Goal: Task Accomplishment & Management: Use online tool/utility

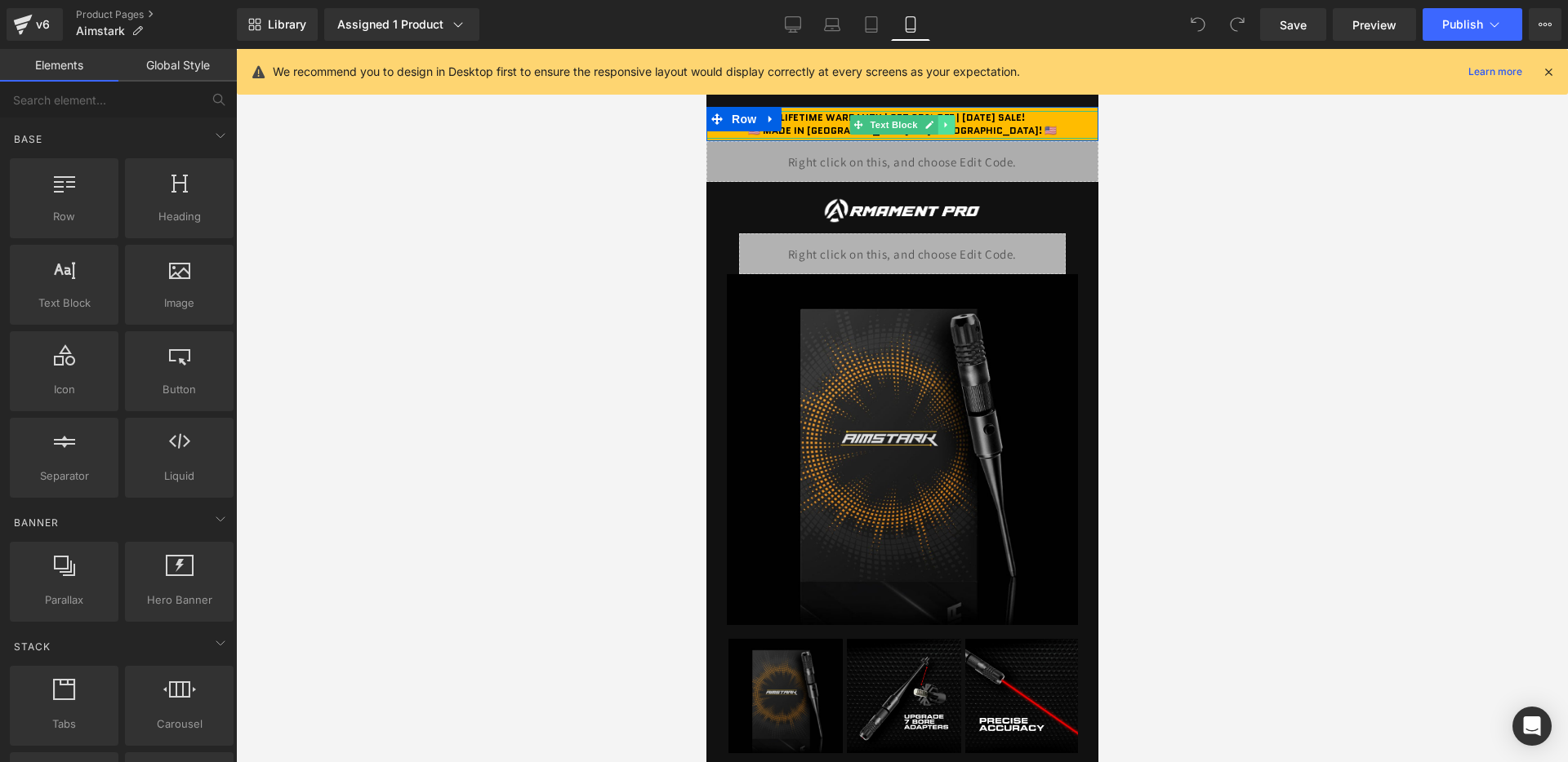
click at [953, 118] on link at bounding box center [946, 124] width 17 height 20
click at [910, 120] on link at bounding box center [904, 124] width 17 height 20
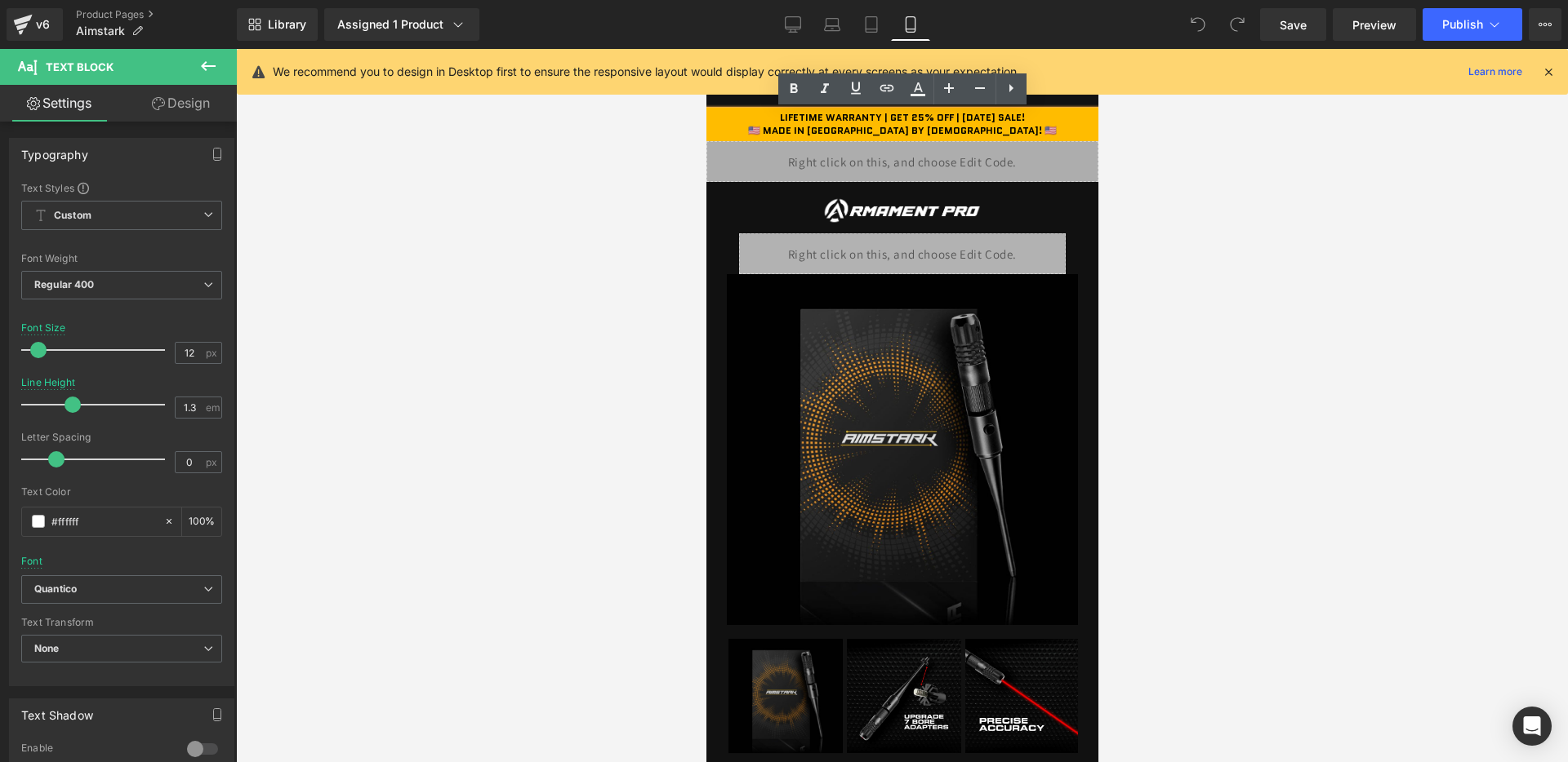
drag, startPoint x: 949, startPoint y: 116, endPoint x: 1030, endPoint y: 115, distance: 81.0
click at [1024, 115] on b "LIFETIME WARRANTY | GET 25% OFF | [DATE] SALE!" at bounding box center [901, 117] width 245 height 14
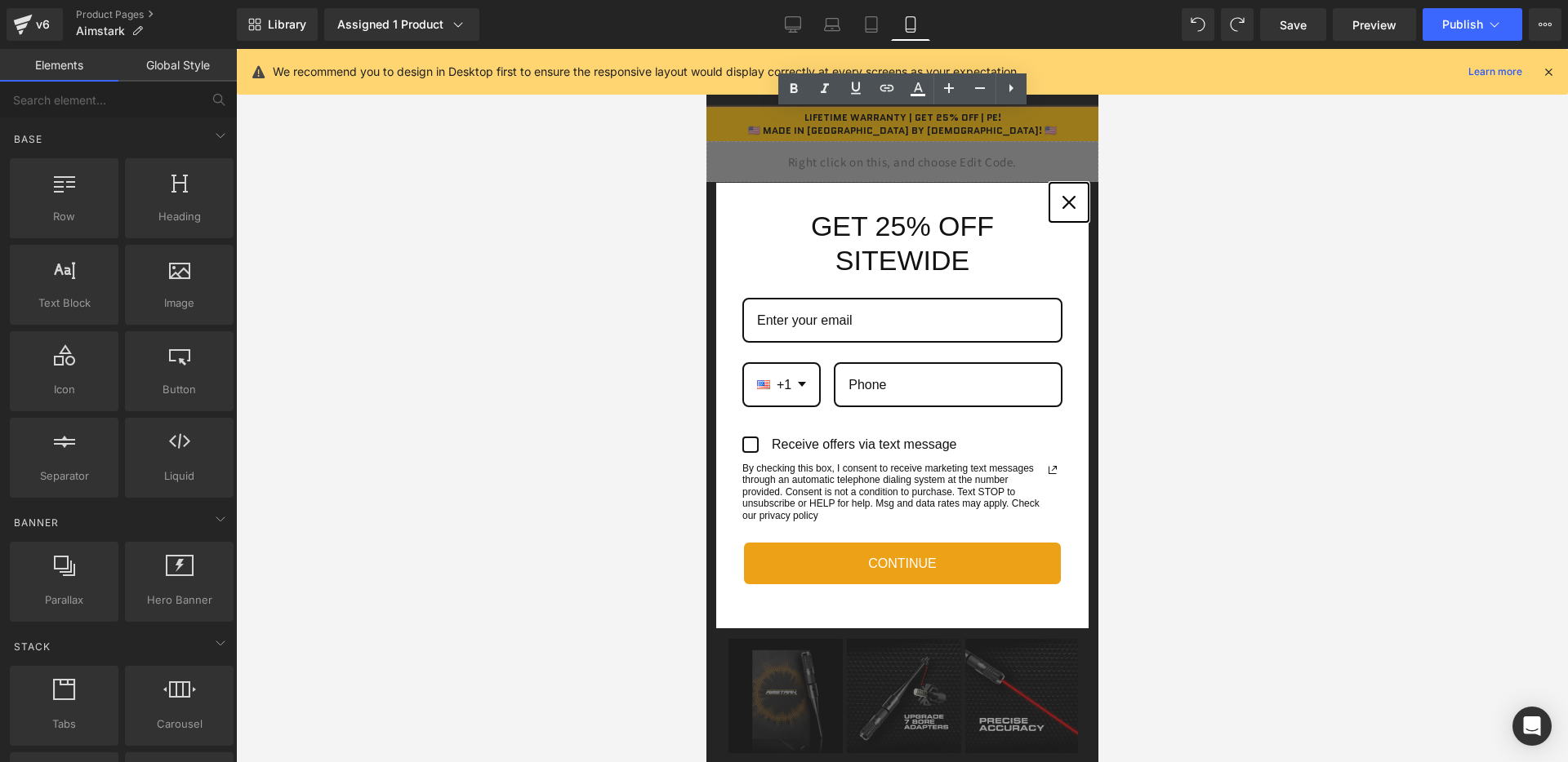
click at [1061, 201] on icon "close icon" at bounding box center [1067, 202] width 13 height 13
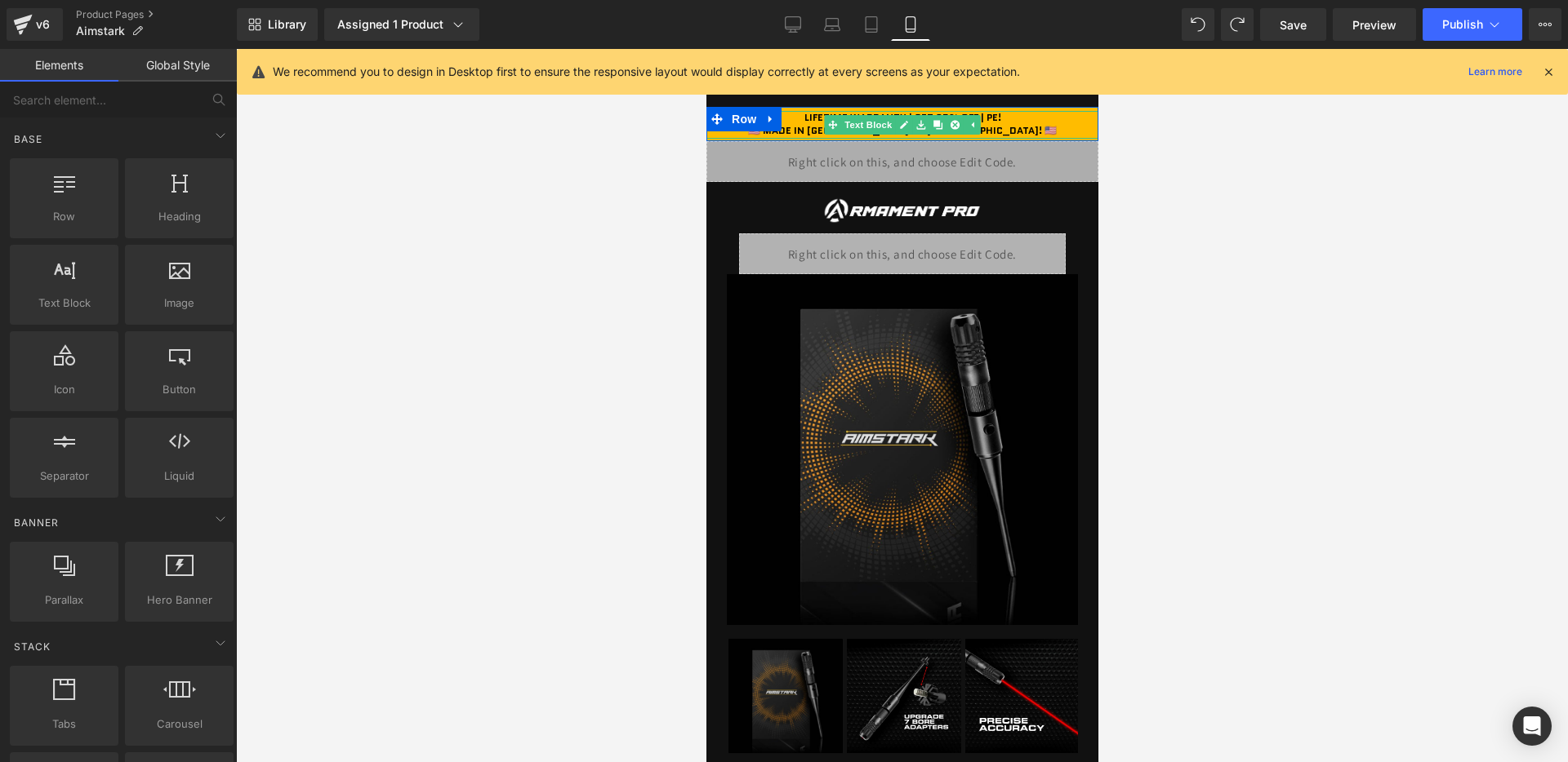
click at [995, 116] on b "LIFETIME WARRANTY | GET 25% OFF | PE!" at bounding box center [901, 117] width 196 height 14
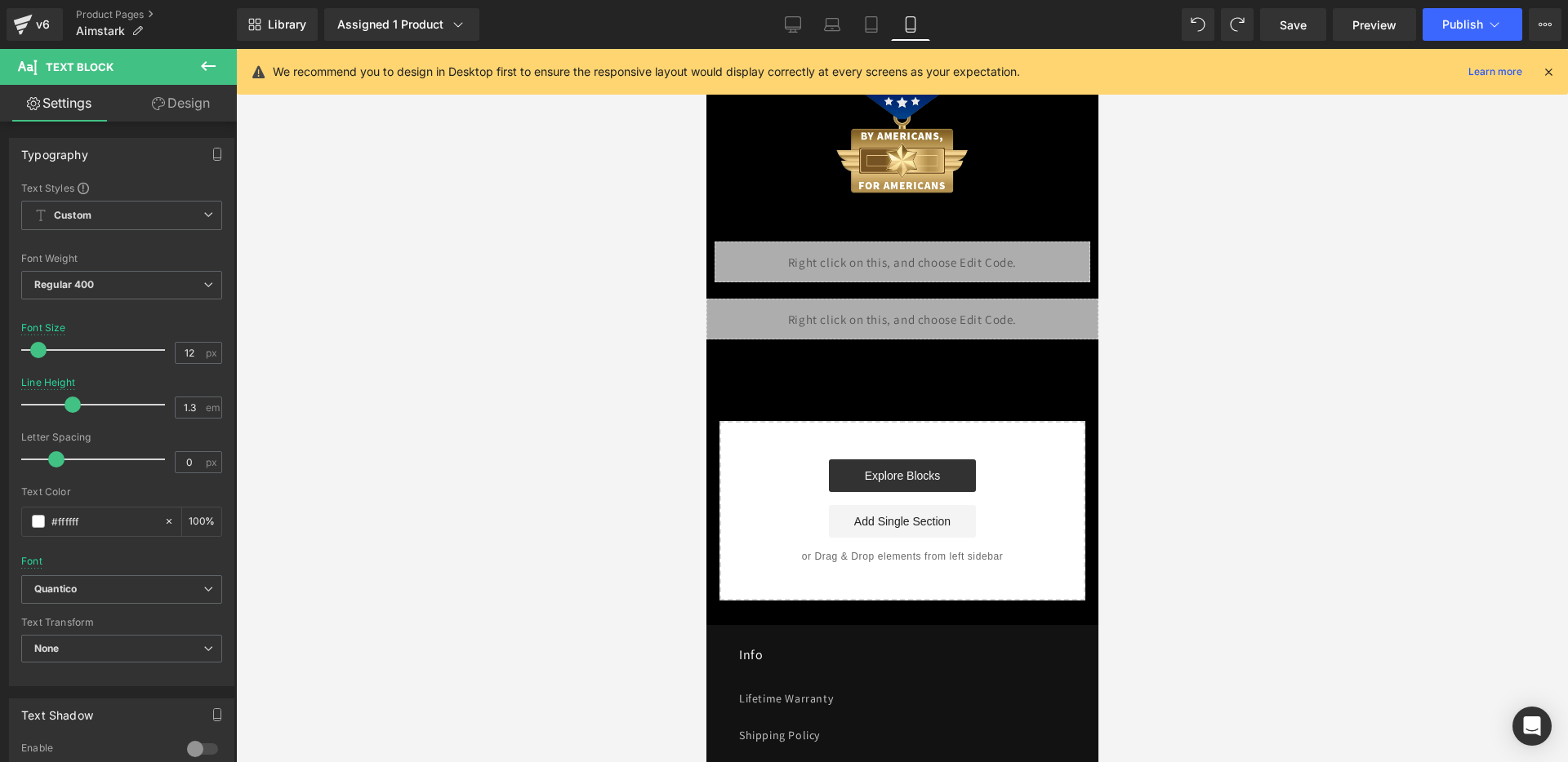
scroll to position [3260, 0]
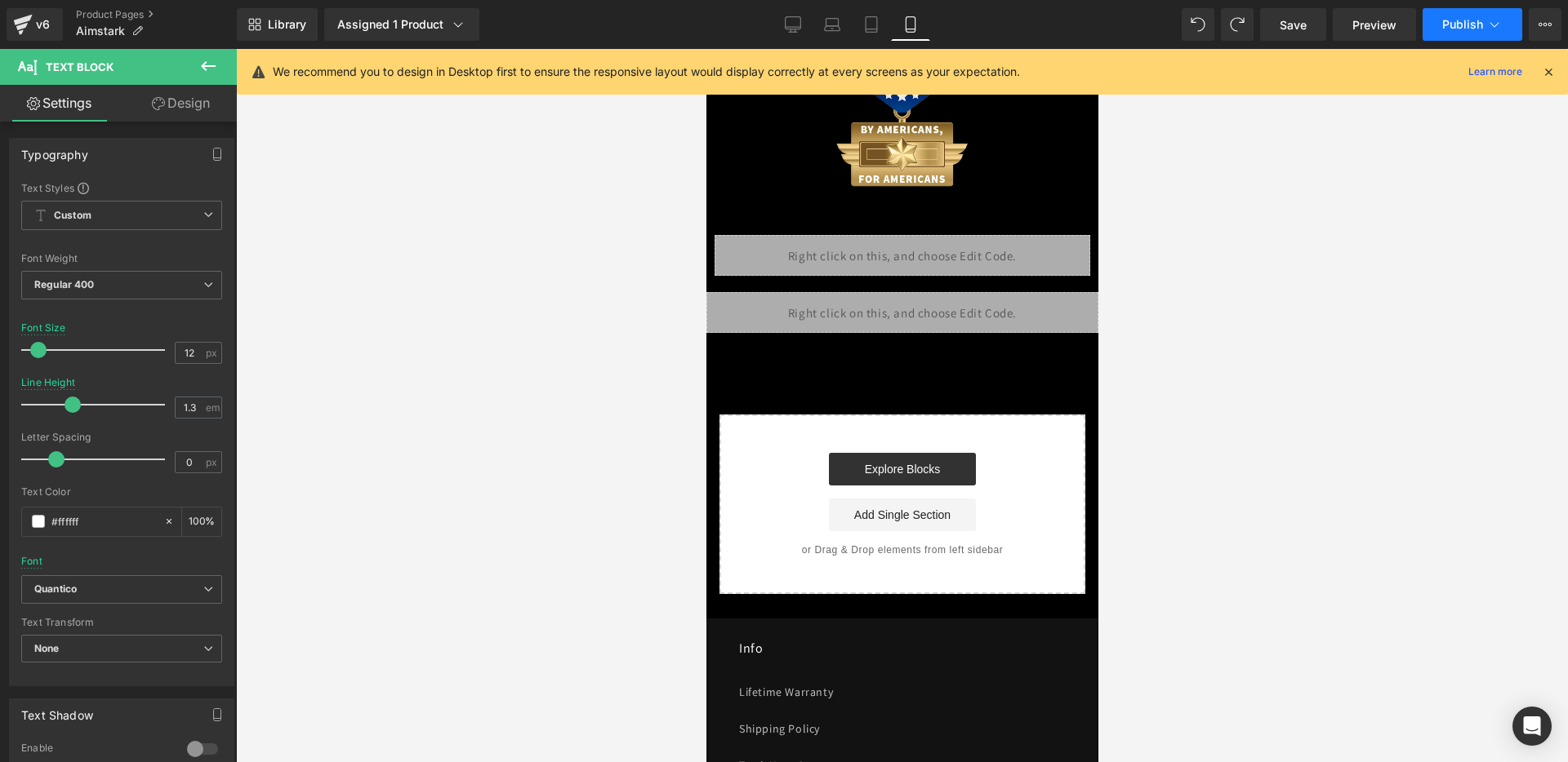
click at [1446, 27] on span "Publish" at bounding box center [1462, 24] width 41 height 13
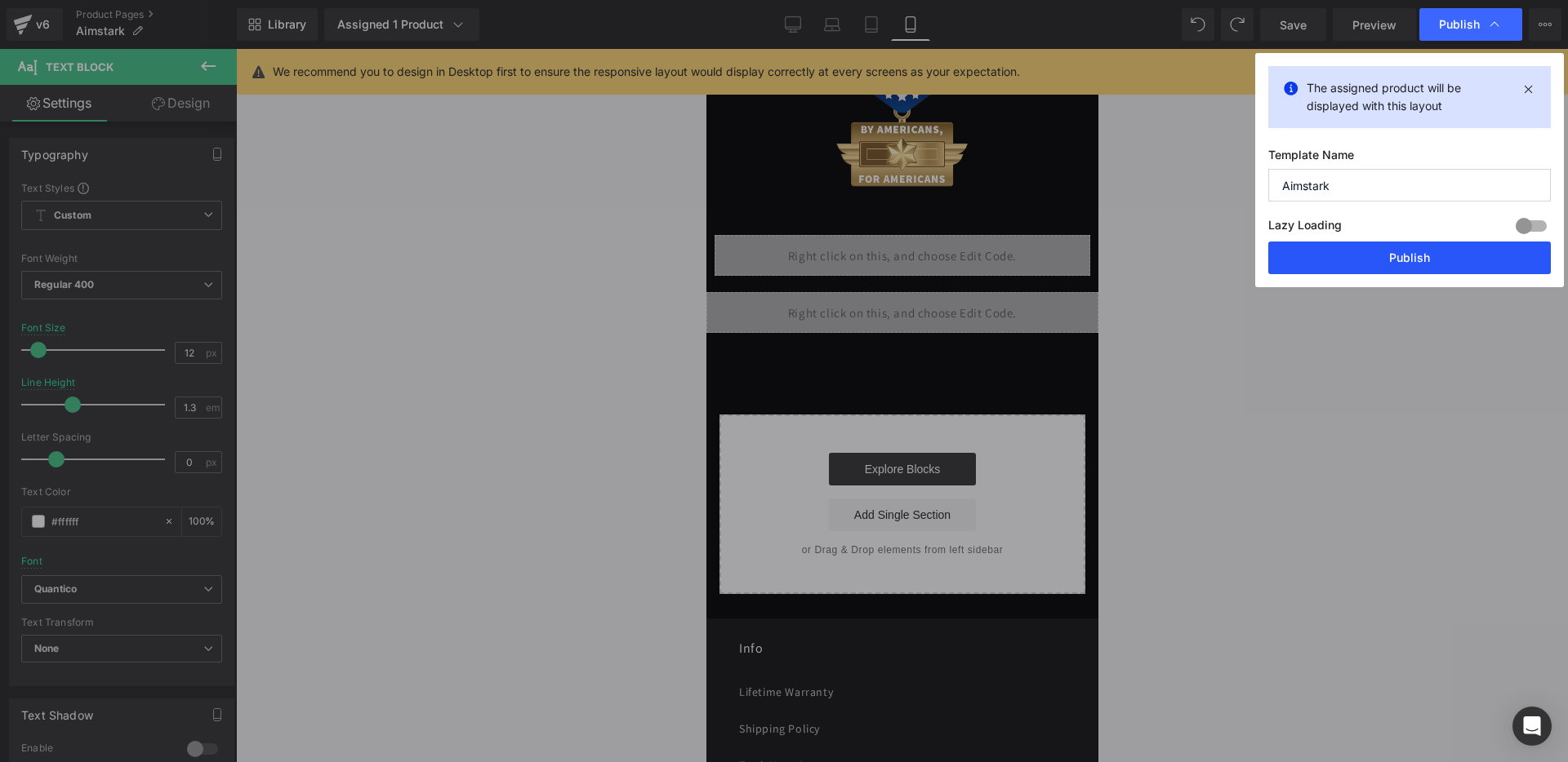
click at [1344, 256] on button "Publish" at bounding box center [1409, 258] width 282 height 33
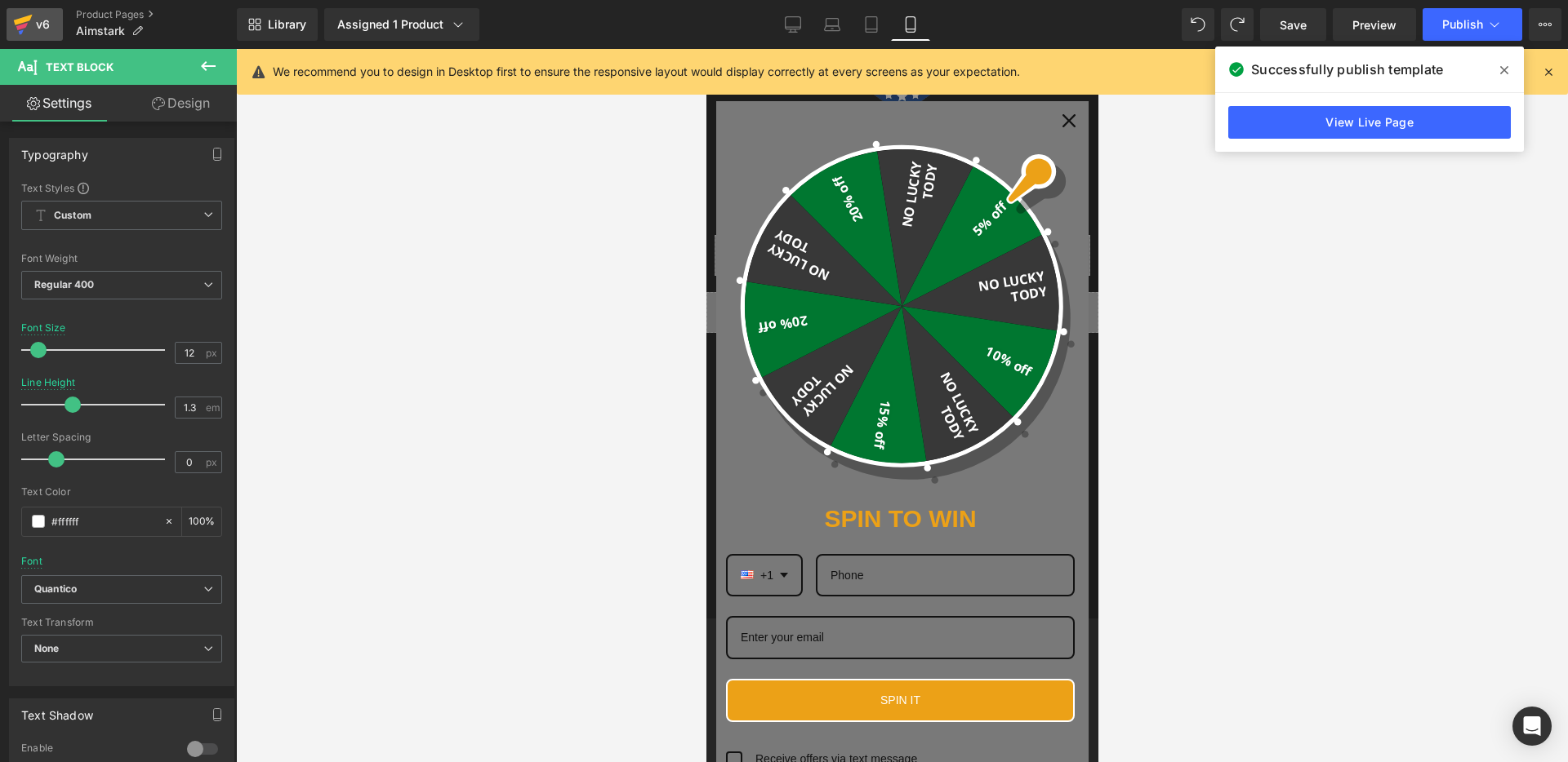
click at [45, 20] on div "v6" at bounding box center [43, 24] width 20 height 21
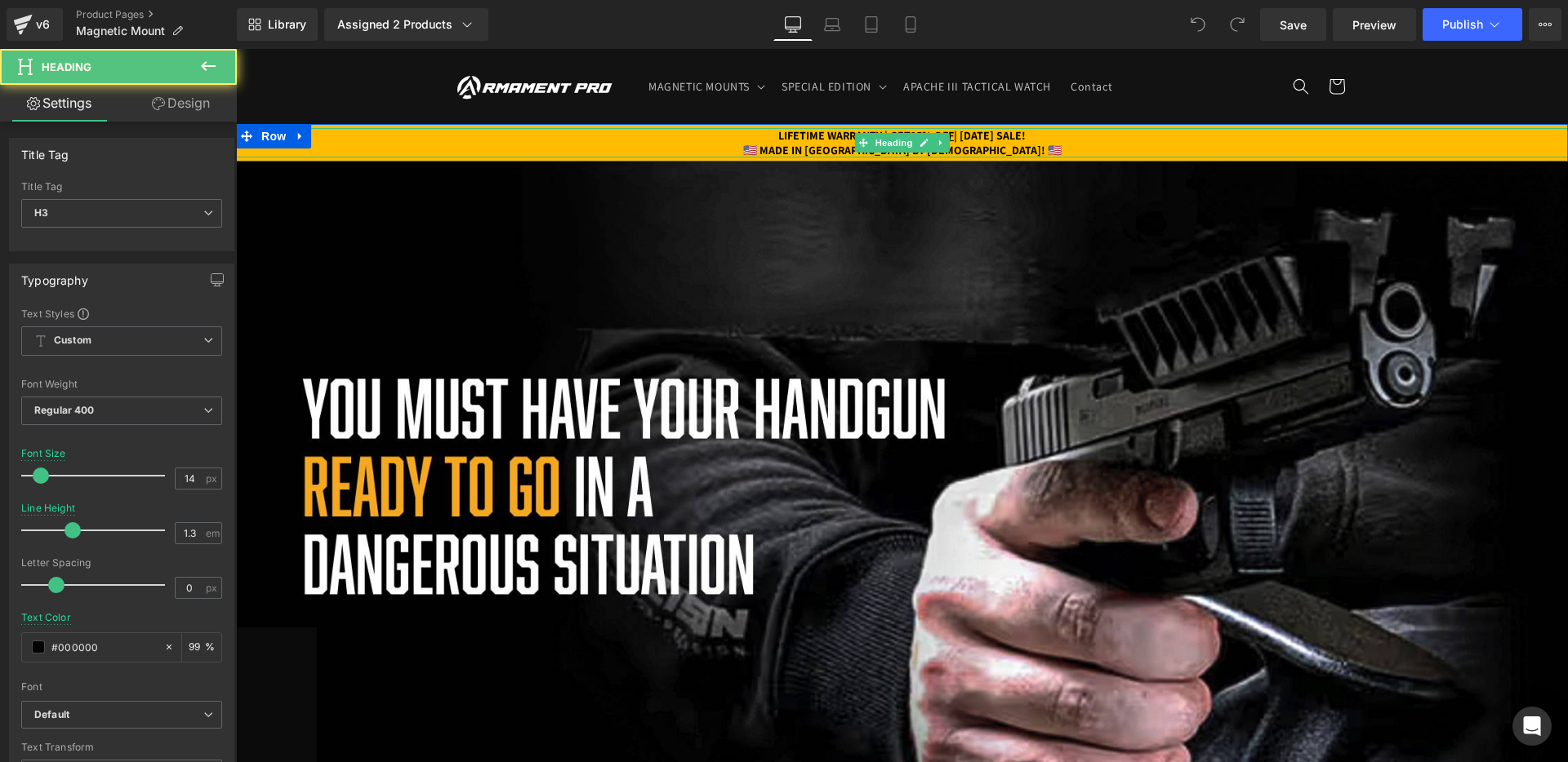
click at [960, 136] on strong "LIFETIME WARRANTY | GET 25% OFF | PATRIOT DAY SALE!" at bounding box center [901, 135] width 248 height 15
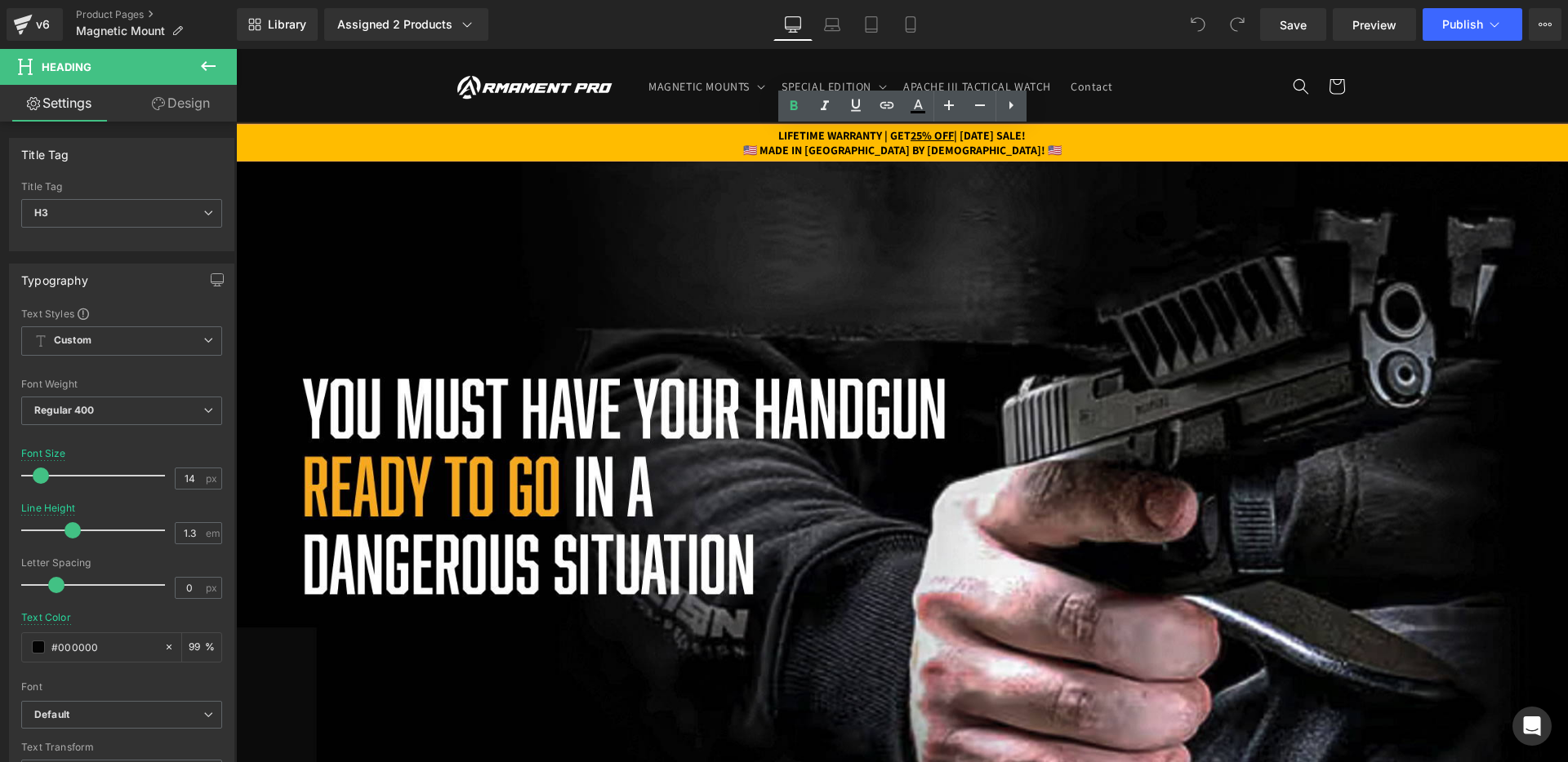
drag, startPoint x: 956, startPoint y: 136, endPoint x: 1060, endPoint y: 131, distance: 104.1
click at [1026, 131] on strong "LIFETIME WARRANTY | GET 25% OFF | PATRIOT DAY SALE!" at bounding box center [901, 135] width 248 height 15
paste div
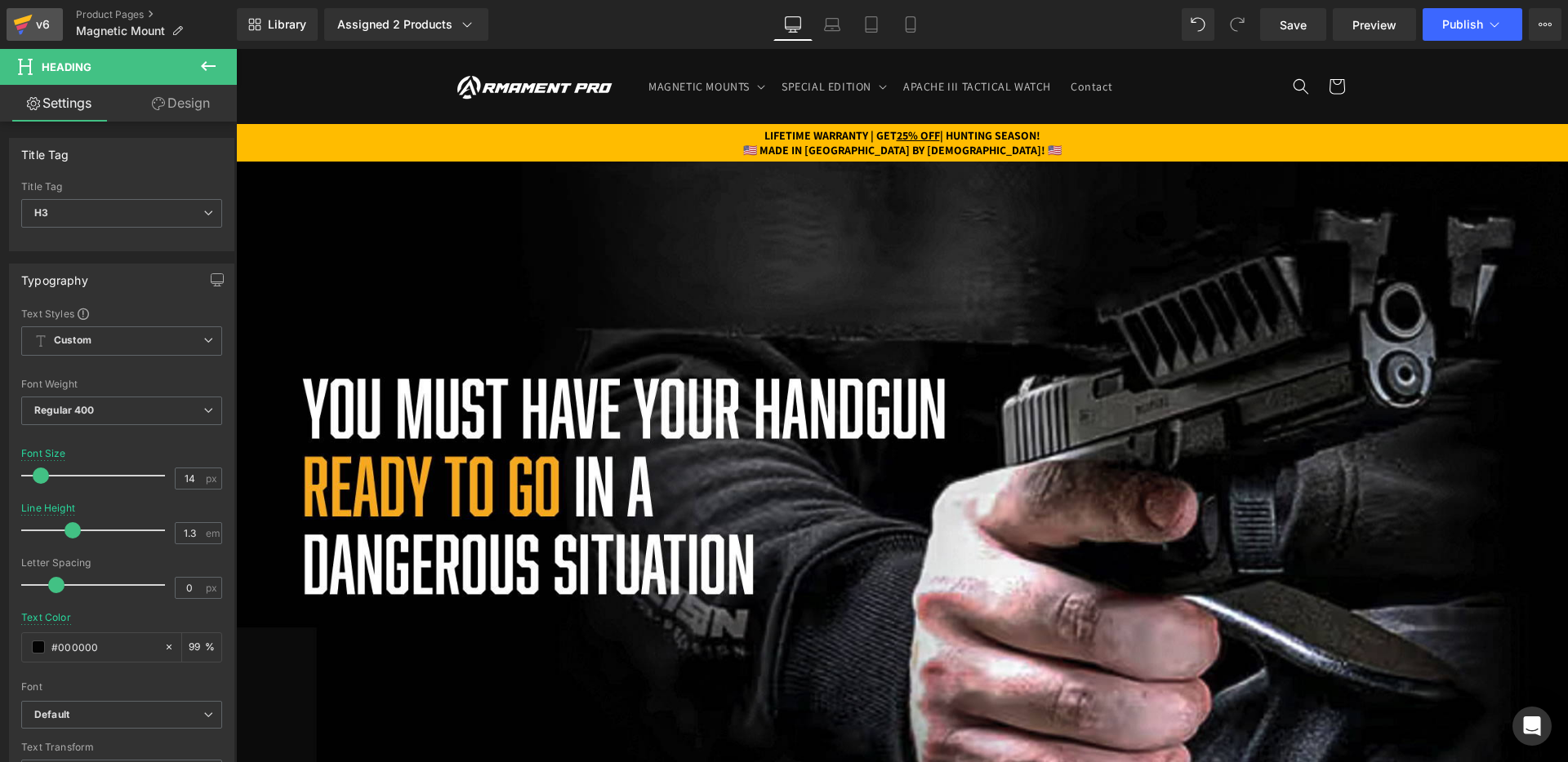
click at [33, 20] on div "v6" at bounding box center [43, 24] width 20 height 21
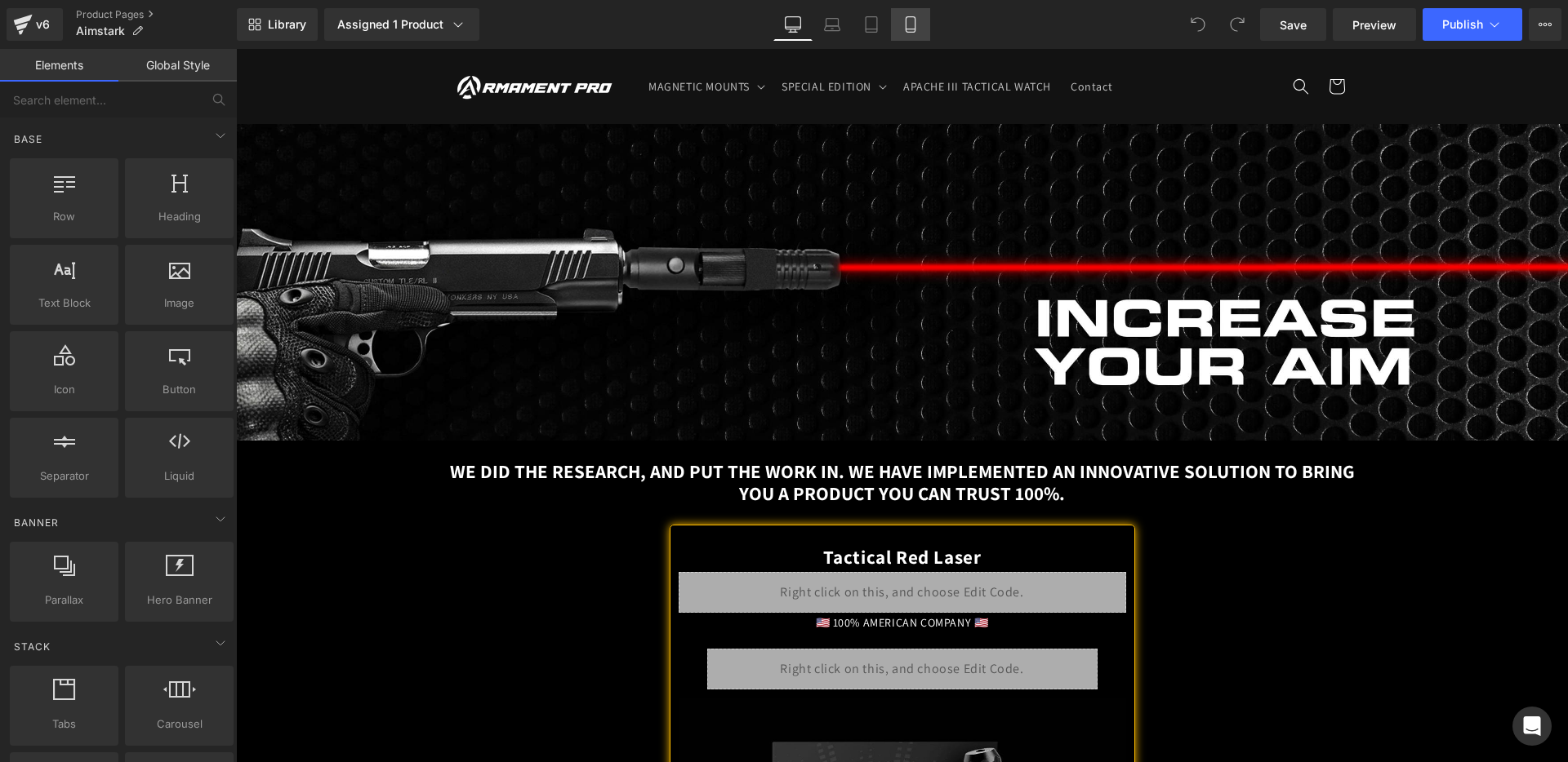
click at [919, 28] on link "Mobile" at bounding box center [910, 24] width 39 height 33
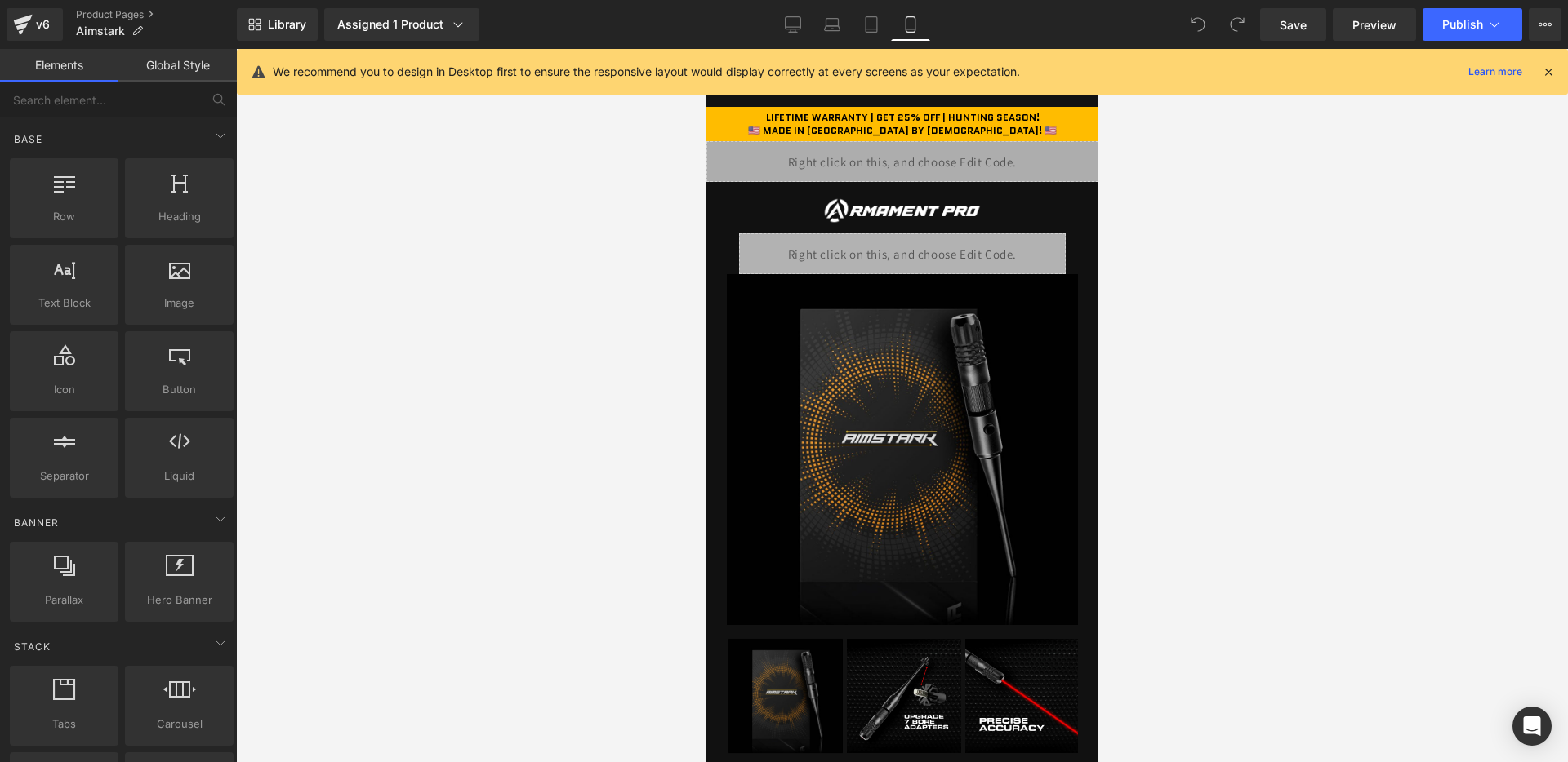
click at [1539, 70] on div "We recommend you to design in Desktop first to ensure the responsive layout wou…" at bounding box center [907, 71] width 1269 height 20
click at [1545, 70] on icon at bounding box center [1548, 71] width 15 height 15
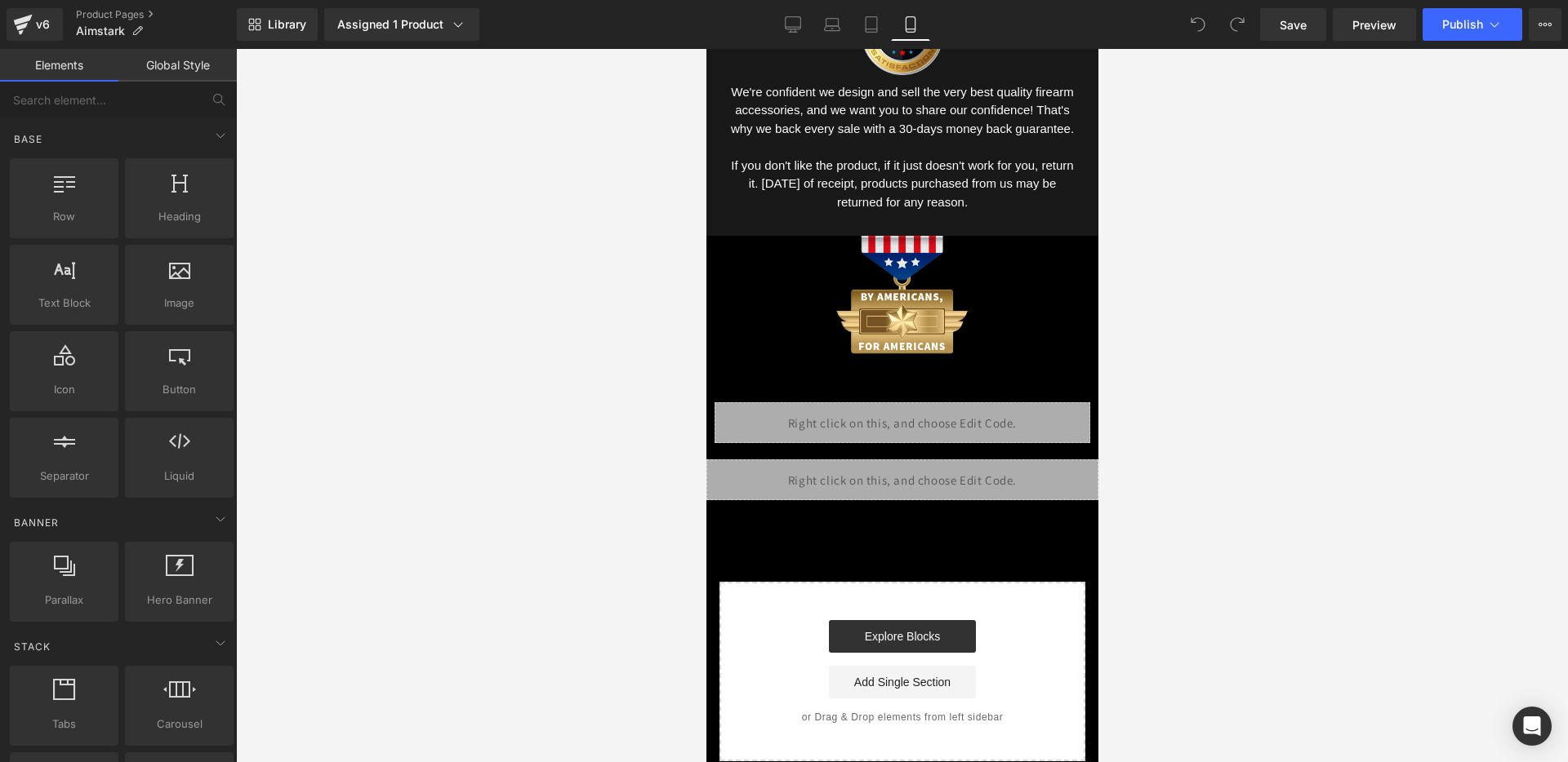
scroll to position [3093, 0]
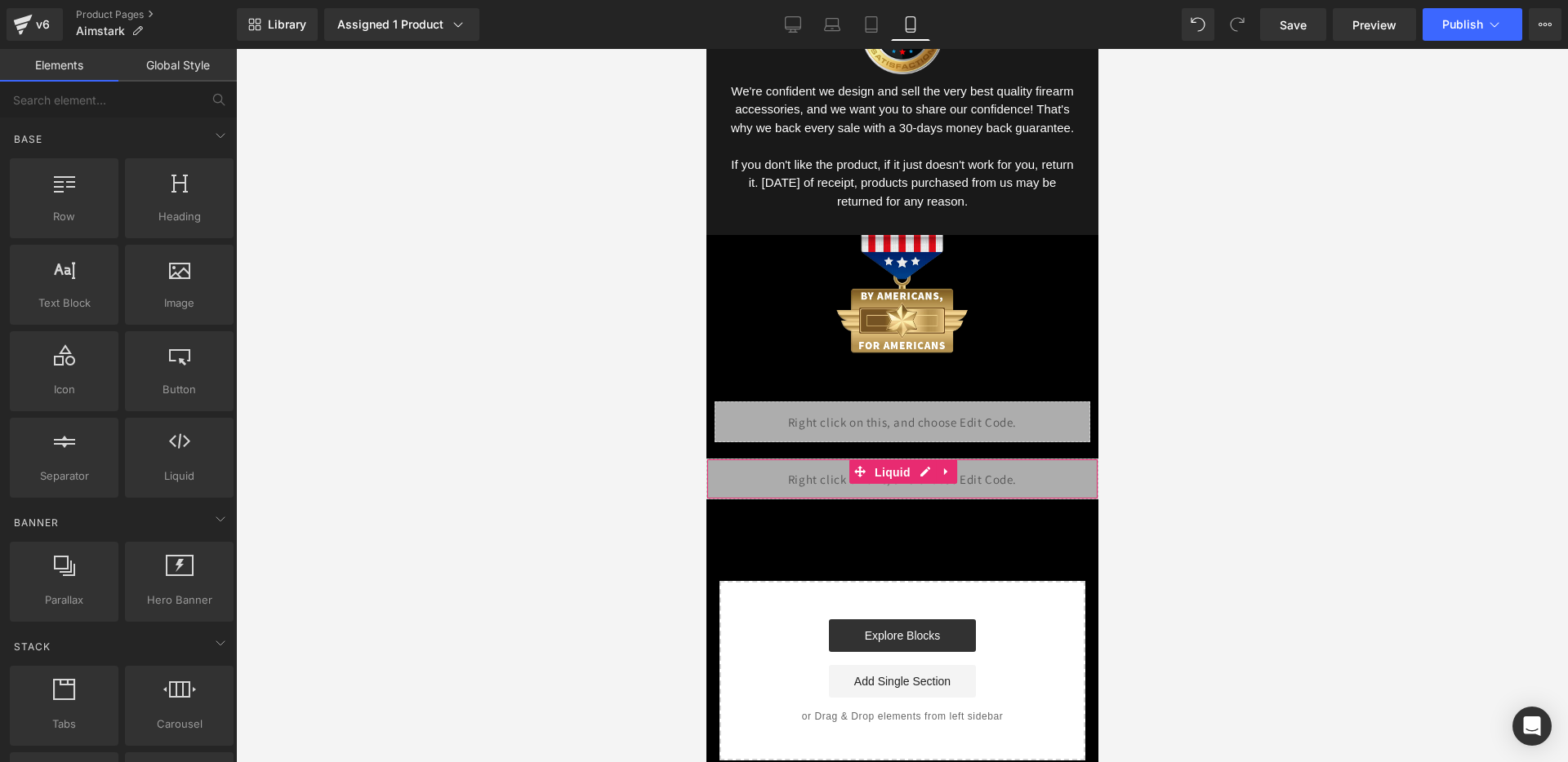
click at [898, 474] on span "Liquid" at bounding box center [891, 473] width 44 height 24
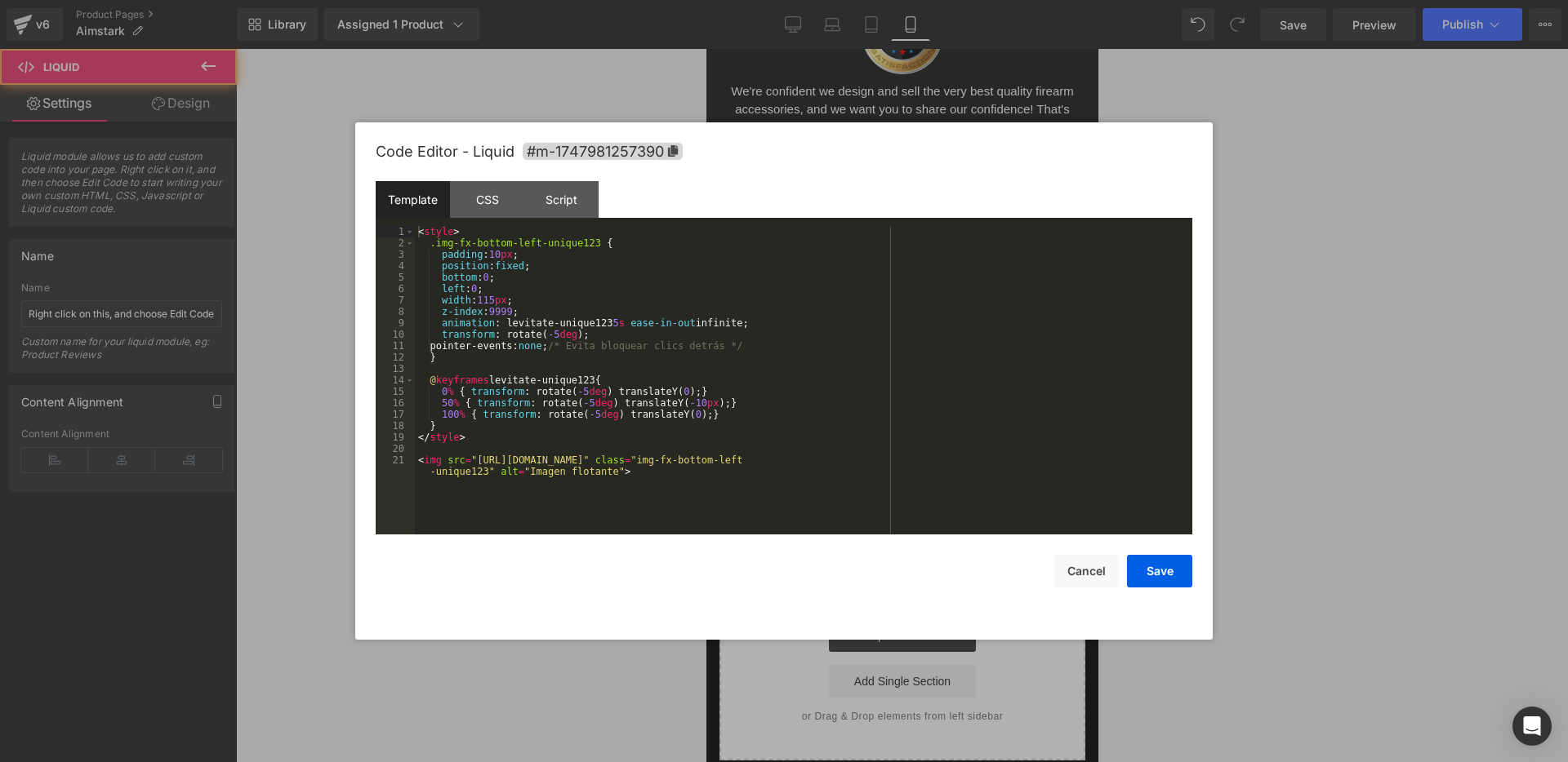
click at [916, 475] on div "Liquid" at bounding box center [901, 479] width 392 height 41
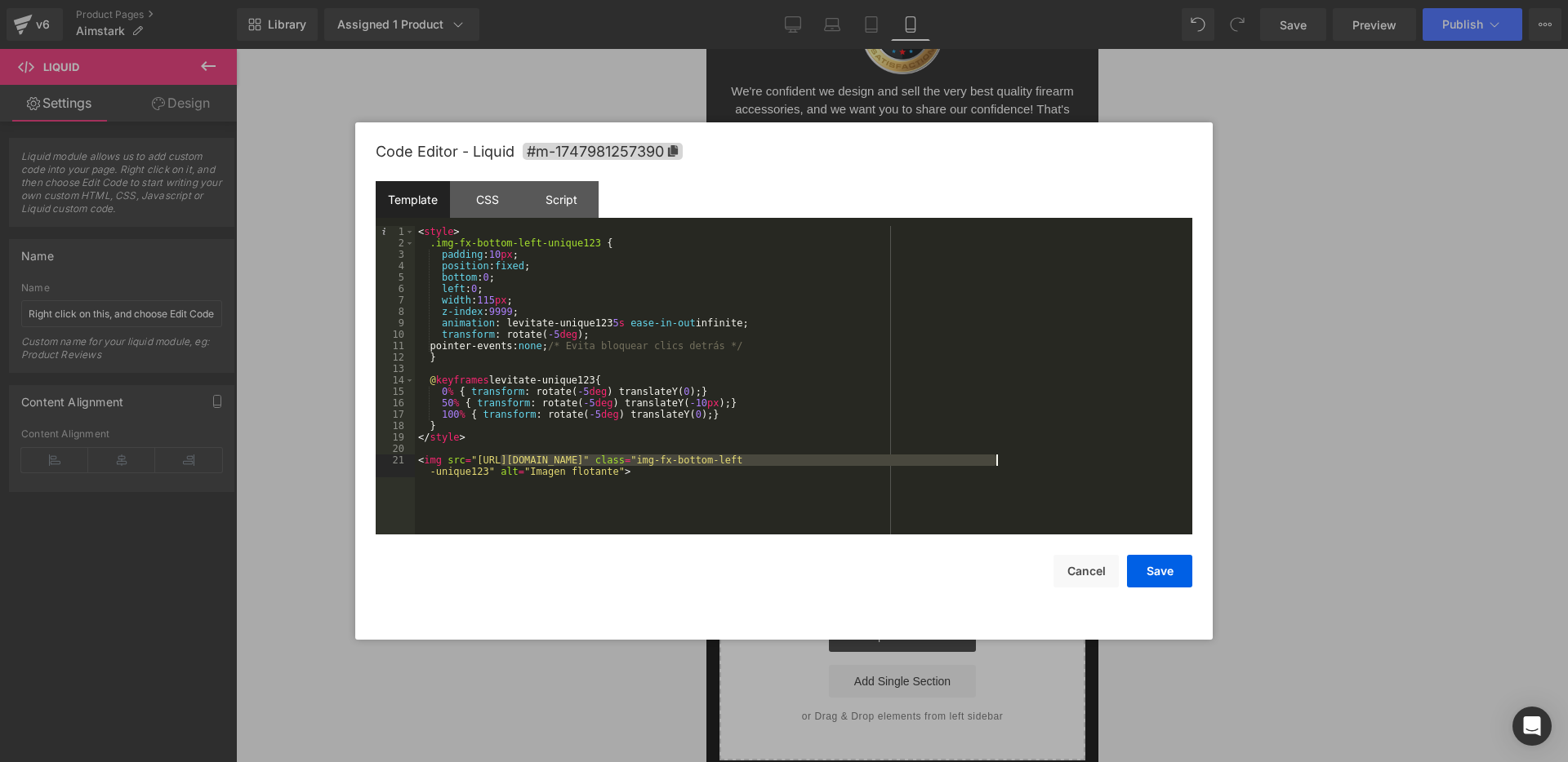
drag, startPoint x: 498, startPoint y: 457, endPoint x: 993, endPoint y: 457, distance: 495.0
click at [993, 457] on div "< style > .img-fx-bottom-left-unique123 { padding : 10 px ; position : fixed ; …" at bounding box center [803, 397] width 777 height 343
click at [1153, 560] on button "Save" at bounding box center [1159, 572] width 65 height 33
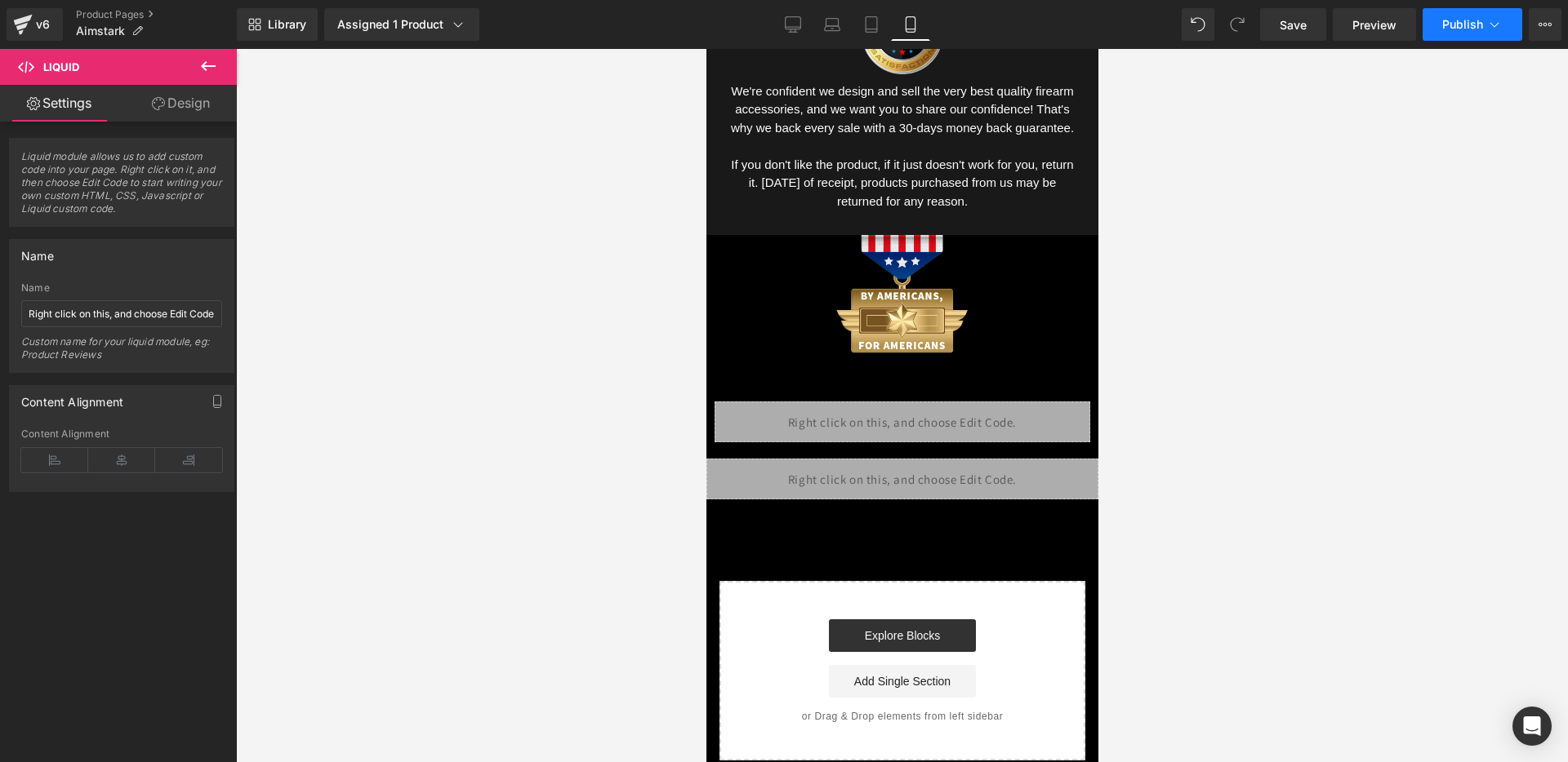
click at [1442, 32] on button "Publish" at bounding box center [1472, 24] width 100 height 33
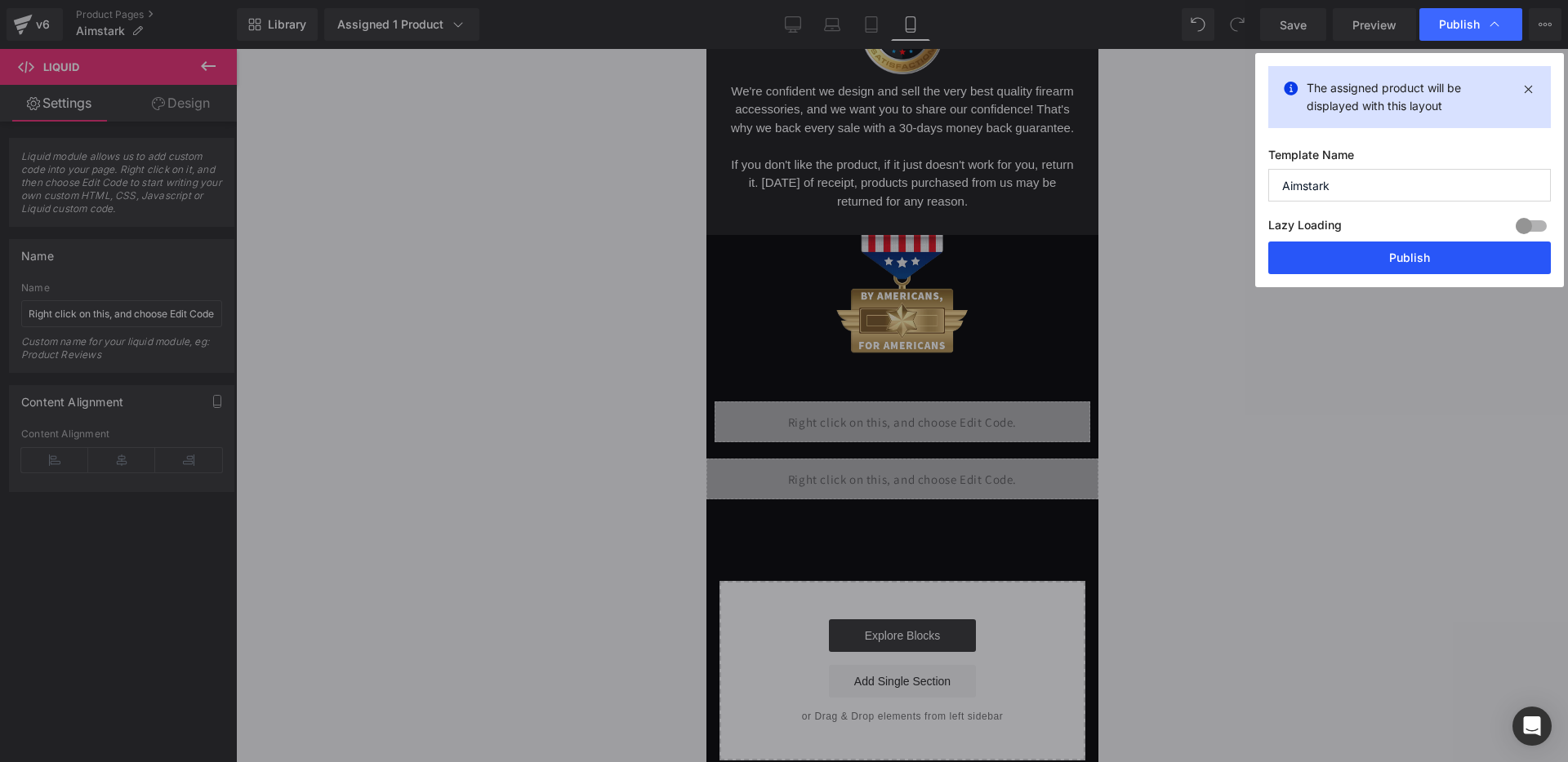
click at [1341, 257] on button "Publish" at bounding box center [1409, 258] width 282 height 33
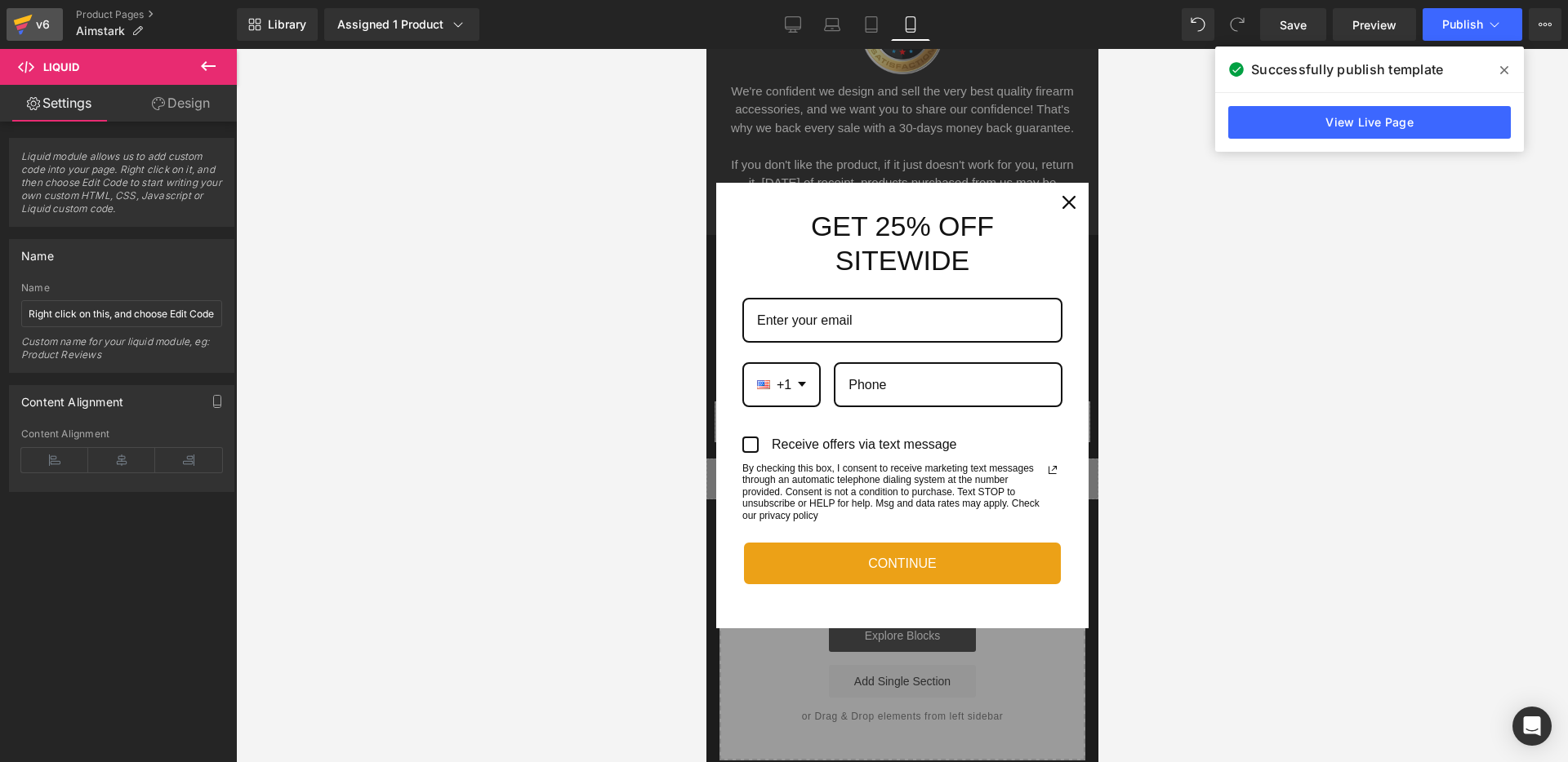
click at [30, 27] on icon at bounding box center [23, 24] width 20 height 41
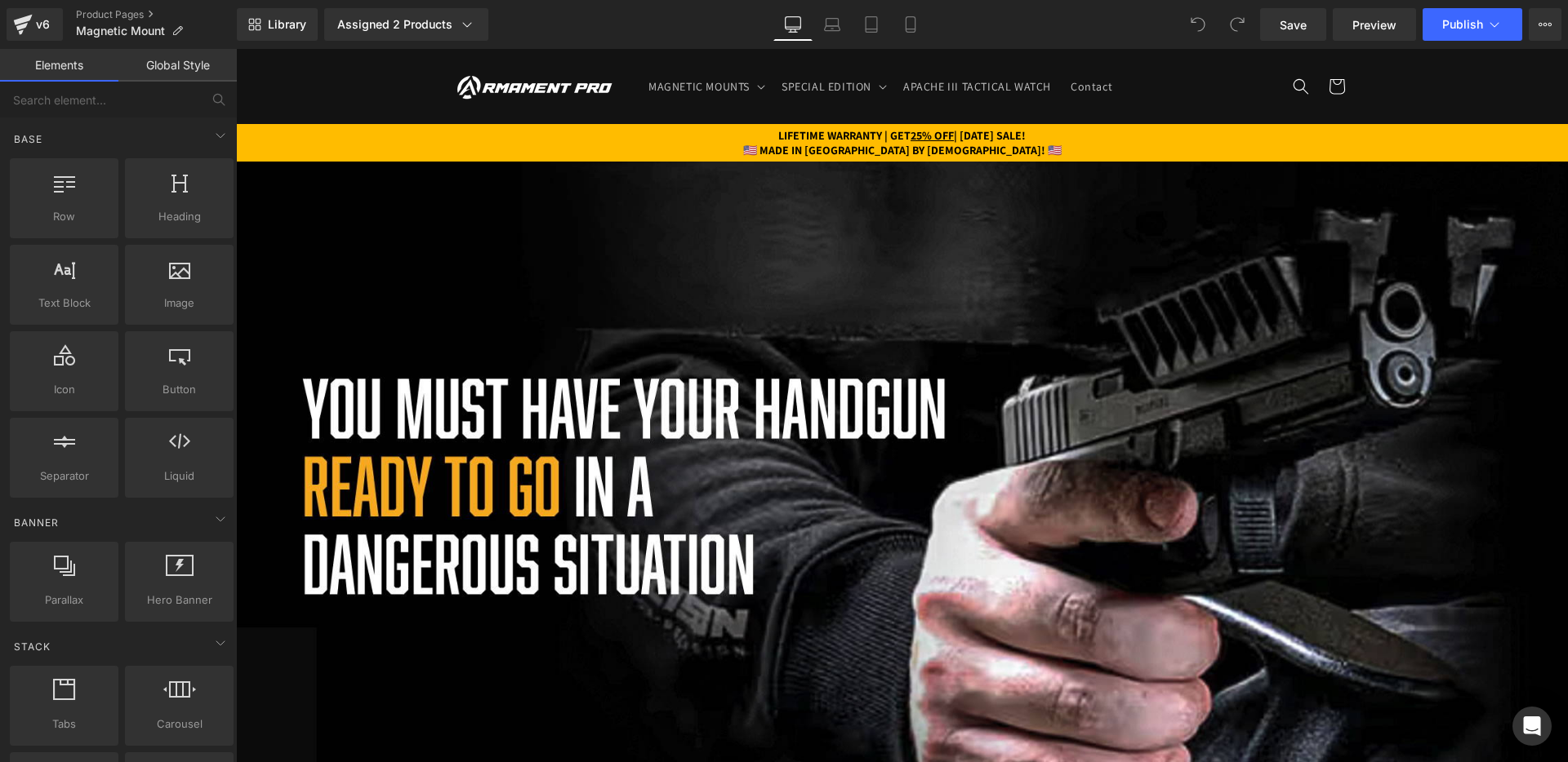
click at [955, 135] on strong "LIFETIME WARRANTY | GET 25% OFF | PATRIOT DAY SALE!" at bounding box center [901, 135] width 248 height 15
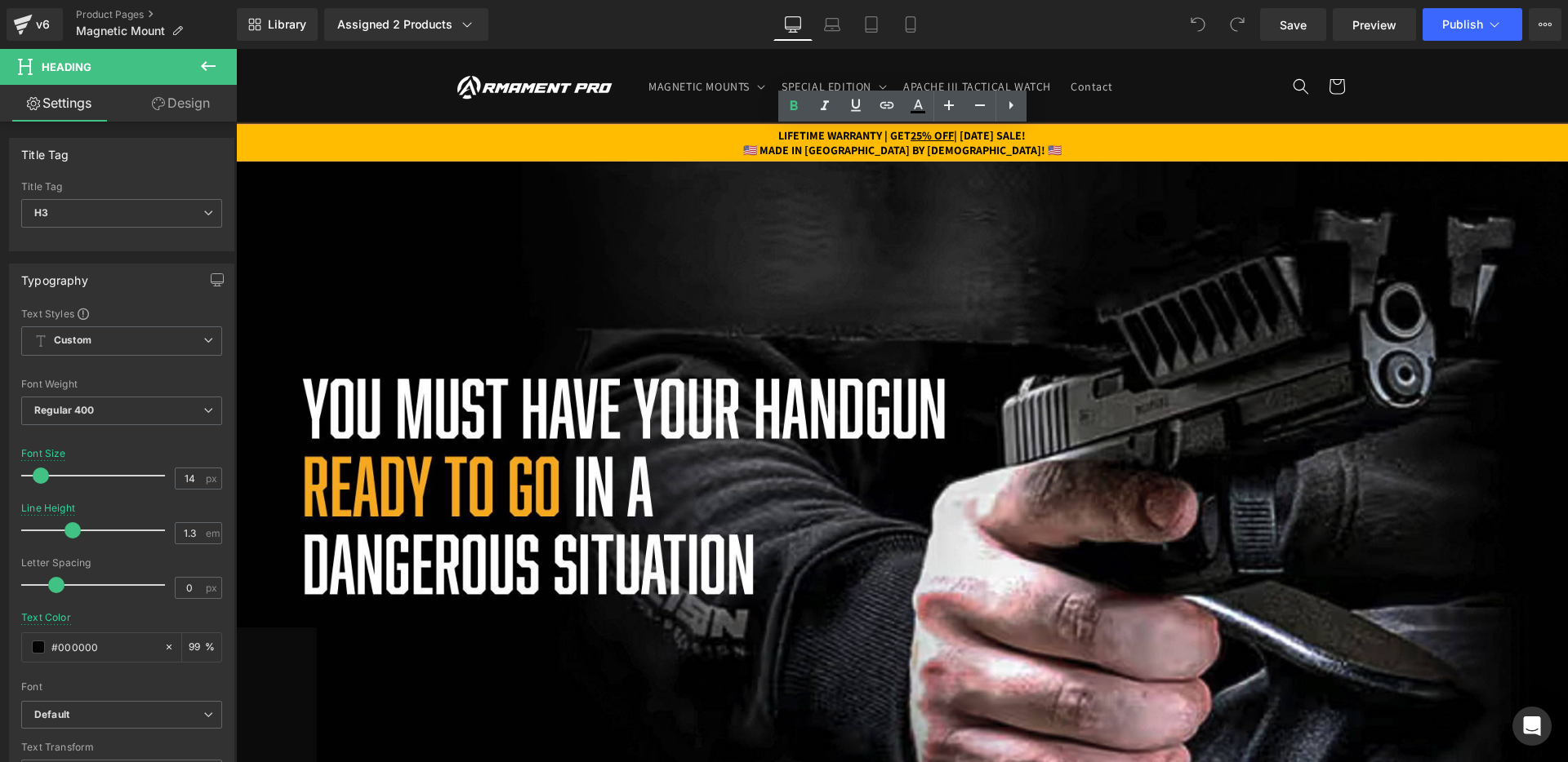
drag, startPoint x: 954, startPoint y: 136, endPoint x: 1062, endPoint y: 137, distance: 108.0
click at [1026, 137] on strong "LIFETIME WARRANTY | GET 25% OFF | PATRIOT DAY SALE!" at bounding box center [901, 135] width 248 height 15
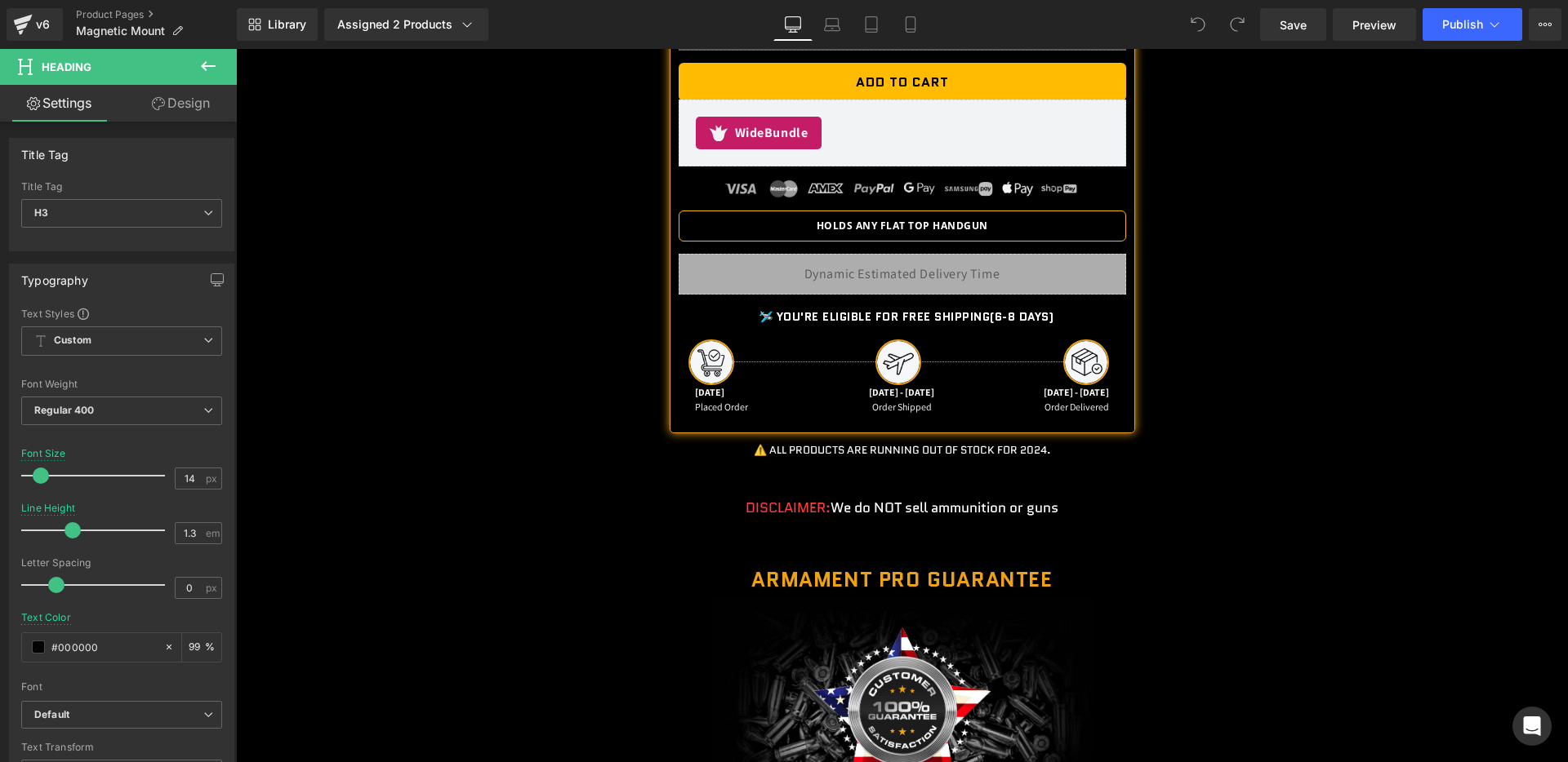
scroll to position [3025, 0]
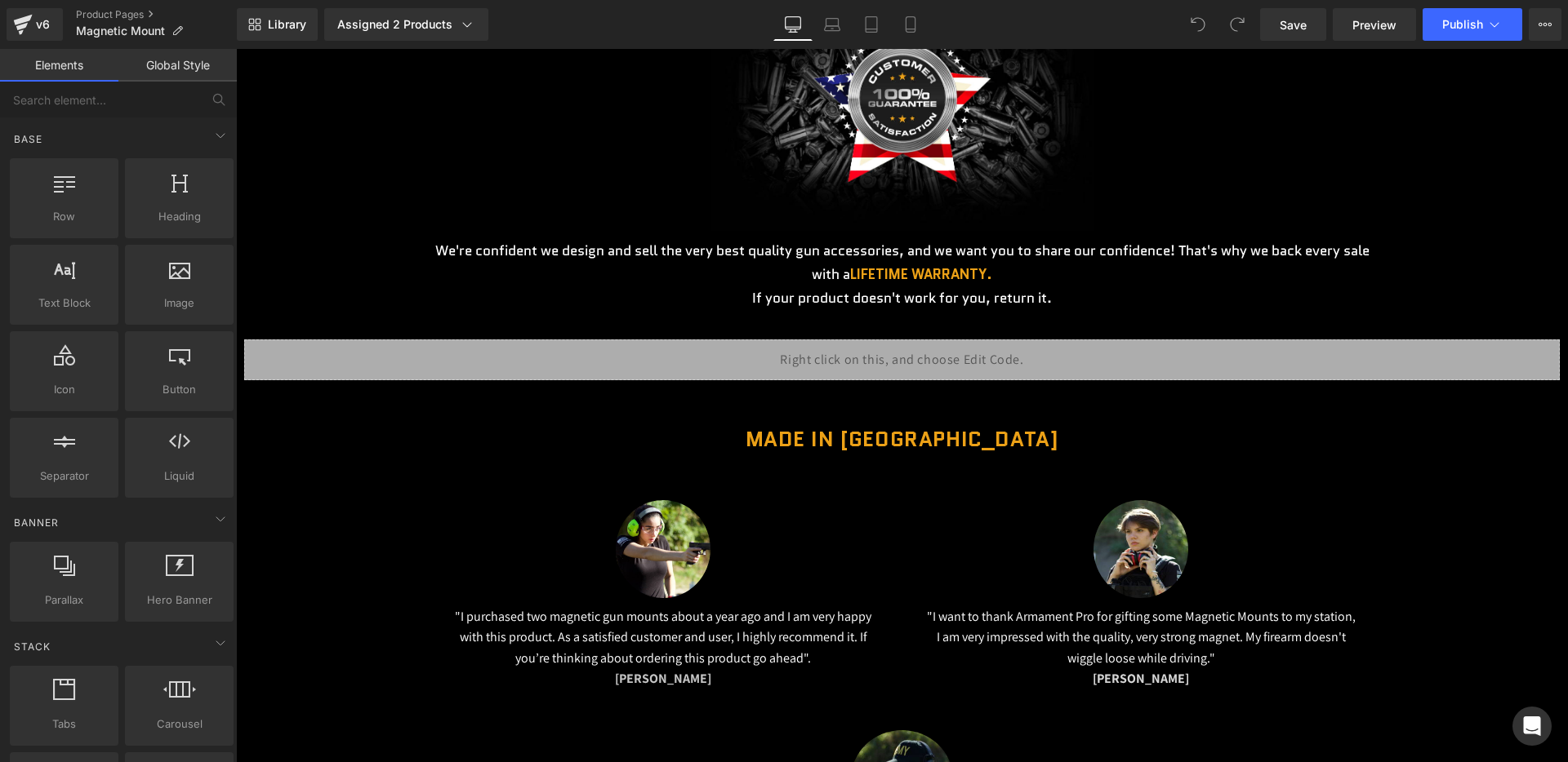
scroll to position [3566, 0]
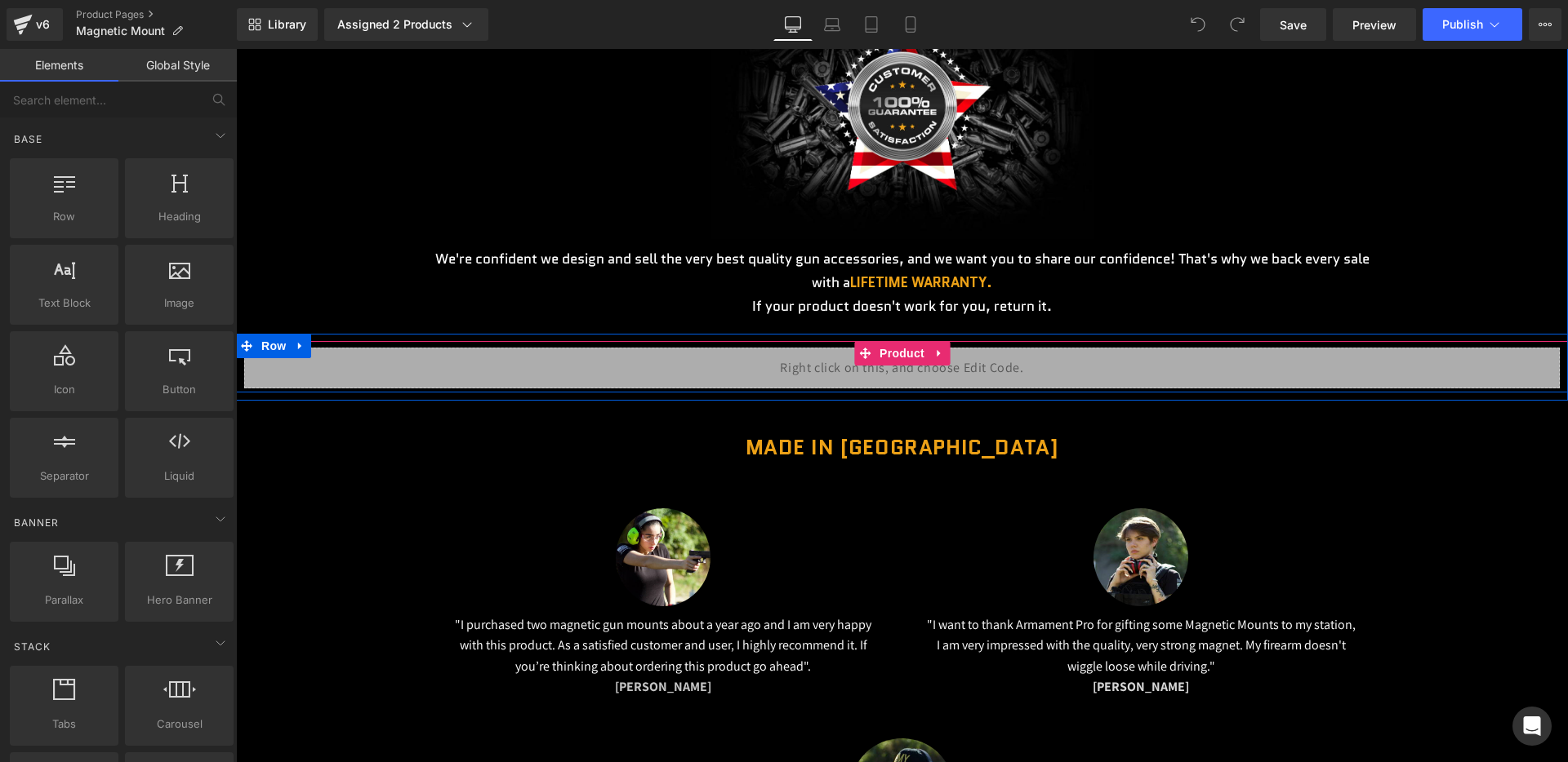
click at [875, 361] on div "Liquid Product" at bounding box center [901, 367] width 1332 height 51
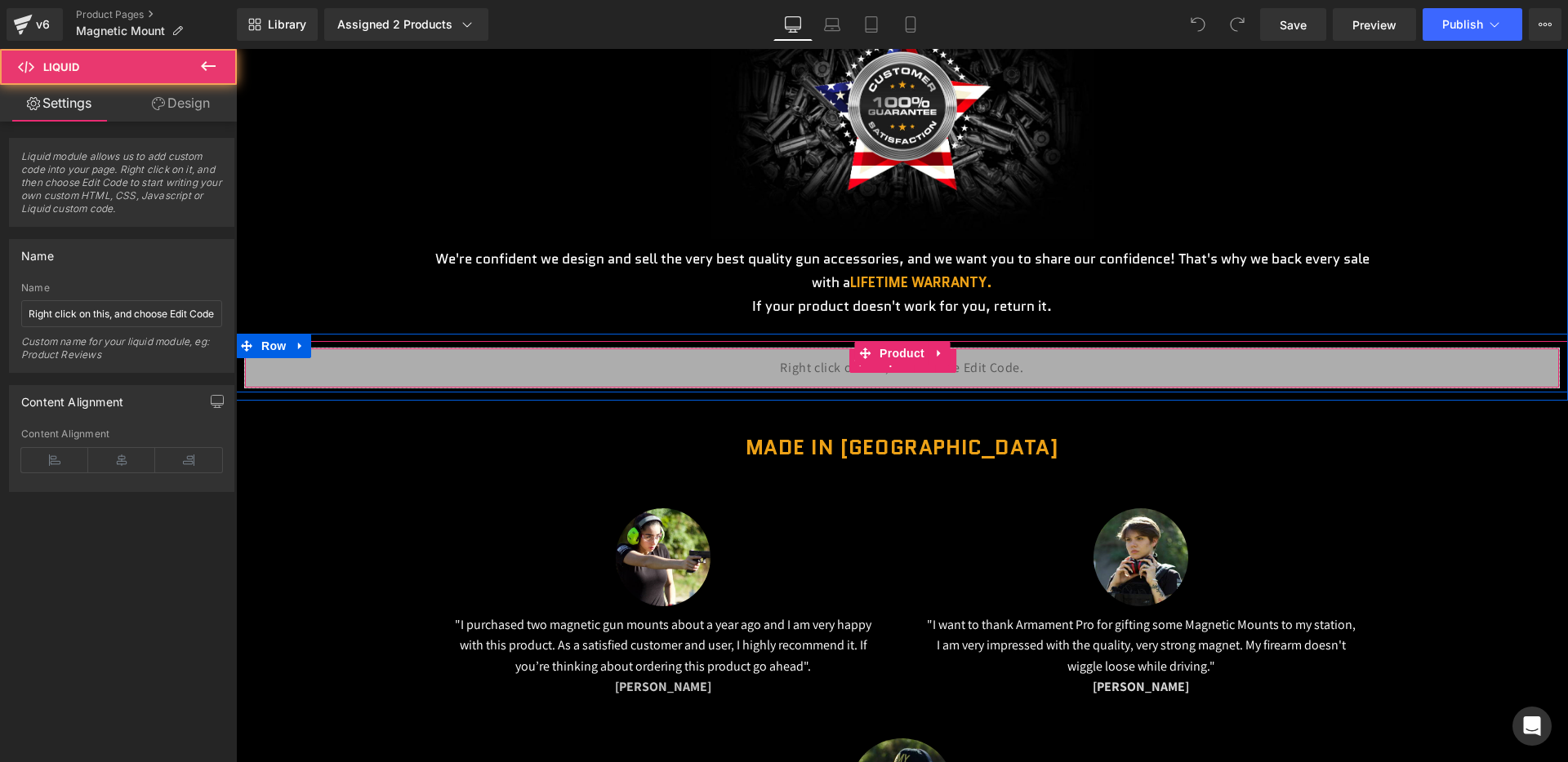
click at [960, 371] on div "Liquid" at bounding box center [901, 368] width 1315 height 41
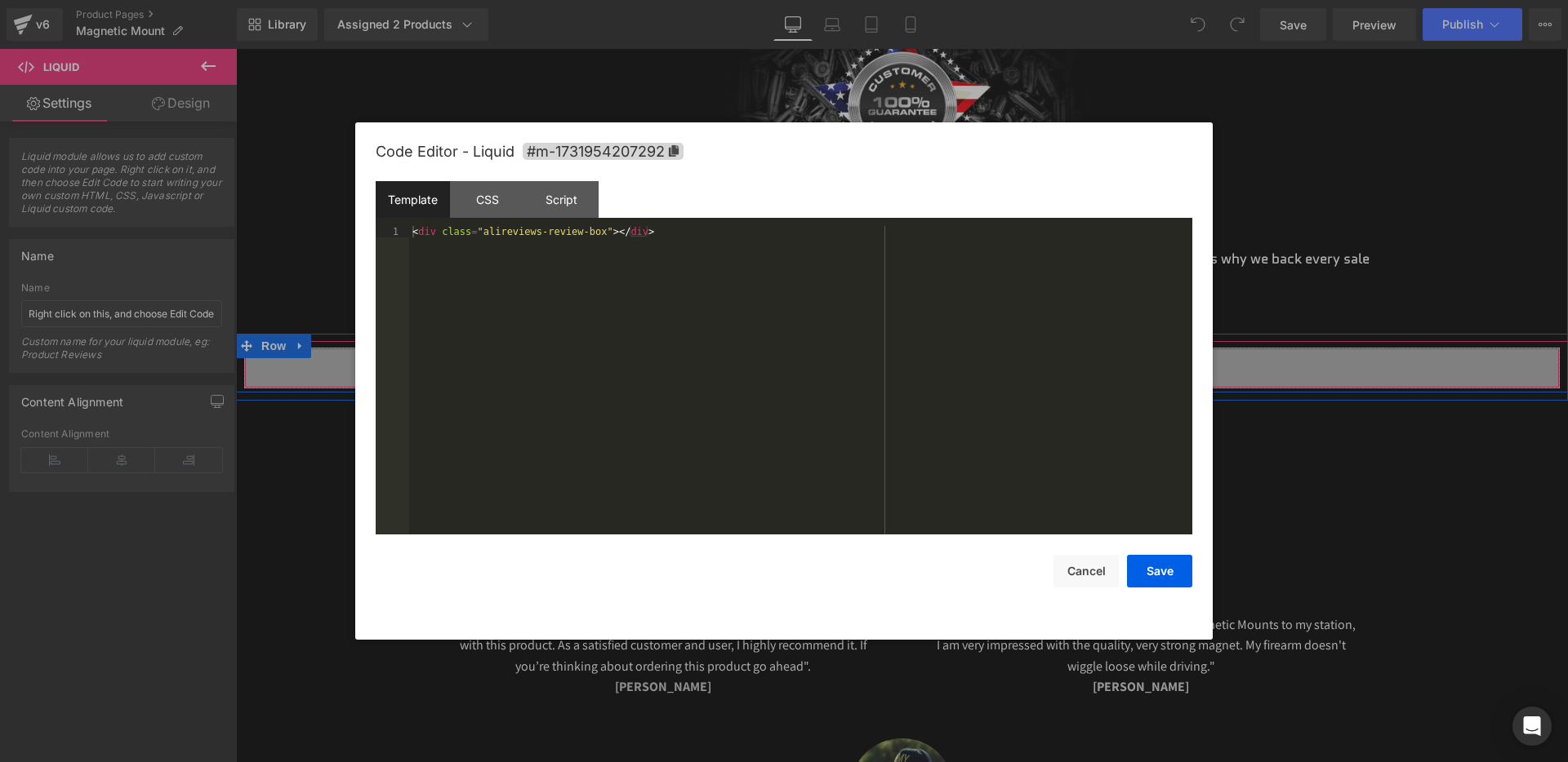
click at [920, 371] on link at bounding box center [924, 361] width 21 height 24
click at [1086, 559] on button "Cancel" at bounding box center [1086, 572] width 65 height 33
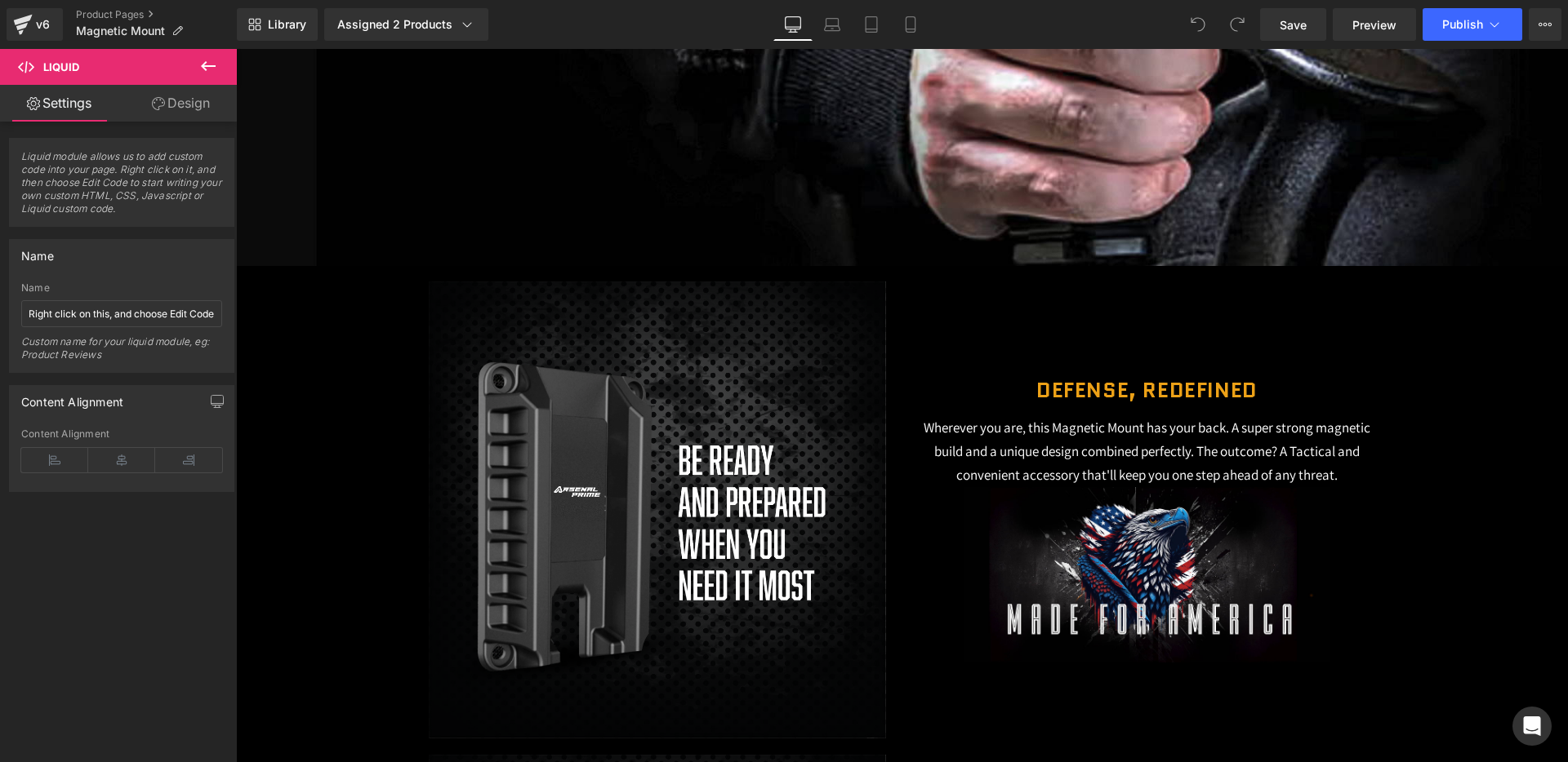
scroll to position [593, 0]
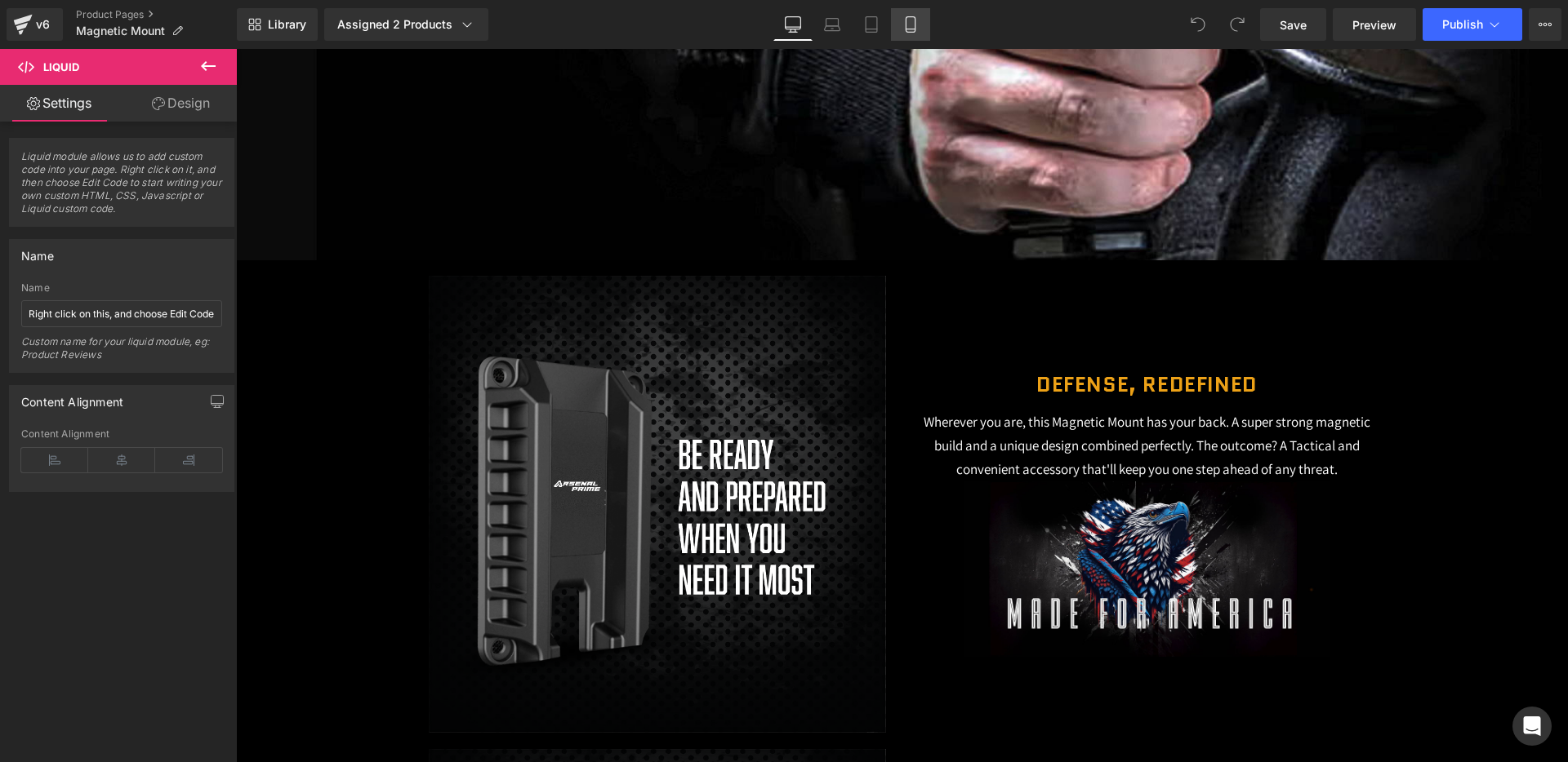
click at [920, 19] on link "Mobile" at bounding box center [910, 24] width 39 height 33
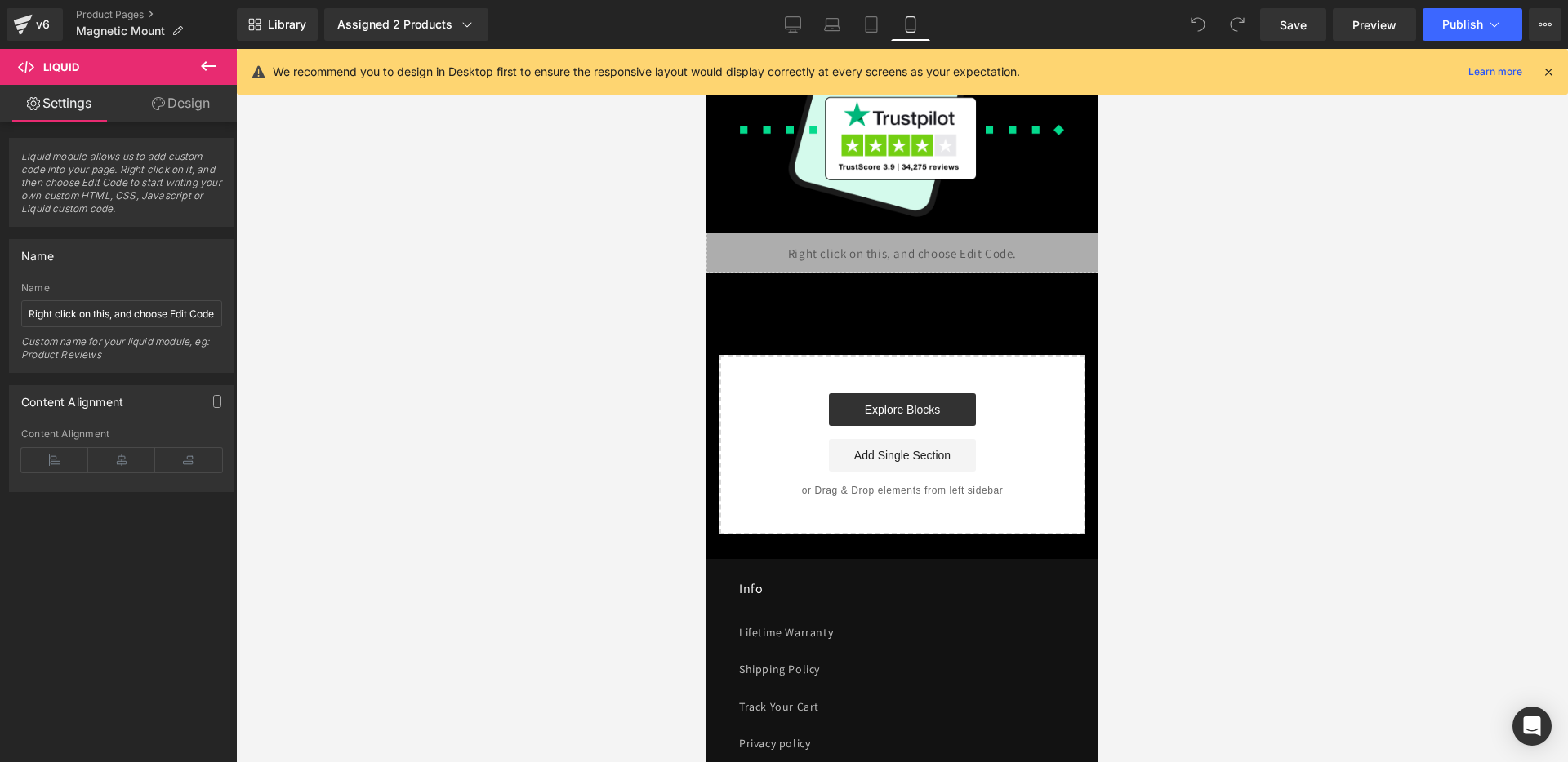
scroll to position [7062, 0]
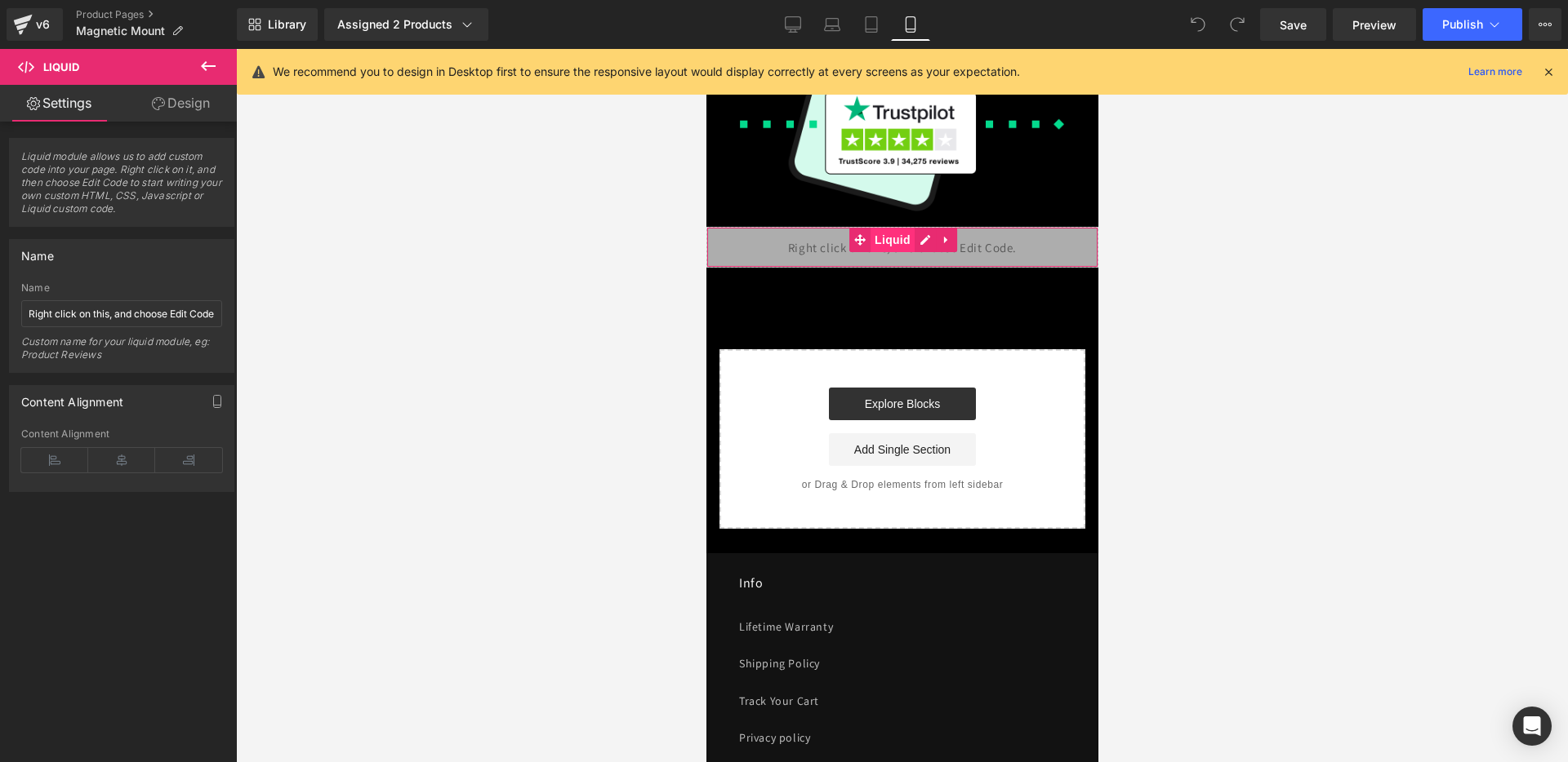
click at [904, 252] on span "Liquid" at bounding box center [891, 240] width 44 height 24
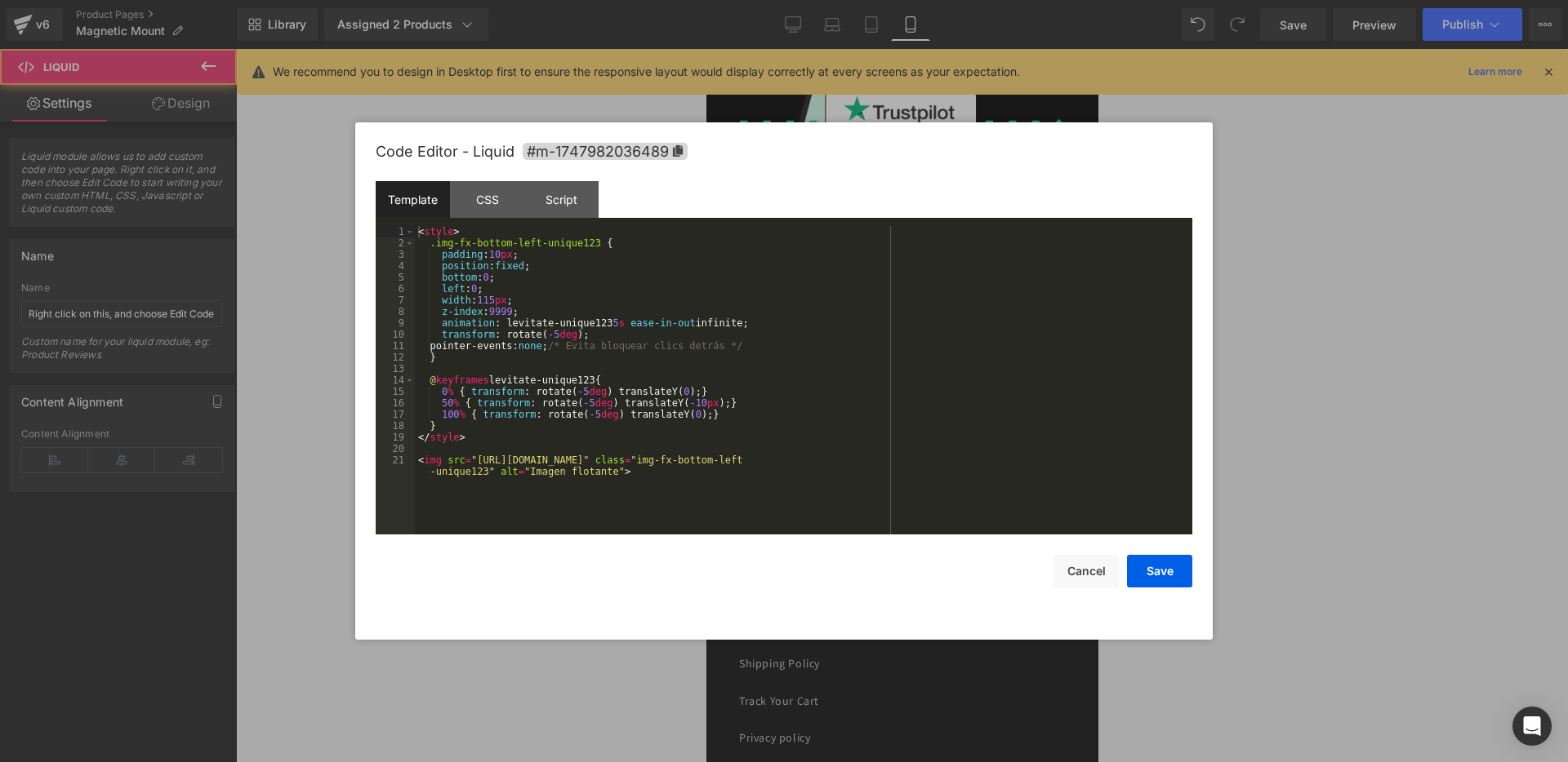
click at [919, 255] on div "Liquid" at bounding box center [901, 247] width 392 height 41
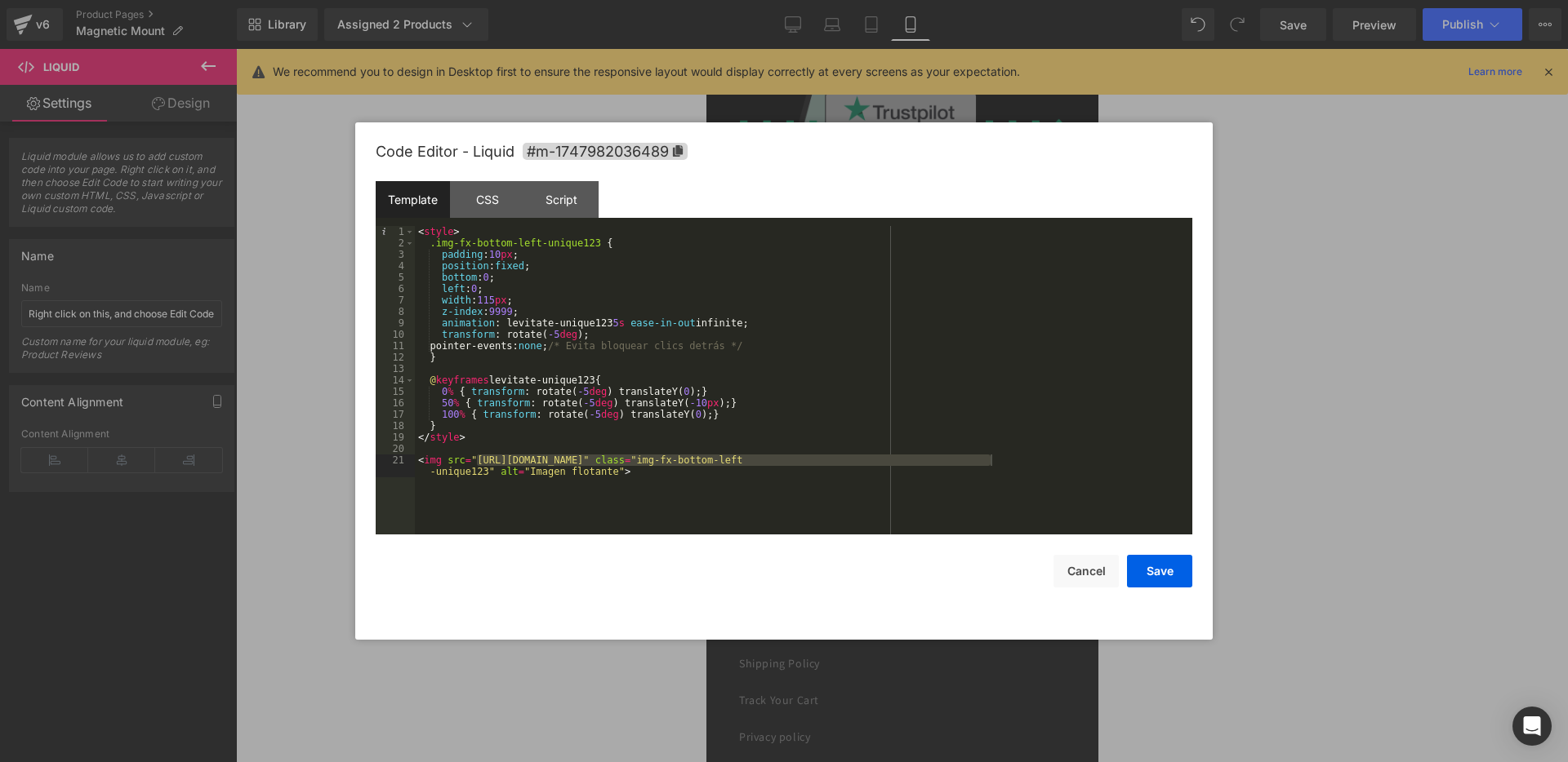
drag, startPoint x: 479, startPoint y: 458, endPoint x: 990, endPoint y: 459, distance: 511.0
click at [990, 459] on div "< style > .img-fx-bottom-left-unique123 { padding : 10 px ; position : fixed ; …" at bounding box center [803, 397] width 777 height 343
click at [1137, 360] on div "< style > .img-fx-bottom-left-unique123 { padding : 10 px ; position : fixed ; …" at bounding box center [803, 397] width 777 height 343
drag, startPoint x: 990, startPoint y: 460, endPoint x: 530, endPoint y: 457, distance: 460.0
click at [530, 457] on div "< style > .img-fx-bottom-left-unique123 { padding : 10 px ; position : fixed ; …" at bounding box center [803, 397] width 777 height 343
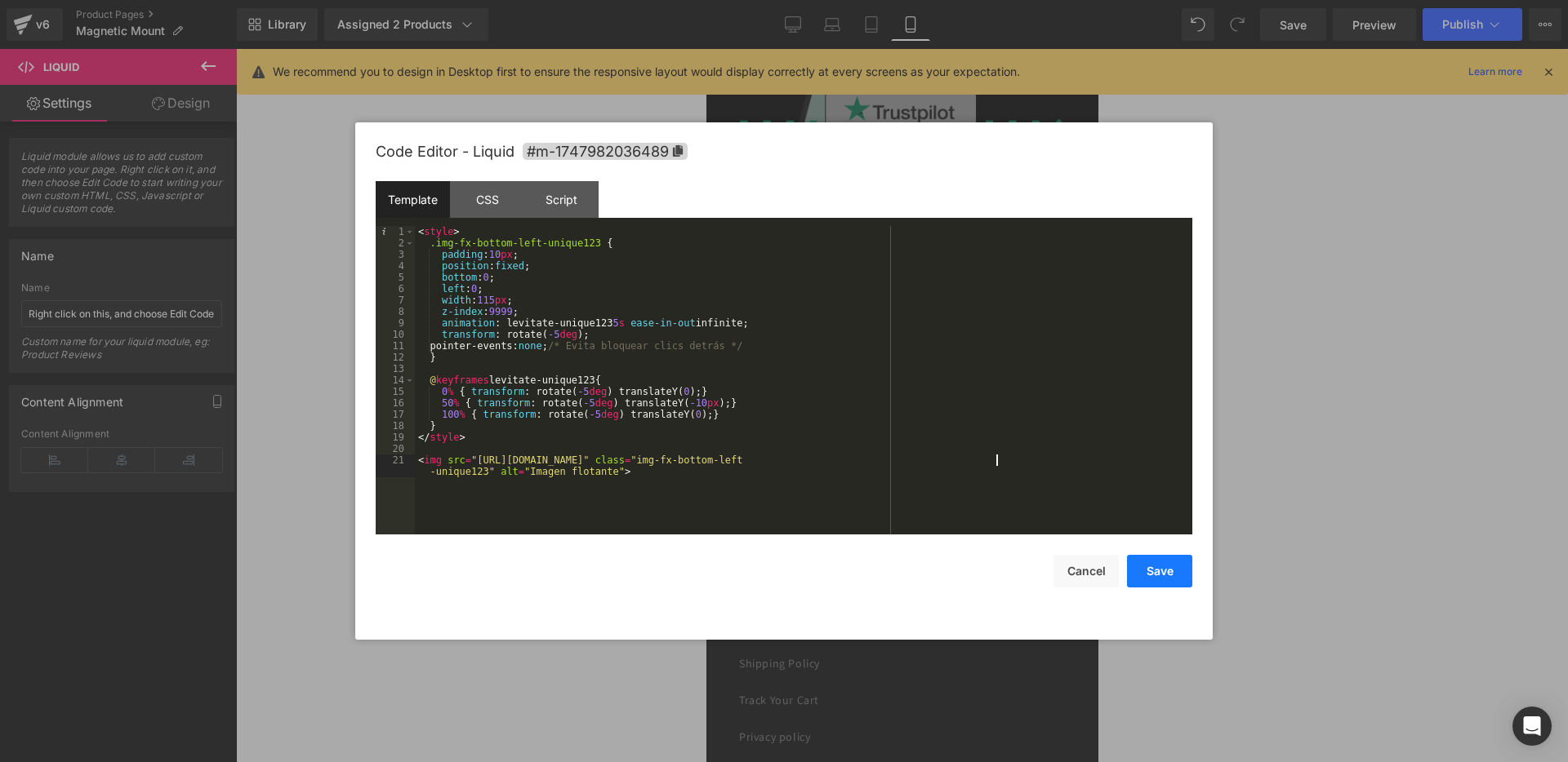
click at [1159, 570] on button "Save" at bounding box center [1159, 572] width 65 height 33
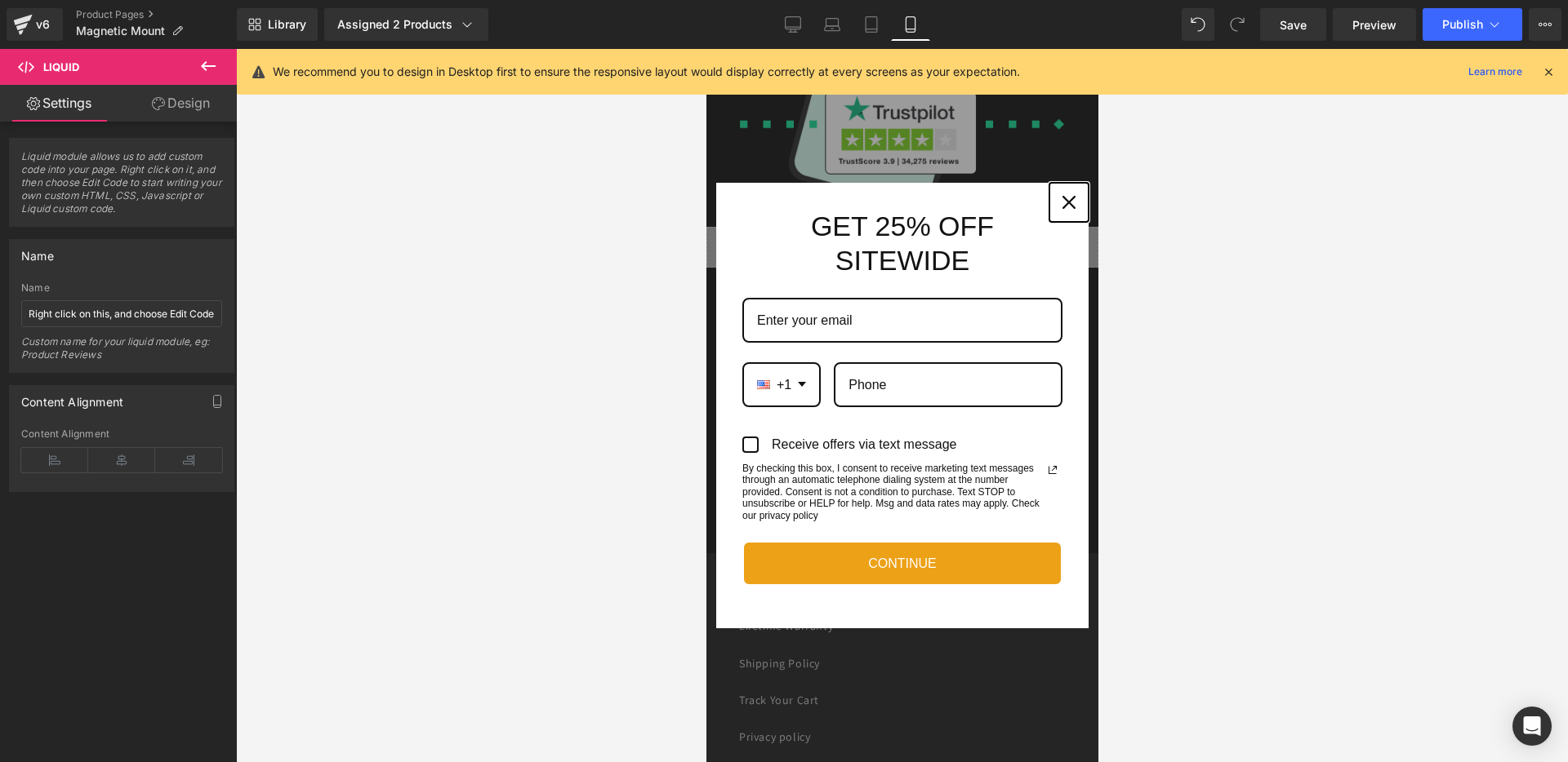
click at [1072, 200] on icon "close icon" at bounding box center [1067, 202] width 13 height 13
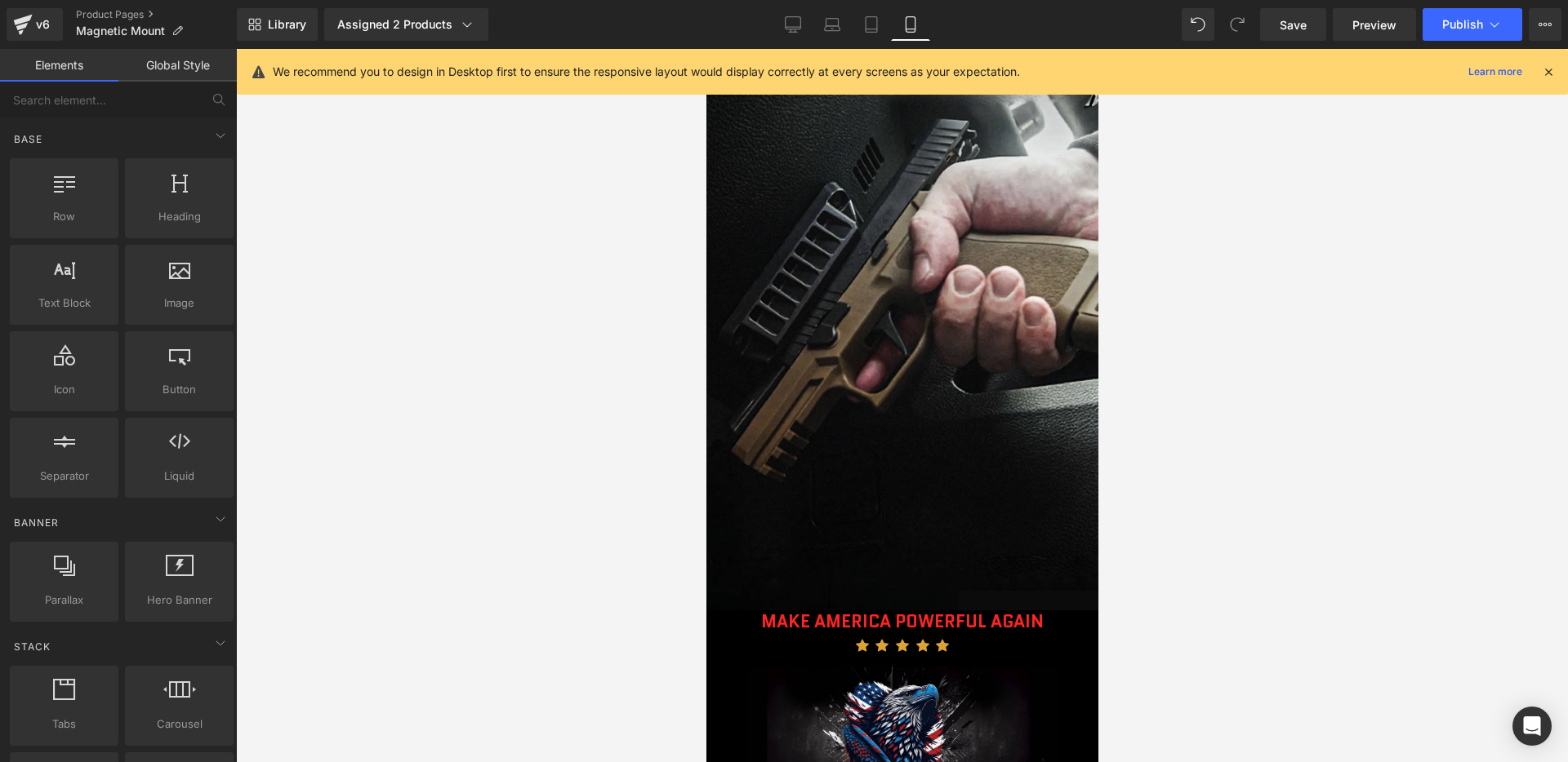
scroll to position [0, 0]
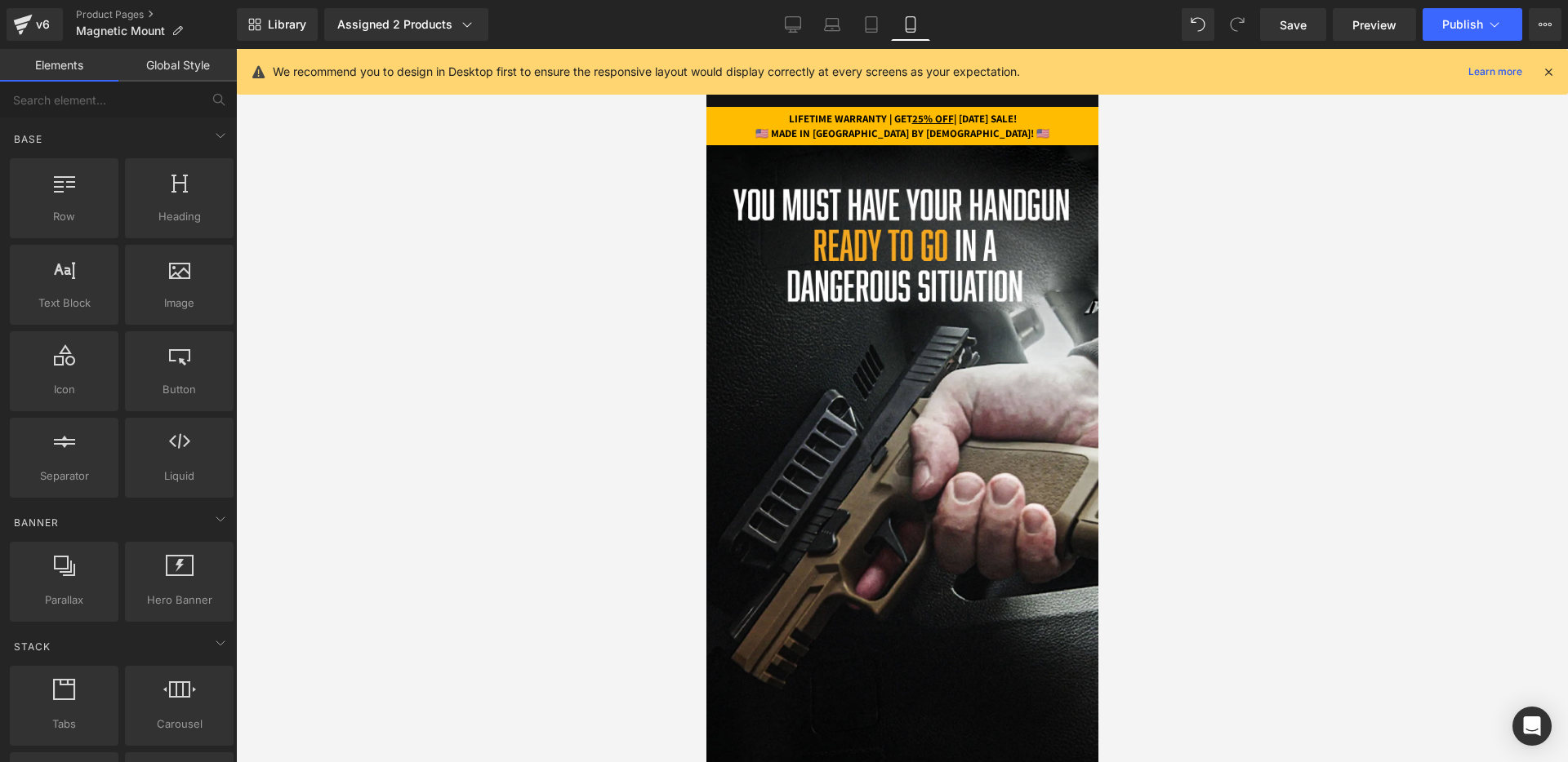
click at [976, 119] on strong "LIFETIME WARRANTY | GET 25% OFF | PATRIOT DAY SALE!" at bounding box center [902, 119] width 228 height 14
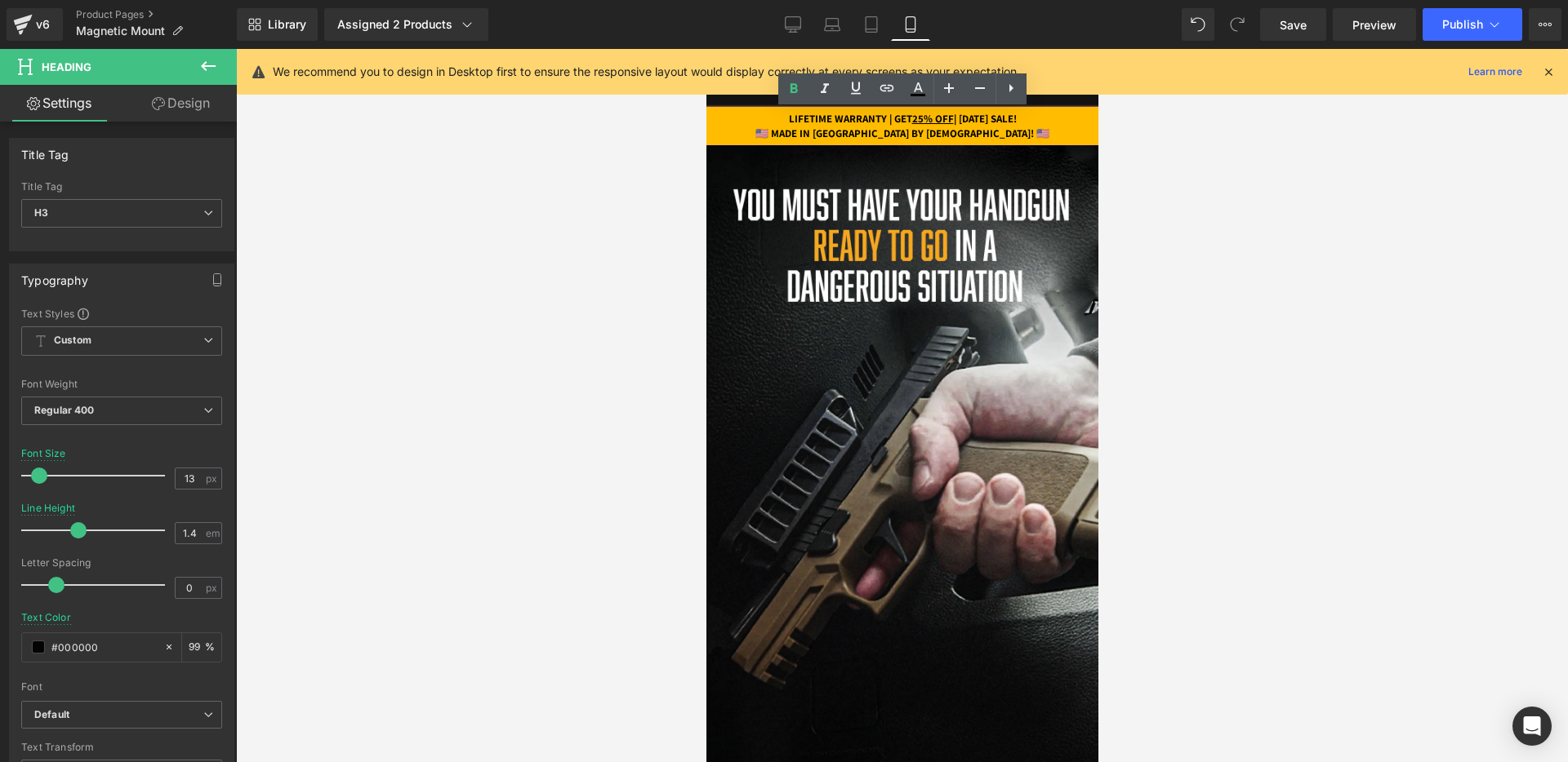
drag, startPoint x: 947, startPoint y: 119, endPoint x: 1050, endPoint y: 119, distance: 103.0
click at [1016, 119] on strong "LIFETIME WARRANTY | GET 25% OFF | PATRIOT DAY SALE!" at bounding box center [902, 119] width 228 height 14
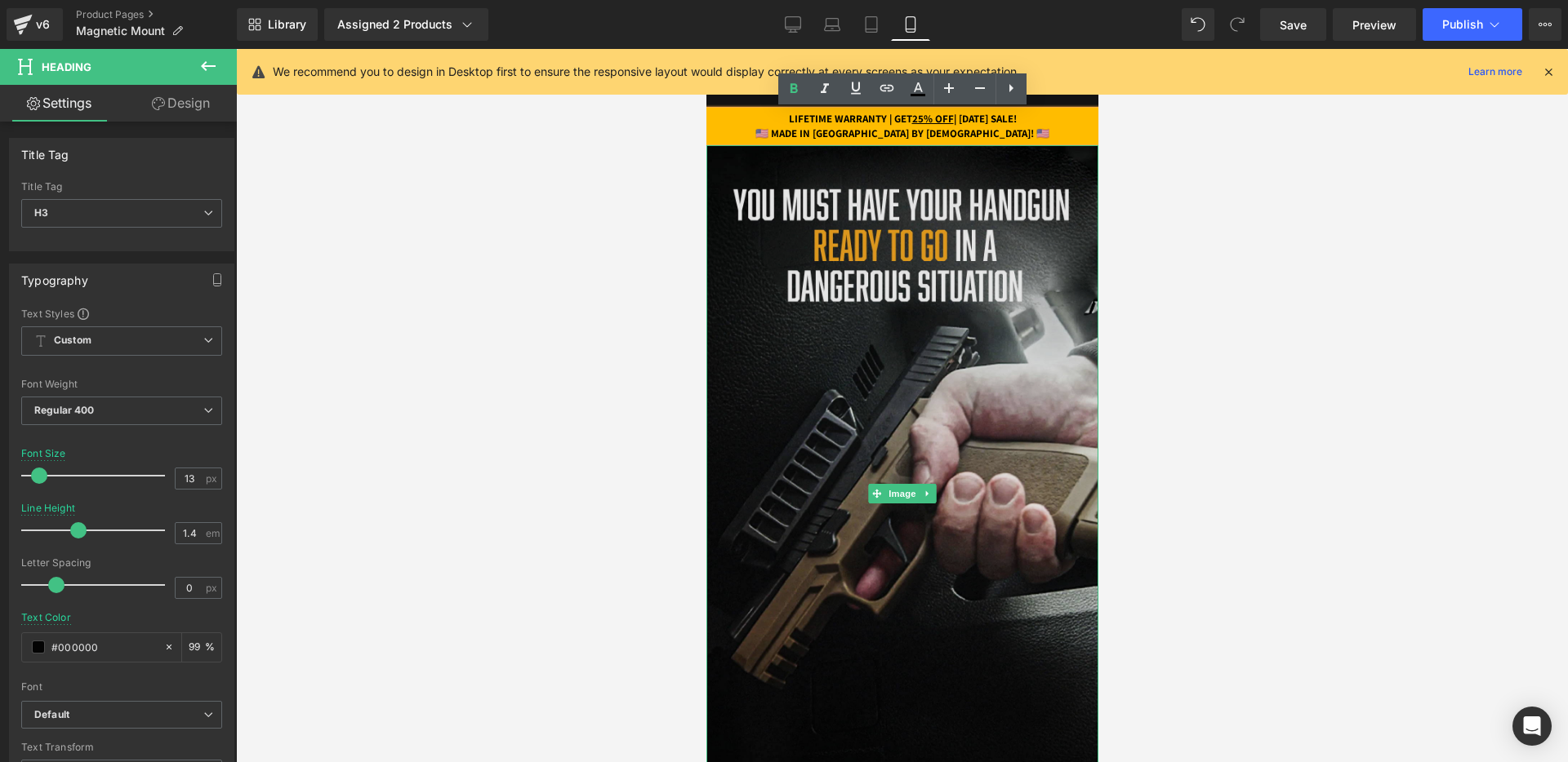
paste div
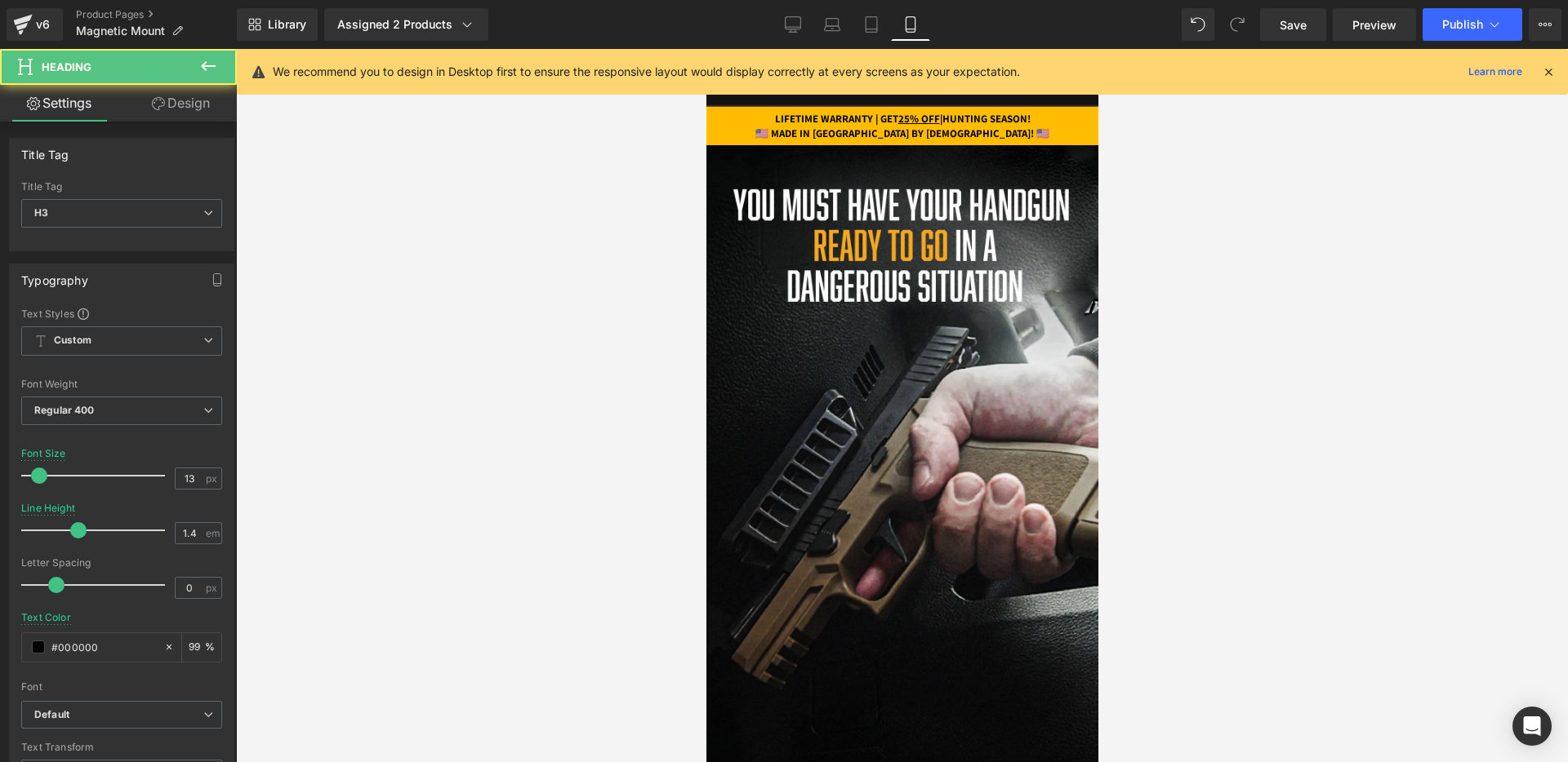
click at [952, 116] on strong "LIFETIME WARRANTY | GET 25% OFF |HUNTING SEASON!" at bounding box center [902, 119] width 256 height 14
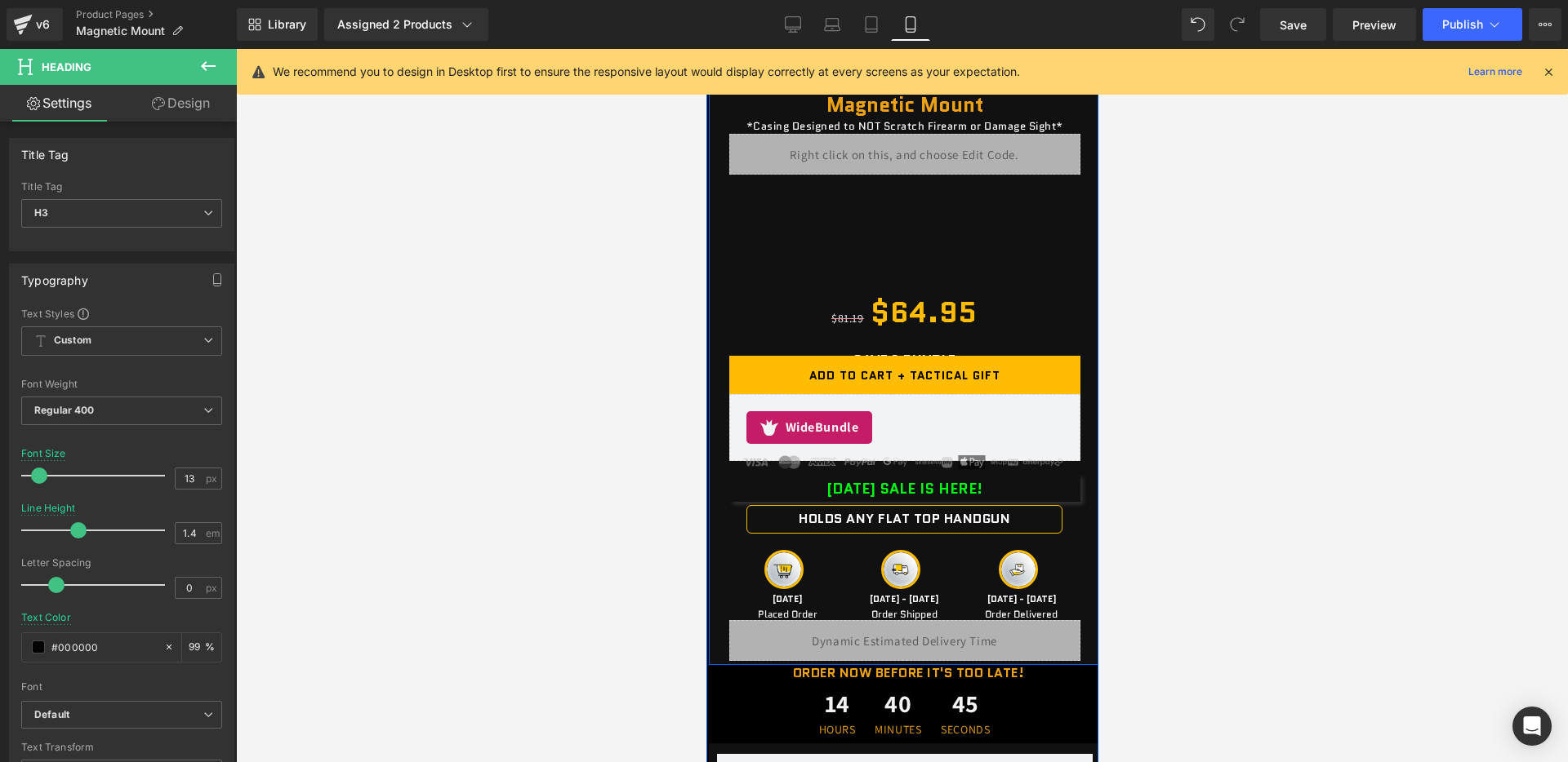
scroll to position [2763, 0]
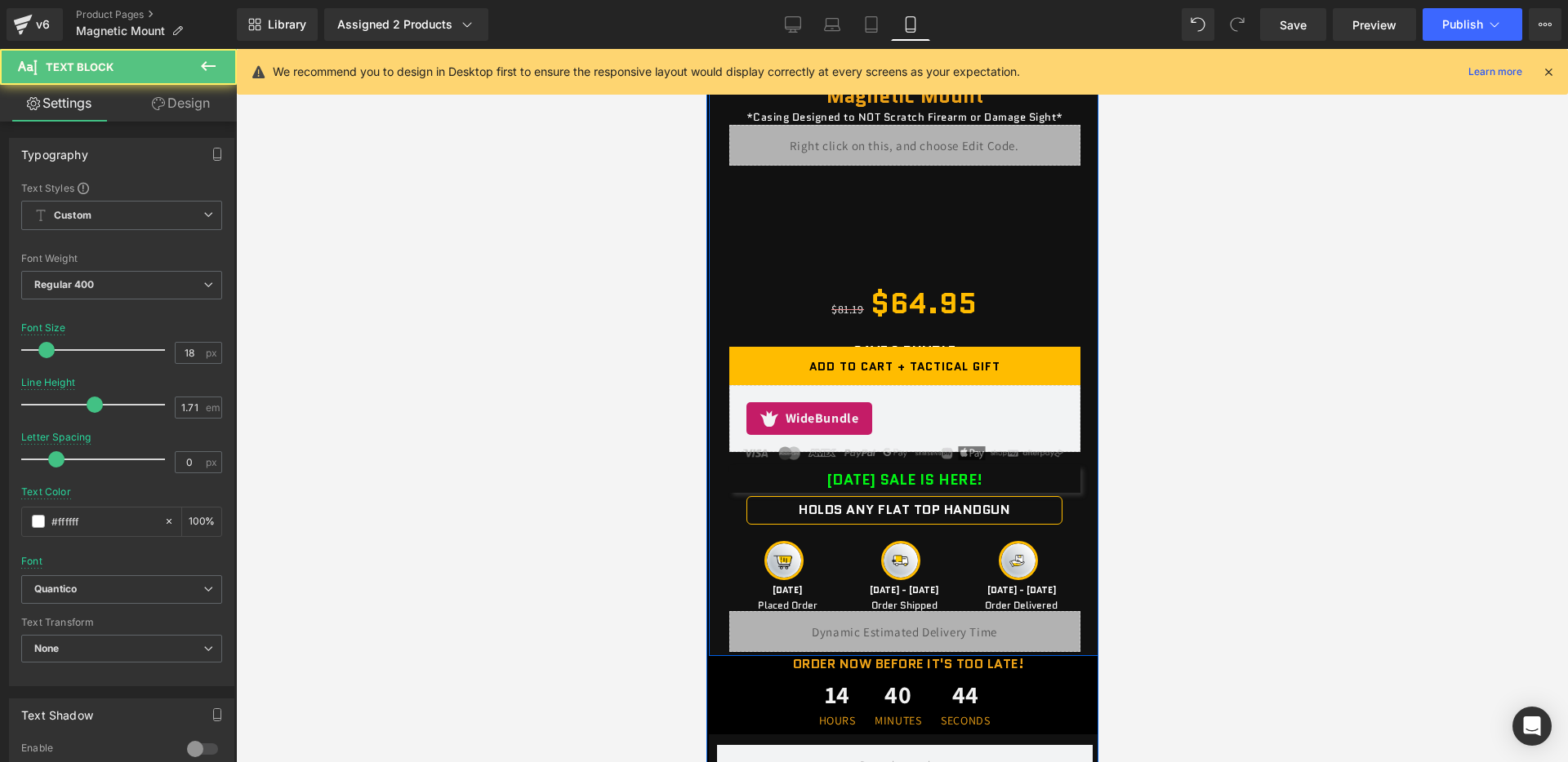
click at [872, 475] on div "PATRIOT DAY SALE IS HERE! Text Block" at bounding box center [904, 479] width 351 height 28
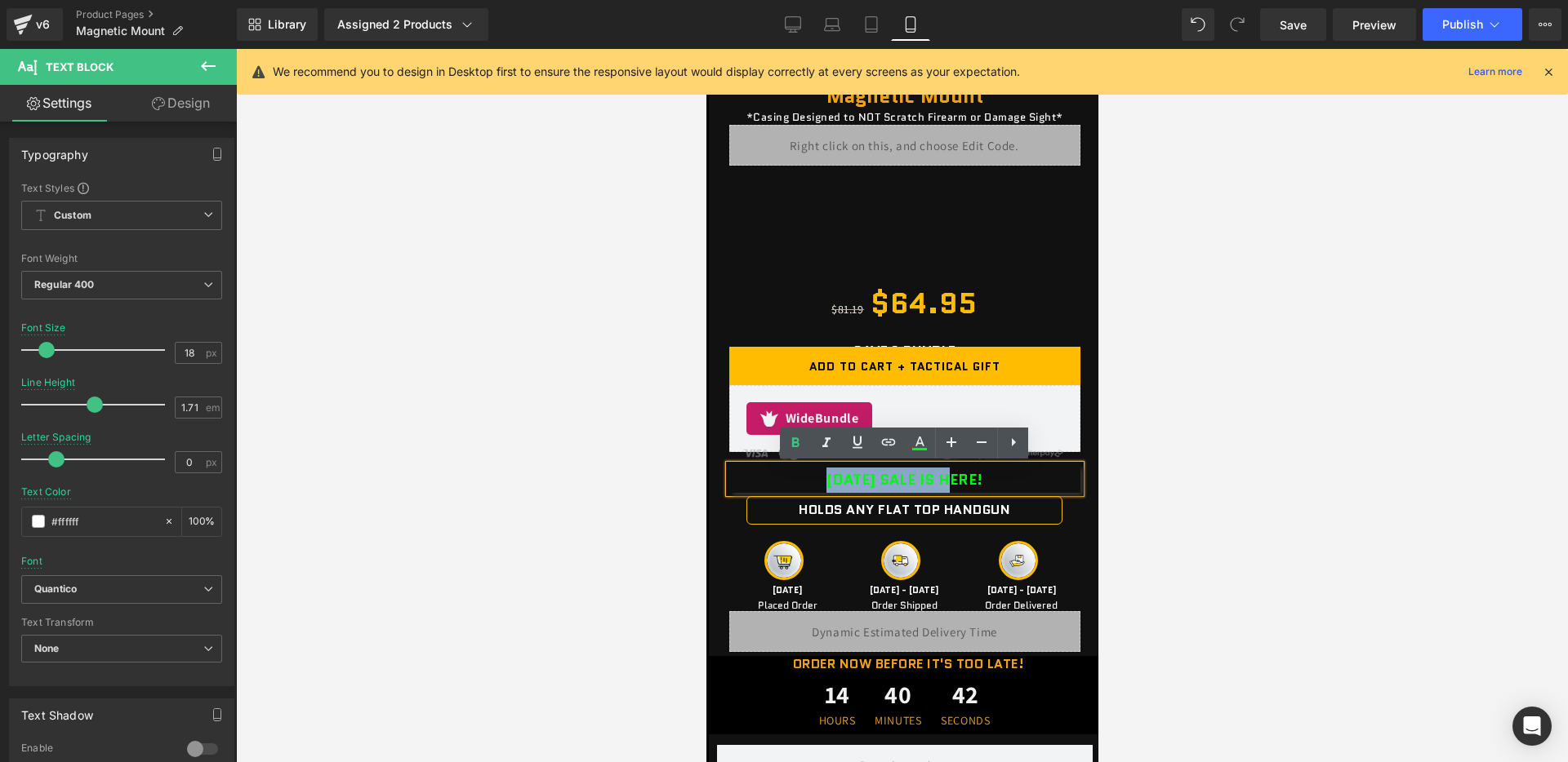
drag, startPoint x: 805, startPoint y: 476, endPoint x: 936, endPoint y: 479, distance: 131.0
click at [936, 479] on b "PATRIOT DAY SALE IS HERE!" at bounding box center [903, 480] width 156 height 21
paste div
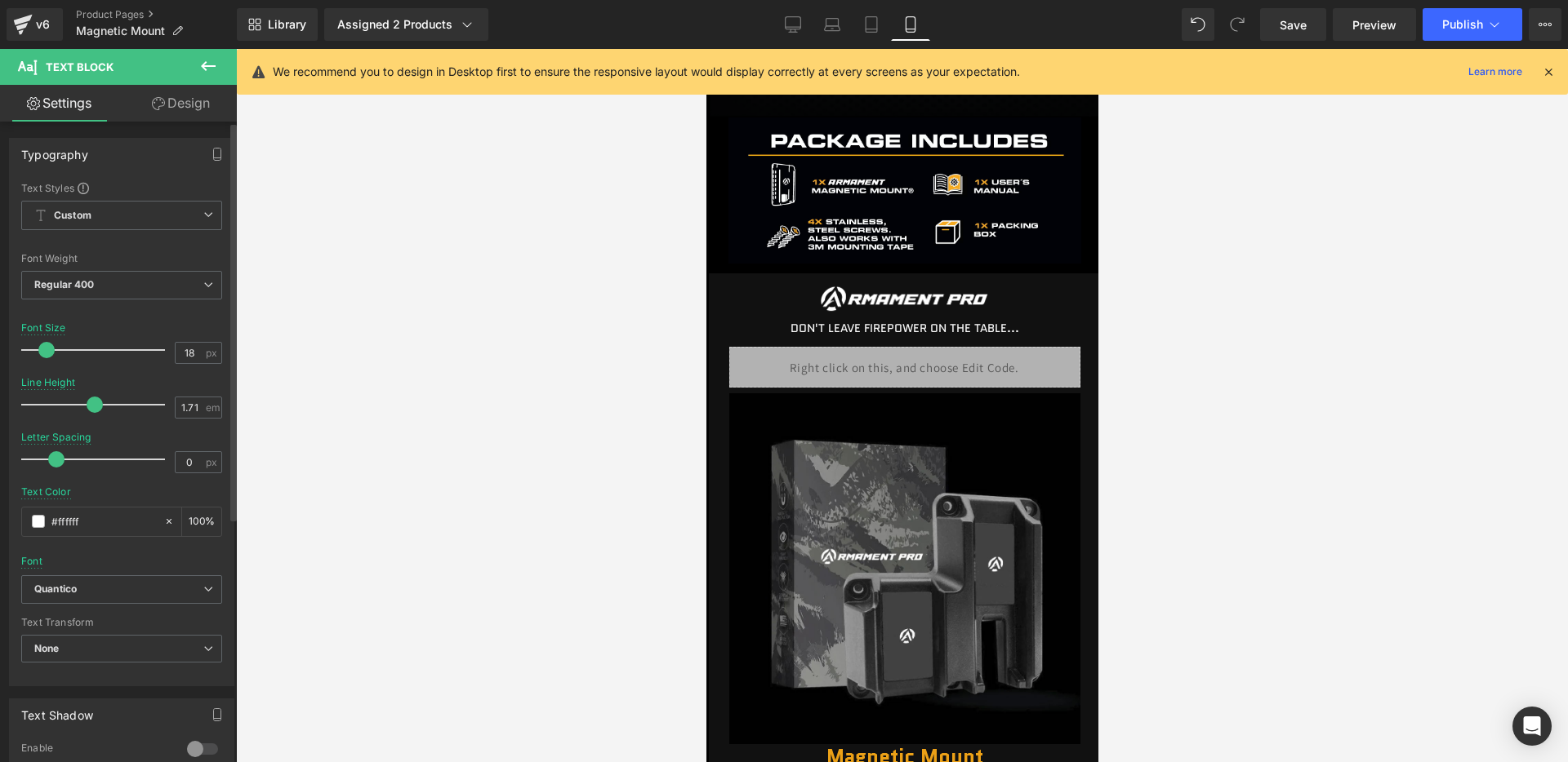
scroll to position [2064, 0]
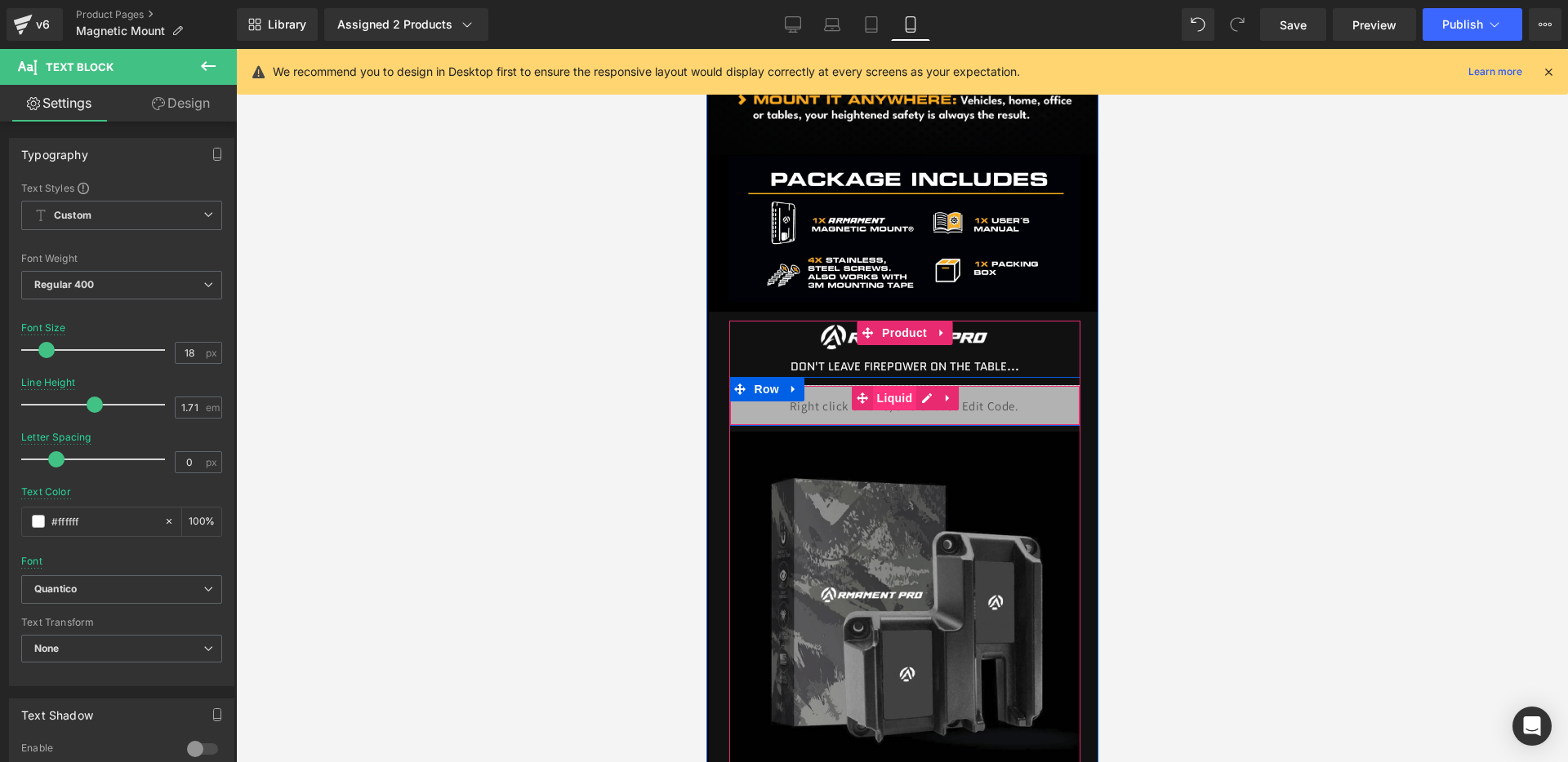
click at [907, 403] on span "Liquid" at bounding box center [894, 398] width 44 height 24
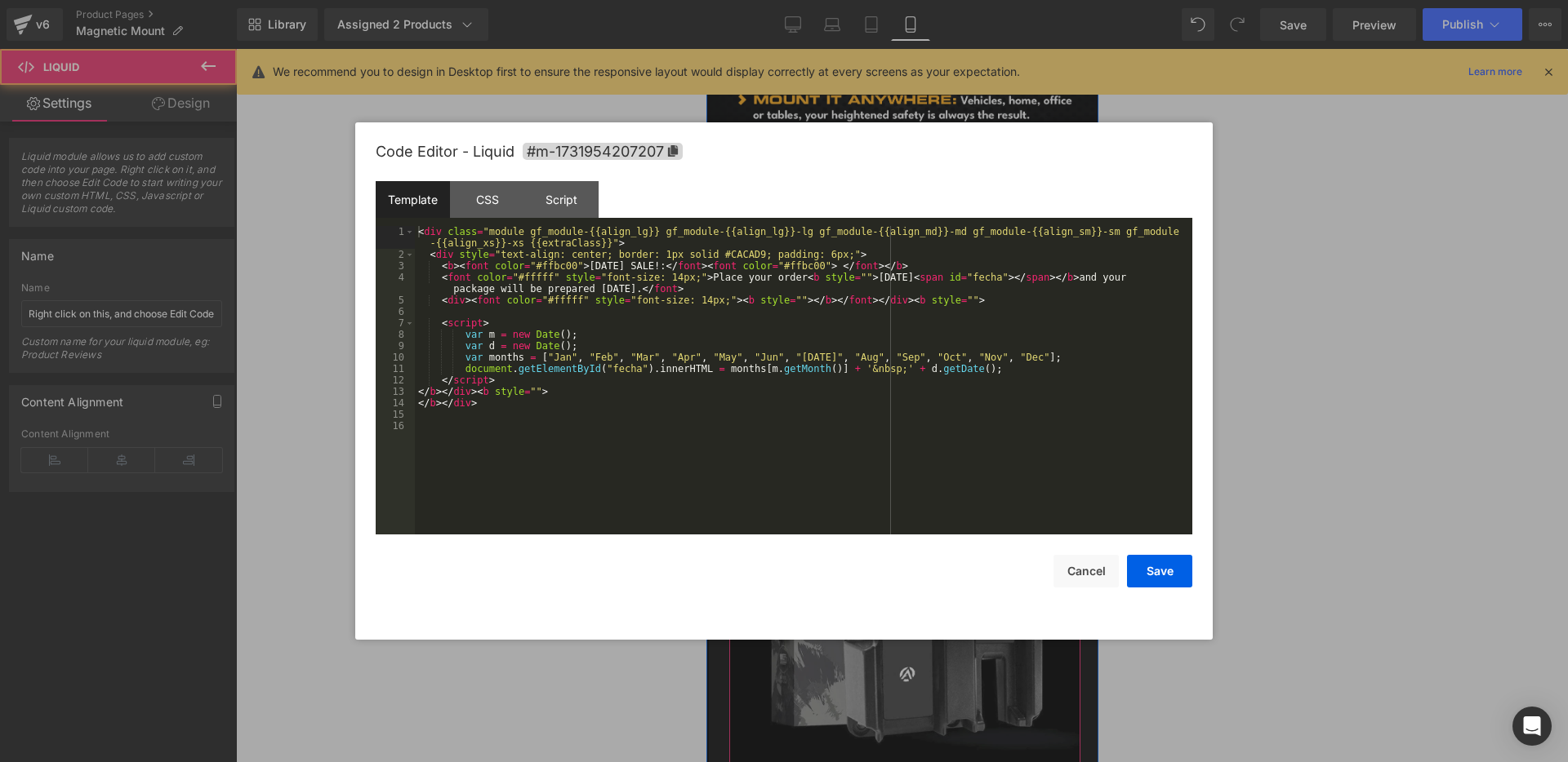
click at [924, 400] on div "Liquid" at bounding box center [904, 405] width 351 height 41
drag, startPoint x: 592, startPoint y: 263, endPoint x: 682, endPoint y: 268, distance: 90.1
click at [682, 268] on div "< div class = "module gf_module-{{align_lg}} gf_module-{{align_lg}}-lg gf_modul…" at bounding box center [803, 397] width 777 height 343
click at [1160, 567] on button "Save" at bounding box center [1159, 572] width 65 height 33
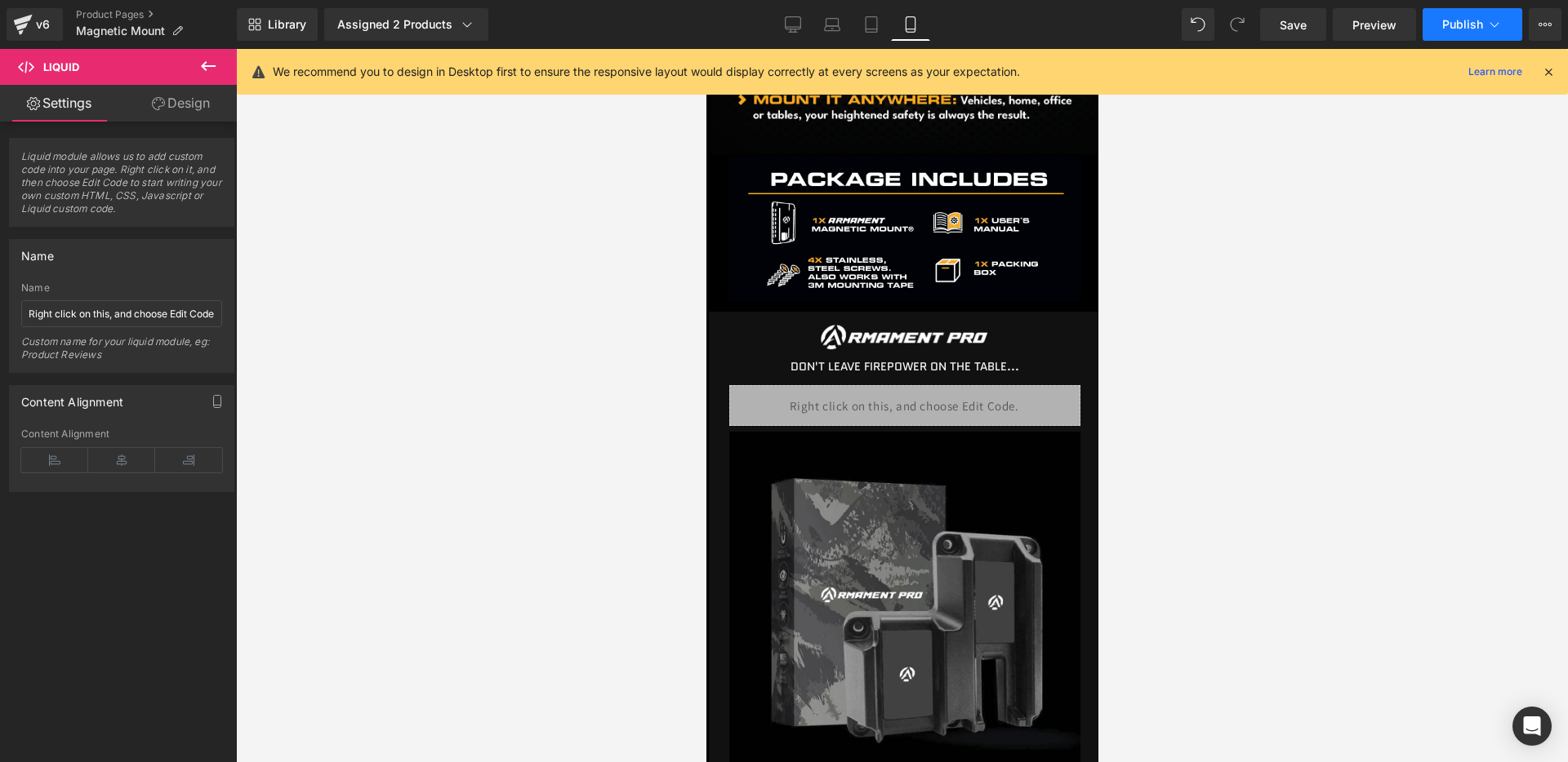
click at [1472, 20] on span "Publish" at bounding box center [1462, 24] width 41 height 13
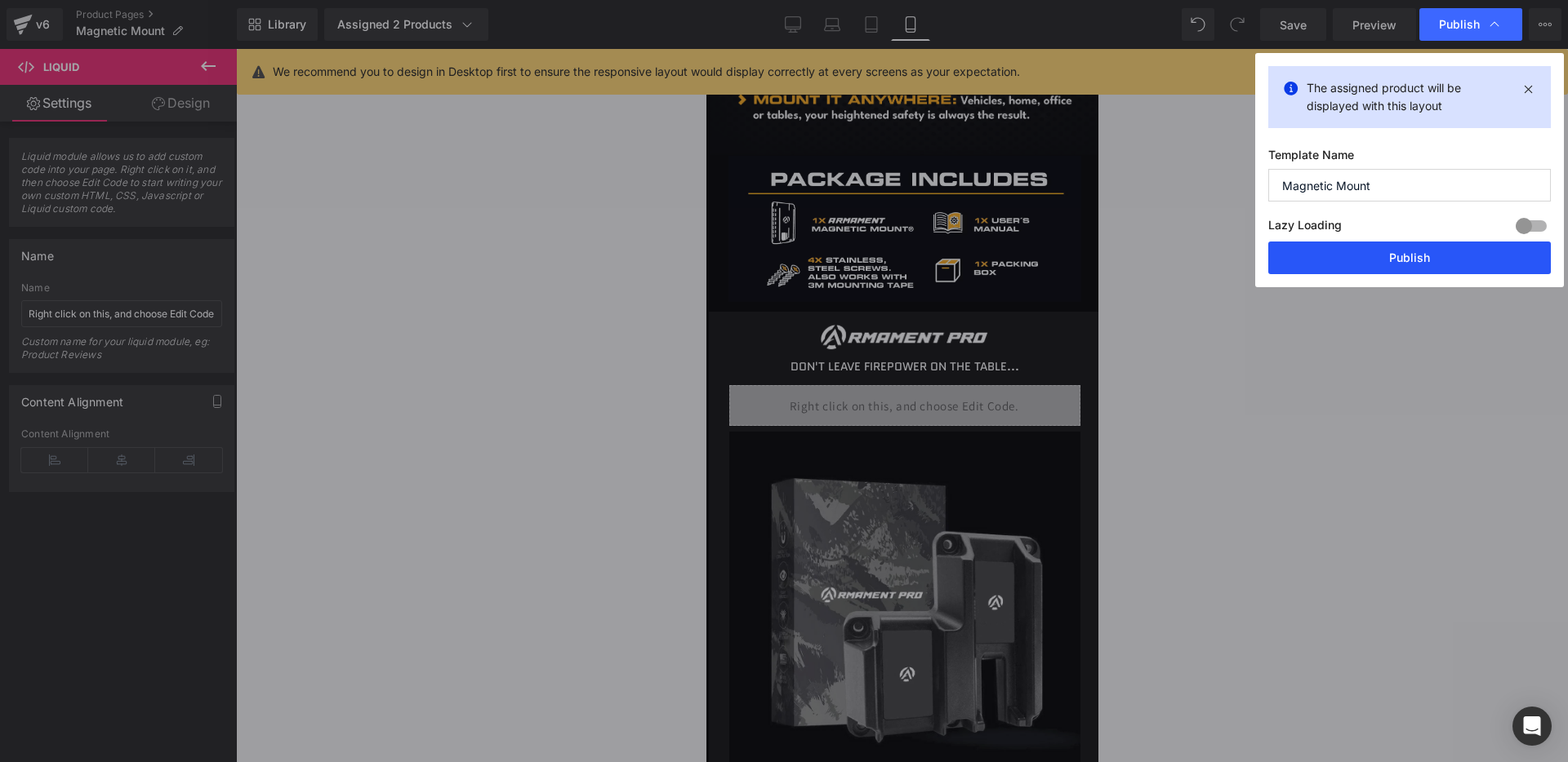
click at [1365, 264] on button "Publish" at bounding box center [1409, 258] width 282 height 33
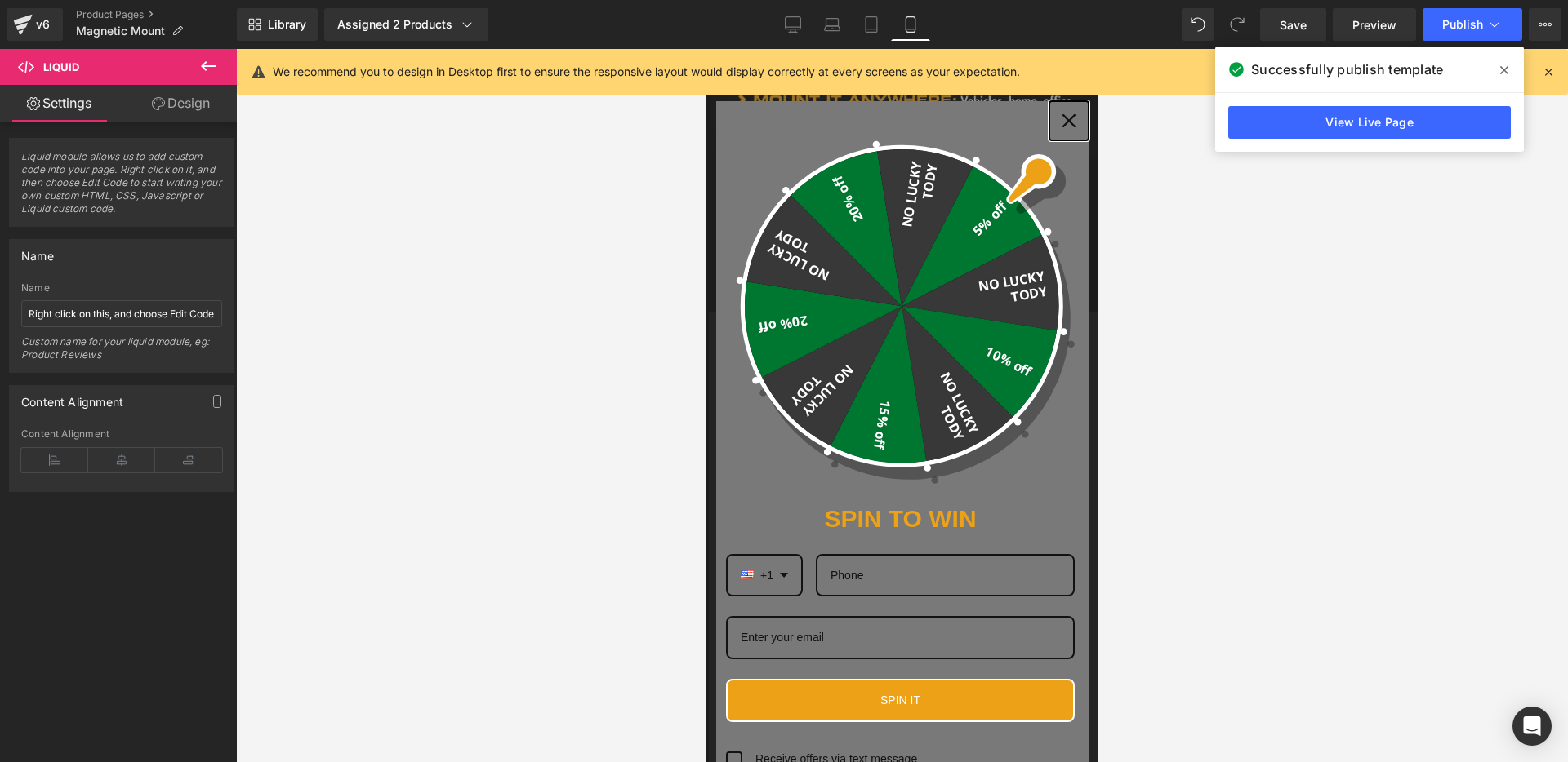
click at [1066, 119] on icon "close icon" at bounding box center [1067, 121] width 13 height 13
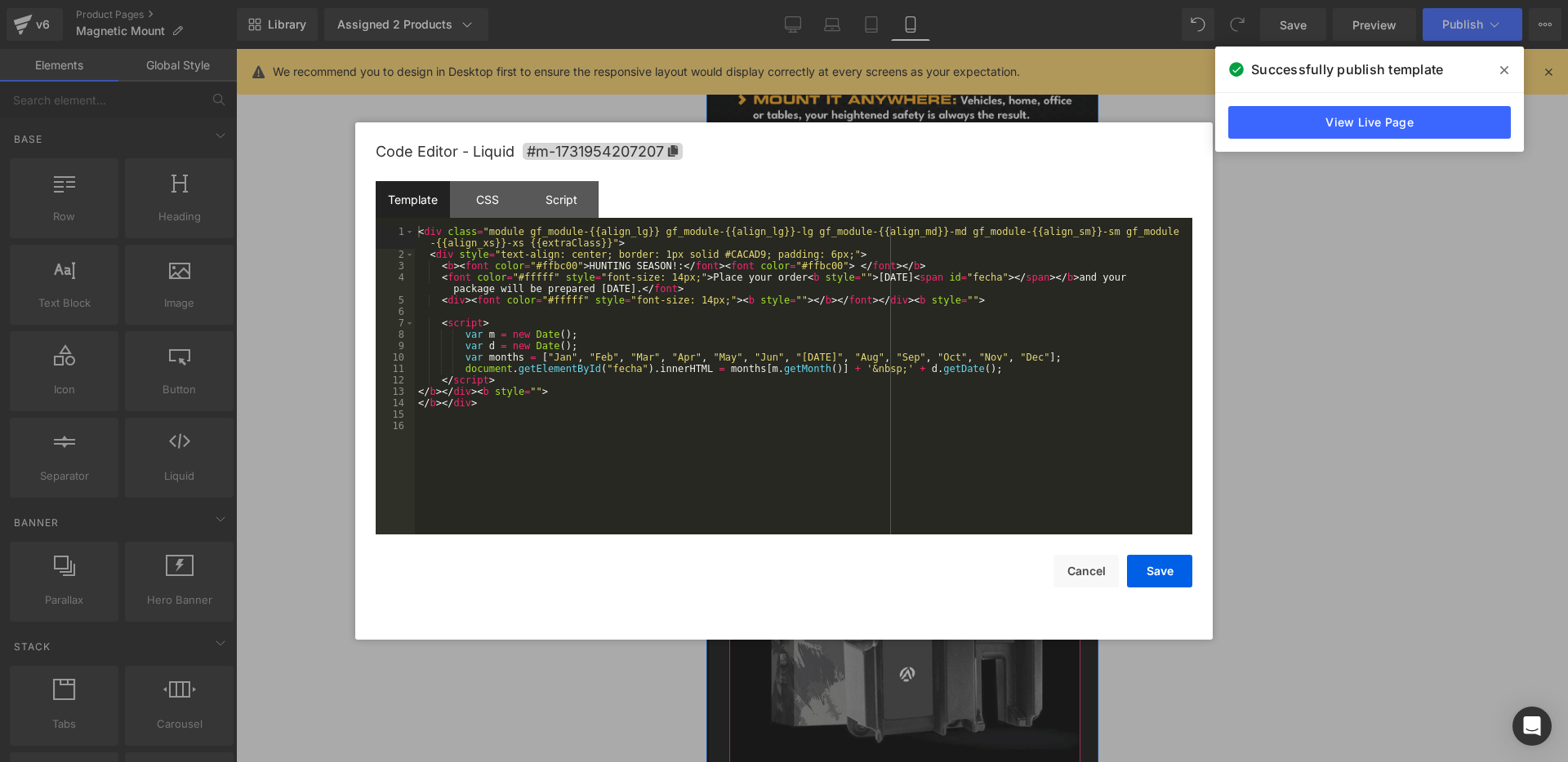
click at [918, 400] on div "Liquid" at bounding box center [904, 405] width 351 height 41
click at [674, 264] on div "< div class = "module gf_module-{{align_lg}} gf_module-{{align_lg}}-lg gf_modul…" at bounding box center [803, 397] width 777 height 343
click at [1140, 567] on button "Save" at bounding box center [1159, 572] width 65 height 33
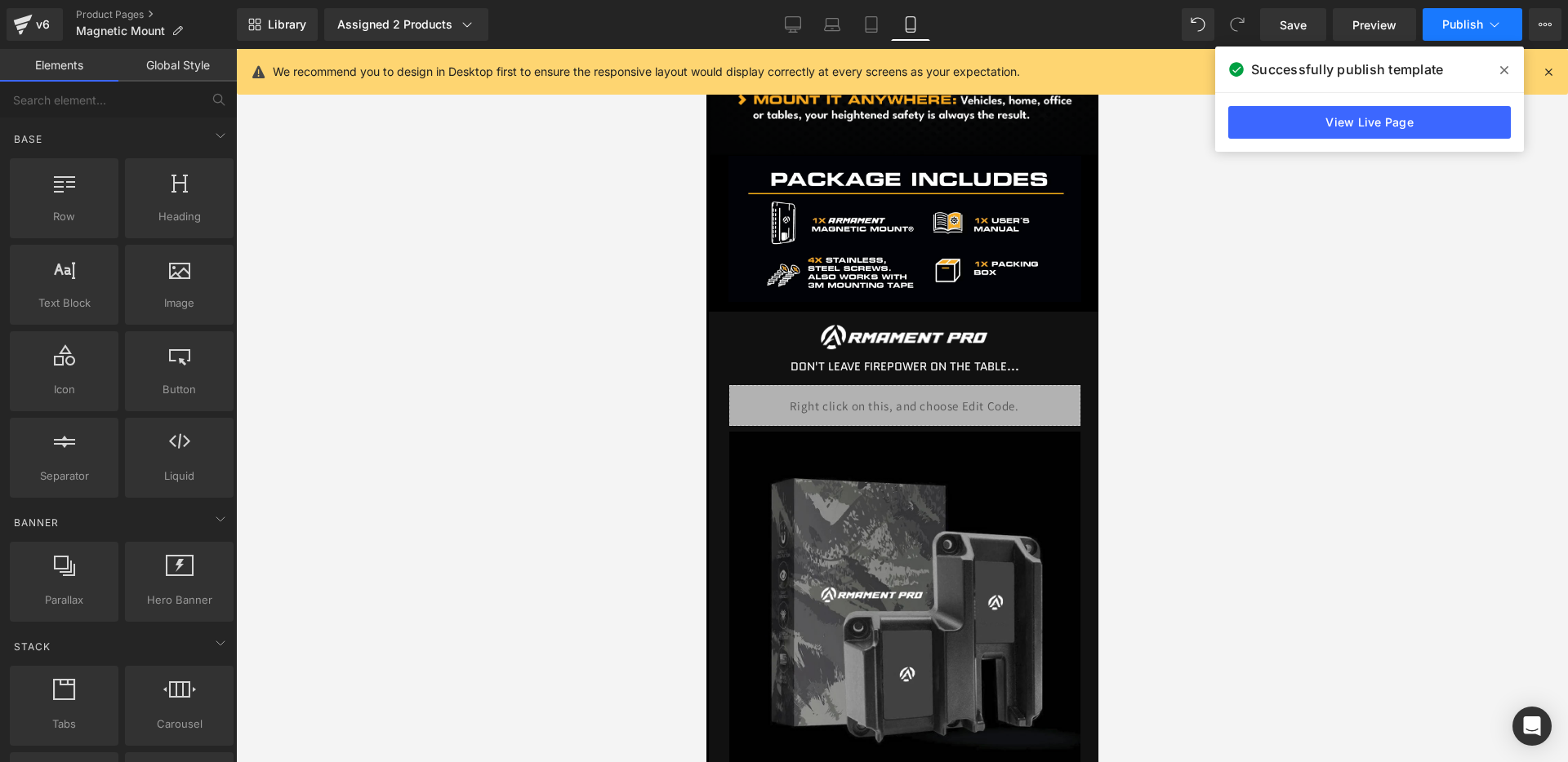
click at [1456, 36] on button "Publish" at bounding box center [1472, 24] width 100 height 33
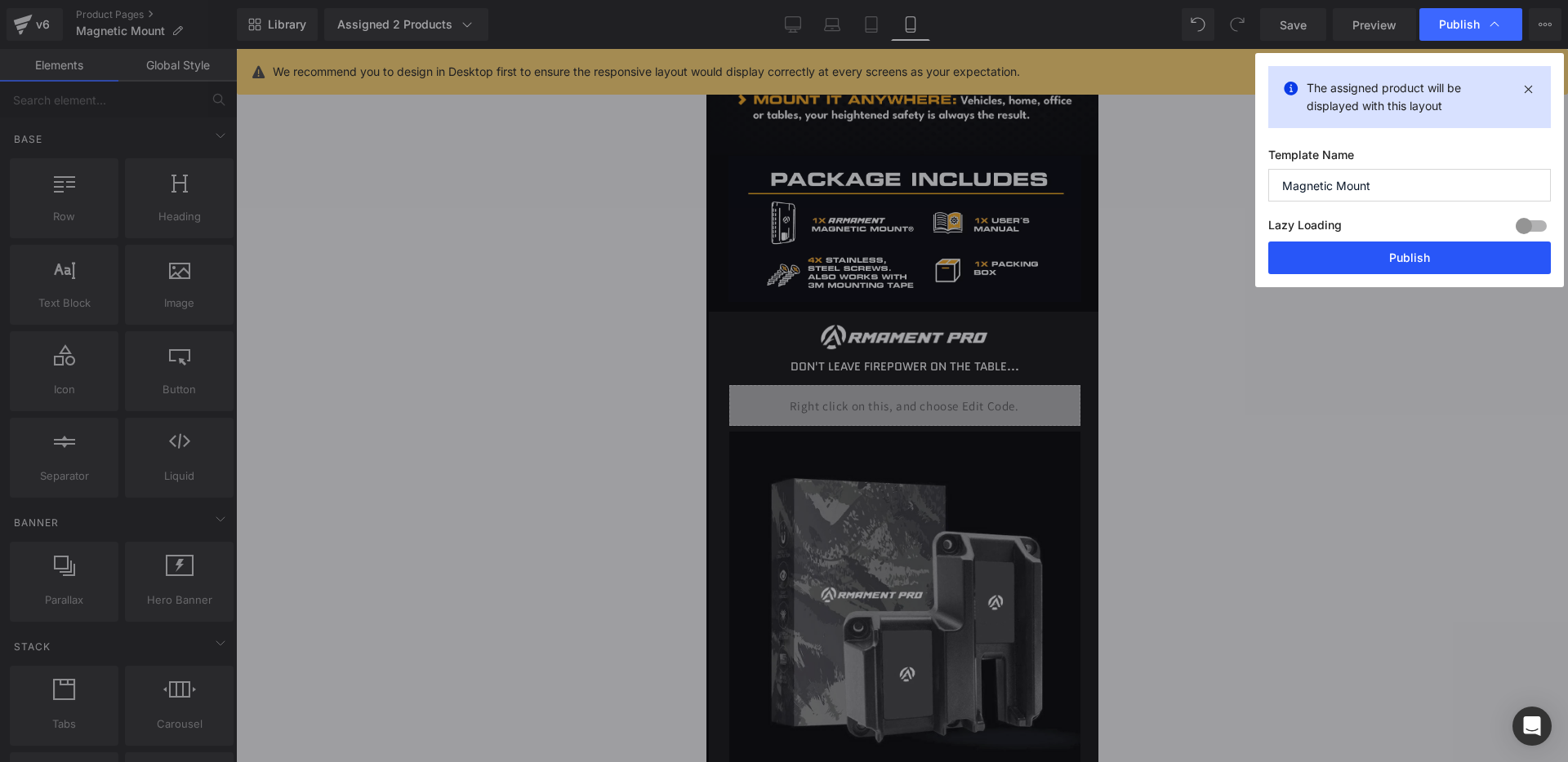
click at [1397, 246] on button "Publish" at bounding box center [1409, 258] width 282 height 33
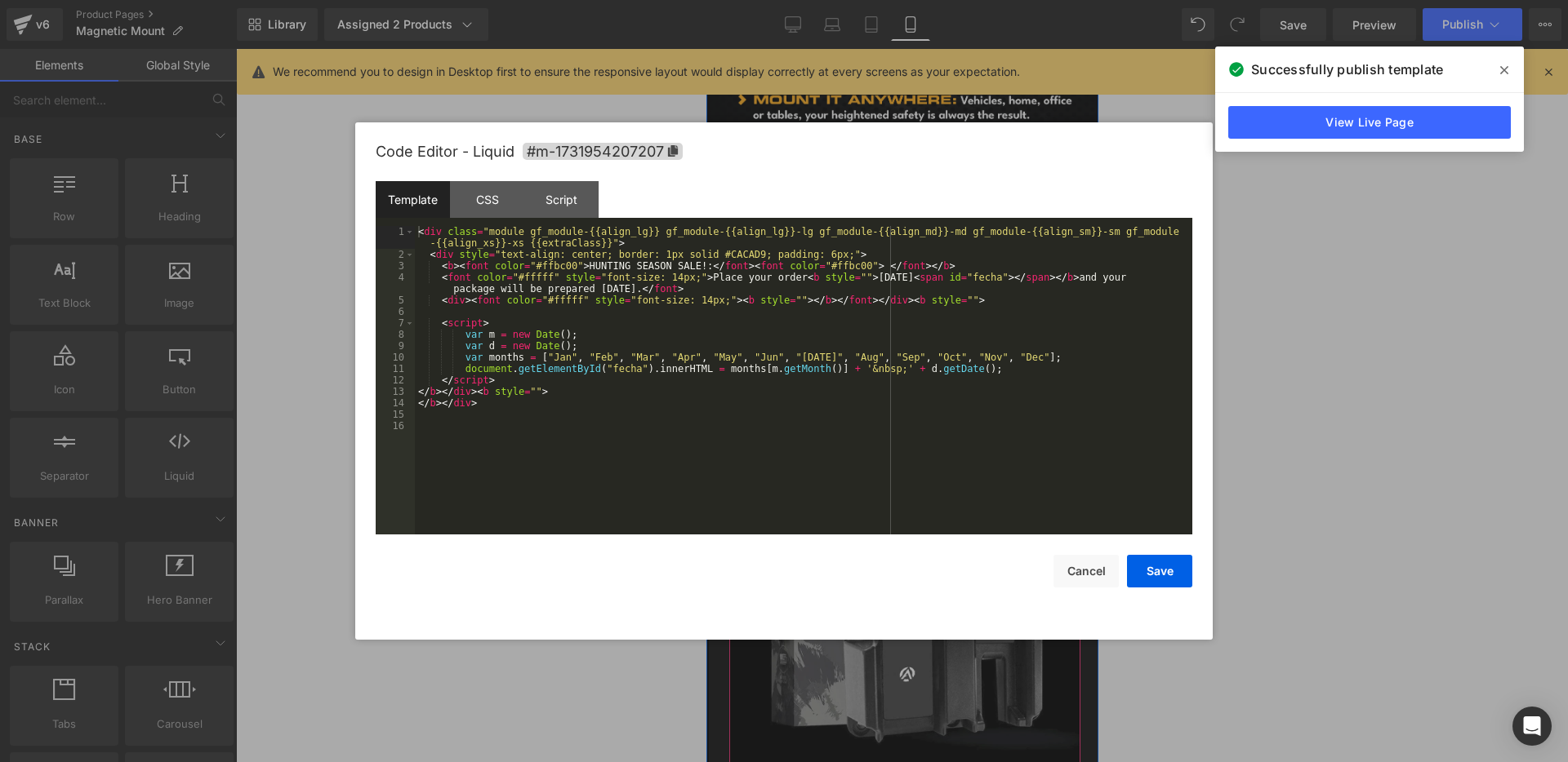
click at [934, 400] on div "Liquid" at bounding box center [904, 405] width 351 height 41
click at [688, 262] on div "< div class = "module gf_module-{{align_lg}} gf_module-{{align_lg}}-lg gf_modul…" at bounding box center [803, 397] width 777 height 343
click at [1152, 564] on button "Save" at bounding box center [1159, 572] width 65 height 33
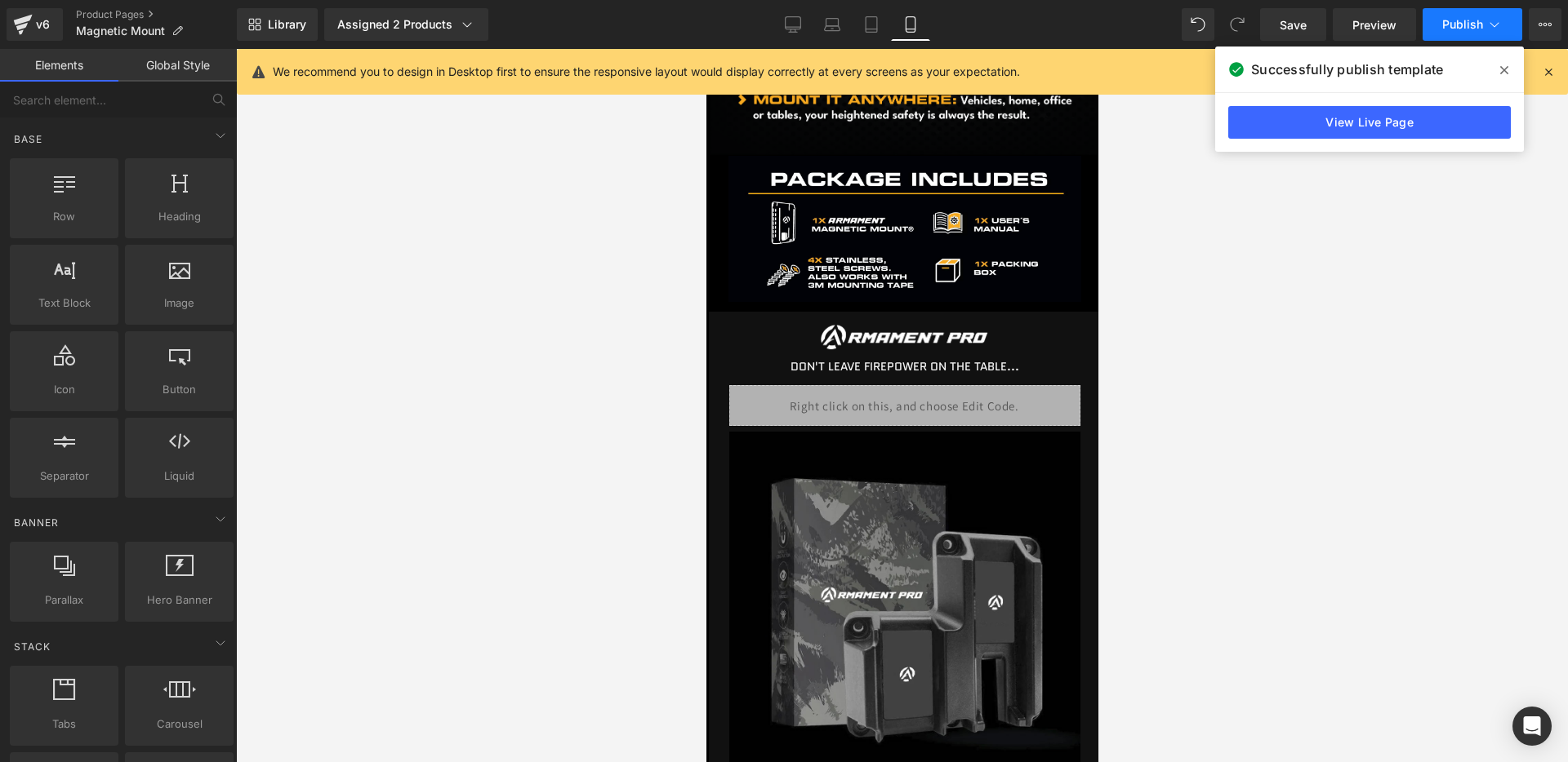
click at [1437, 34] on button "Publish" at bounding box center [1472, 24] width 100 height 33
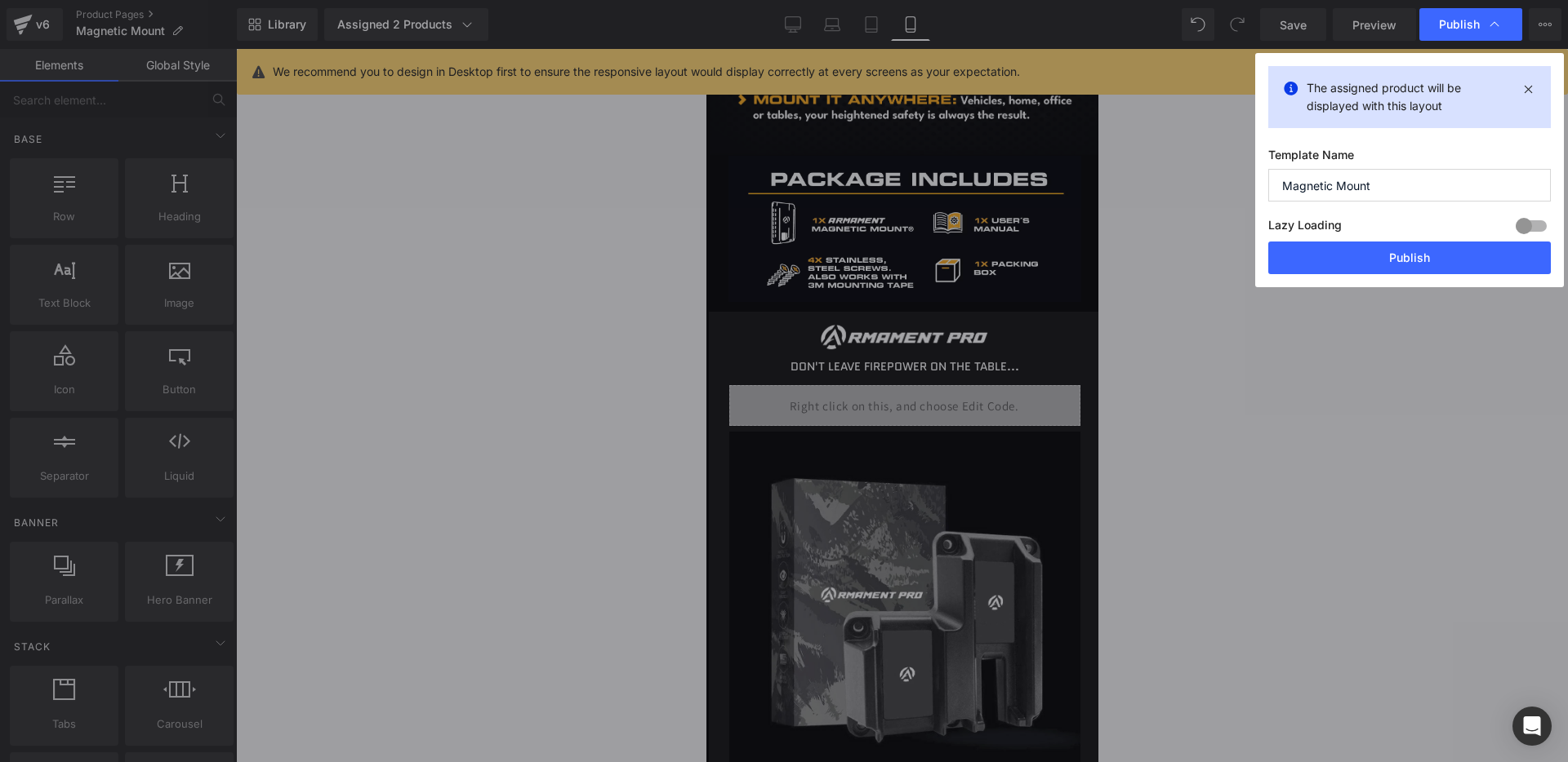
click at [1399, 280] on div "The assigned product will be displayed with this layout Template Name Magnetic …" at bounding box center [1409, 170] width 309 height 235
click at [1396, 256] on button "Publish" at bounding box center [1409, 258] width 282 height 33
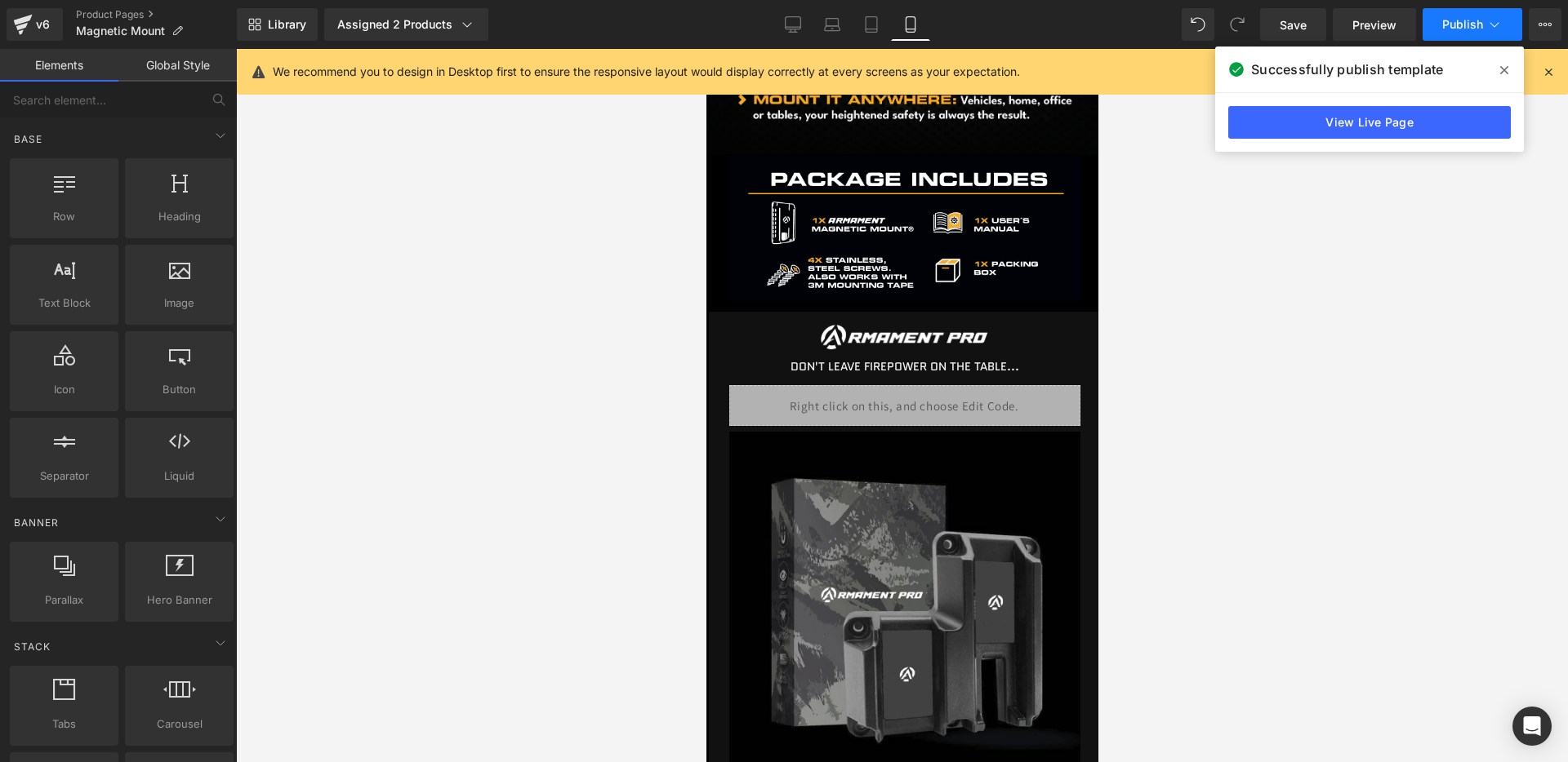
click at [1447, 18] on span "Publish" at bounding box center [1462, 24] width 41 height 13
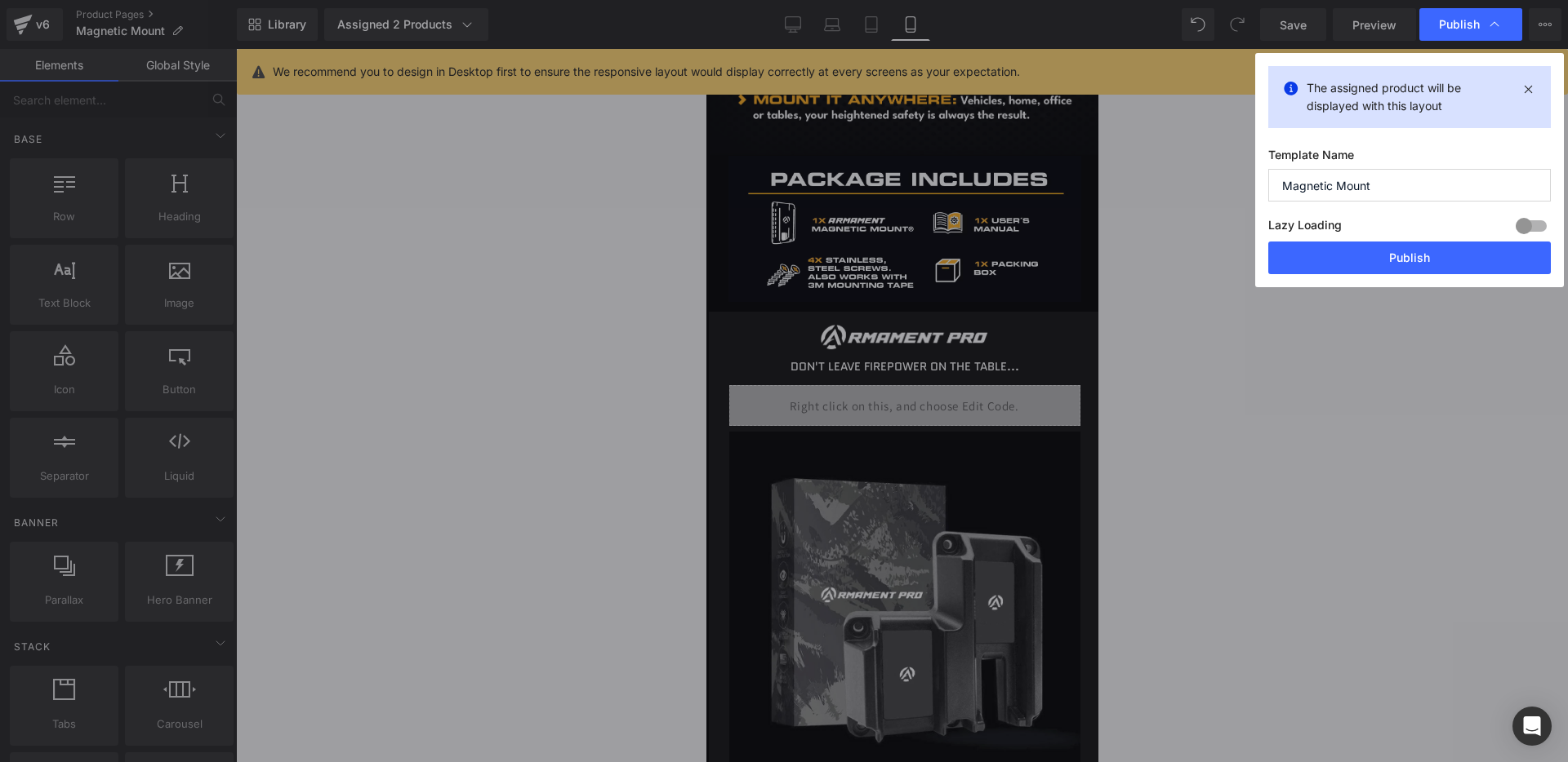
click at [1402, 244] on button "Publish" at bounding box center [1409, 258] width 282 height 33
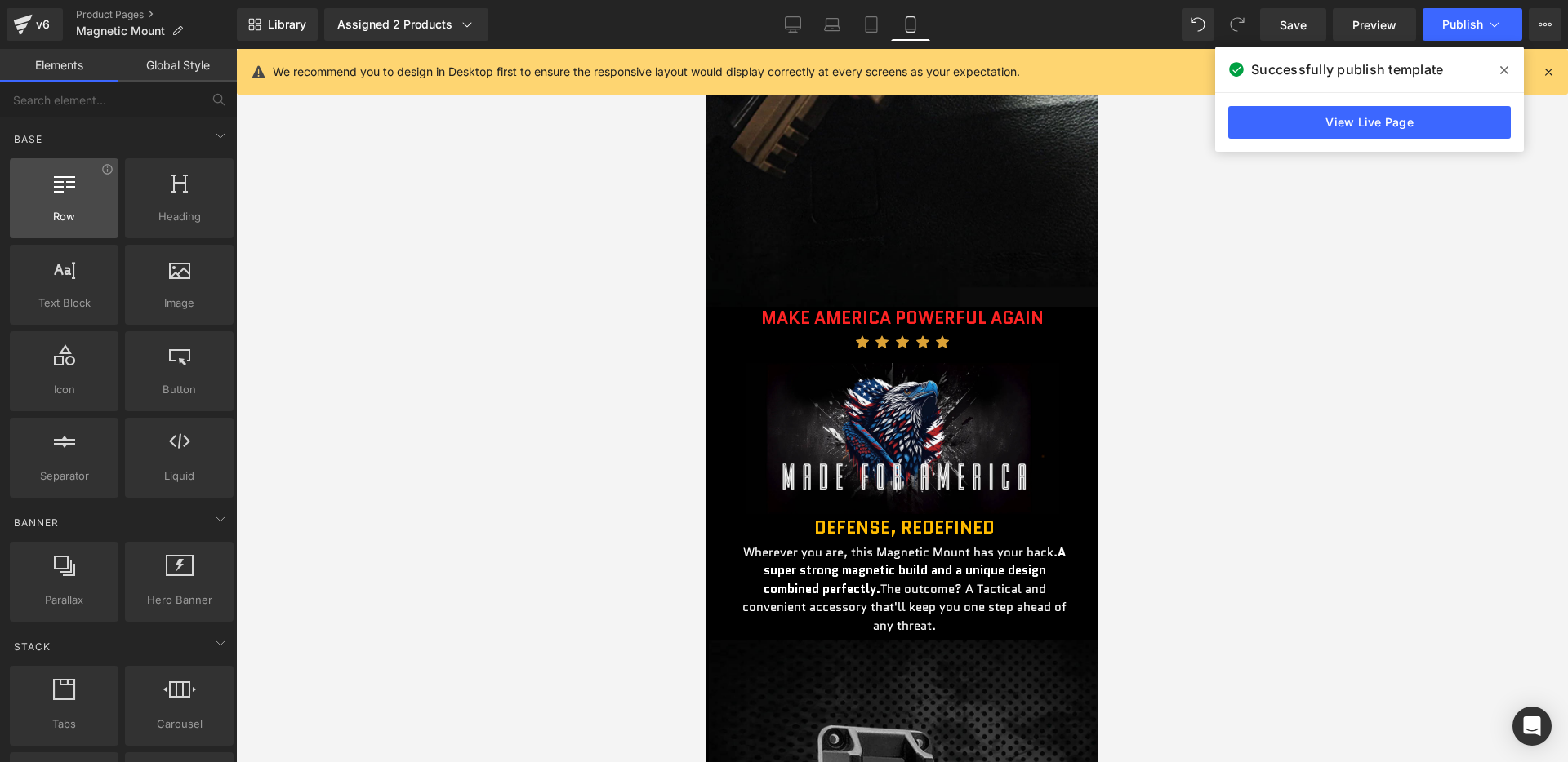
scroll to position [0, 0]
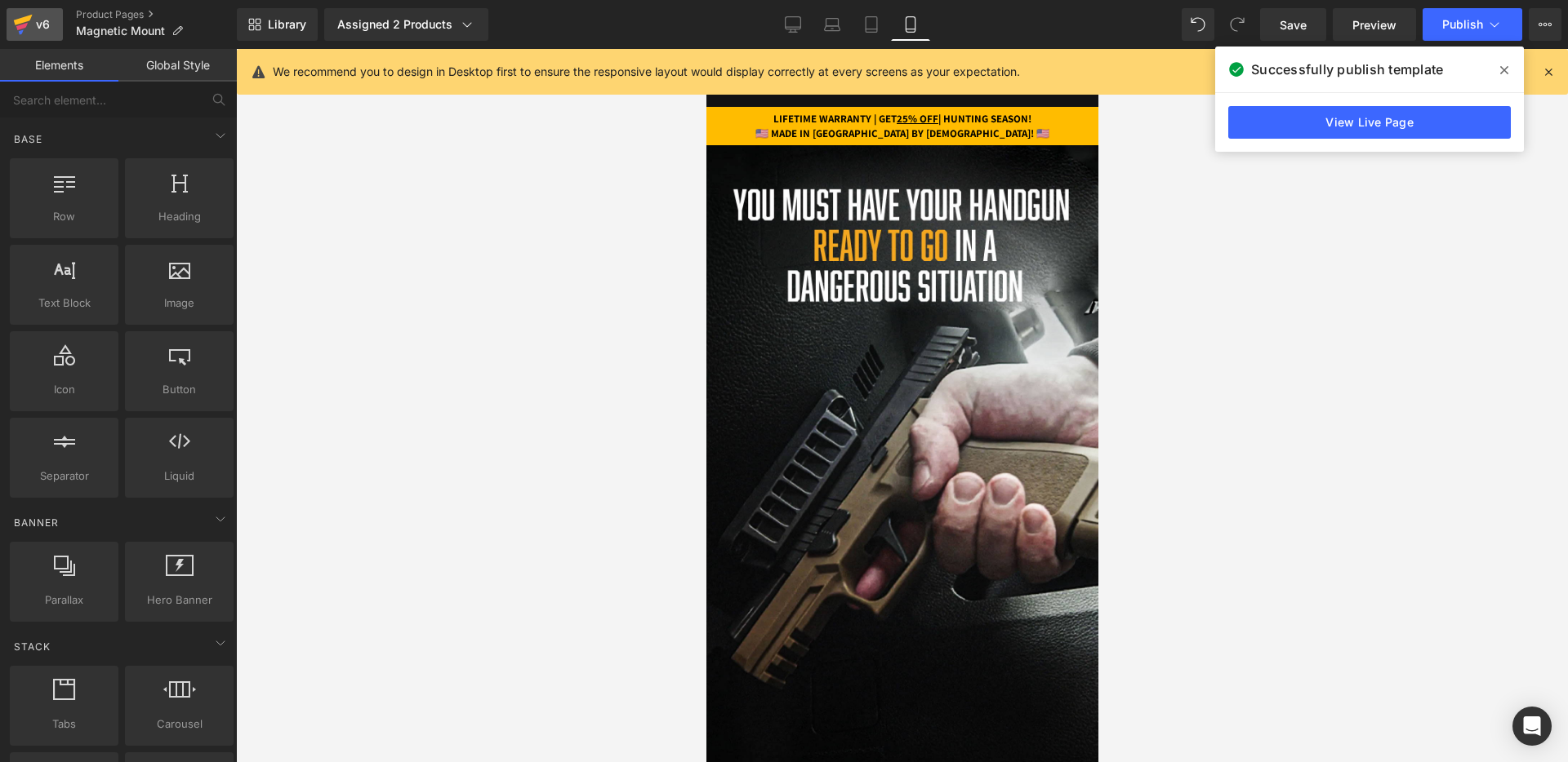
click at [42, 23] on div "v6" at bounding box center [43, 24] width 20 height 21
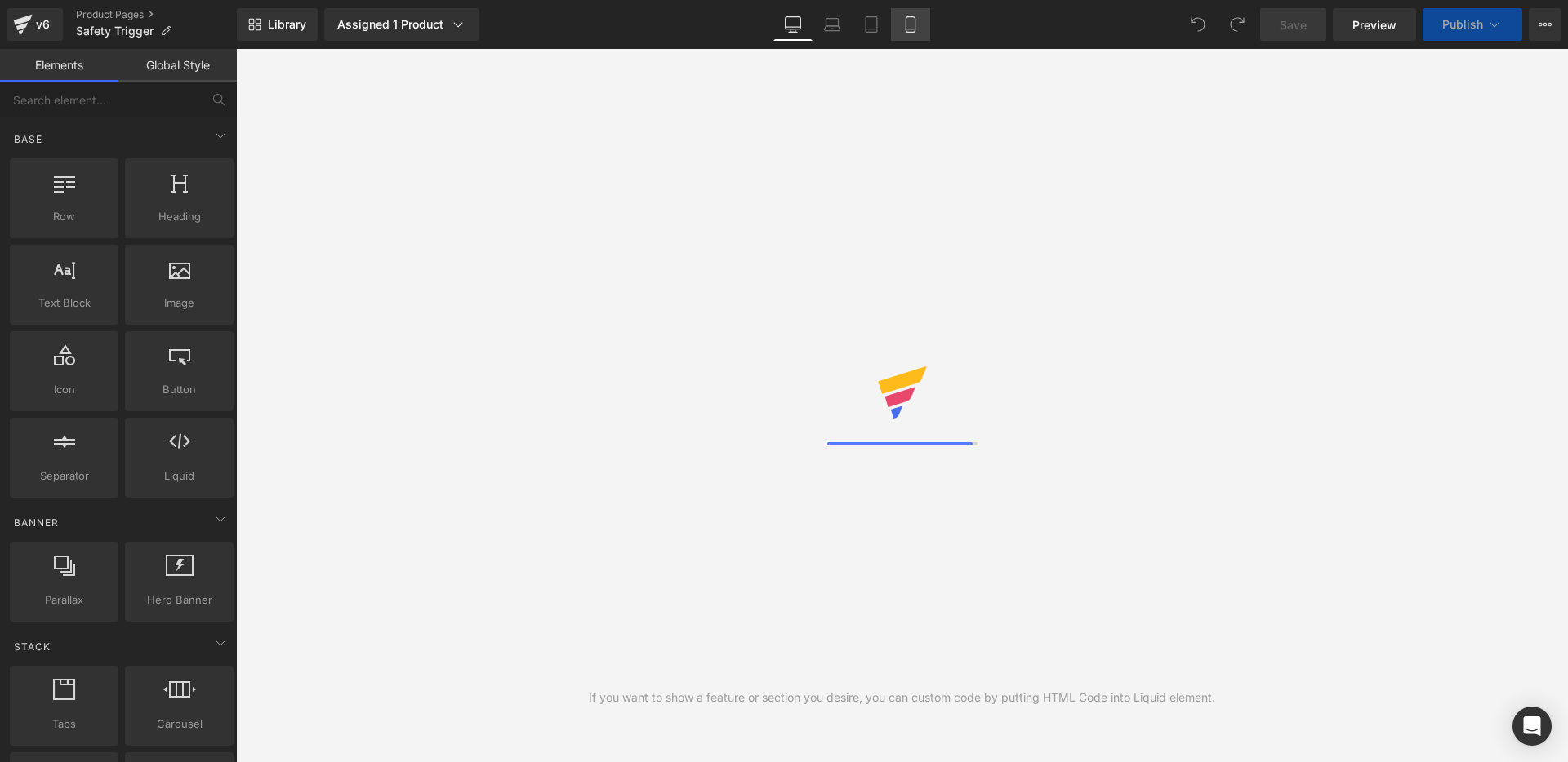
click at [926, 31] on link "Mobile" at bounding box center [910, 24] width 39 height 33
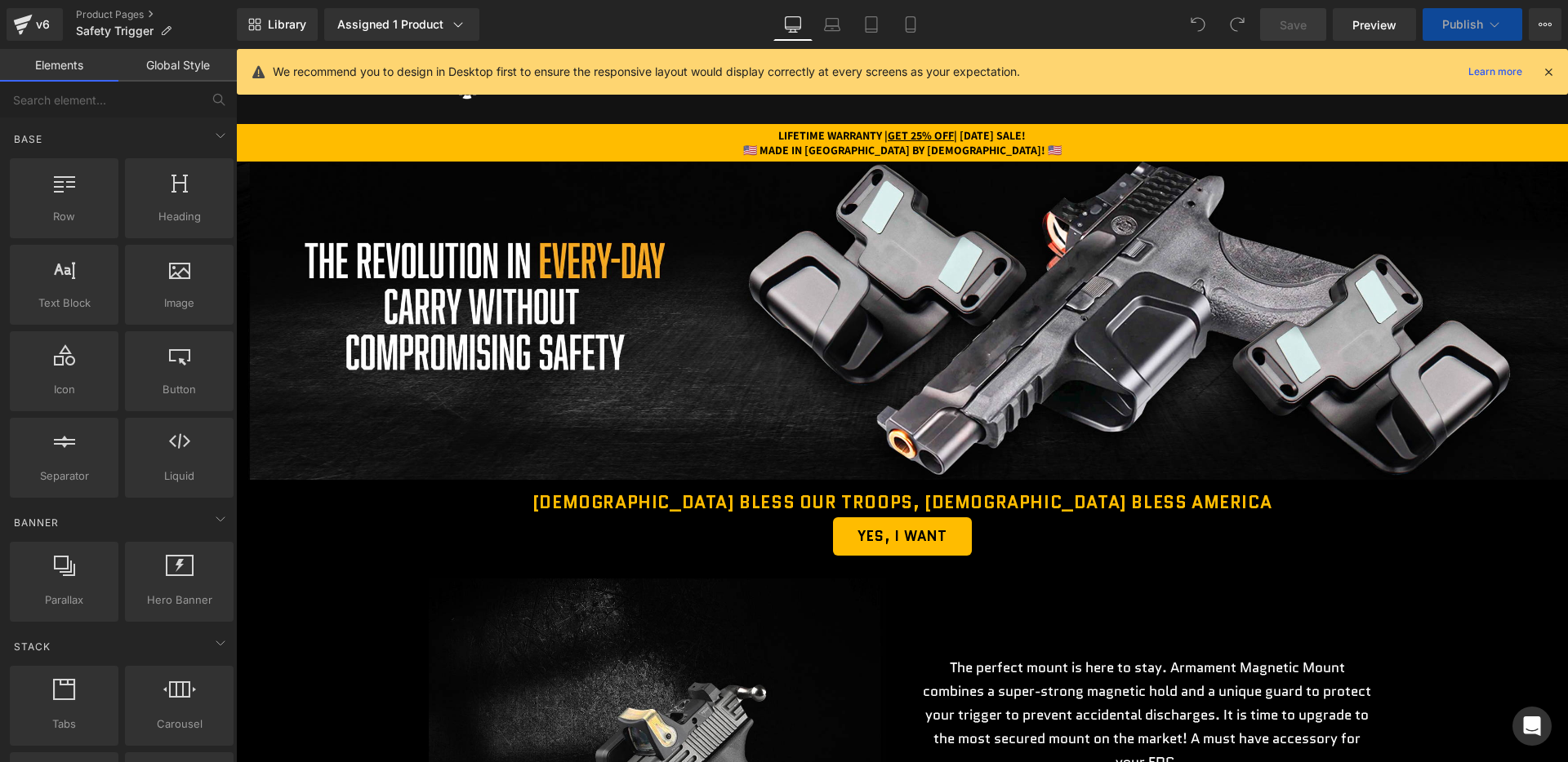
click at [1539, 79] on div "We recommend you to design in Desktop first to ensure the responsive layout wou…" at bounding box center [907, 71] width 1269 height 20
click at [1546, 66] on icon at bounding box center [1548, 71] width 15 height 15
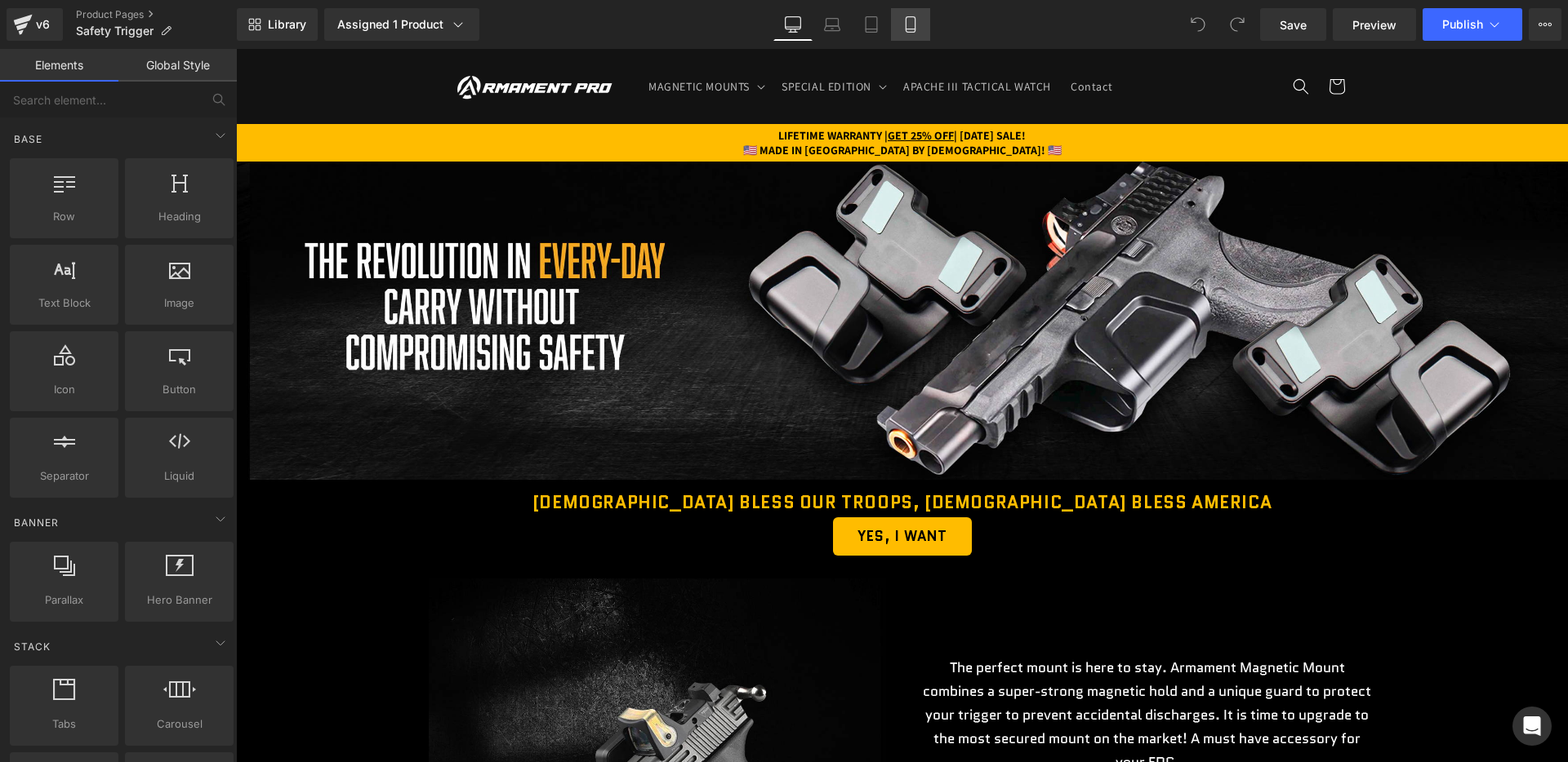
click at [910, 17] on icon at bounding box center [910, 24] width 17 height 17
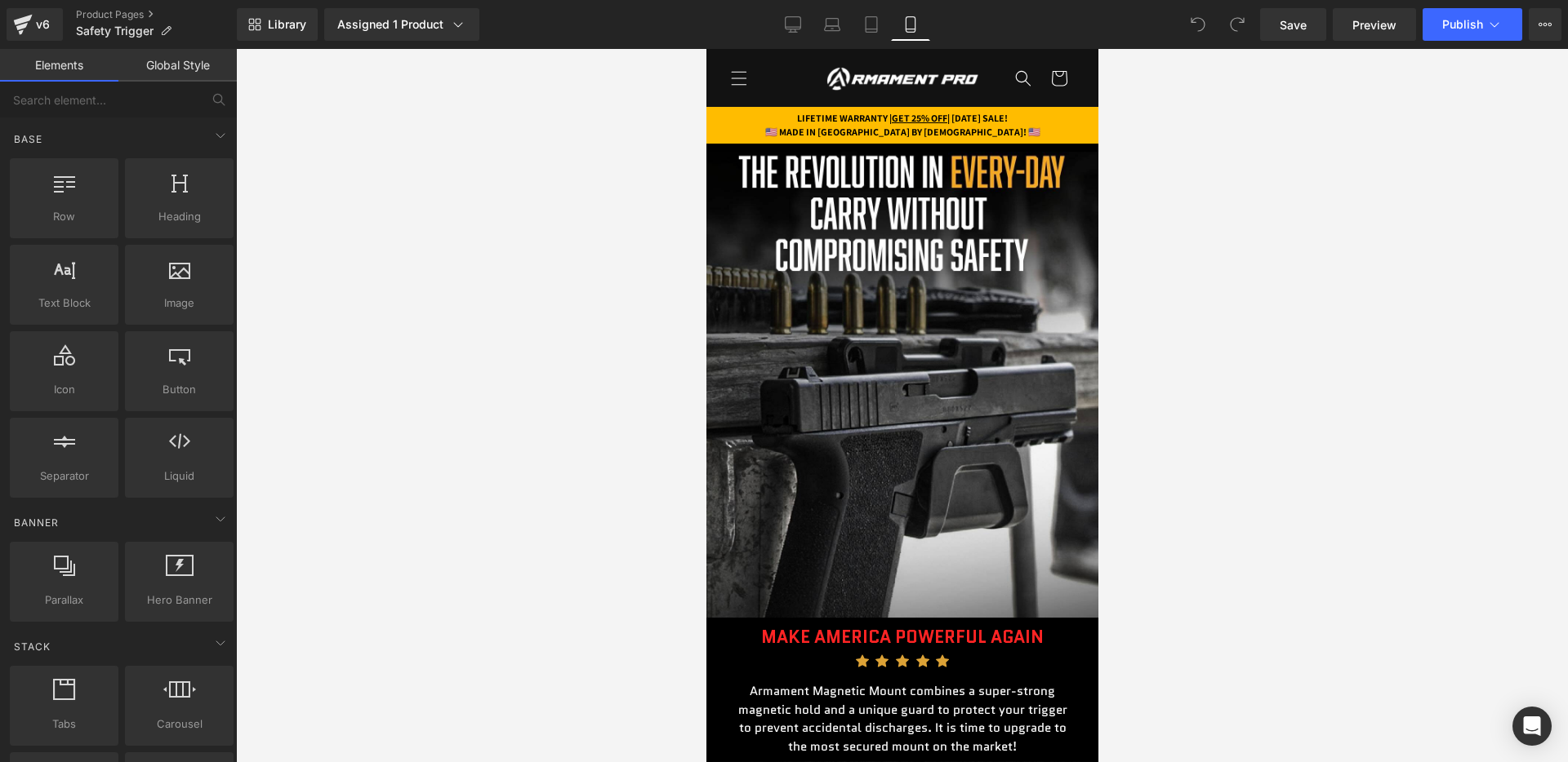
click at [982, 119] on strong "LIFETIME WARRANTY | GET 25% OFF | [DATE] SALE!" at bounding box center [901, 118] width 210 height 12
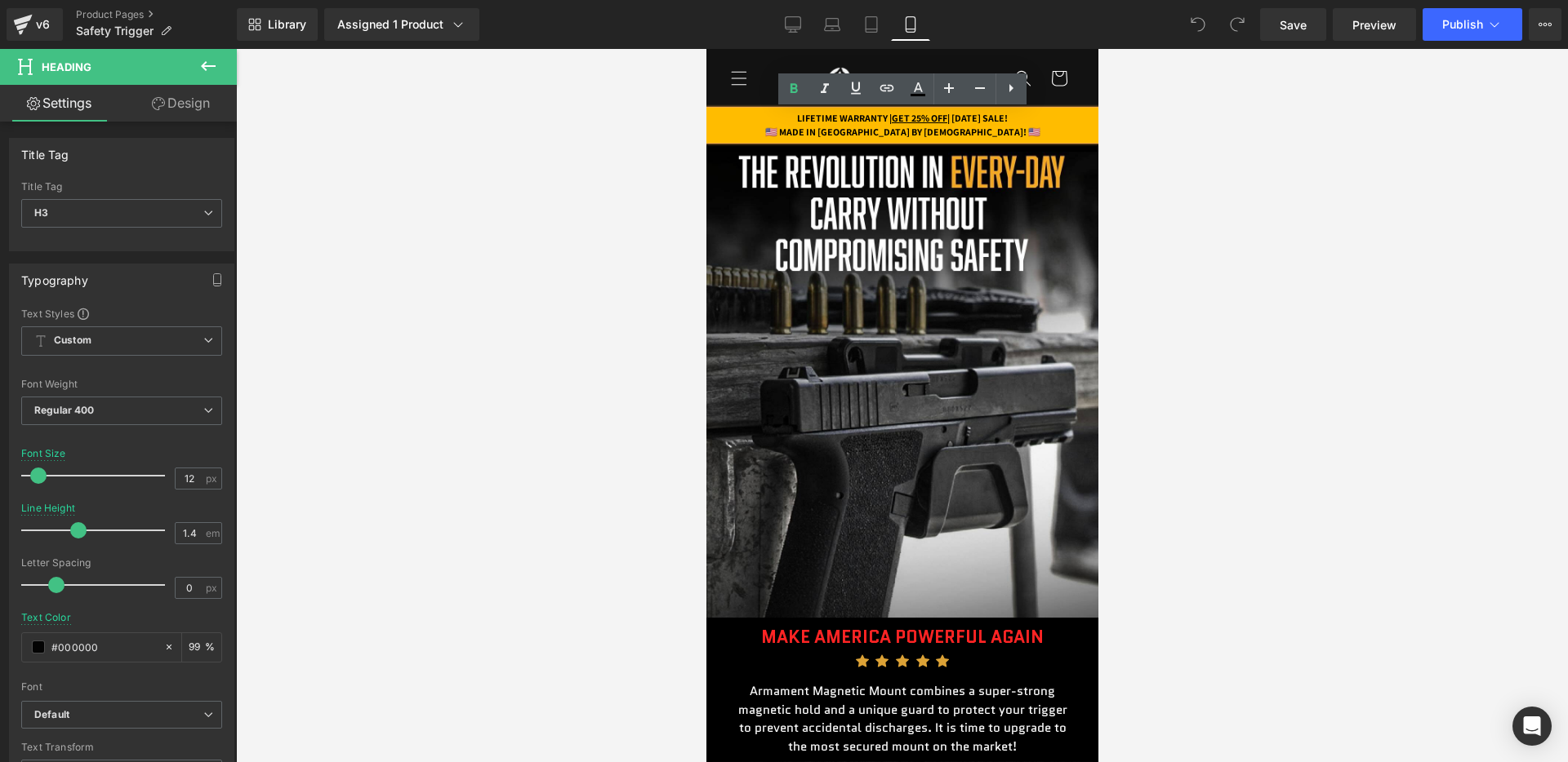
drag, startPoint x: 949, startPoint y: 119, endPoint x: 1037, endPoint y: 120, distance: 88.0
click at [1007, 120] on strong "LIFETIME WARRANTY | GET 25% OFF | [DATE] SALE!" at bounding box center [901, 118] width 210 height 12
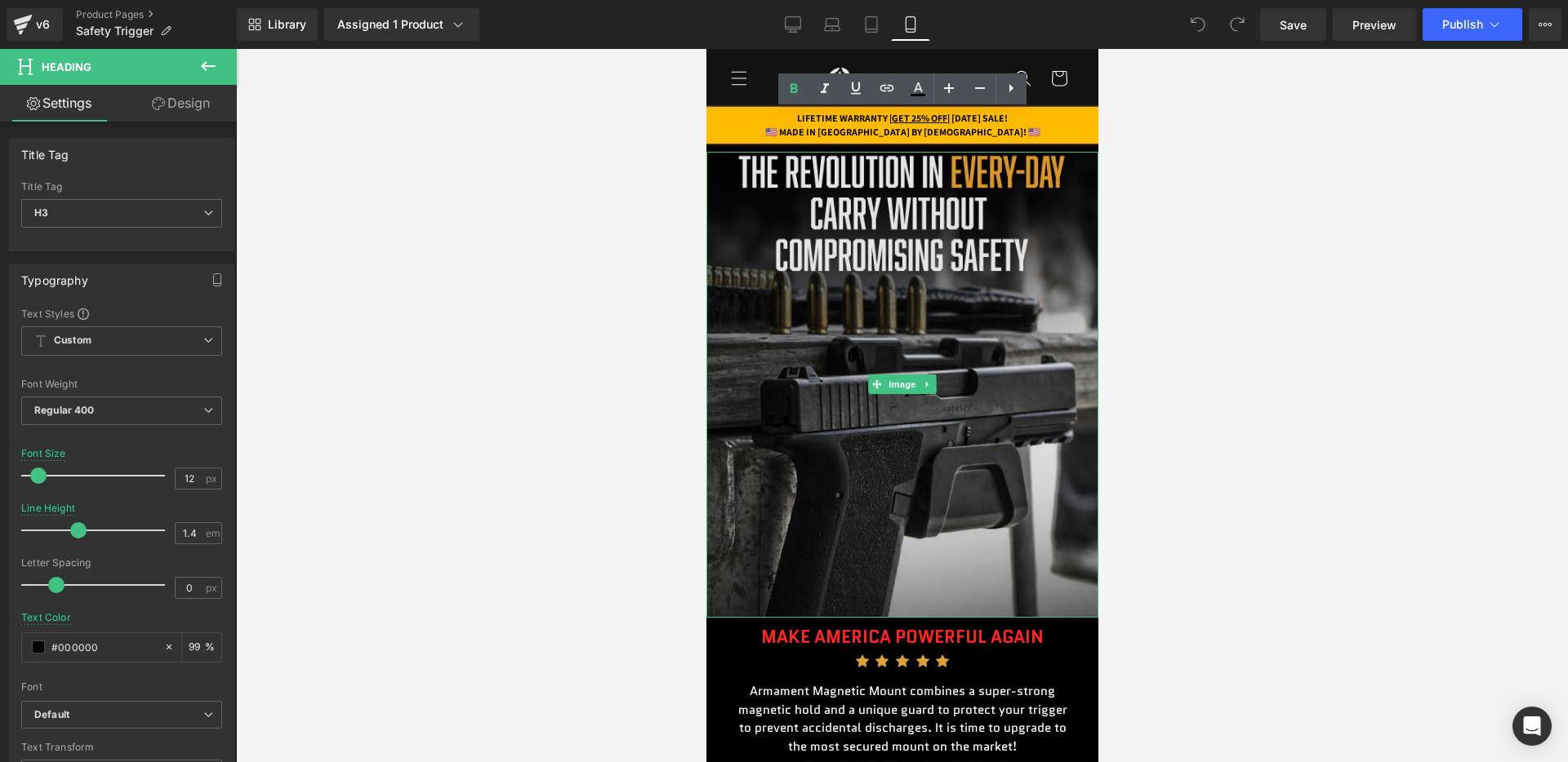
paste div
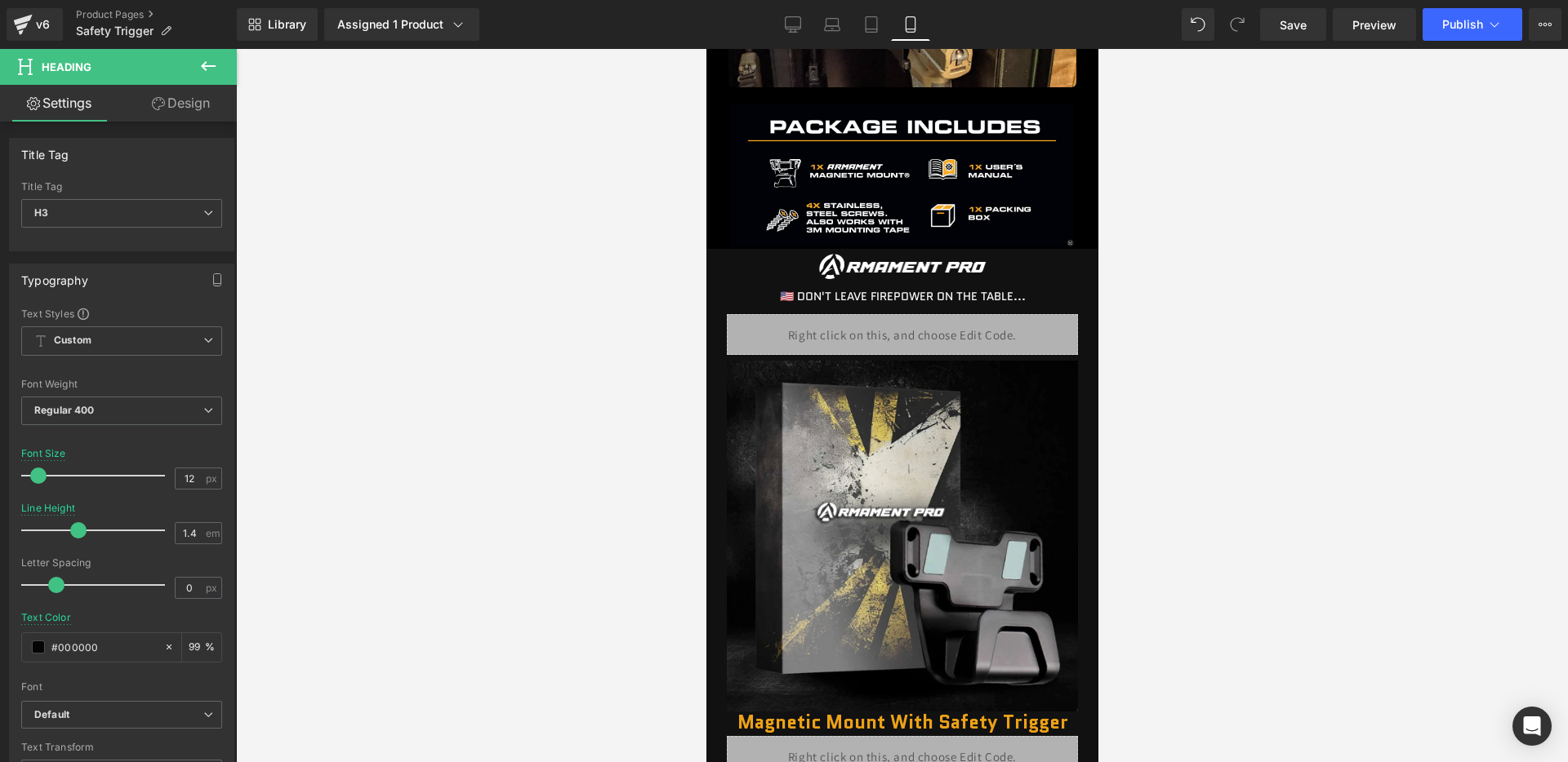
scroll to position [2310, 0]
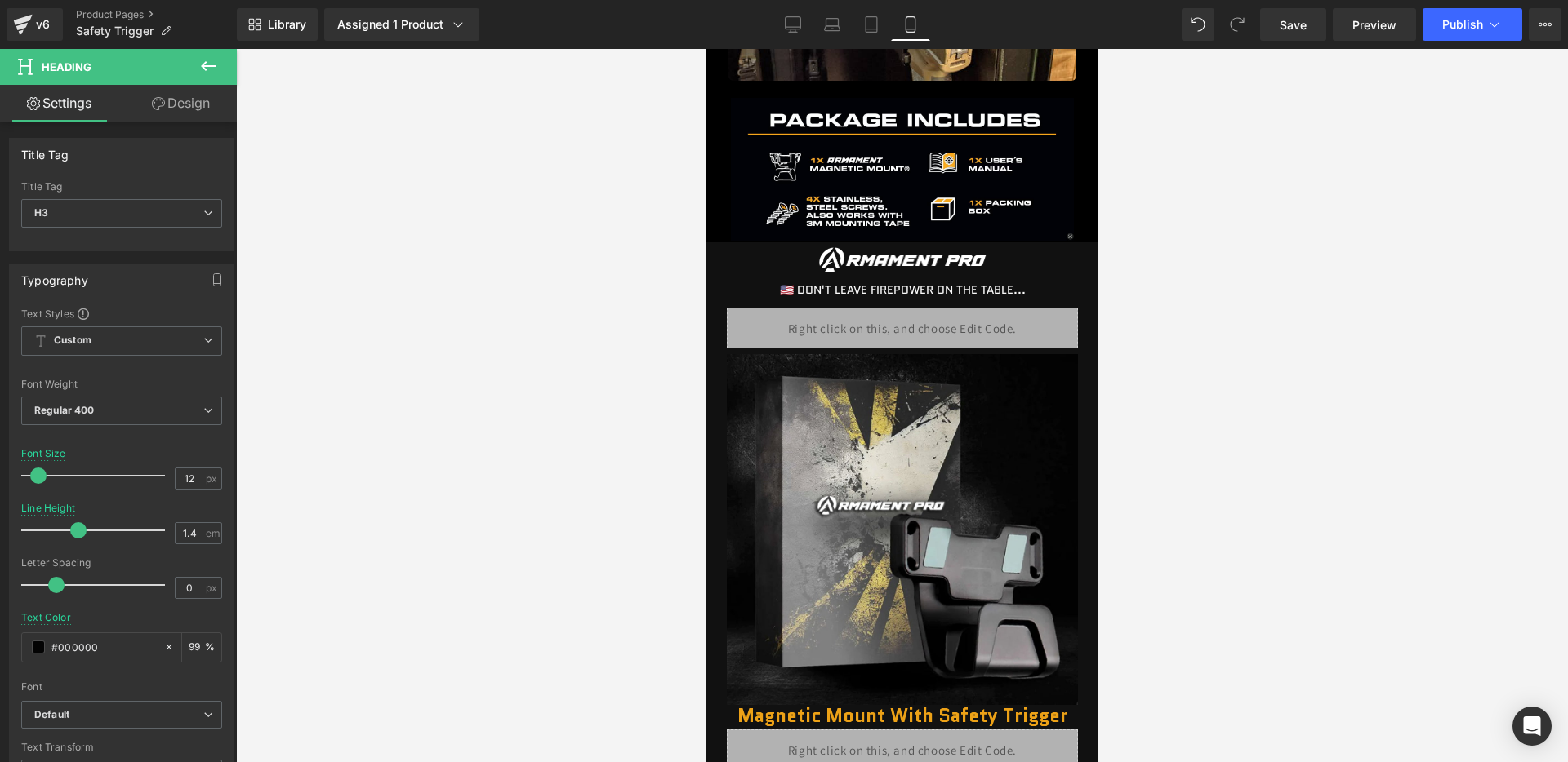
click at [907, 332] on div "Liquid" at bounding box center [901, 328] width 351 height 41
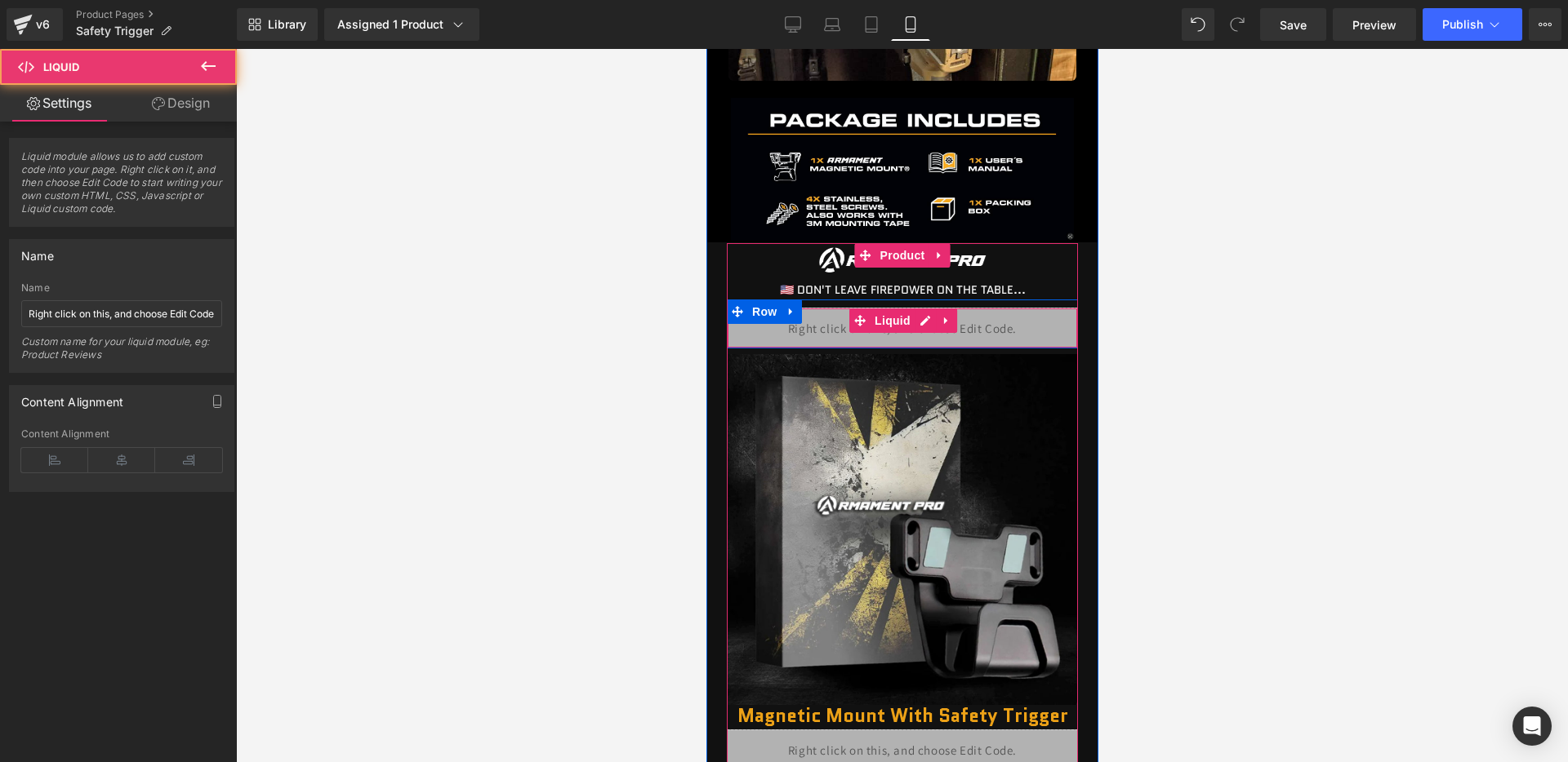
click at [924, 328] on div "Liquid" at bounding box center [901, 328] width 351 height 41
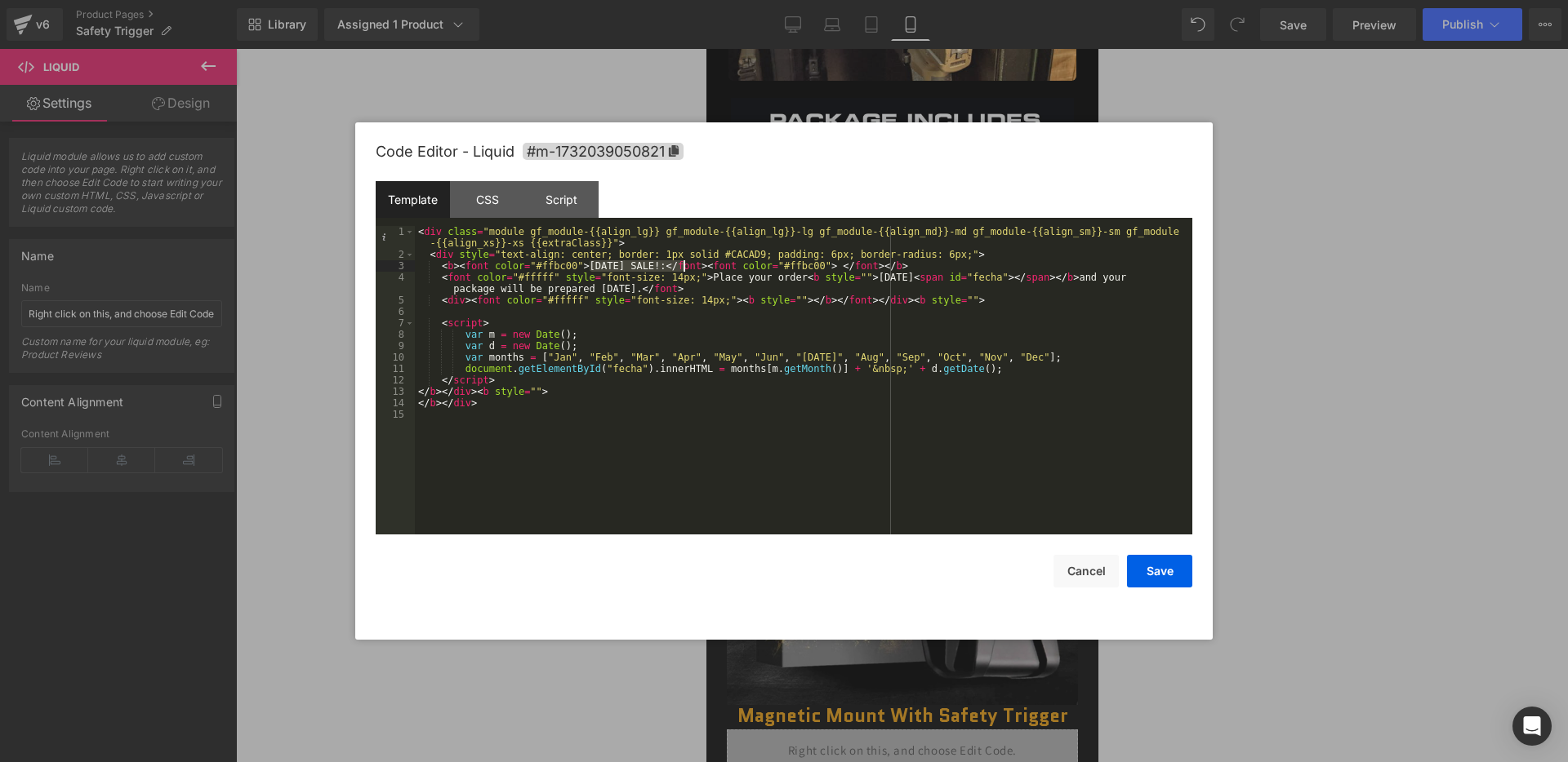
drag, startPoint x: 590, startPoint y: 269, endPoint x: 682, endPoint y: 268, distance: 92.0
click at [682, 268] on div "< div class = "module gf_module-{{align_lg}} gf_module-{{align_lg}}-lg gf_modul…" at bounding box center [803, 397] width 777 height 343
click at [1146, 582] on button "Save" at bounding box center [1159, 572] width 65 height 33
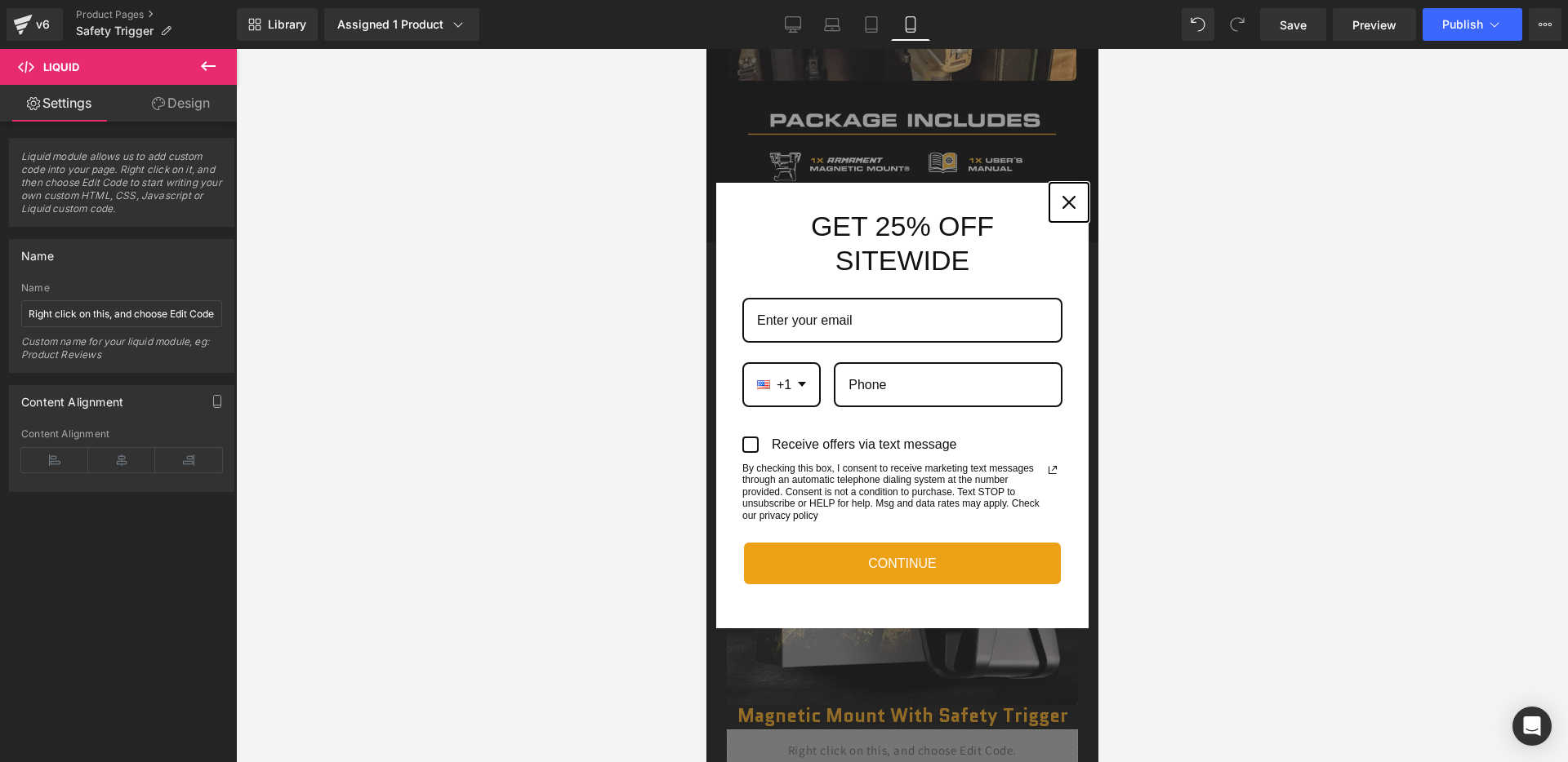
click at [1075, 193] on div "Close" at bounding box center [1068, 202] width 26 height 26
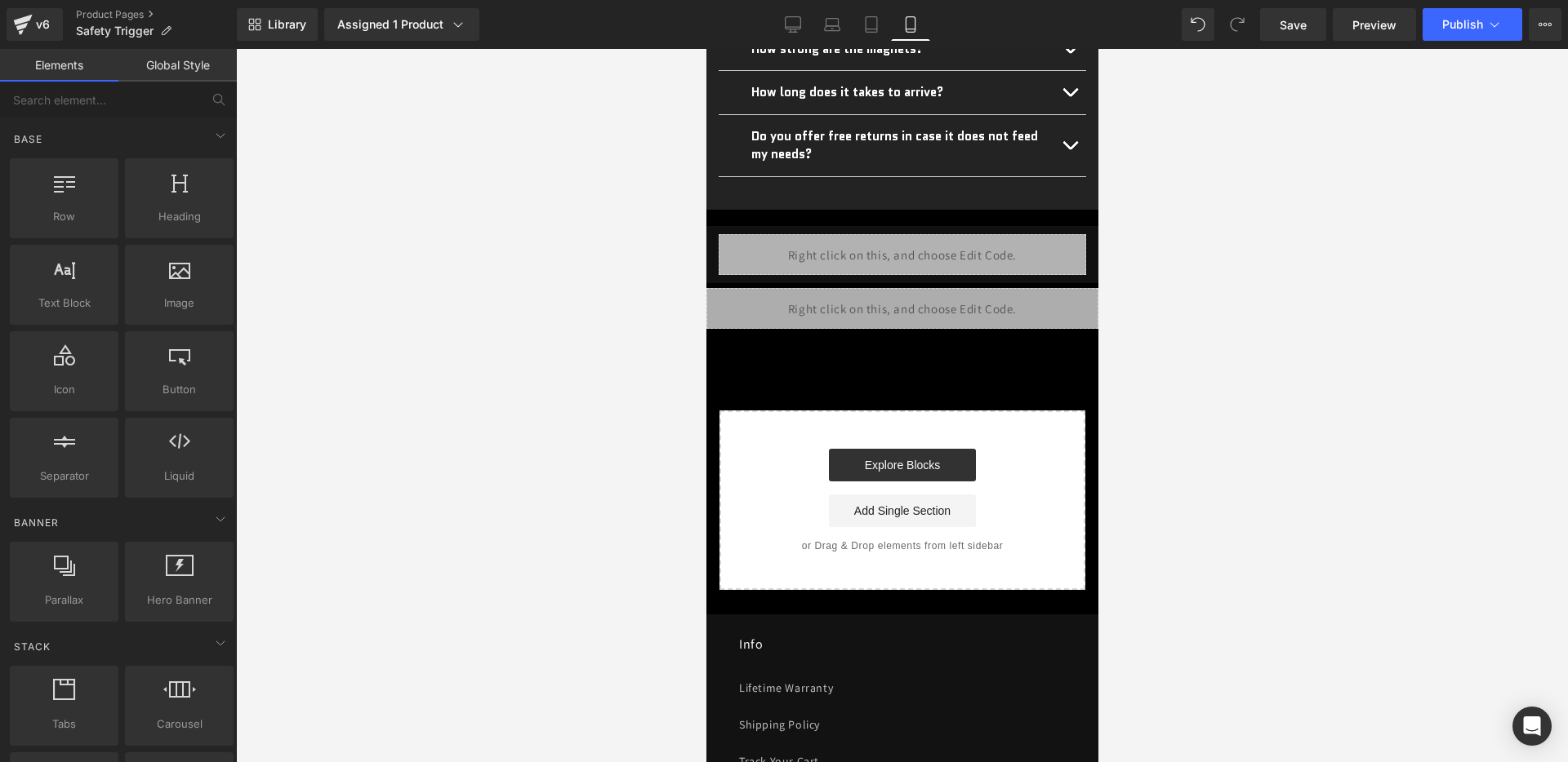
scroll to position [4868, 0]
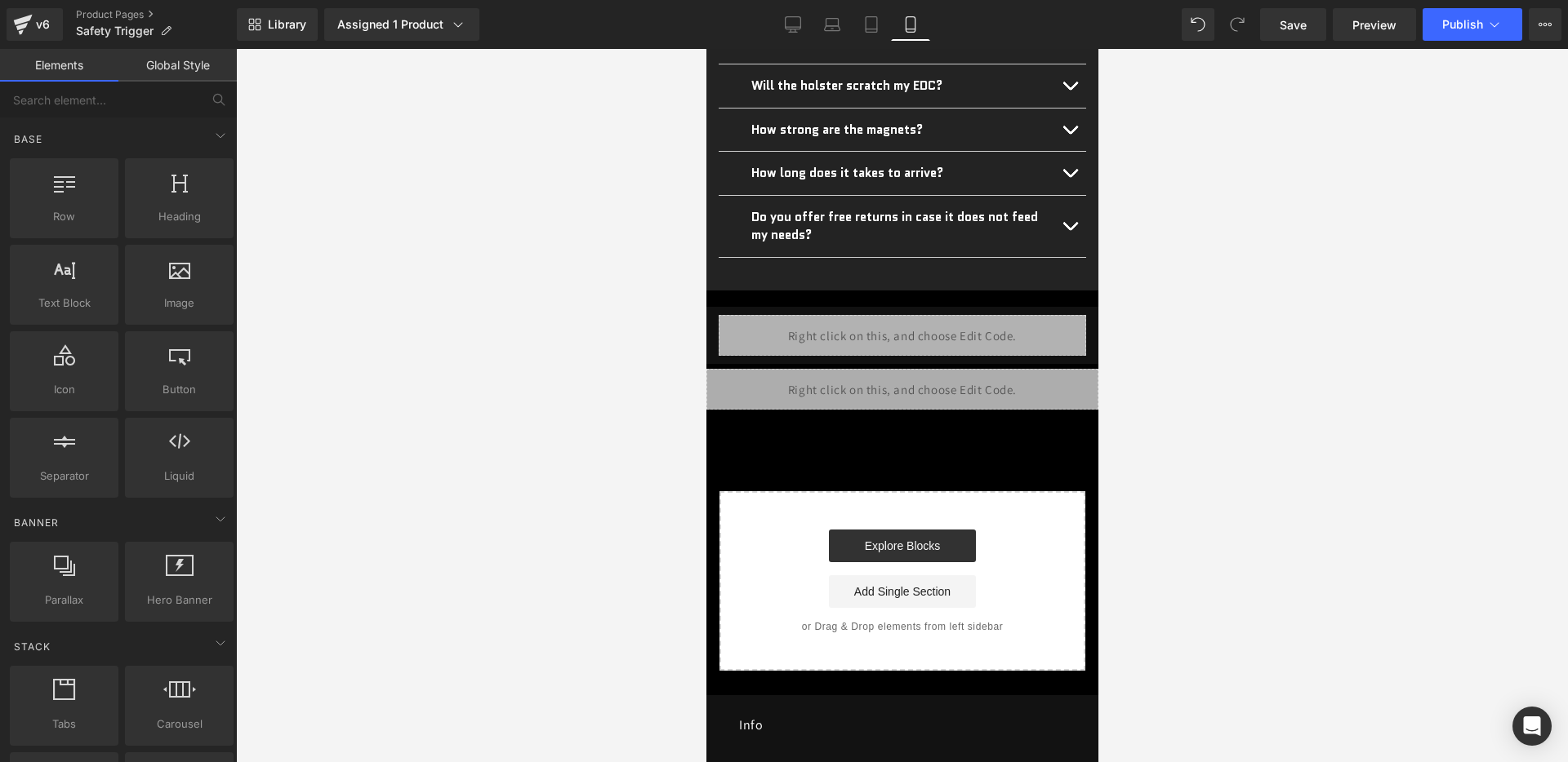
click at [911, 369] on div "Liquid" at bounding box center [901, 389] width 392 height 41
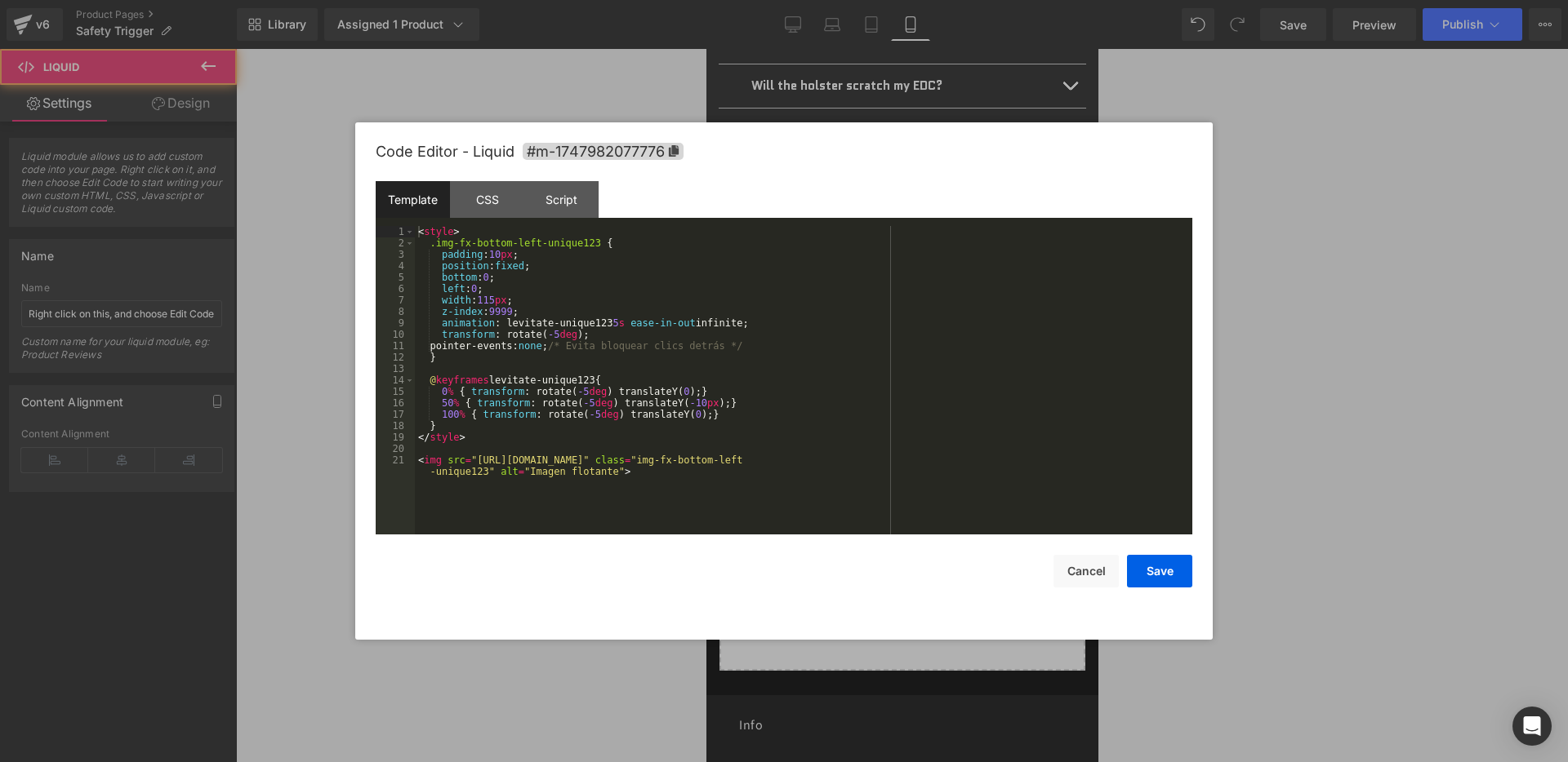
click at [923, 369] on div "Liquid" at bounding box center [901, 389] width 392 height 41
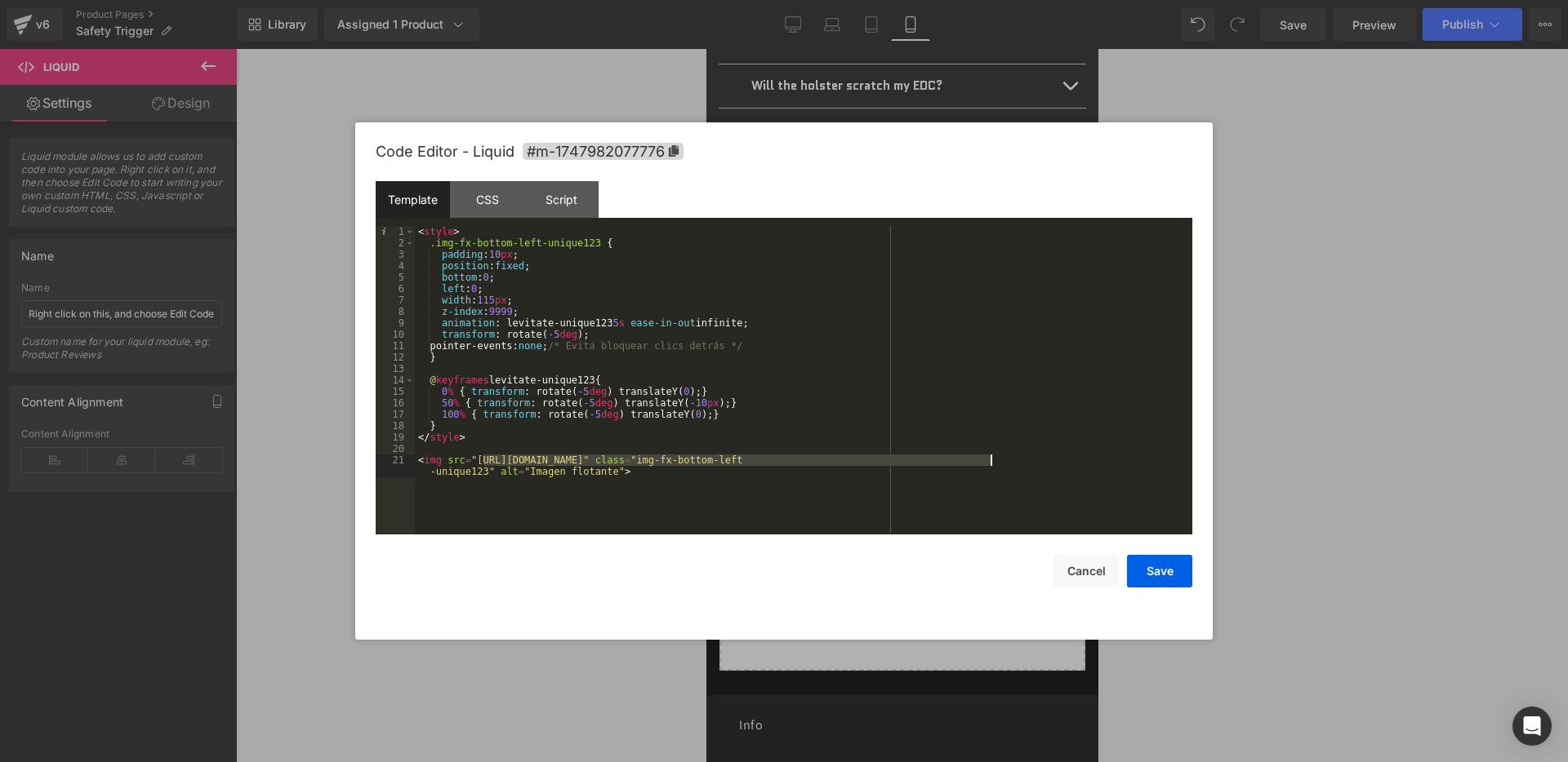
drag, startPoint x: 486, startPoint y: 461, endPoint x: 993, endPoint y: 460, distance: 507.0
click at [993, 460] on div "< style > .img-fx-bottom-left-unique123 { padding : 10 px ; position : fixed ; …" at bounding box center [803, 397] width 777 height 343
click at [1139, 562] on button "Save" at bounding box center [1159, 572] width 65 height 33
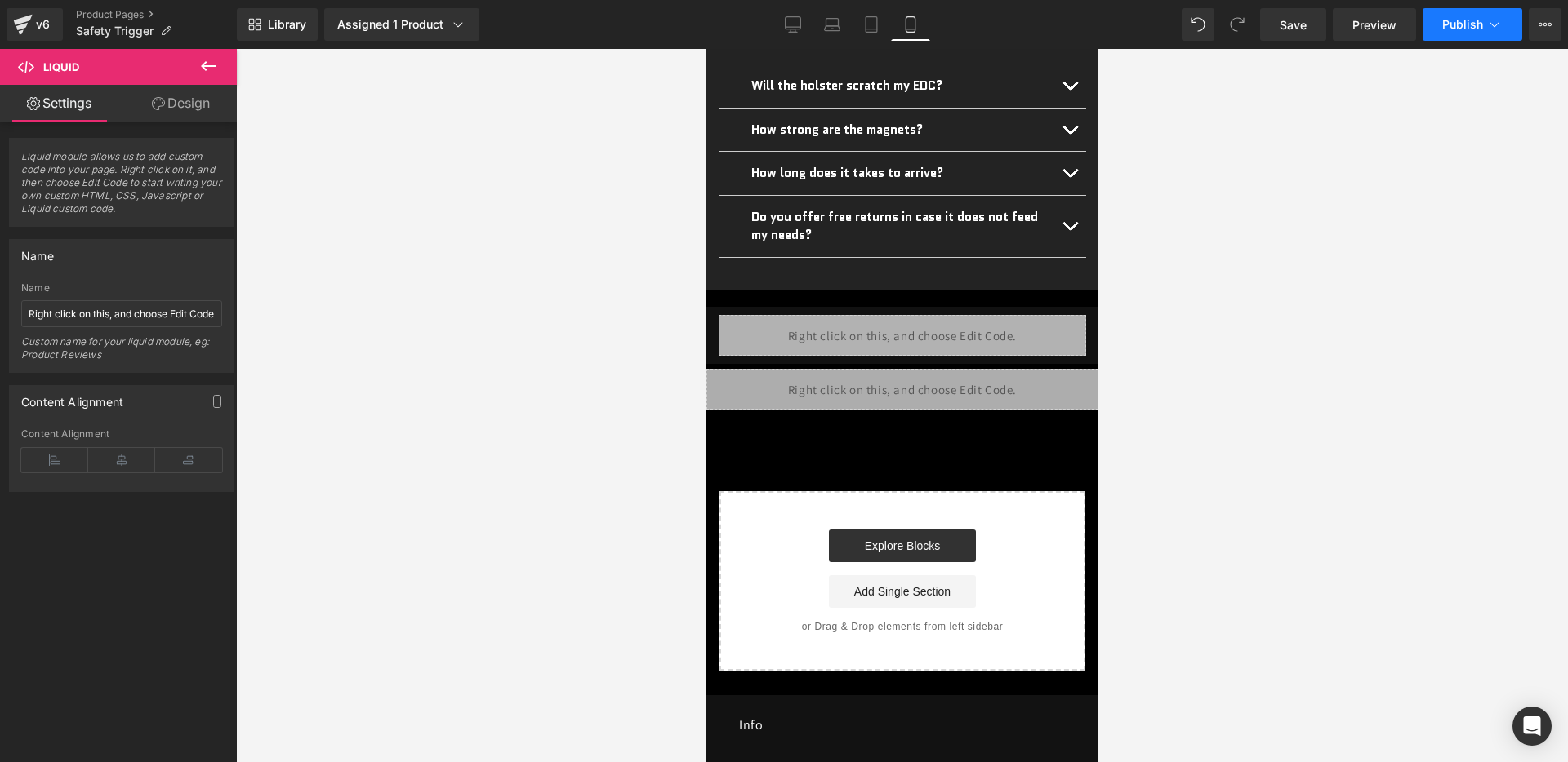
click at [1449, 19] on span "Publish" at bounding box center [1462, 24] width 41 height 13
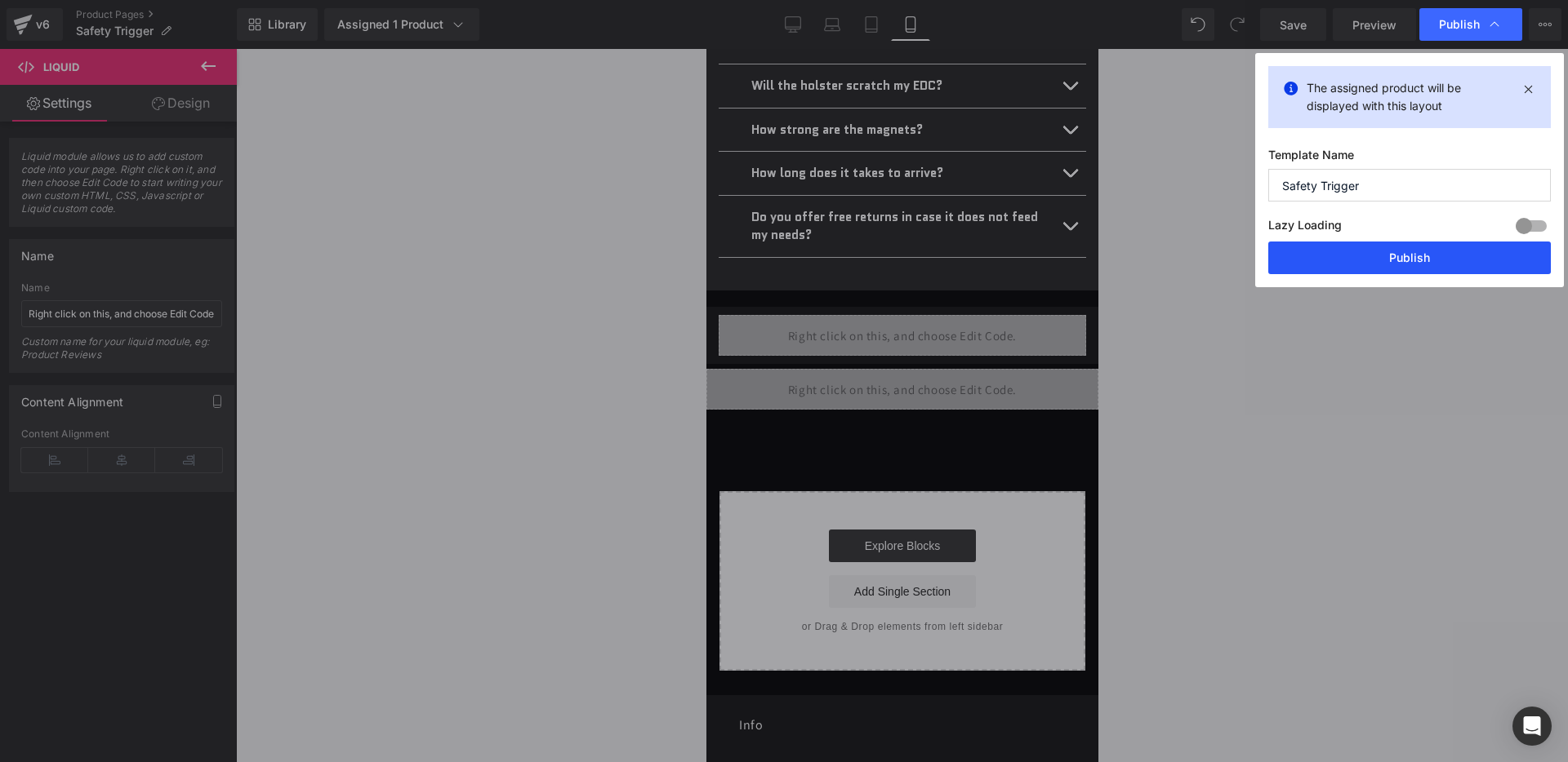
click at [1387, 274] on button "Publish" at bounding box center [1409, 258] width 282 height 33
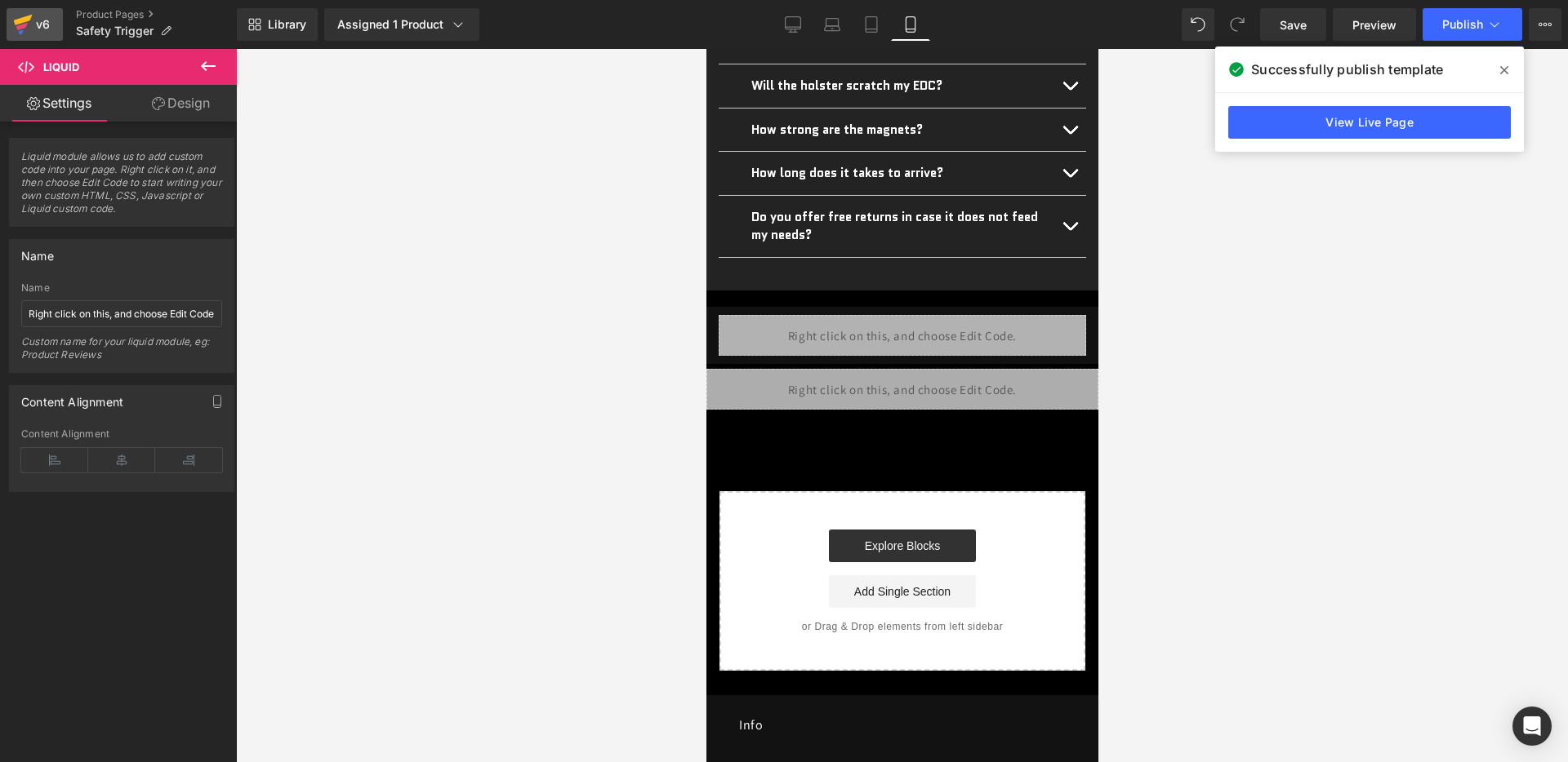
click at [48, 23] on div "v6" at bounding box center [43, 24] width 20 height 21
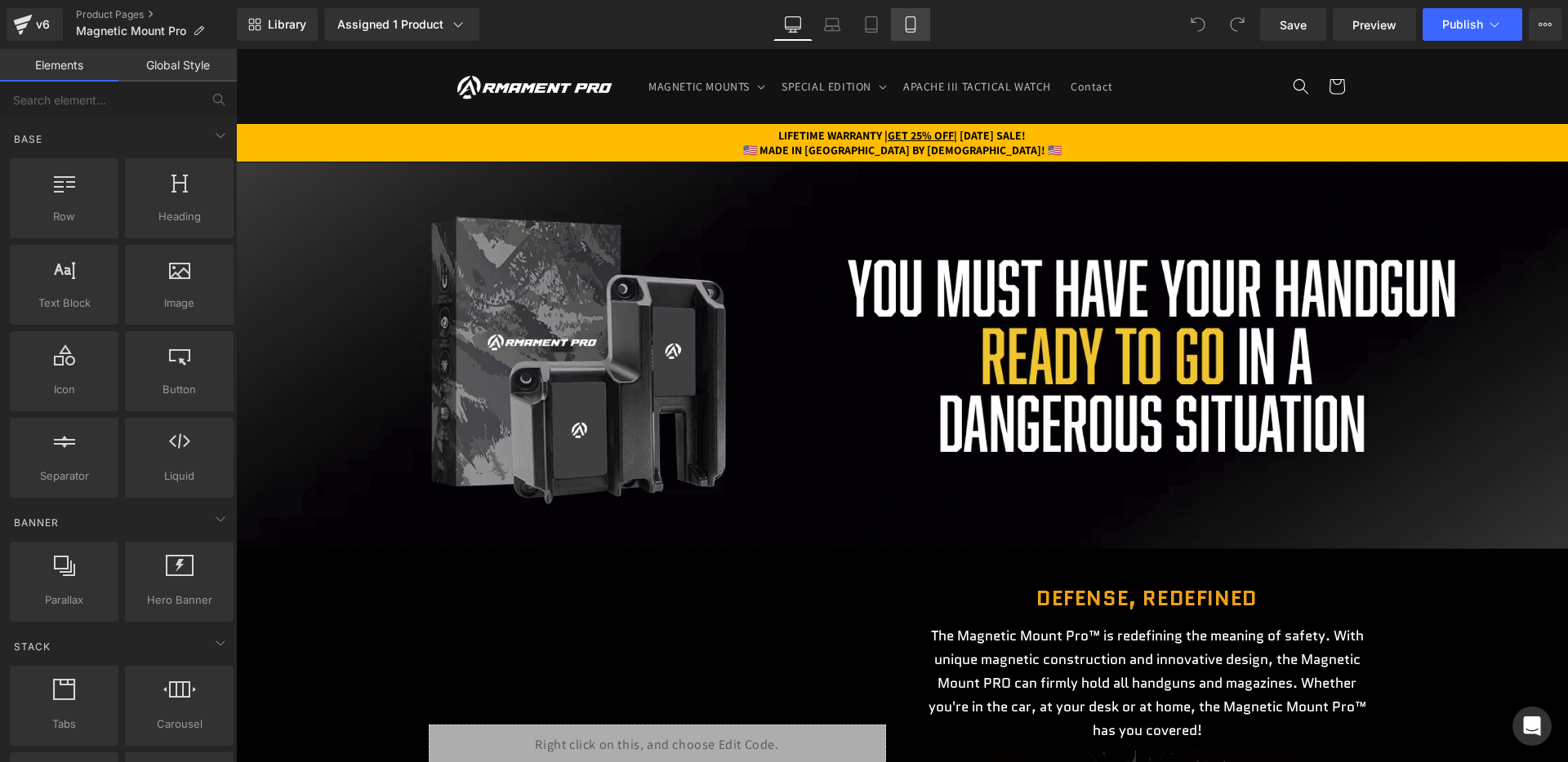
click at [913, 26] on icon at bounding box center [910, 24] width 17 height 17
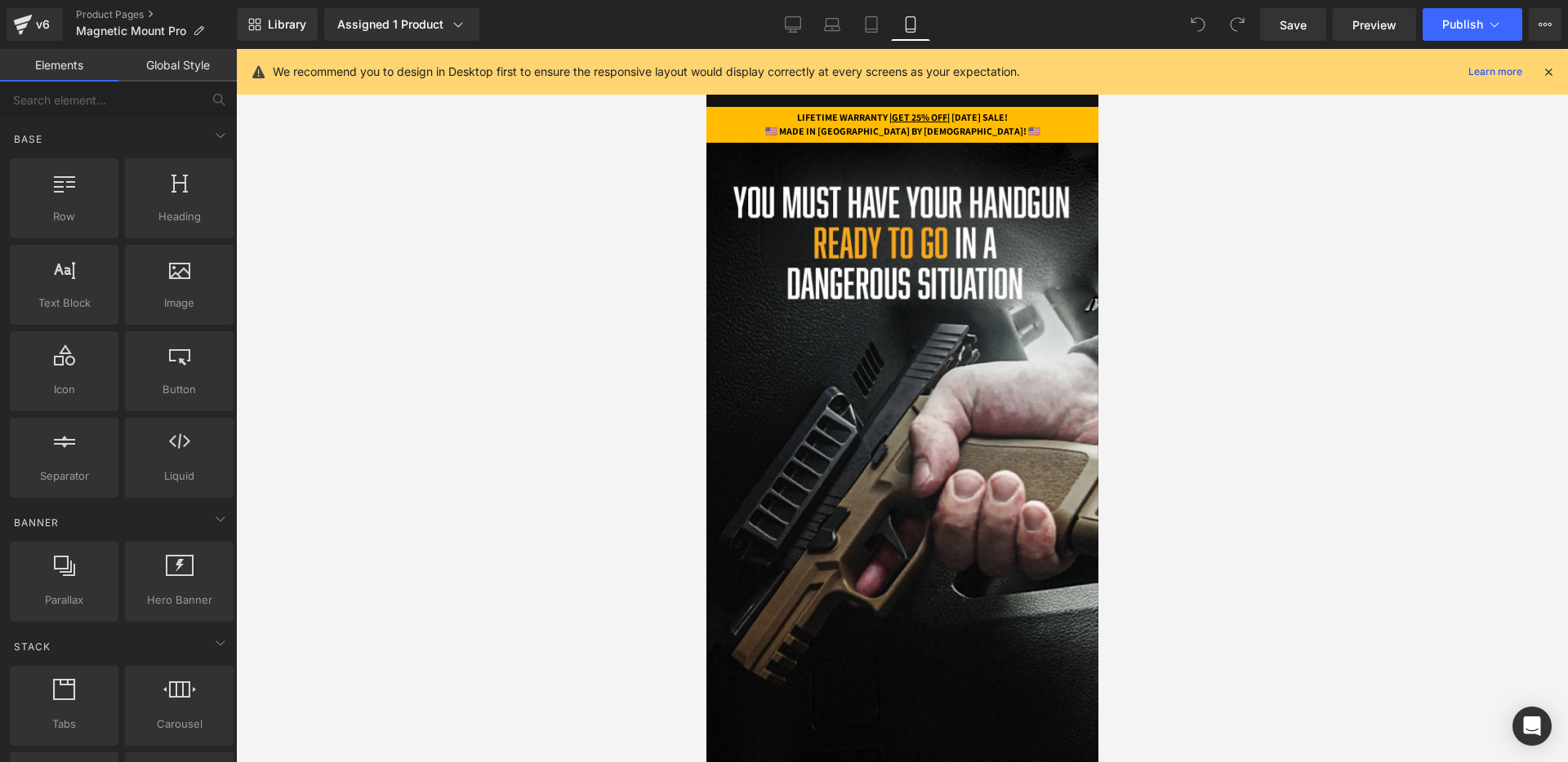
click at [1550, 80] on div at bounding box center [1548, 71] width 13 height 18
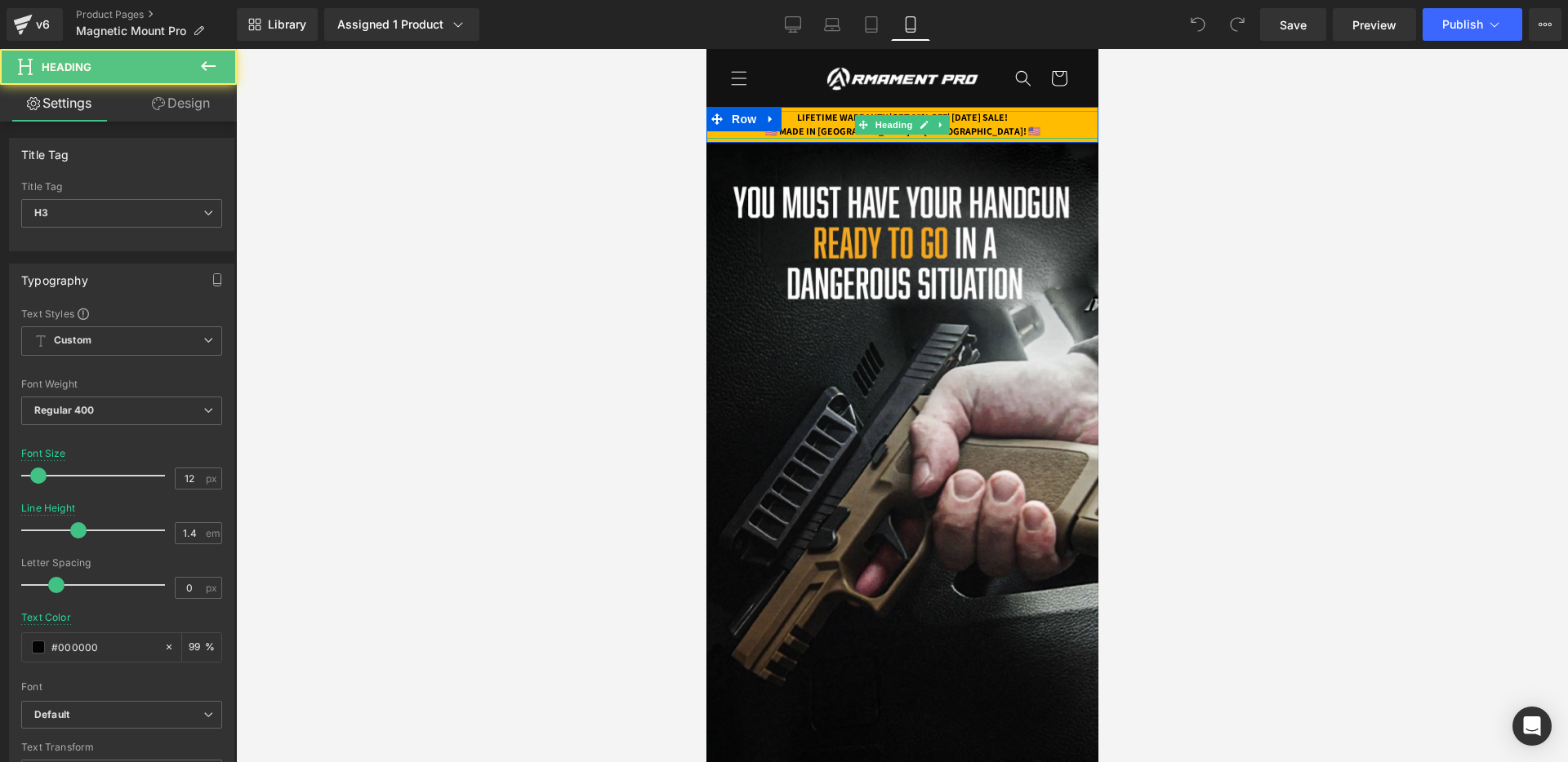
click at [960, 116] on strong "LIFETIME WARRANTY | GET 25% OFF | [DATE] SALE!" at bounding box center [901, 117] width 210 height 12
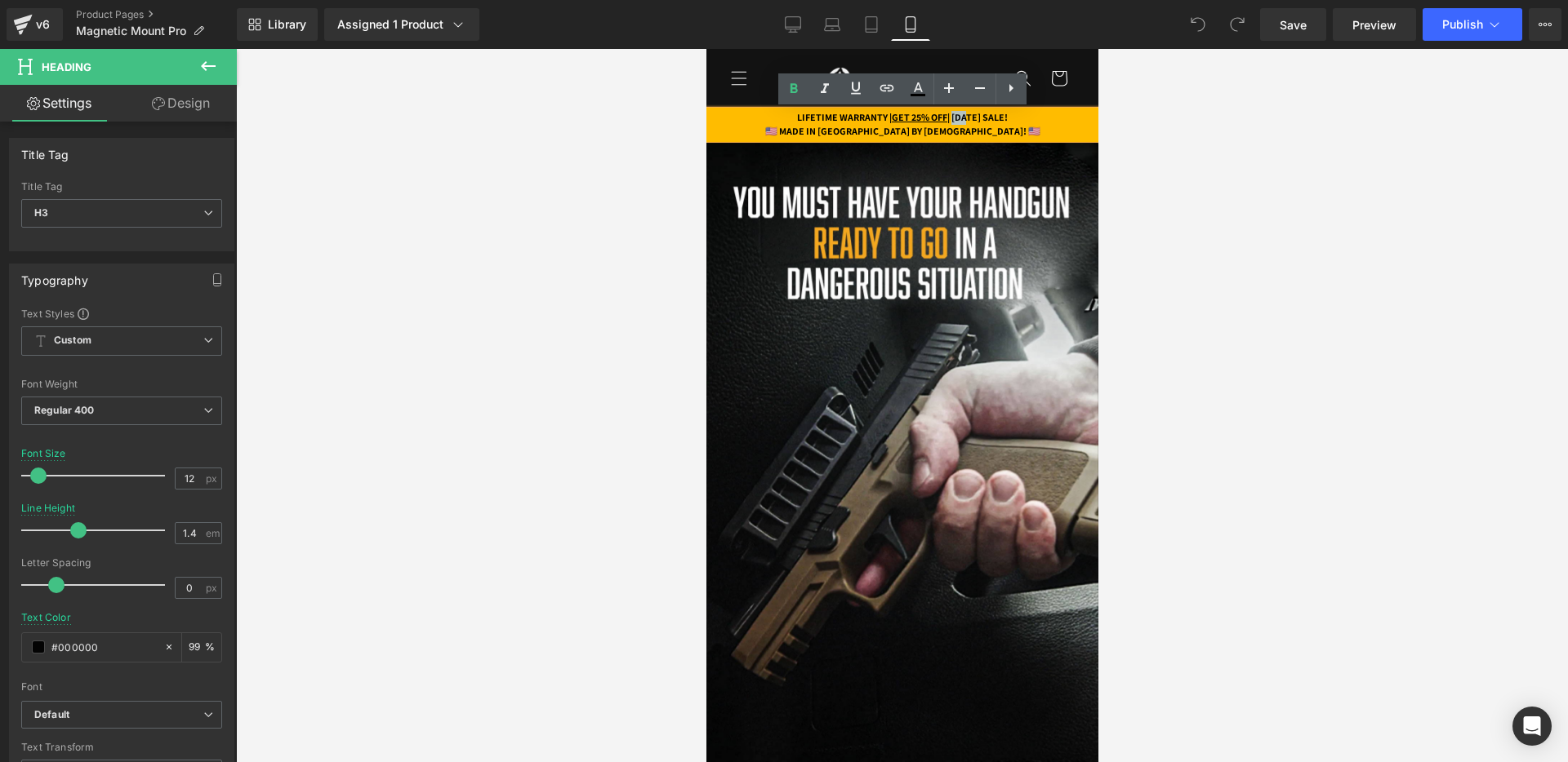
drag, startPoint x: 944, startPoint y: 116, endPoint x: 961, endPoint y: 116, distance: 17.0
click at [961, 116] on strong "LIFETIME WARRANTY | GET 25% OFF | [DATE] SALE!" at bounding box center [901, 117] width 210 height 12
click at [956, 116] on strong "LIFETIME WARRANTY | GET 25% OFF | [DATE] SALE!" at bounding box center [901, 117] width 210 height 12
drag, startPoint x: 946, startPoint y: 116, endPoint x: 1037, endPoint y: 117, distance: 91.0
click at [1007, 117] on strong "LIFETIME WARRANTY | GET 25% OFF | [DATE] SALE!" at bounding box center [901, 117] width 210 height 12
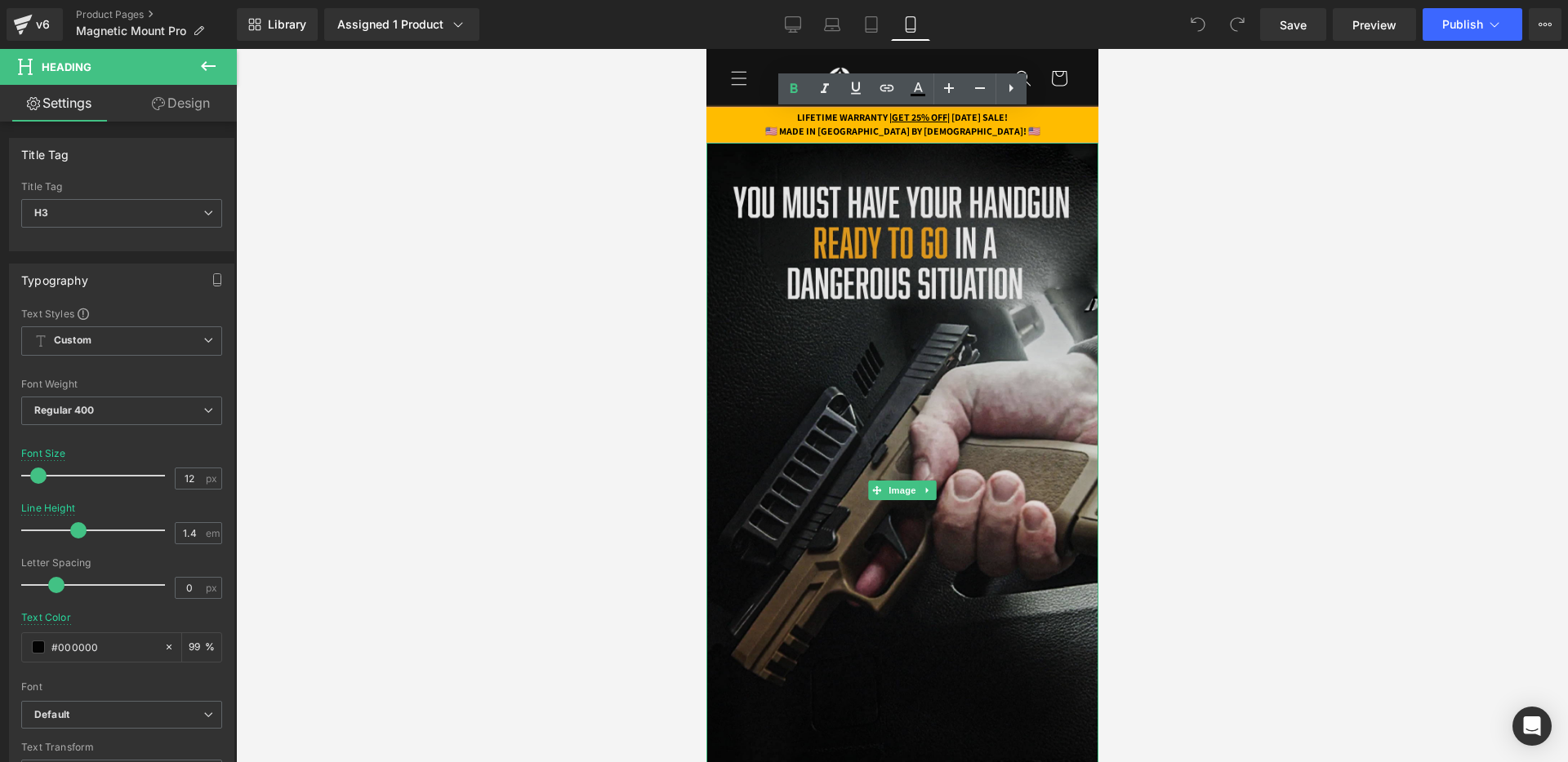
paste div
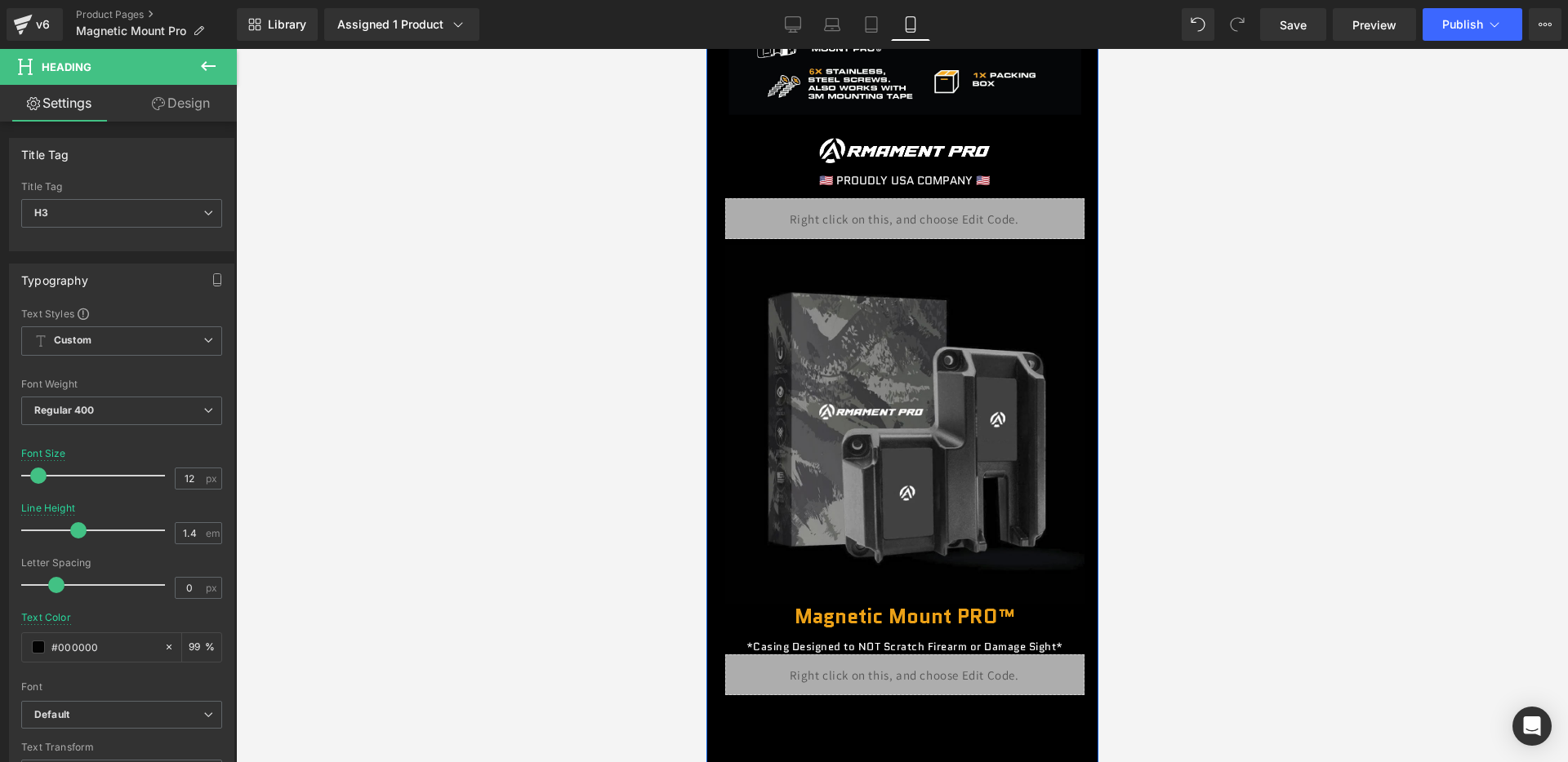
scroll to position [1871, 0]
click at [915, 225] on div "Liquid" at bounding box center [903, 219] width 359 height 41
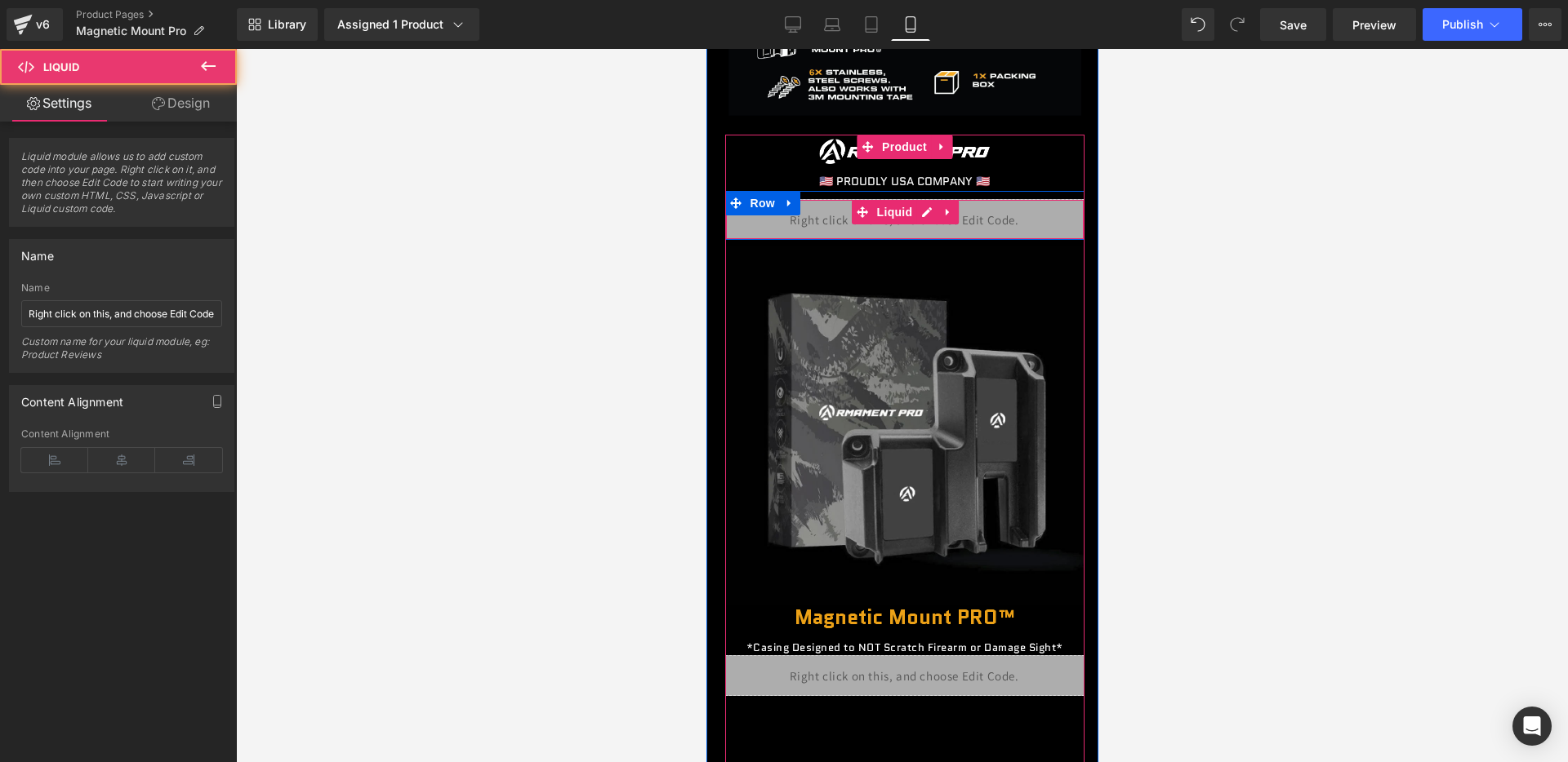
click at [918, 215] on div "Liquid" at bounding box center [903, 219] width 359 height 41
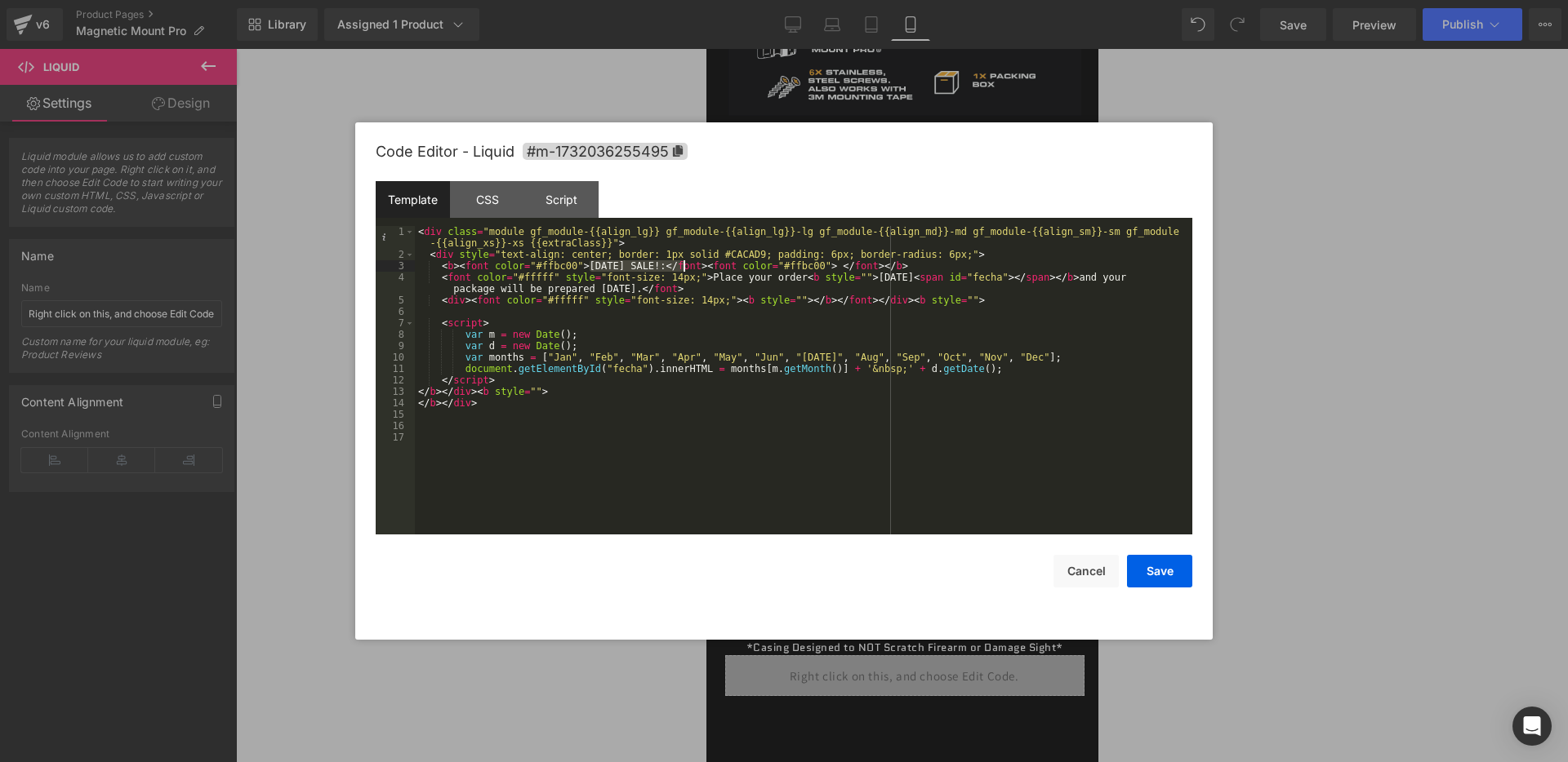
drag, startPoint x: 590, startPoint y: 266, endPoint x: 682, endPoint y: 266, distance: 92.0
click at [682, 266] on div "< div class = "module gf_module-{{align_lg}} gf_module-{{align_lg}}-lg gf_modul…" at bounding box center [803, 397] width 777 height 343
click at [1149, 566] on button "Save" at bounding box center [1159, 572] width 65 height 33
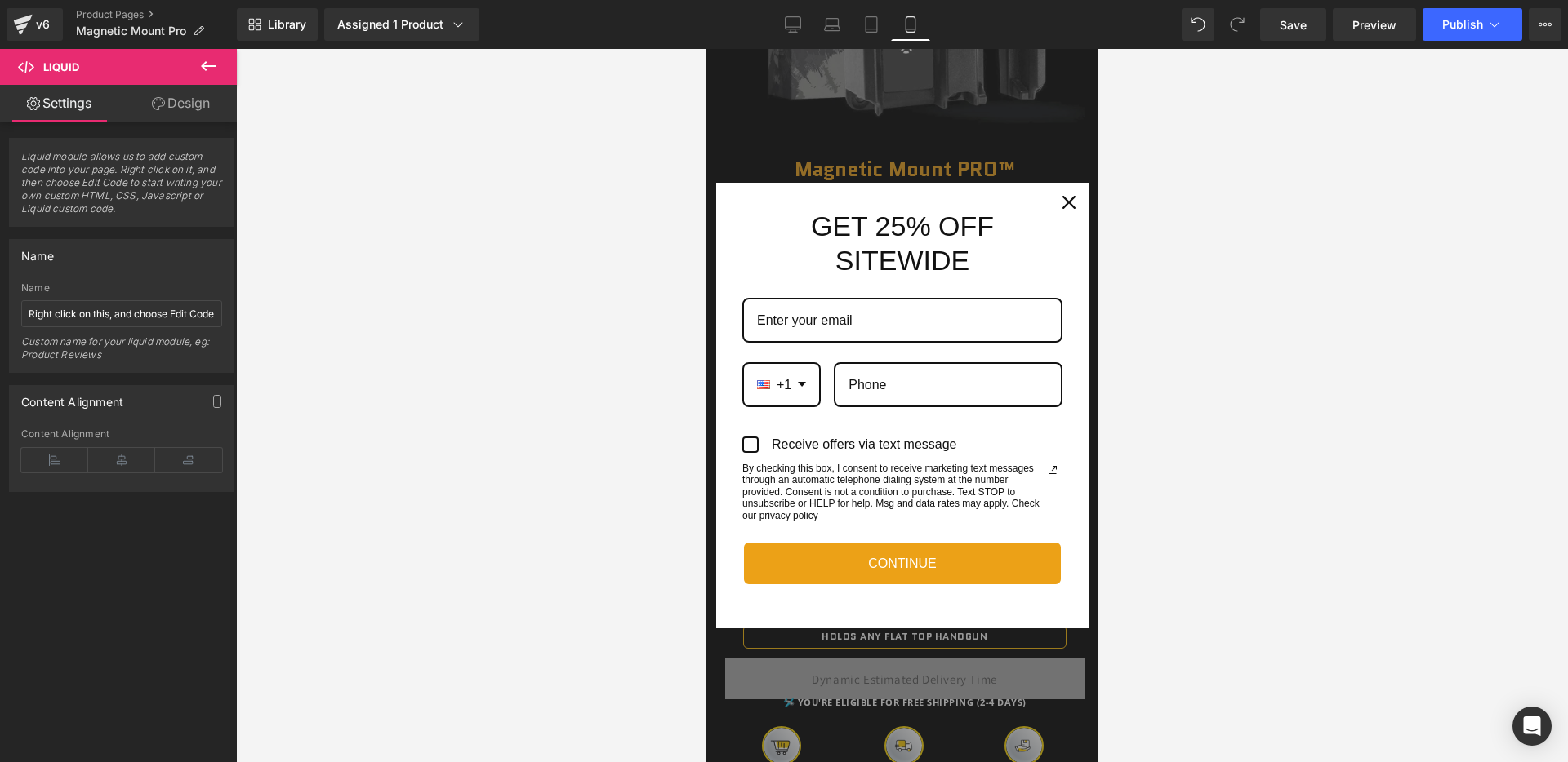
scroll to position [2347, 0]
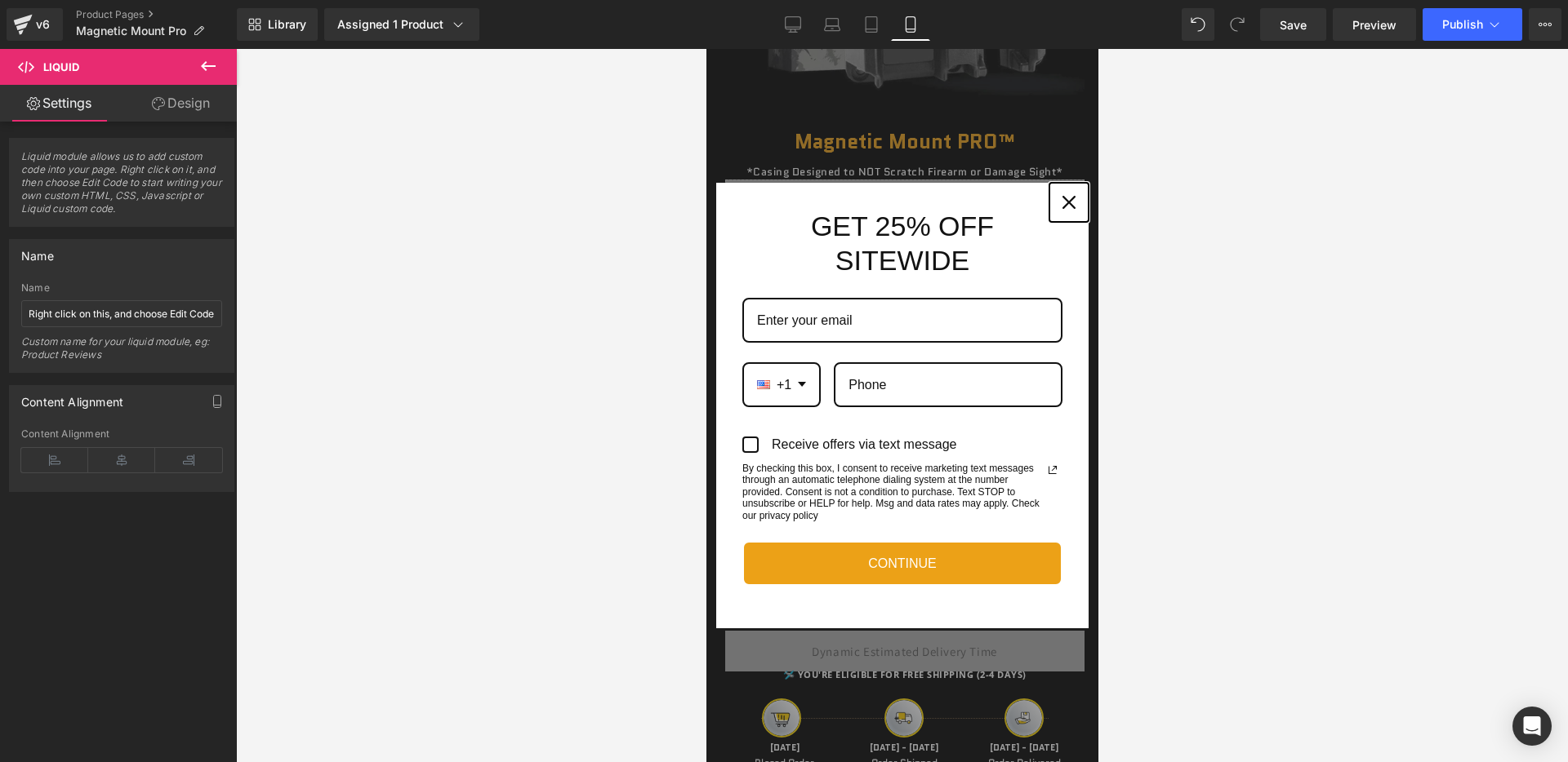
click at [1061, 198] on icon "close icon" at bounding box center [1067, 202] width 13 height 13
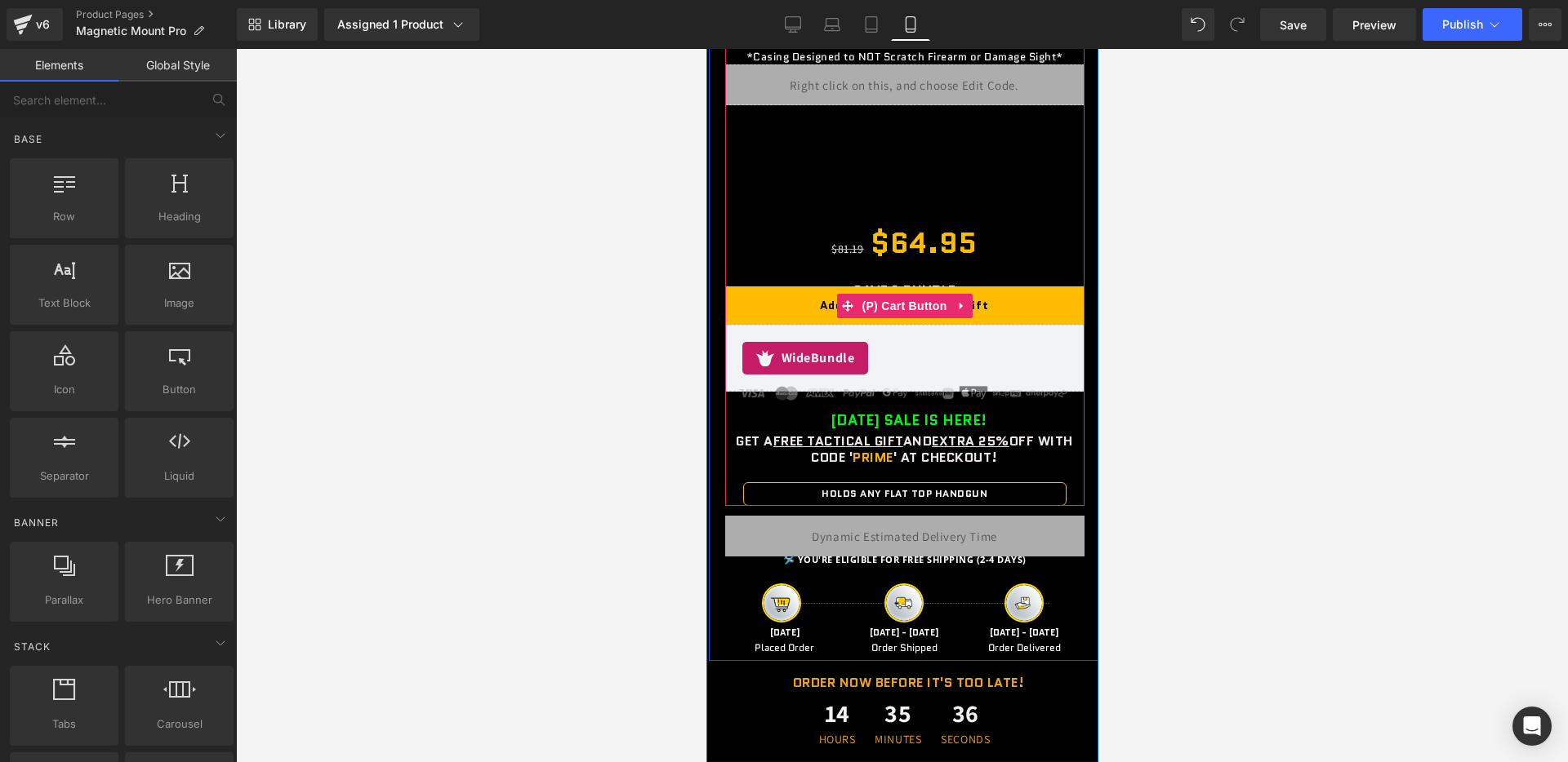
scroll to position [2468, 0]
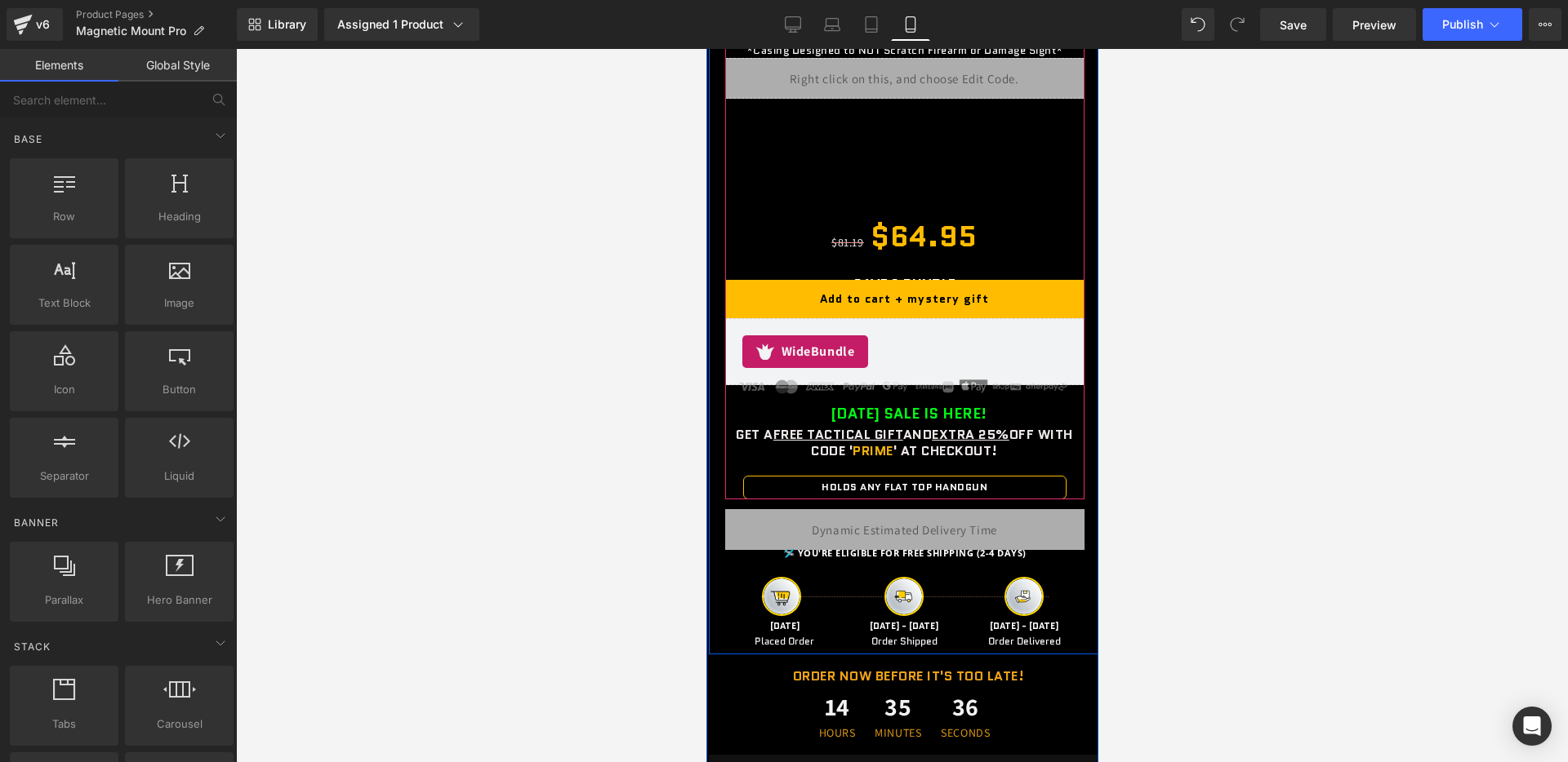
click at [829, 415] on b "PATRIOT DAY SALE IS HERE!" at bounding box center [907, 414] width 156 height 21
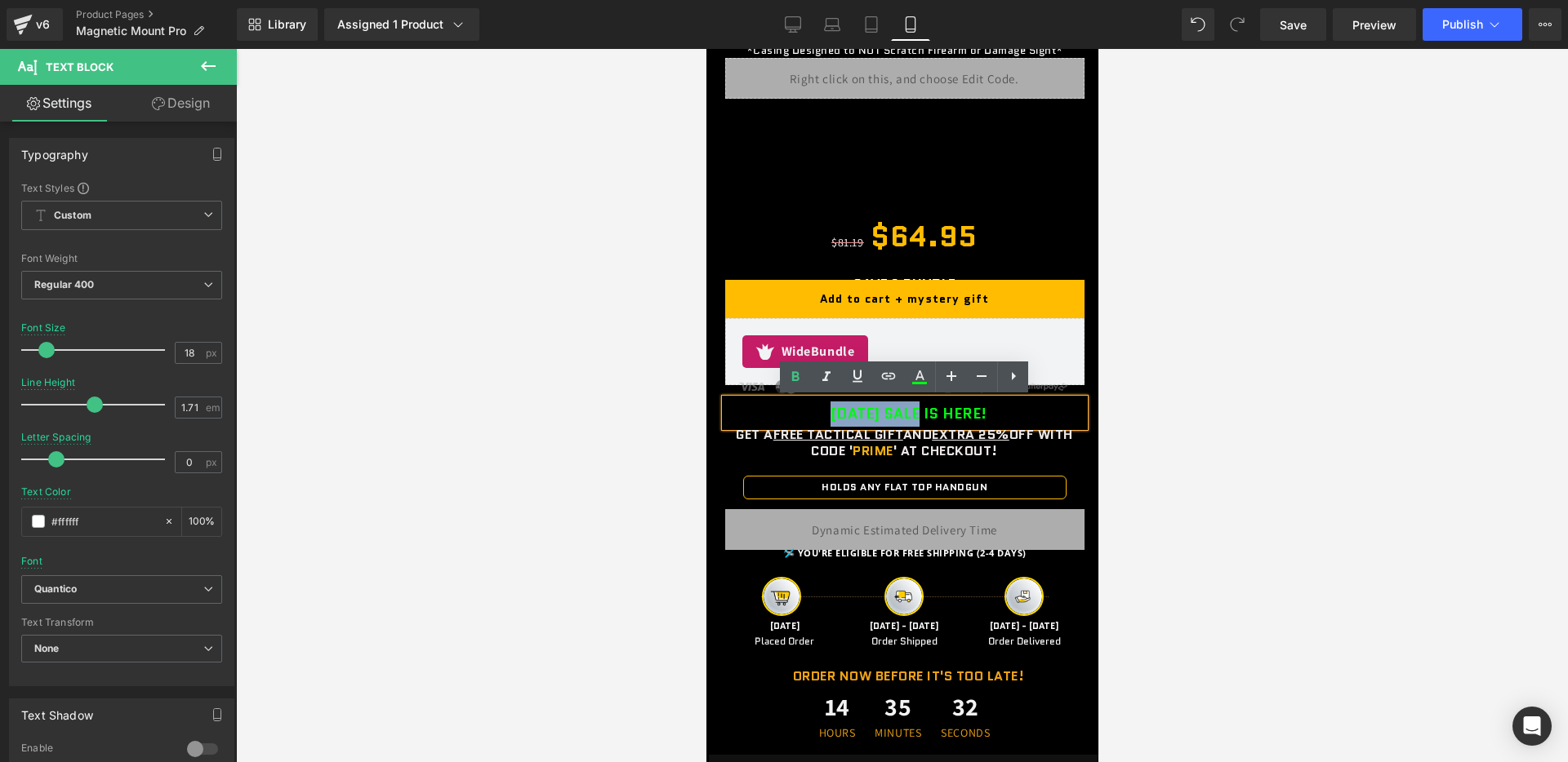
drag, startPoint x: 788, startPoint y: 414, endPoint x: 903, endPoint y: 413, distance: 115.0
click at [903, 413] on div "PATRIOT DAY SALE IS HERE!" at bounding box center [903, 413] width 359 height 28
paste div
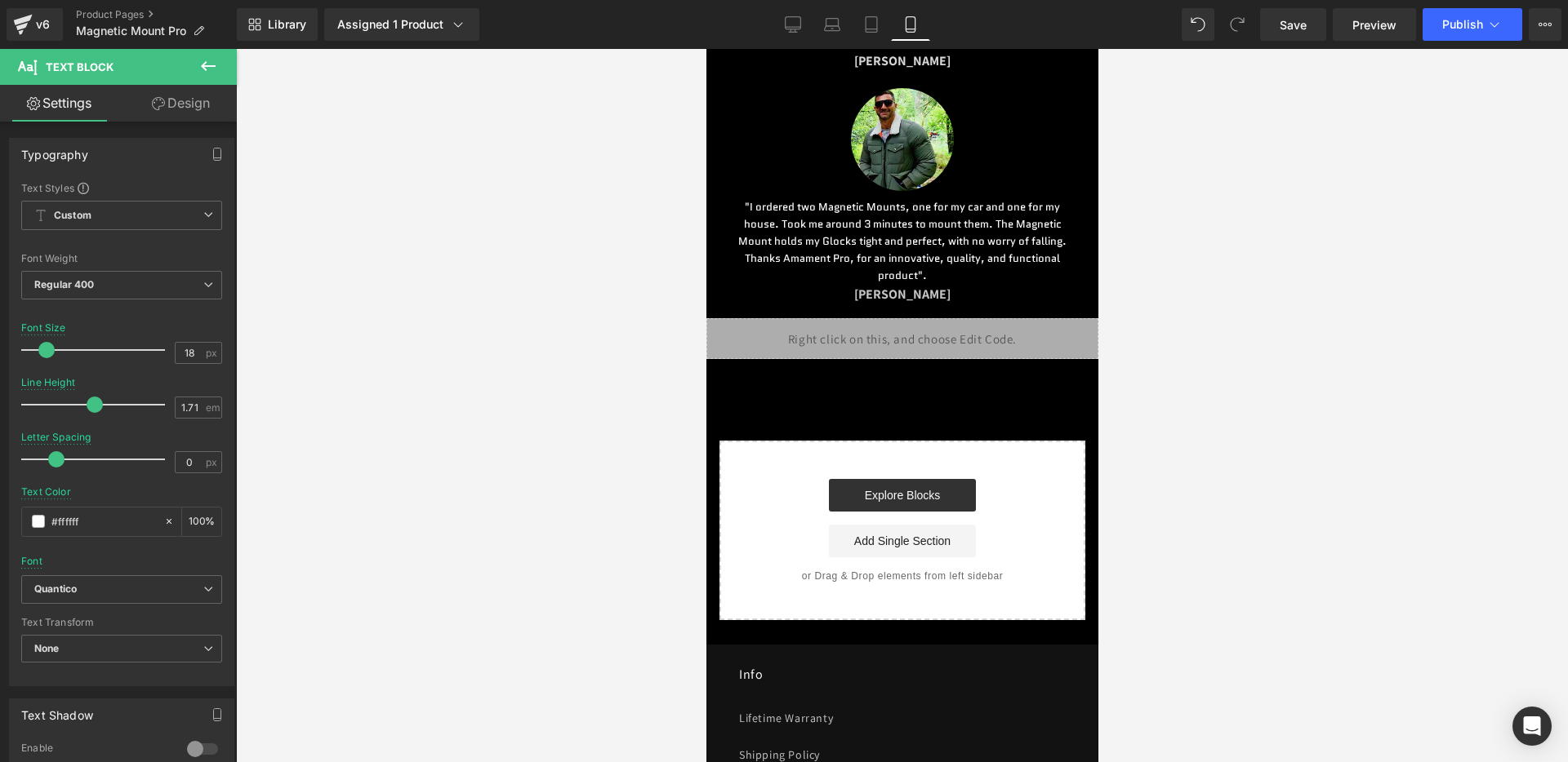
scroll to position [5767, 0]
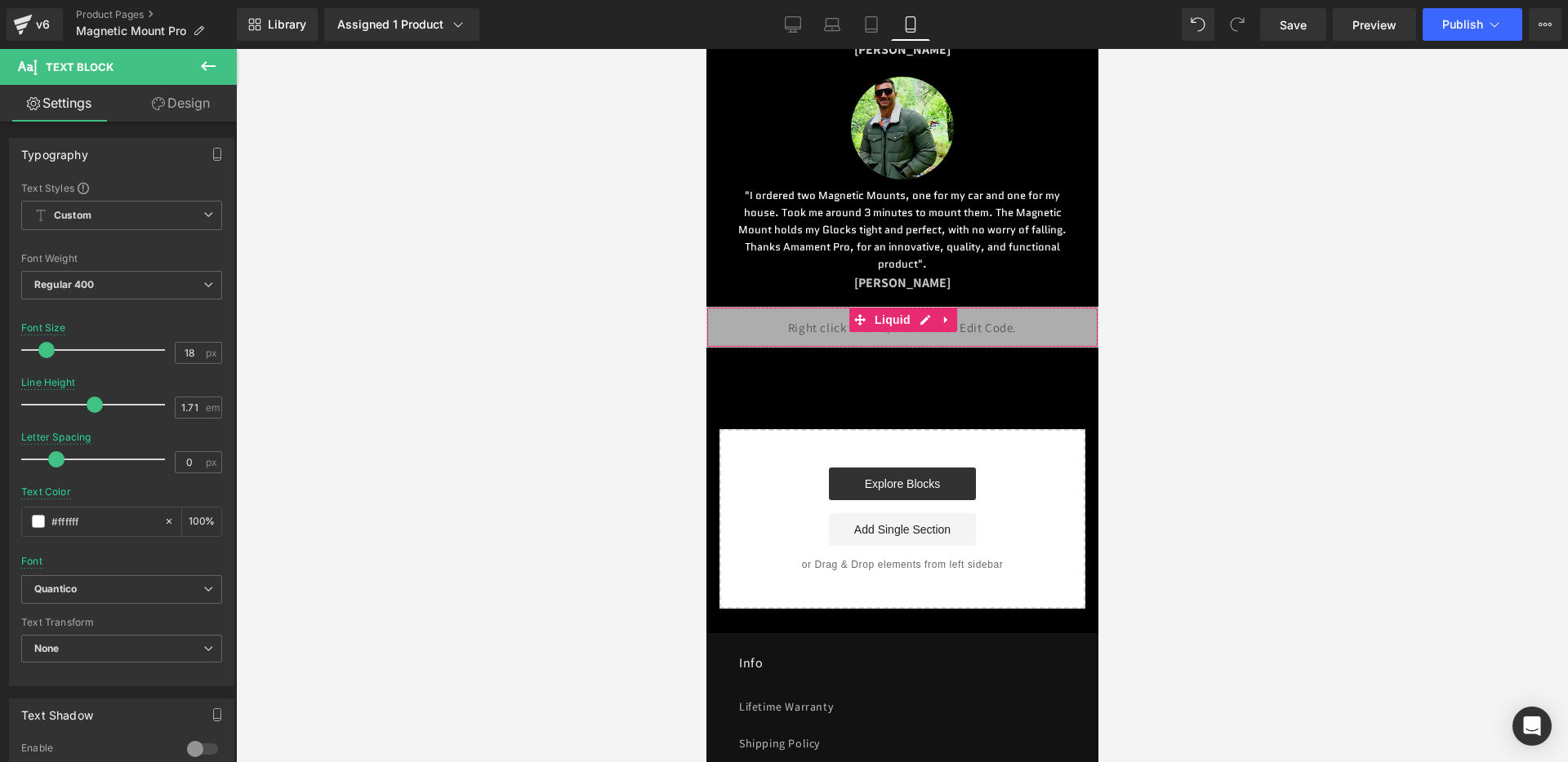
click at [926, 348] on div "Liquid" at bounding box center [901, 327] width 392 height 41
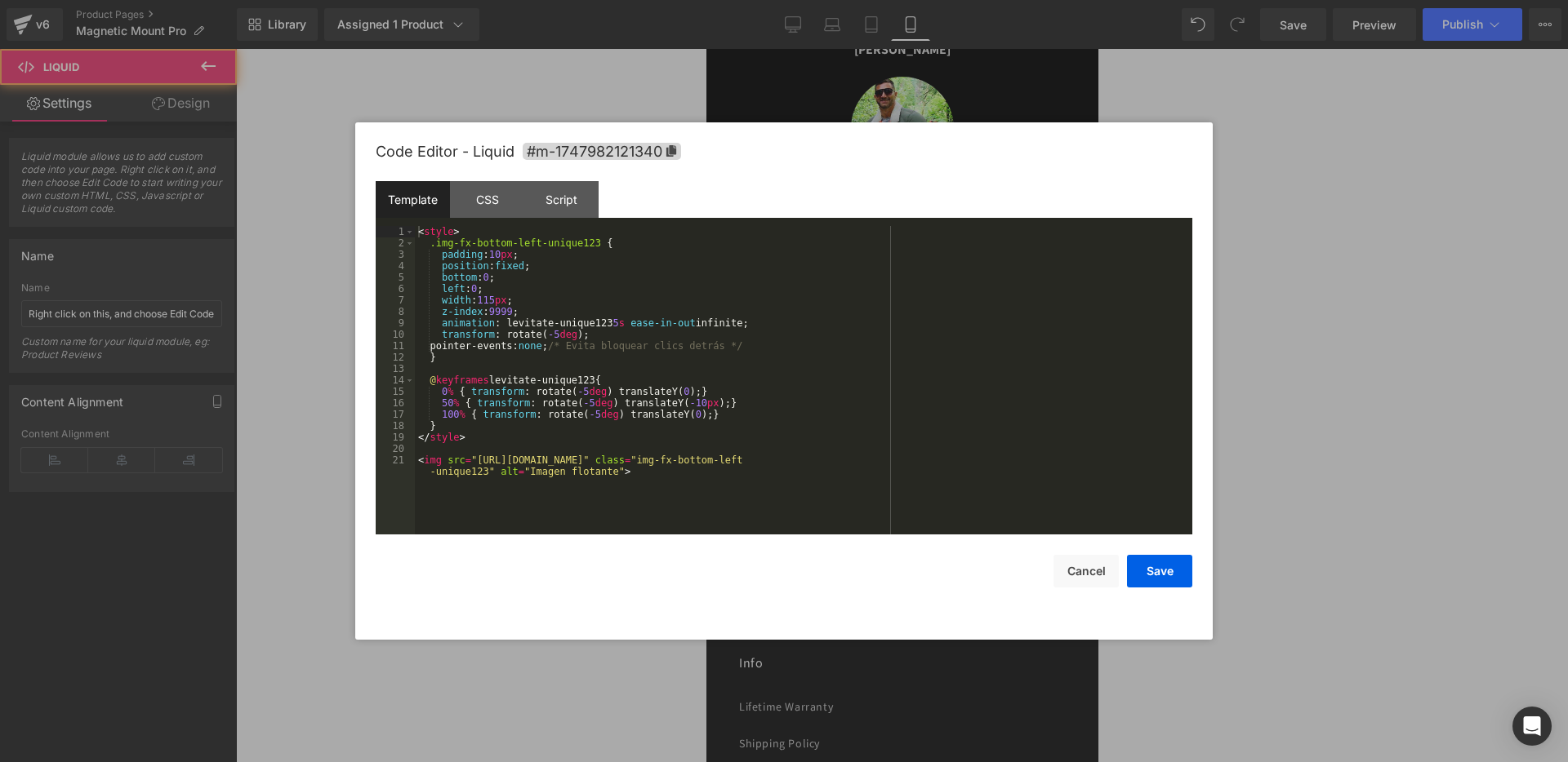
click at [930, 341] on div "Liquid" at bounding box center [901, 327] width 392 height 41
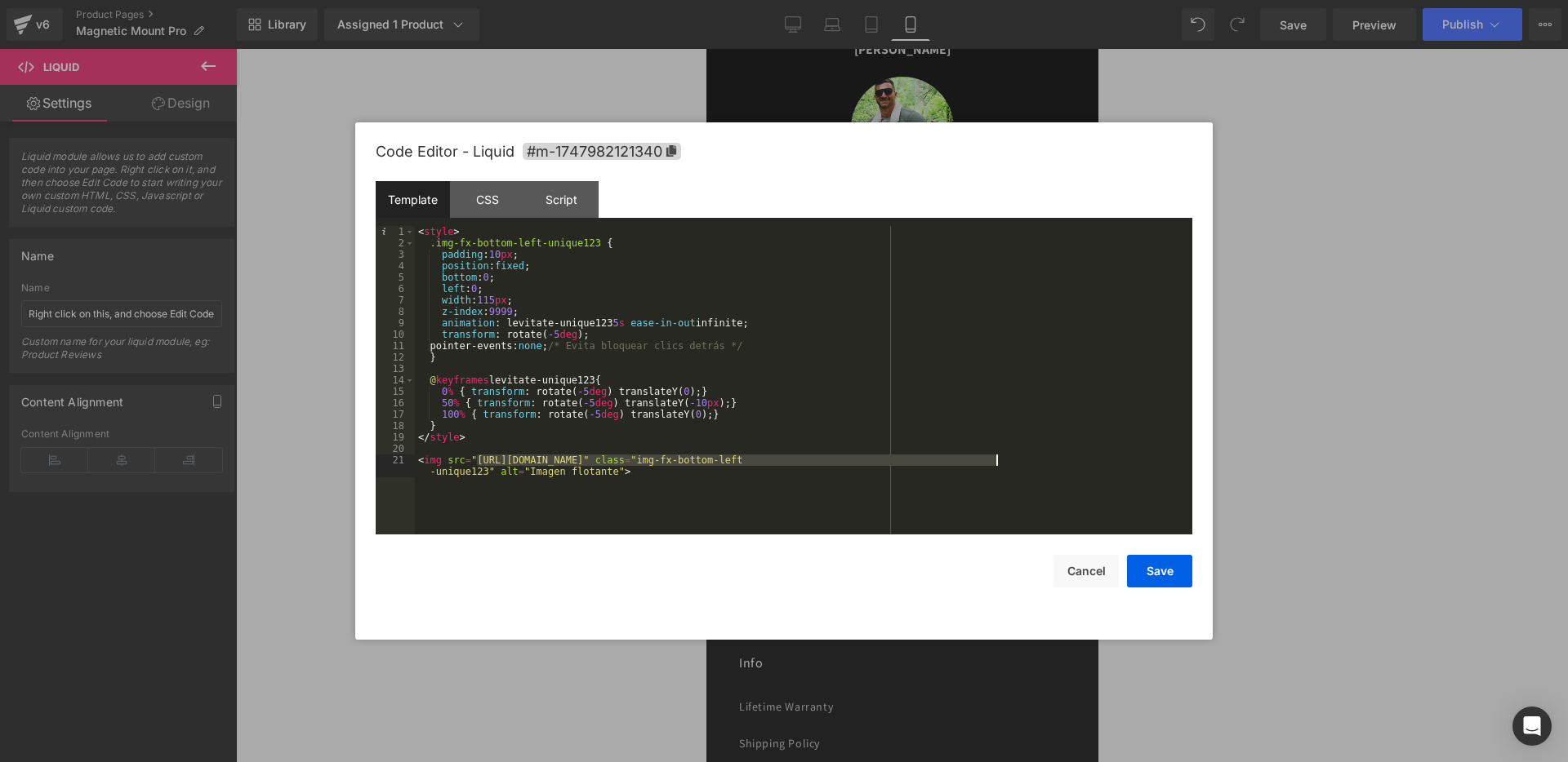
drag, startPoint x: 477, startPoint y: 460, endPoint x: 996, endPoint y: 464, distance: 519.0
click at [996, 464] on div "< style > .img-fx-bottom-left-unique123 { padding : 10 px ; position : fixed ; …" at bounding box center [803, 397] width 777 height 343
click at [1132, 569] on button "Save" at bounding box center [1159, 572] width 65 height 33
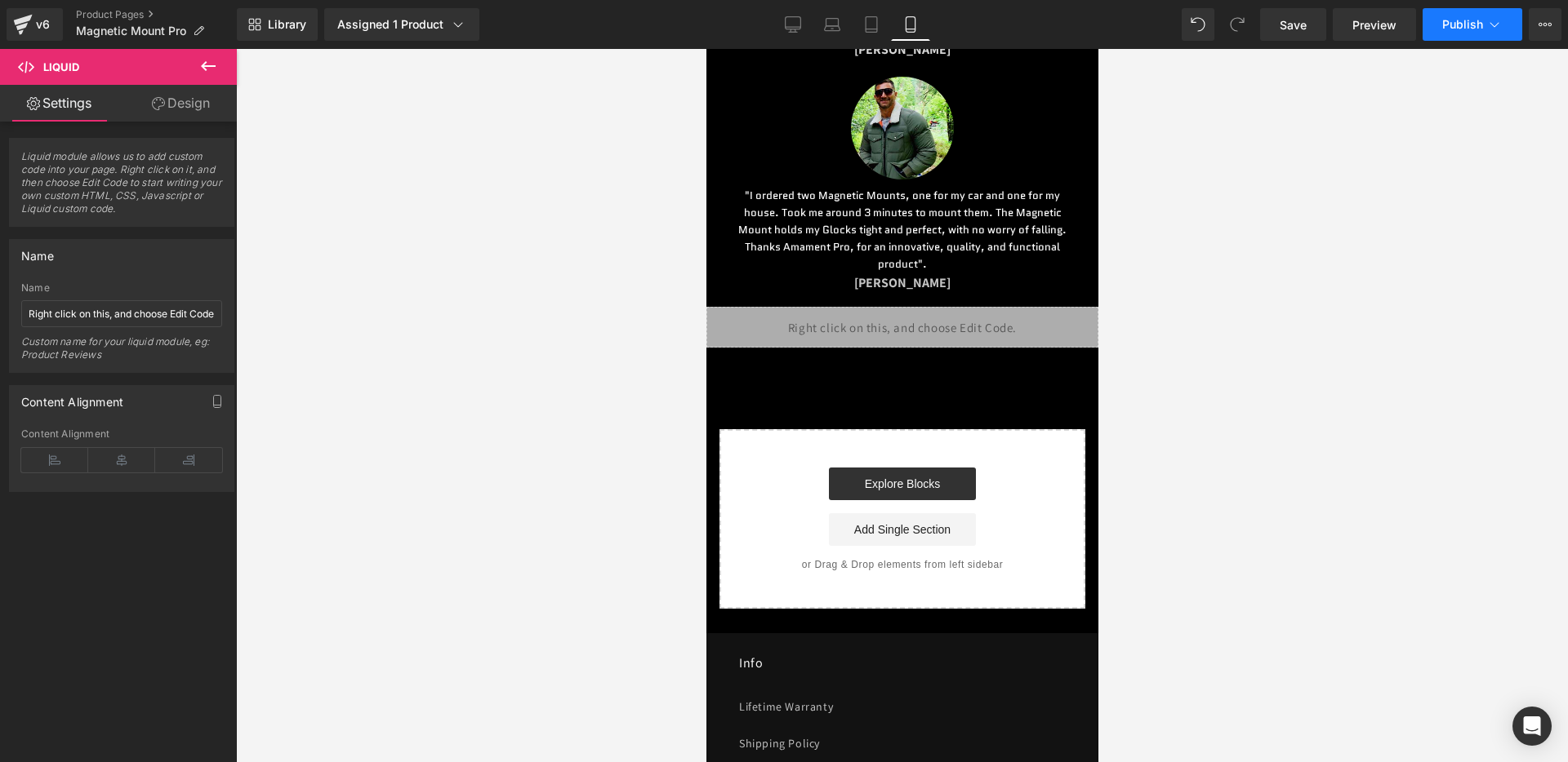
click at [1472, 16] on button "Publish" at bounding box center [1472, 24] width 100 height 33
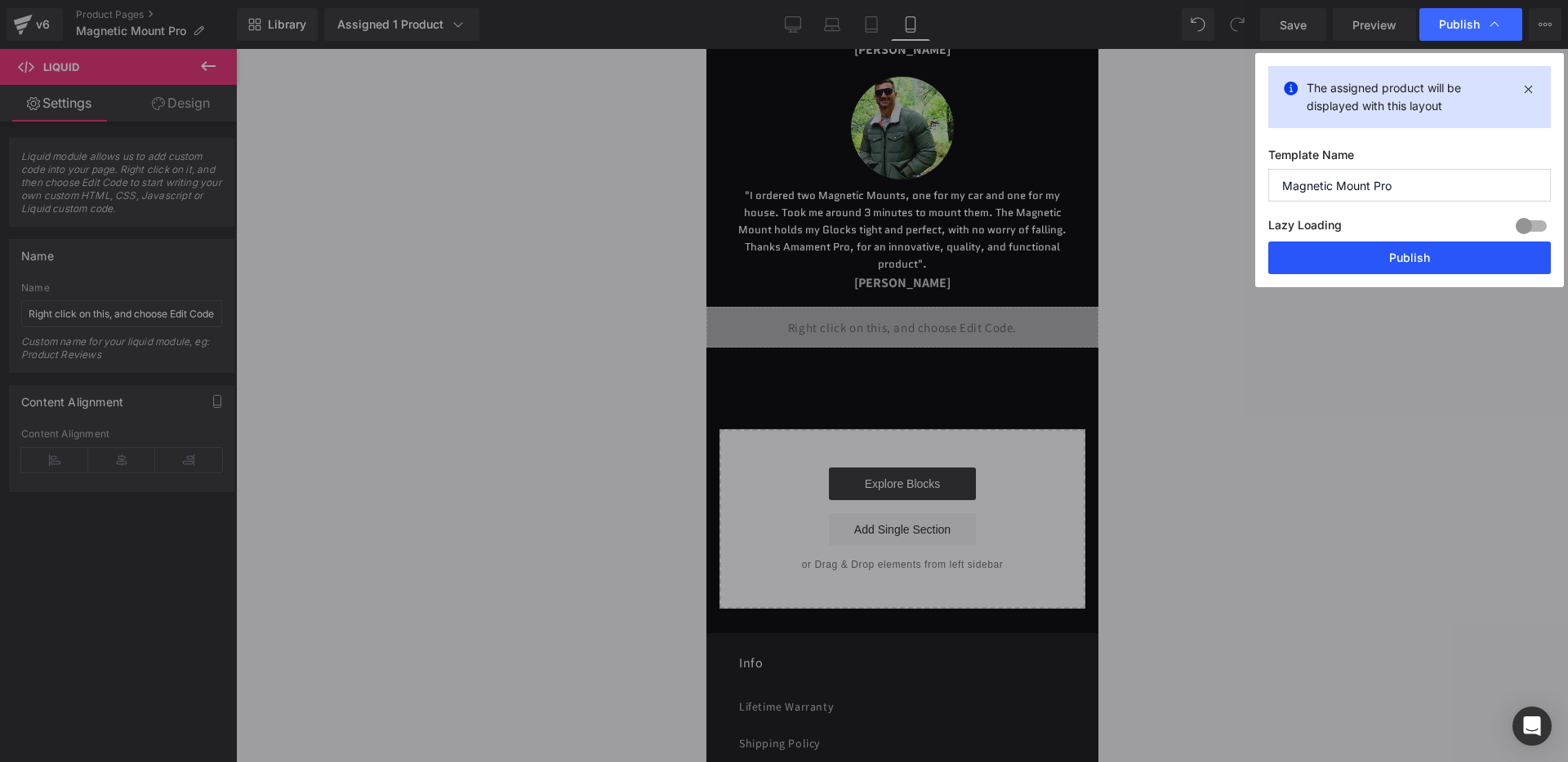
click at [1353, 248] on button "Publish" at bounding box center [1409, 258] width 282 height 33
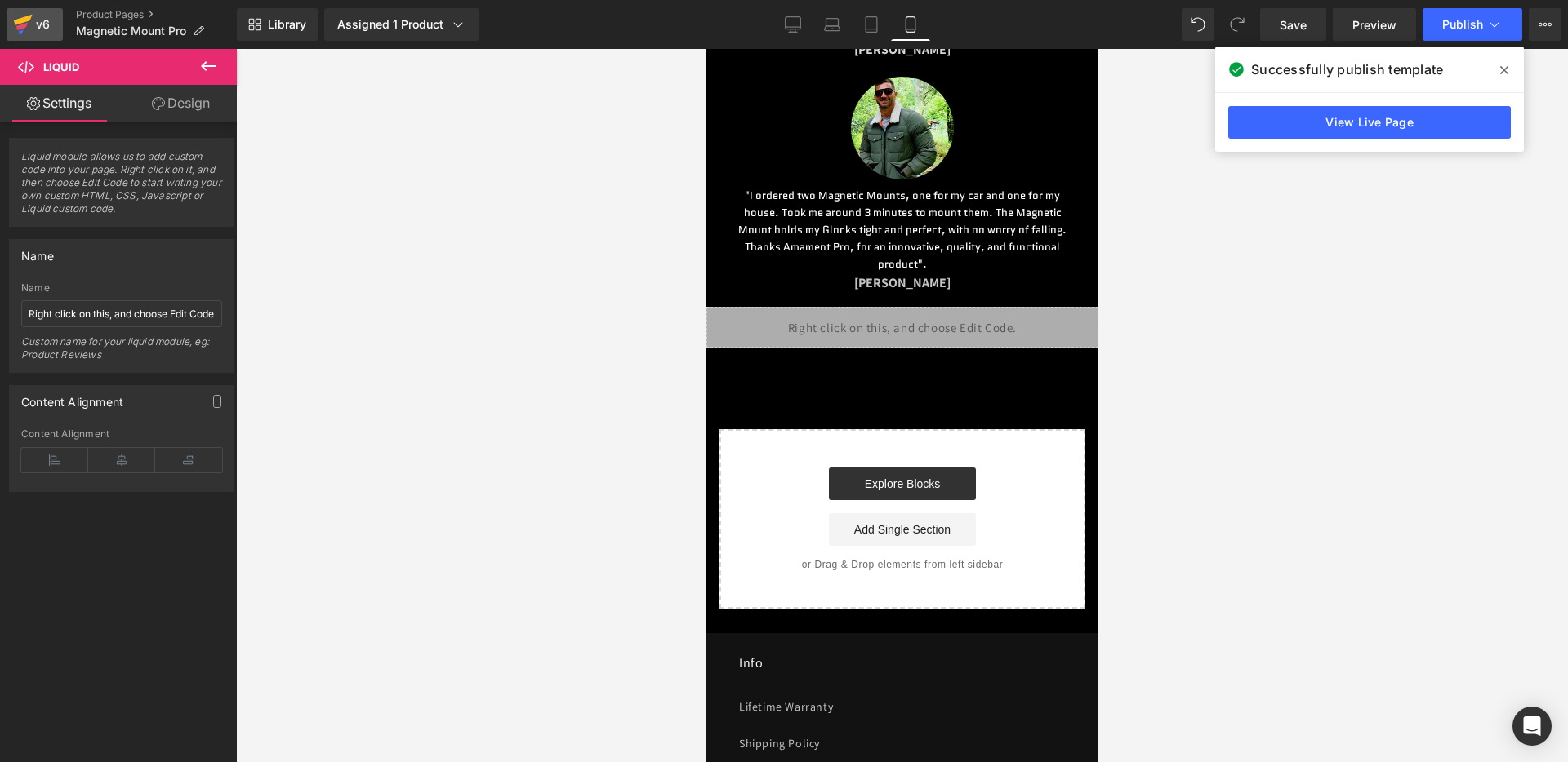
click at [30, 26] on icon at bounding box center [23, 24] width 20 height 41
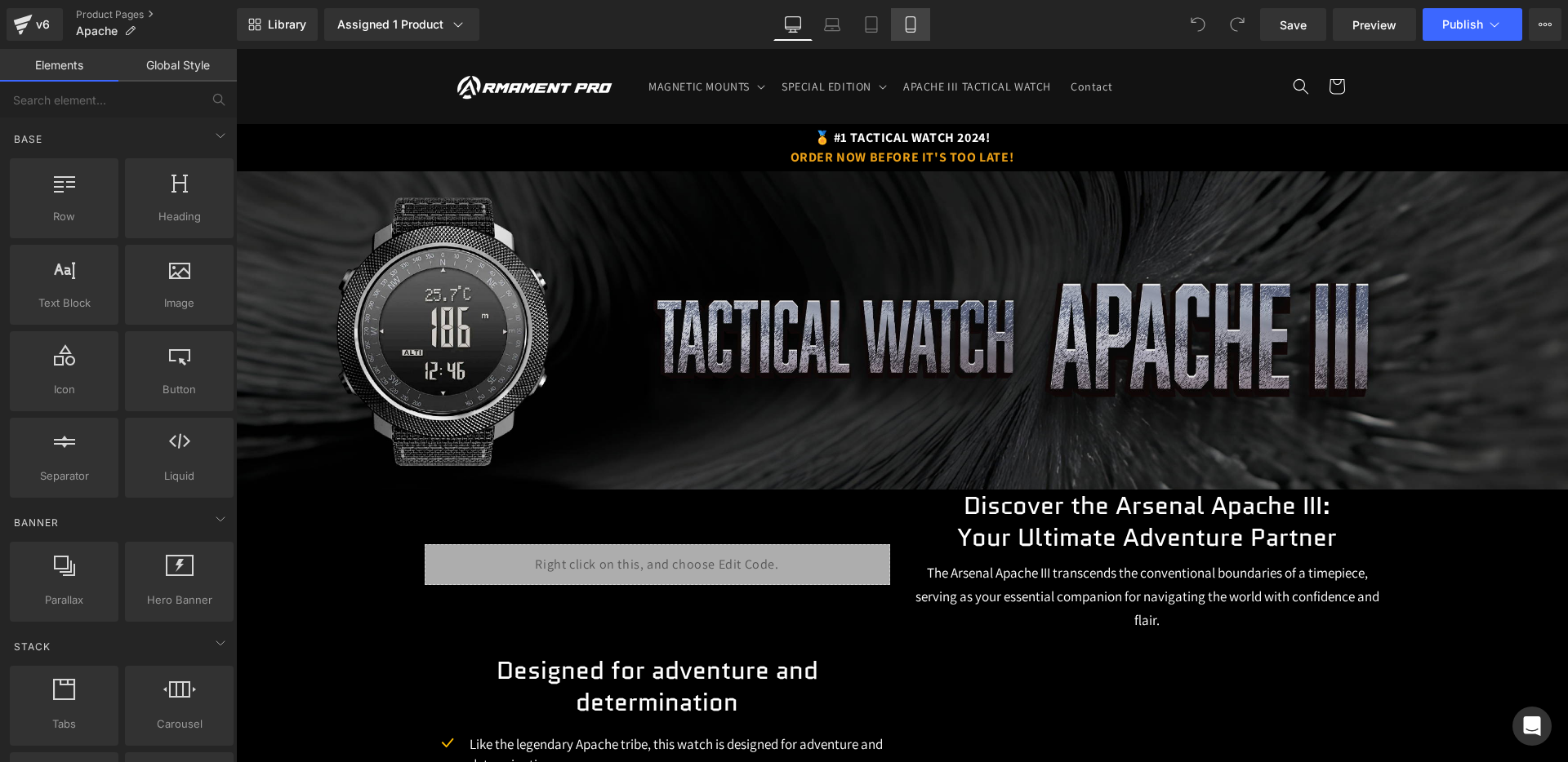
click at [911, 30] on icon at bounding box center [910, 30] width 9 height 0
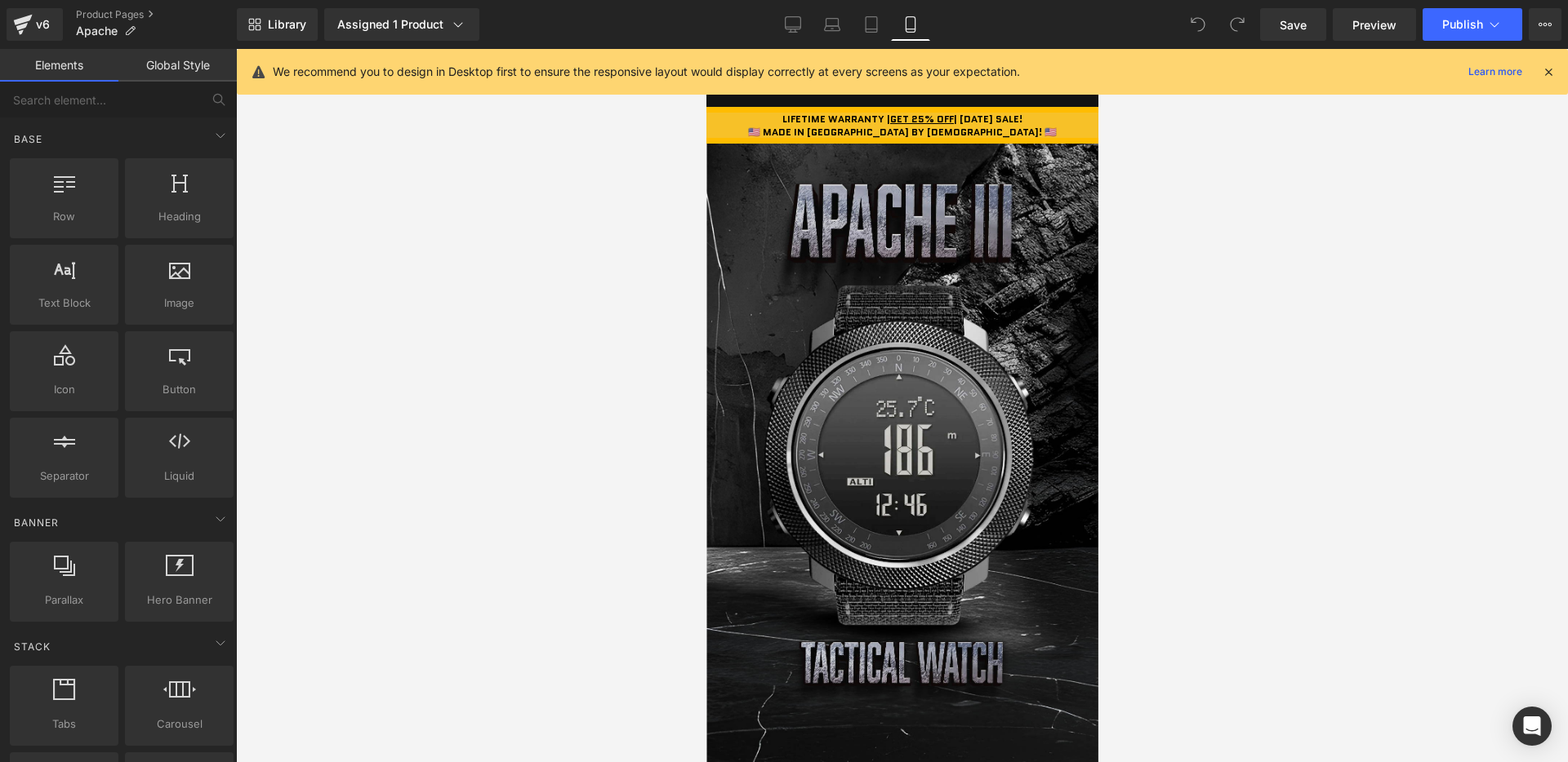
click at [1545, 76] on icon at bounding box center [1548, 71] width 15 height 15
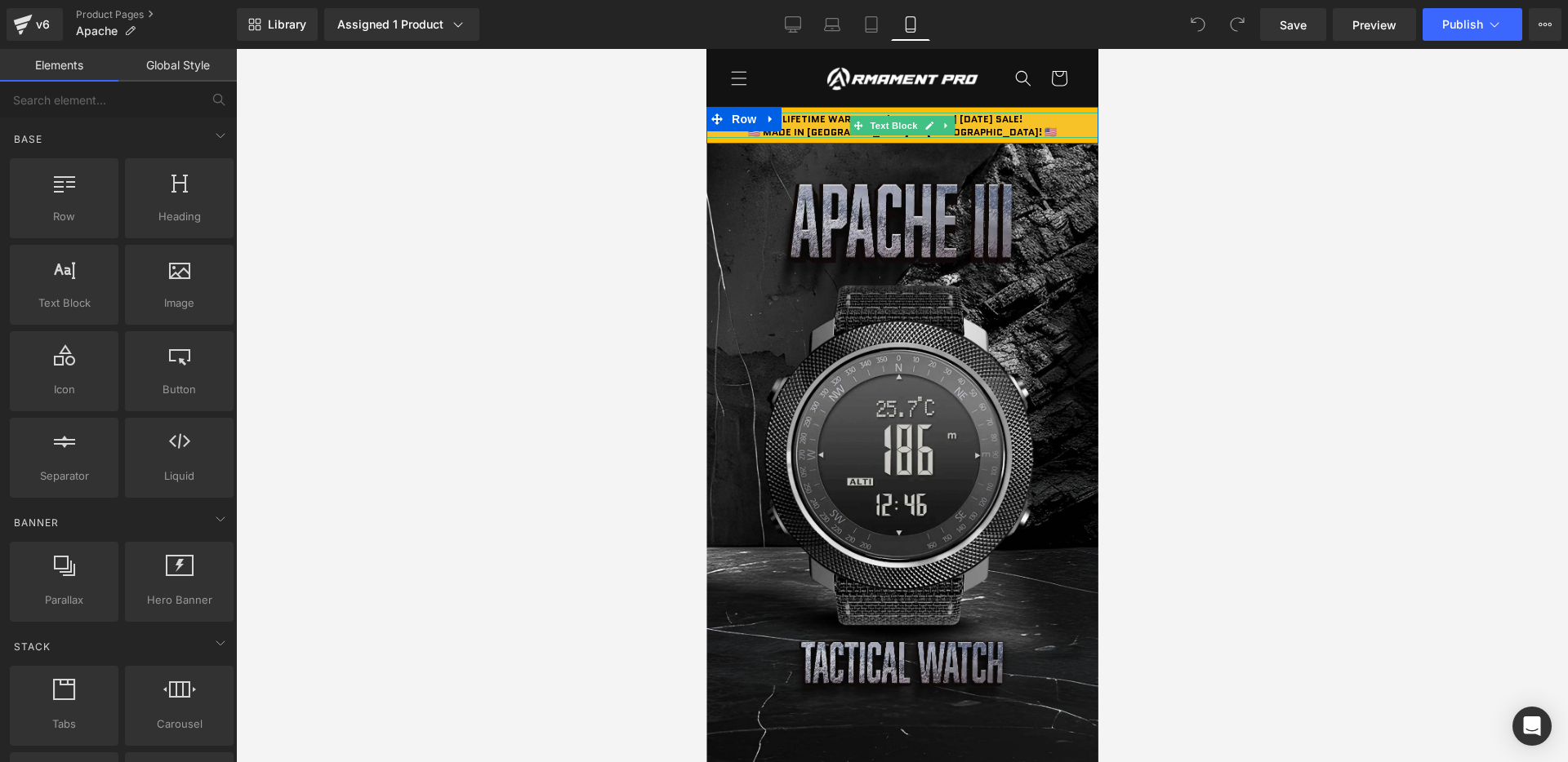
click at [1018, 119] on b "LIFETIME WARRANTY | GET 25% OFF | [DATE] SALE!" at bounding box center [901, 119] width 240 height 14
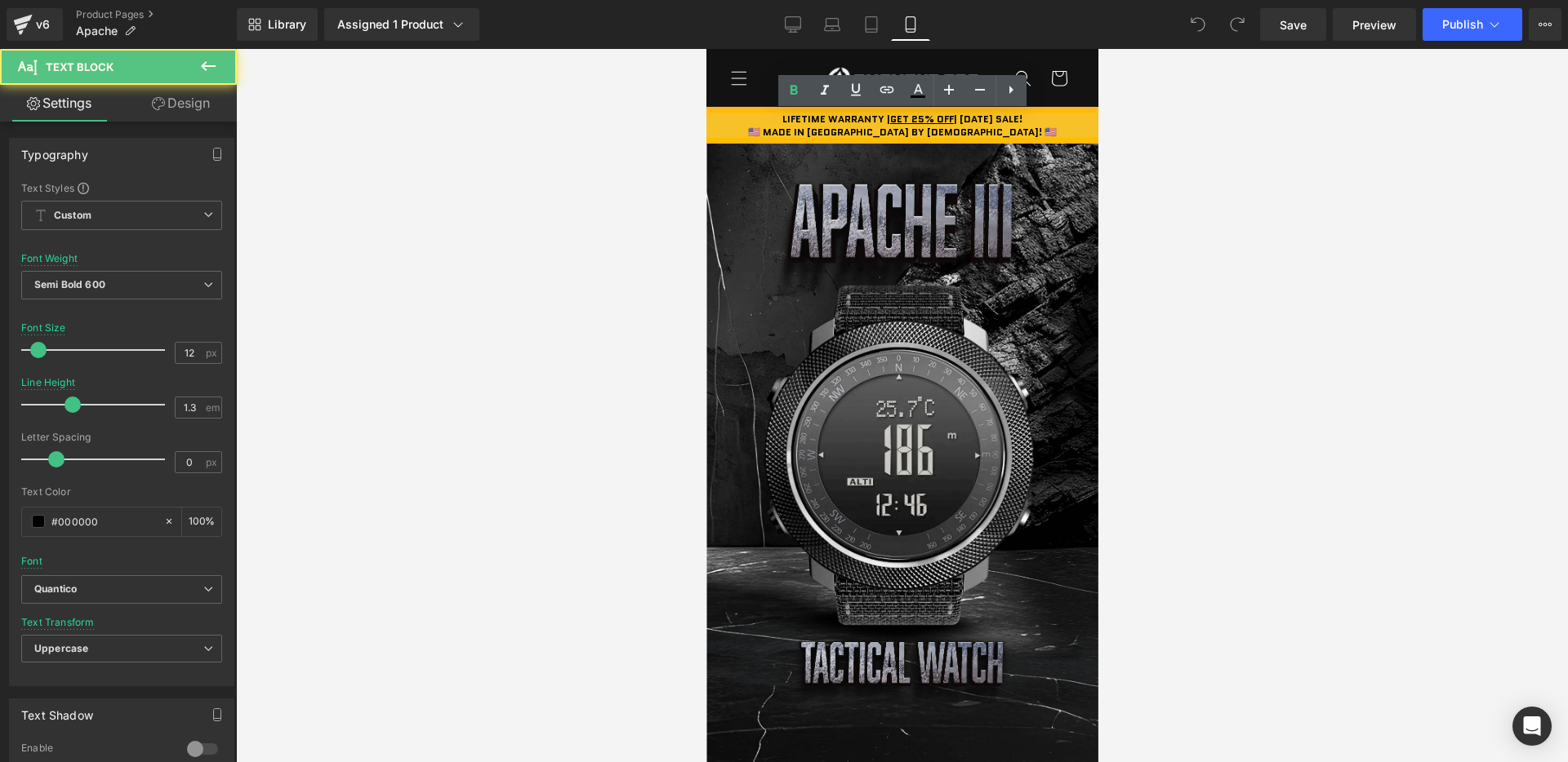
drag, startPoint x: 1033, startPoint y: 122, endPoint x: 951, endPoint y: 119, distance: 82.1
click at [951, 119] on b "LIFETIME WARRANTY | GET 25% OFF | [DATE] SALE!" at bounding box center [901, 119] width 240 height 14
click at [1021, 116] on b "LIFETIME WARRANTY | GET 25% OFF | [DATE] SALE!" at bounding box center [901, 119] width 240 height 14
click at [1021, 119] on b "LIFETIME WARRANTY | GET 25% OFF | [DATE] SALE!" at bounding box center [901, 119] width 240 height 14
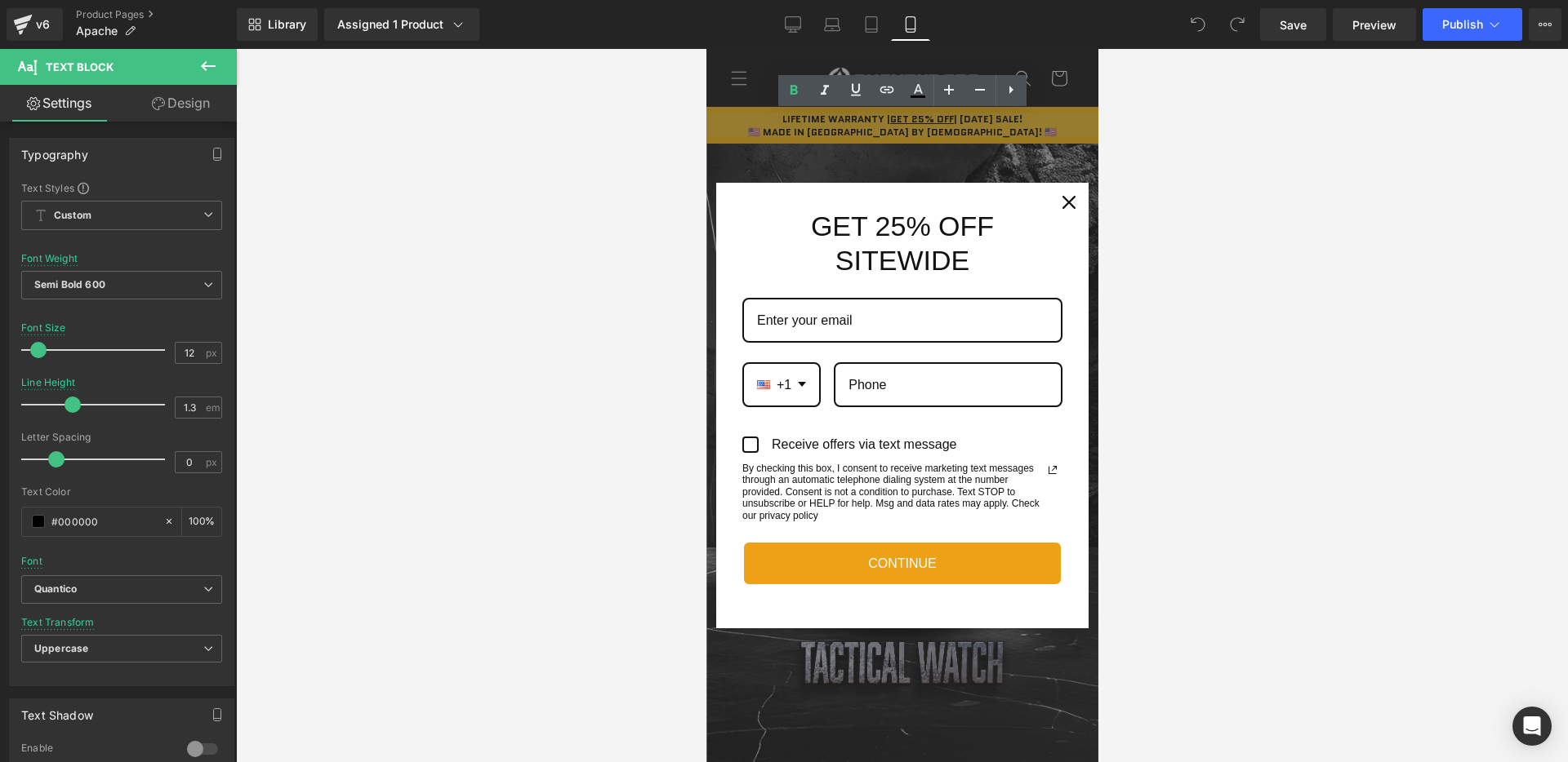
click at [1219, 235] on div at bounding box center [901, 405] width 1332 height 713
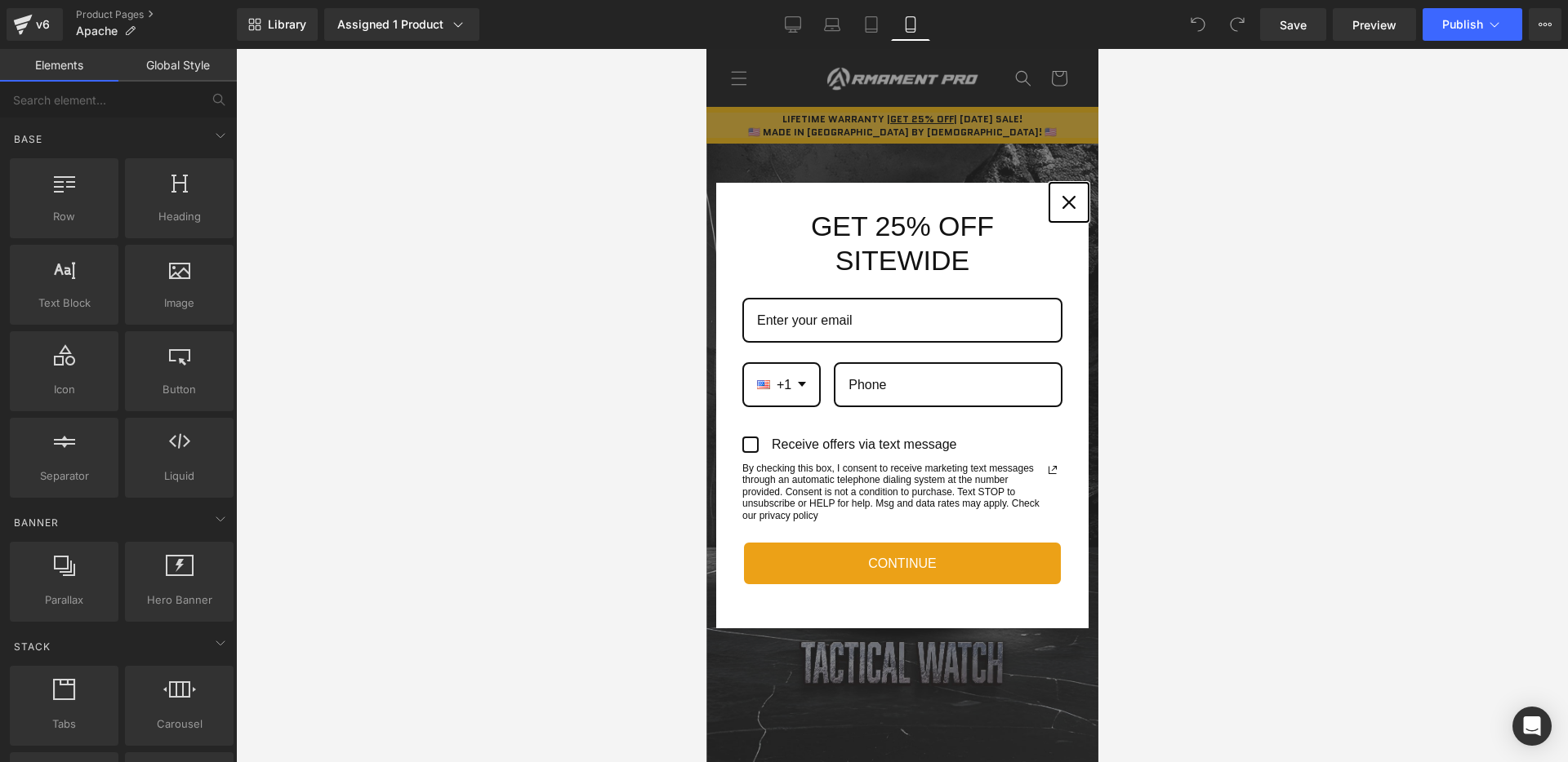
click at [1054, 196] on button "Close" at bounding box center [1067, 202] width 39 height 39
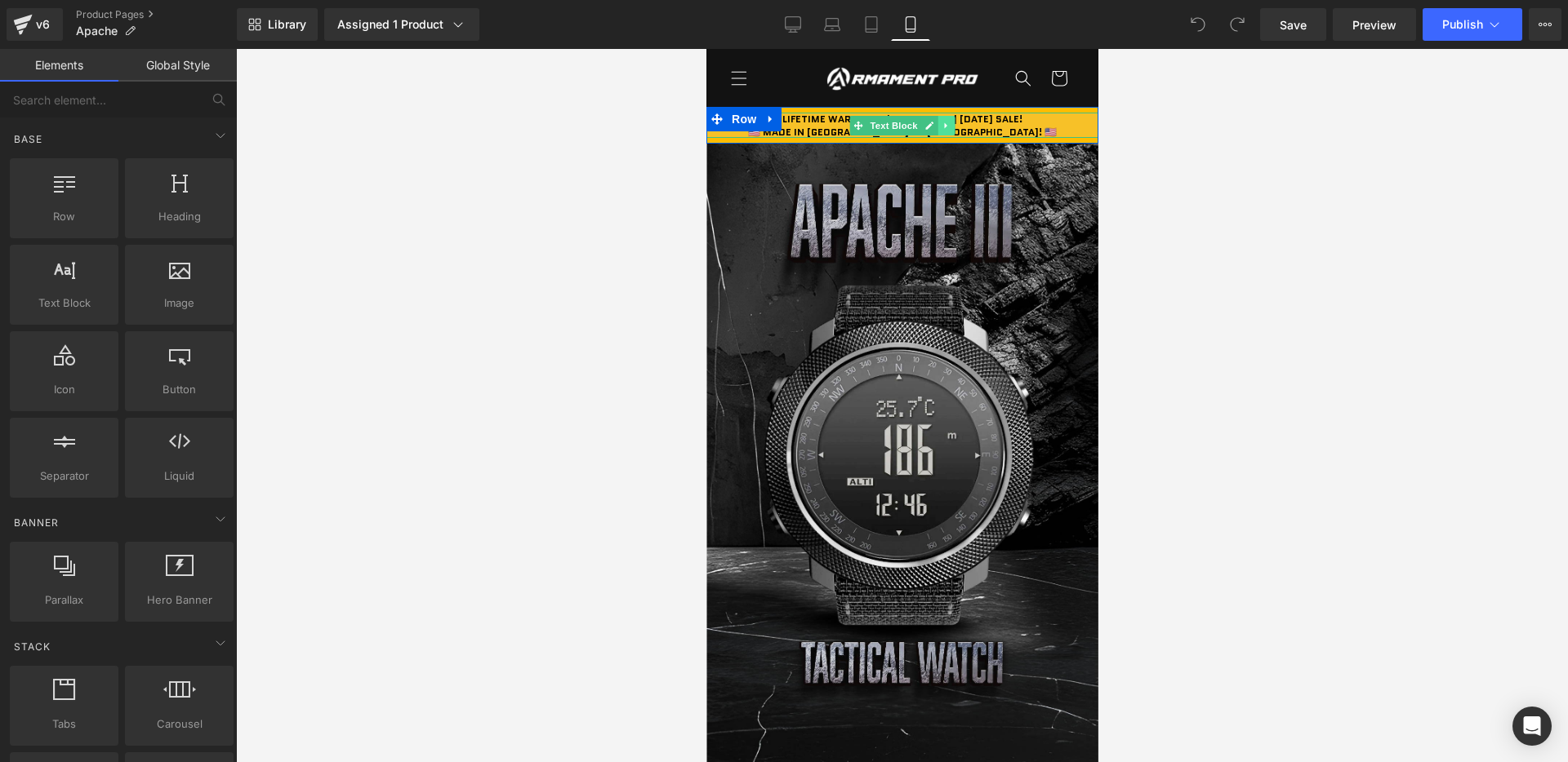
click at [952, 119] on link at bounding box center [946, 125] width 17 height 20
click at [1010, 121] on b "LIFETIME WARRANTY | GET 25% OFF | [DATE] SALE!" at bounding box center [901, 119] width 240 height 14
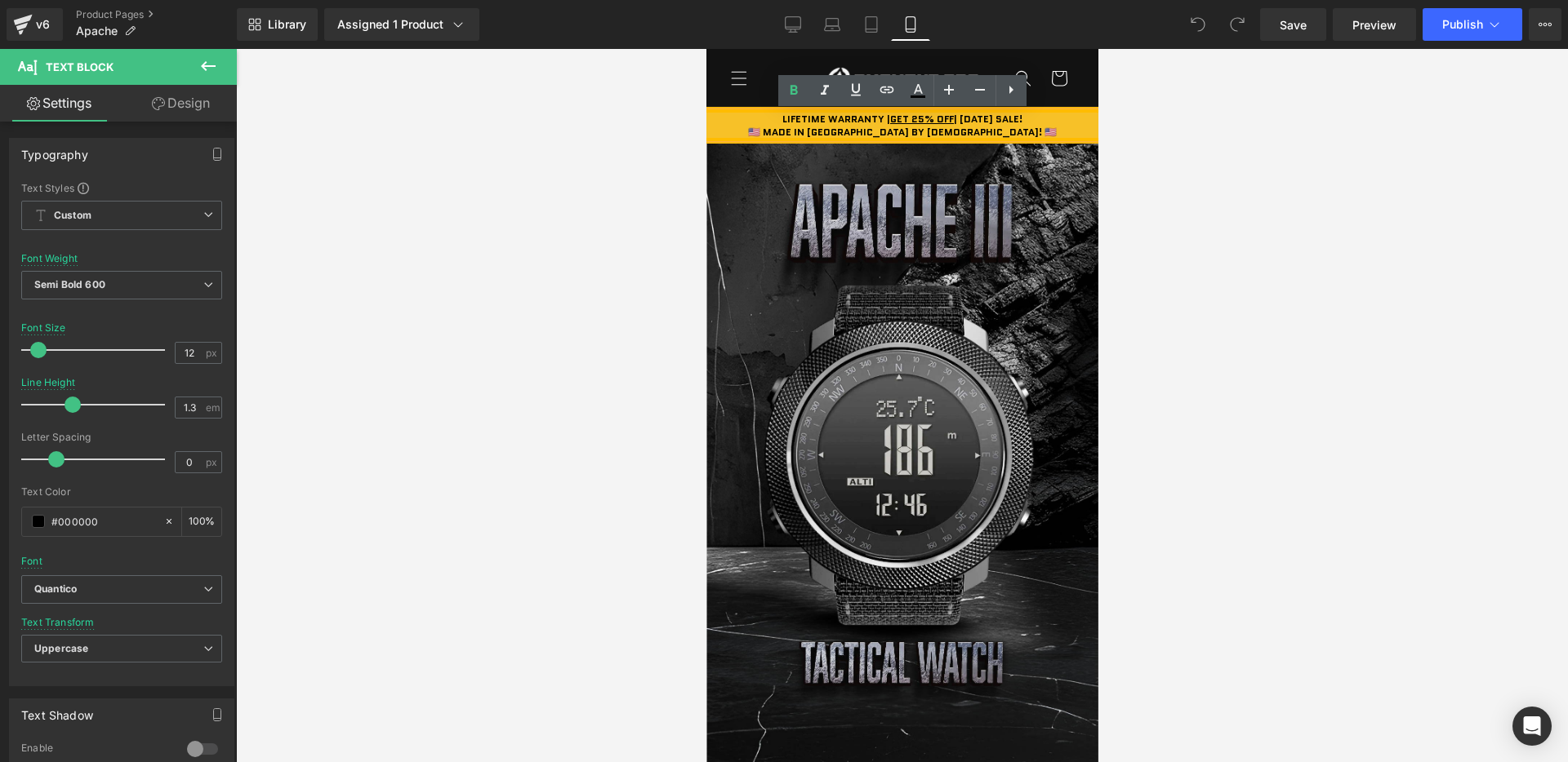
drag, startPoint x: 948, startPoint y: 119, endPoint x: 1034, endPoint y: 119, distance: 86.0
click at [1021, 119] on b "LIFETIME WARRANTY | GET 25% OFF | [DATE] SALE!" at bounding box center [901, 119] width 240 height 14
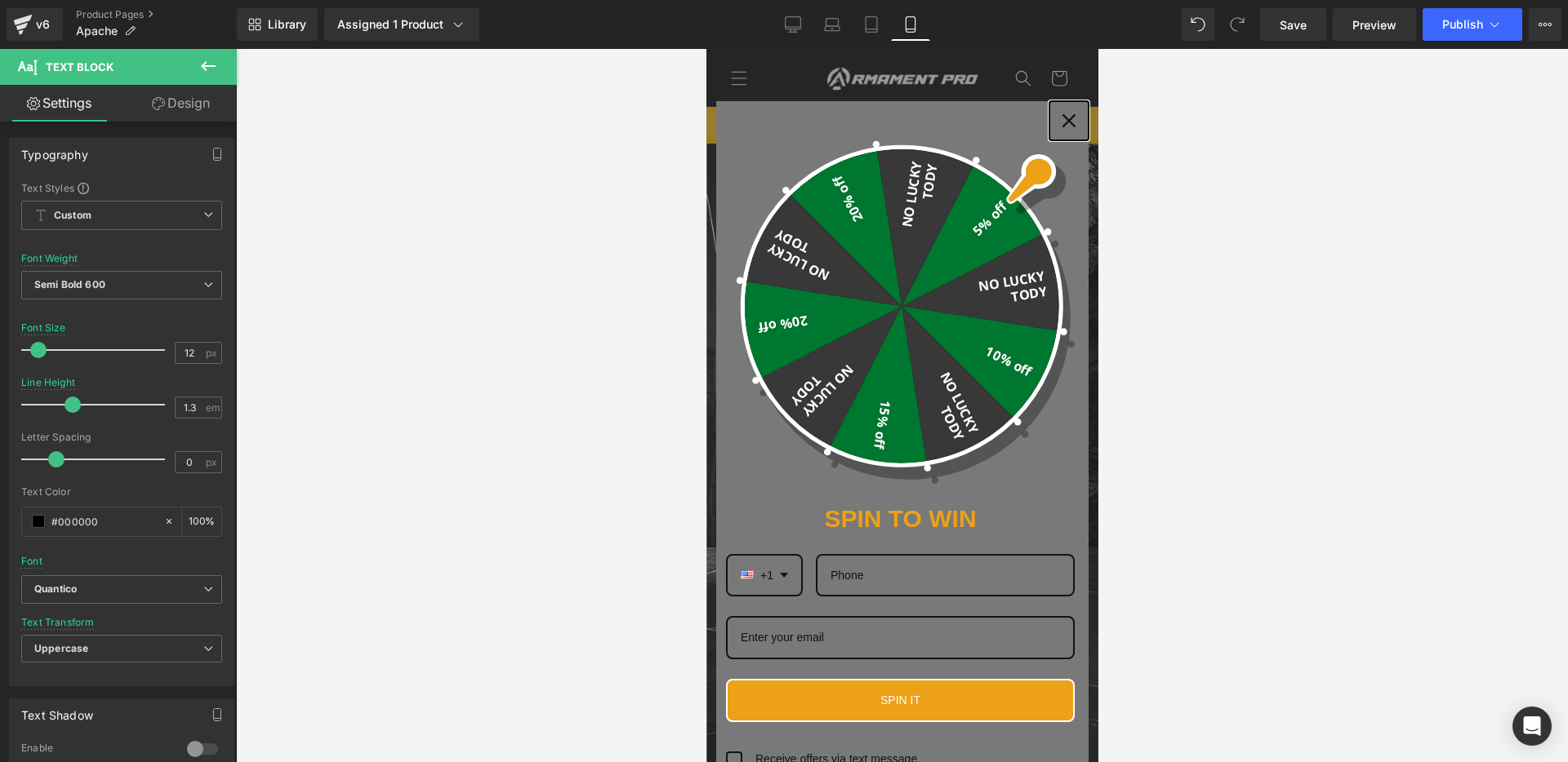
click at [1060, 128] on div "Close" at bounding box center [1068, 121] width 26 height 26
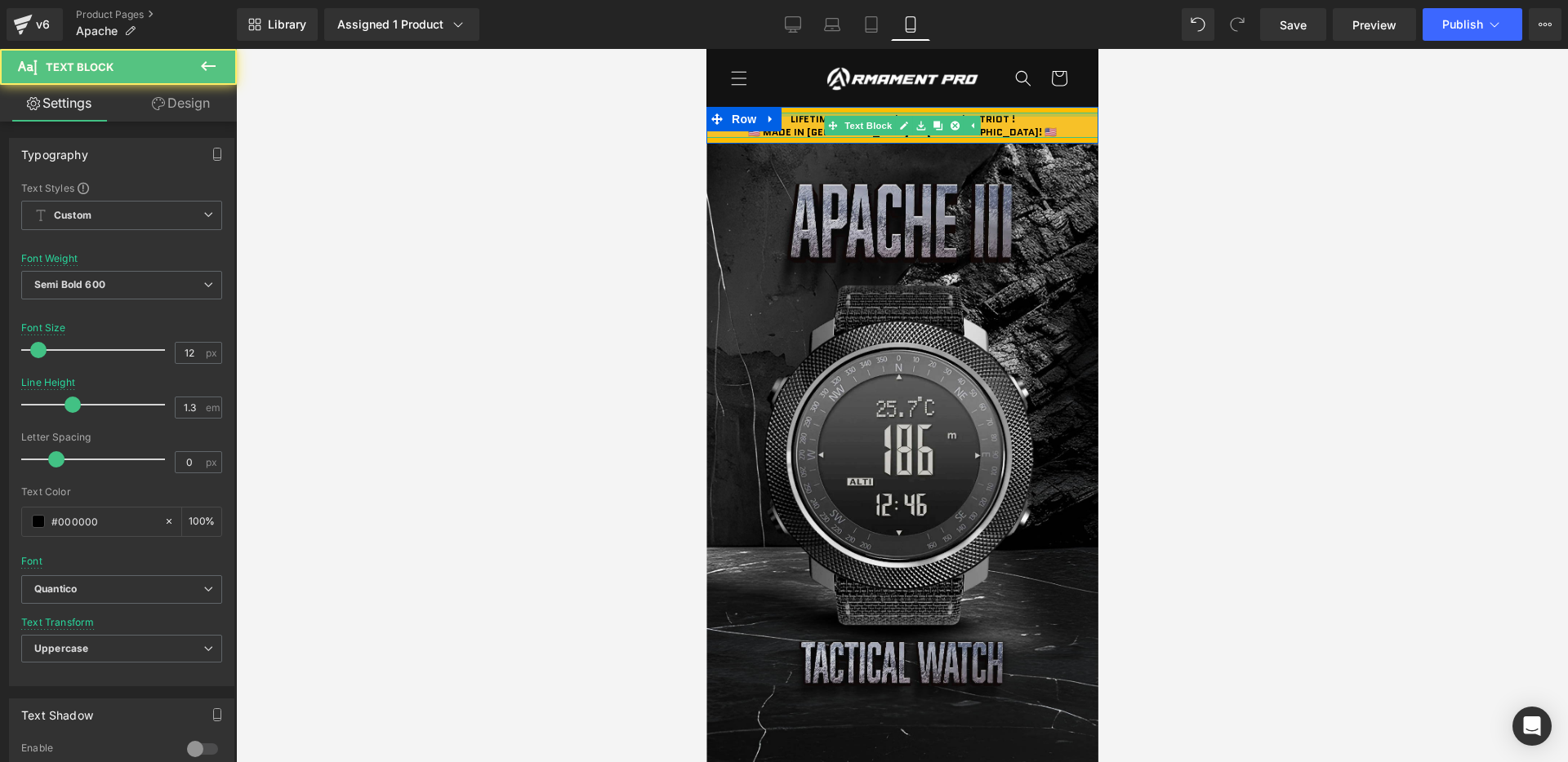
click at [1000, 116] on b "LIFETIME WARRANTY | GET 25% OFF | PATRIOT !" at bounding box center [901, 119] width 224 height 14
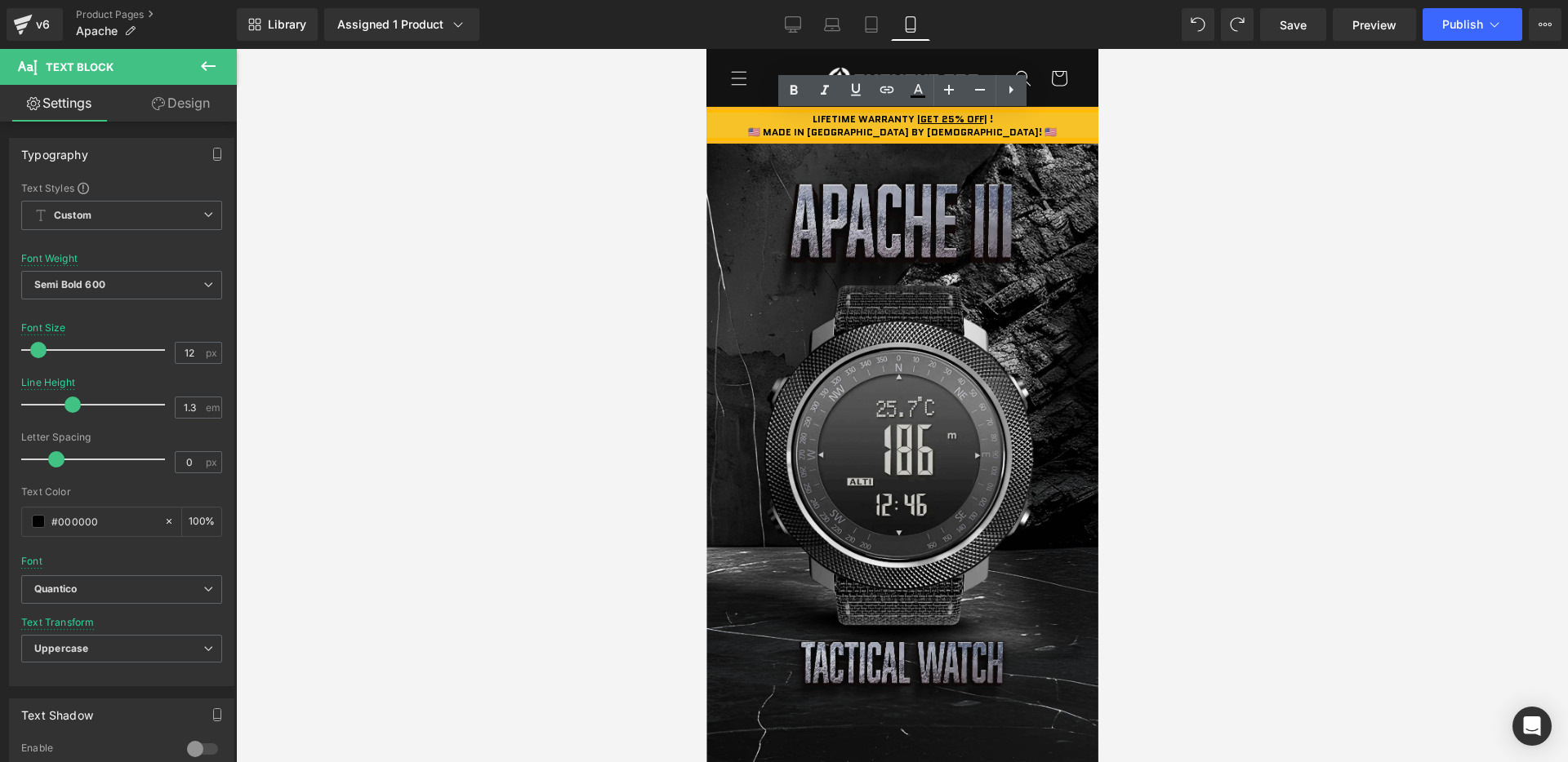
click at [984, 128] on b "🇺🇸 MADE IN [GEOGRAPHIC_DATA] BY [DEMOGRAPHIC_DATA]! 🇺🇸" at bounding box center [901, 132] width 309 height 14
click at [986, 123] on b "LIFETIME WARRANTY | GET 25% OFF | !" at bounding box center [902, 119] width 181 height 14
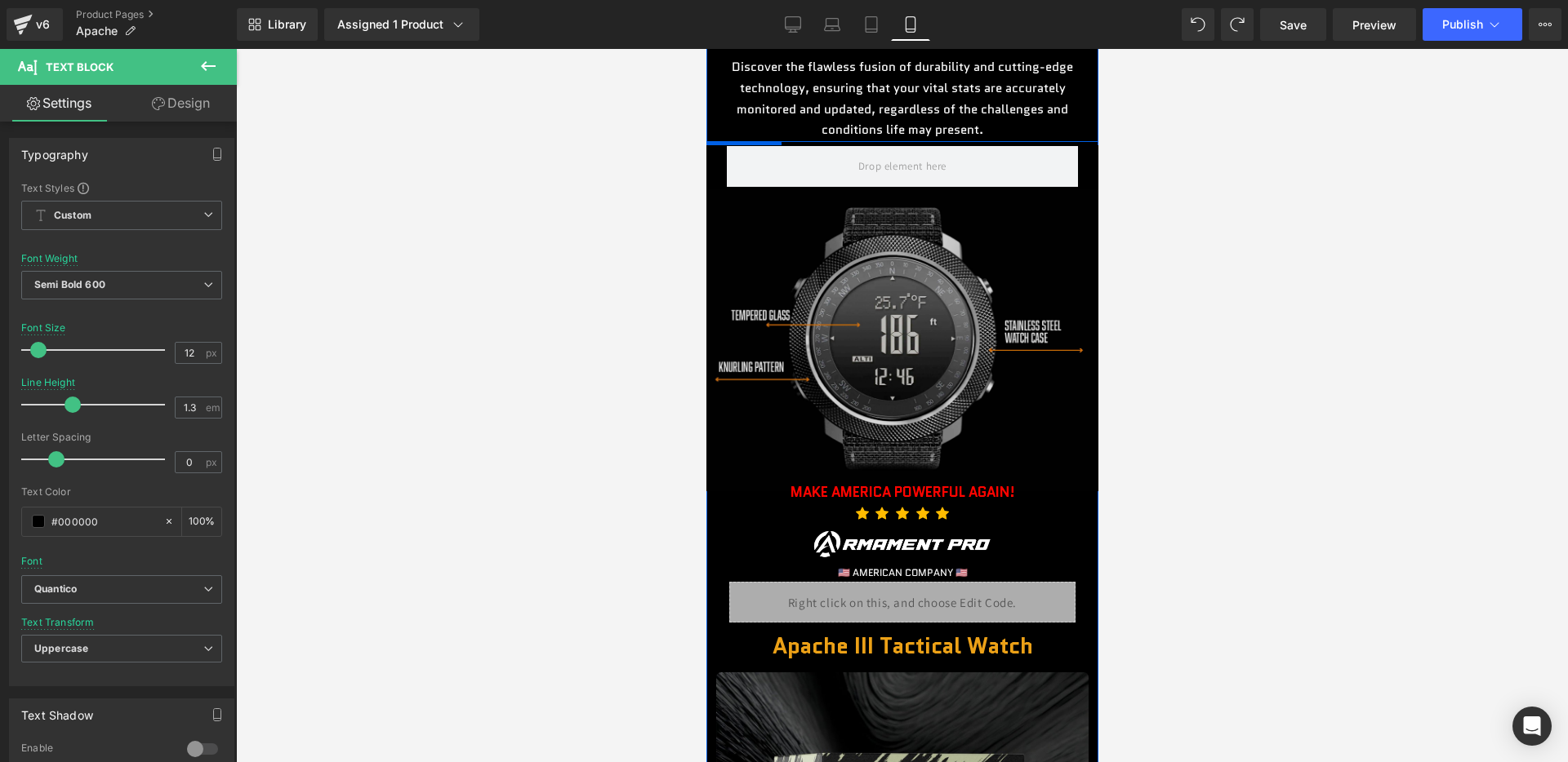
scroll to position [955, 0]
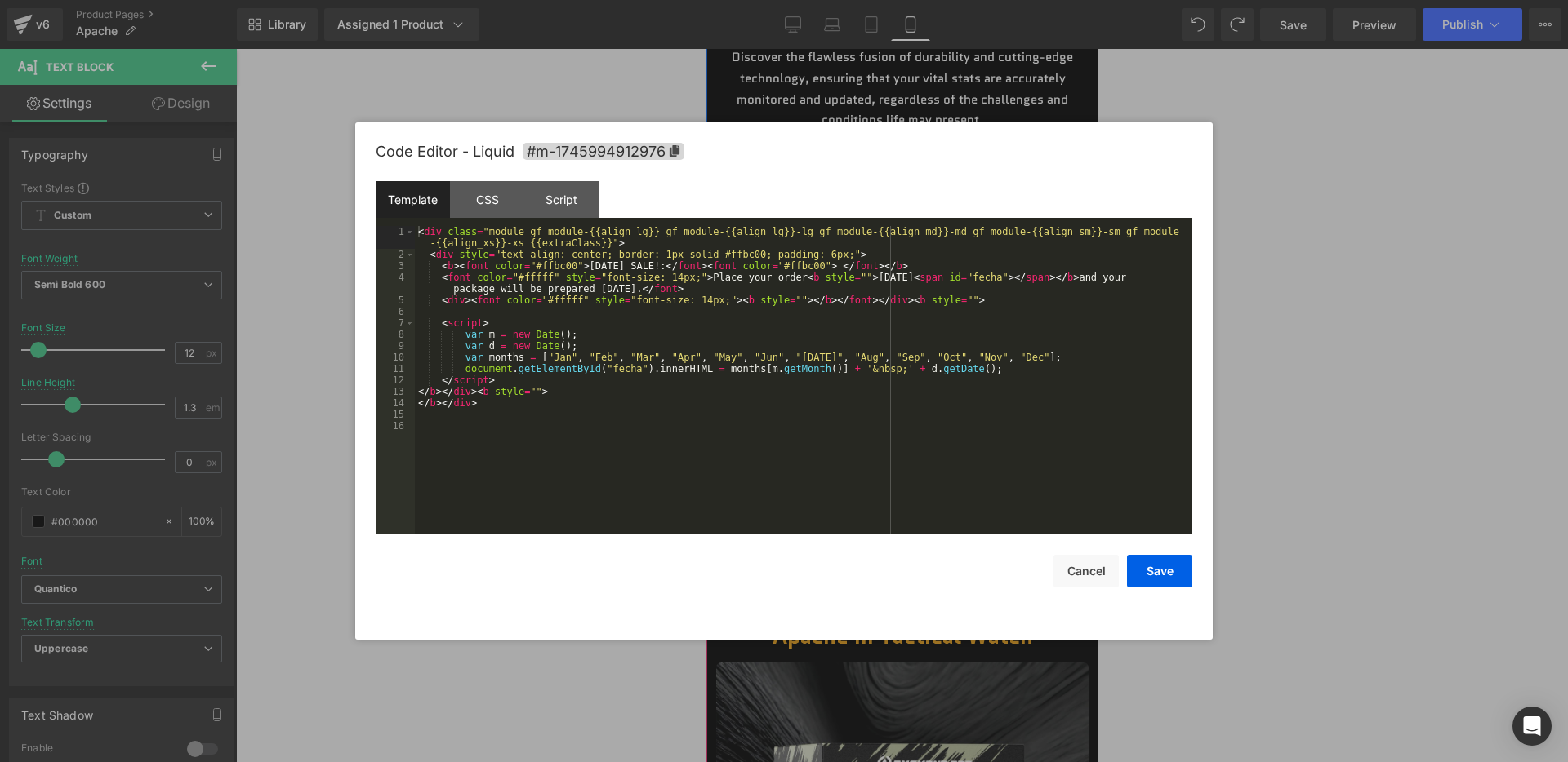
click at [927, 587] on div "Liquid" at bounding box center [901, 593] width 346 height 41
drag, startPoint x: 591, startPoint y: 268, endPoint x: 681, endPoint y: 268, distance: 90.0
click at [682, 268] on div "< div class = "module gf_module-{{align_lg}} gf_module-{{align_lg}}-lg gf_modul…" at bounding box center [803, 397] width 777 height 343
click at [1143, 561] on button "Save" at bounding box center [1159, 572] width 65 height 33
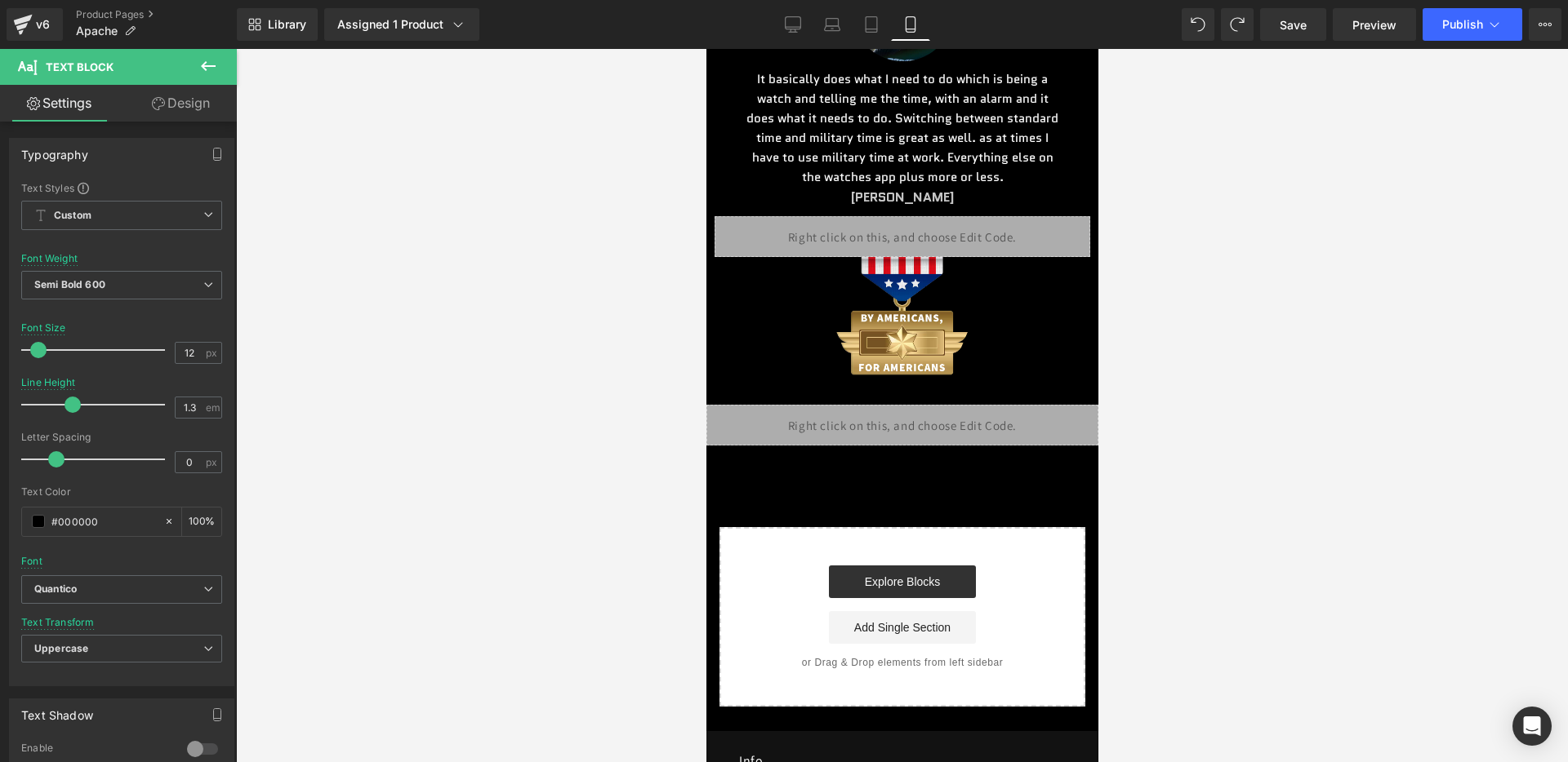
scroll to position [7255, 0]
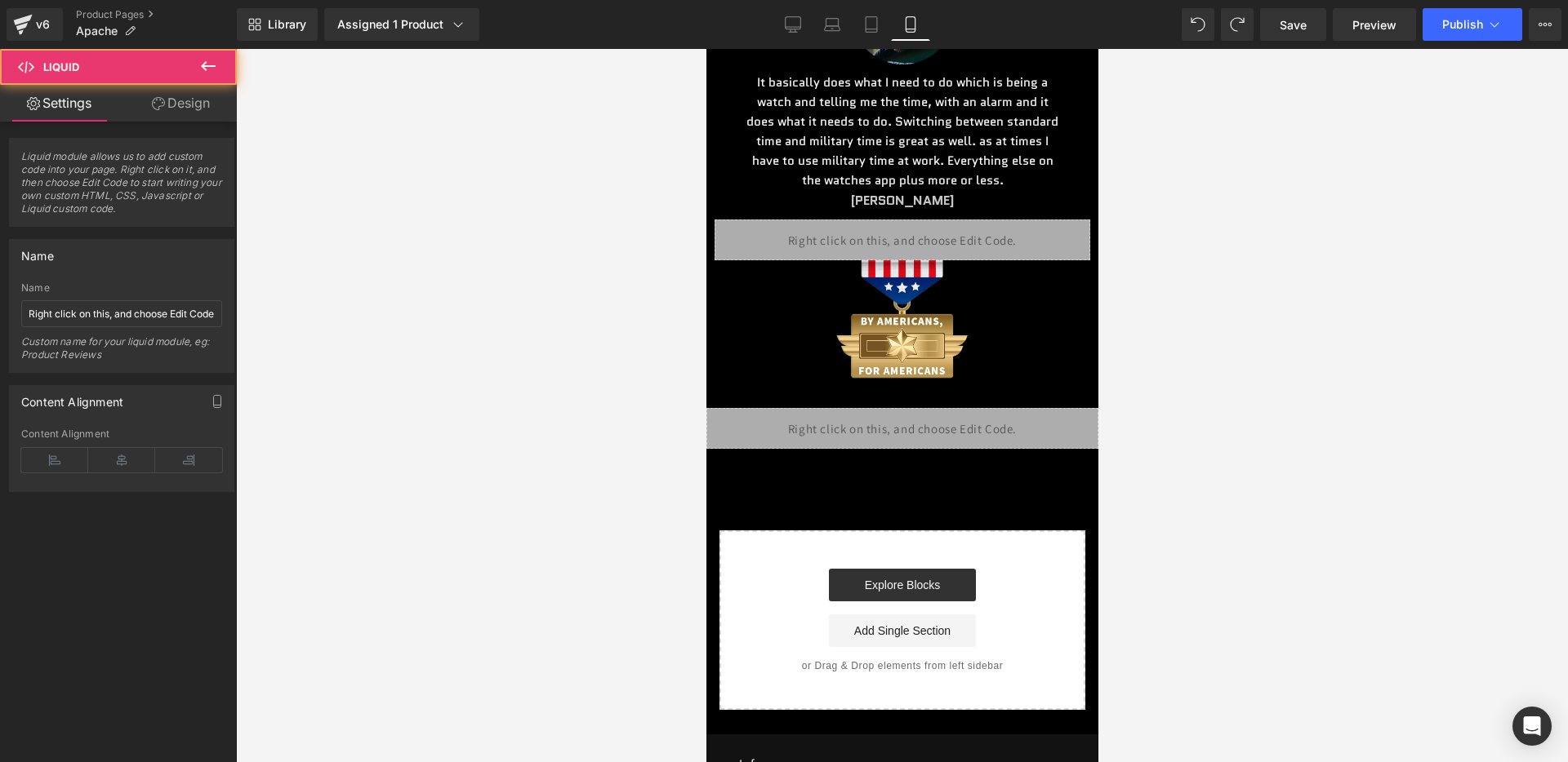
click at [932, 408] on div "Liquid" at bounding box center [901, 428] width 392 height 41
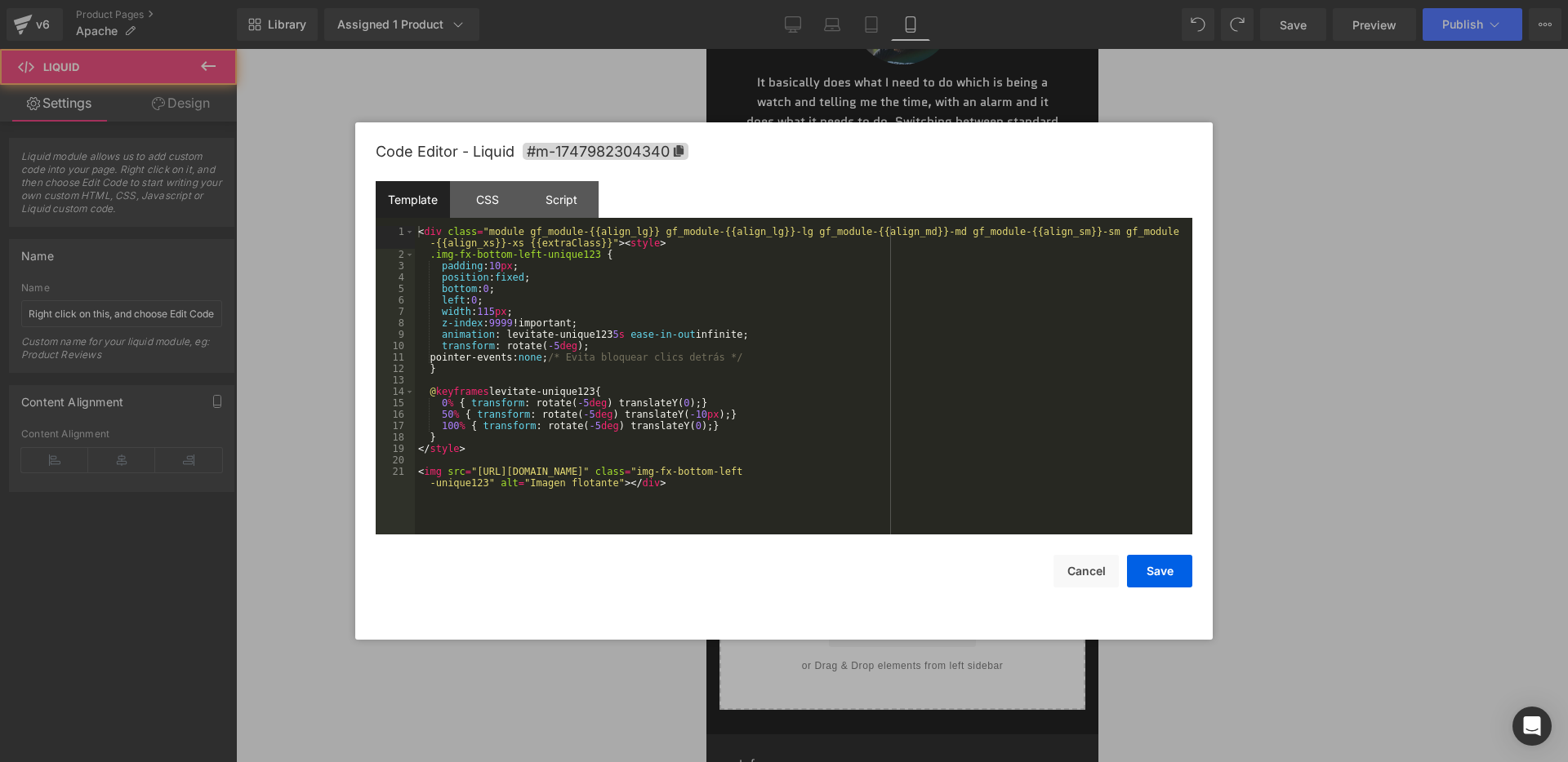
click at [924, 408] on div "Liquid" at bounding box center [901, 428] width 392 height 41
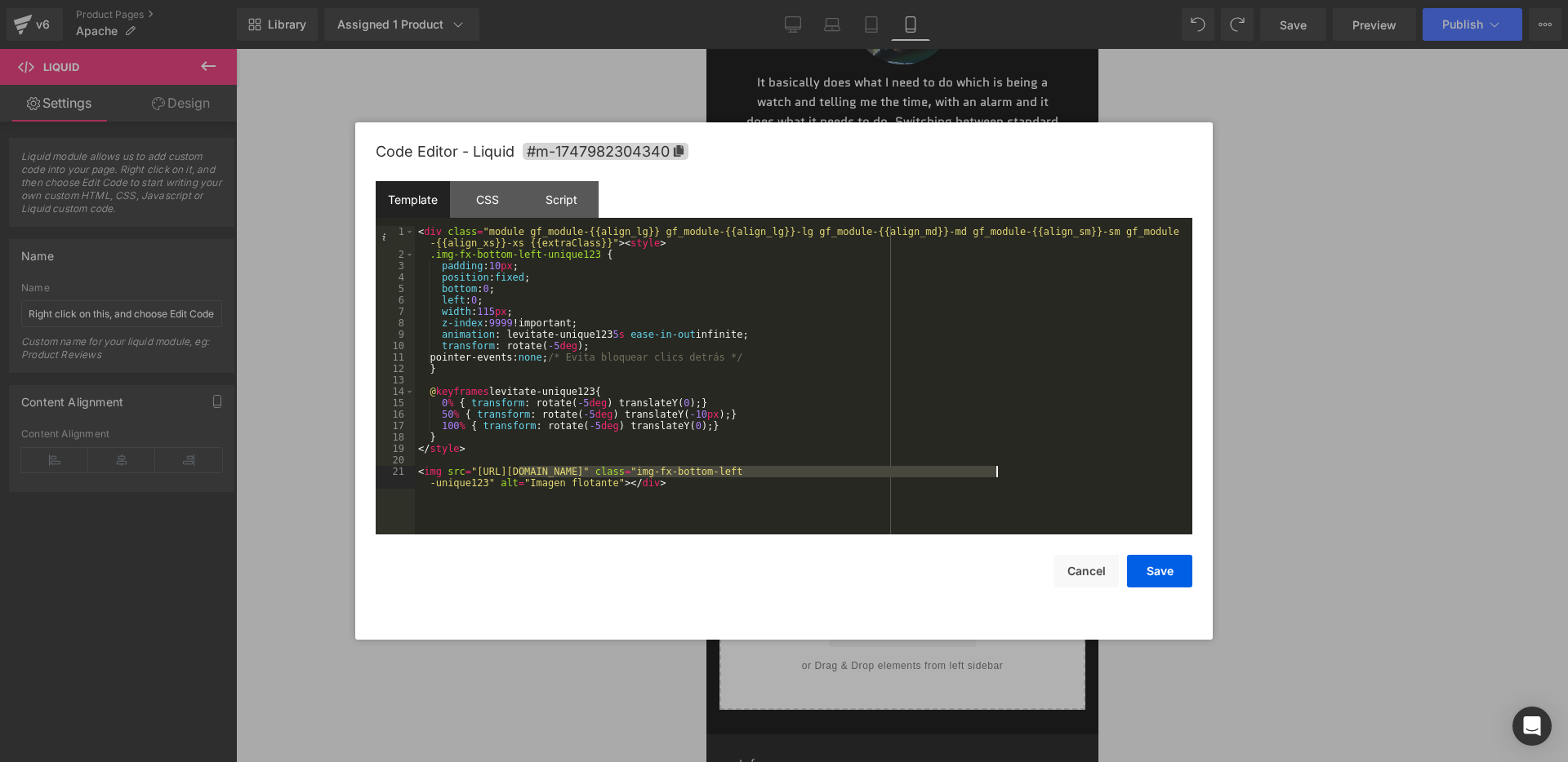
drag, startPoint x: 522, startPoint y: 467, endPoint x: 998, endPoint y: 466, distance: 476.0
click at [998, 466] on div "< div class = "module gf_module-{{align_lg}} gf_module-{{align_lg}}-lg gf_modul…" at bounding box center [803, 403] width 777 height 354
click at [1148, 563] on button "Save" at bounding box center [1159, 572] width 65 height 33
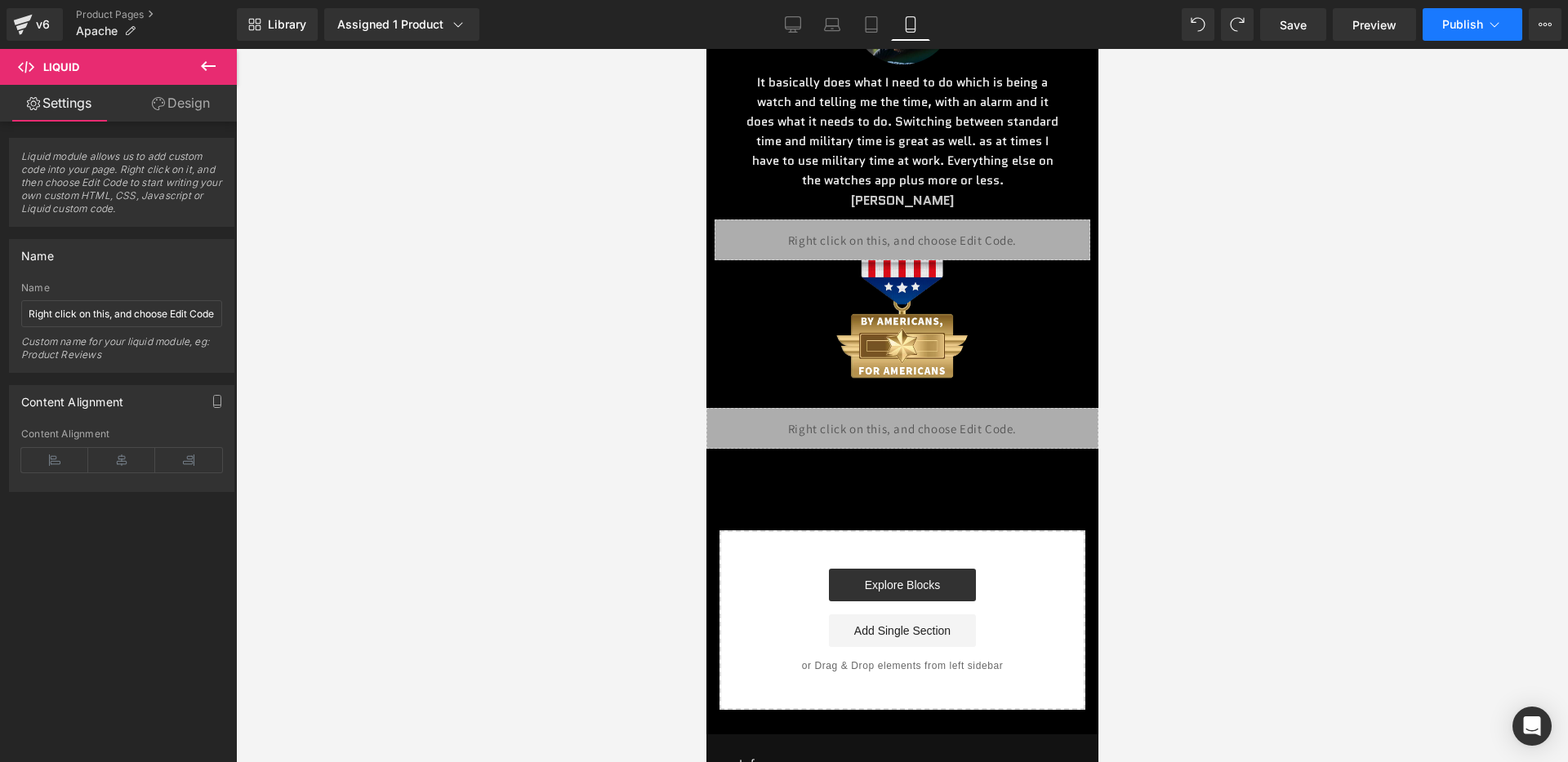
click at [1459, 29] on span "Publish" at bounding box center [1462, 24] width 41 height 13
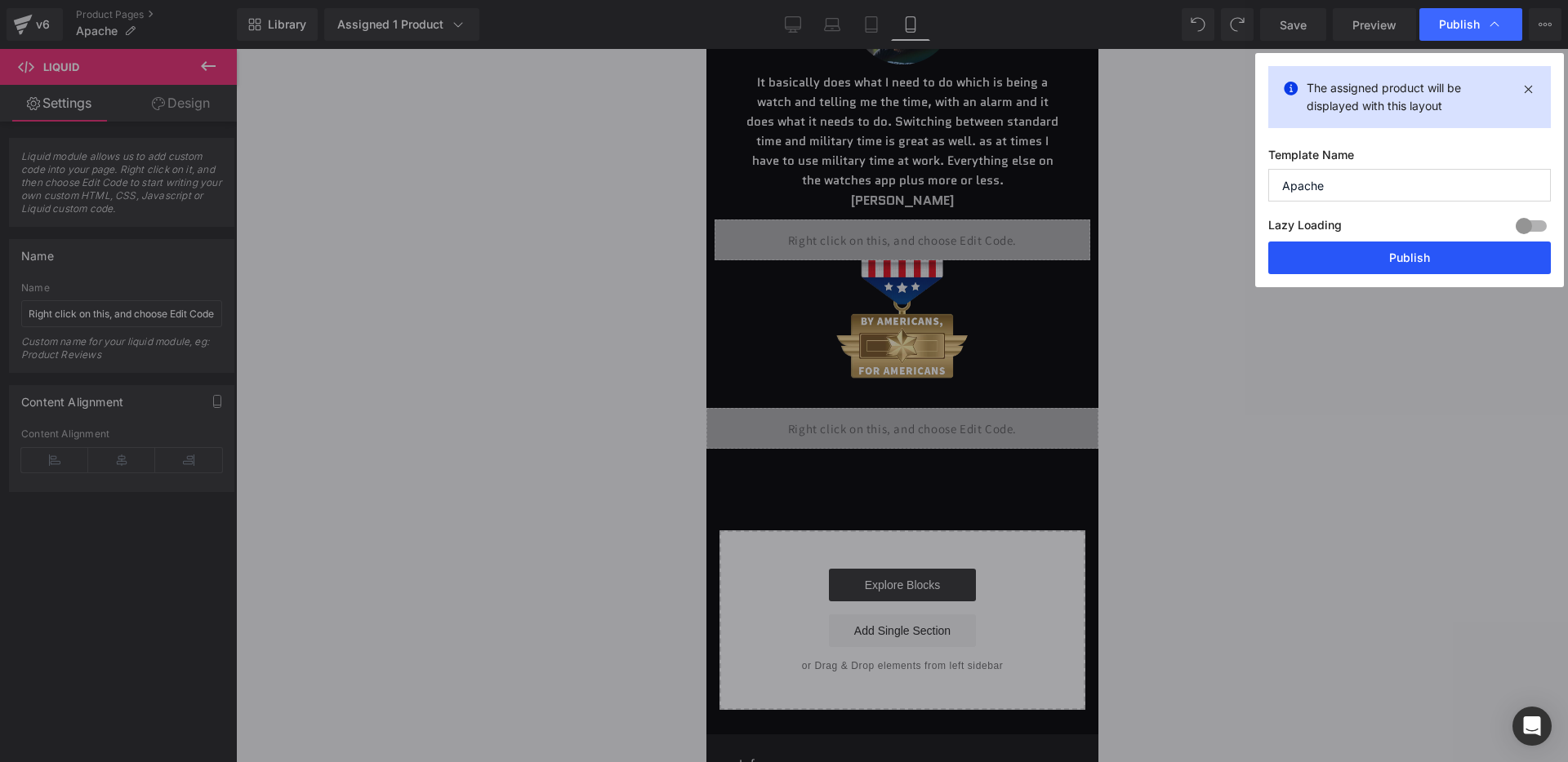
click at [1358, 263] on button "Publish" at bounding box center [1409, 258] width 282 height 33
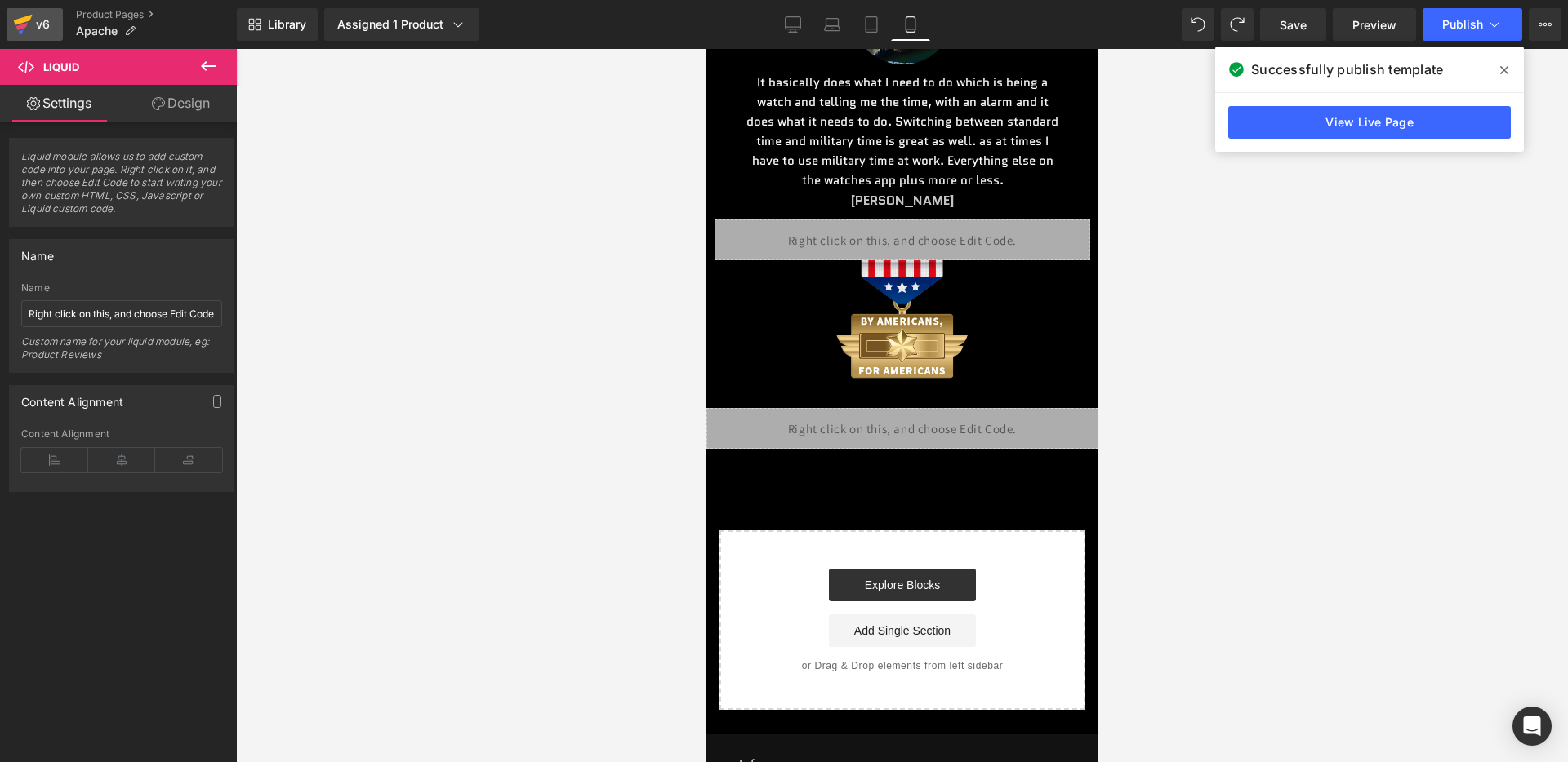
click at [43, 18] on div "v6" at bounding box center [43, 24] width 20 height 21
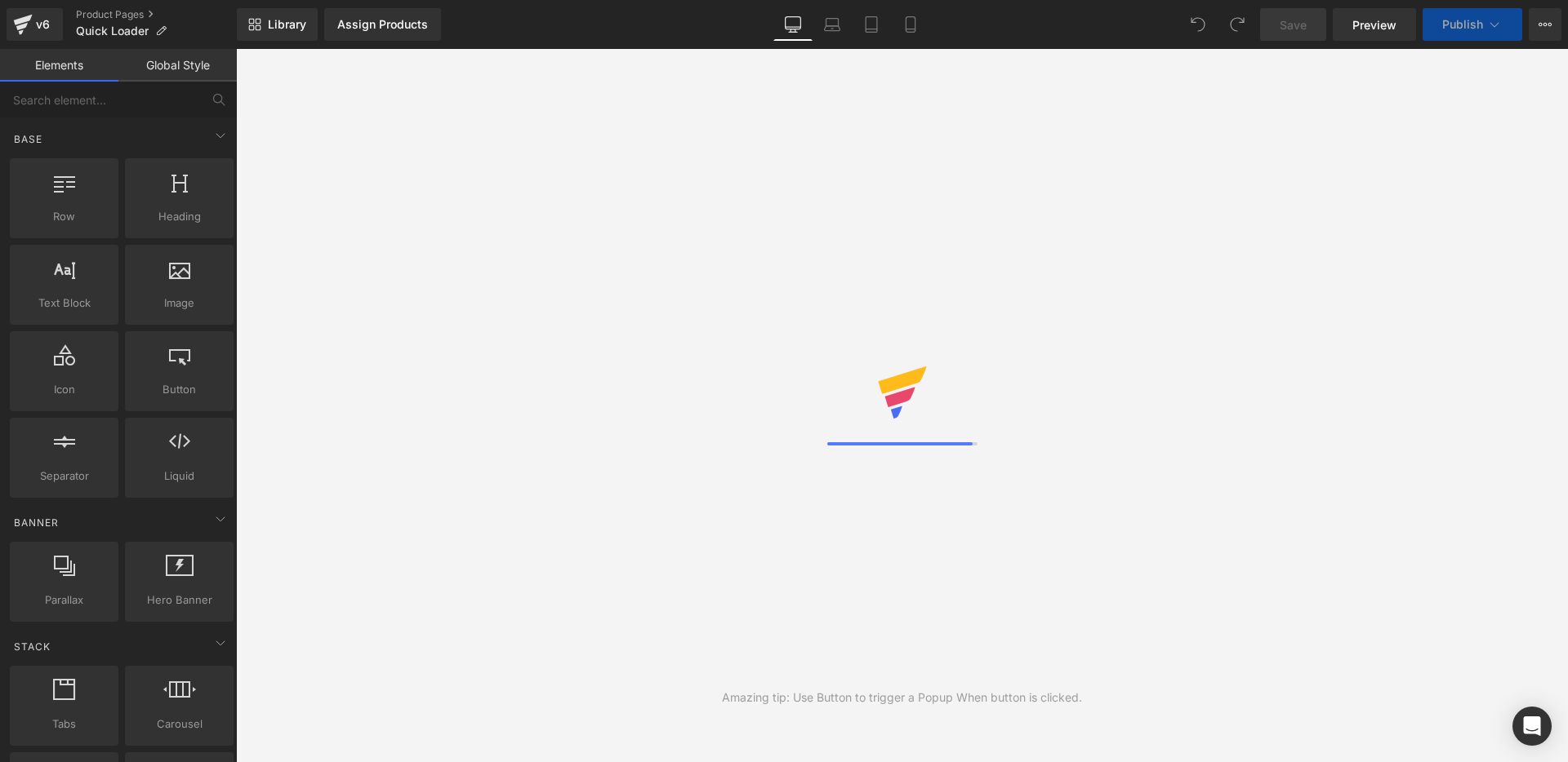
click at [905, 35] on link "Mobile" at bounding box center [910, 24] width 39 height 33
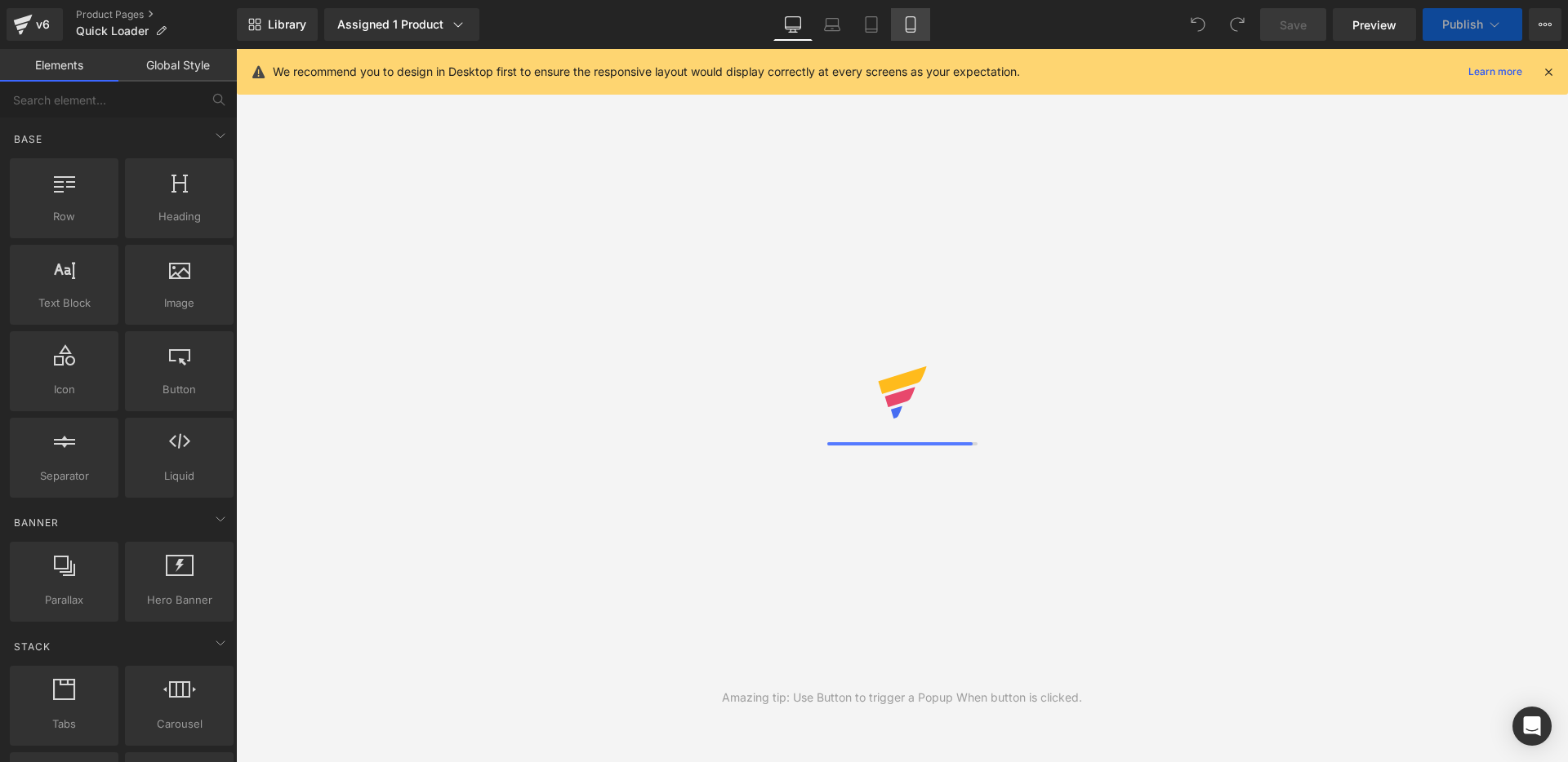
click at [910, 32] on icon at bounding box center [910, 25] width 9 height 16
click at [1550, 69] on icon at bounding box center [1548, 71] width 15 height 15
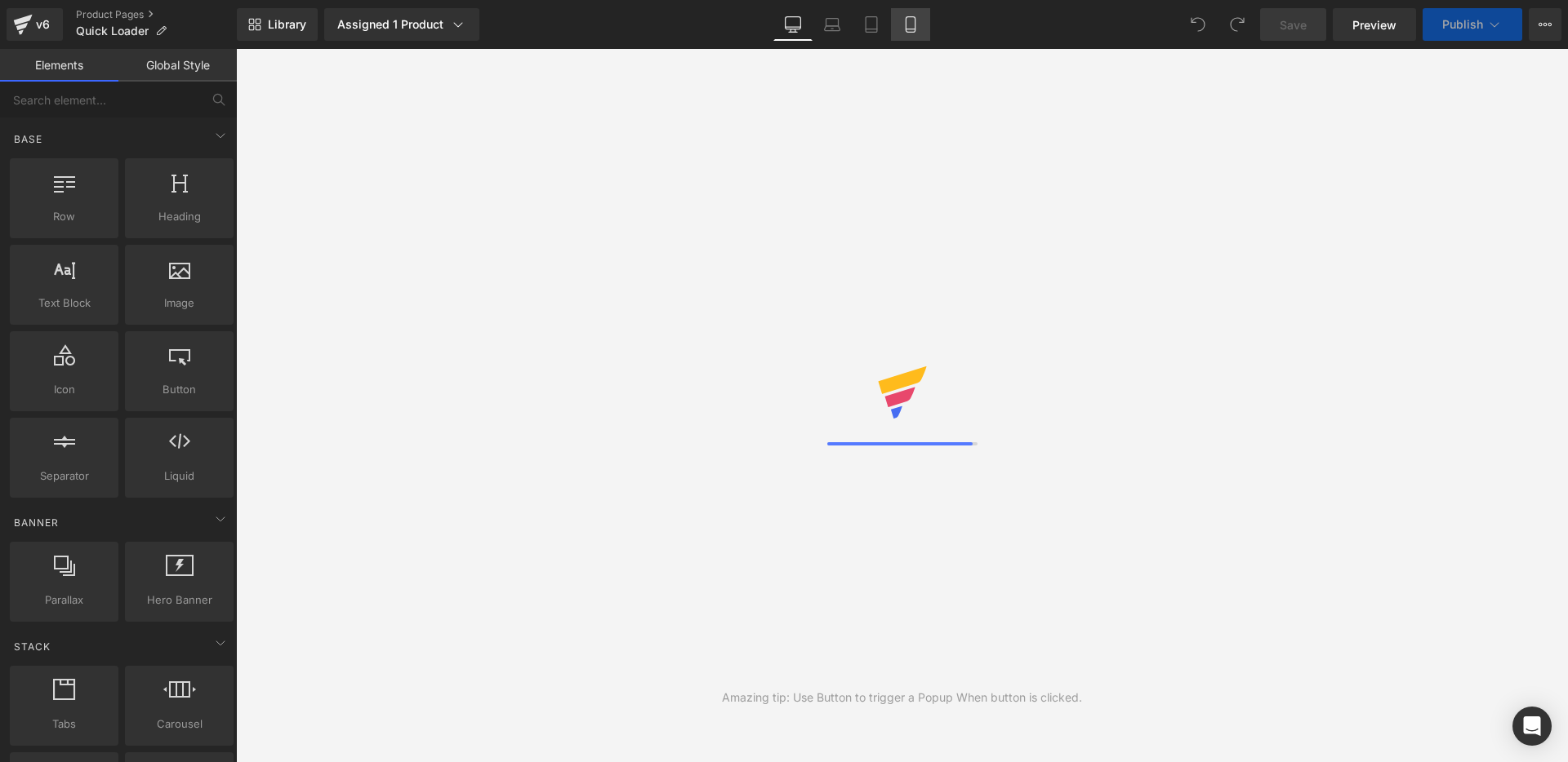
click at [912, 33] on link "Mobile" at bounding box center [910, 24] width 39 height 33
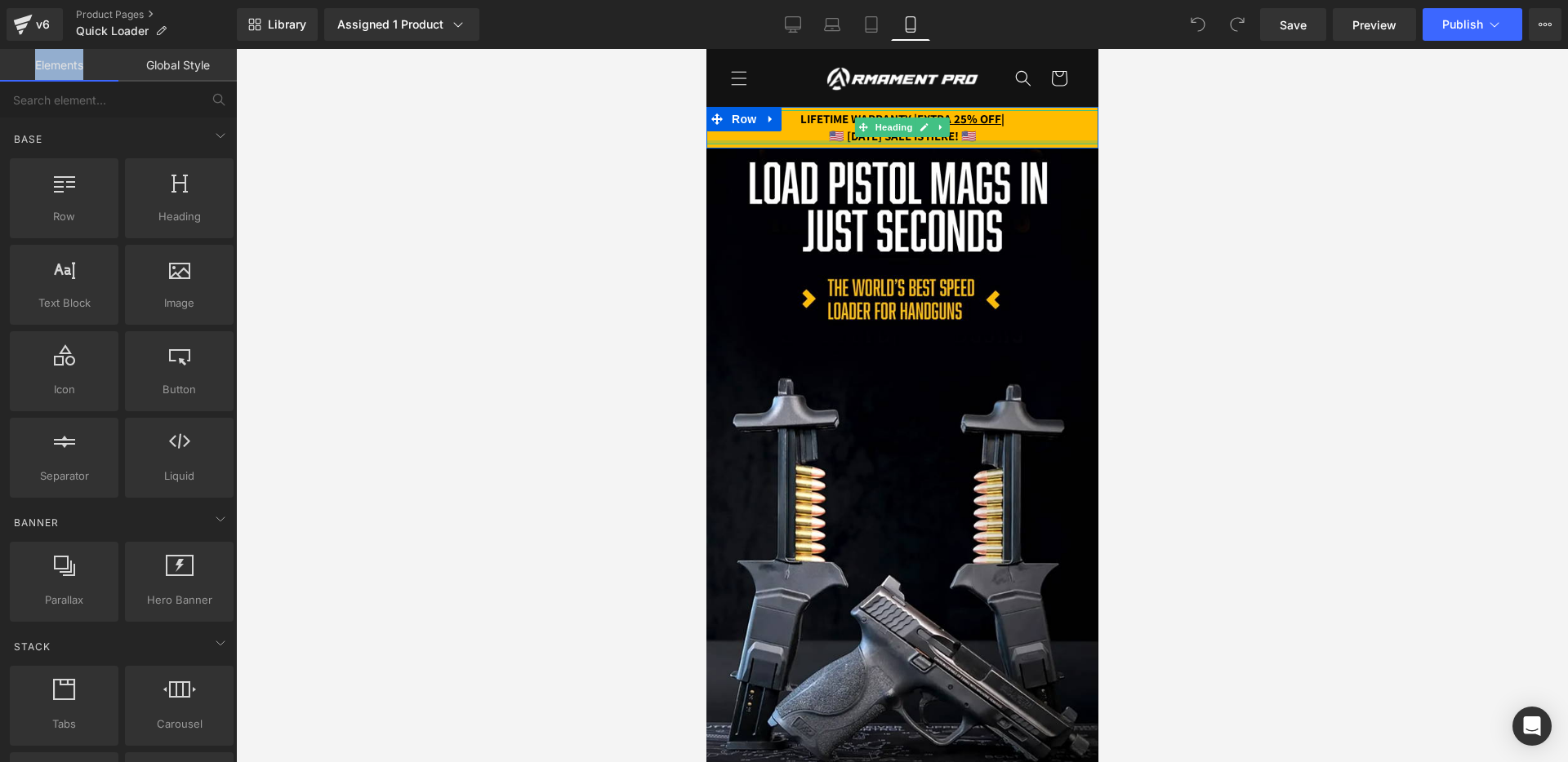
click at [844, 142] on div at bounding box center [901, 142] width 392 height 4
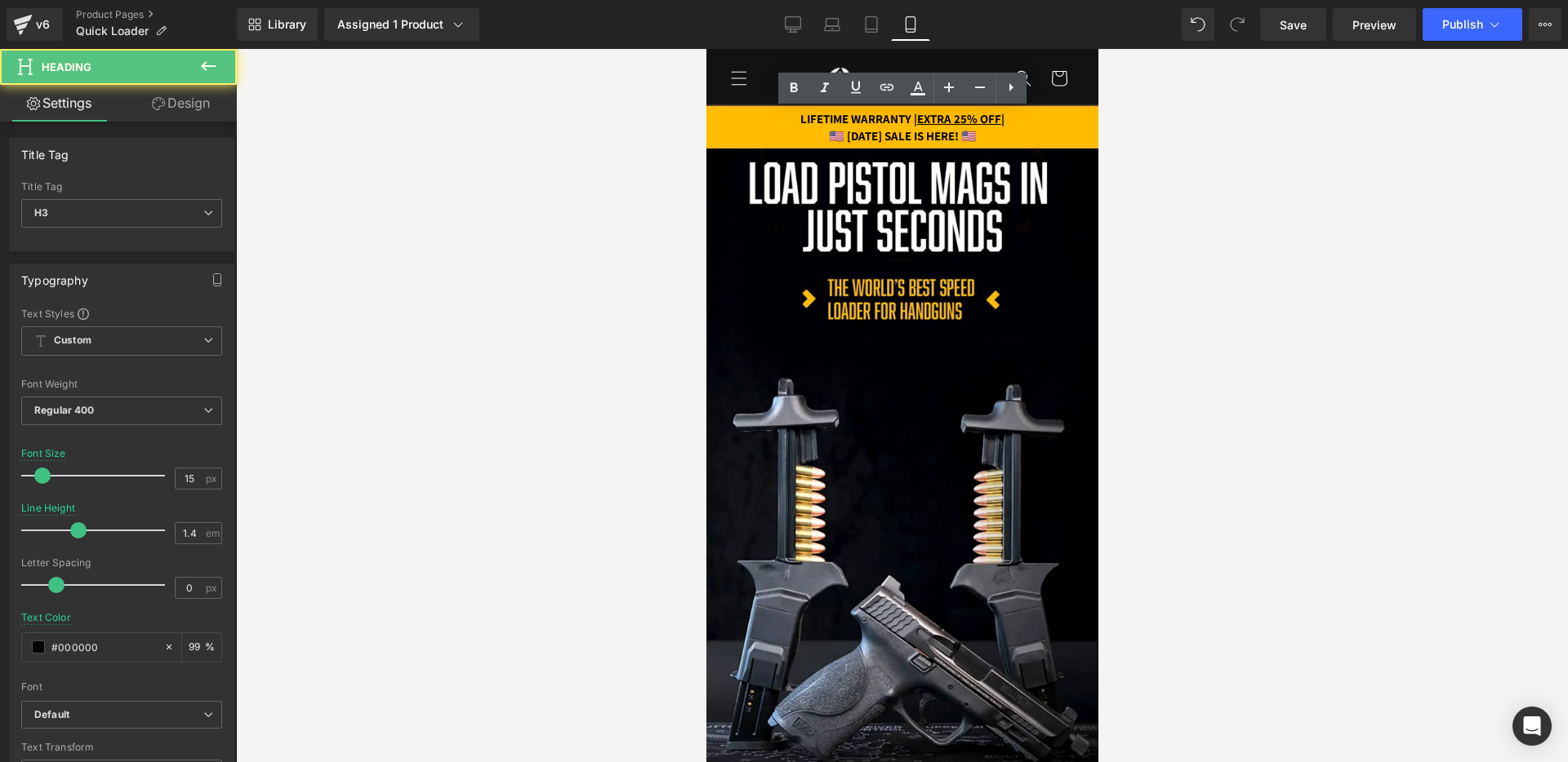
click at [828, 139] on strong "🇺🇸 PATRIOT DAY SALE IS HERE! 🇺🇸" at bounding box center [902, 136] width 148 height 16
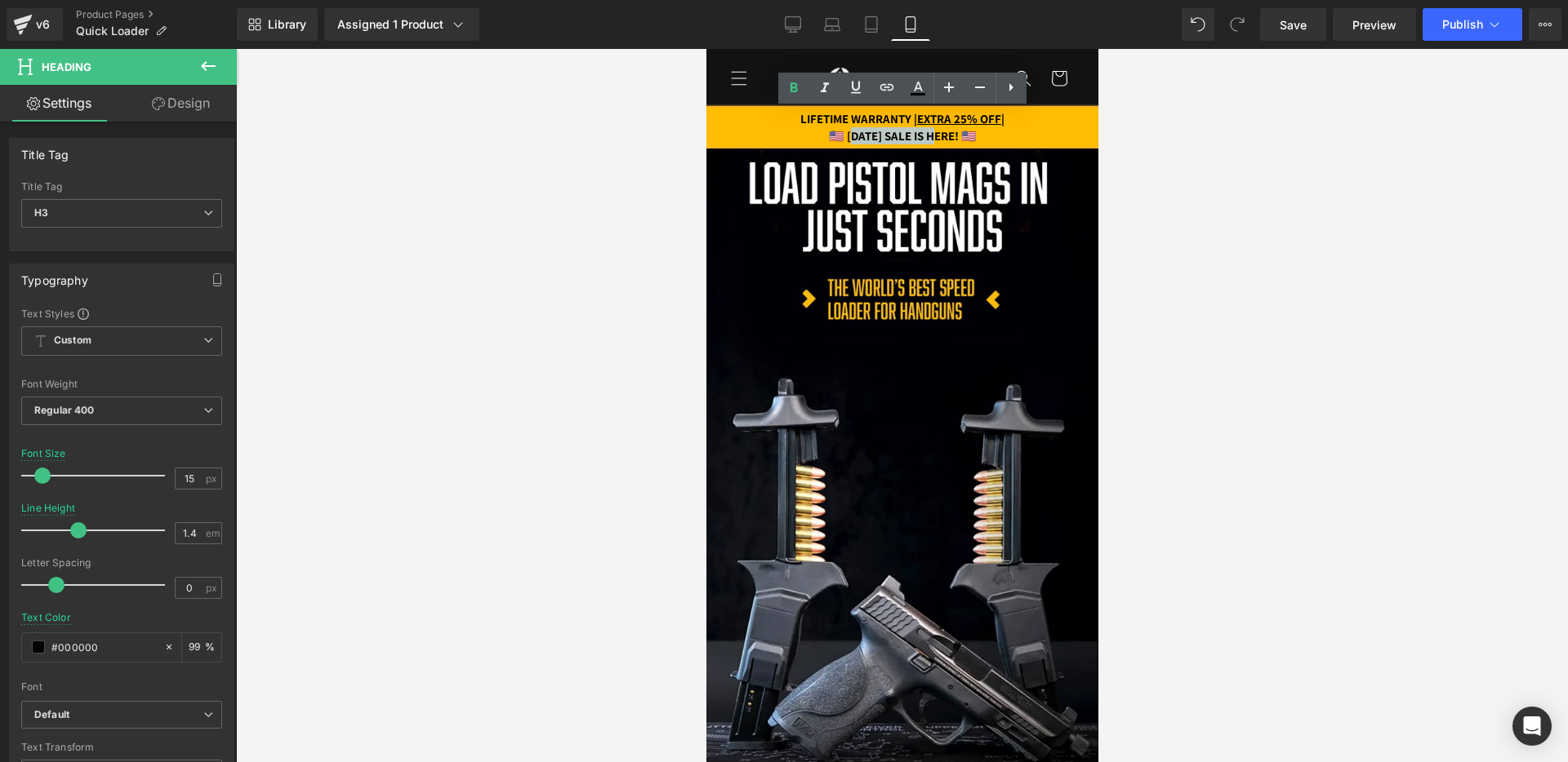
drag, startPoint x: 819, startPoint y: 139, endPoint x: 931, endPoint y: 134, distance: 112.1
click at [931, 134] on strong "🇺🇸 PATRIOT DAY SALE IS HERE! 🇺🇸" at bounding box center [902, 136] width 148 height 16
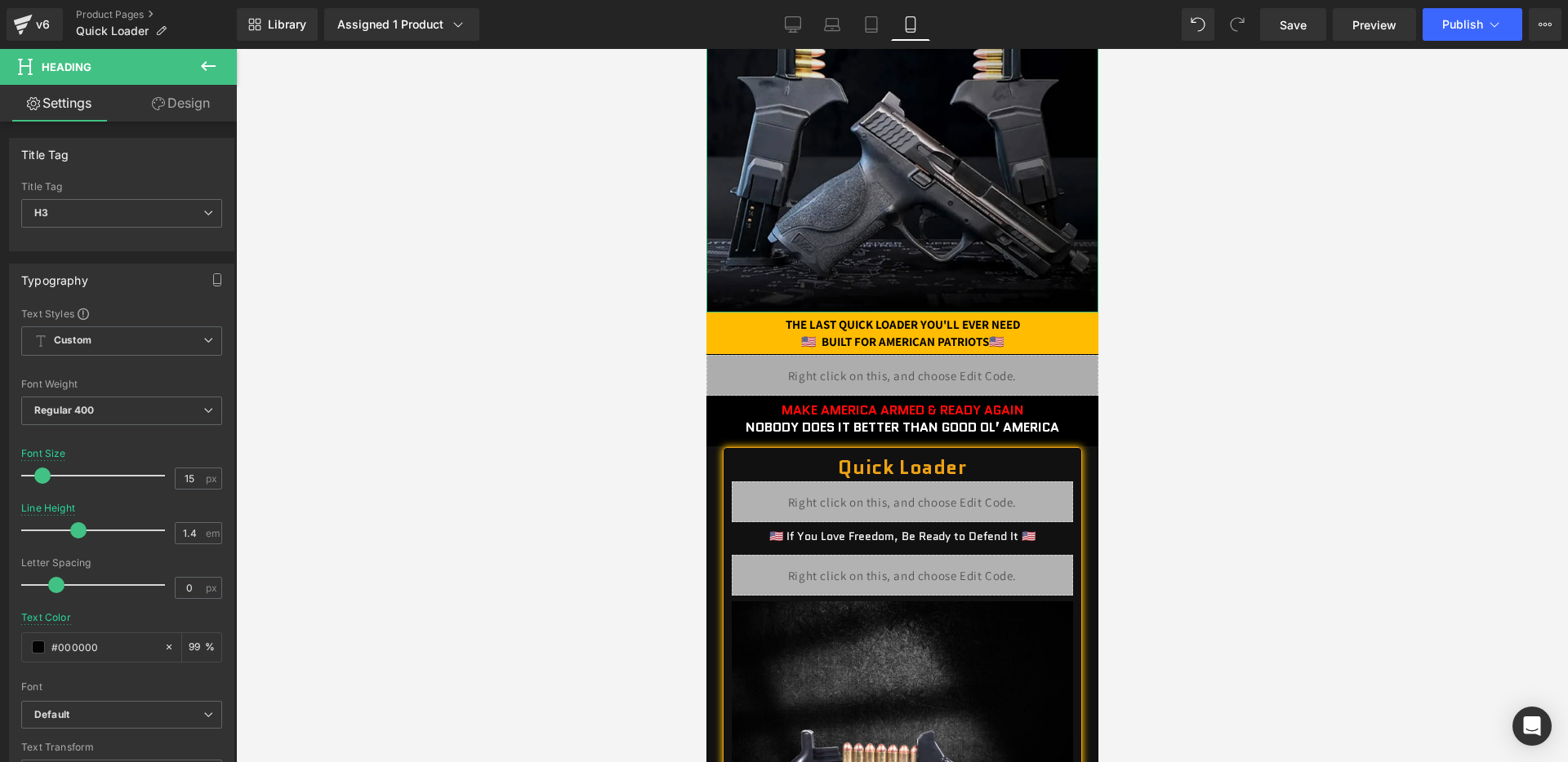
scroll to position [473, 0]
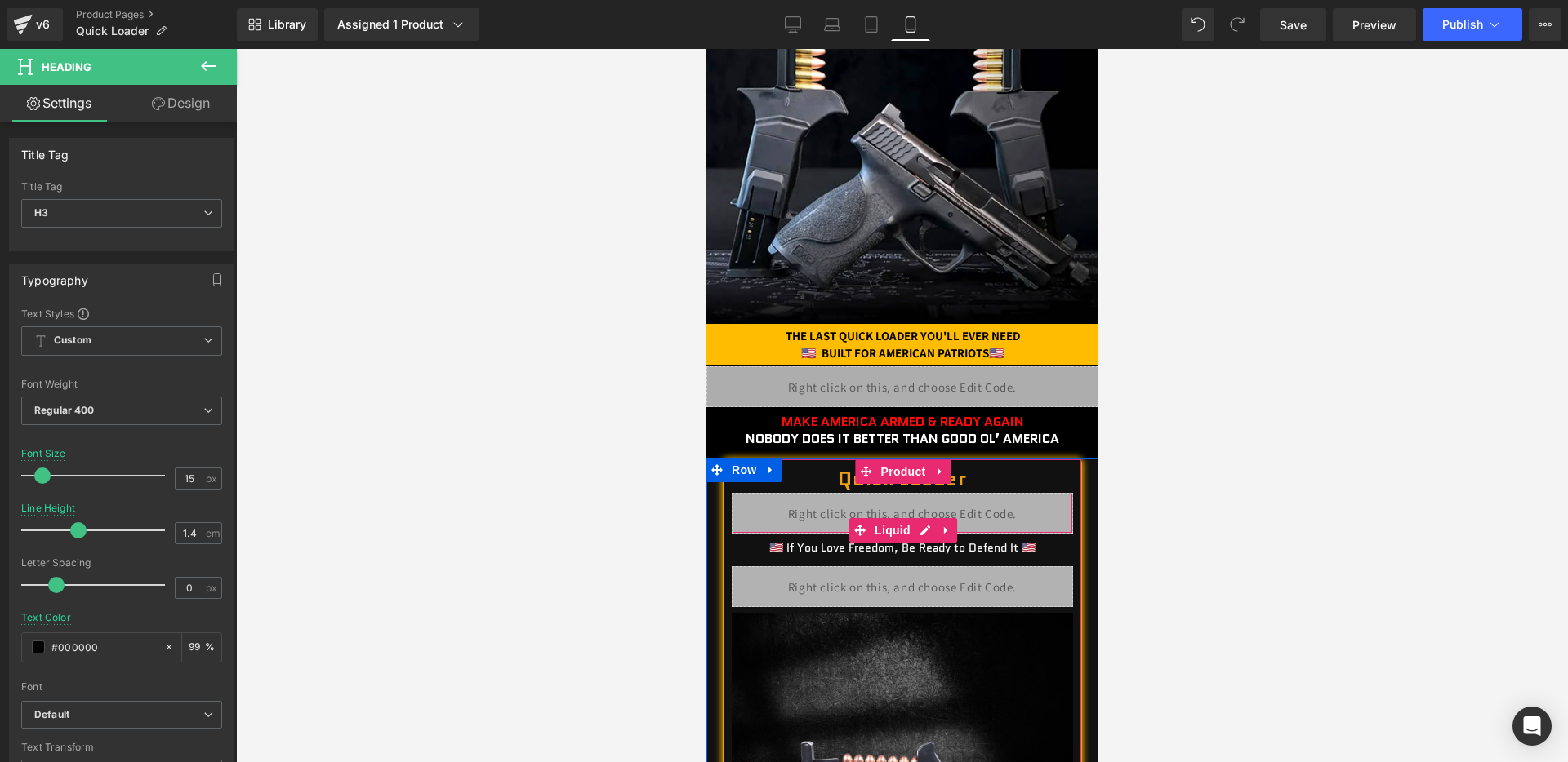
click at [913, 512] on div "Liquid" at bounding box center [901, 513] width 342 height 41
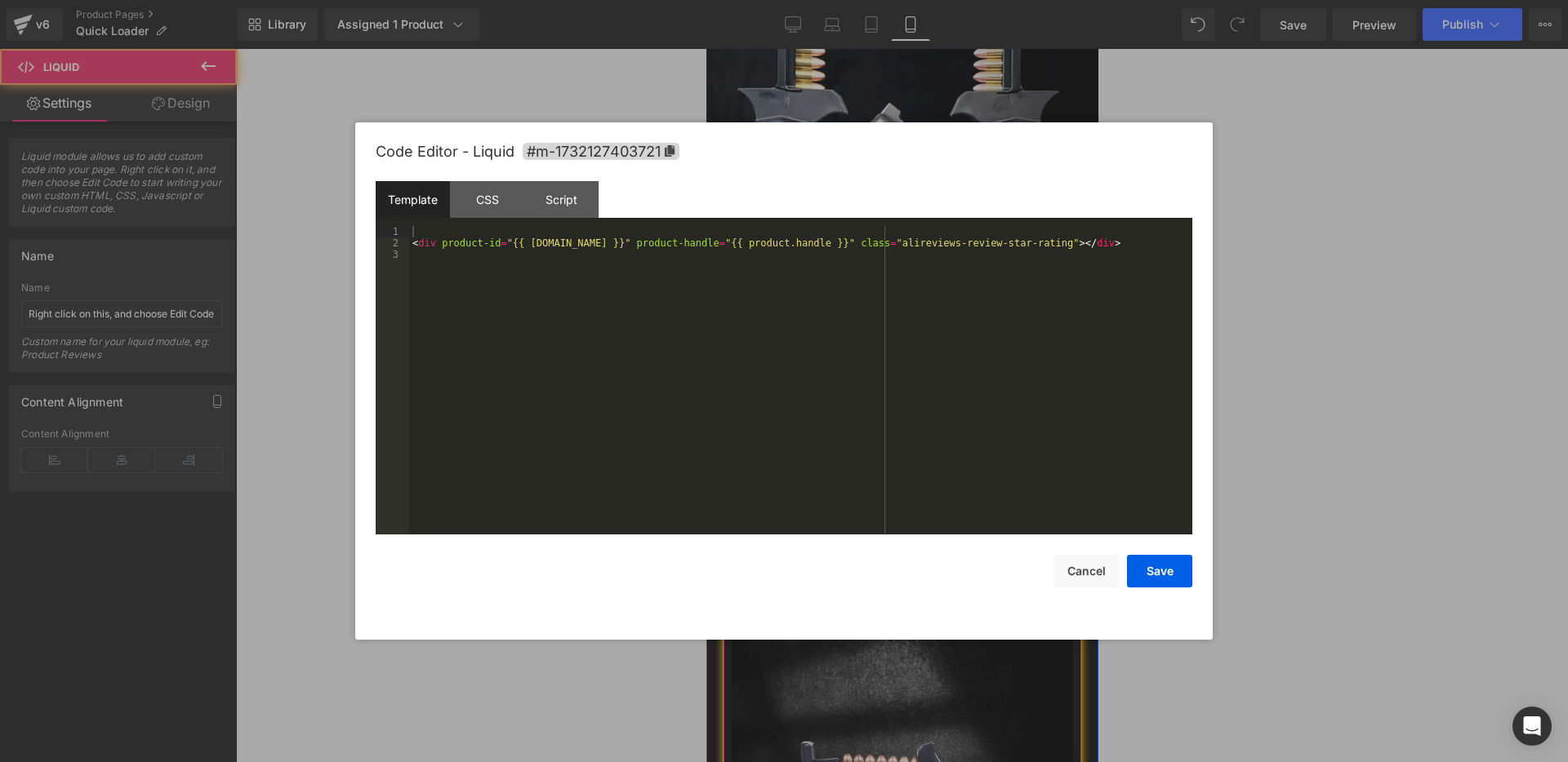
click at [918, 524] on div "Liquid" at bounding box center [901, 513] width 342 height 41
click at [1066, 556] on button "Cancel" at bounding box center [1086, 572] width 65 height 33
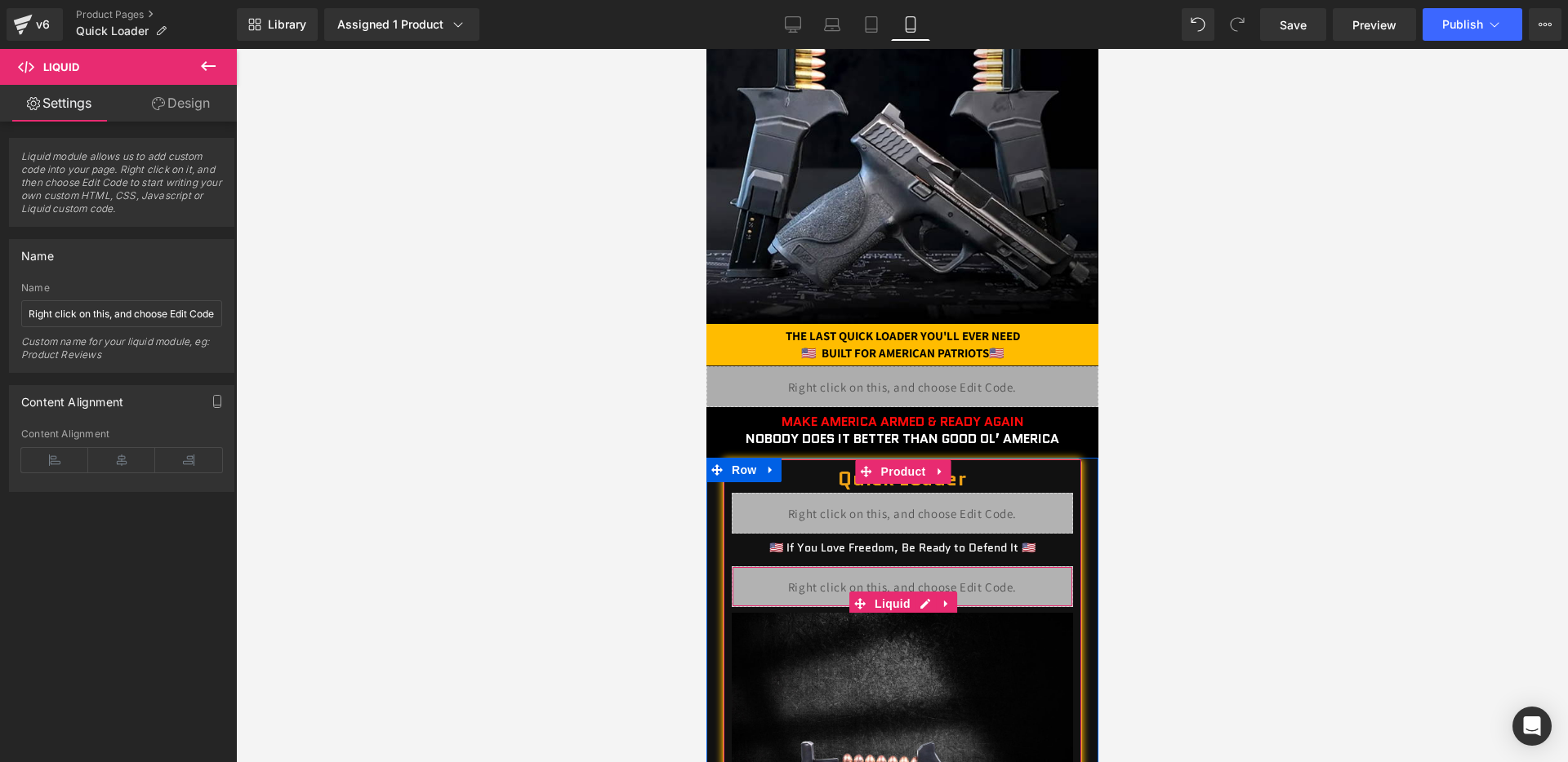
click at [921, 596] on div "Liquid" at bounding box center [901, 586] width 342 height 41
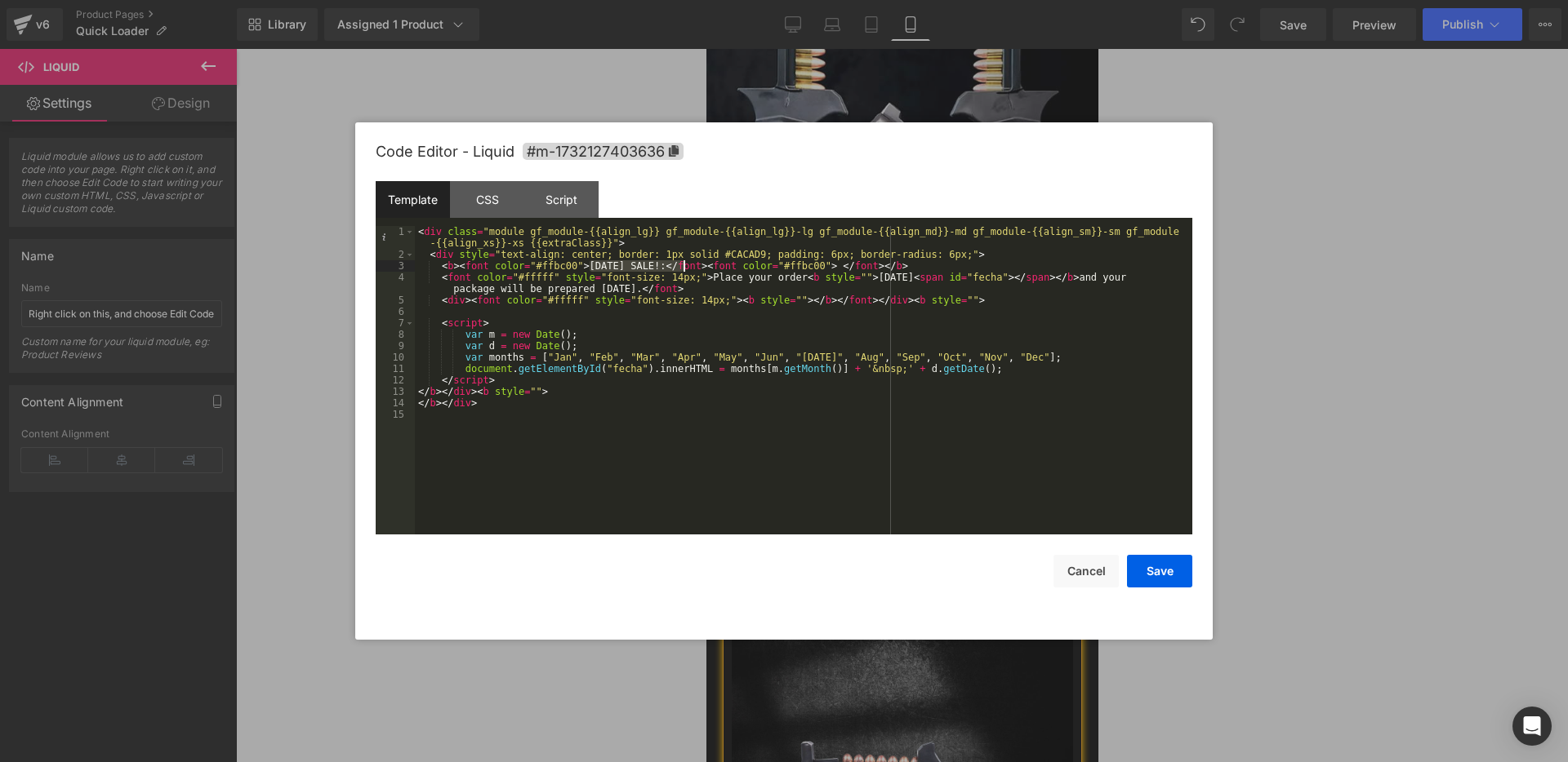
drag, startPoint x: 592, startPoint y: 268, endPoint x: 683, endPoint y: 268, distance: 91.0
click at [683, 268] on div "< div class = "module gf_module-{{align_lg}} gf_module-{{align_lg}}-lg gf_modul…" at bounding box center [803, 397] width 777 height 343
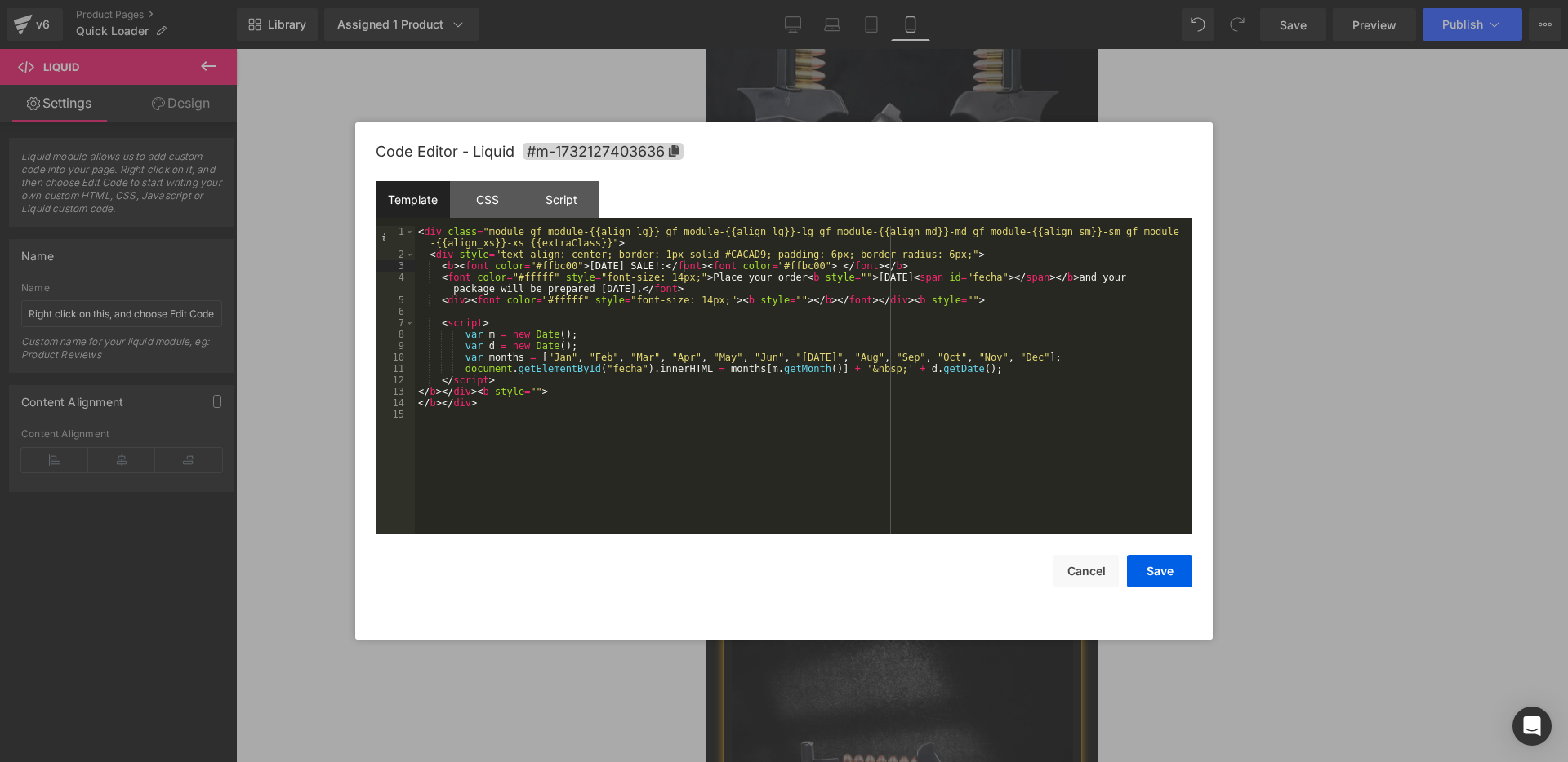
scroll to position [506, 0]
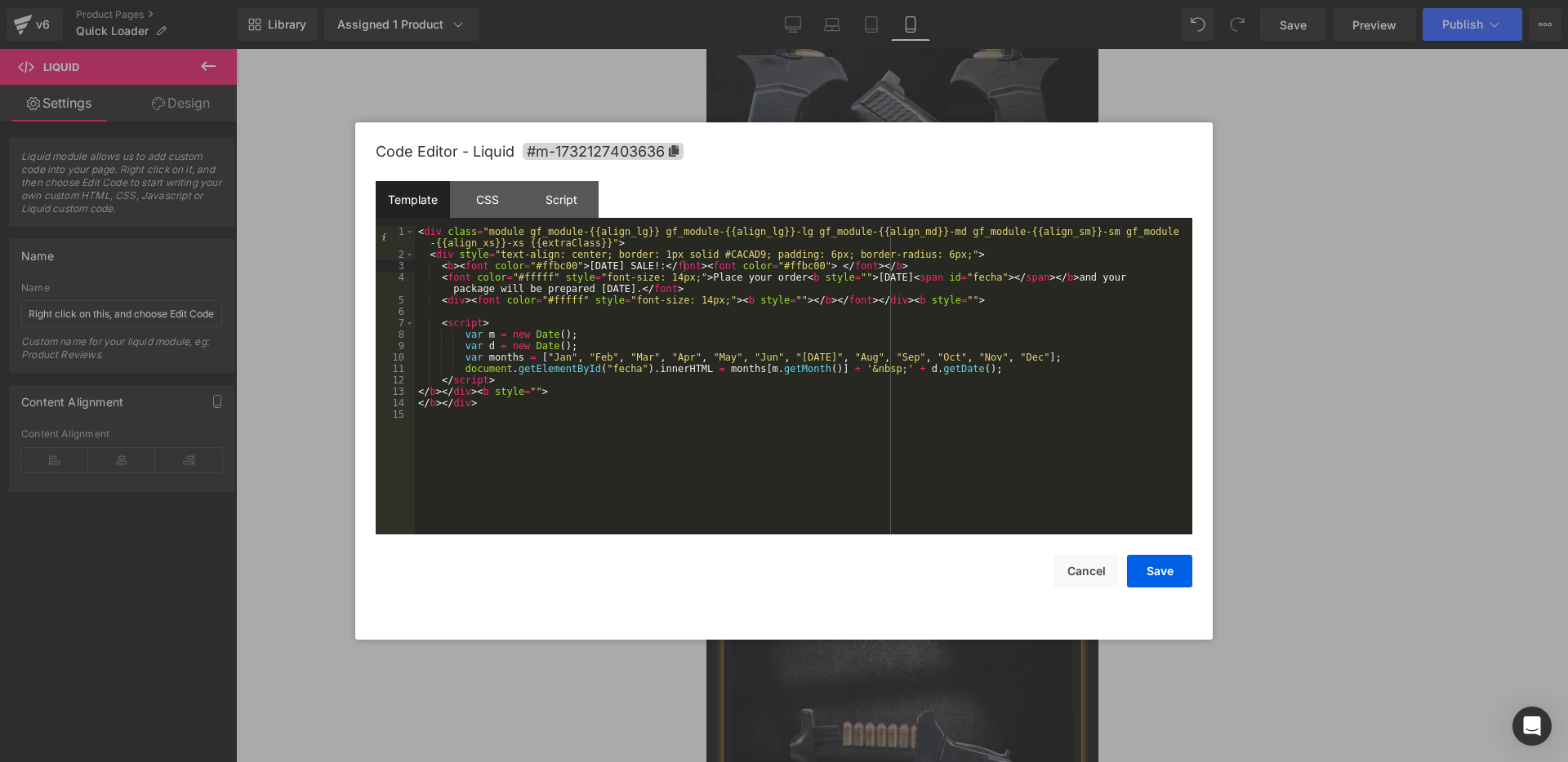
click at [687, 272] on div "< div class = "module gf_module-{{align_lg}} gf_module-{{align_lg}}-lg gf_modul…" at bounding box center [803, 397] width 777 height 343
click at [1159, 566] on button "Save" at bounding box center [1159, 572] width 65 height 33
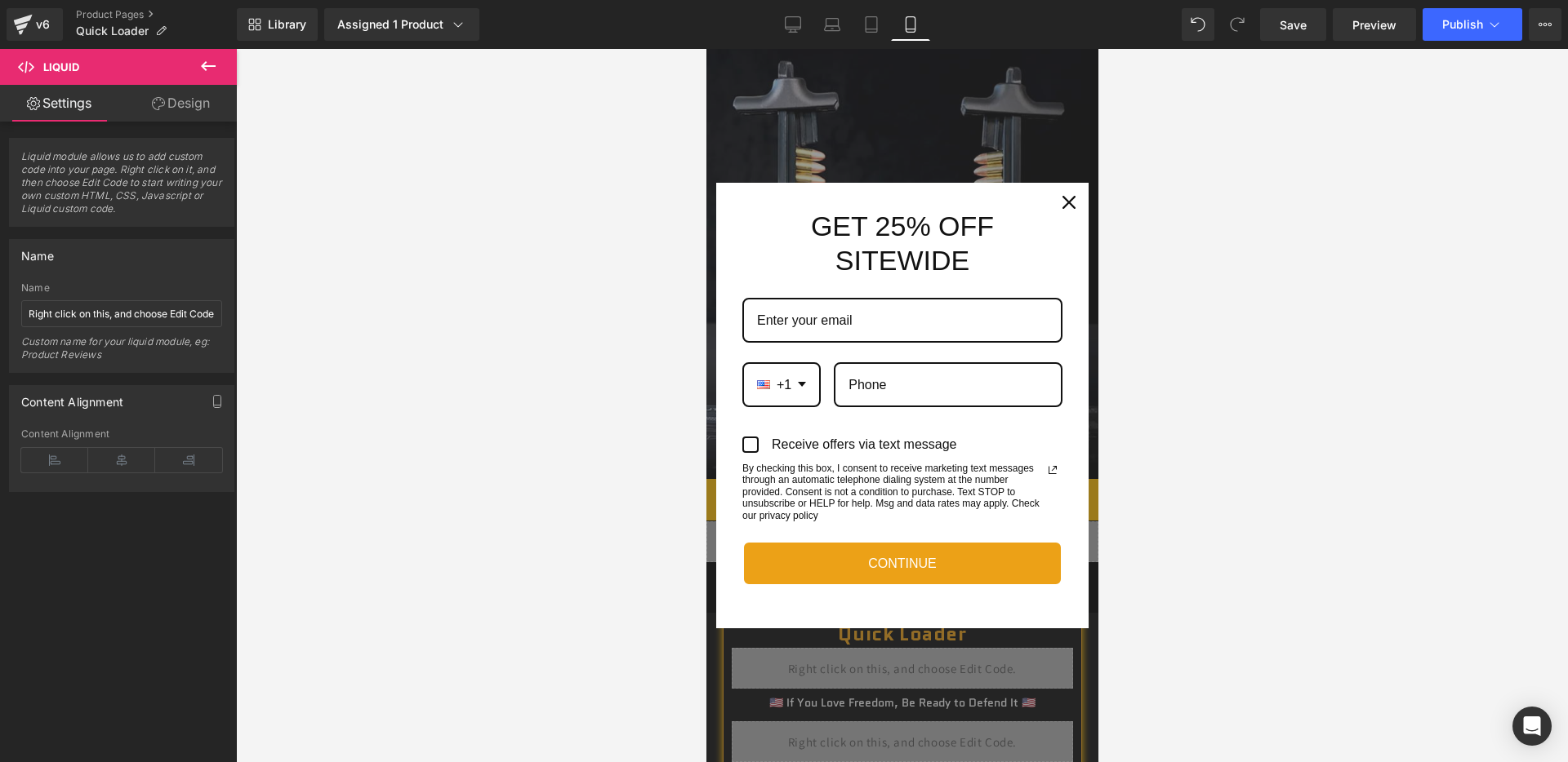
scroll to position [257, 0]
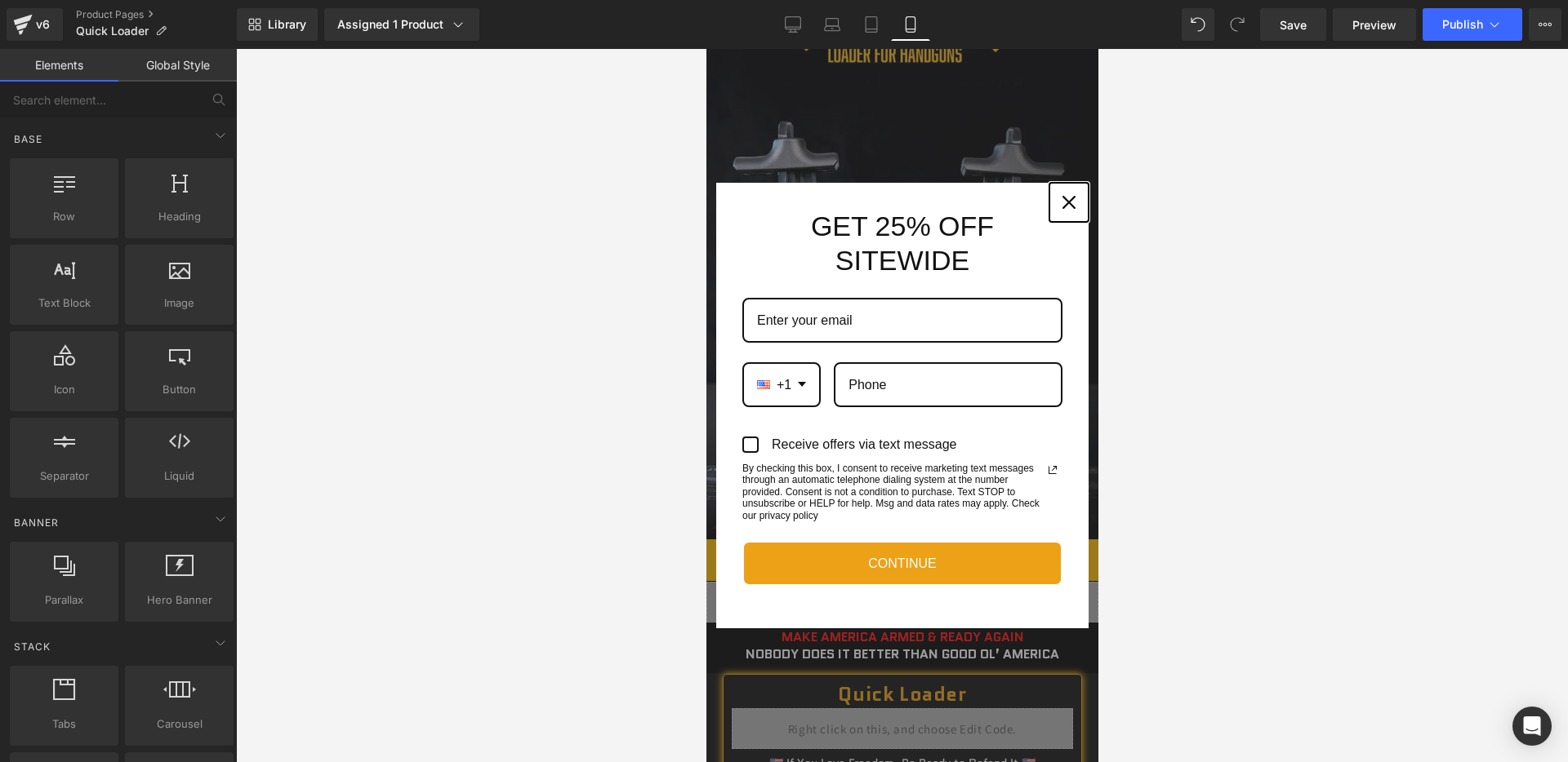
click at [1066, 198] on icon "close icon" at bounding box center [1067, 202] width 13 height 13
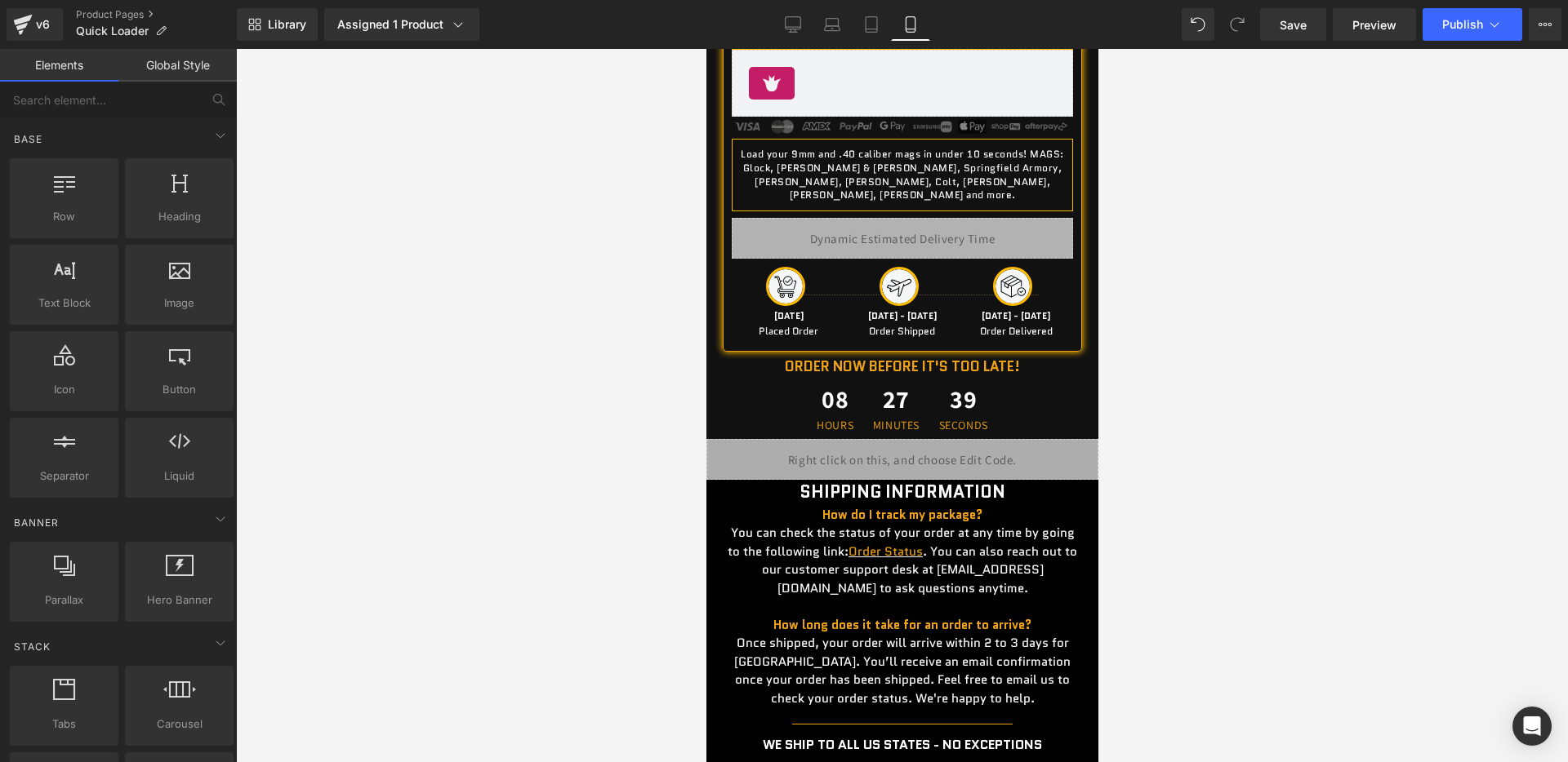
scroll to position [1683, 0]
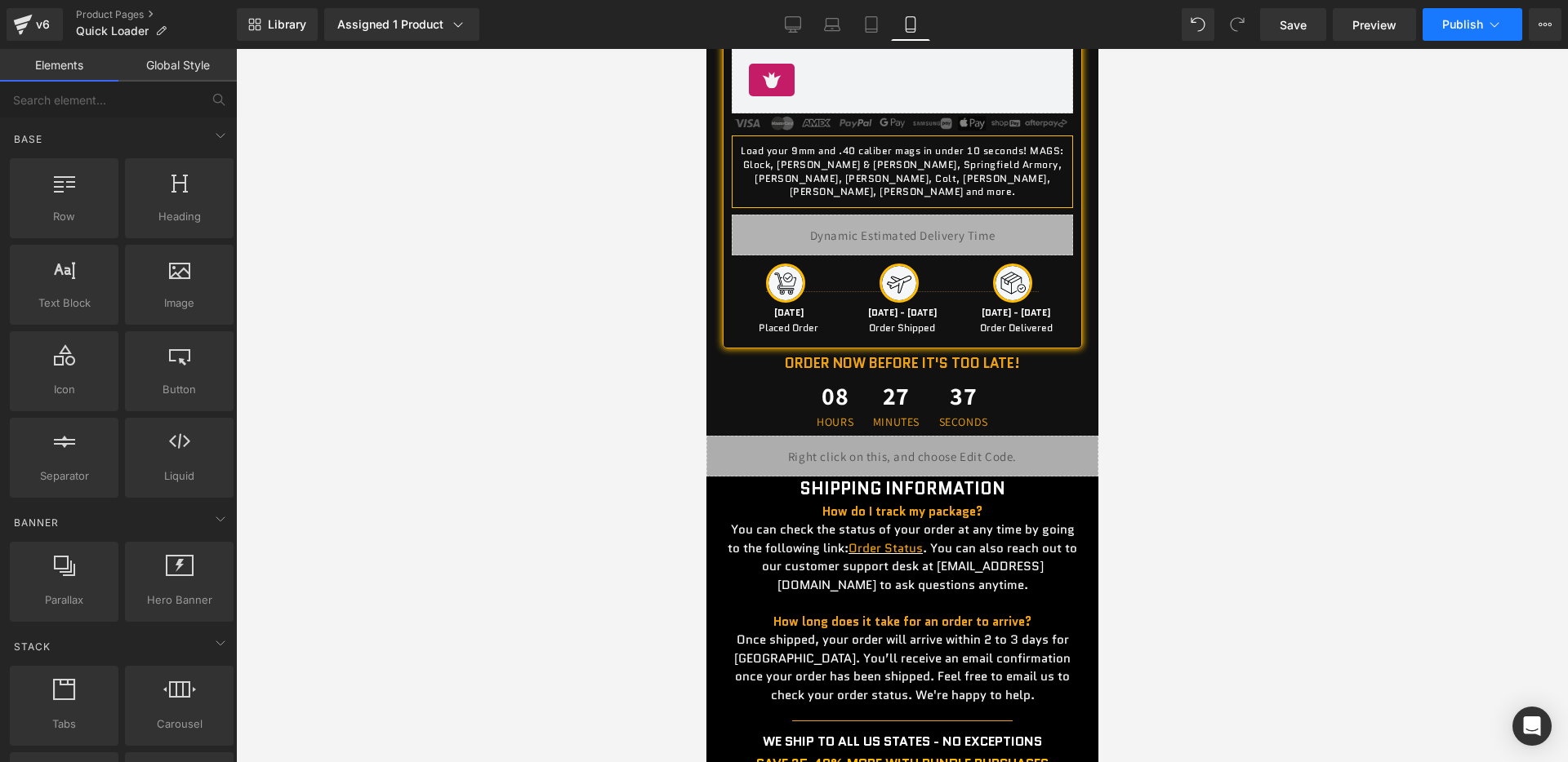
click at [1467, 18] on span "Publish" at bounding box center [1462, 24] width 41 height 13
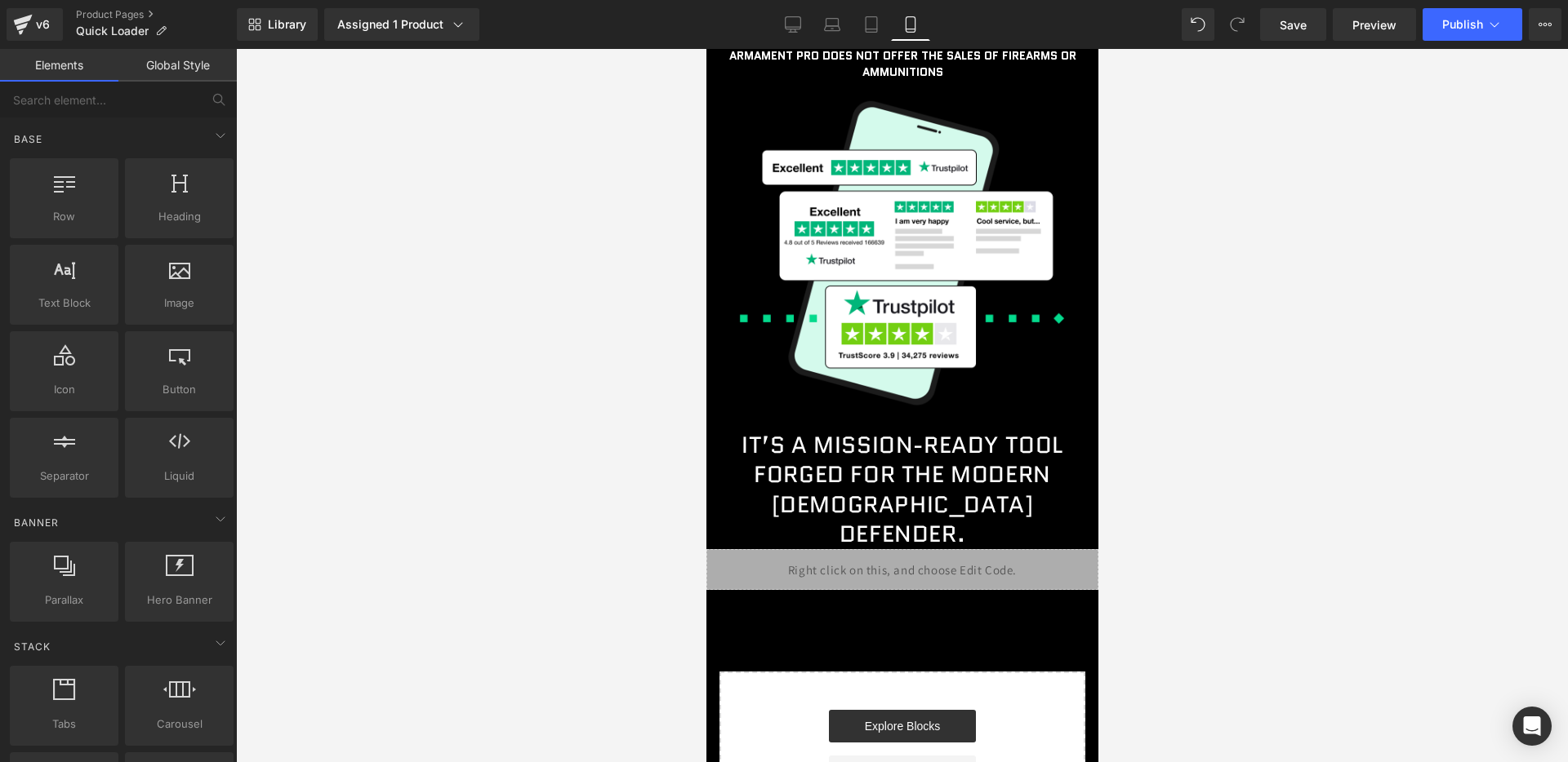
scroll to position [6260, 0]
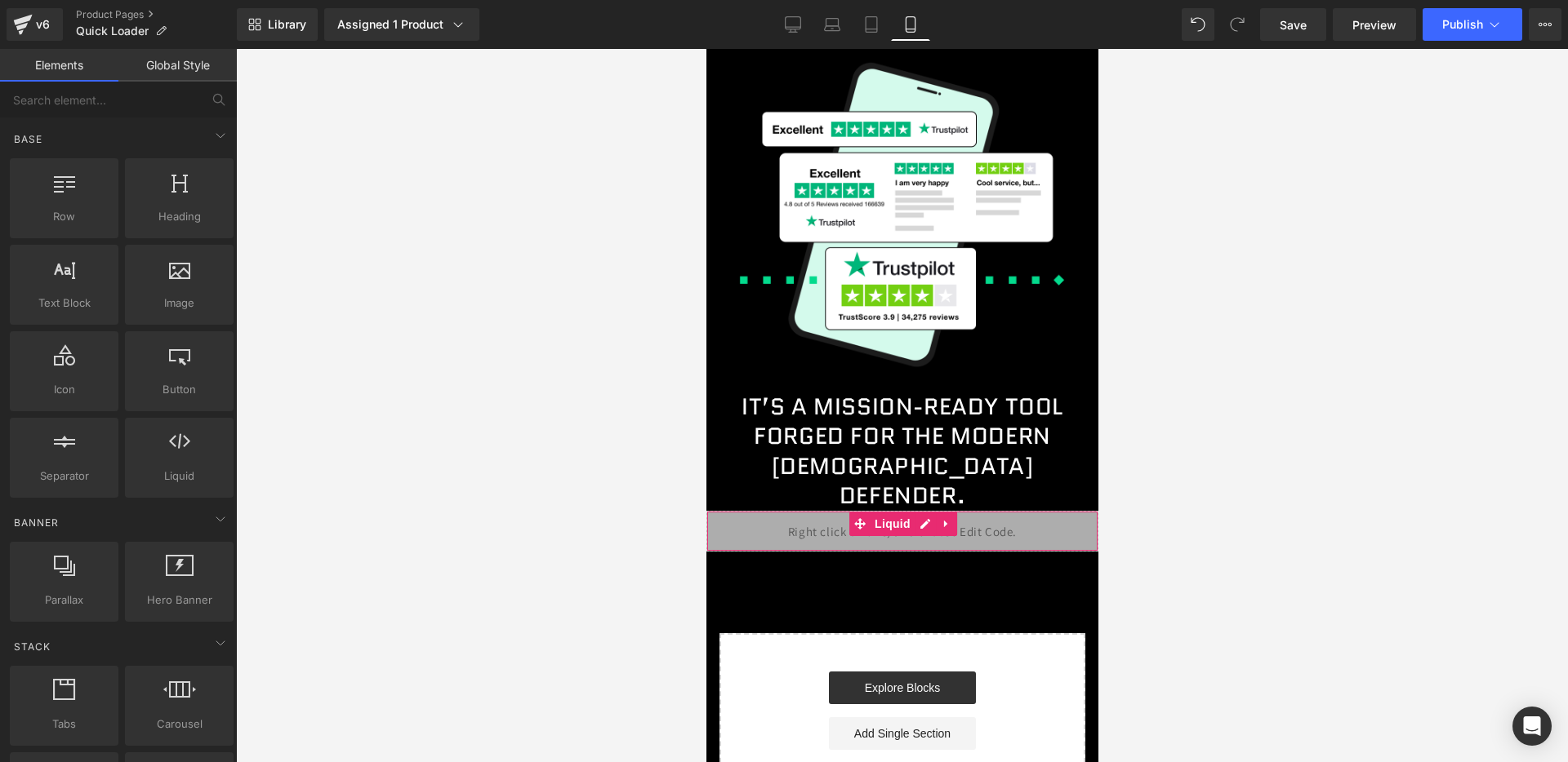
click at [926, 511] on div "Liquid" at bounding box center [901, 531] width 392 height 41
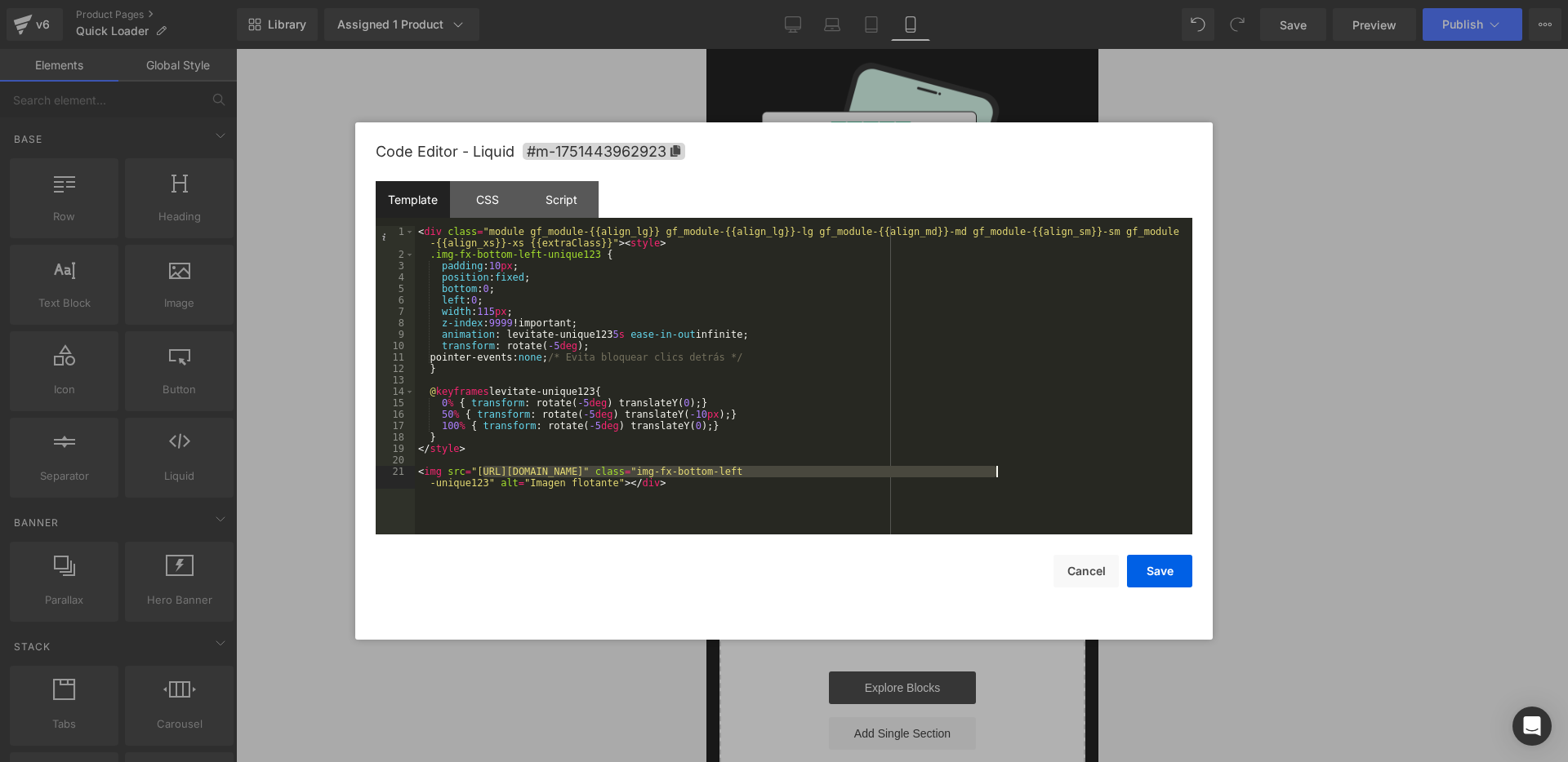
drag, startPoint x: 479, startPoint y: 473, endPoint x: 996, endPoint y: 468, distance: 517.0
click at [996, 468] on div "< div class = "module gf_module-{{align_lg}} gf_module-{{align_lg}}-lg gf_modul…" at bounding box center [803, 403] width 777 height 354
click at [1166, 560] on button "Save" at bounding box center [1159, 572] width 65 height 33
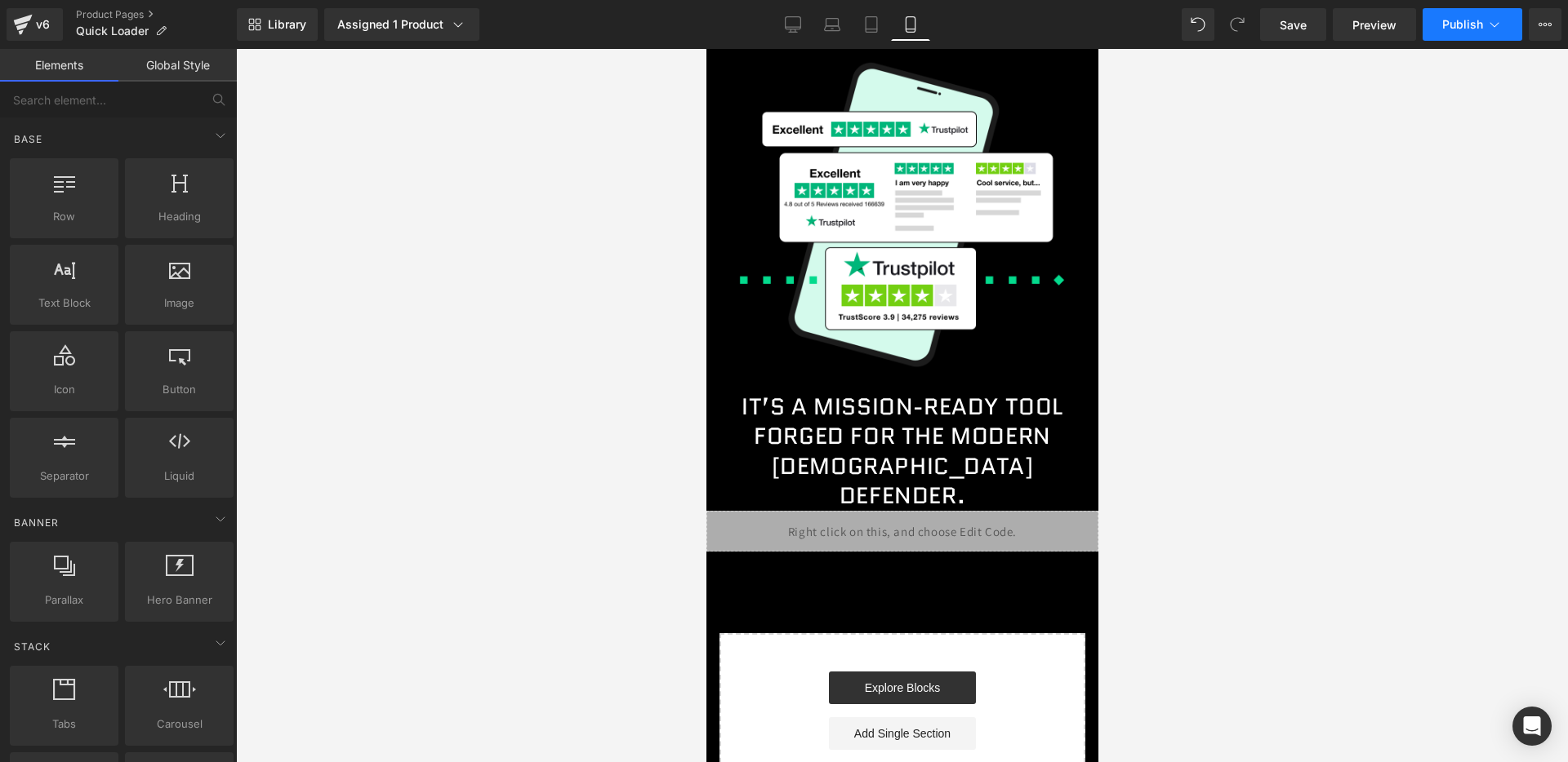
click at [1445, 18] on span "Publish" at bounding box center [1462, 24] width 41 height 13
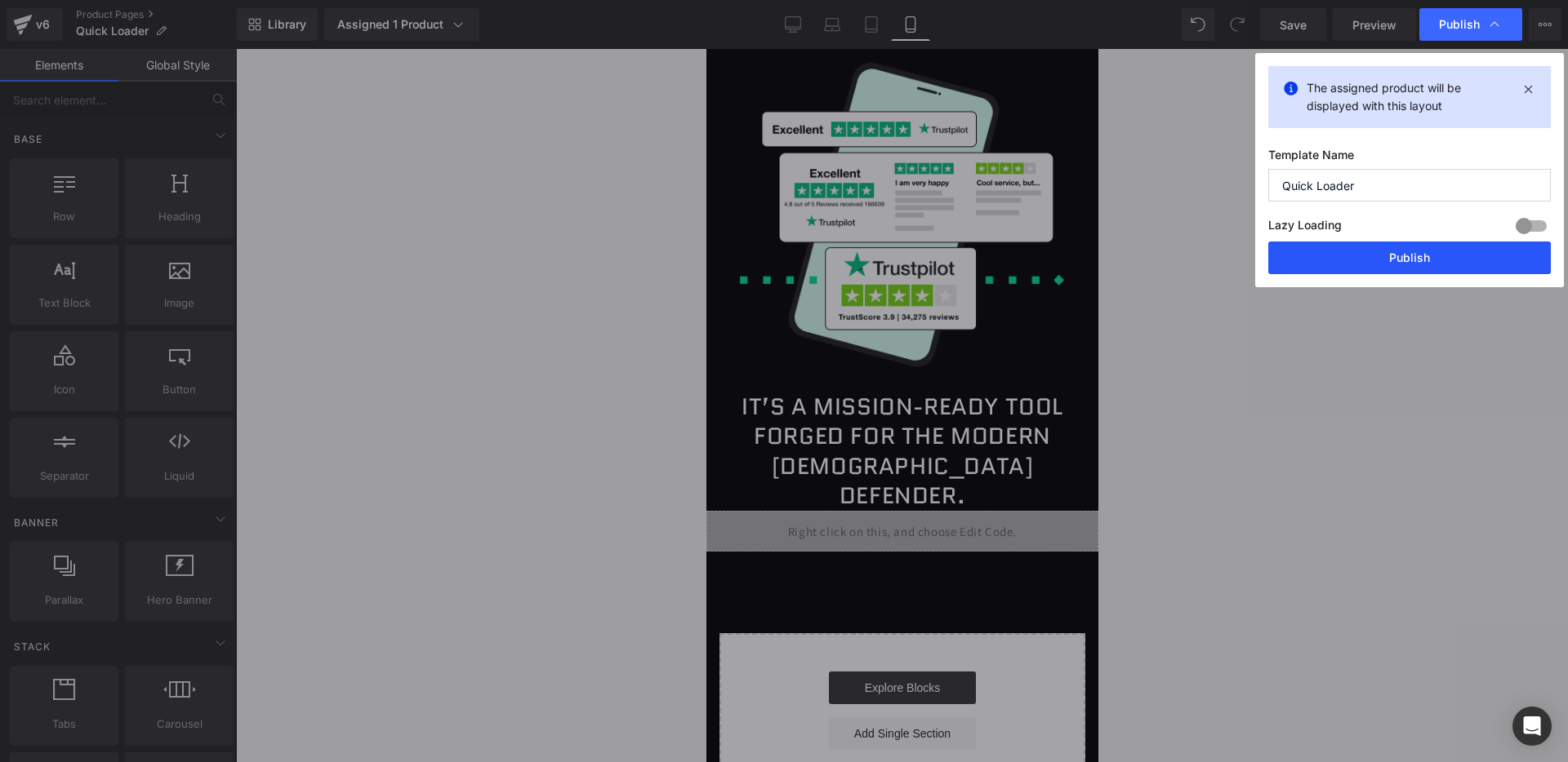
click at [1405, 249] on button "Publish" at bounding box center [1409, 258] width 282 height 33
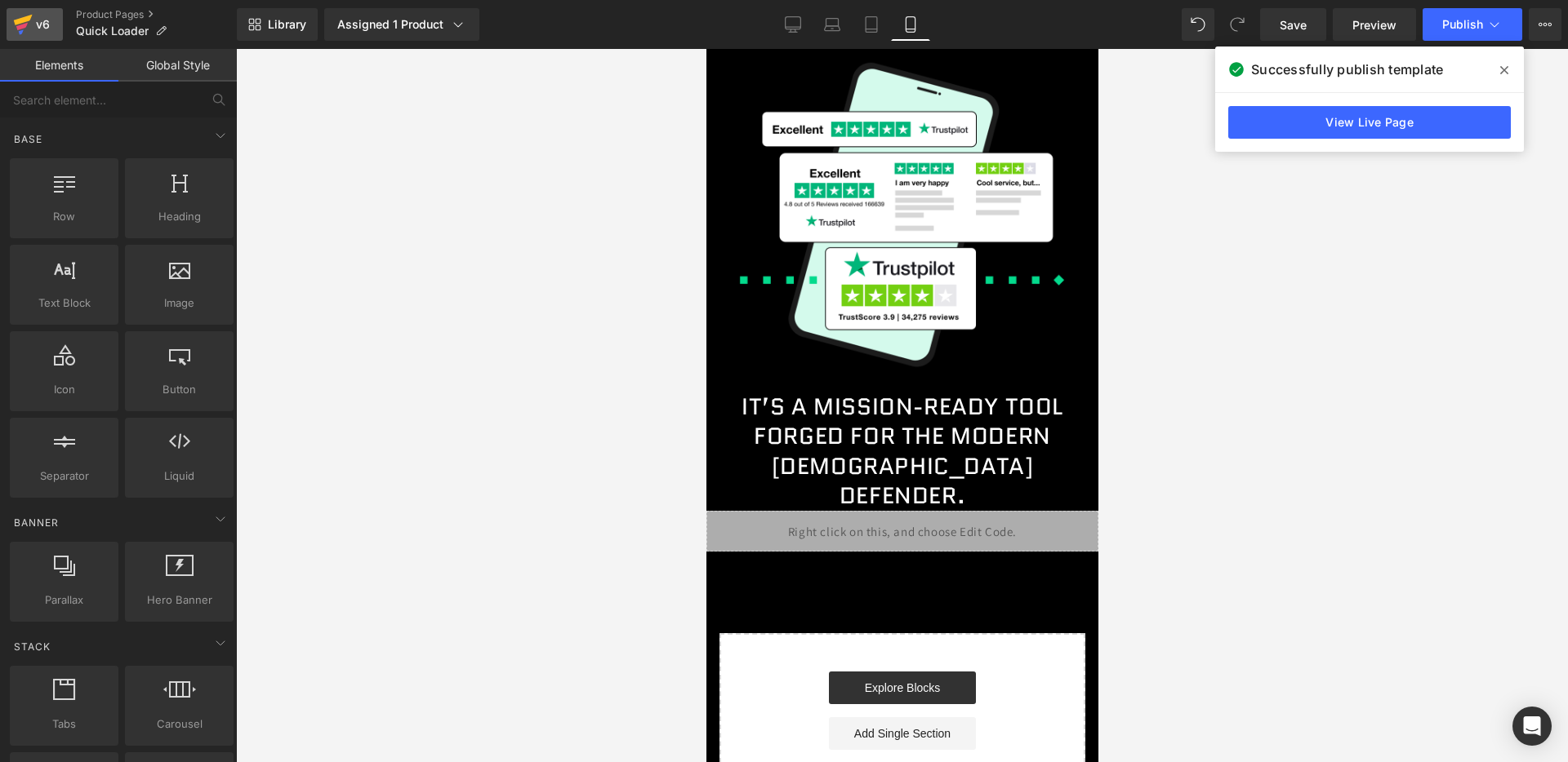
click at [37, 23] on div "v6" at bounding box center [43, 24] width 20 height 21
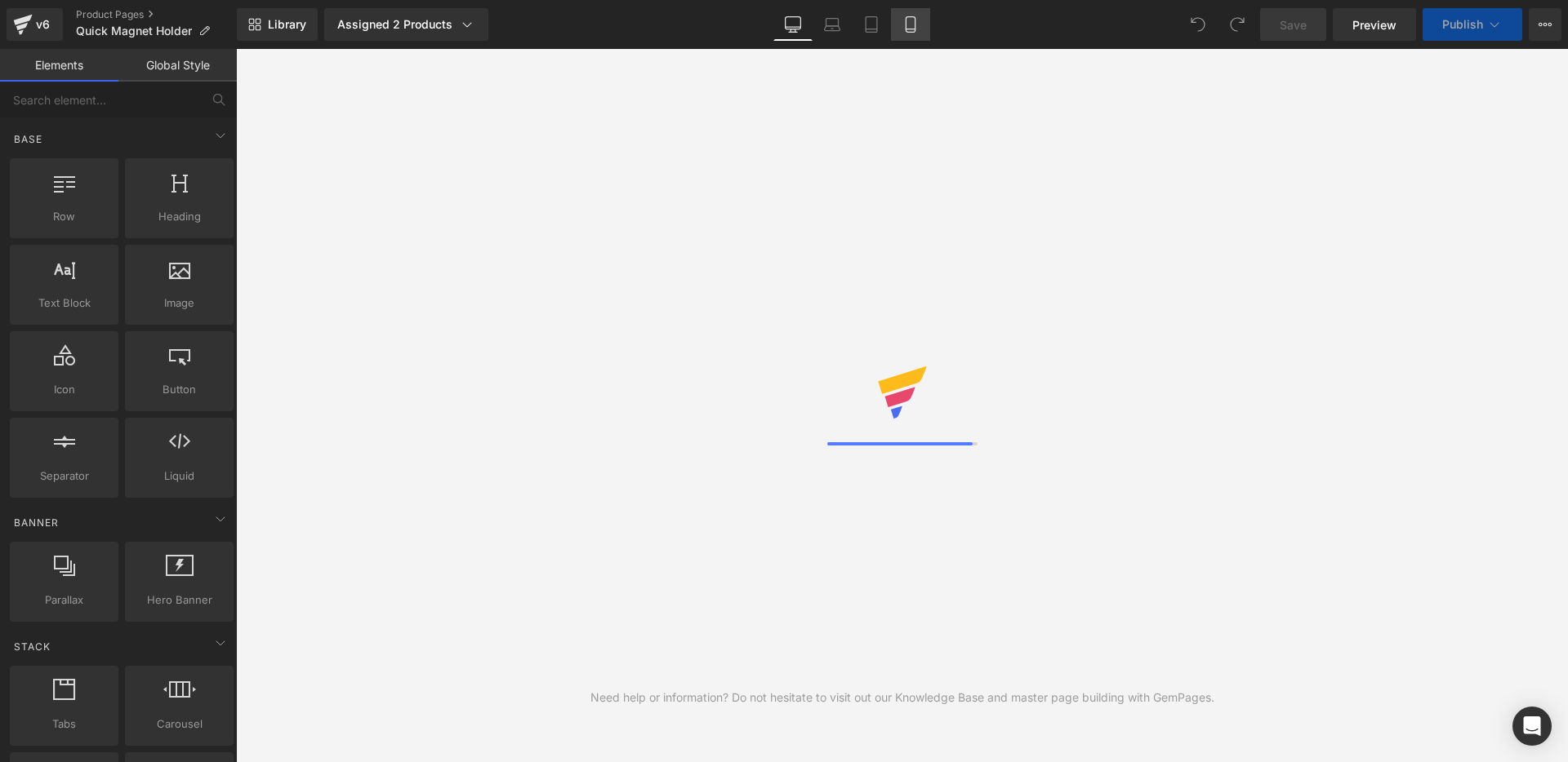
click at [914, 30] on icon at bounding box center [910, 24] width 17 height 17
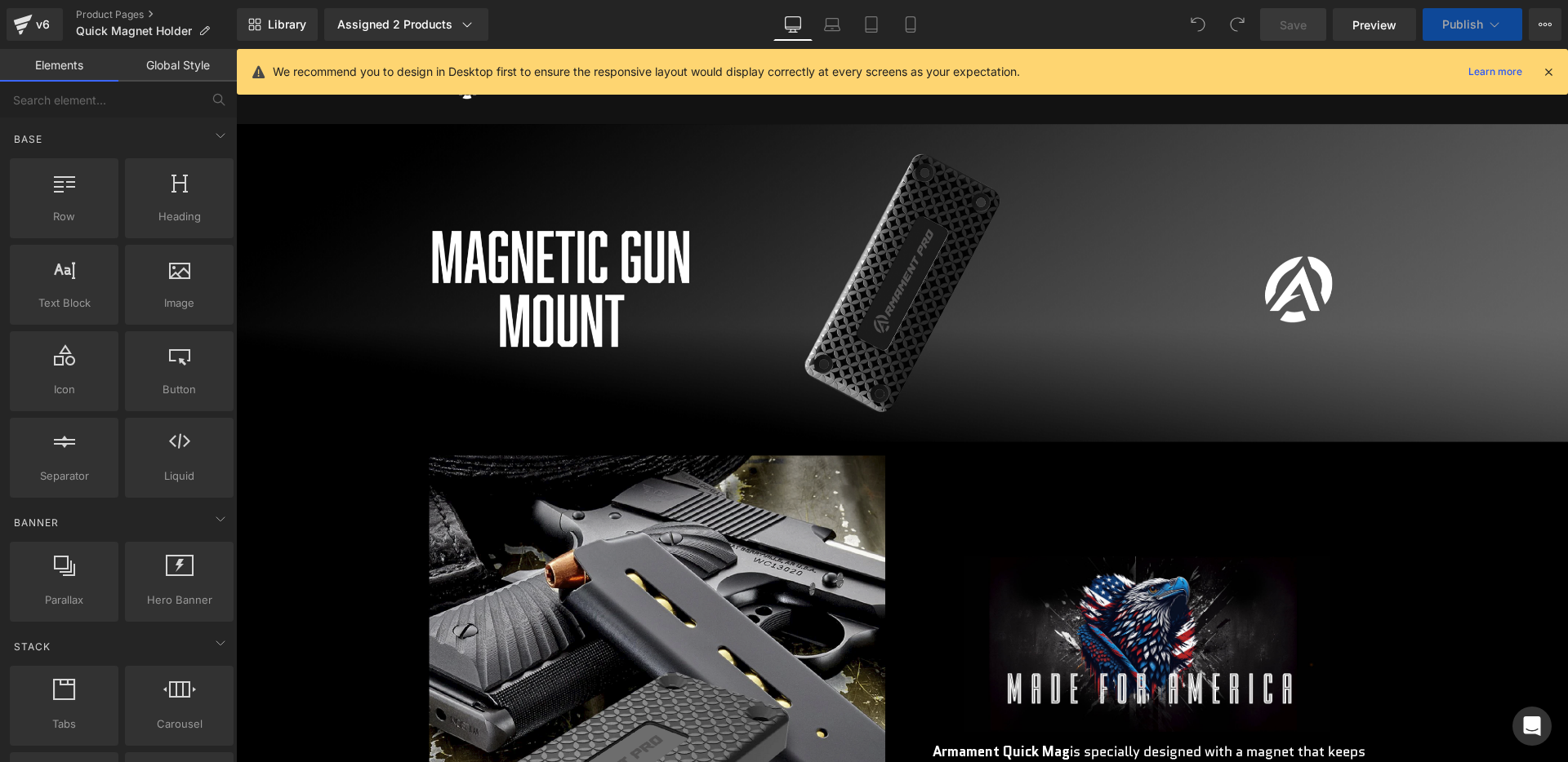
click at [1555, 74] on icon at bounding box center [1548, 71] width 15 height 15
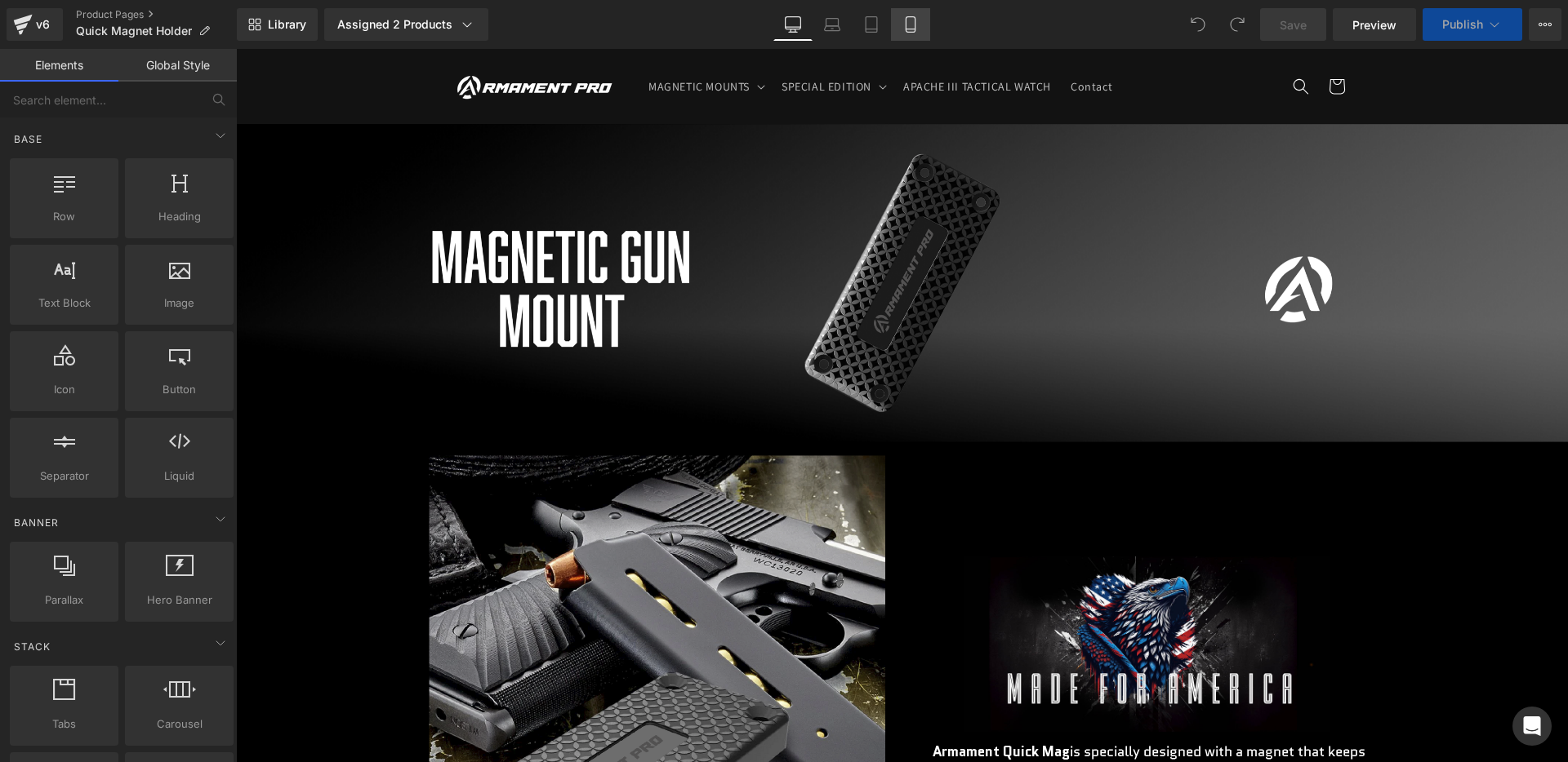
click at [901, 20] on link "Mobile" at bounding box center [910, 24] width 39 height 33
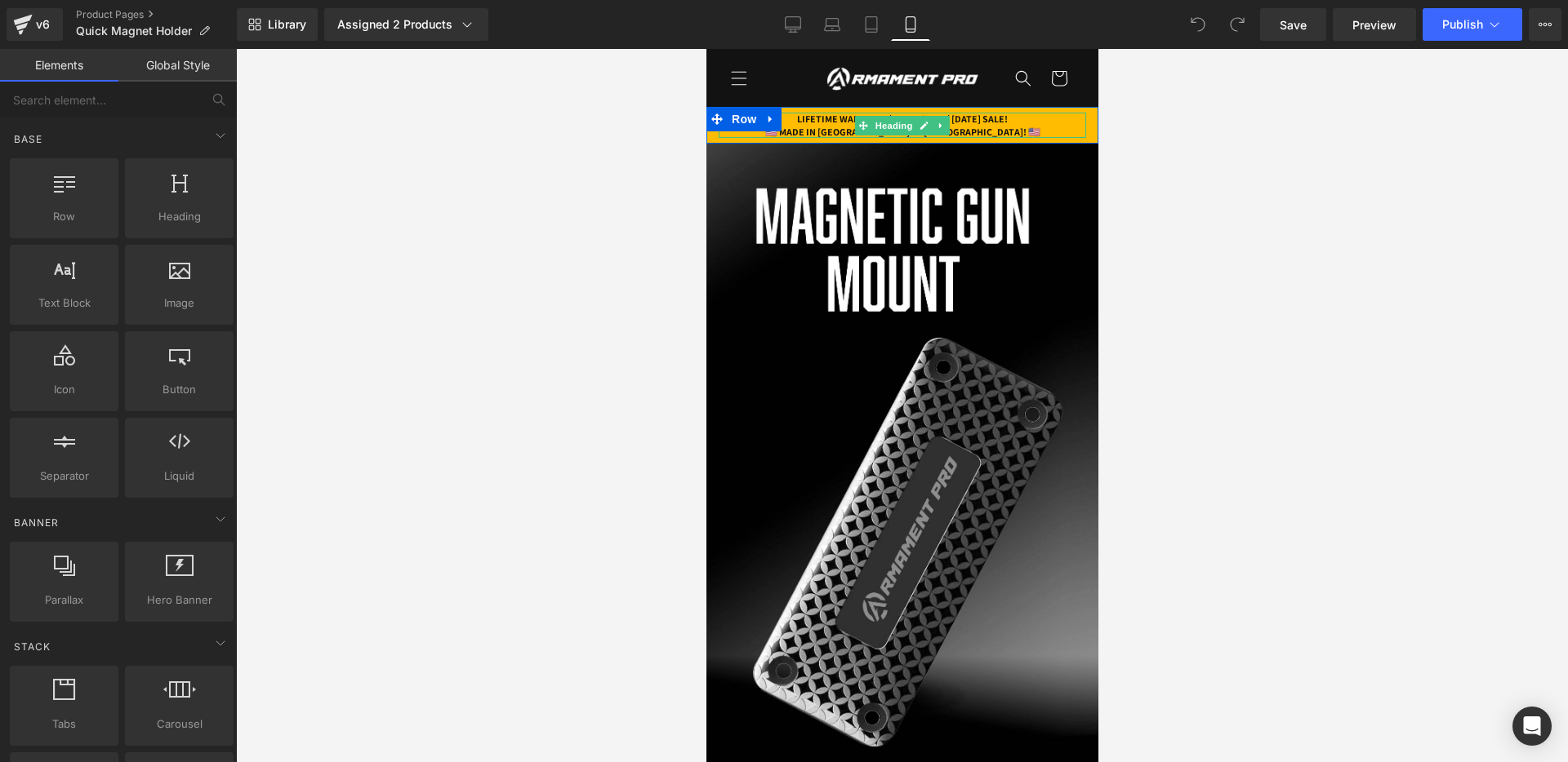
click at [956, 116] on h1 "LIFETIME WARRANTY | GET 25% OFF | PATRIOT DAY SALE!" at bounding box center [901, 119] width 368 height 13
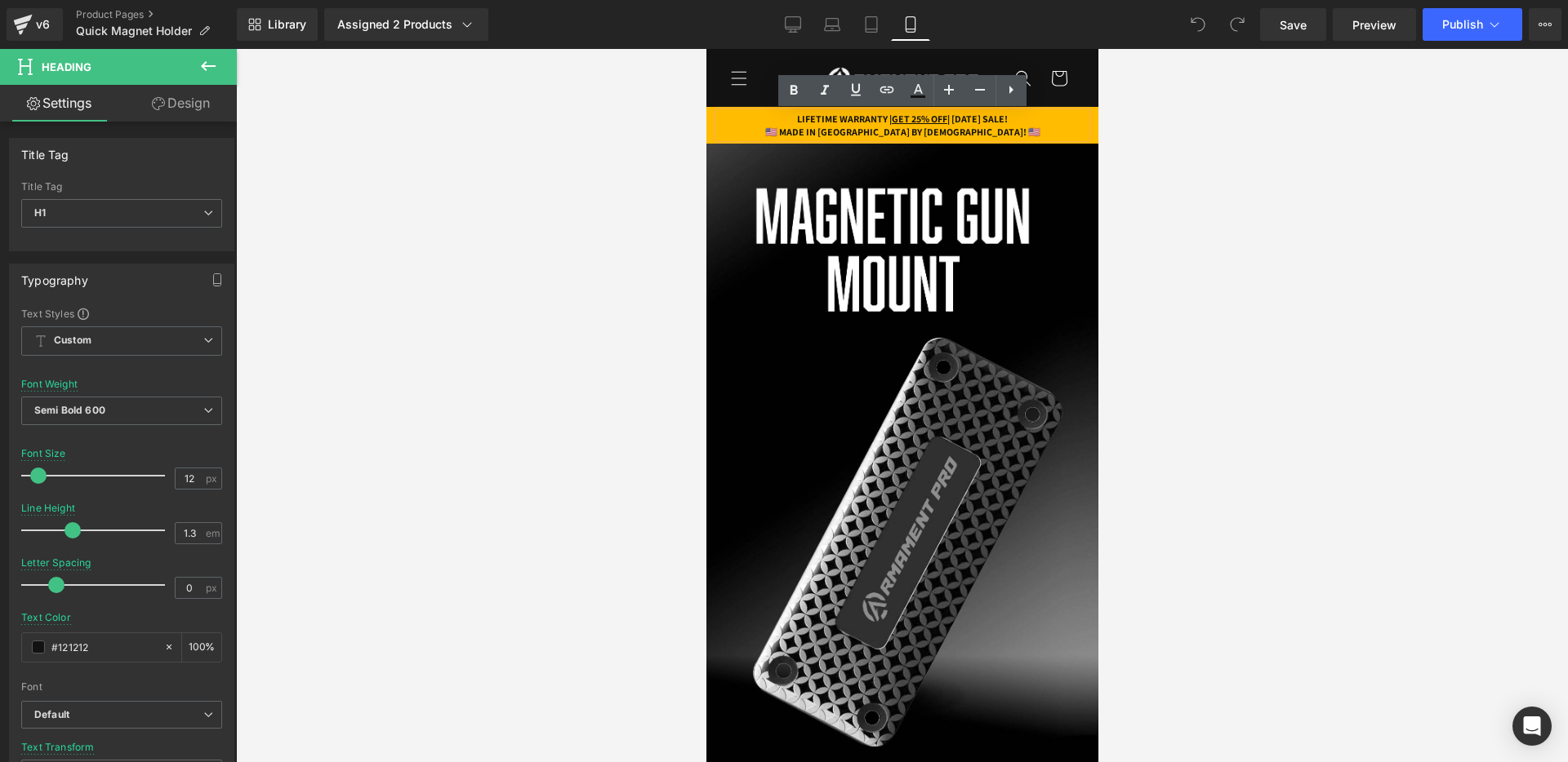
drag, startPoint x: 947, startPoint y: 116, endPoint x: 1036, endPoint y: 120, distance: 89.1
click at [1036, 120] on h1 "LIFETIME WARRANTY | GET 25% OFF | PATRIOT DAY SALE!" at bounding box center [901, 119] width 368 height 13
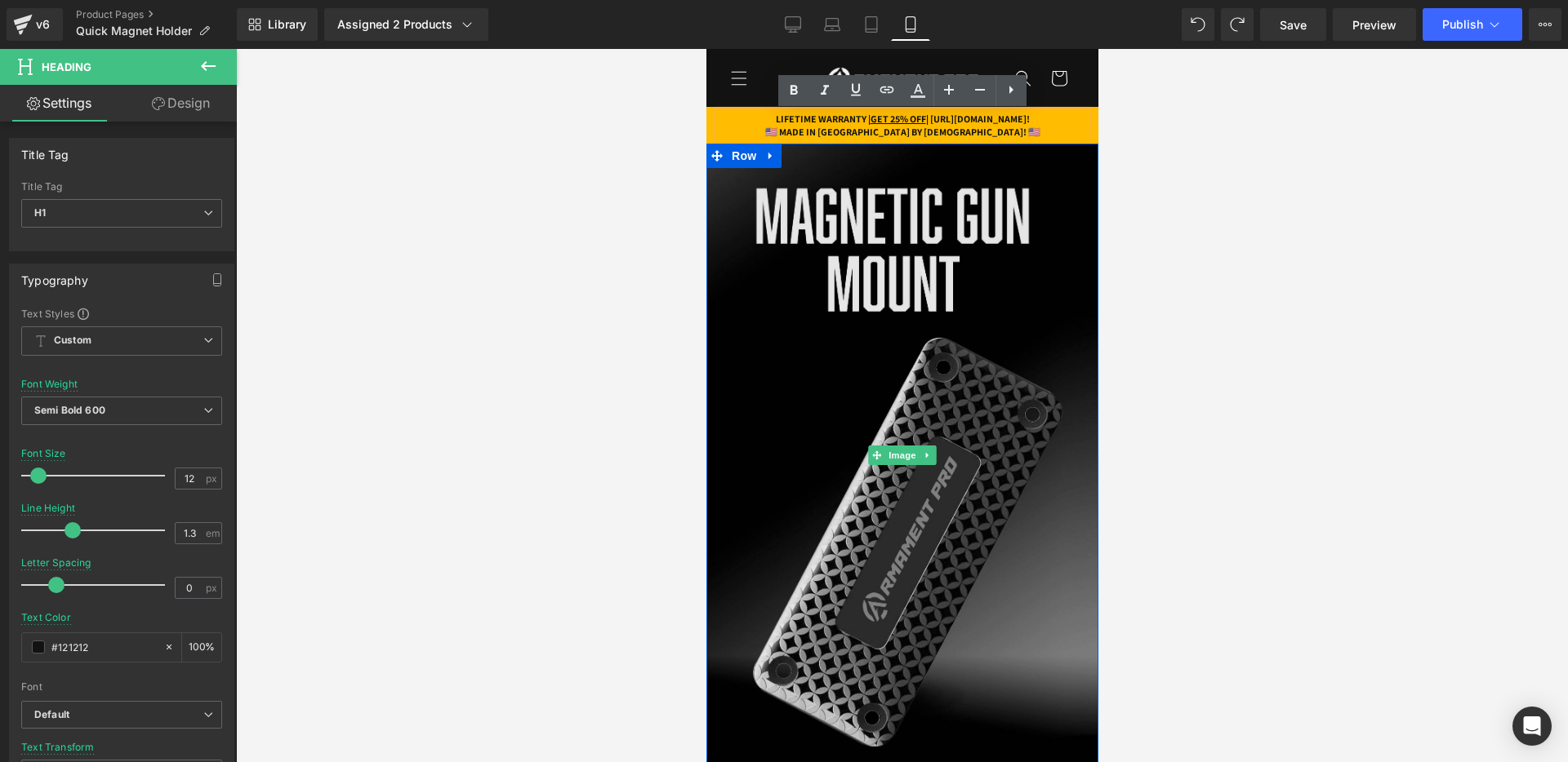
click at [1004, 175] on img at bounding box center [901, 455] width 392 height 624
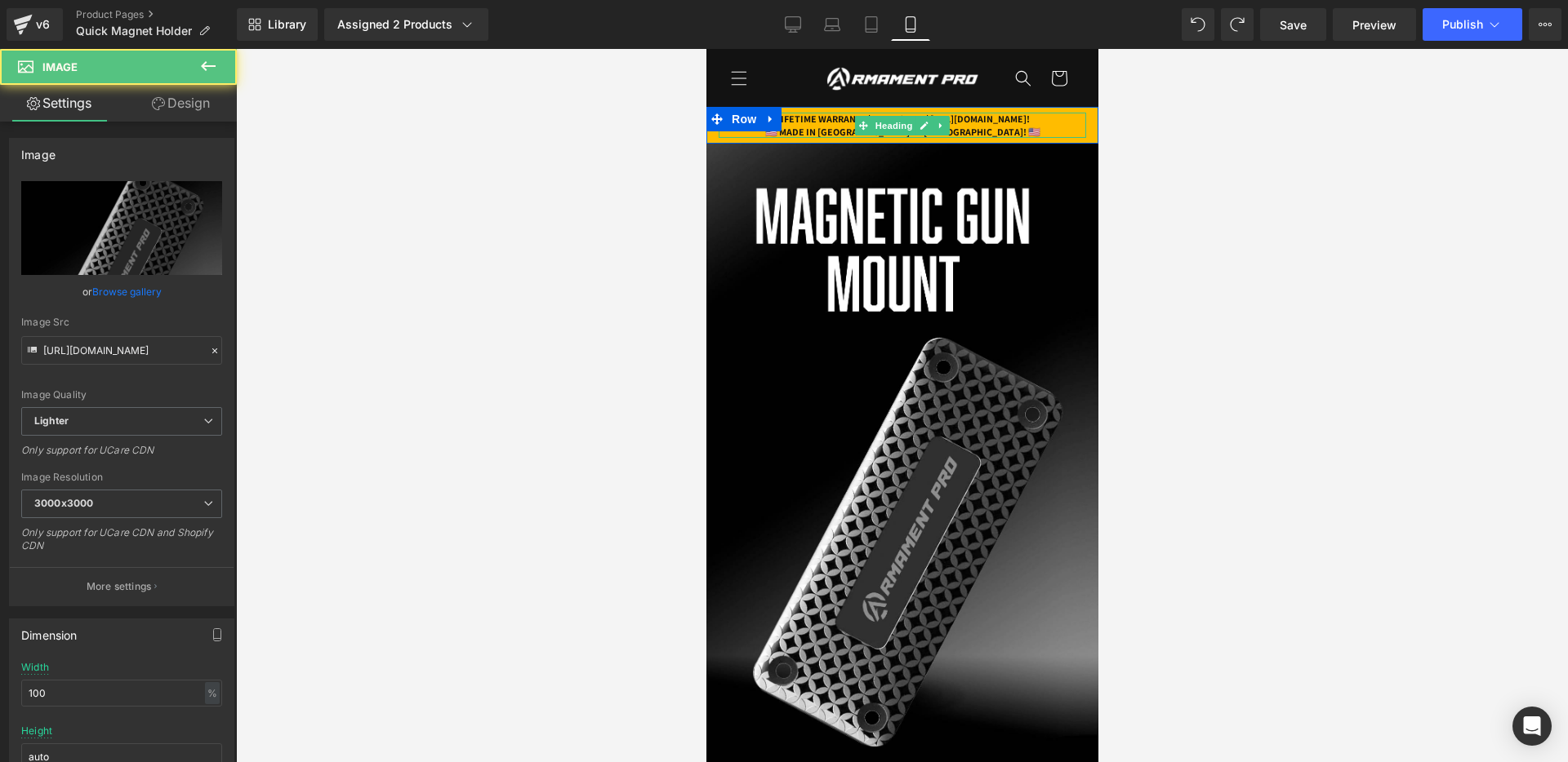
click at [1004, 126] on h1 "LIFETIME WARRANTY | GET 25% OFF | https://cdn.shopify.com/s/files/1/0688/1827/2…" at bounding box center [901, 119] width 368 height 13
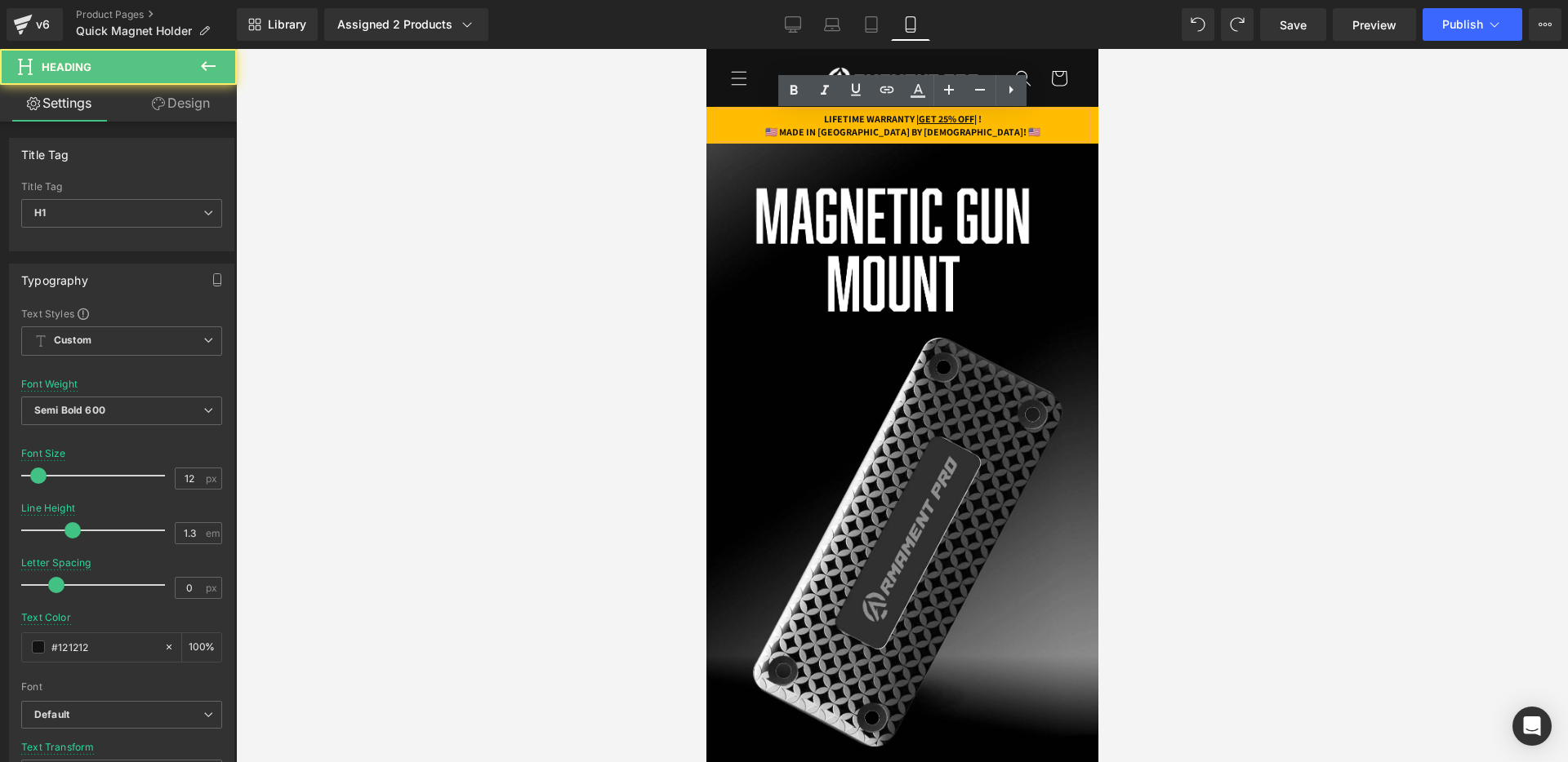
click at [992, 118] on h1 "LIFETIME WARRANTY | GET 25% OFF | !" at bounding box center [901, 119] width 368 height 13
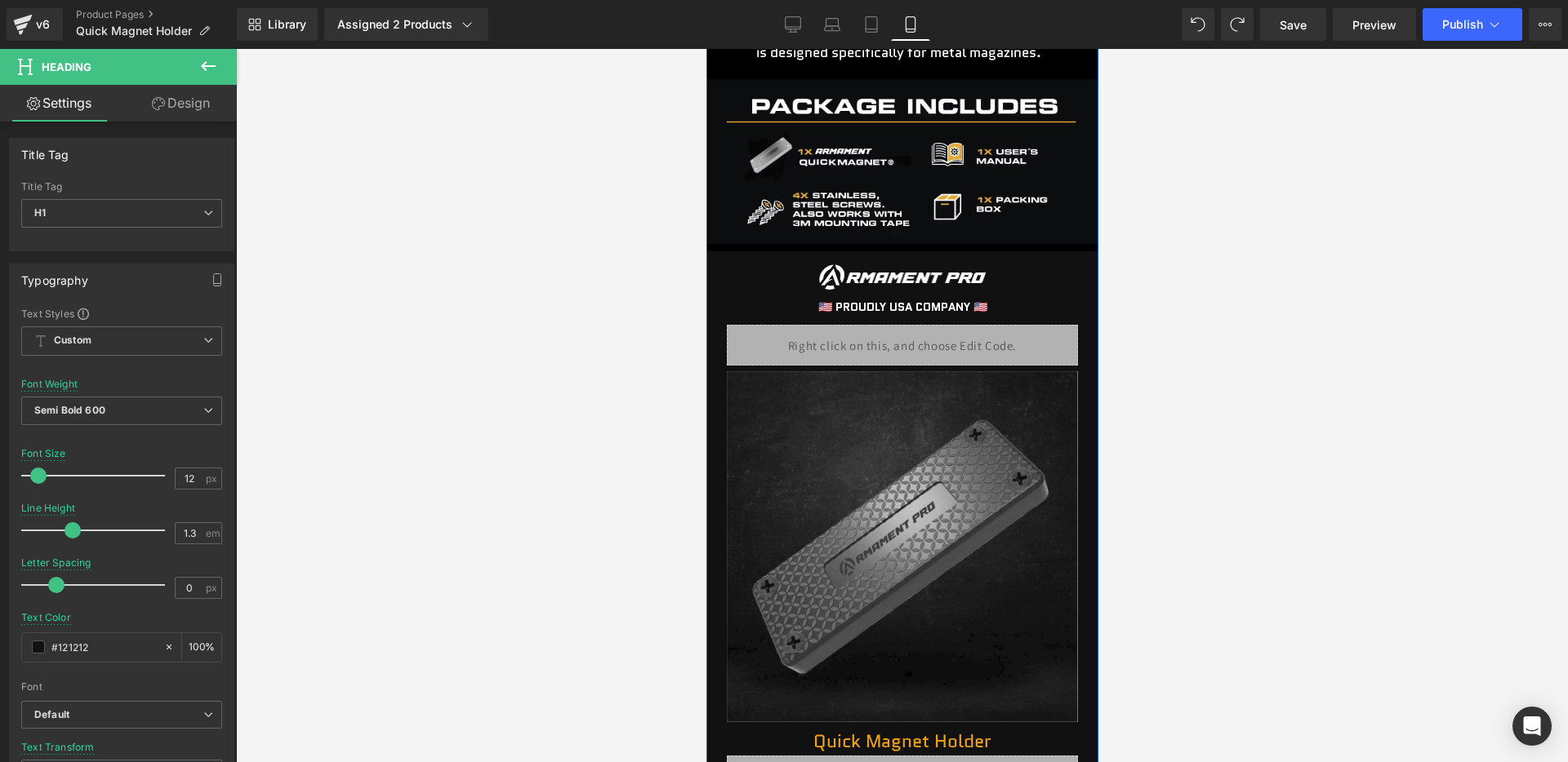
scroll to position [2428, 0]
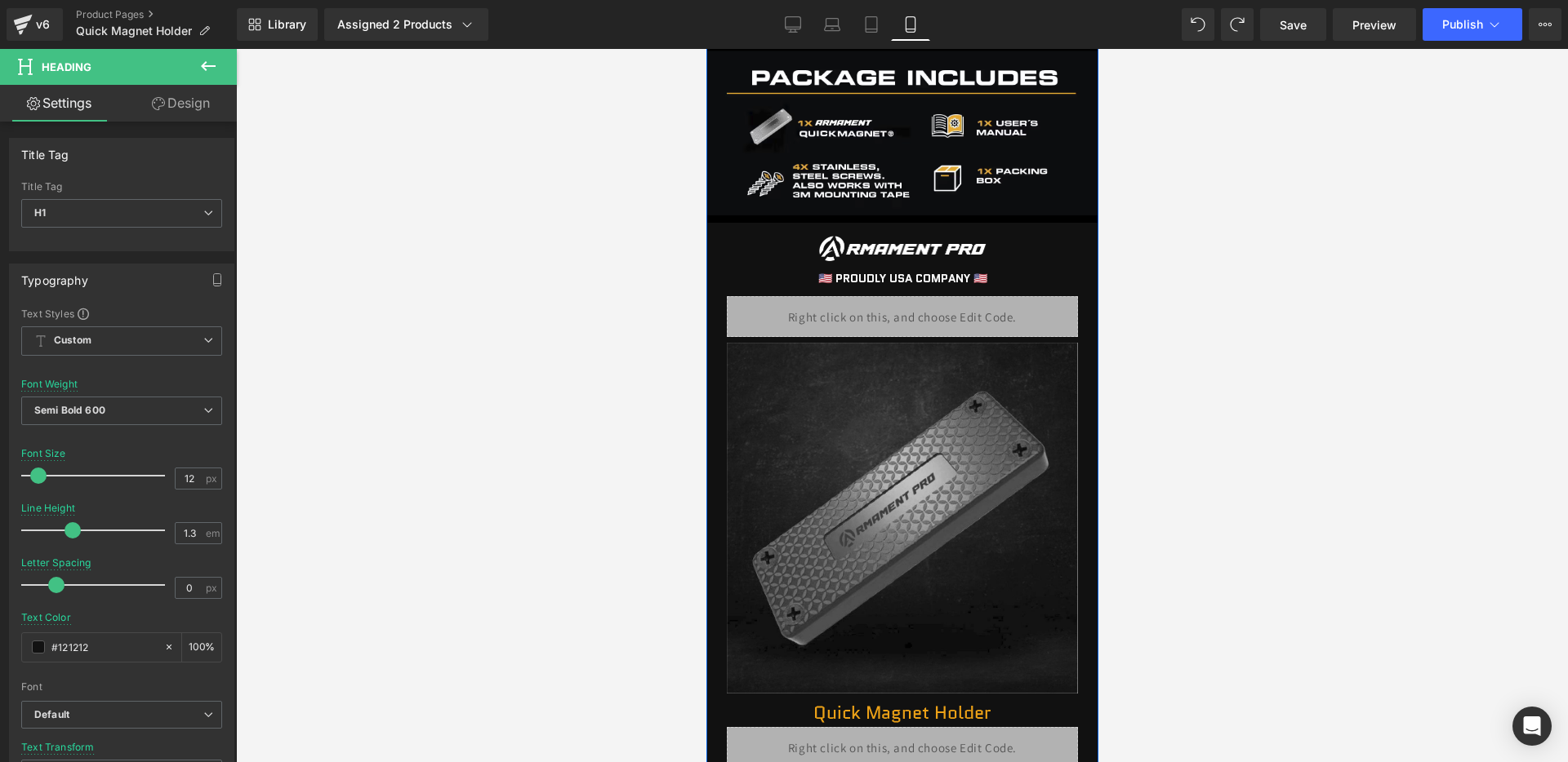
click at [937, 317] on div "Liquid" at bounding box center [901, 316] width 351 height 41
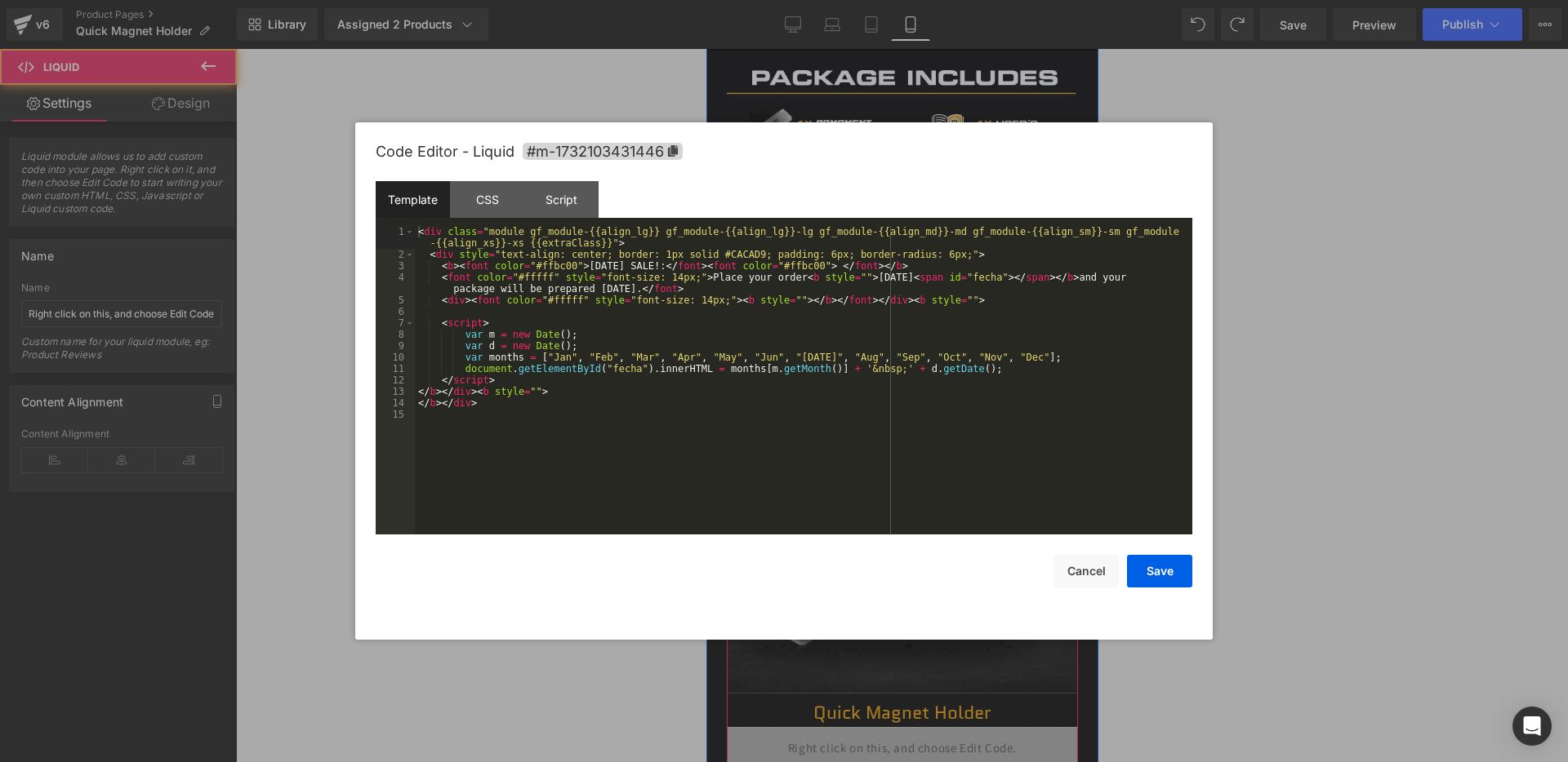
click at [924, 315] on div "Liquid" at bounding box center [901, 316] width 351 height 41
drag, startPoint x: 589, startPoint y: 266, endPoint x: 685, endPoint y: 262, distance: 96.1
click at [685, 262] on div "< div class = "module gf_module-{{align_lg}} gf_module-{{align_lg}}-lg gf_modul…" at bounding box center [803, 397] width 777 height 343
click at [1157, 570] on button "Save" at bounding box center [1159, 572] width 65 height 33
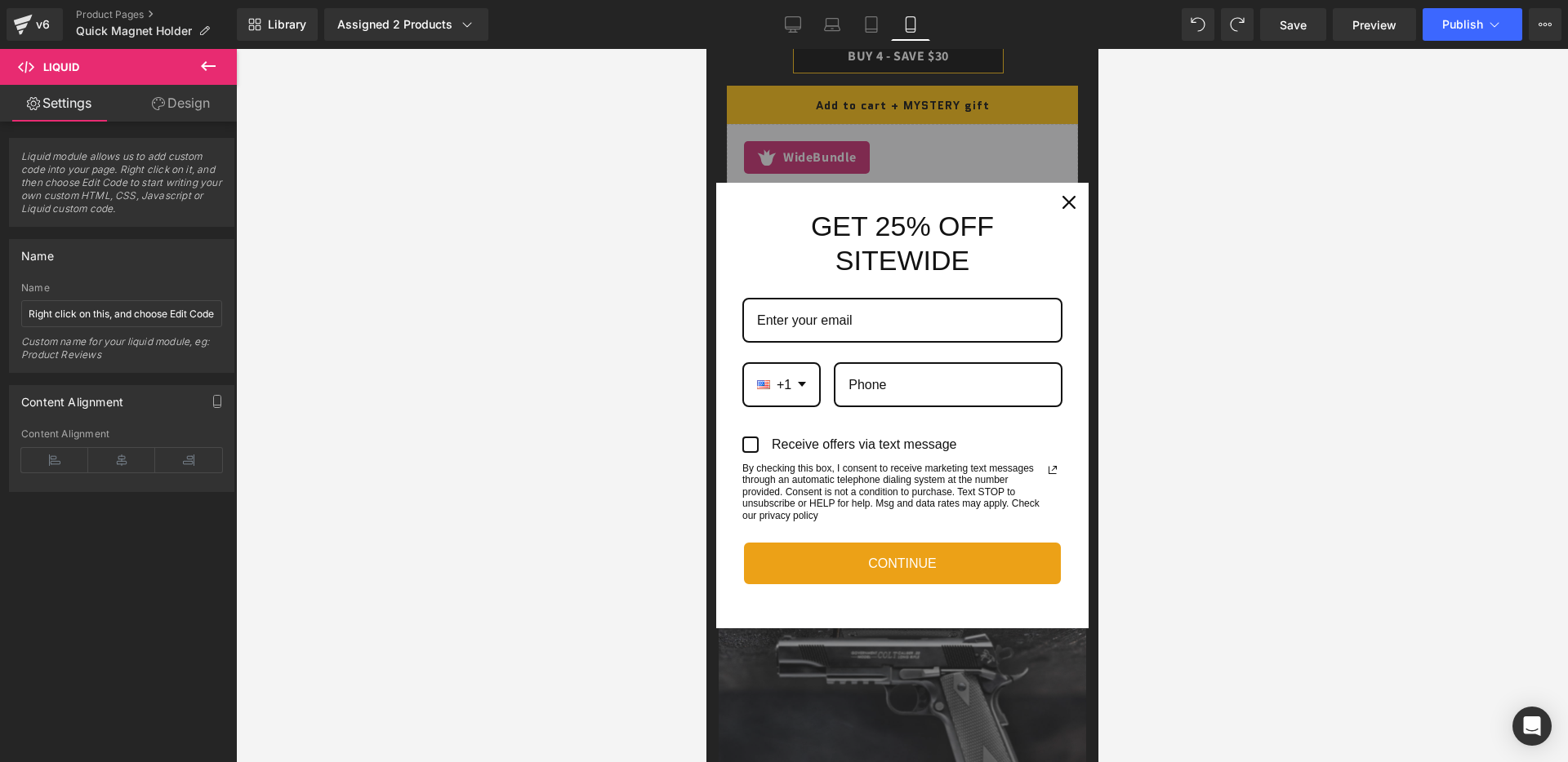
scroll to position [3376, 0]
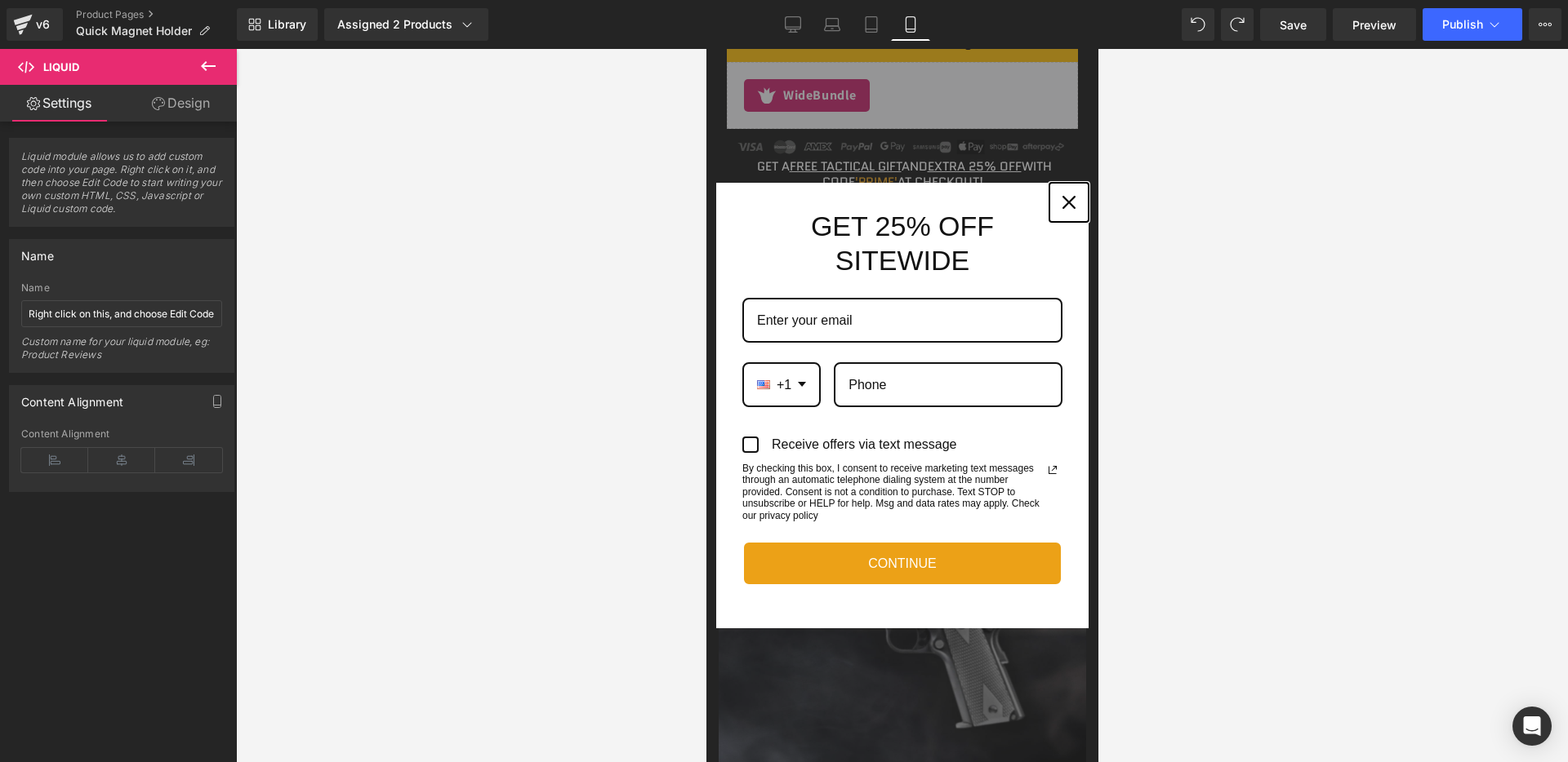
click at [1071, 195] on div "Close" at bounding box center [1068, 202] width 26 height 26
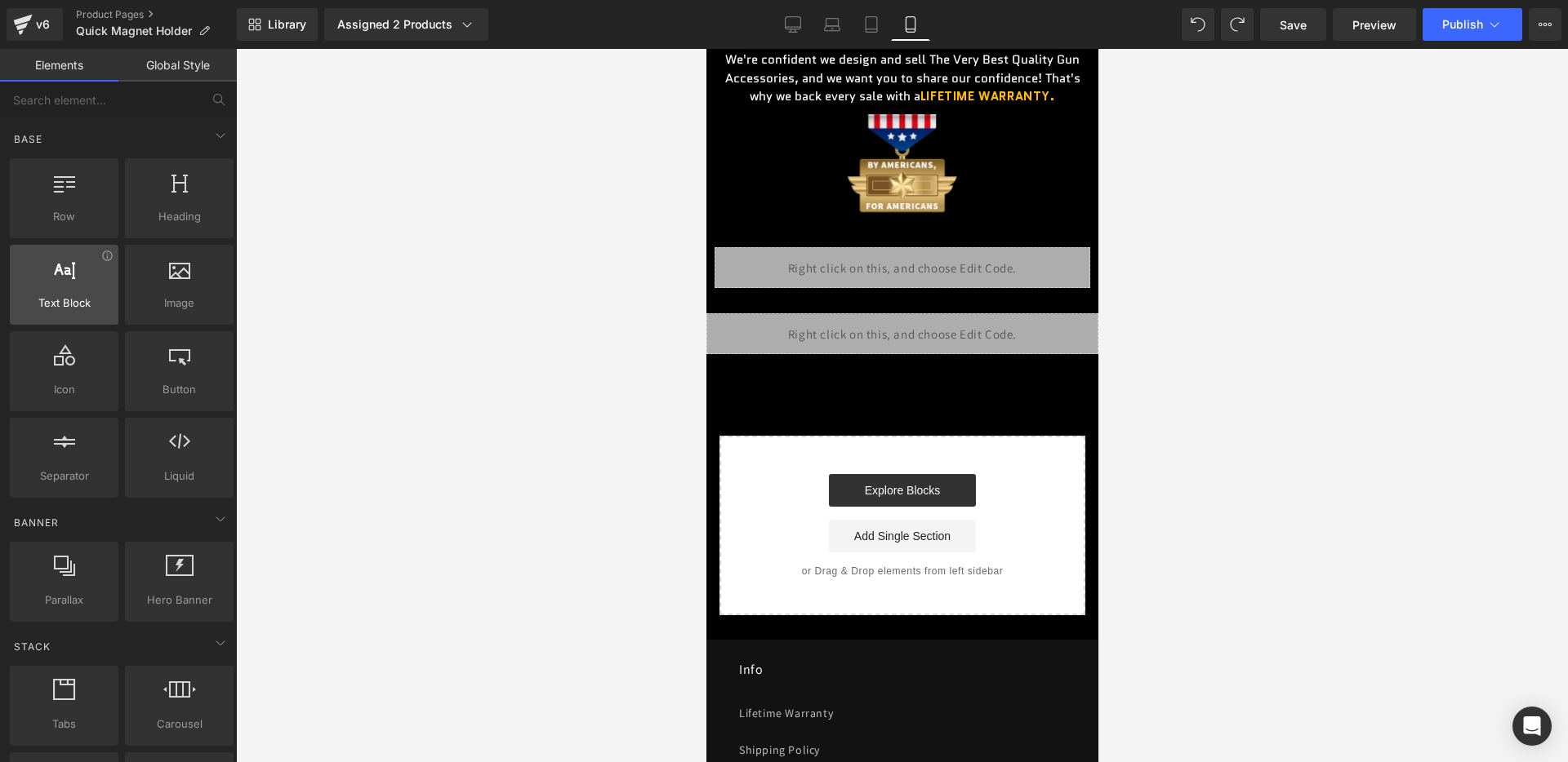
scroll to position [4733, 0]
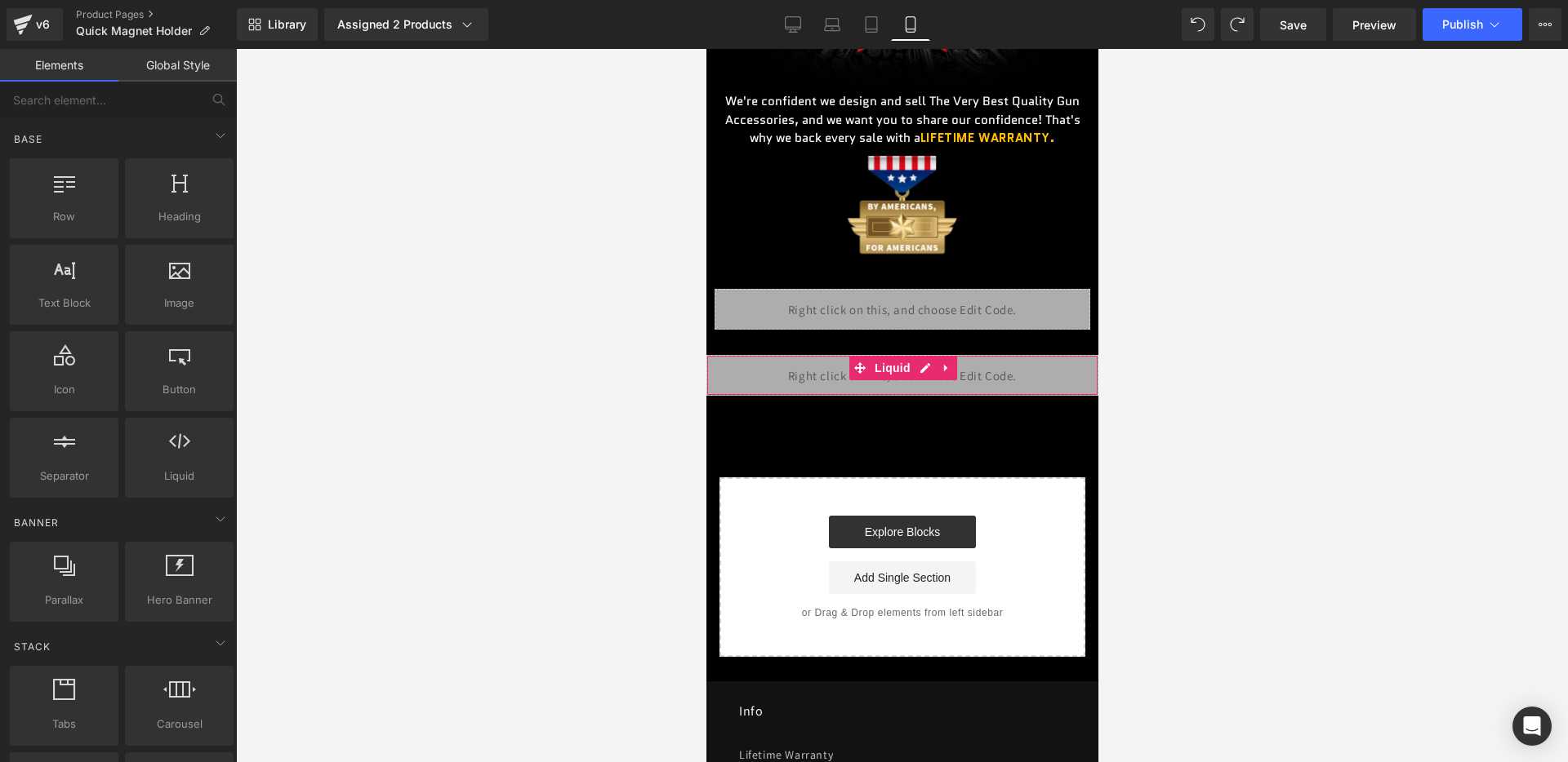
click at [898, 383] on div "Liquid" at bounding box center [901, 375] width 392 height 41
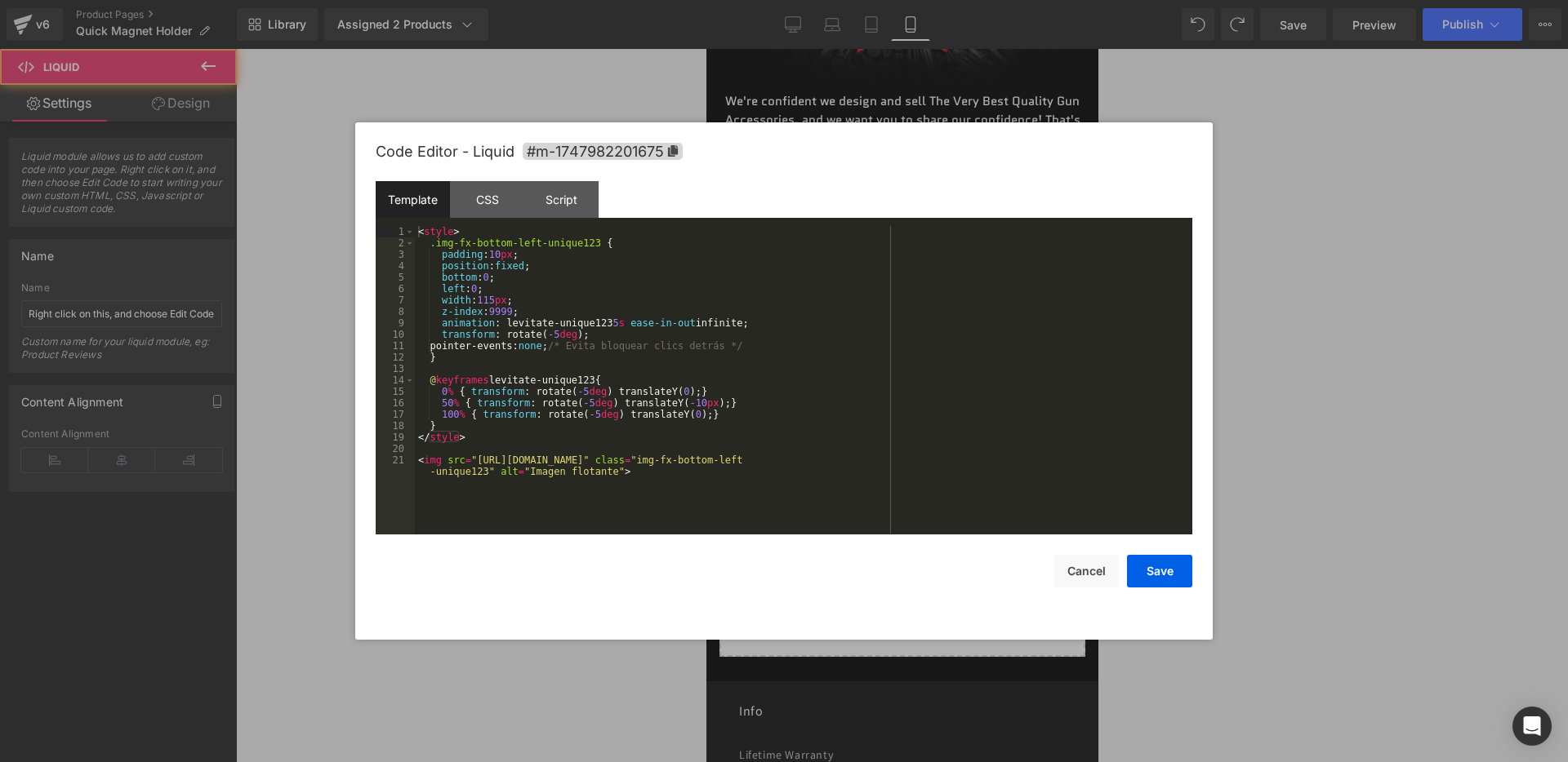
click at [924, 374] on div "Liquid" at bounding box center [901, 375] width 392 height 41
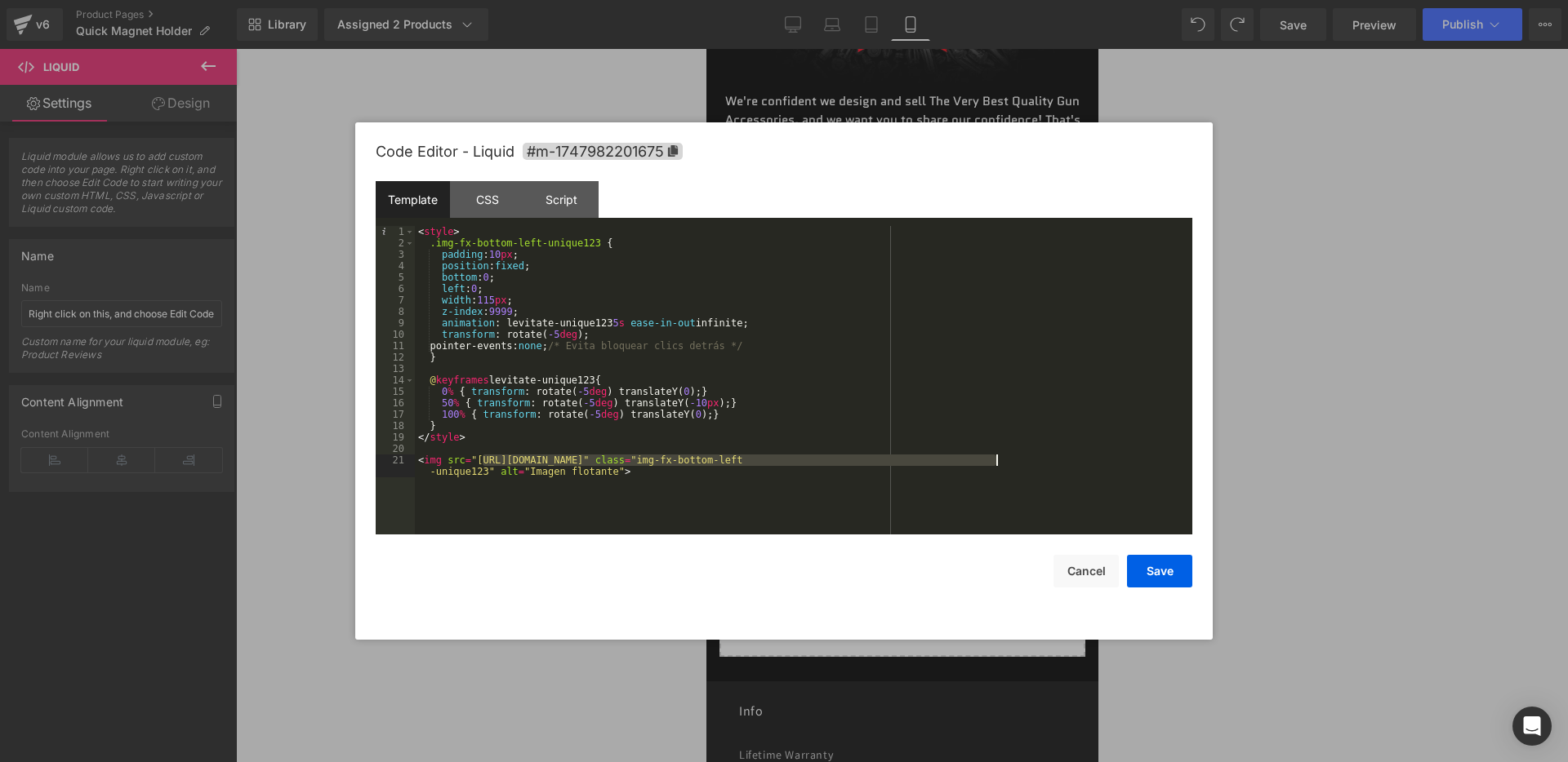
drag, startPoint x: 482, startPoint y: 461, endPoint x: 997, endPoint y: 460, distance: 515.0
click at [997, 460] on div "< style > .img-fx-bottom-left-unique123 { padding : 10 px ; position : fixed ; …" at bounding box center [803, 397] width 777 height 343
click at [1166, 575] on button "Save" at bounding box center [1159, 572] width 65 height 33
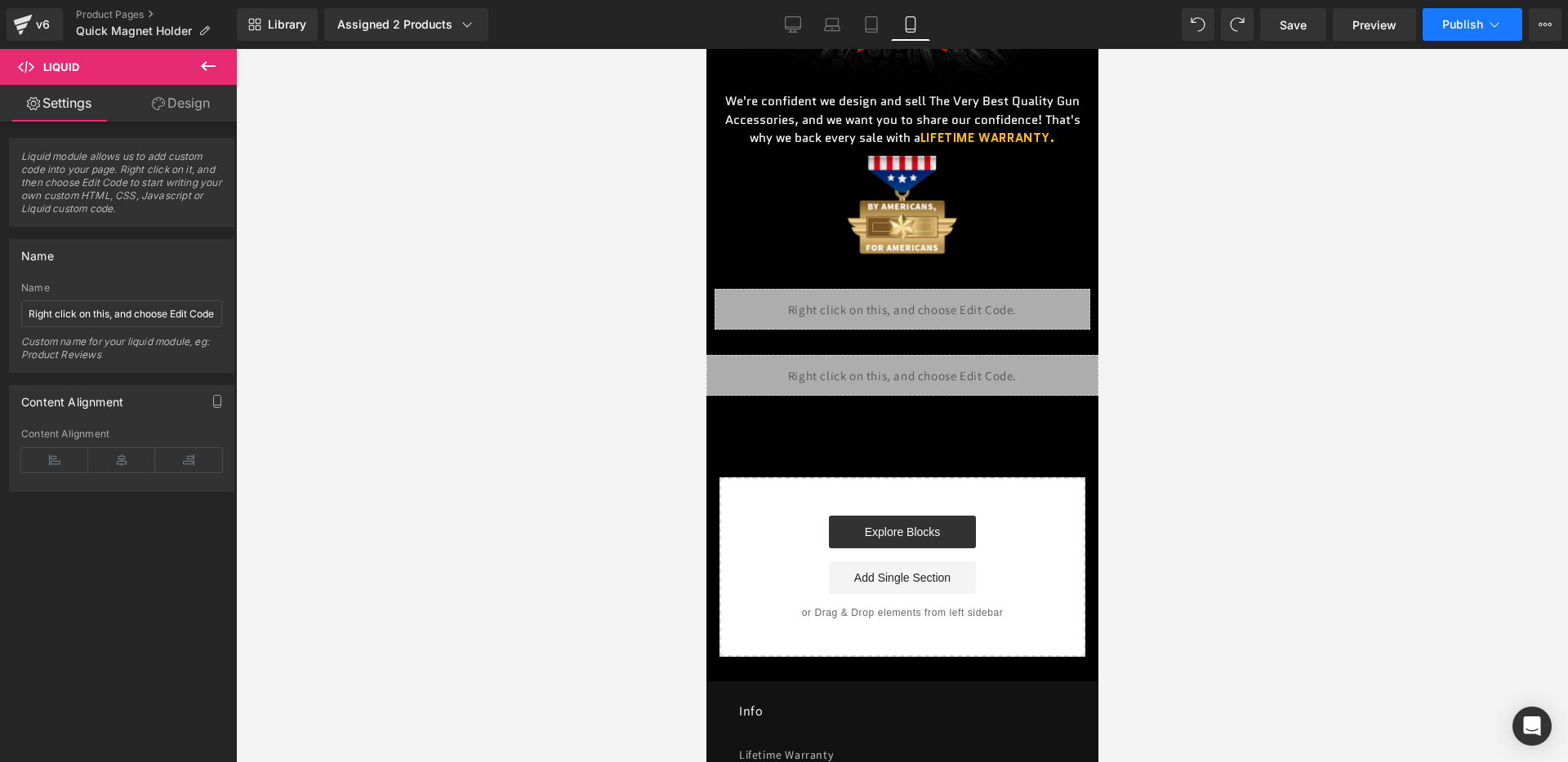
click at [1449, 23] on span "Publish" at bounding box center [1462, 24] width 41 height 13
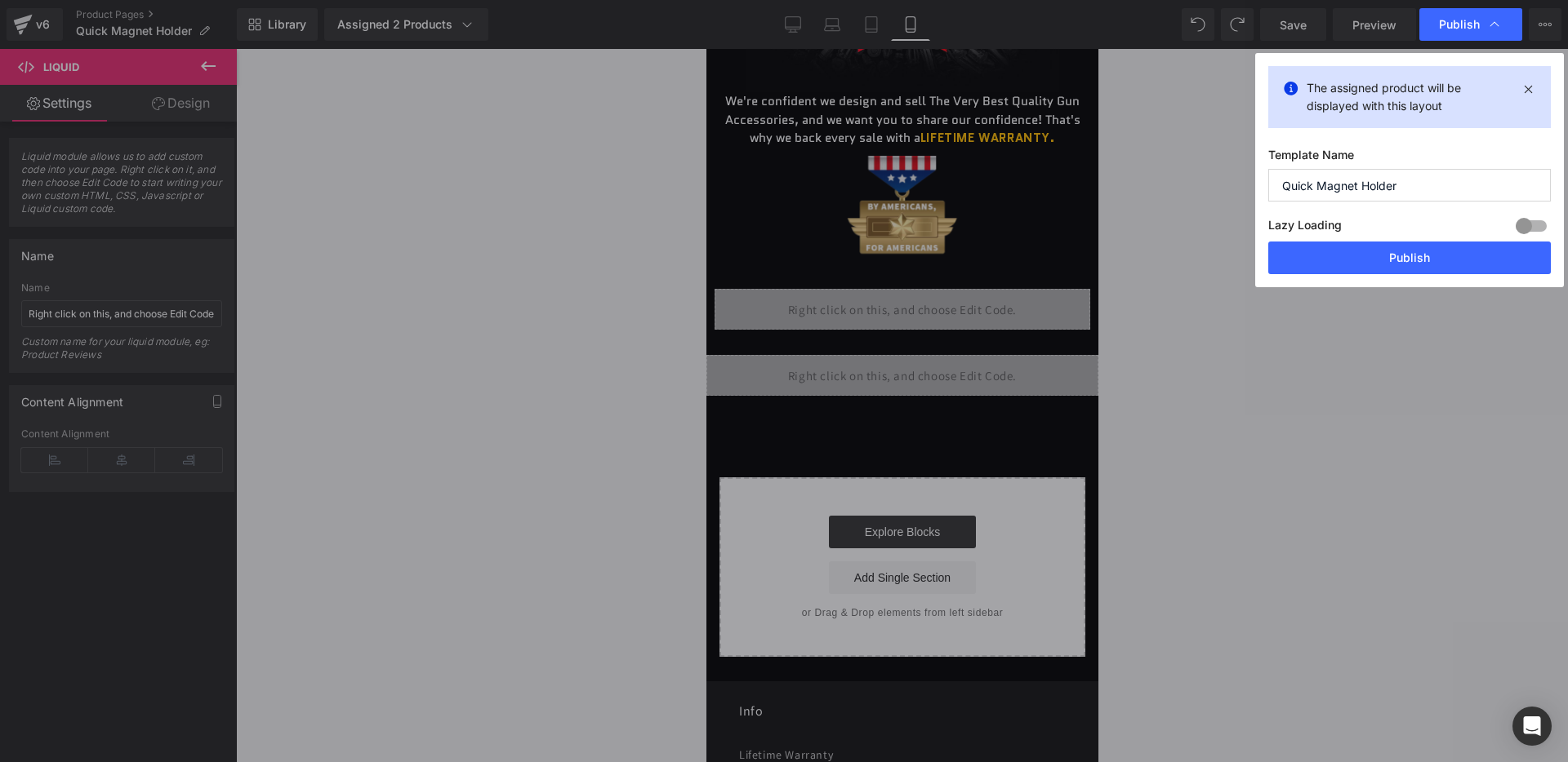
click at [1358, 238] on div "Lazy Loading Build Upgrade plan to unlock" at bounding box center [1409, 228] width 282 height 27
click at [1343, 253] on button "Publish" at bounding box center [1409, 258] width 282 height 33
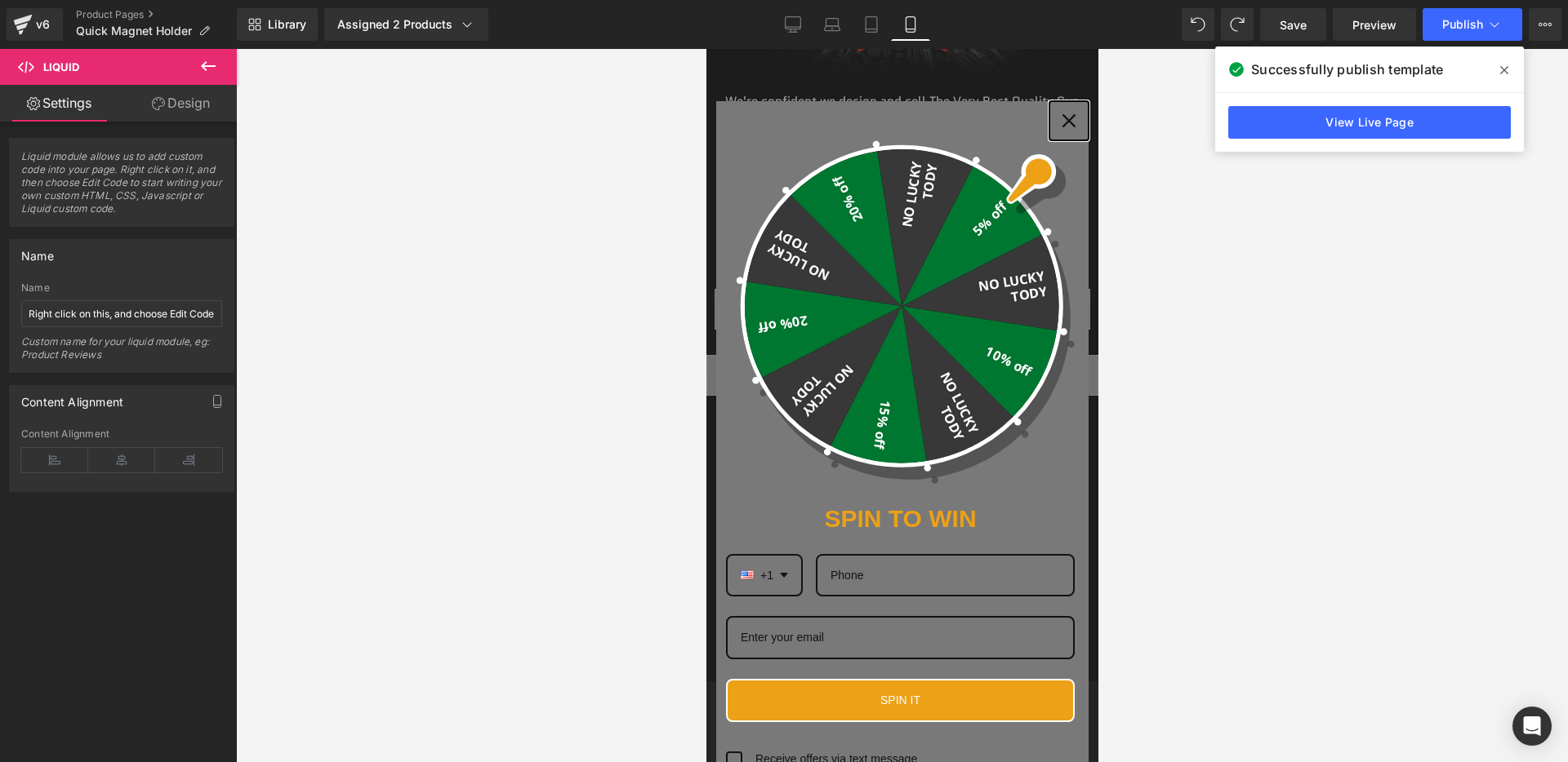
click at [1059, 126] on div "Close" at bounding box center [1068, 121] width 26 height 26
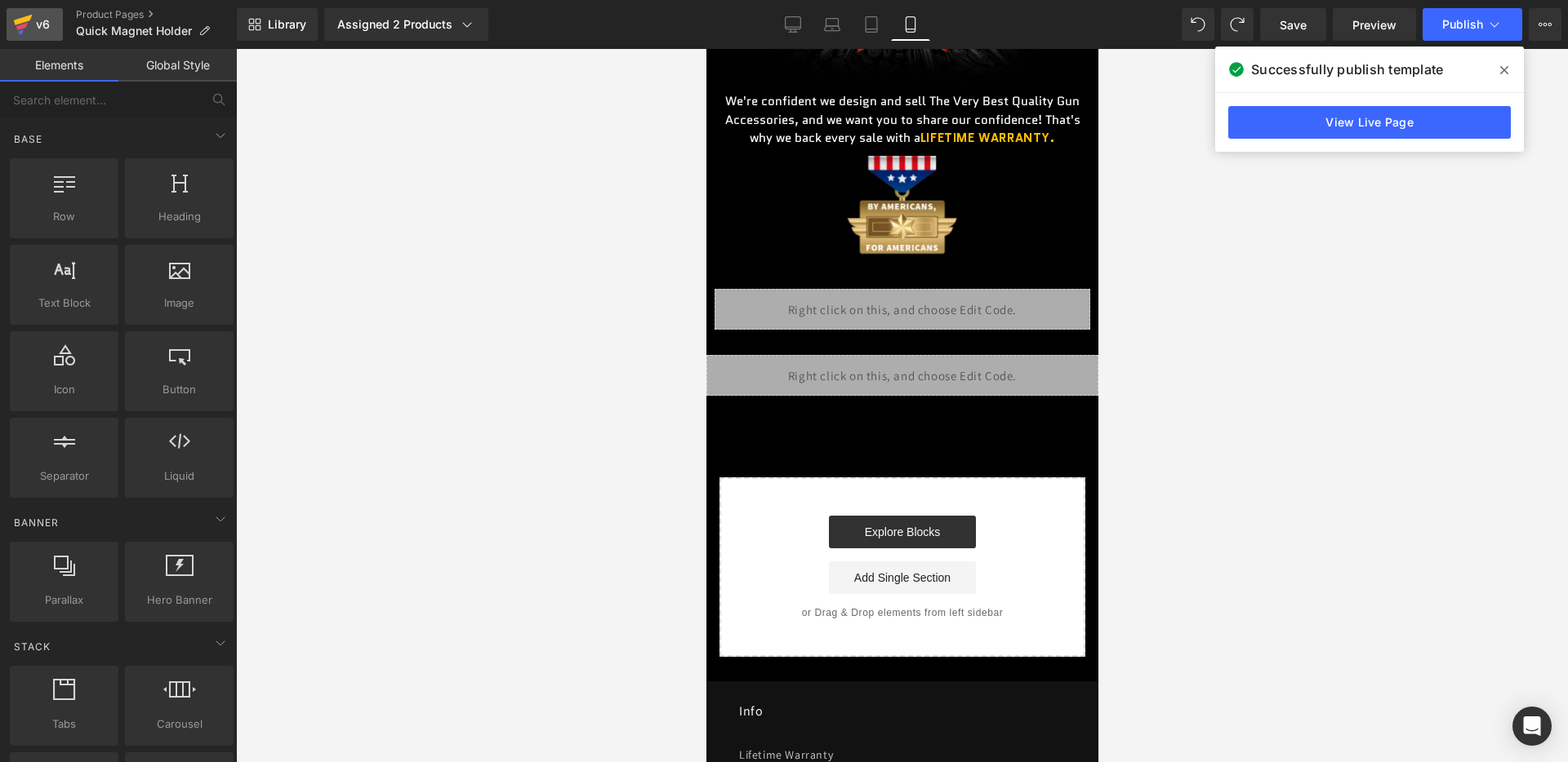
click at [46, 25] on div "v6" at bounding box center [43, 24] width 20 height 21
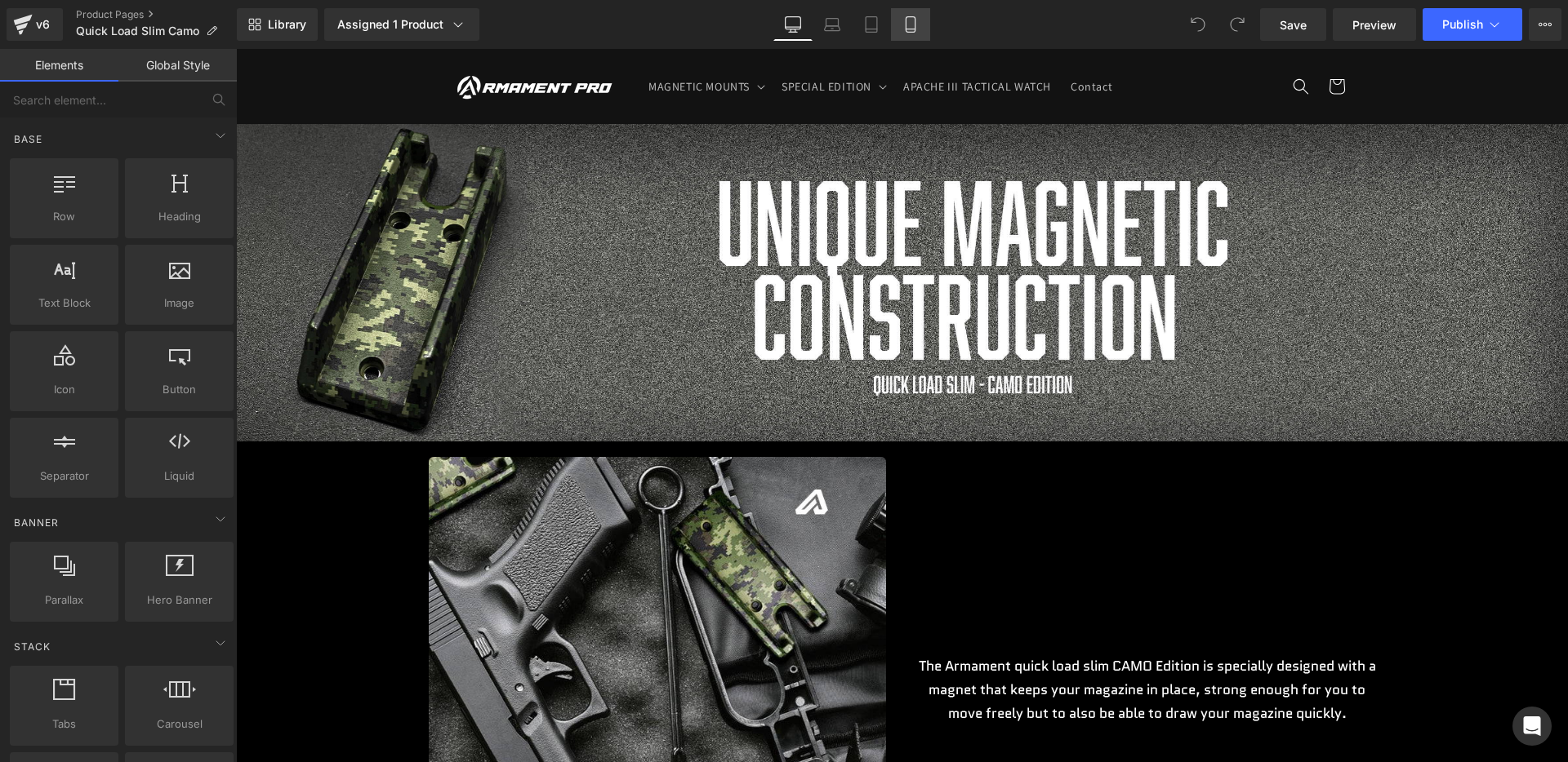
click at [894, 20] on link "Mobile" at bounding box center [910, 24] width 39 height 33
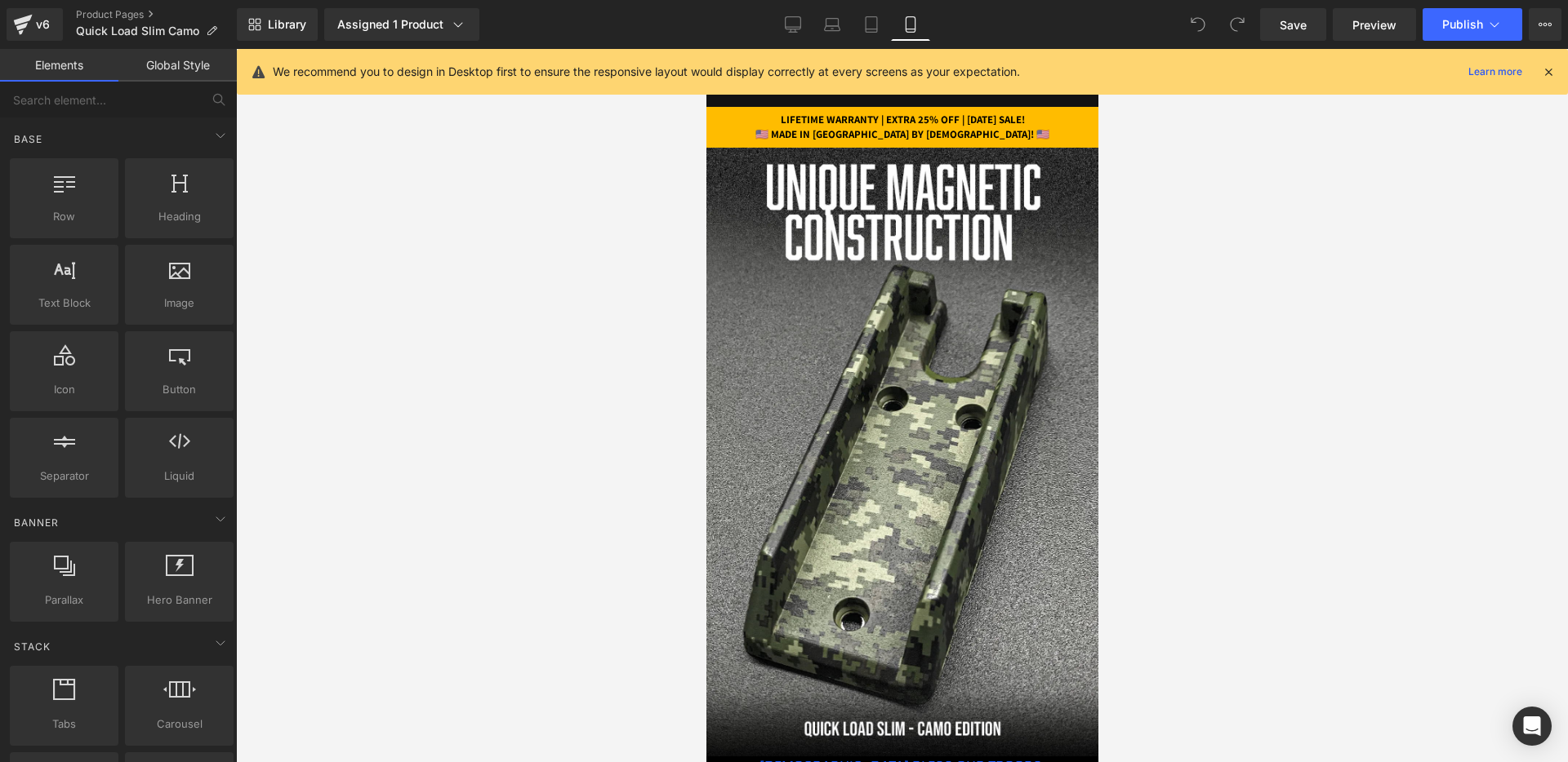
click at [1532, 65] on div "We recommend you to design in Desktop first to ensure the responsive layout wou…" at bounding box center [907, 71] width 1269 height 20
click at [1544, 65] on icon at bounding box center [1548, 71] width 15 height 15
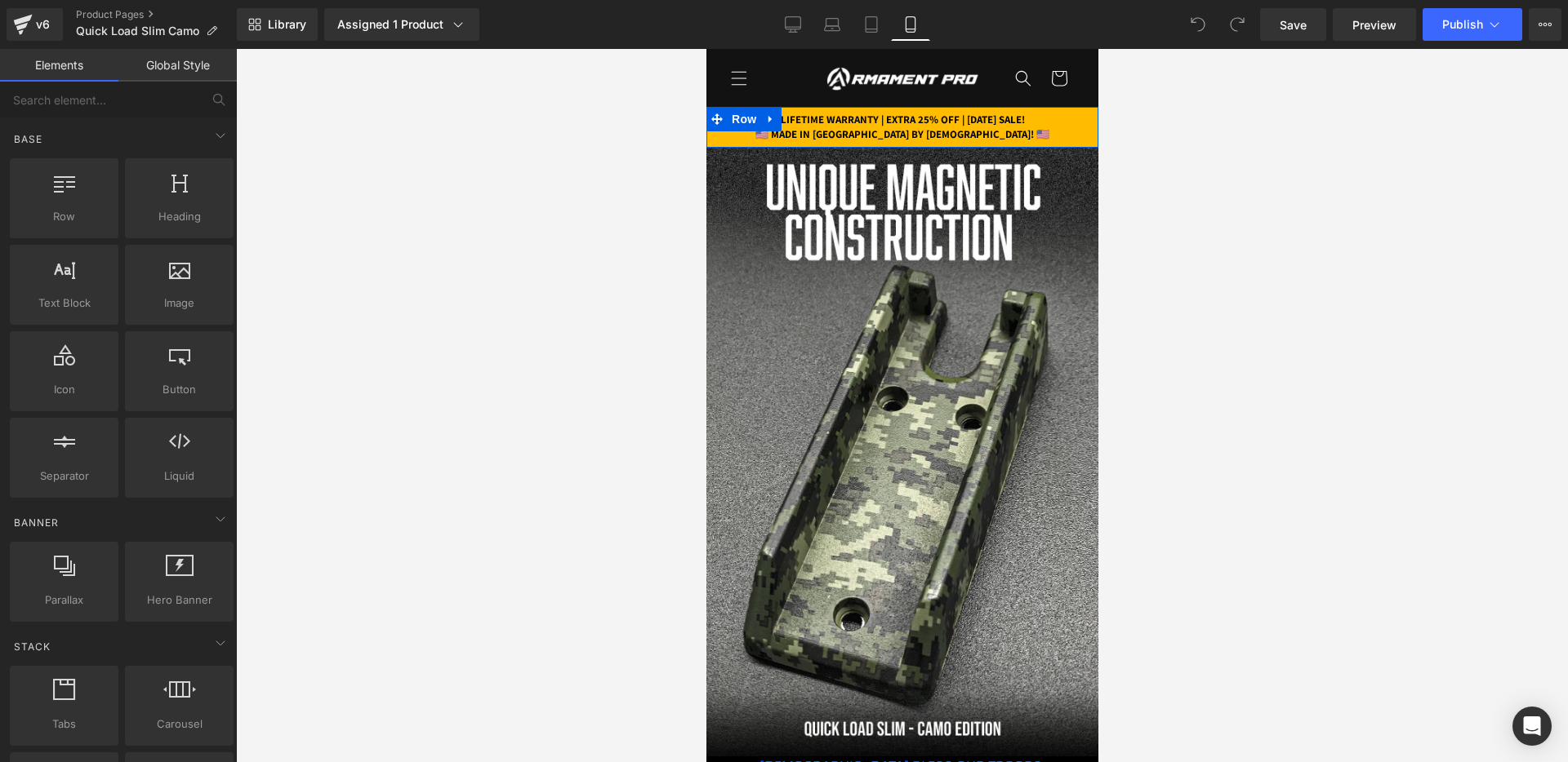
click at [983, 118] on p "LIFETIME WARRANTY | EXTRA 25% OFF | PATRIOT DAY SALE!" at bounding box center [901, 120] width 368 height 15
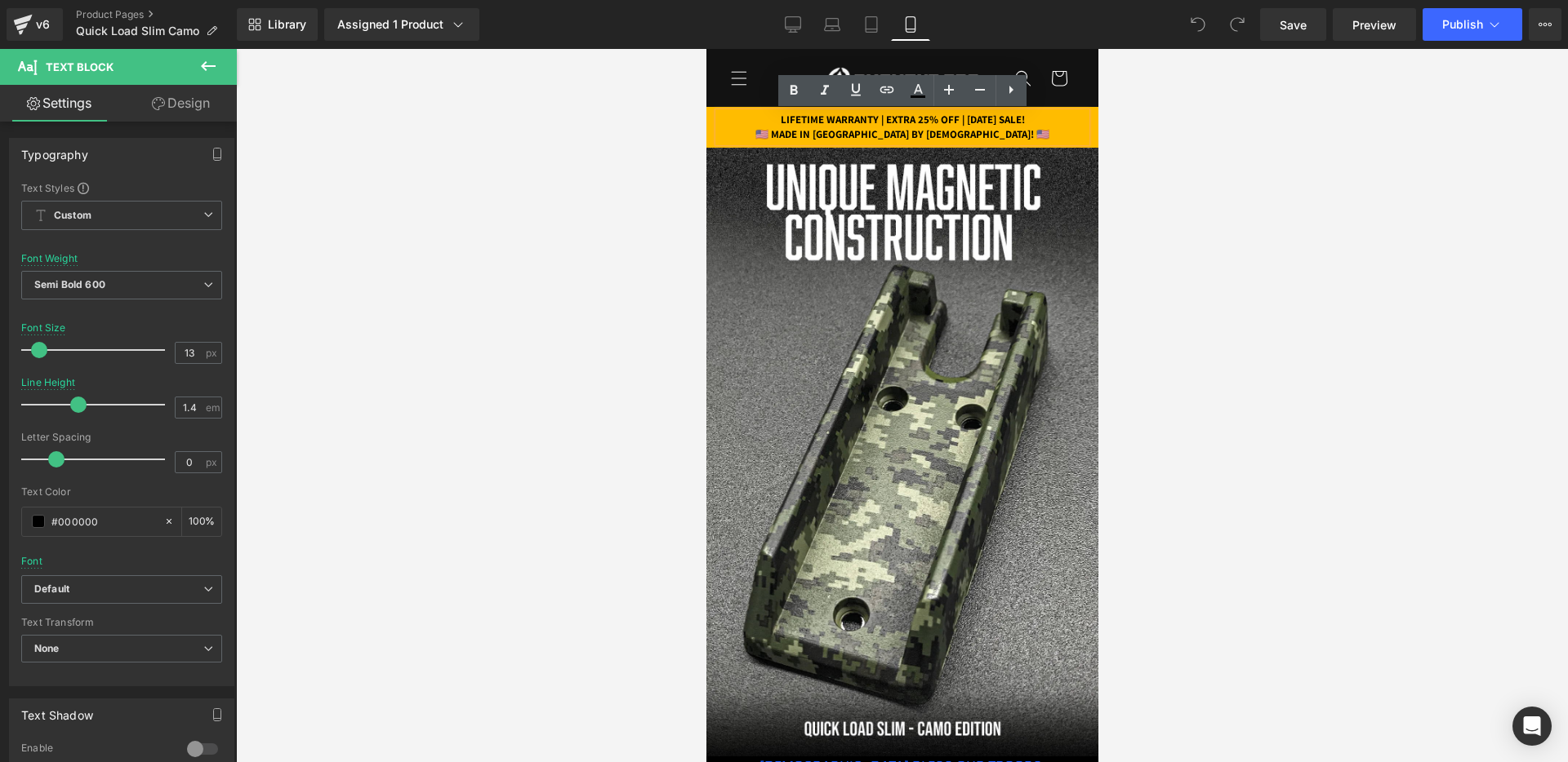
drag, startPoint x: 955, startPoint y: 118, endPoint x: 1055, endPoint y: 122, distance: 100.1
click at [1055, 122] on p "LIFETIME WARRANTY | EXTRA 25% OFF | PATRIOT DAY SALE!" at bounding box center [901, 120] width 368 height 15
paste div
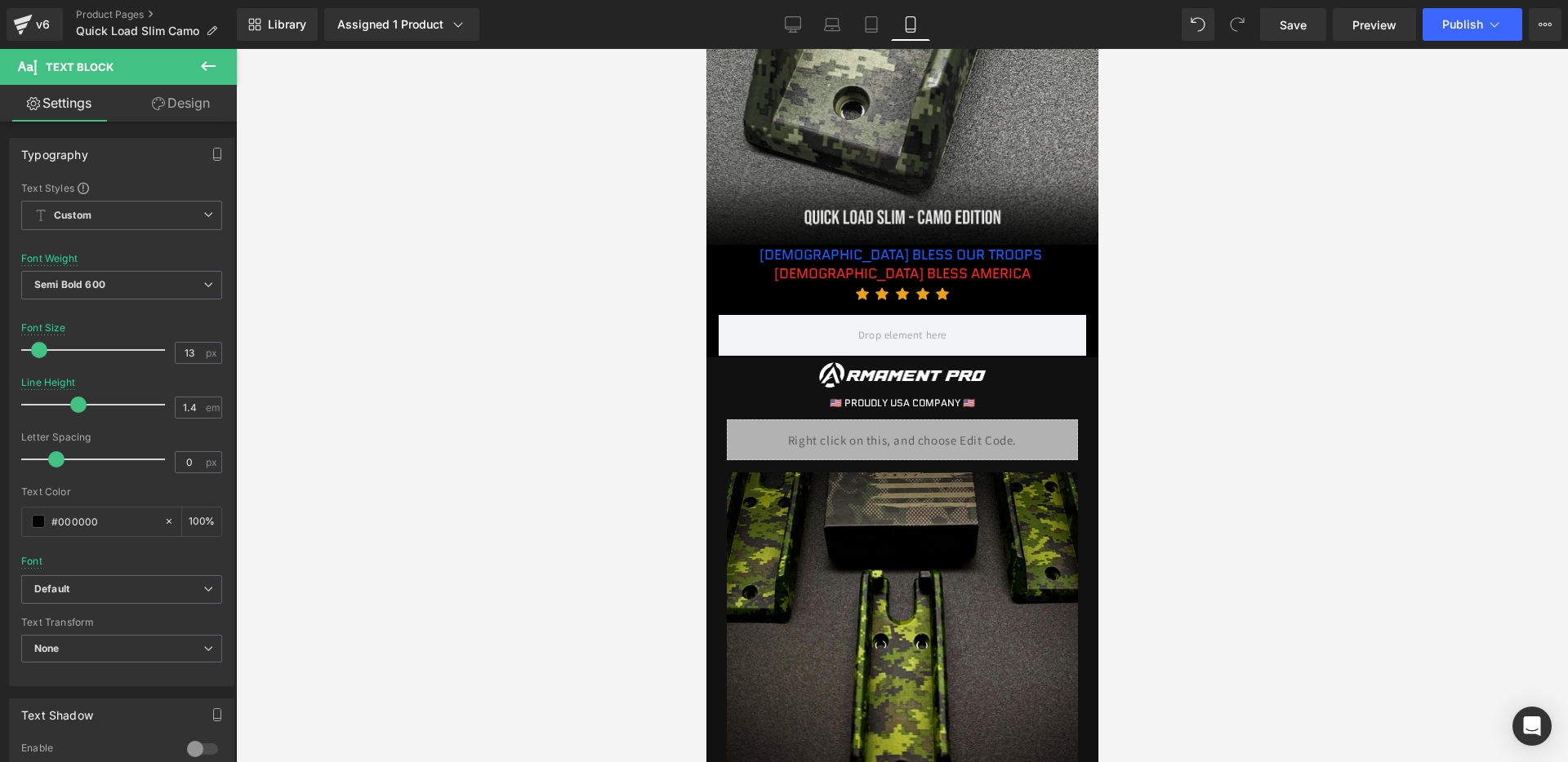
scroll to position [514, 0]
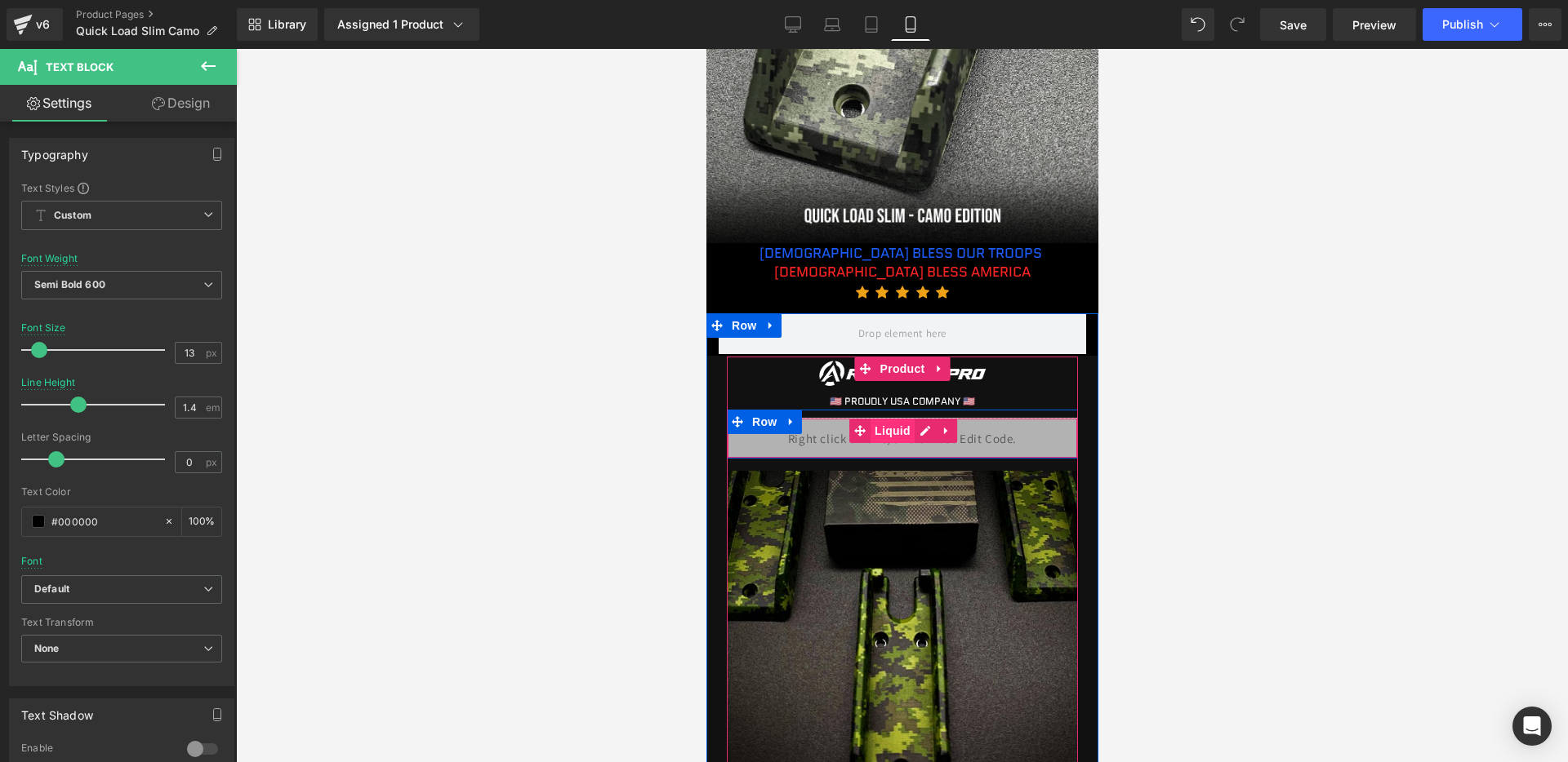
click at [897, 426] on span "Liquid" at bounding box center [891, 431] width 44 height 24
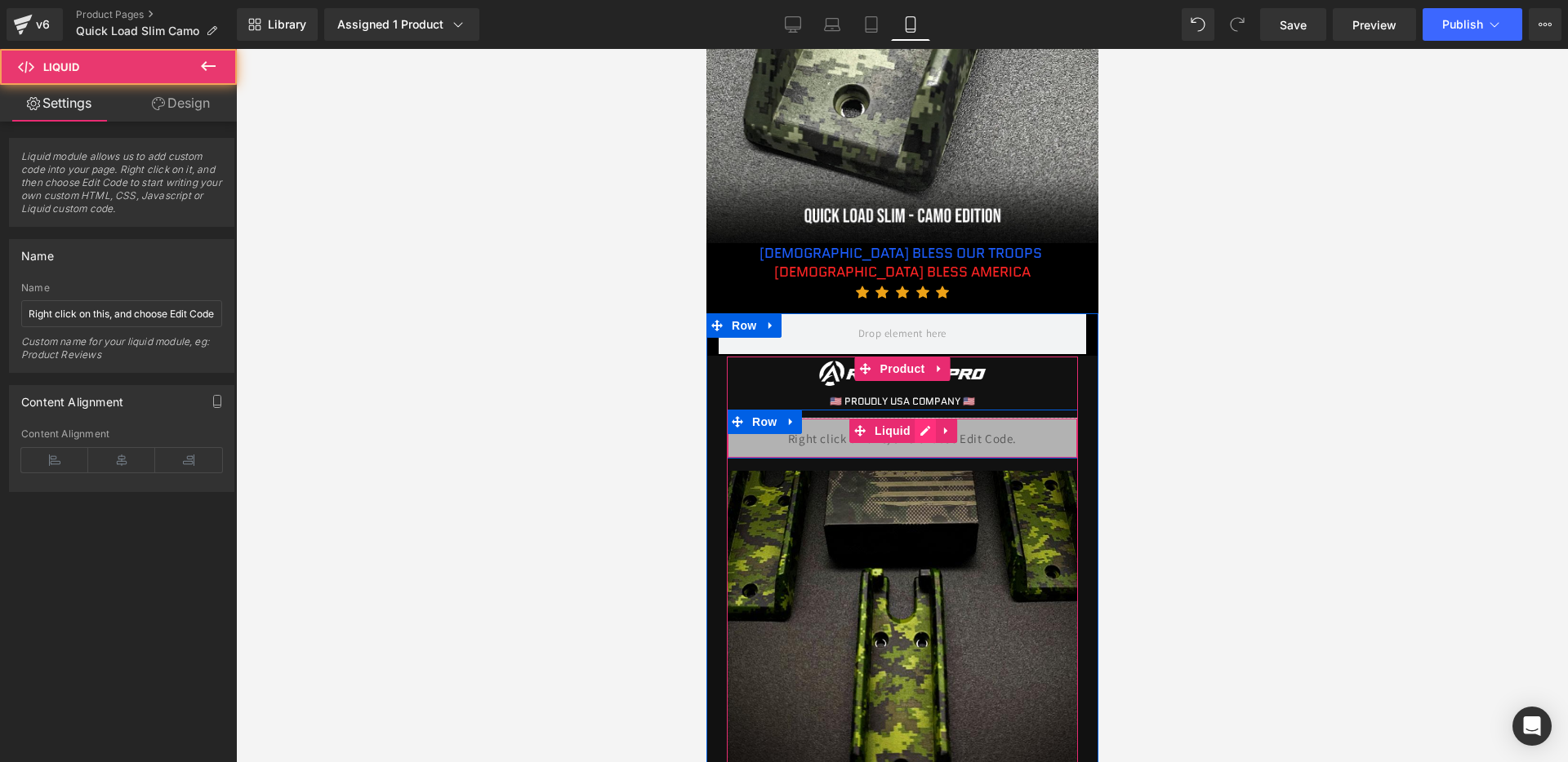
click at [922, 426] on div "Liquid" at bounding box center [901, 438] width 351 height 41
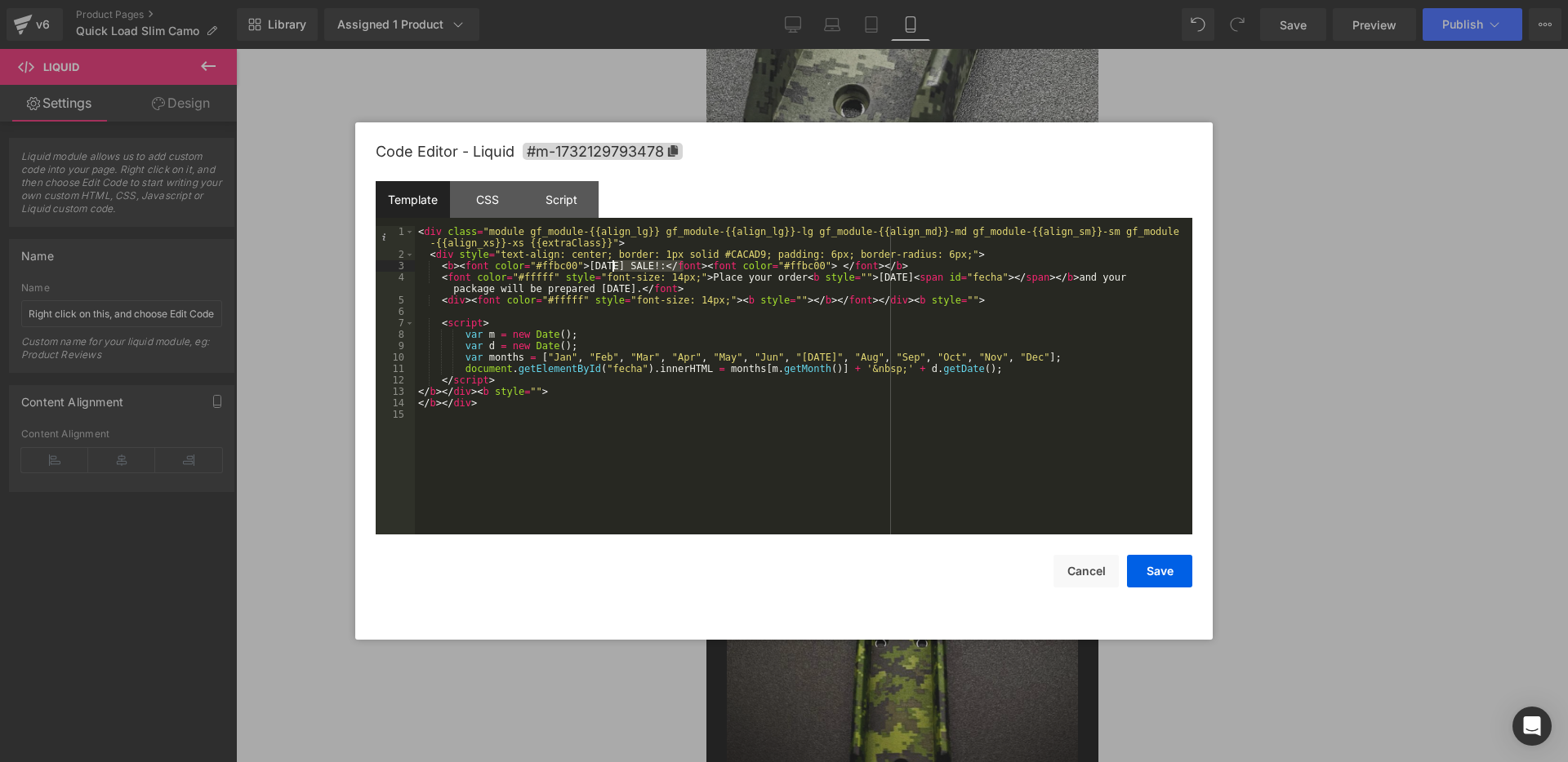
drag, startPoint x: 681, startPoint y: 262, endPoint x: 610, endPoint y: 268, distance: 71.3
click at [610, 268] on div "< div class = "module gf_module-{{align_lg}} gf_module-{{align_lg}}-lg gf_modul…" at bounding box center [803, 397] width 777 height 343
click at [1157, 562] on button "Save" at bounding box center [1159, 572] width 65 height 33
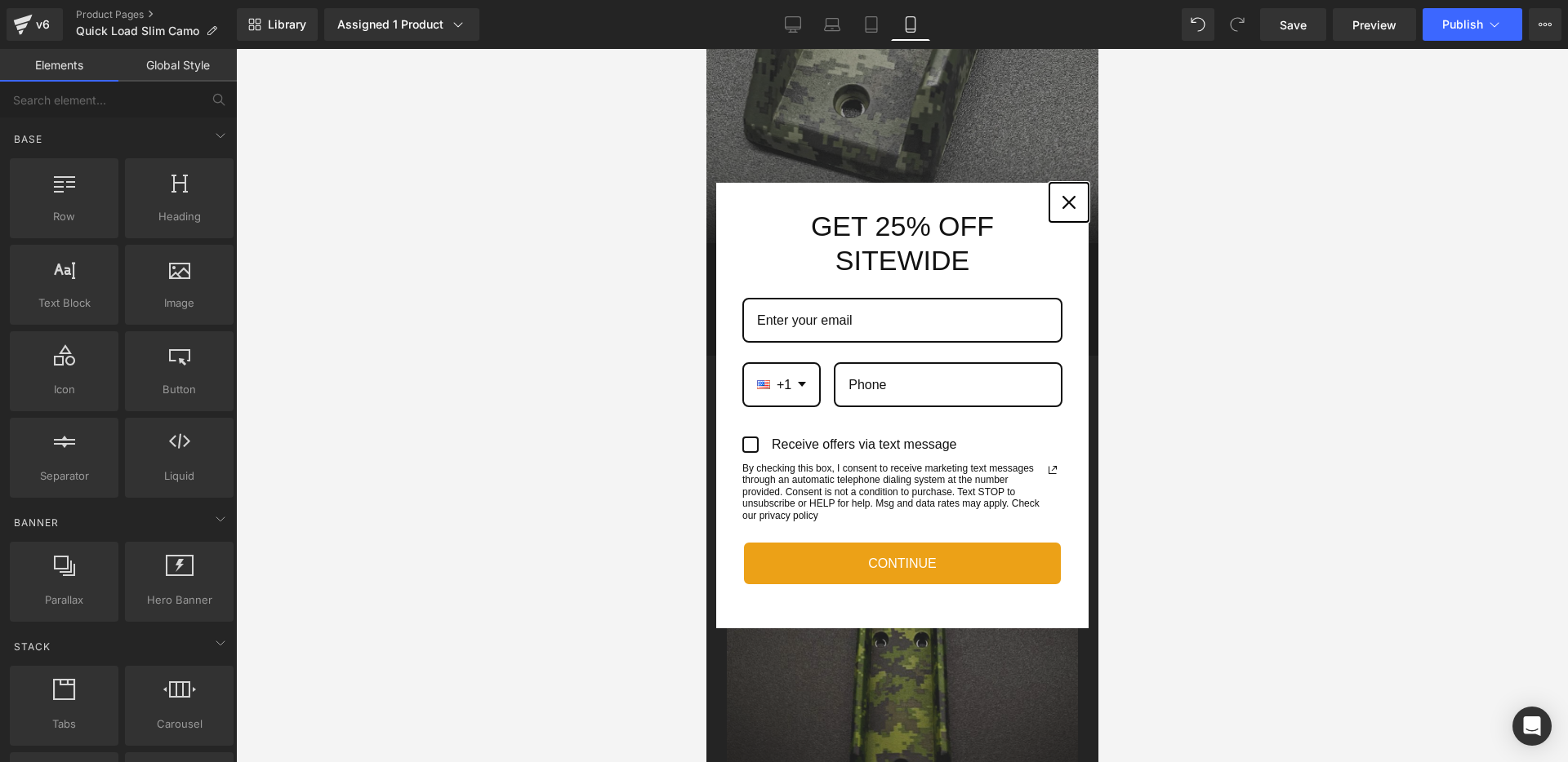
click at [1052, 199] on button "Close" at bounding box center [1067, 202] width 39 height 39
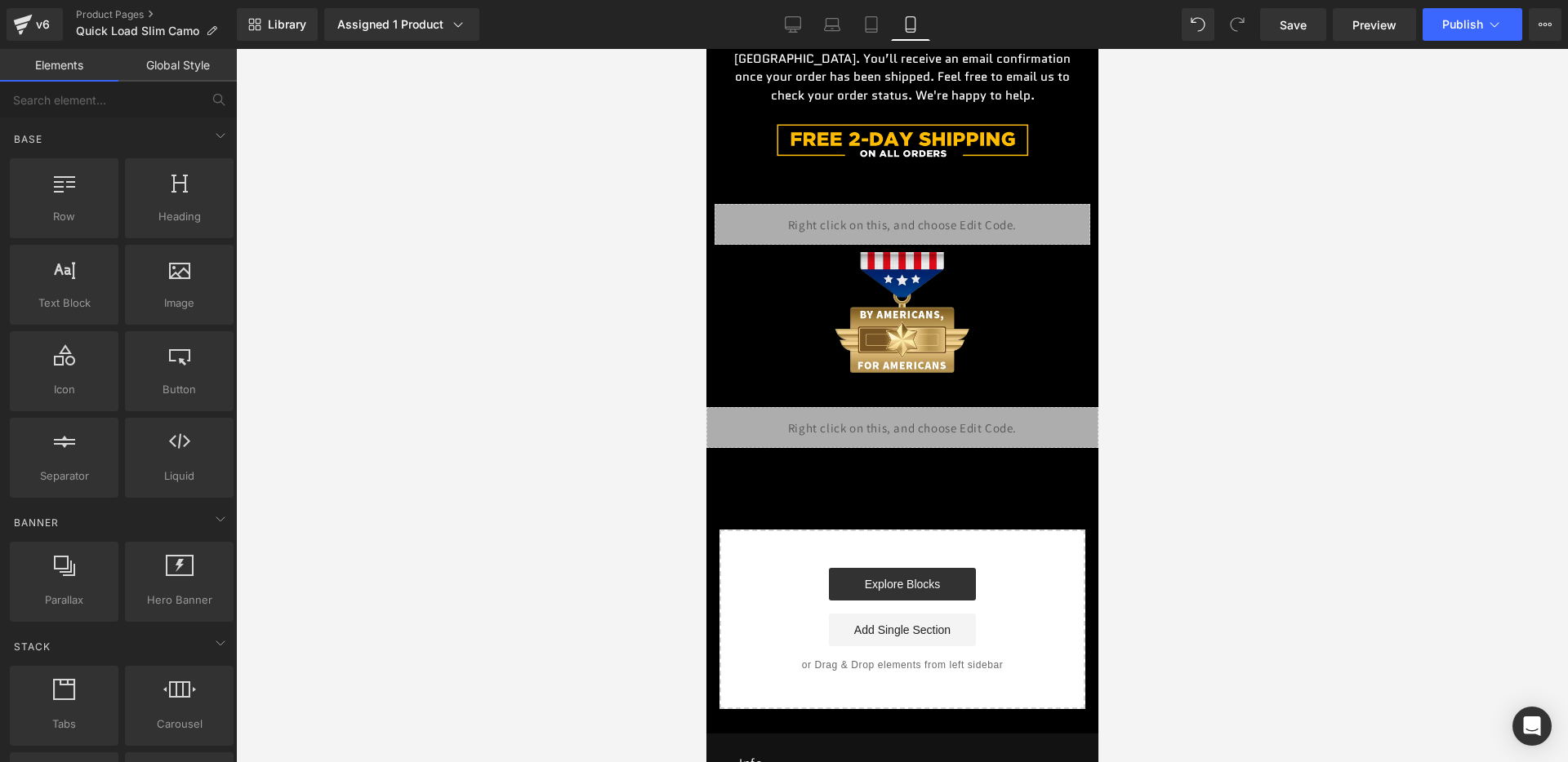
scroll to position [3700, 0]
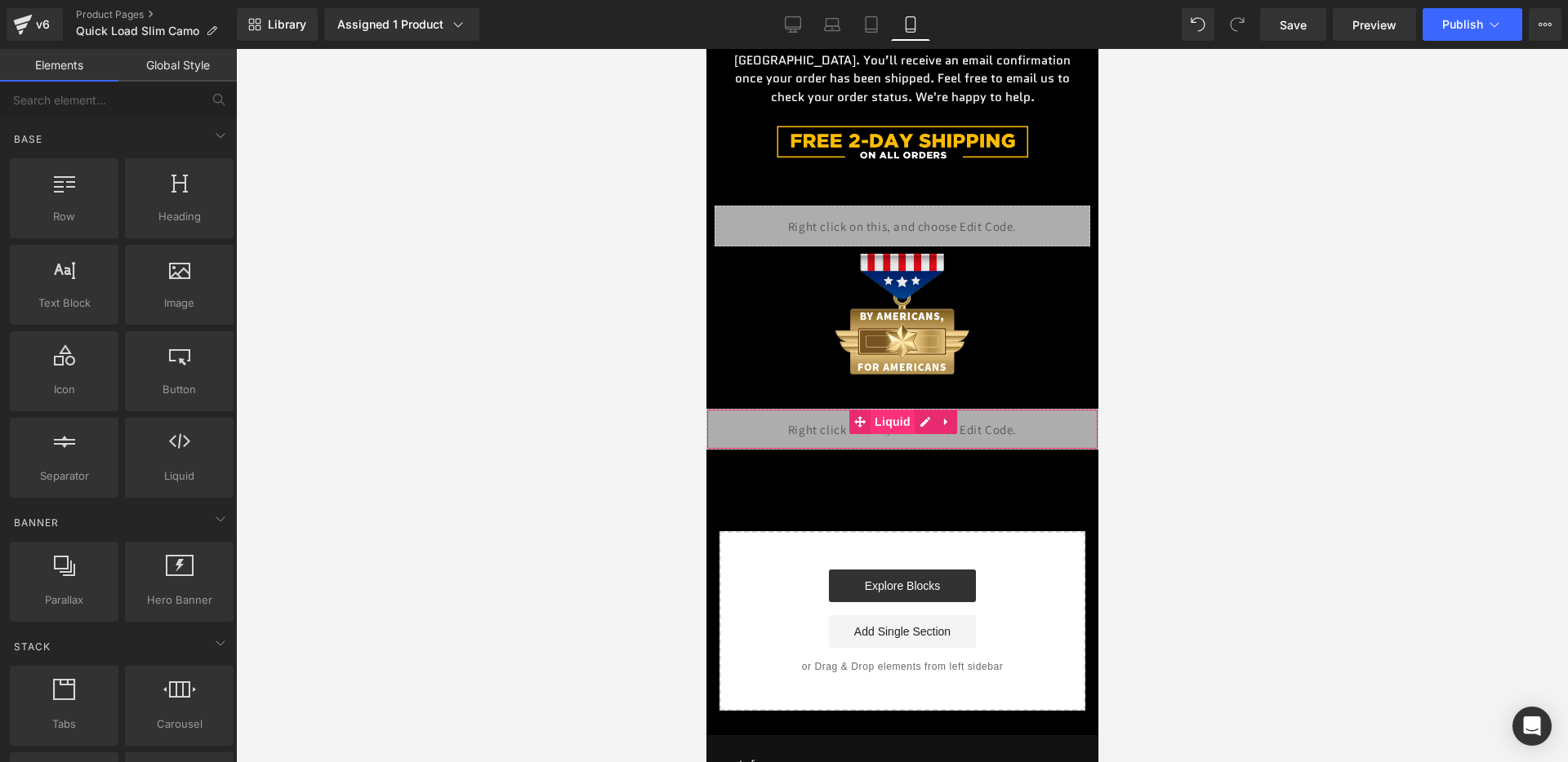
click at [908, 421] on span "Liquid" at bounding box center [891, 422] width 44 height 24
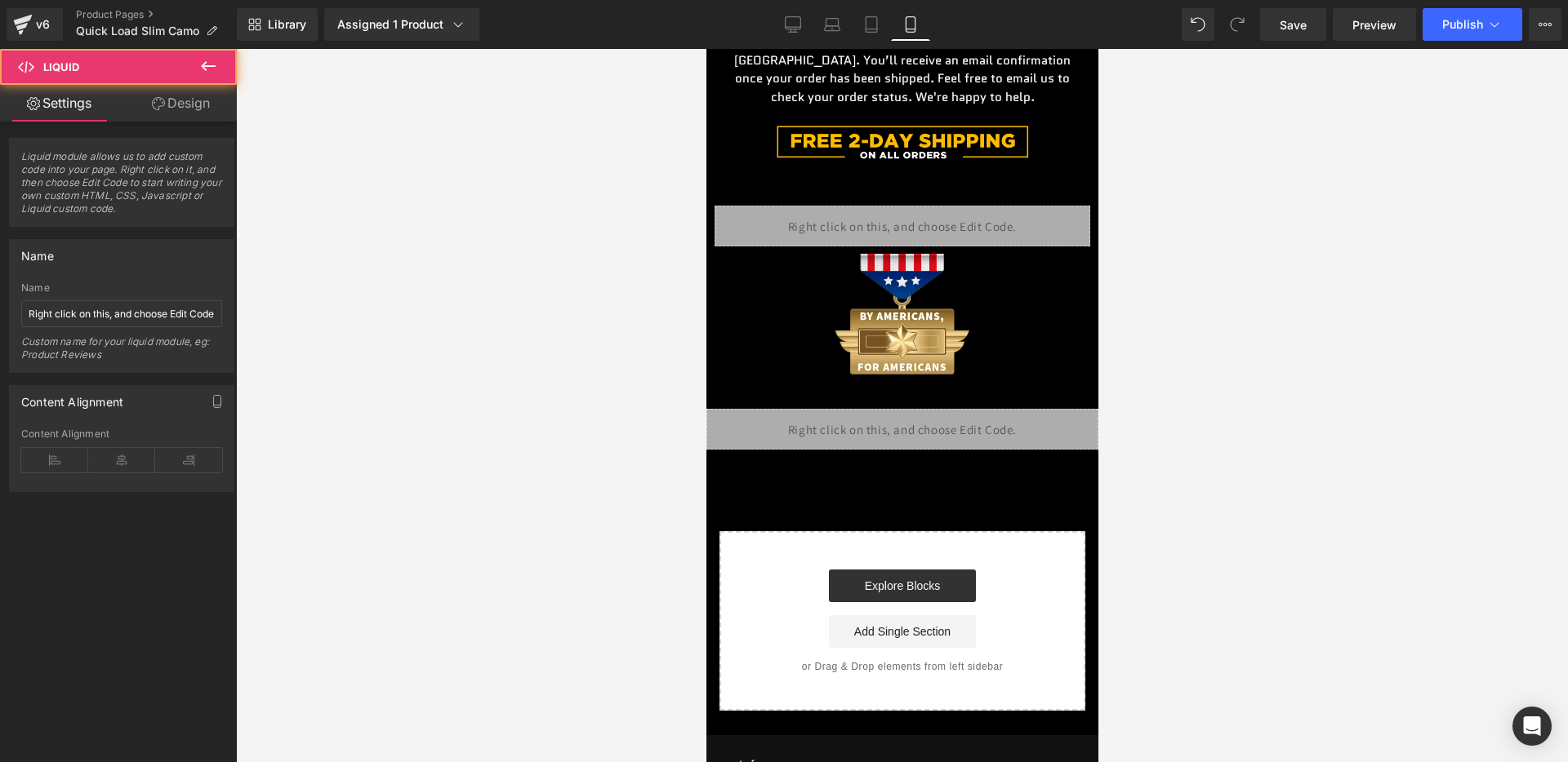
click at [924, 422] on div "Liquid" at bounding box center [901, 429] width 392 height 41
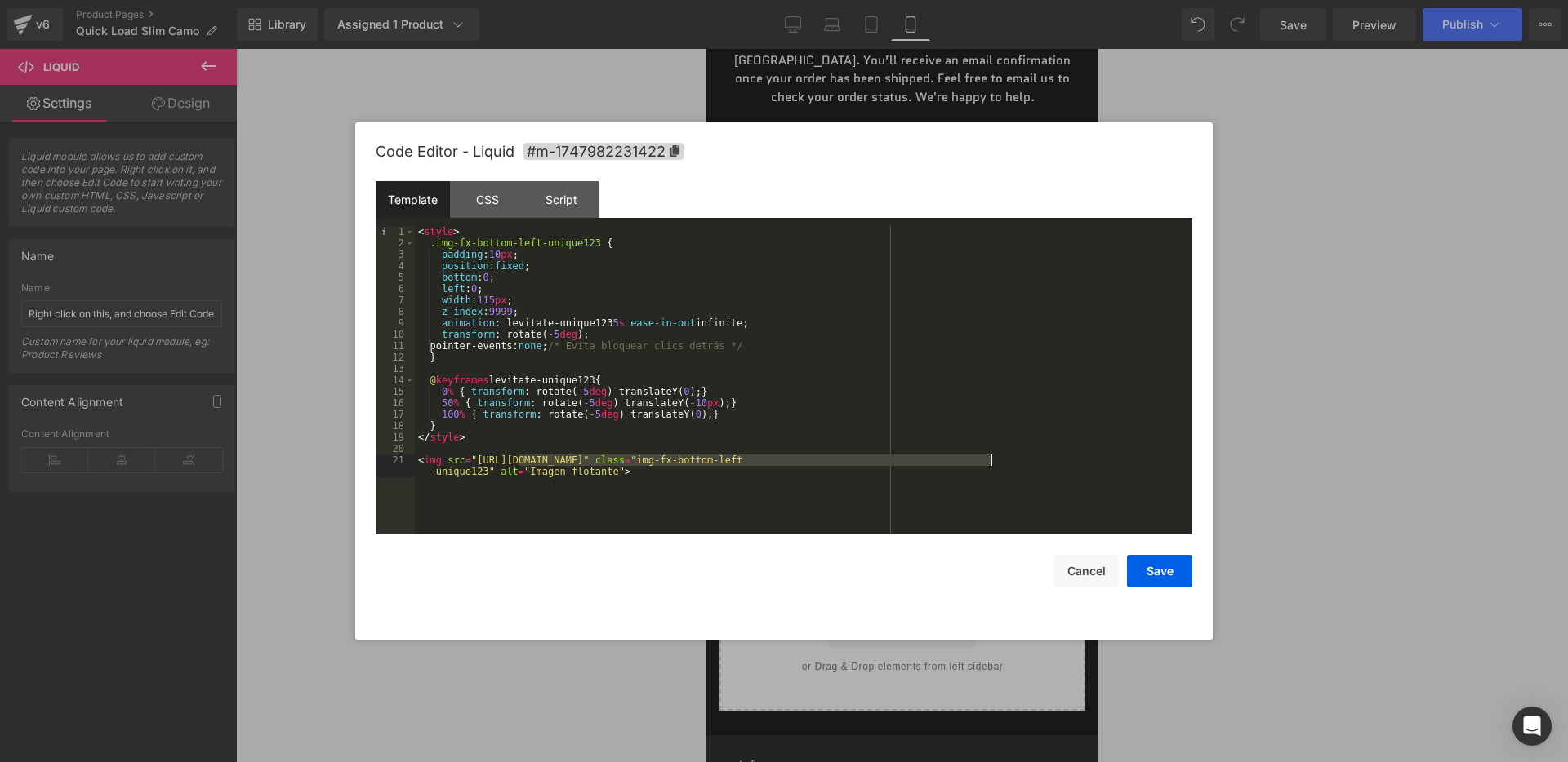
drag, startPoint x: 516, startPoint y: 462, endPoint x: 993, endPoint y: 461, distance: 477.0
click at [993, 461] on div "< style > .img-fx-bottom-left-unique123 { padding : 10 px ; position : fixed ; …" at bounding box center [803, 397] width 777 height 343
click at [1169, 573] on button "Save" at bounding box center [1159, 572] width 65 height 33
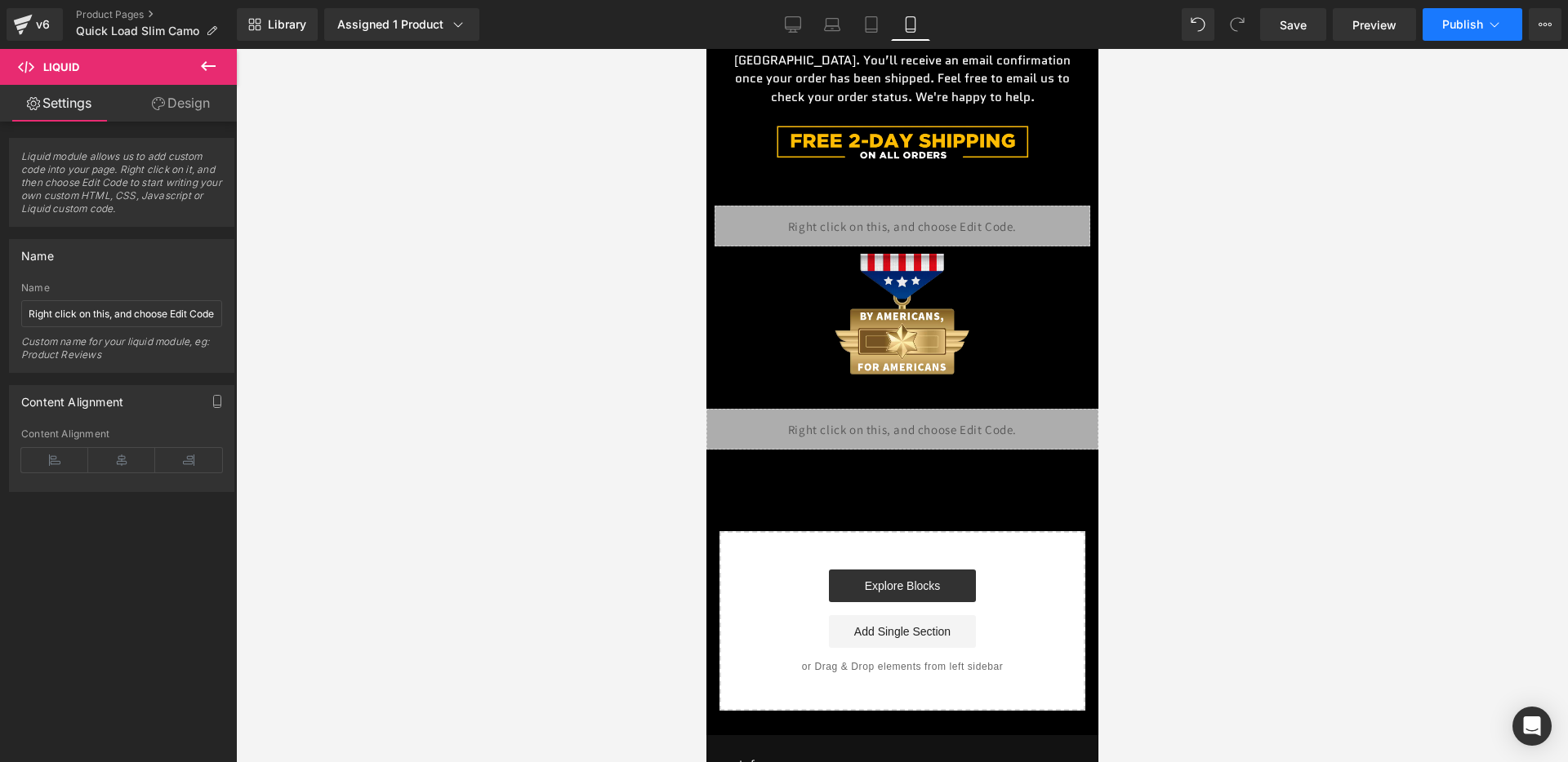
click at [1449, 19] on span "Publish" at bounding box center [1462, 24] width 41 height 13
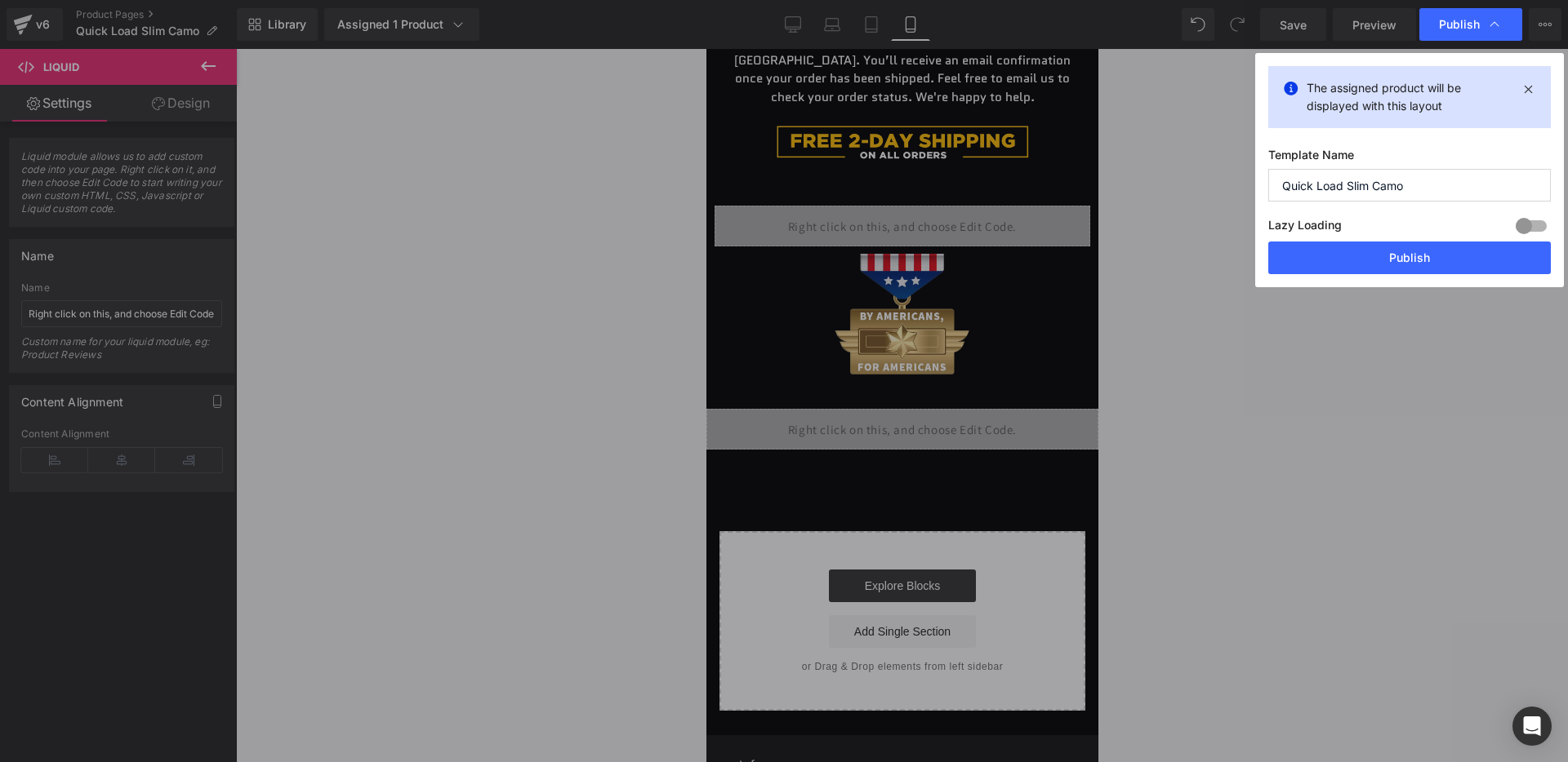
click at [1409, 281] on div "The assigned product will be displayed with this layout Template Name Quick Loa…" at bounding box center [1409, 170] width 309 height 235
click at [1409, 261] on button "Publish" at bounding box center [1409, 258] width 282 height 33
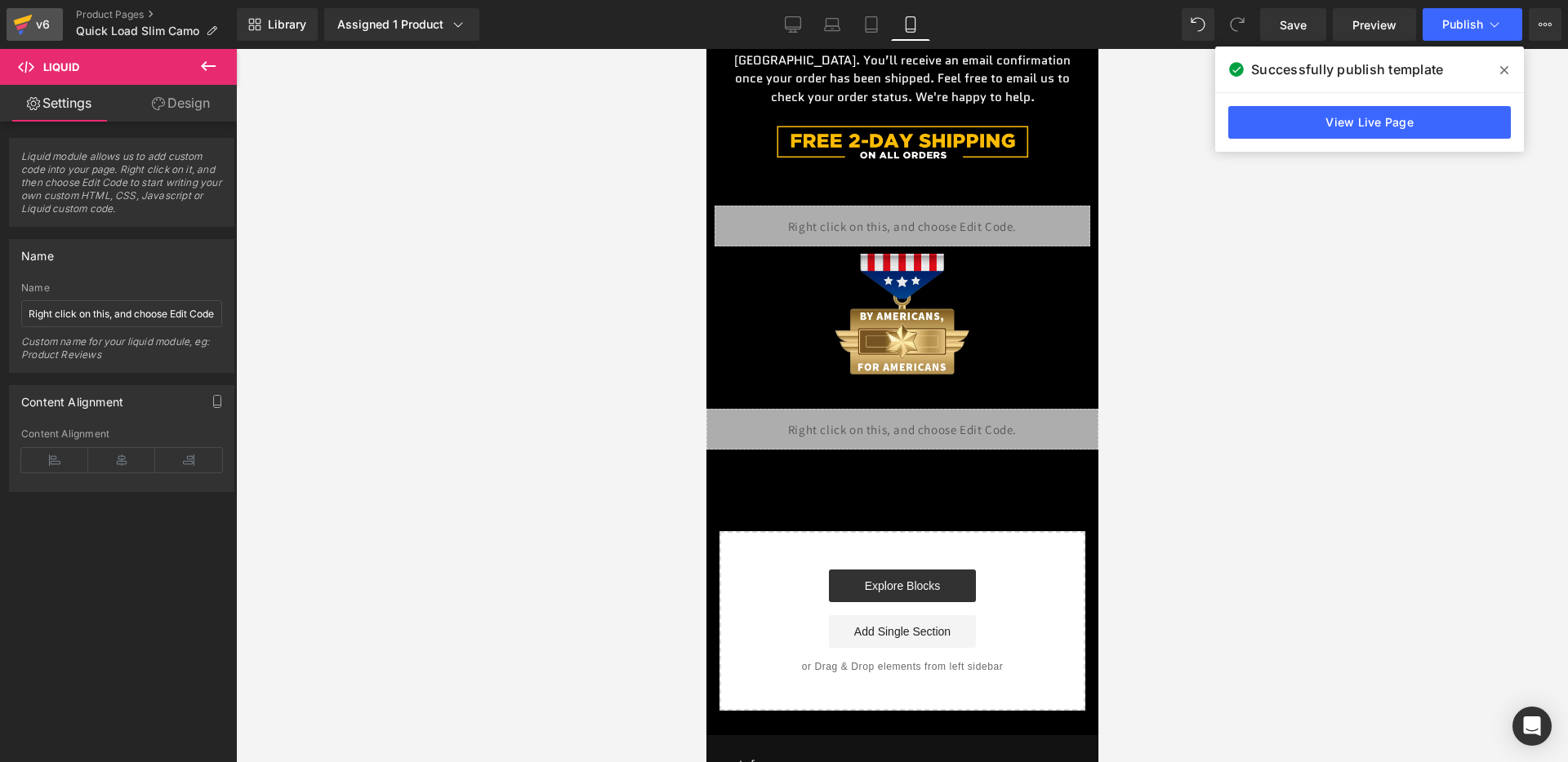
click at [52, 22] on div "v6" at bounding box center [43, 24] width 20 height 21
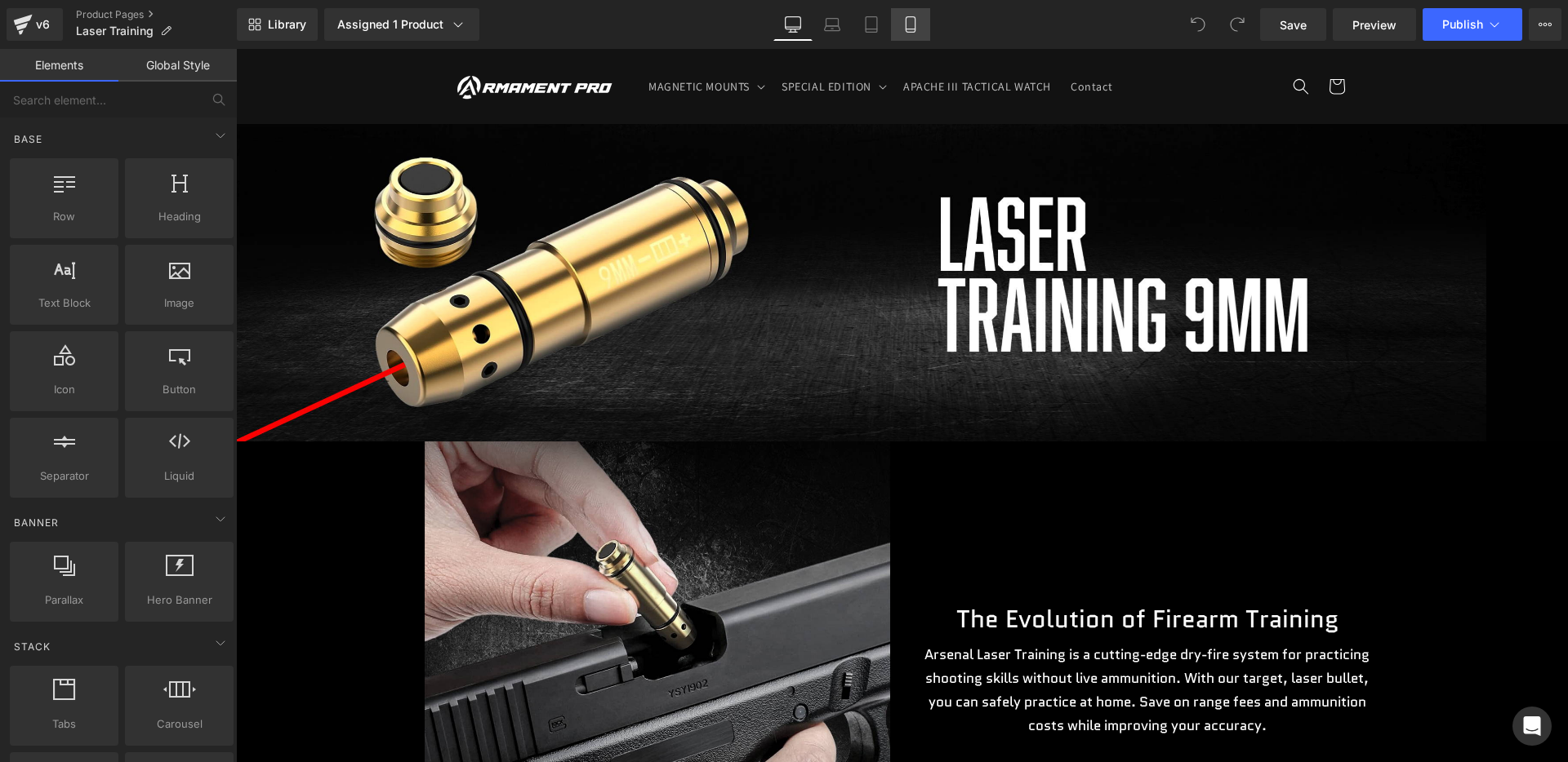
click at [914, 15] on link "Mobile" at bounding box center [910, 24] width 39 height 33
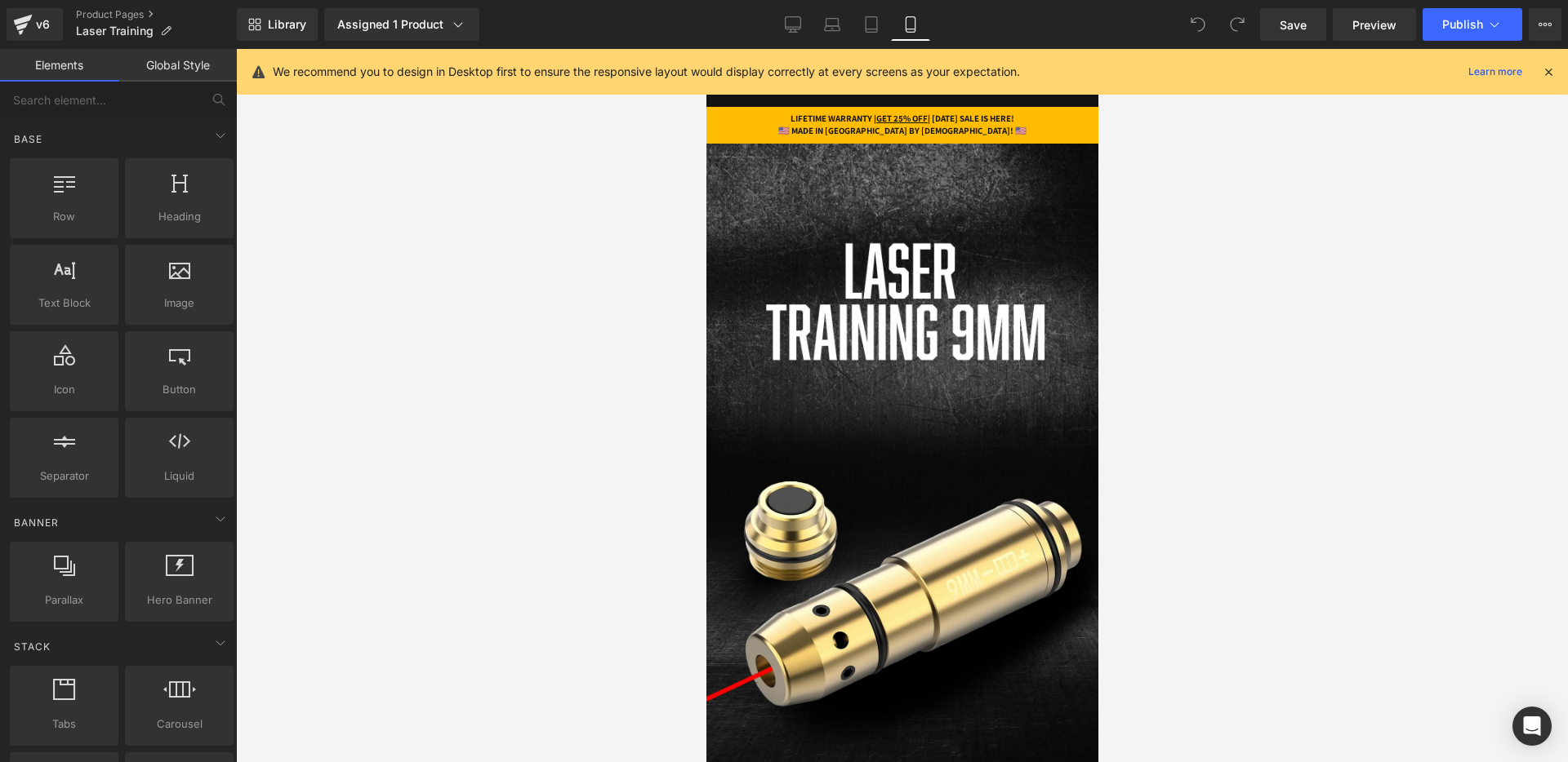
click at [1537, 74] on div "We recommend you to design in Desktop first to ensure the responsive layout wou…" at bounding box center [907, 71] width 1269 height 20
click at [1544, 74] on icon at bounding box center [1548, 71] width 15 height 15
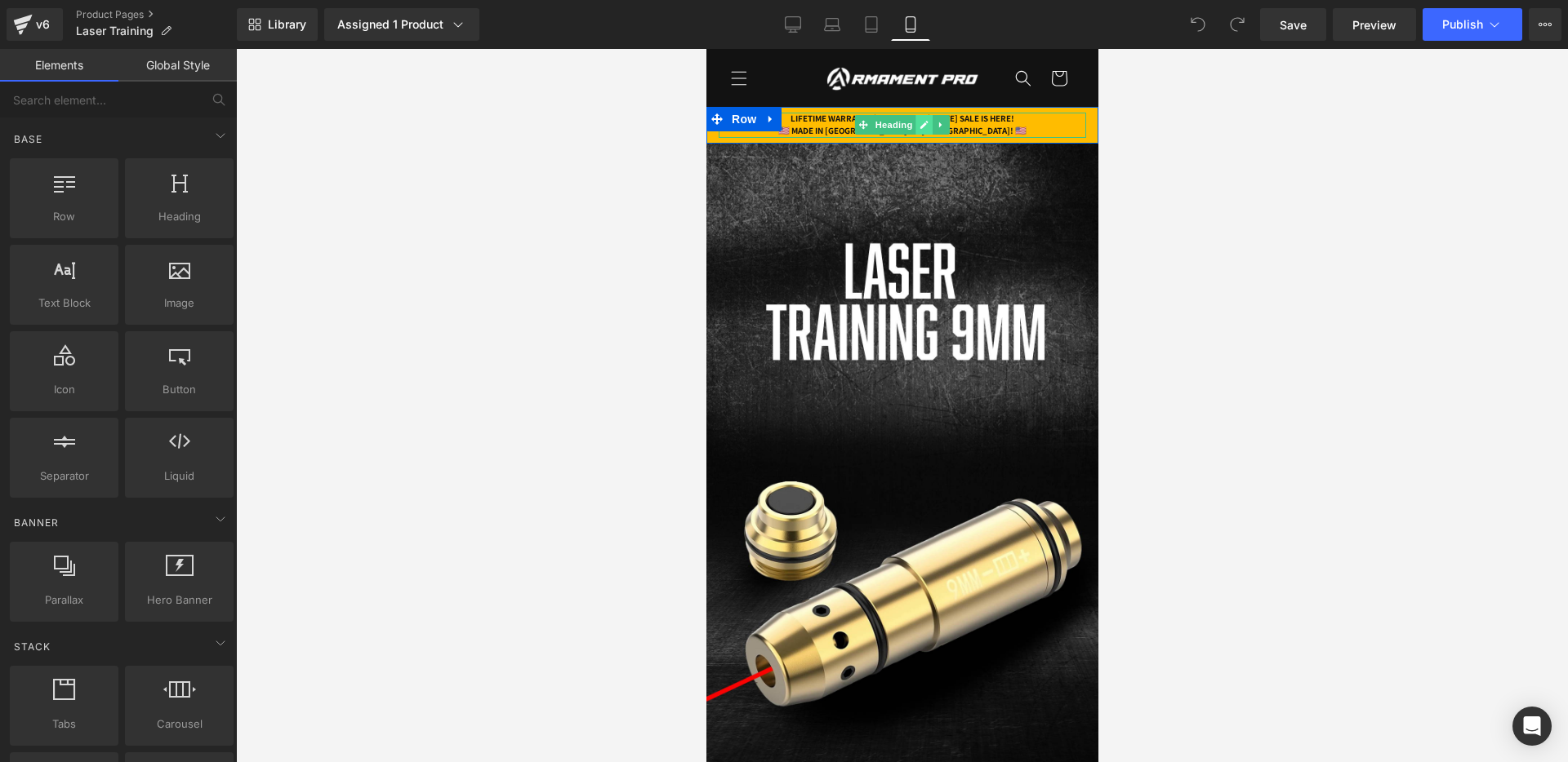
click at [927, 122] on icon at bounding box center [923, 125] width 8 height 8
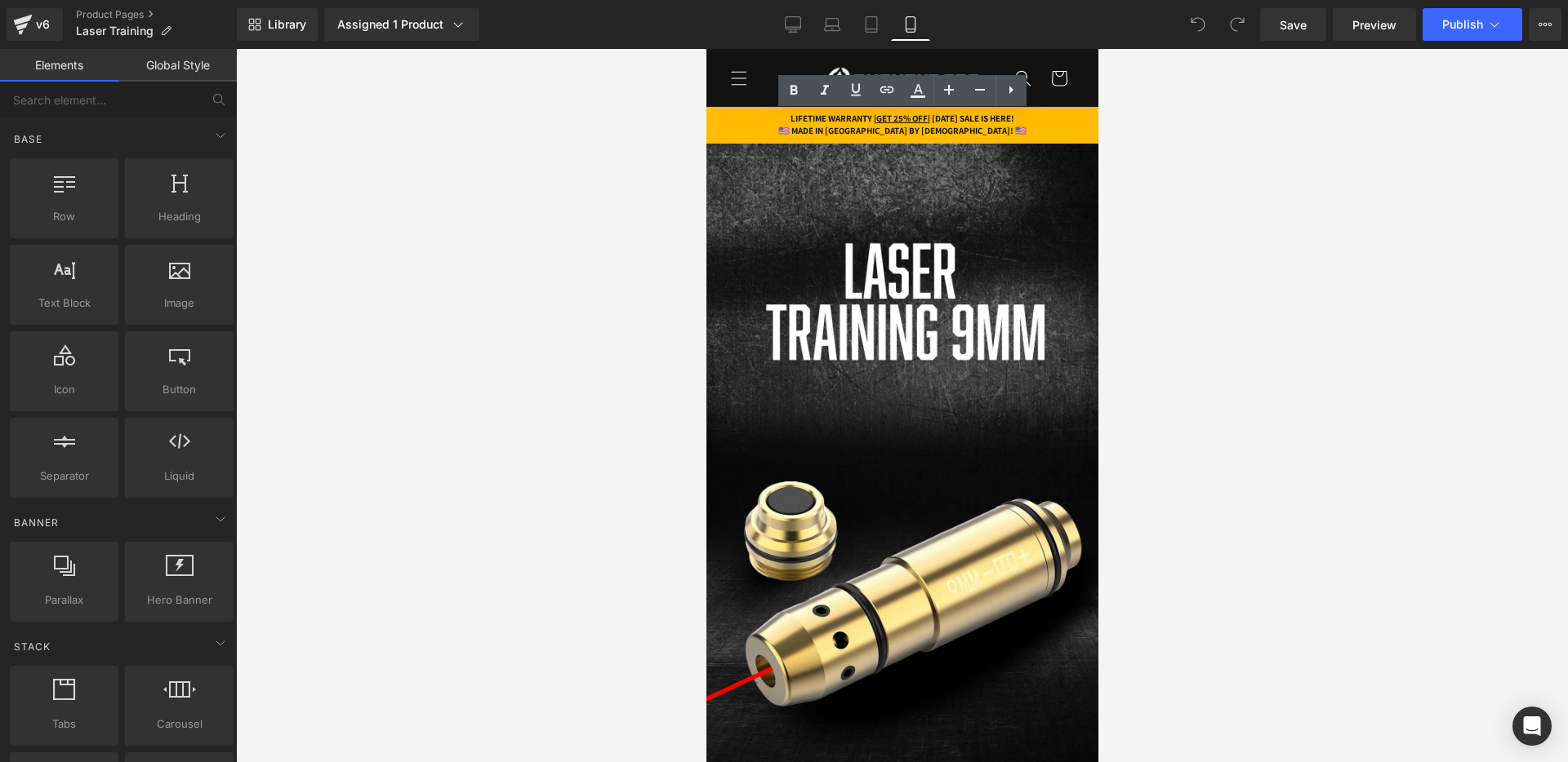
click at [940, 120] on h1 "LIFETIME WARRANTY | GET 25% OFF | [DATE] SALE IS HERE!" at bounding box center [901, 119] width 368 height 12
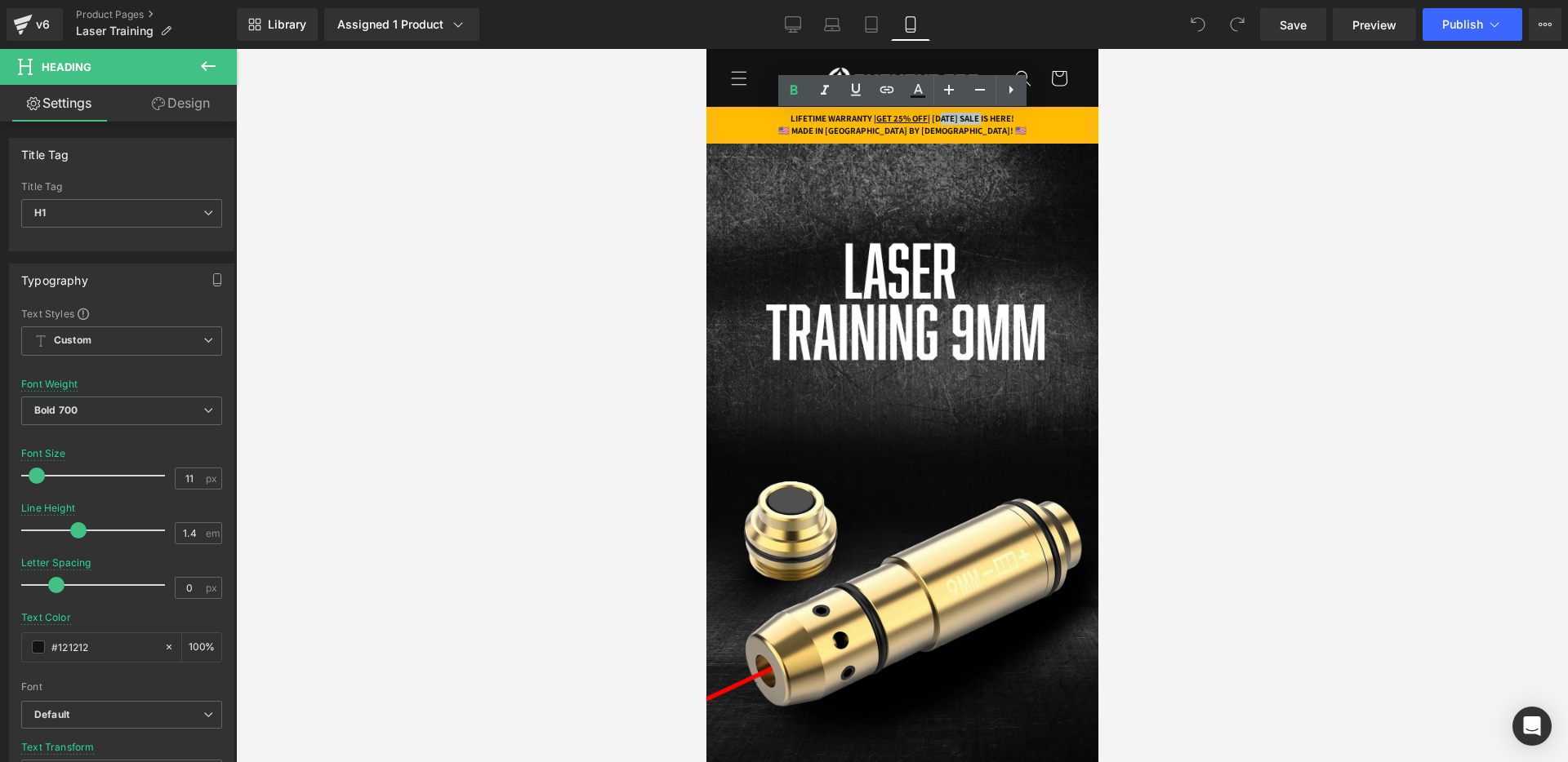
drag, startPoint x: 925, startPoint y: 121, endPoint x: 981, endPoint y: 120, distance: 56.0
click at [981, 120] on h1 "LIFETIME WARRANTY | GET 25% OFF | [DATE] SALE IS HERE!" at bounding box center [901, 119] width 368 height 12
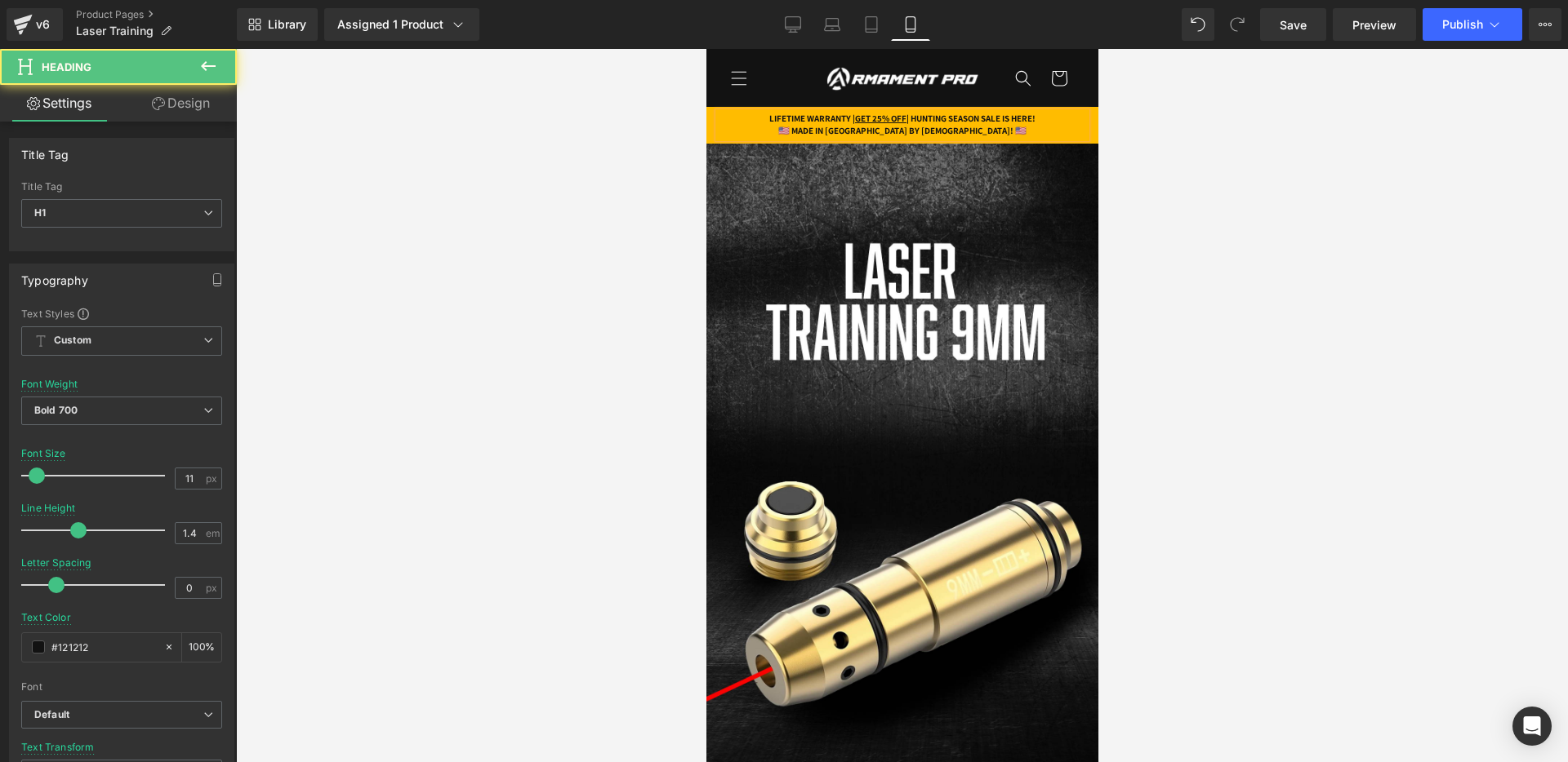
click at [1004, 120] on h1 "LIFETIME WARRANTY | GET 25% OFF | HUNTING SEASON SALE IS HERE!" at bounding box center [901, 119] width 368 height 12
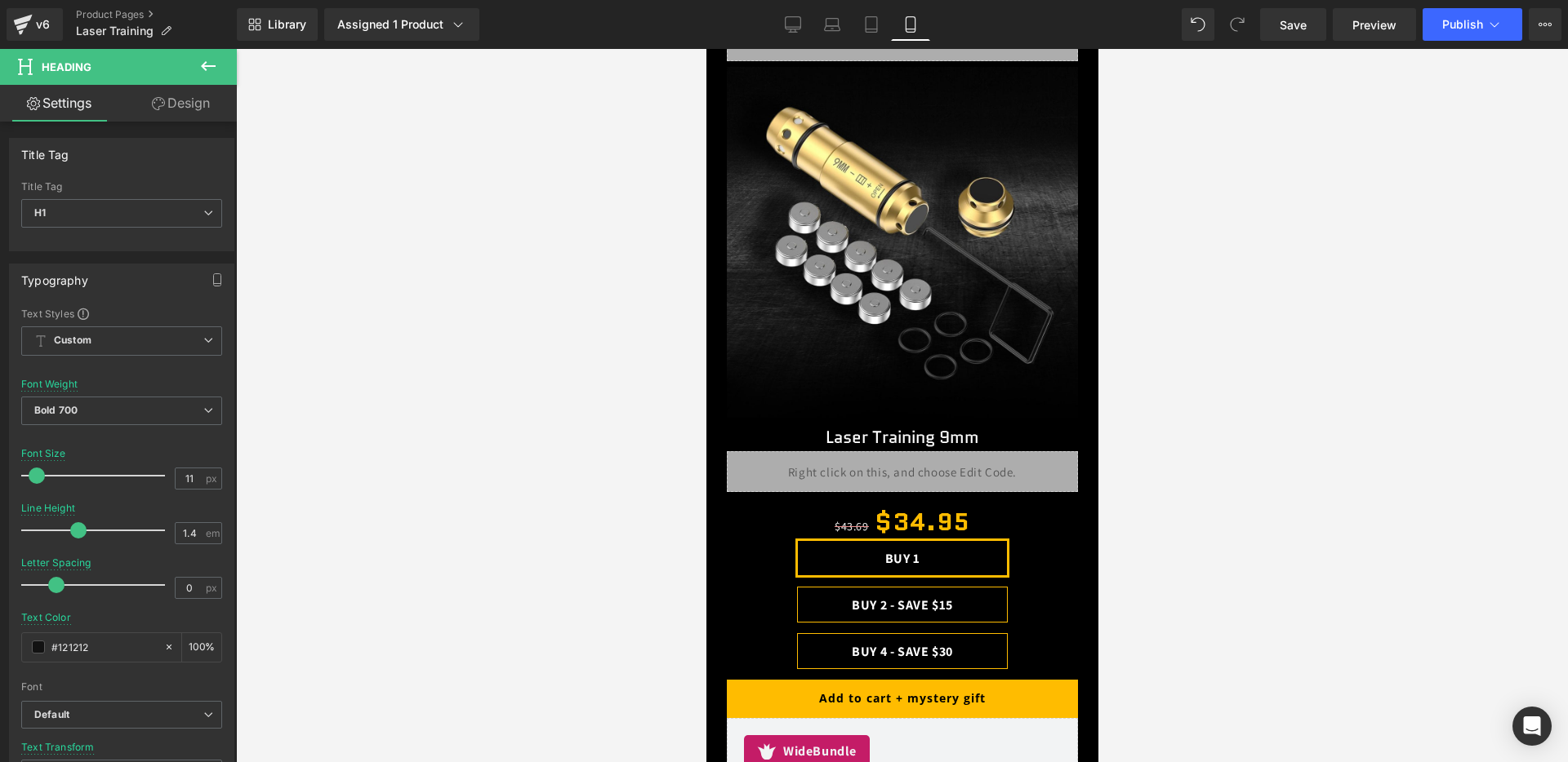
scroll to position [704, 0]
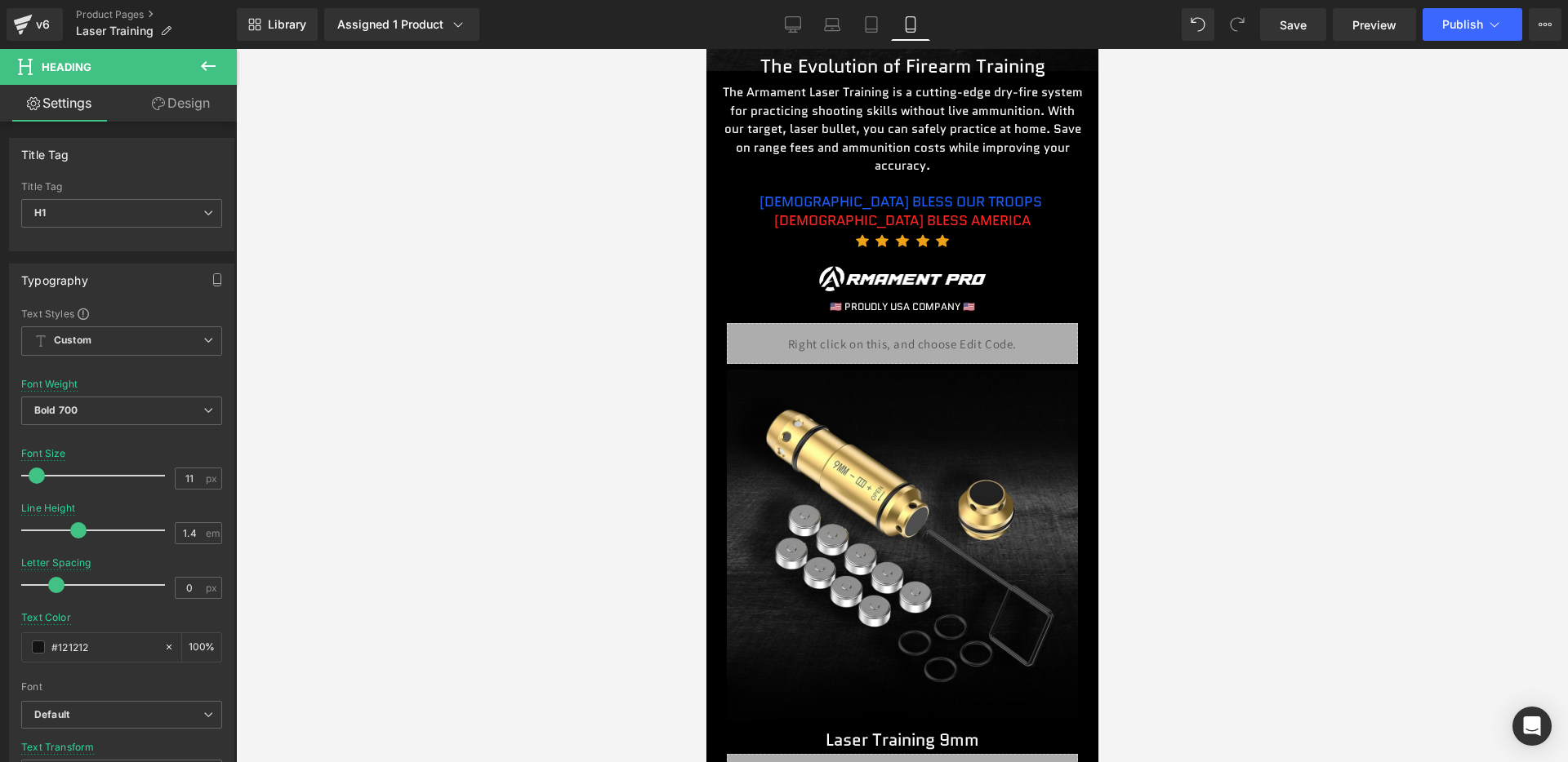
click at [891, 341] on div "Liquid" at bounding box center [901, 343] width 351 height 41
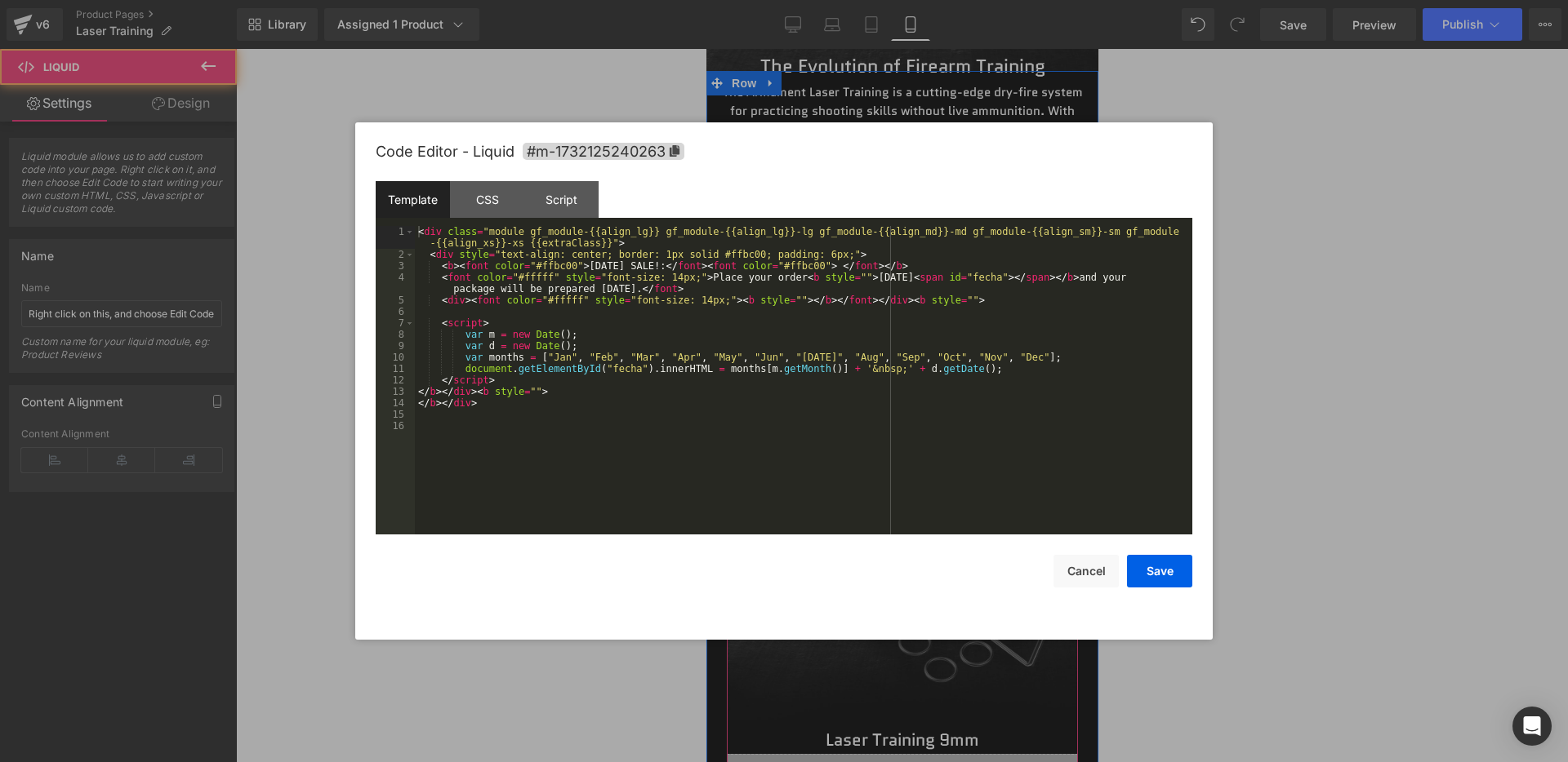
click at [919, 340] on div "Liquid" at bounding box center [901, 343] width 351 height 41
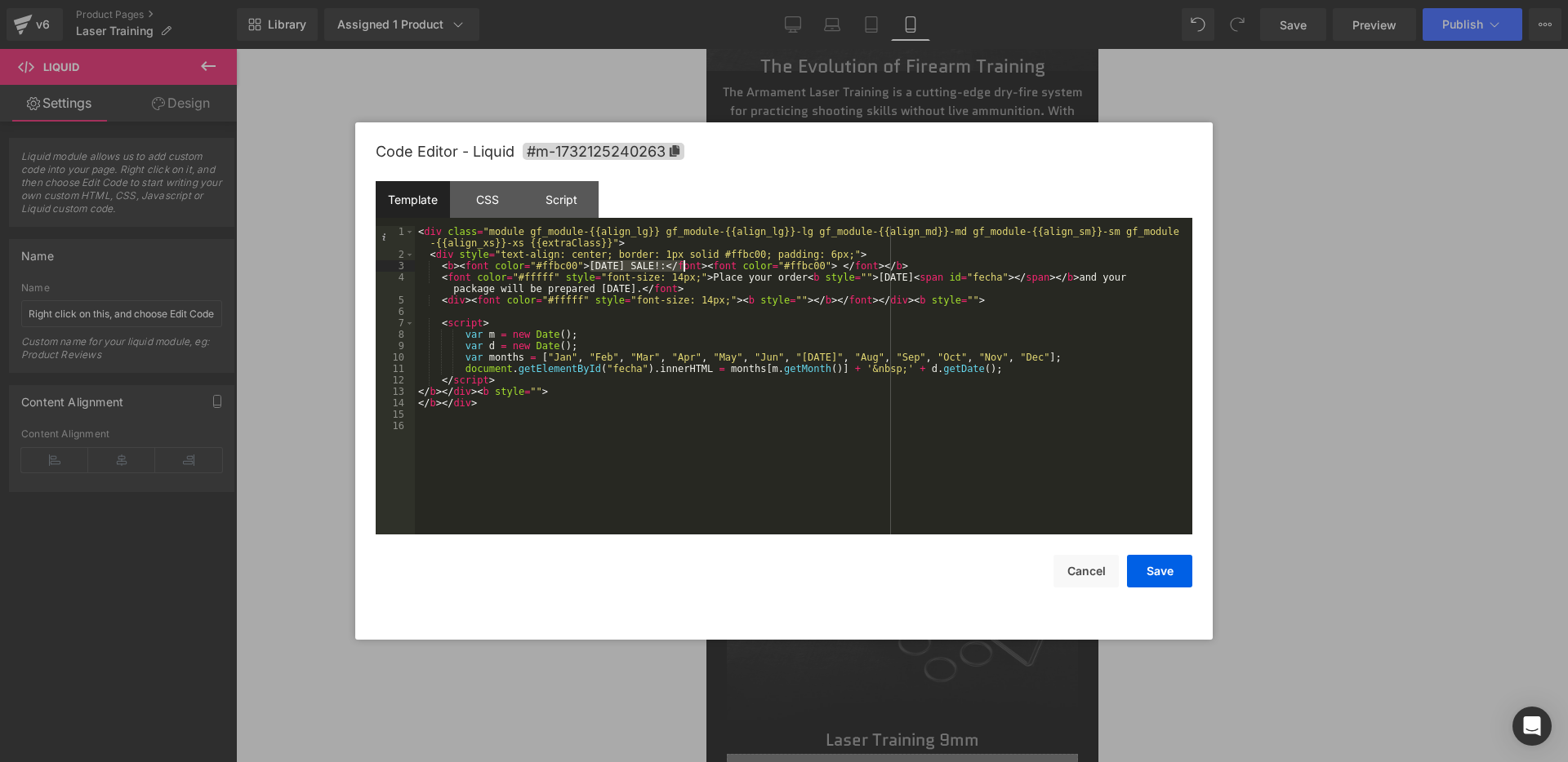
drag, startPoint x: 590, startPoint y: 266, endPoint x: 682, endPoint y: 266, distance: 92.0
click at [682, 266] on div "< div class = "module gf_module-{{align_lg}} gf_module-{{align_lg}}-lg gf_modul…" at bounding box center [803, 397] width 777 height 343
click at [1167, 572] on button "Save" at bounding box center [1159, 572] width 65 height 33
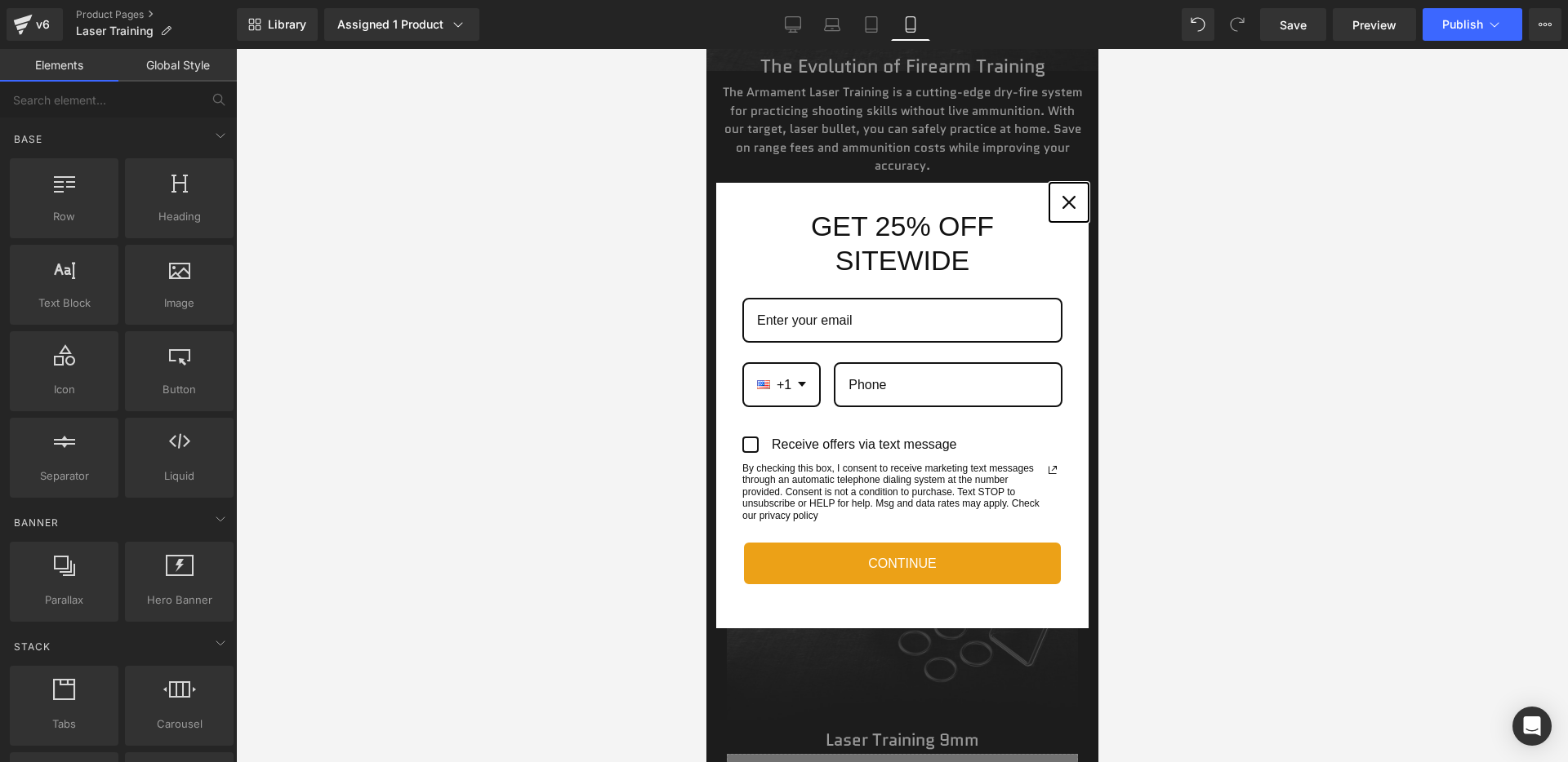
click at [1055, 193] on button "Close" at bounding box center [1067, 202] width 39 height 39
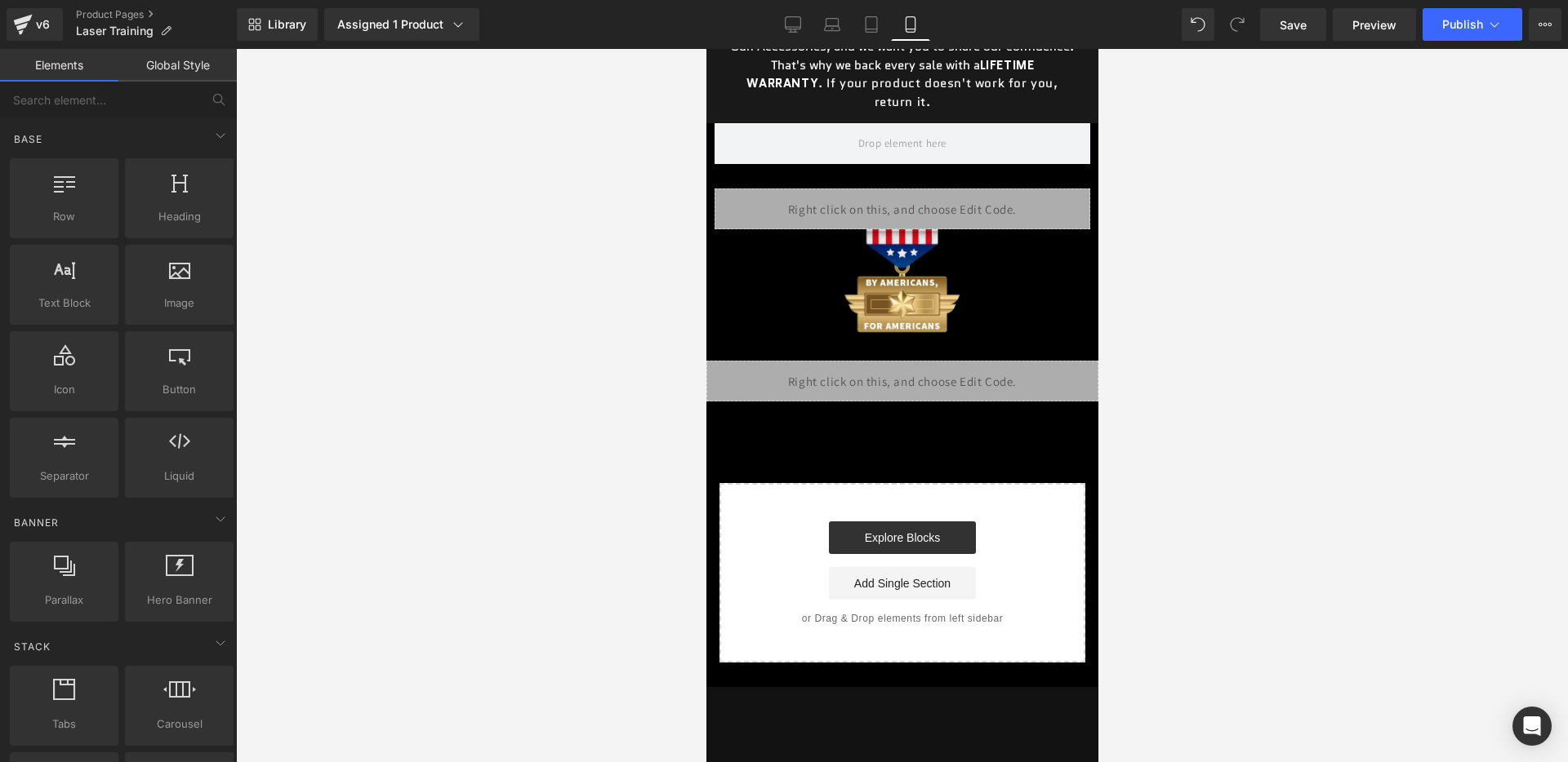
scroll to position [4182, 0]
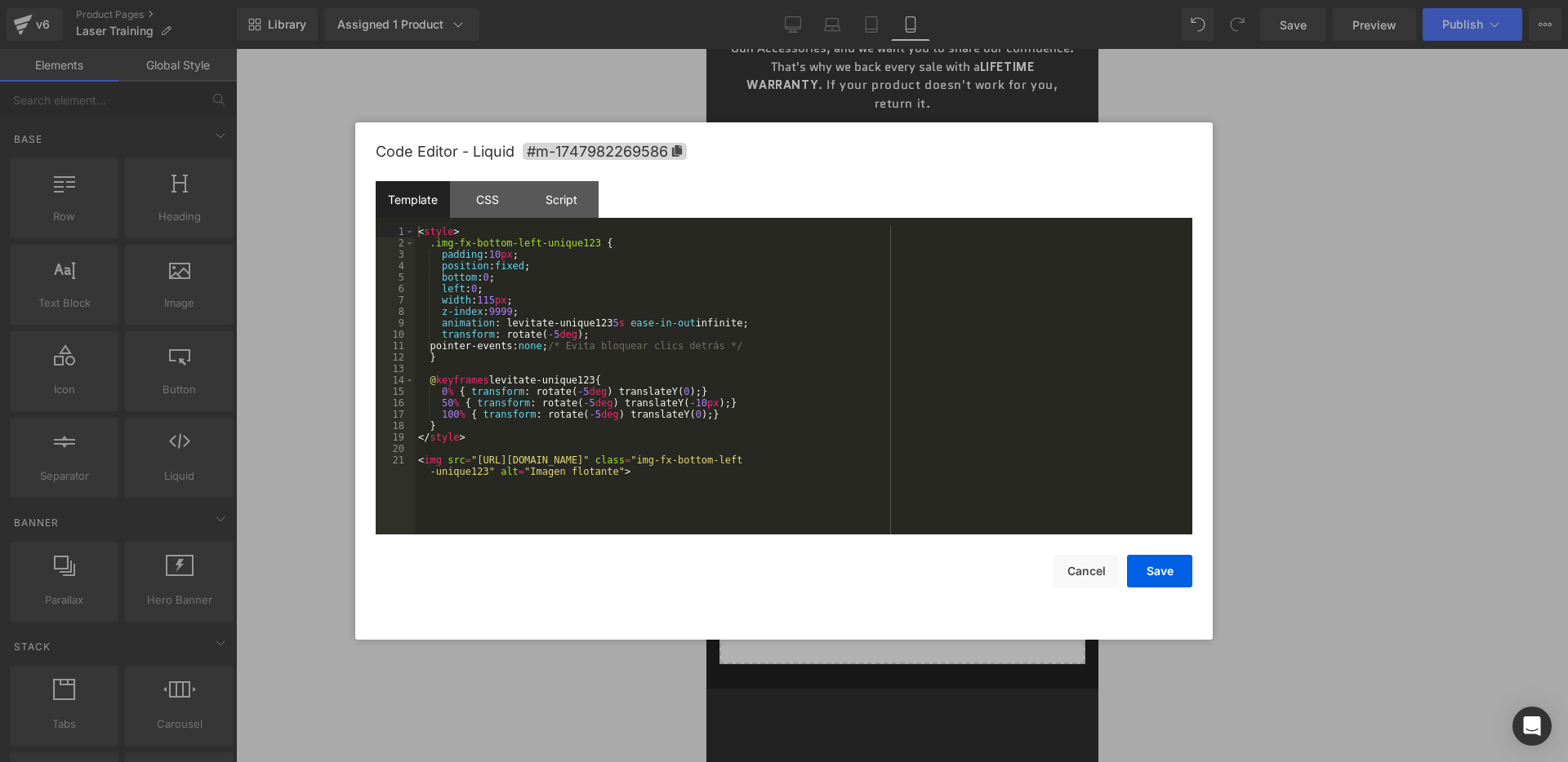
click at [927, 374] on div "Liquid" at bounding box center [901, 382] width 392 height 41
drag, startPoint x: 479, startPoint y: 461, endPoint x: 993, endPoint y: 457, distance: 514.0
click at [993, 457] on div "< style > .img-fx-bottom-left-unique123 { padding : 10 px ; position : fixed ; …" at bounding box center [803, 397] width 777 height 343
click at [1164, 553] on div "Save Cancel" at bounding box center [783, 560] width 816 height 53
click at [1164, 555] on button "Save" at bounding box center [1159, 572] width 65 height 33
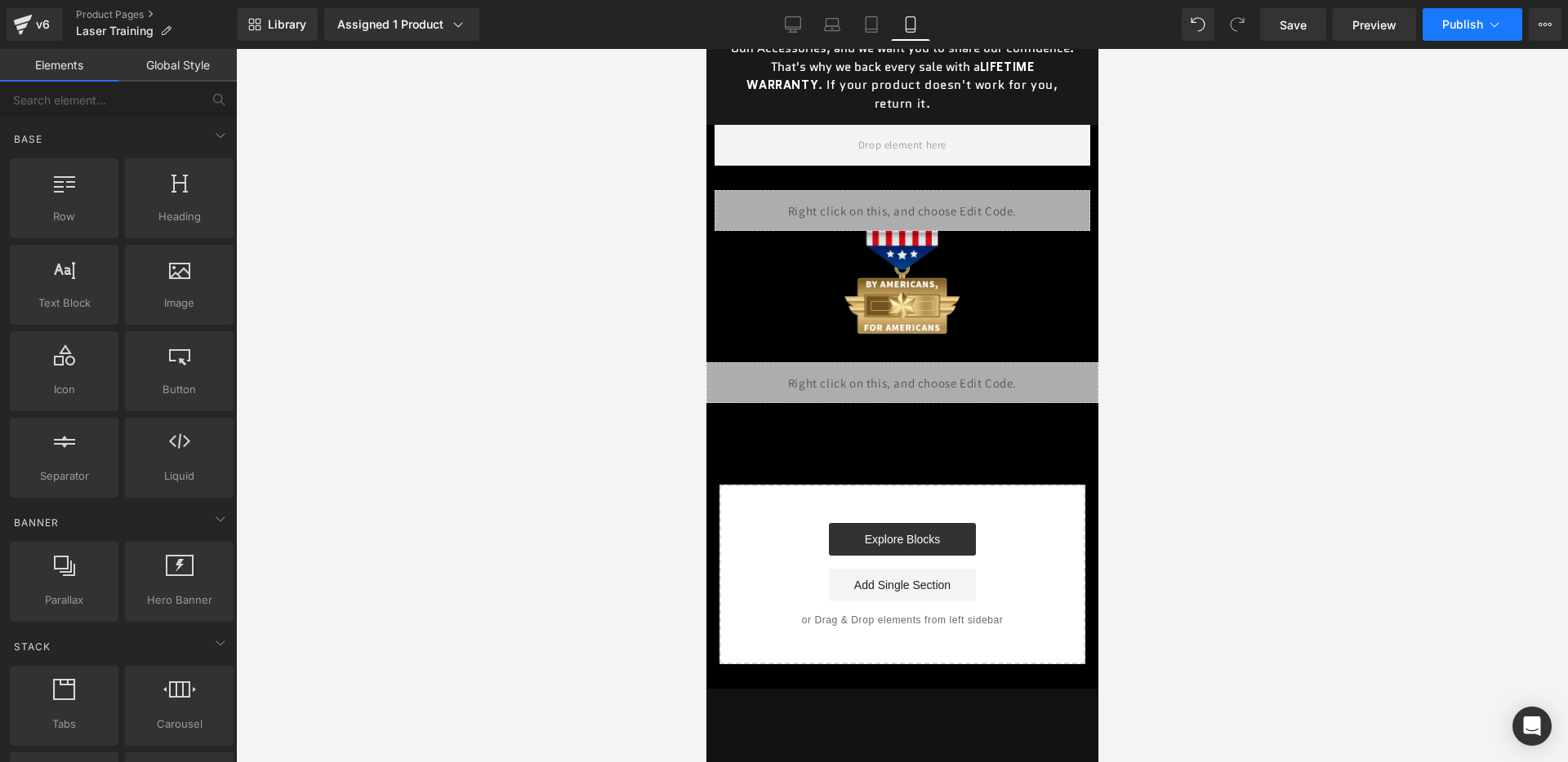
click at [1465, 31] on button "Publish" at bounding box center [1472, 24] width 100 height 33
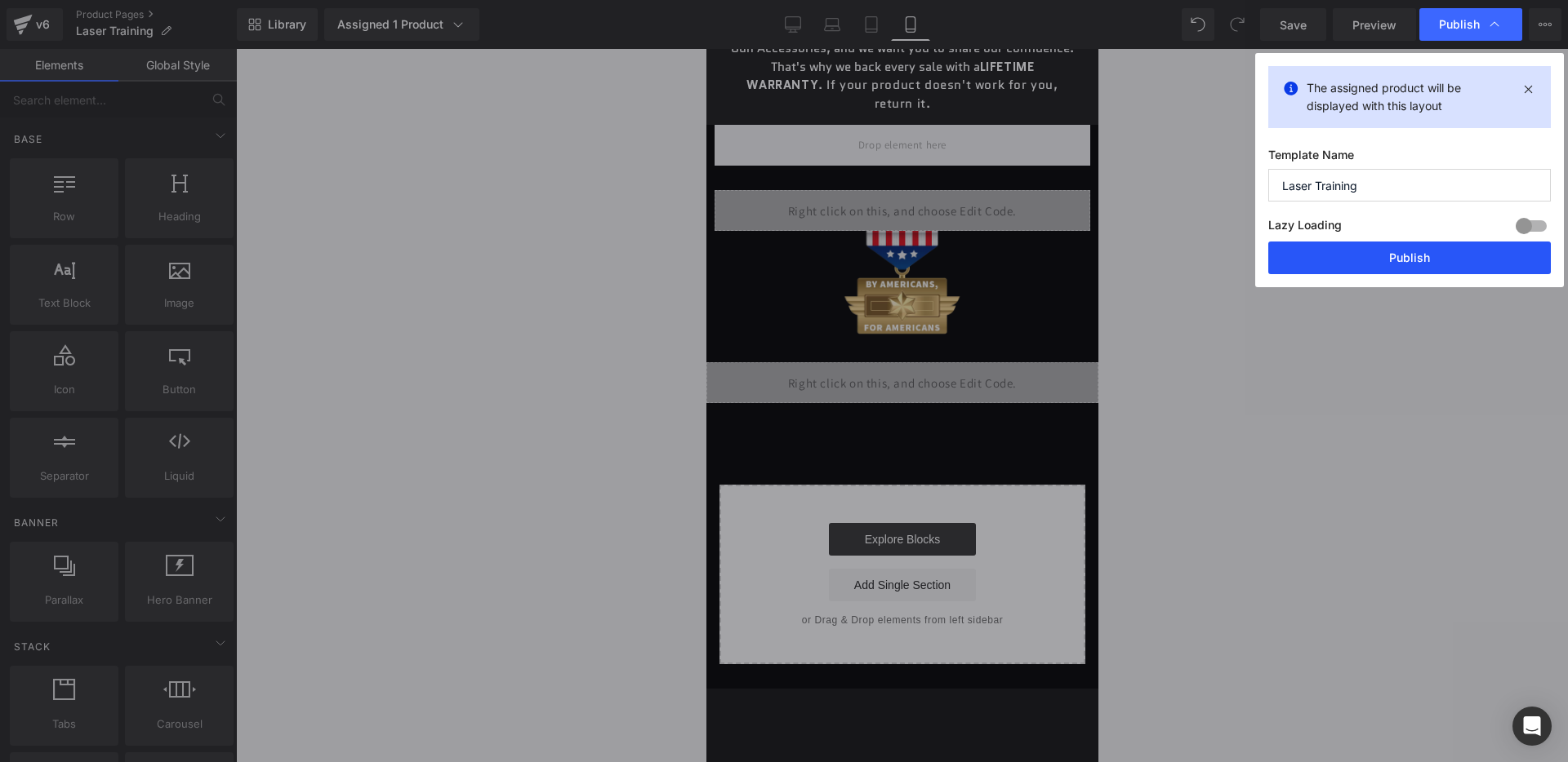
click at [1351, 258] on button "Publish" at bounding box center [1409, 258] width 282 height 33
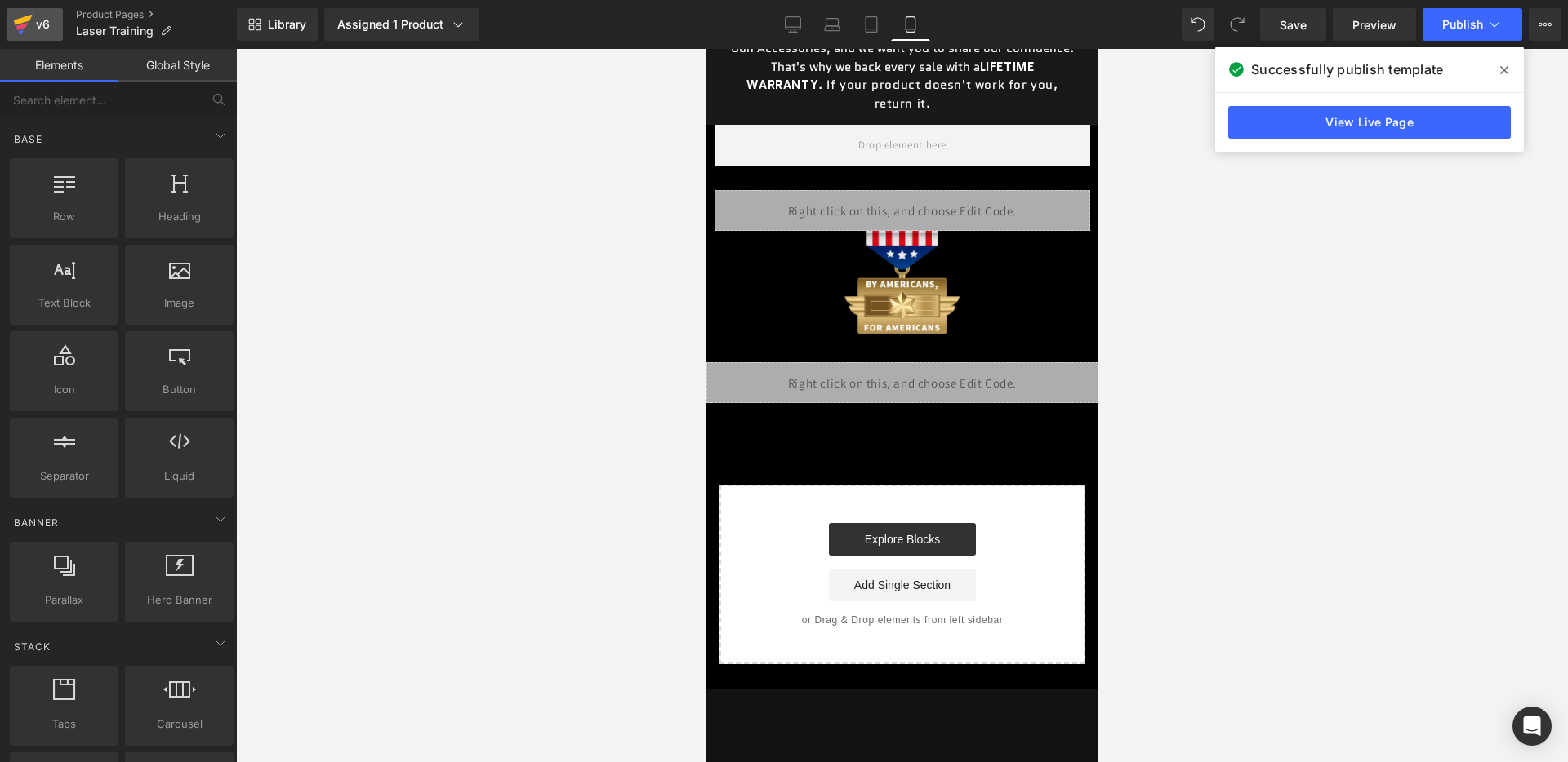
click at [43, 23] on div "v6" at bounding box center [43, 24] width 20 height 21
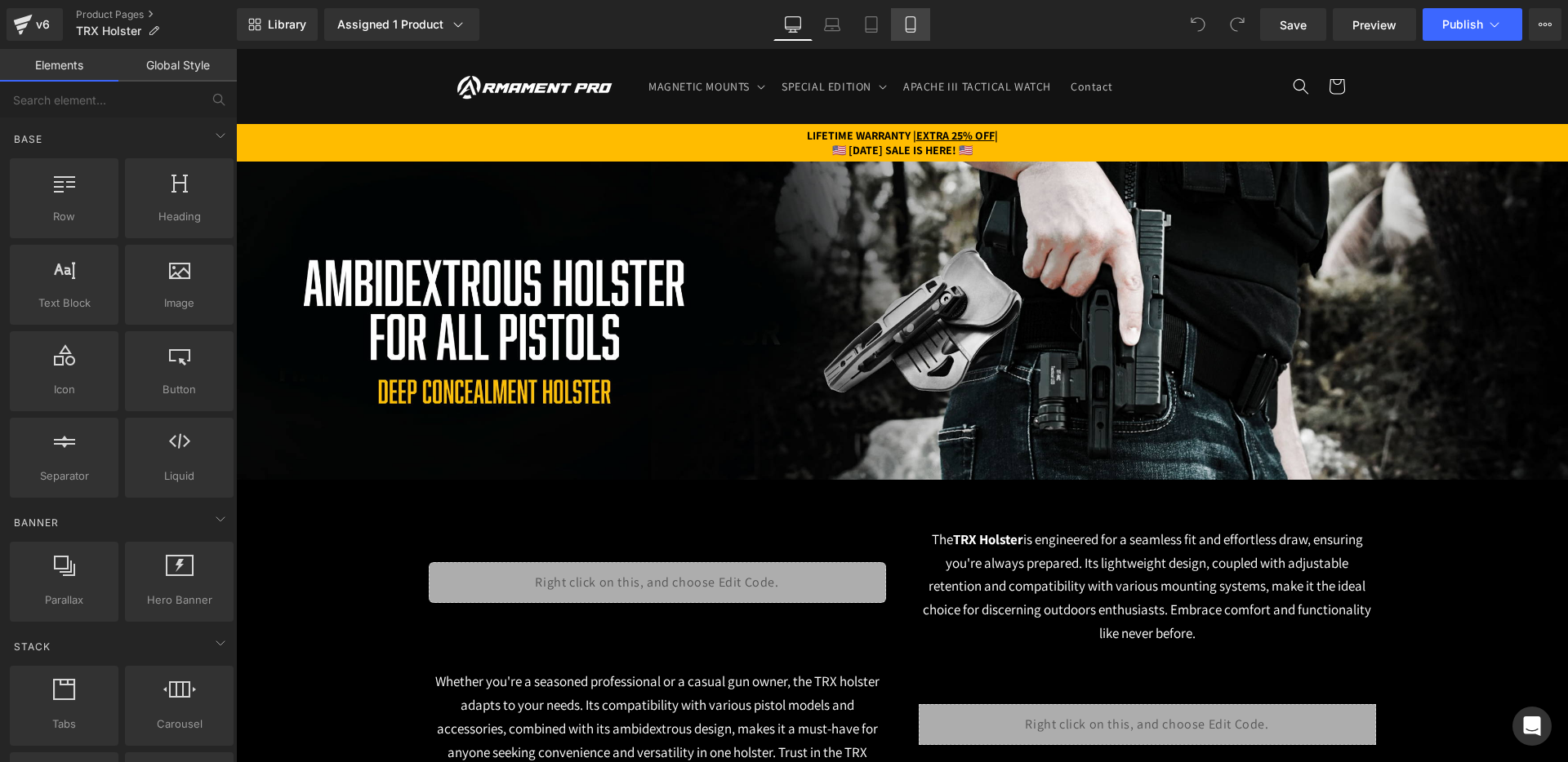
click at [907, 20] on icon at bounding box center [910, 24] width 17 height 17
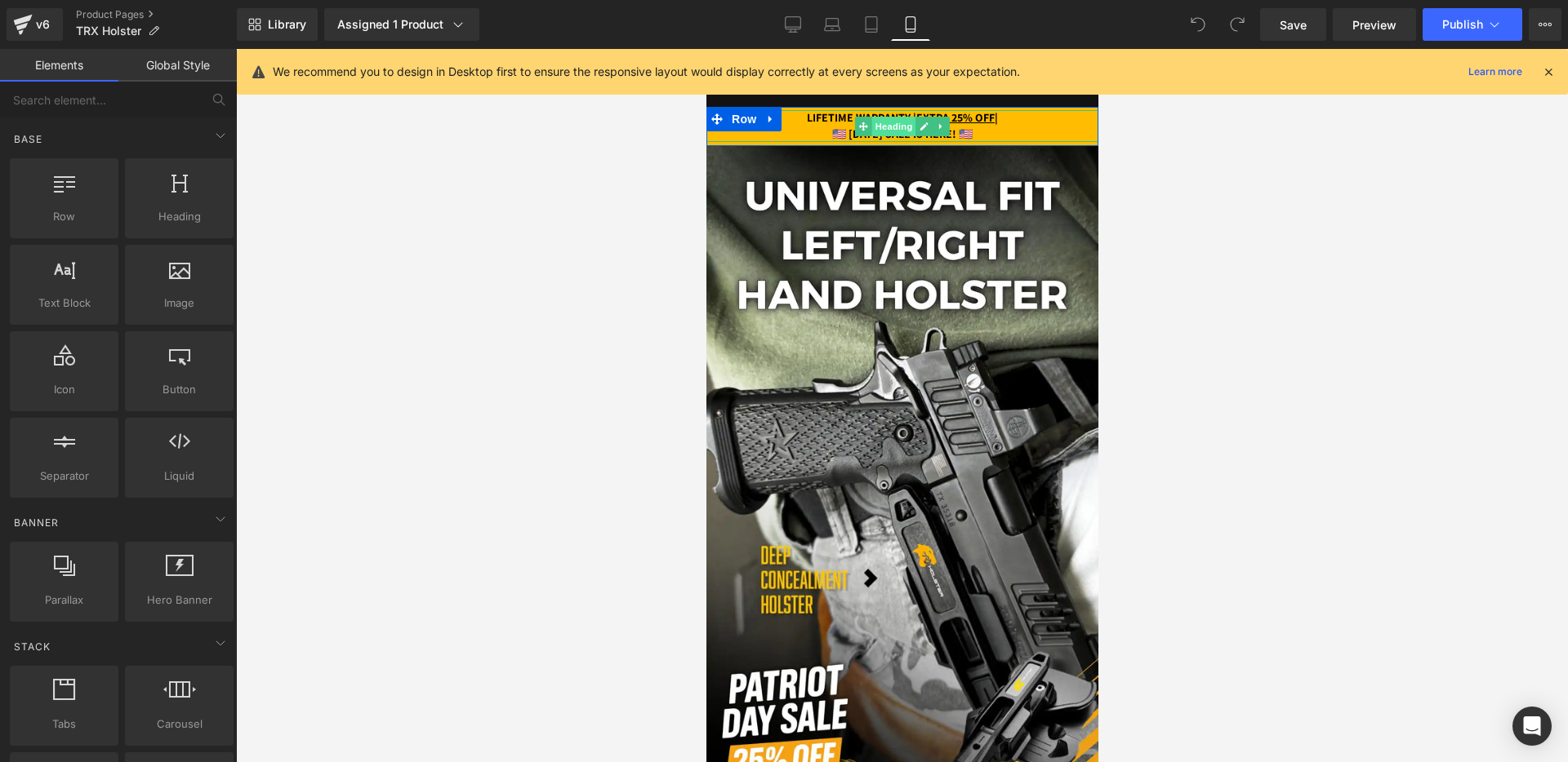
click at [913, 129] on span "Heading" at bounding box center [893, 126] width 44 height 20
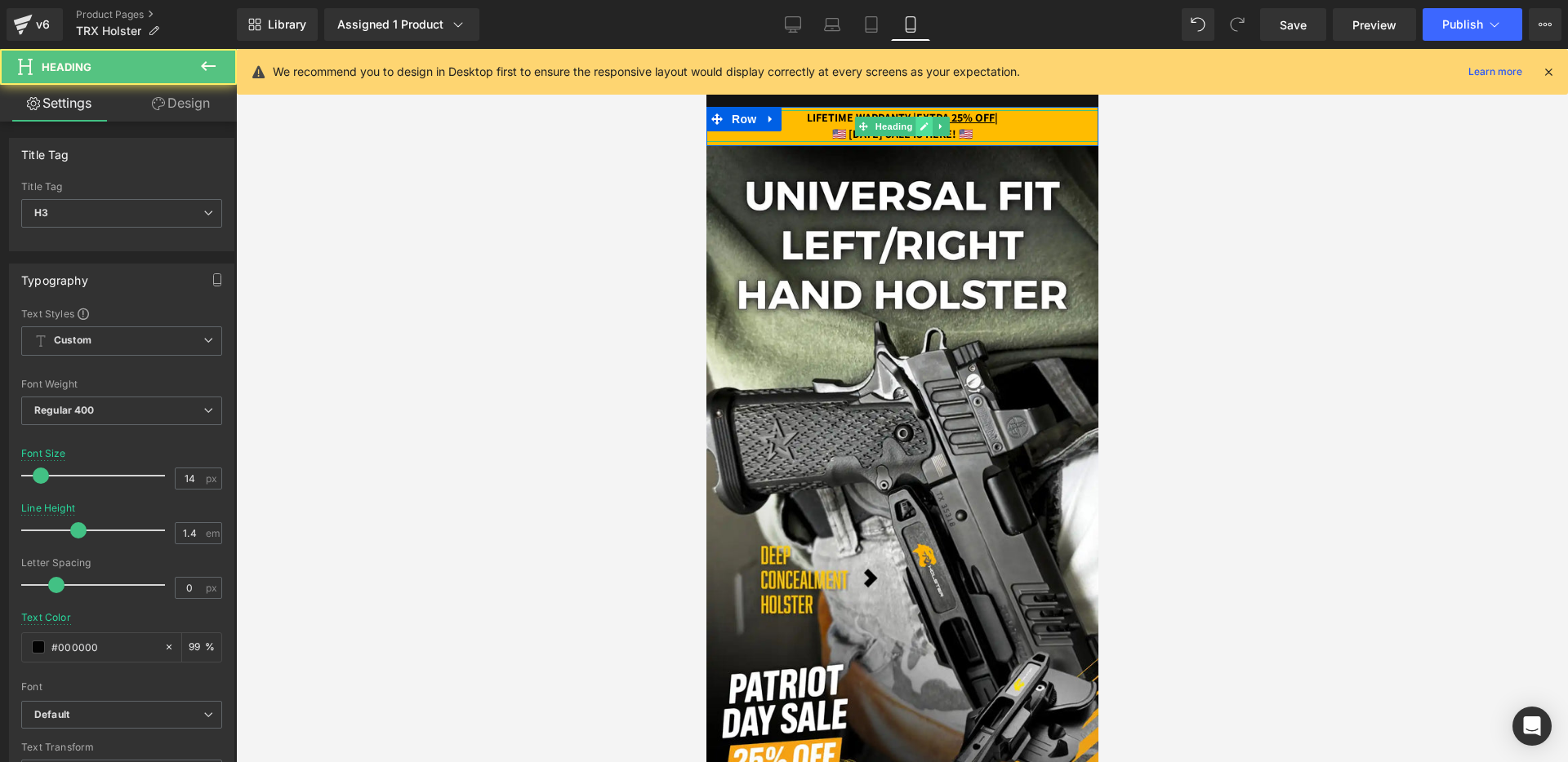
click at [922, 129] on icon at bounding box center [923, 126] width 8 height 8
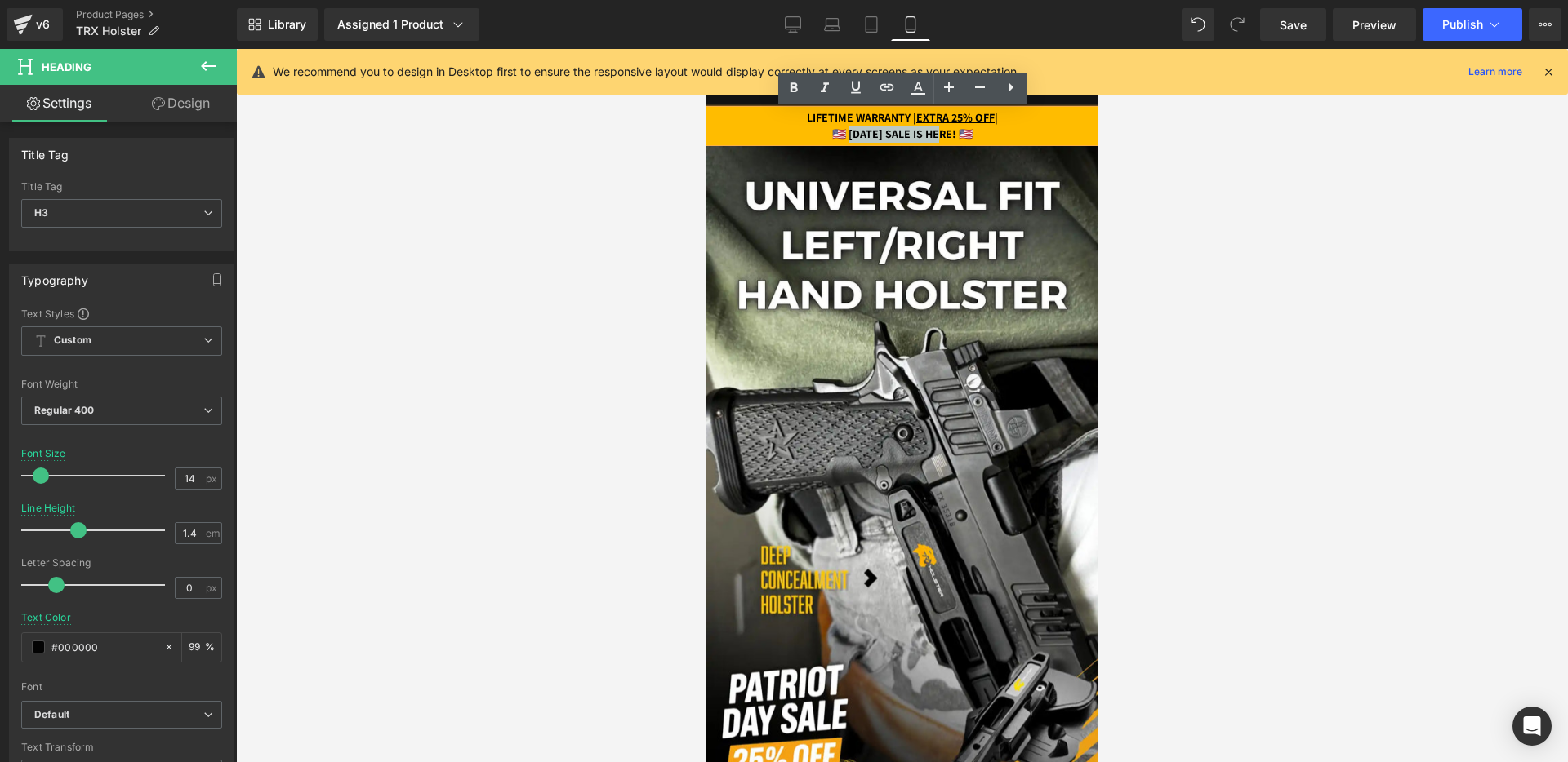
drag, startPoint x: 824, startPoint y: 131, endPoint x: 934, endPoint y: 129, distance: 110.0
click at [934, 129] on strong "🇺🇸 PATRIOT DAY SALE IS HERE! 🇺🇸" at bounding box center [901, 134] width 141 height 15
paste div
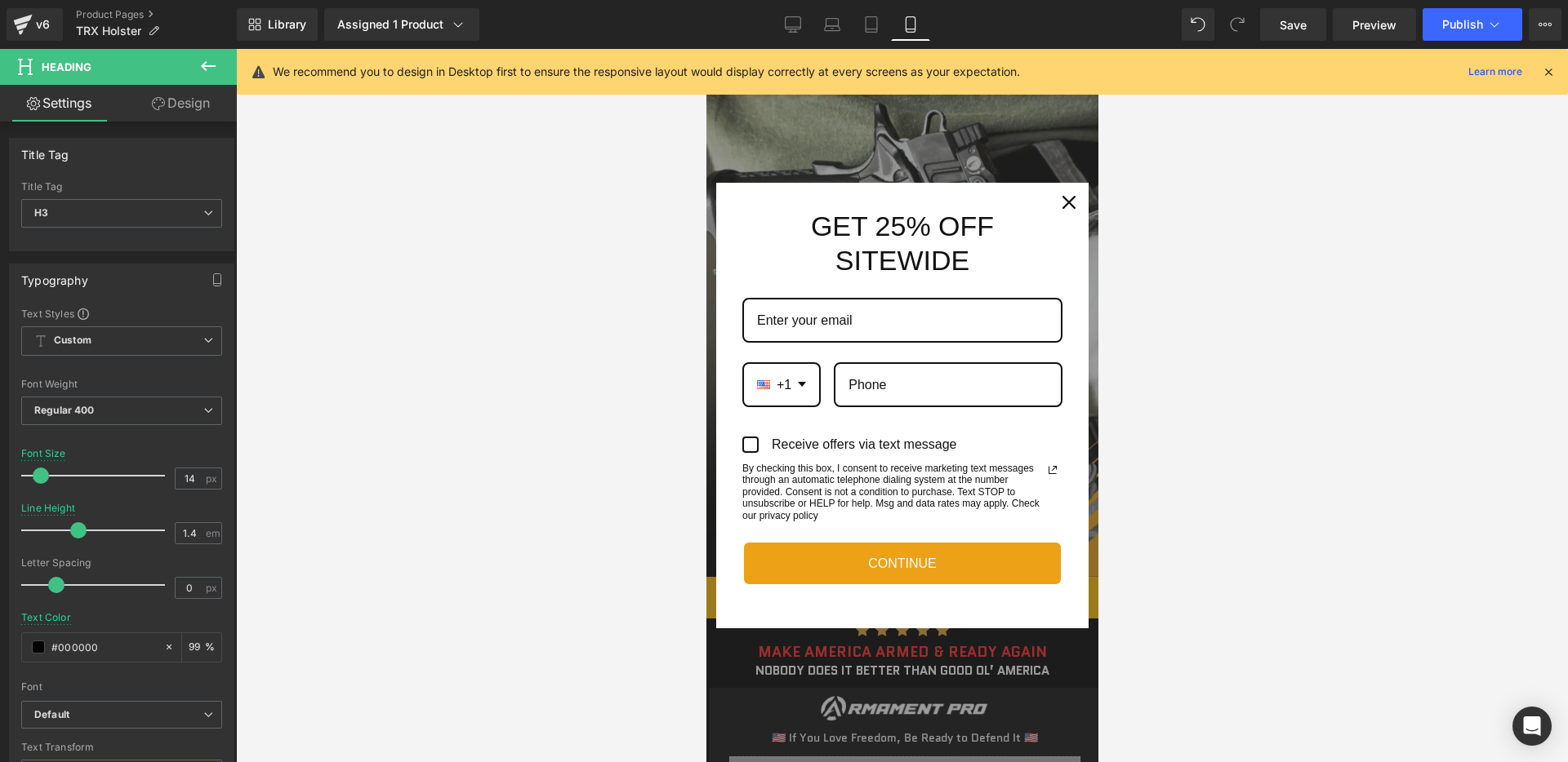
scroll to position [275, 0]
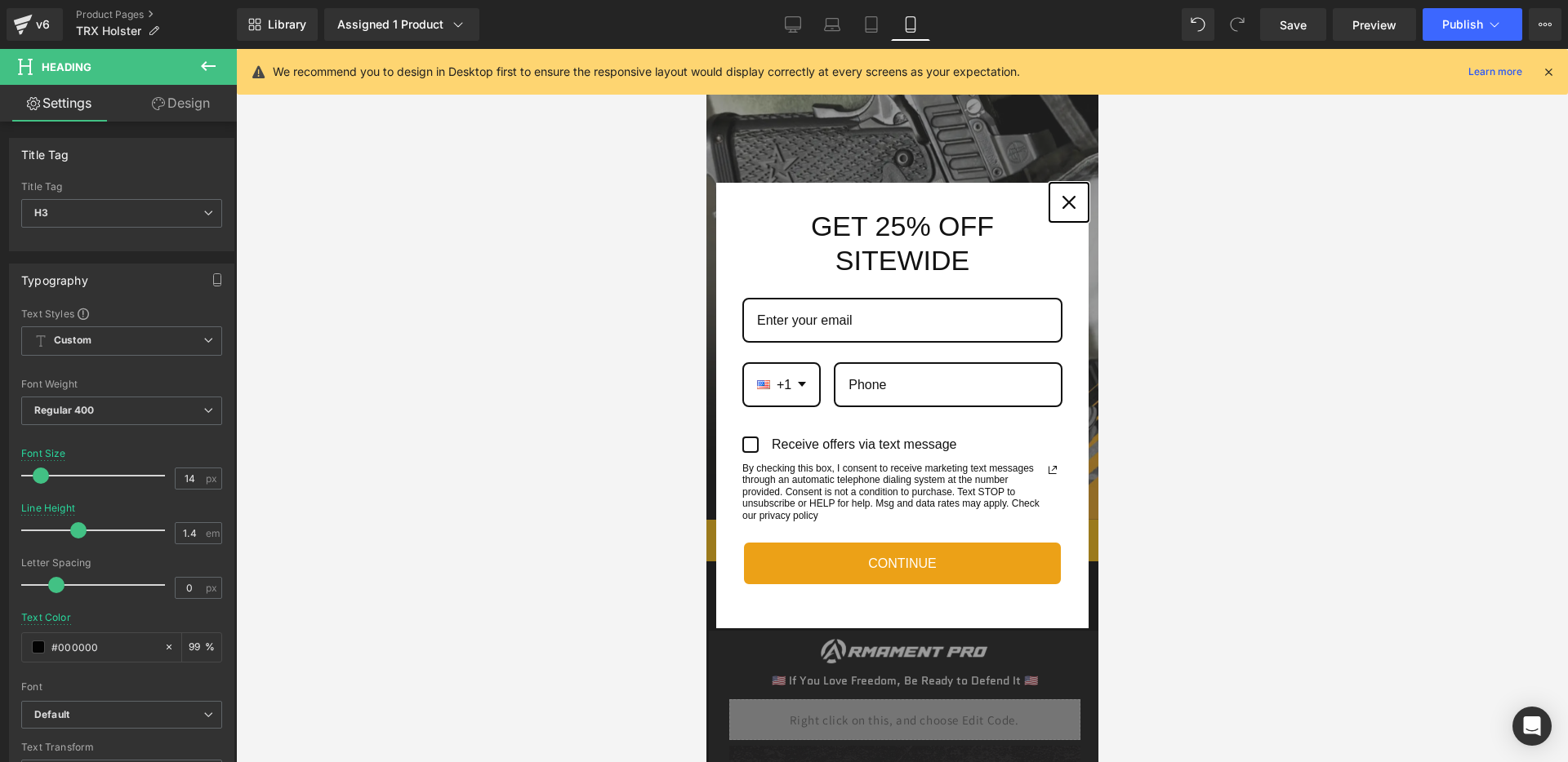
click at [1066, 207] on icon "close icon" at bounding box center [1067, 202] width 13 height 13
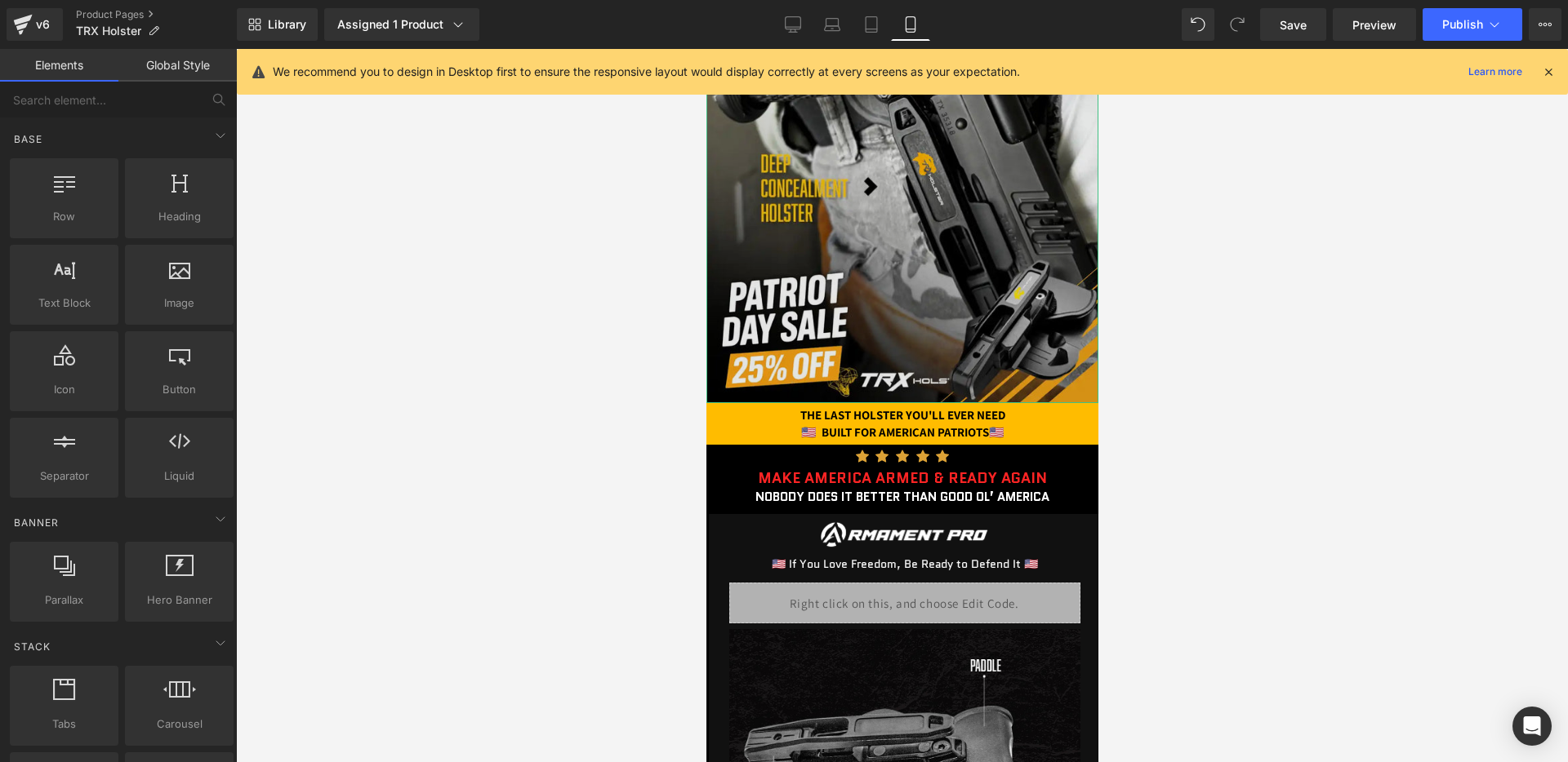
scroll to position [425, 0]
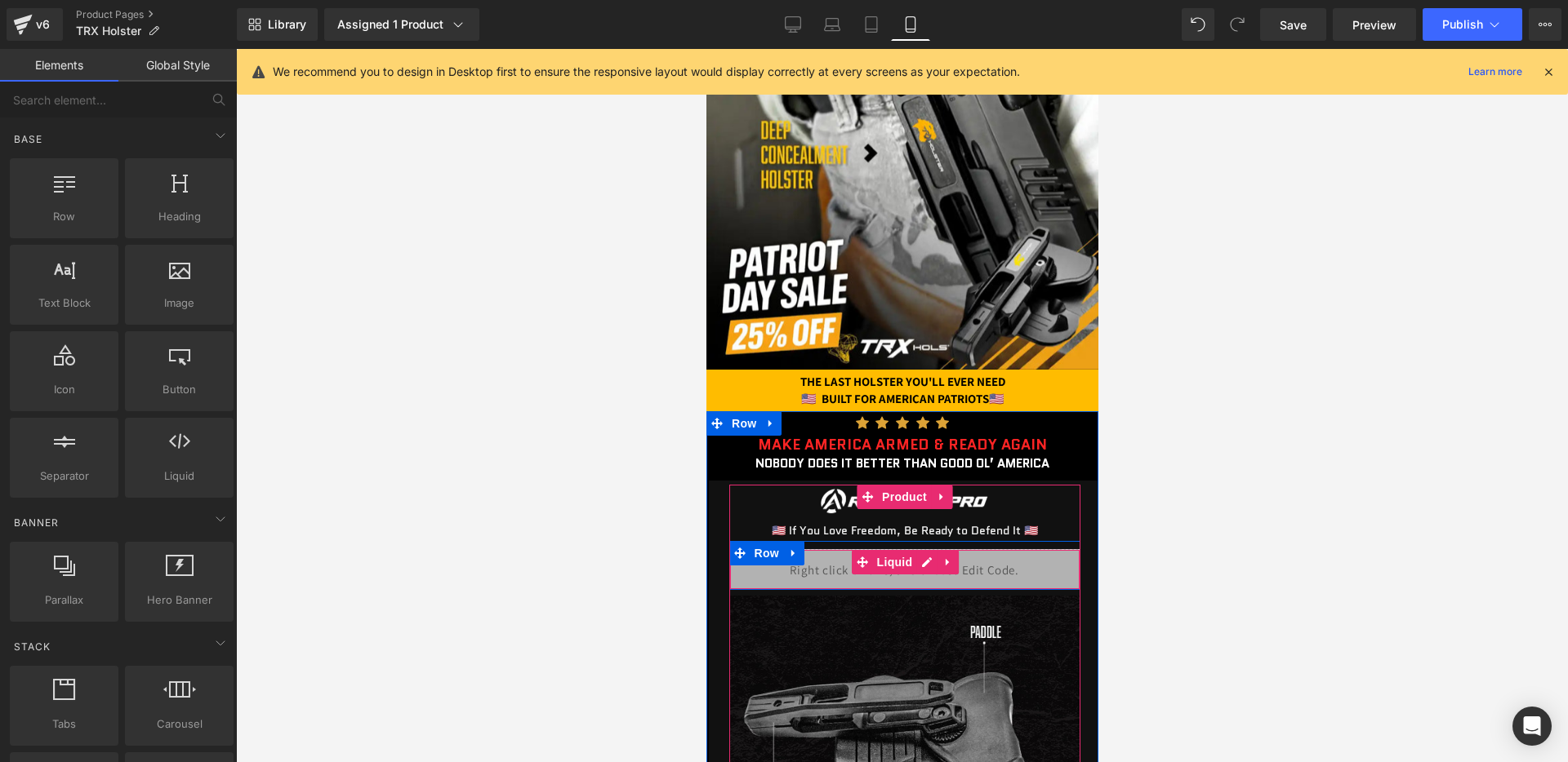
click at [926, 574] on div "Liquid" at bounding box center [904, 569] width 351 height 41
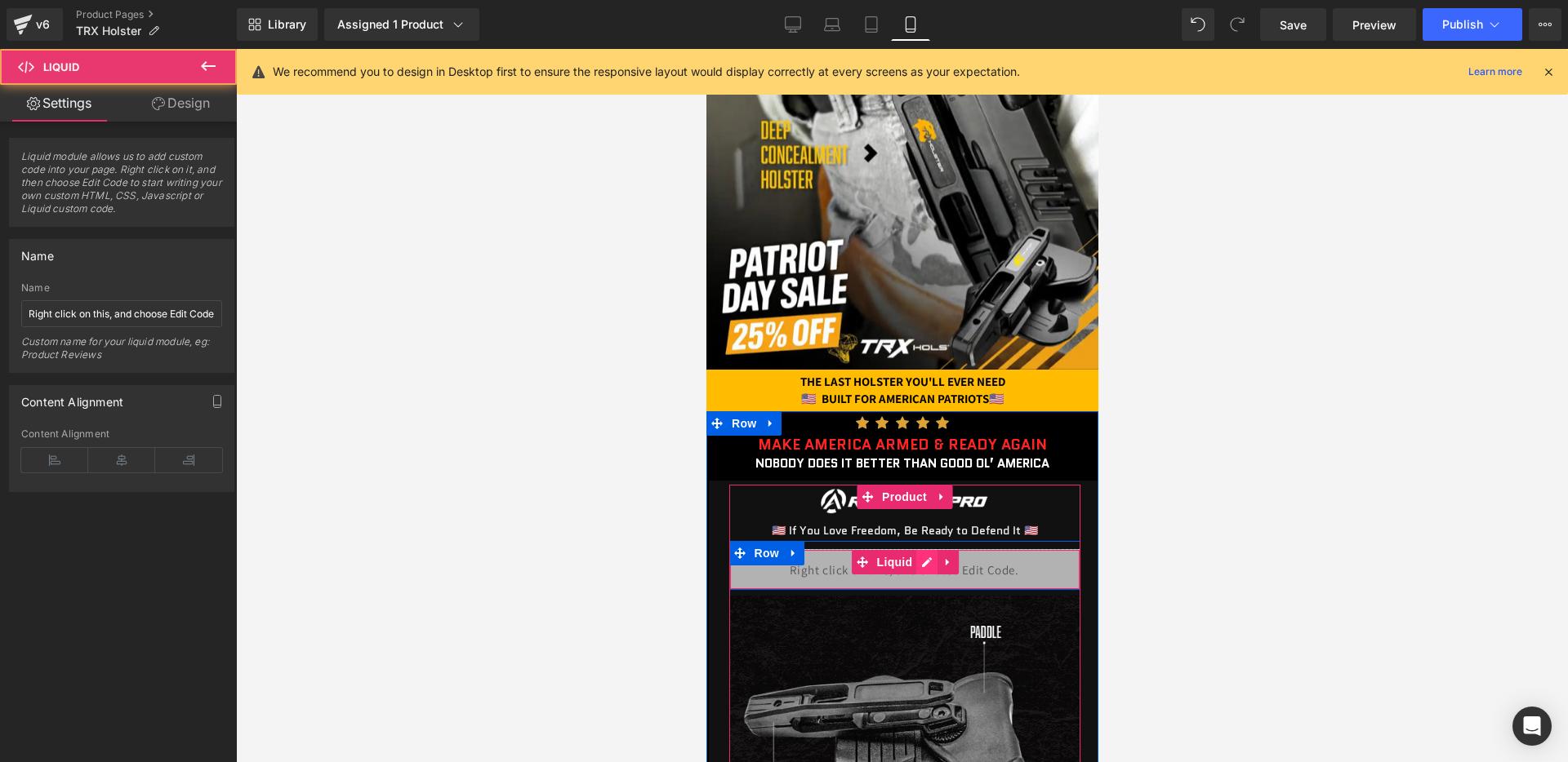
click at [922, 559] on div "Liquid" at bounding box center [904, 569] width 351 height 41
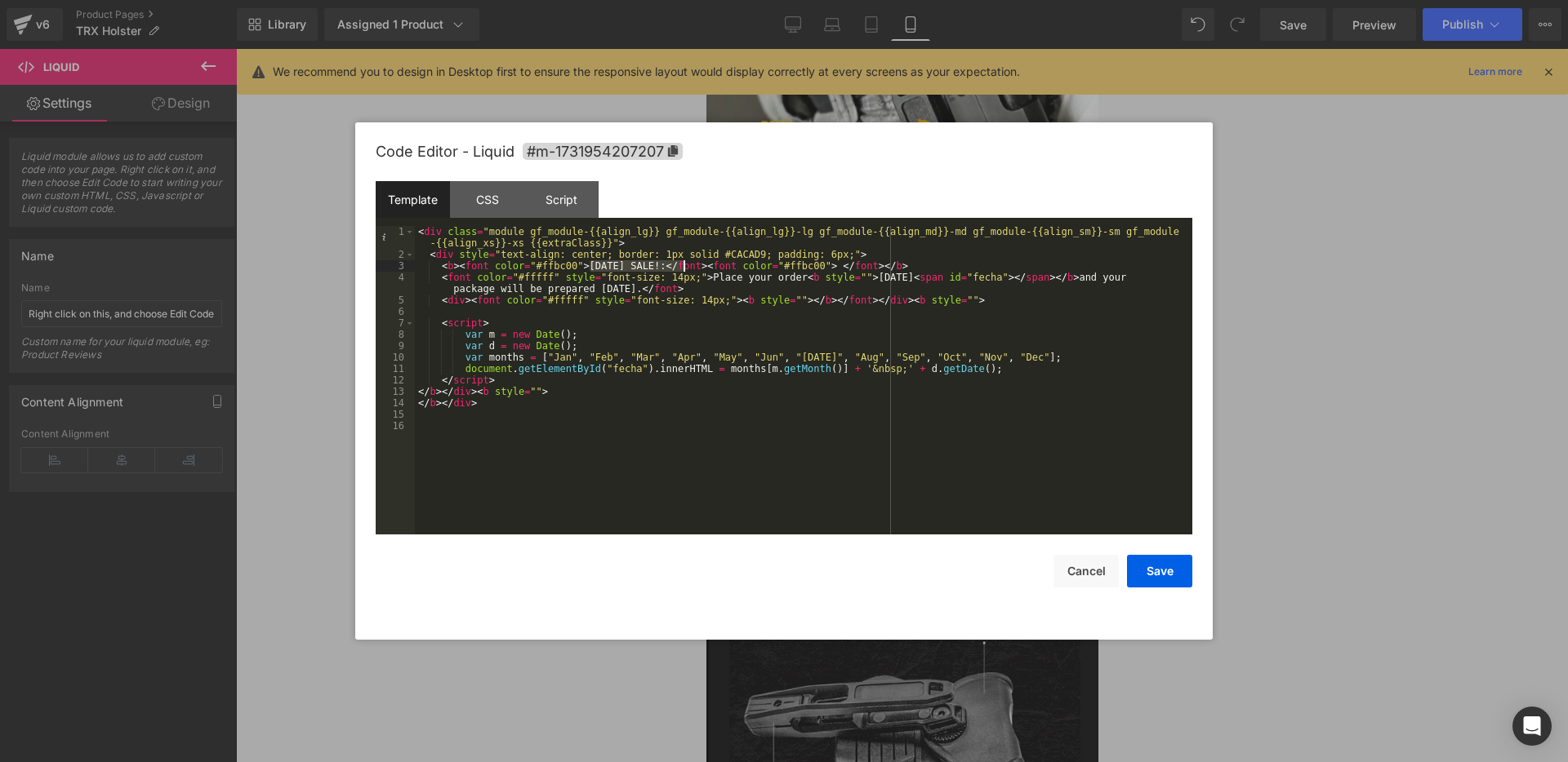
drag, startPoint x: 589, startPoint y: 264, endPoint x: 684, endPoint y: 265, distance: 95.0
click at [684, 265] on div "< div class = "module gf_module-{{align_lg}} gf_module-{{align_lg}}-lg gf_modul…" at bounding box center [803, 397] width 777 height 343
click at [1179, 573] on button "Save" at bounding box center [1159, 572] width 65 height 33
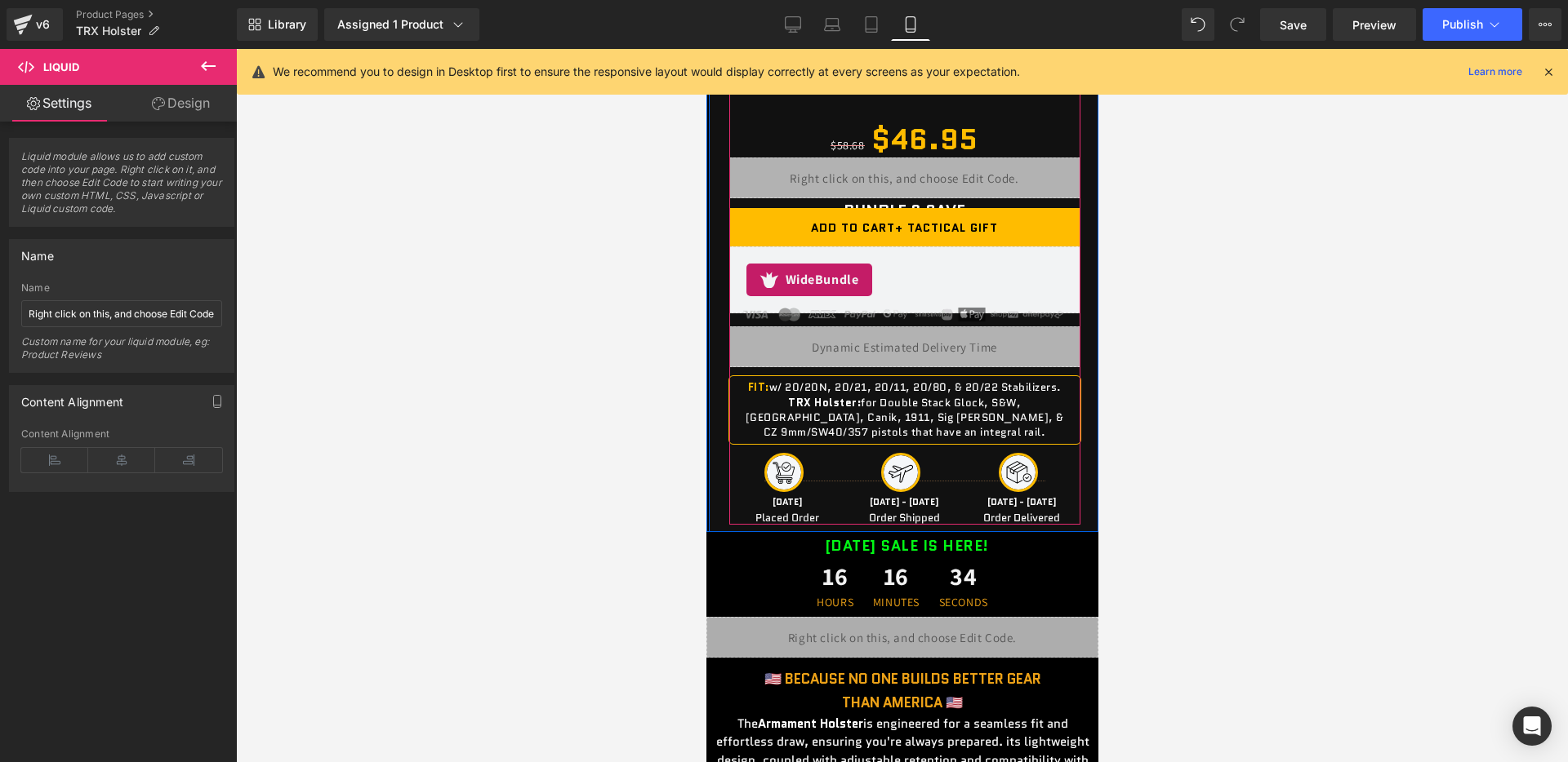
scroll to position [1480, 0]
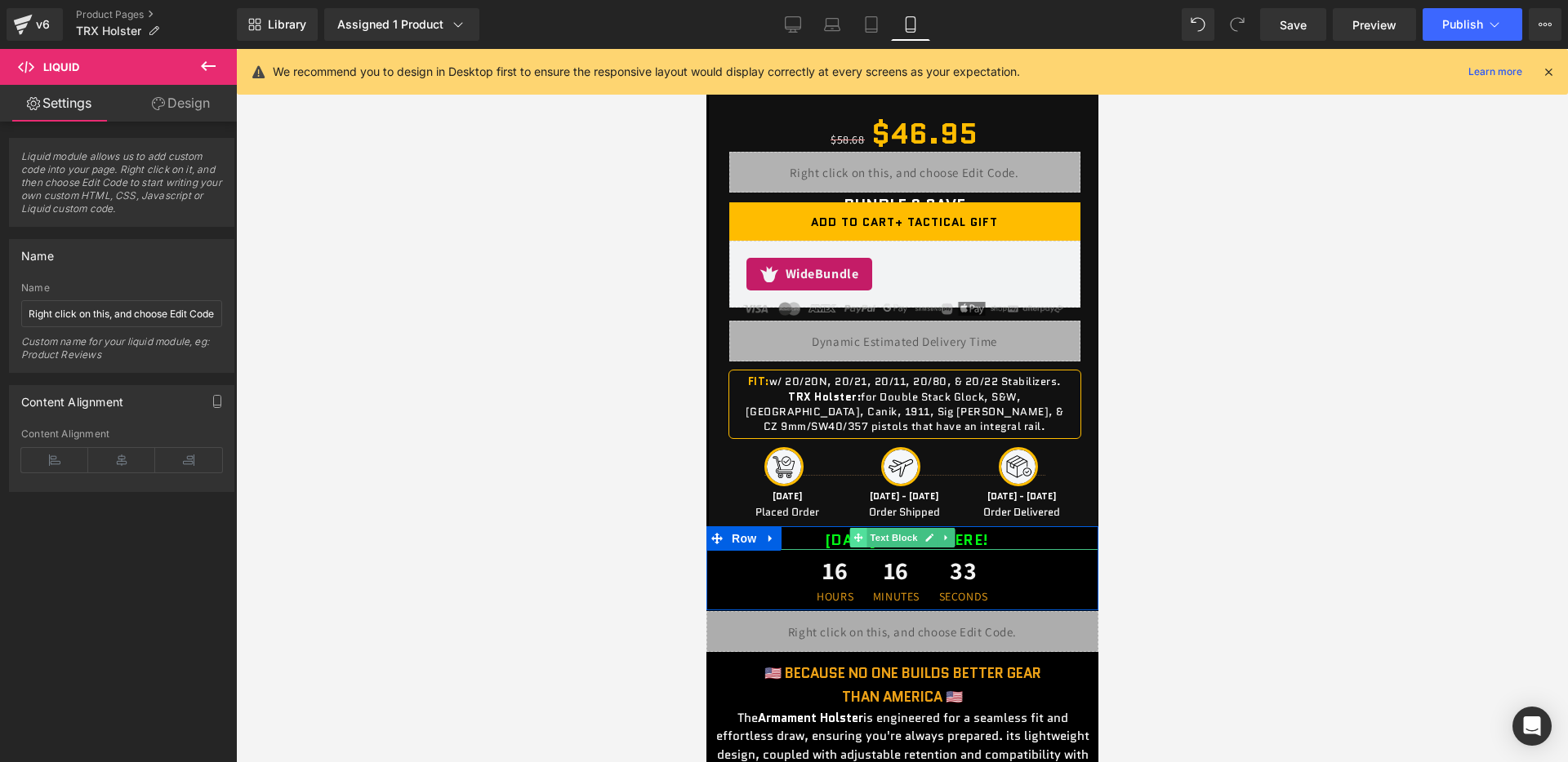
click at [852, 540] on span at bounding box center [858, 538] width 17 height 20
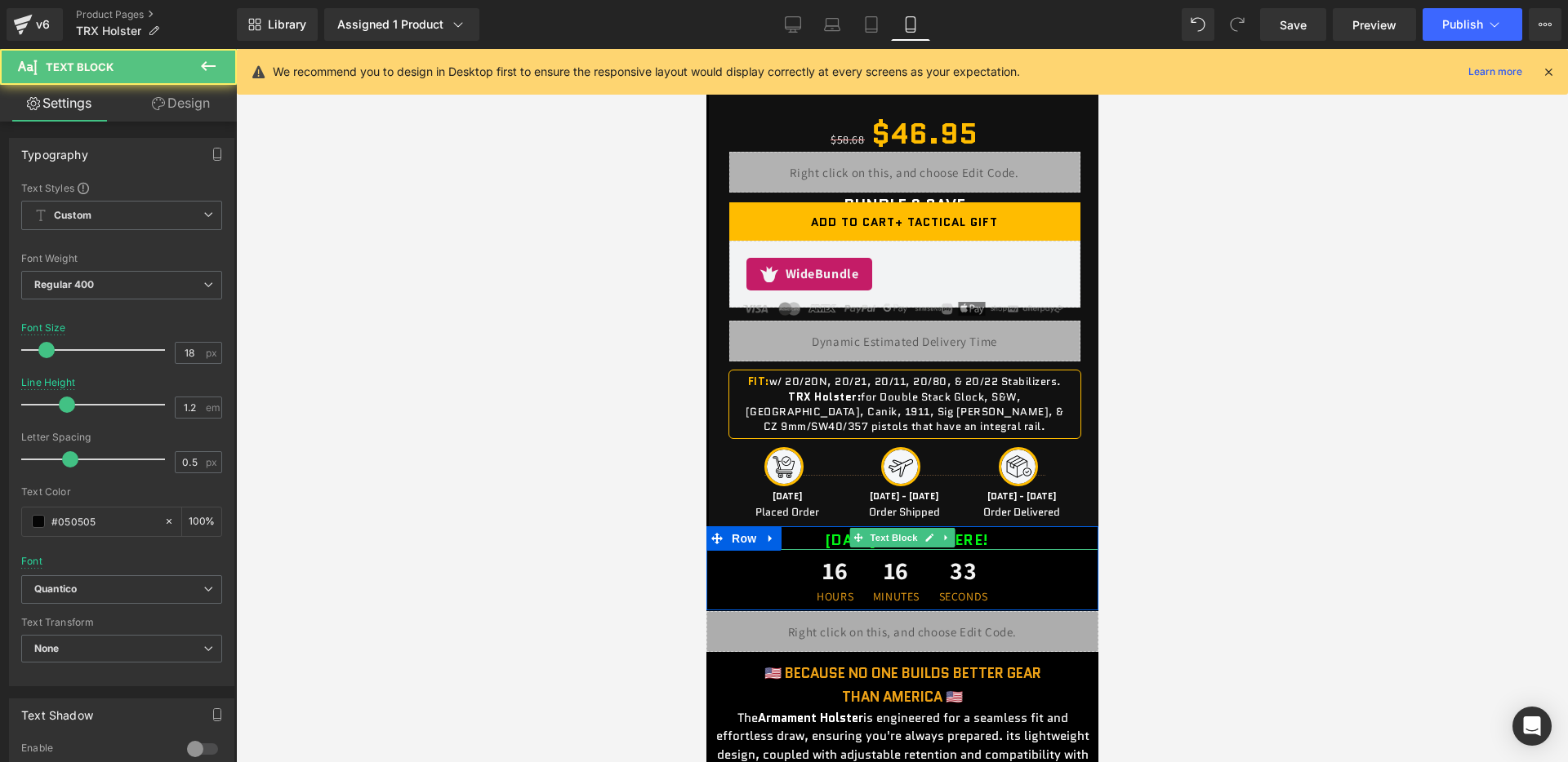
click at [824, 539] on b "[DATE] SALE IS HERE!" at bounding box center [906, 540] width 164 height 21
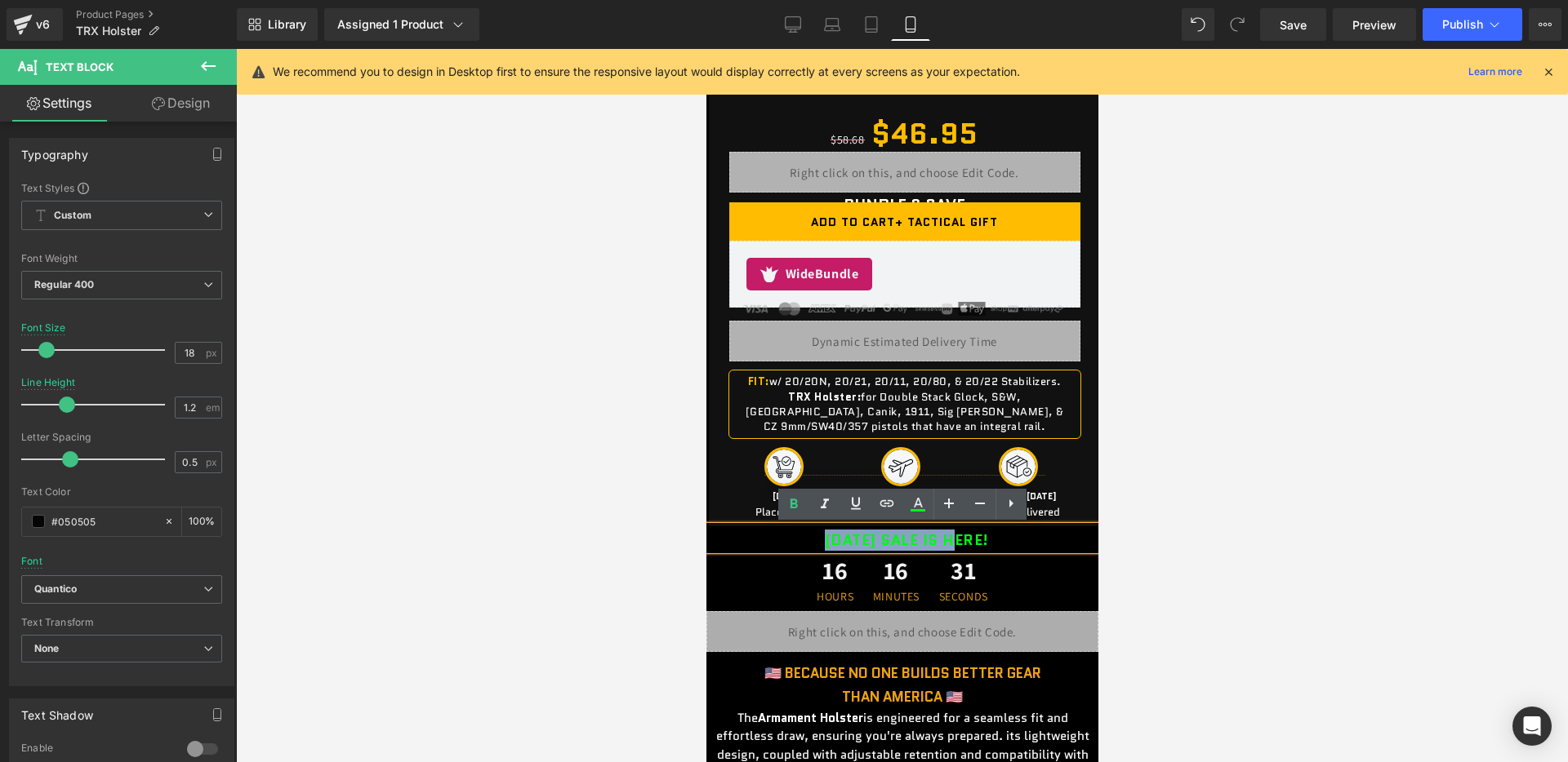
drag, startPoint x: 797, startPoint y: 539, endPoint x: 939, endPoint y: 537, distance: 142.0
click at [939, 537] on p "[DATE] SALE IS HERE!" at bounding box center [906, 541] width 384 height 18
paste div
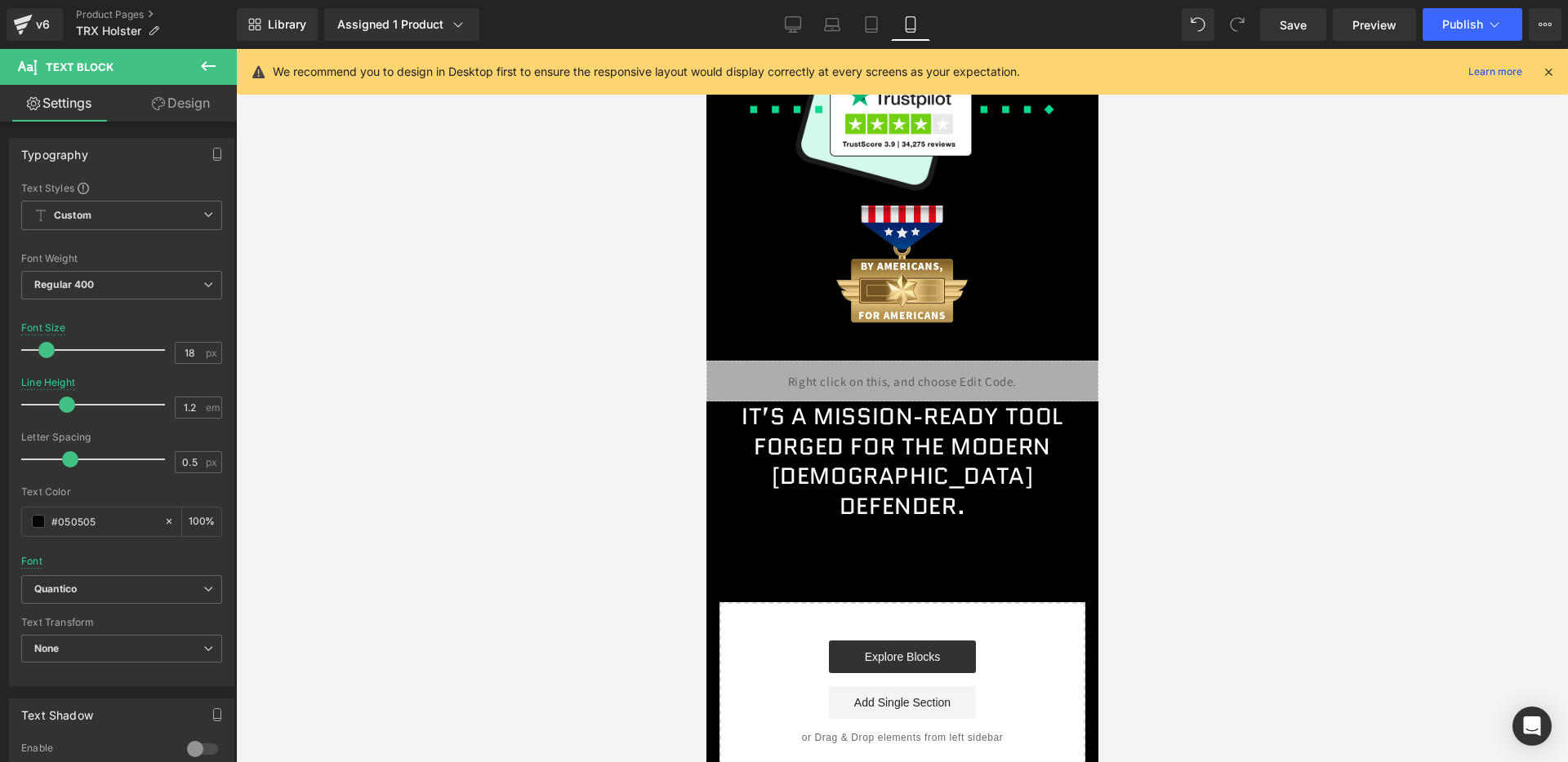
scroll to position [5920, 0]
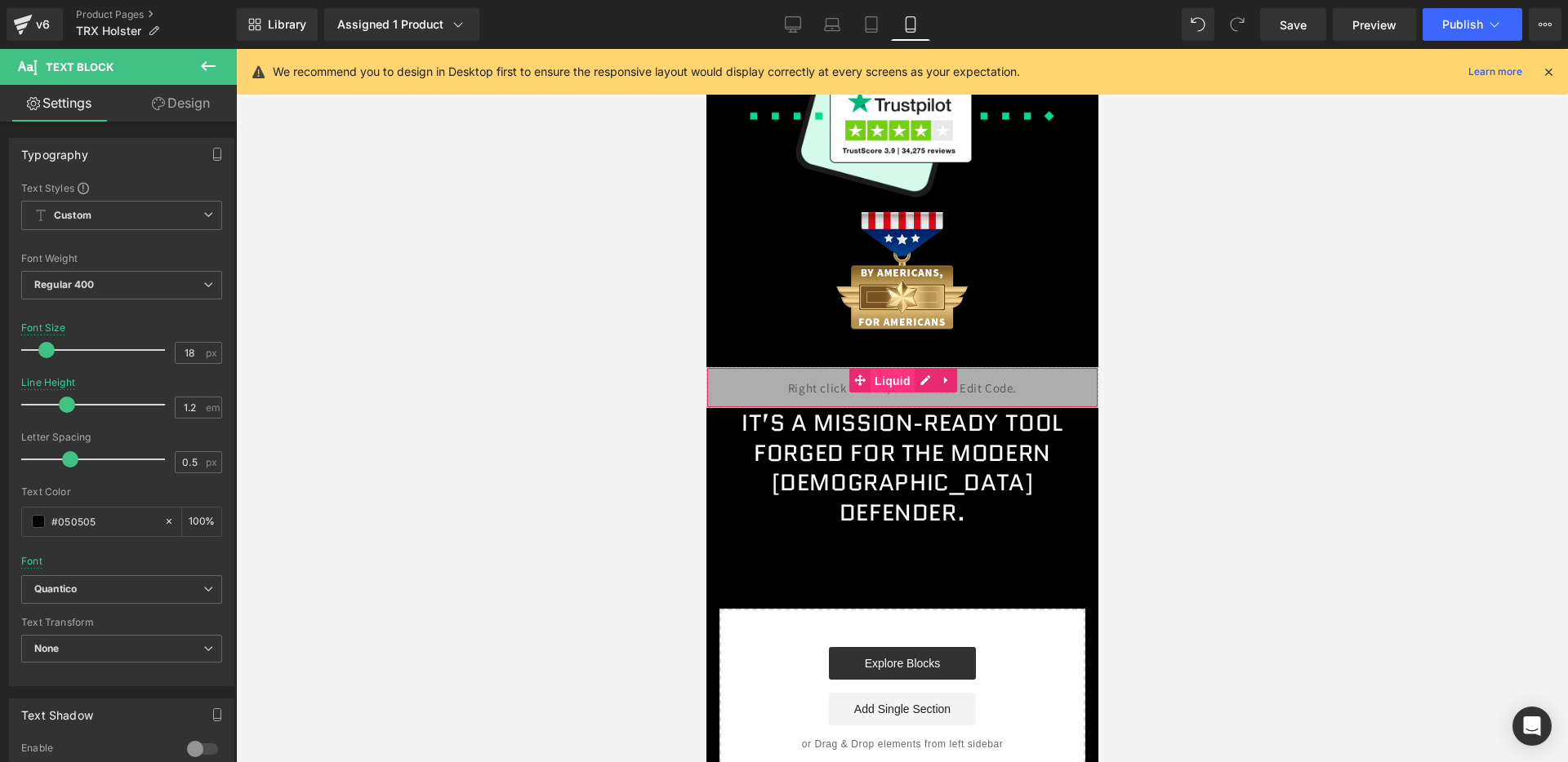
click at [891, 384] on span "Liquid" at bounding box center [891, 381] width 44 height 24
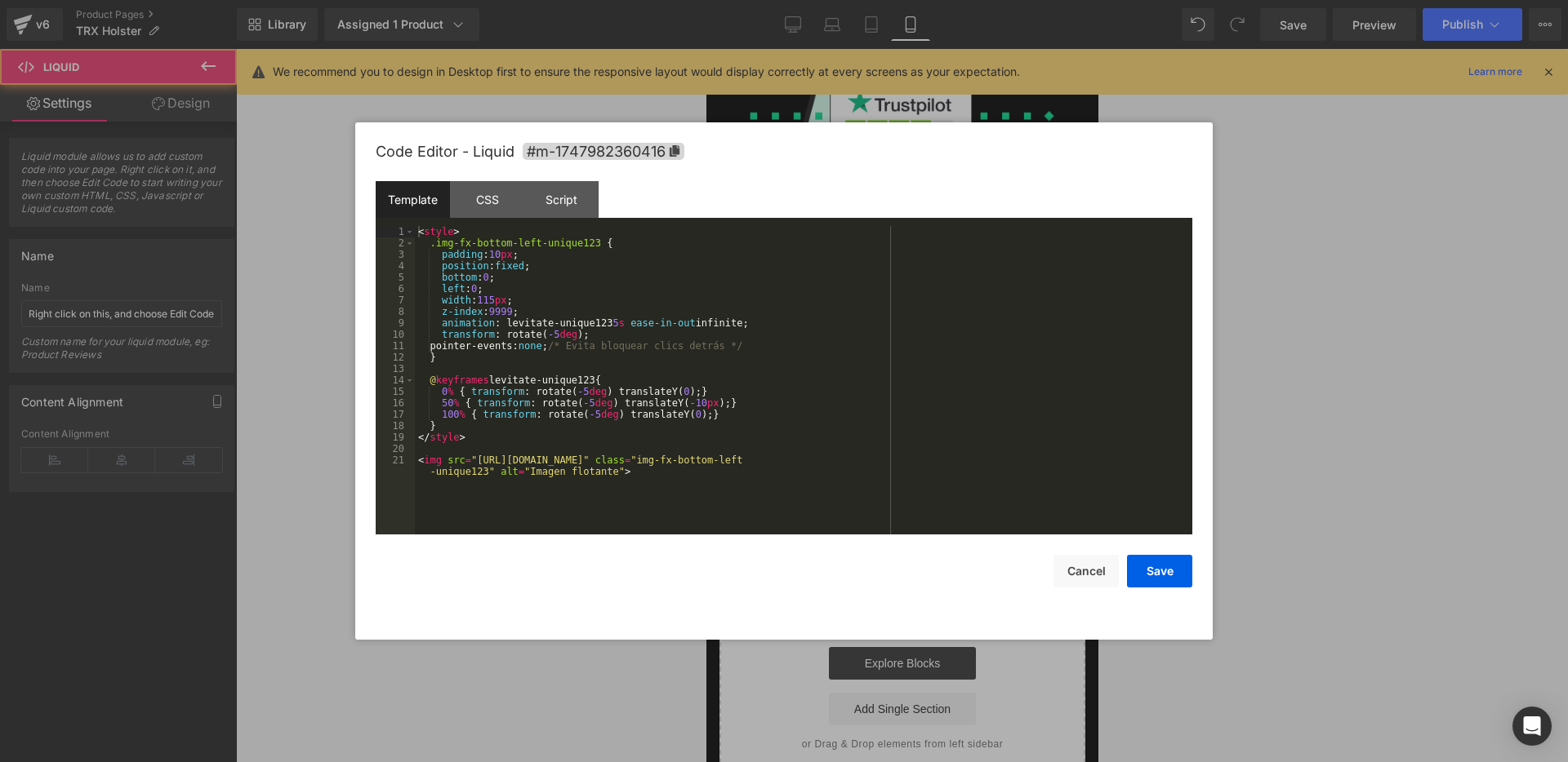
click at [922, 378] on div "Liquid" at bounding box center [901, 388] width 392 height 41
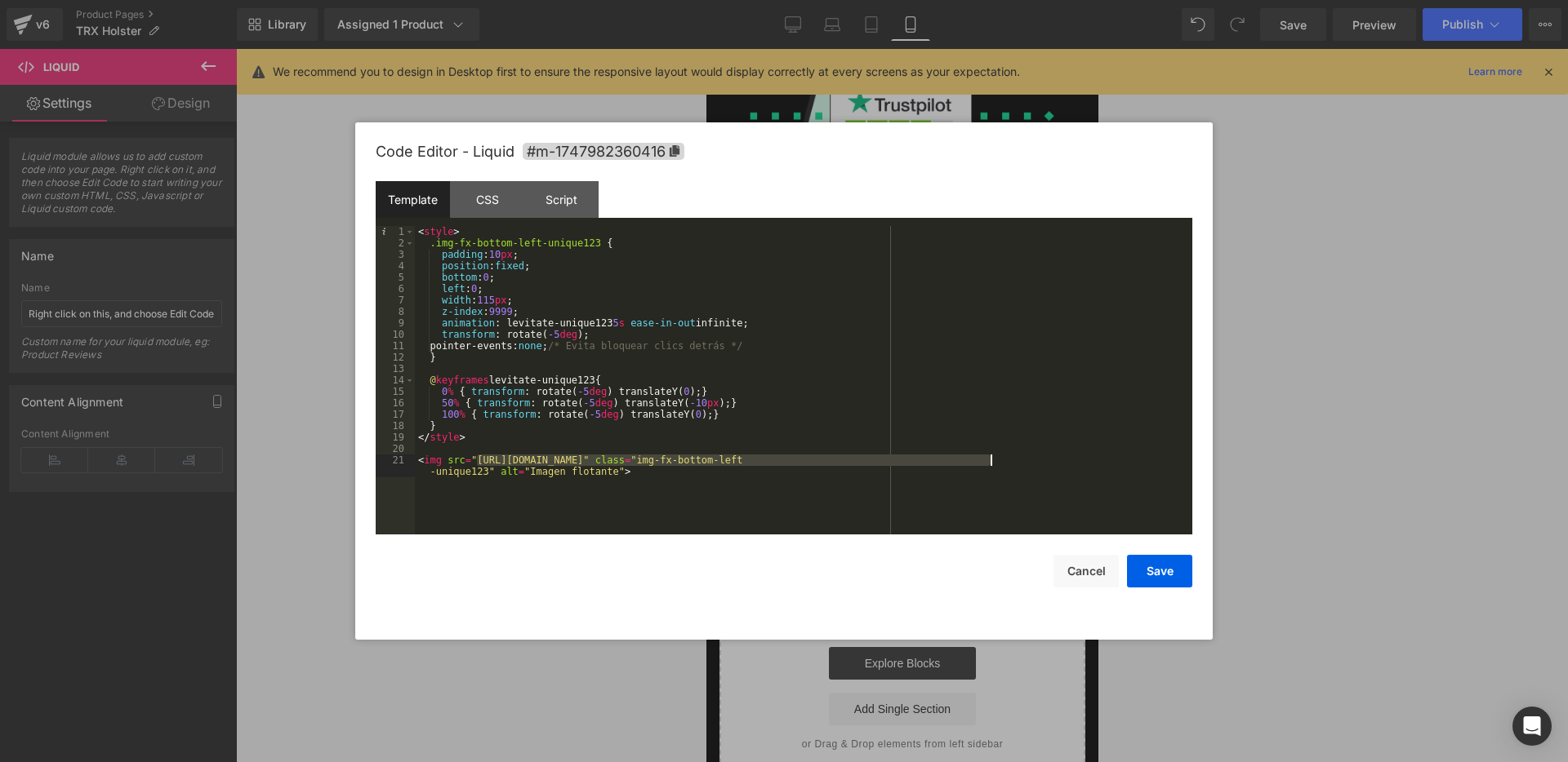
drag, startPoint x: 479, startPoint y: 458, endPoint x: 992, endPoint y: 452, distance: 513.0
click at [991, 459] on div "< style > .img-fx-bottom-left-unique123 { padding : 10 px ; position : fixed ; …" at bounding box center [803, 397] width 777 height 343
click at [1162, 575] on button "Save" at bounding box center [1159, 572] width 65 height 33
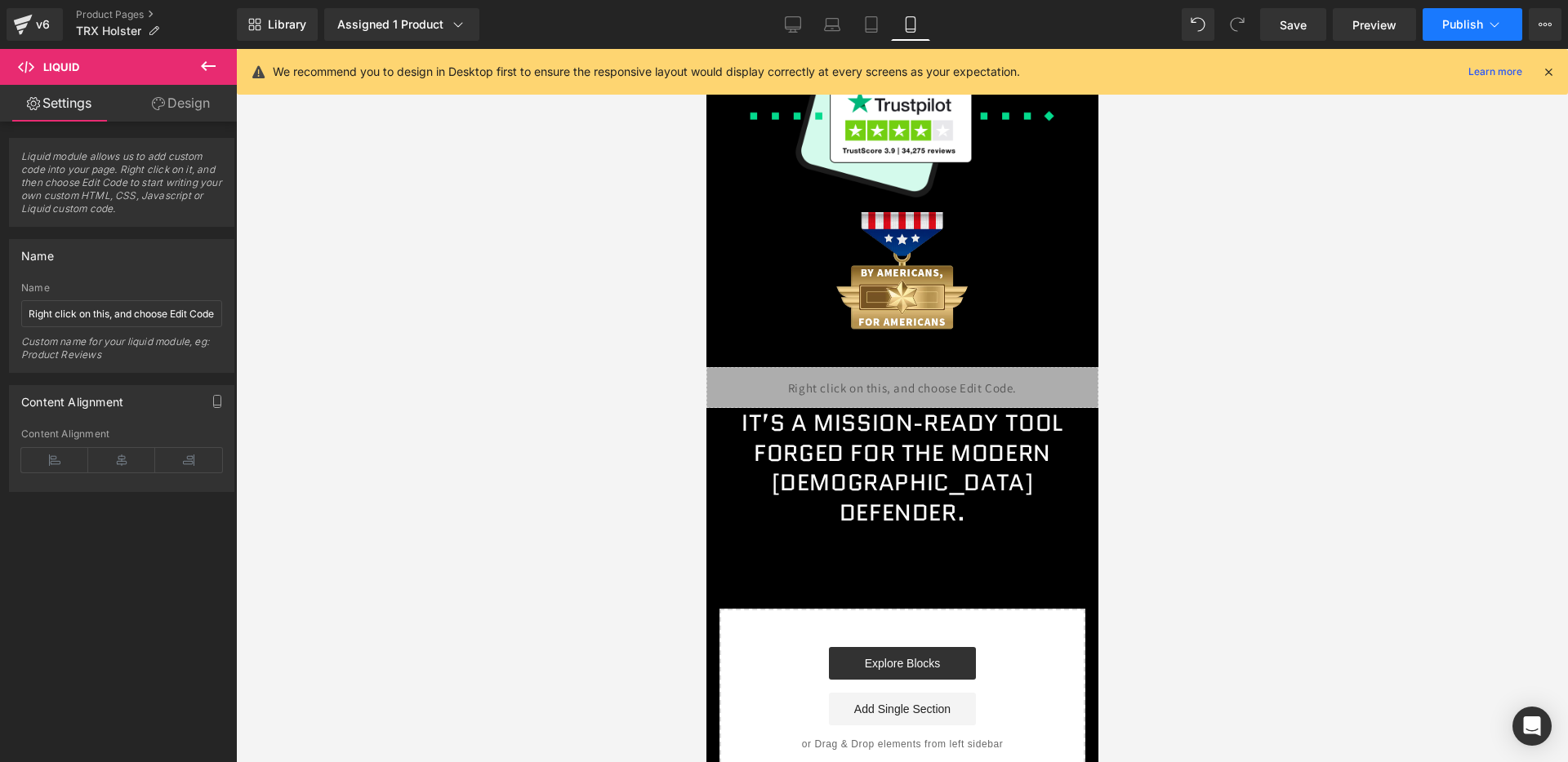
click at [1461, 13] on button "Publish" at bounding box center [1472, 24] width 100 height 33
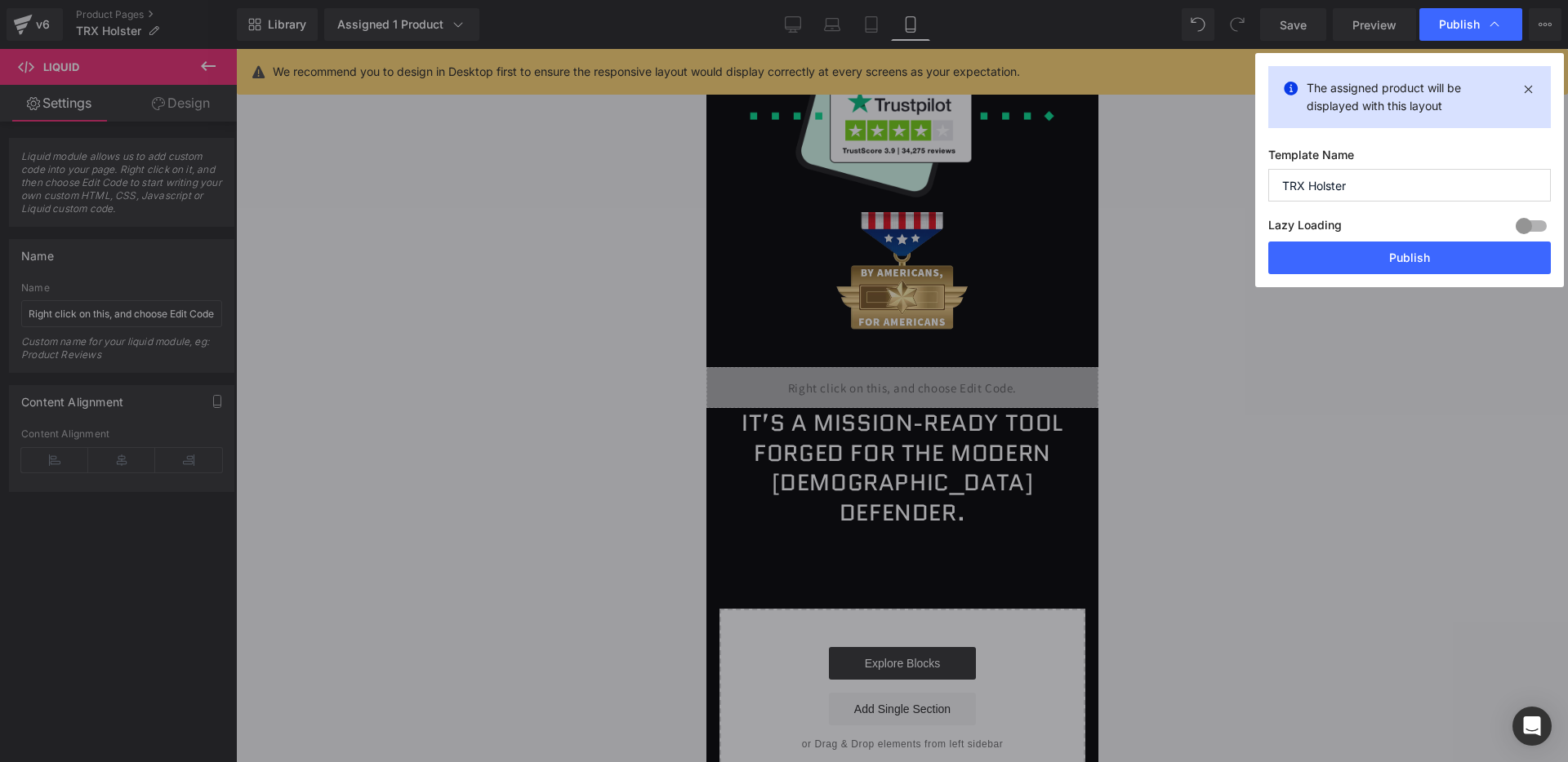
click at [1382, 234] on div "Lazy Loading Build Upgrade plan to unlock" at bounding box center [1409, 228] width 282 height 27
click at [1370, 255] on button "Publish" at bounding box center [1409, 258] width 282 height 33
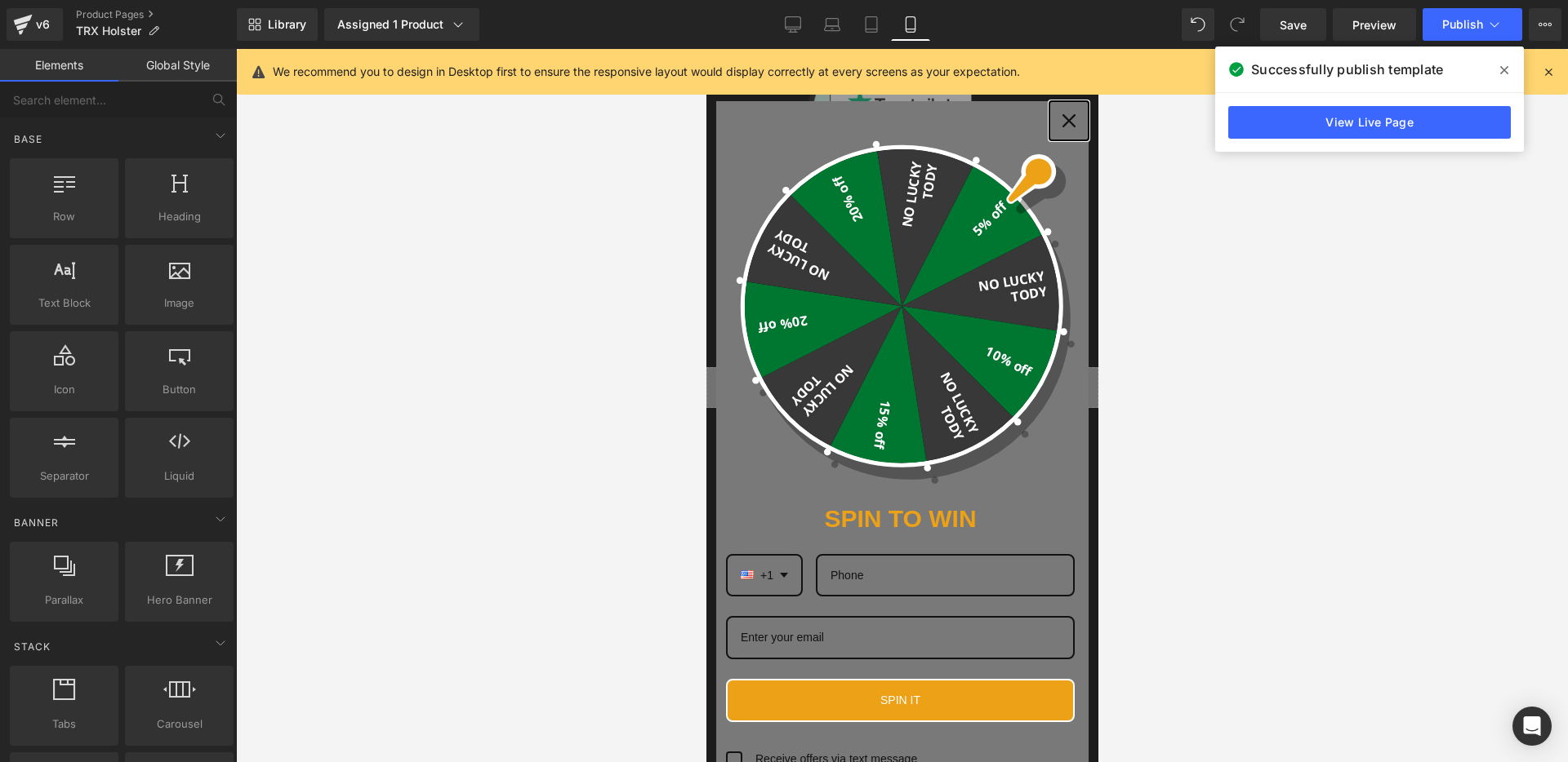
click at [1073, 116] on icon "close icon" at bounding box center [1067, 121] width 13 height 13
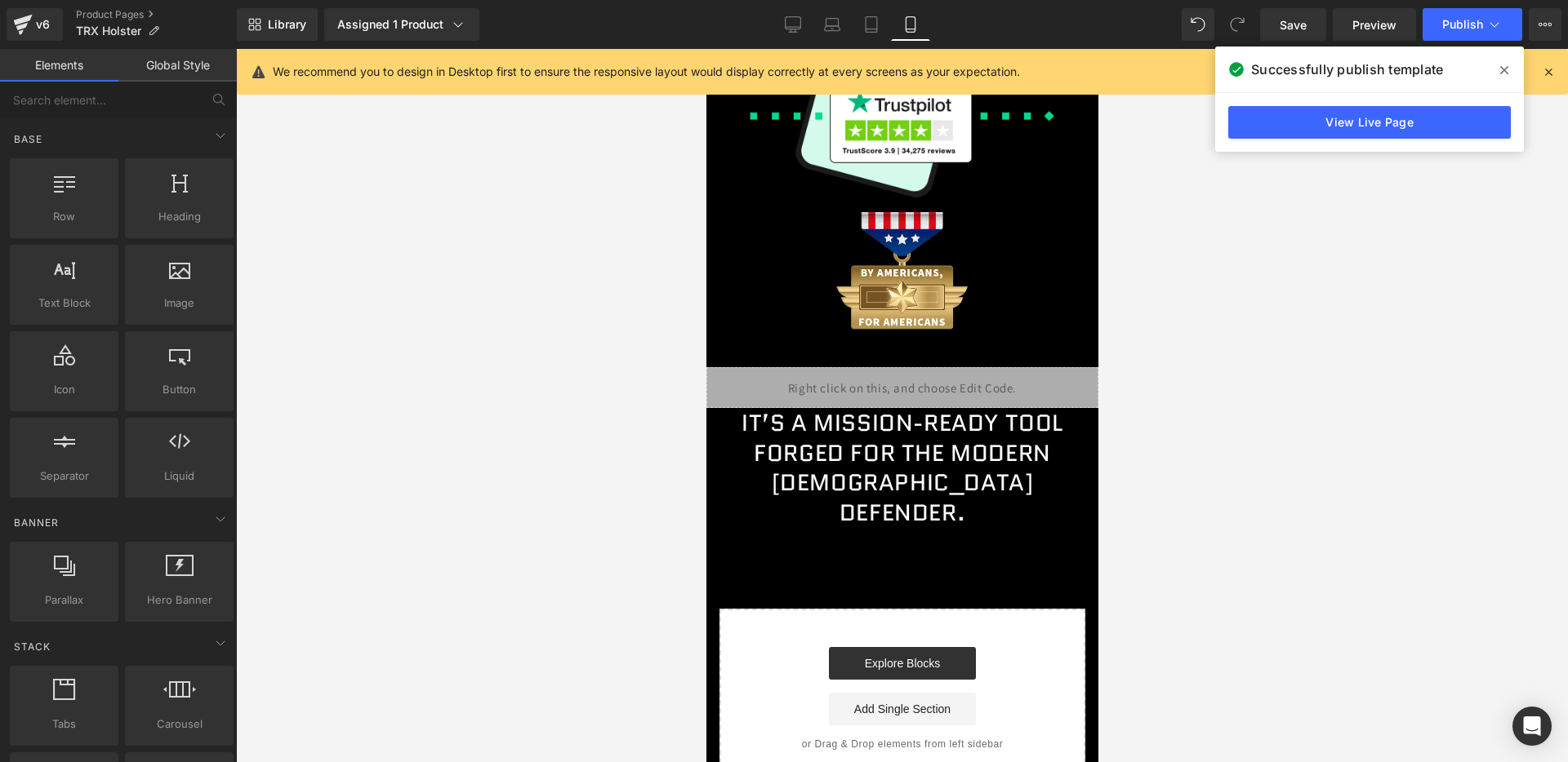
click at [1552, 81] on div "We recommend you to design in Desktop first to ensure the responsive layout wou…" at bounding box center [914, 71] width 1282 height 20
click at [1551, 71] on icon at bounding box center [1548, 71] width 15 height 15
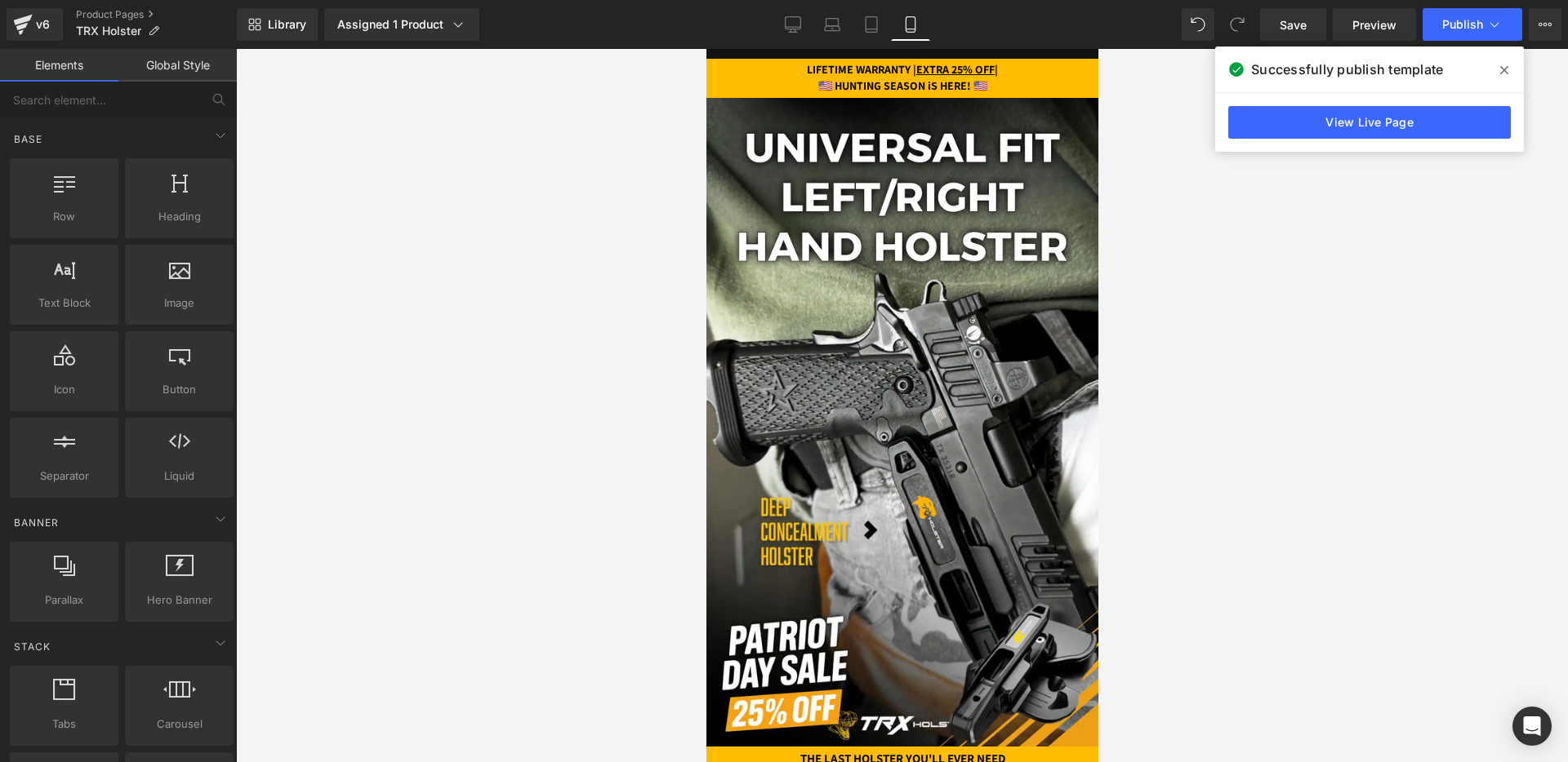
scroll to position [0, 0]
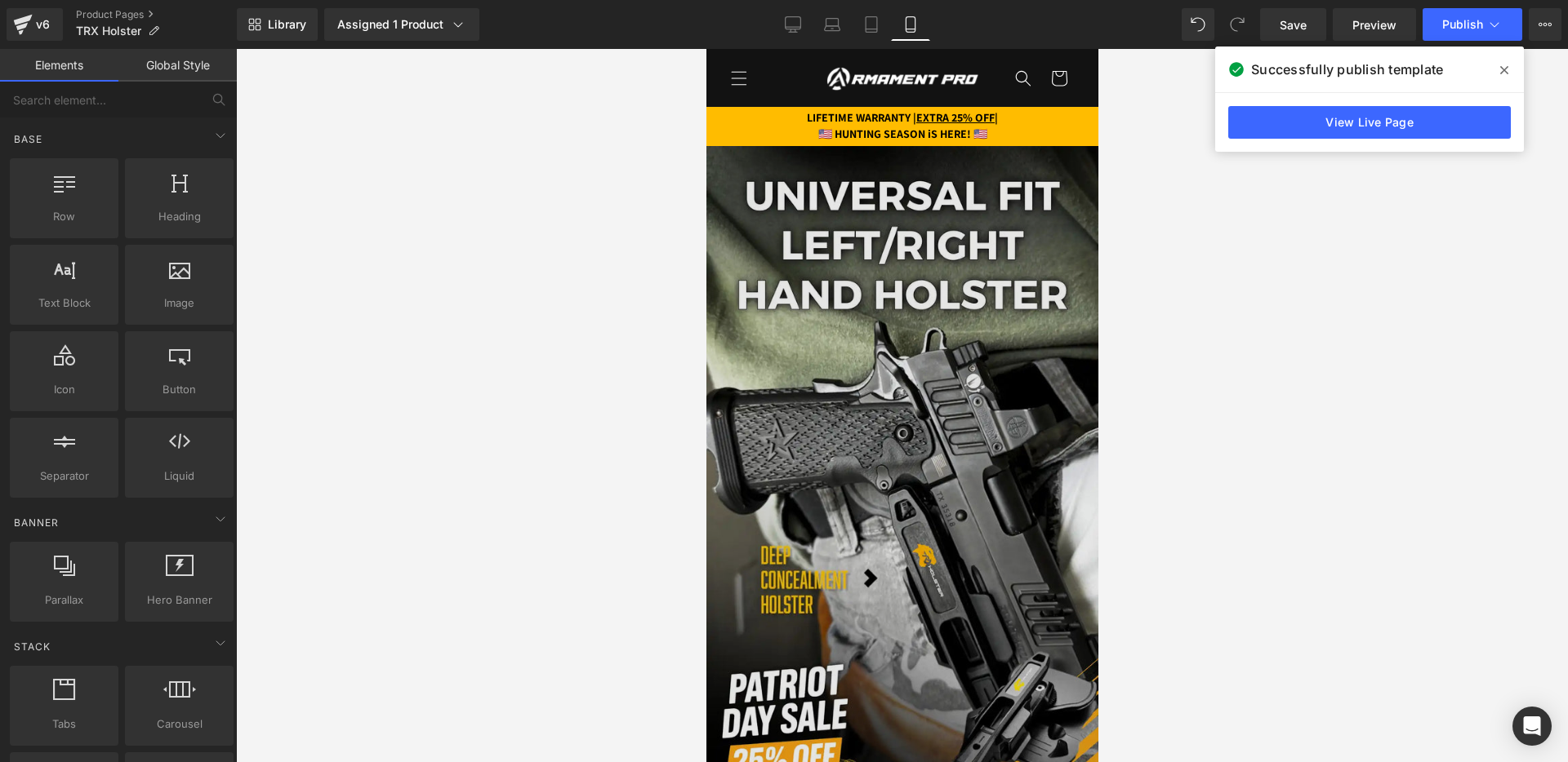
click at [868, 308] on img at bounding box center [901, 470] width 392 height 648
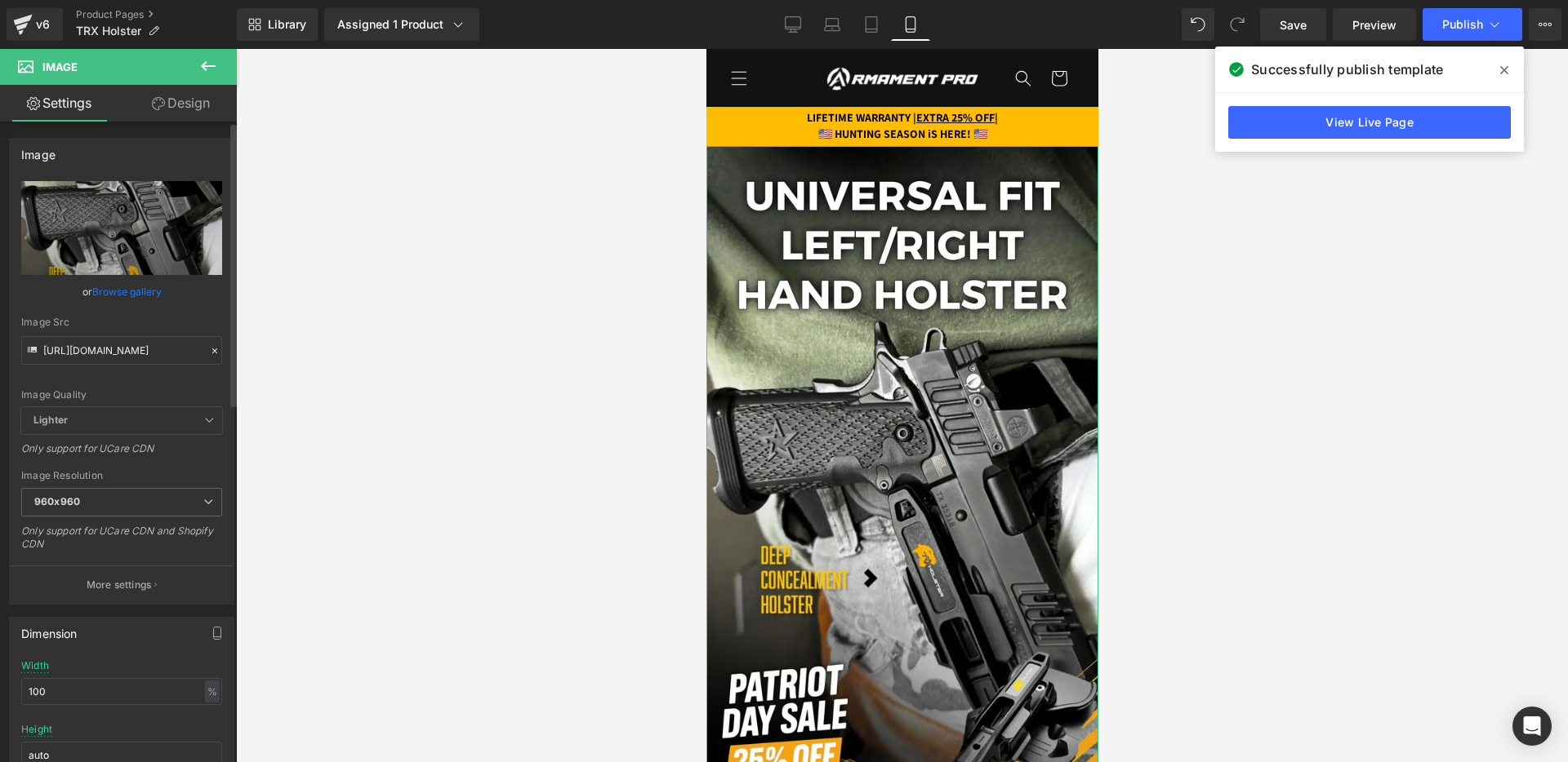
click at [209, 346] on icon at bounding box center [214, 350] width 11 height 11
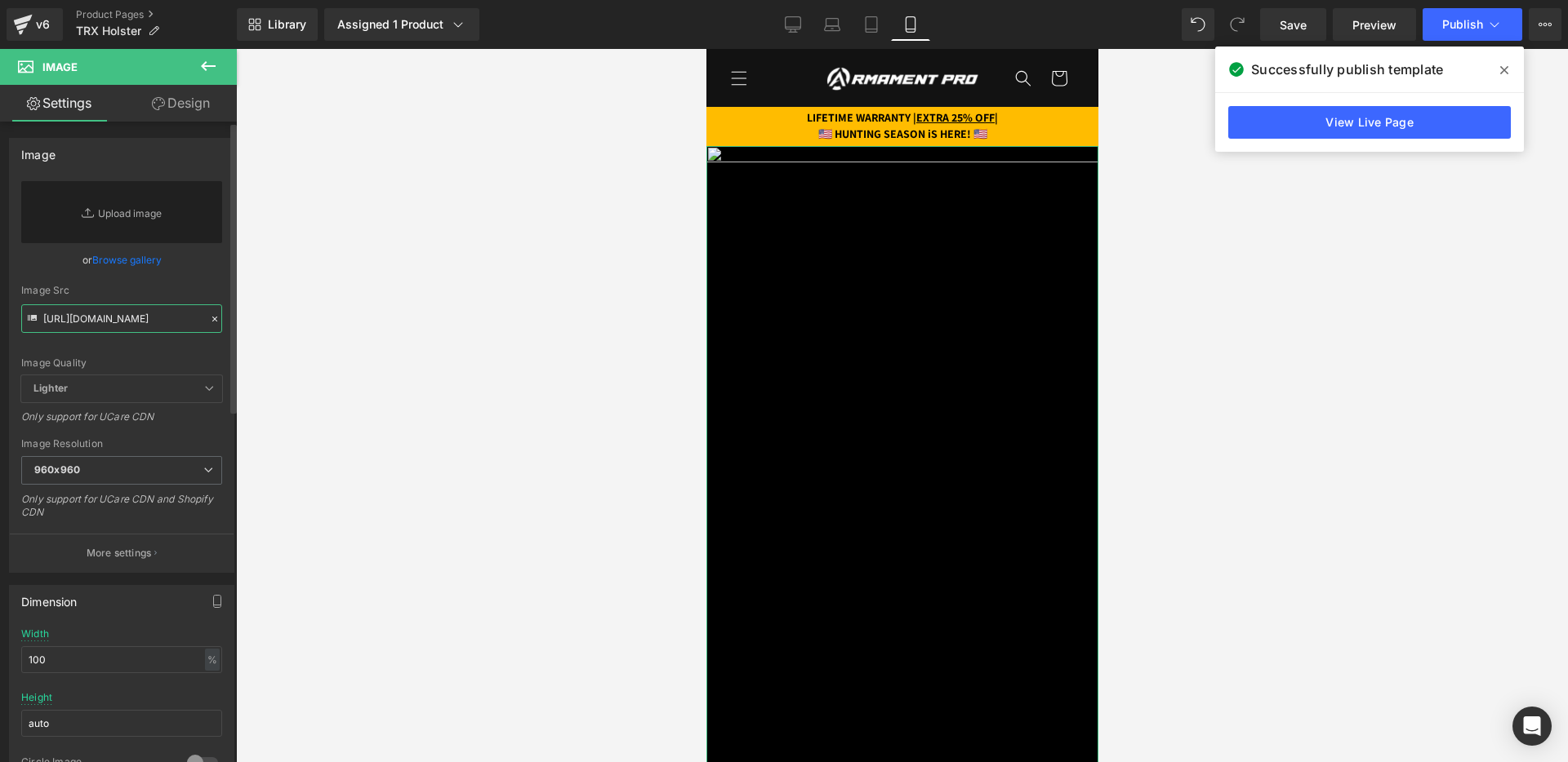
click at [156, 324] on input "https://cdn.shopify.com/s/files/1/0688/1827/2435/files/frame_40_6__11zon_960x96…" at bounding box center [121, 318] width 201 height 29
paste input "[URL][DOMAIN_NAME]"
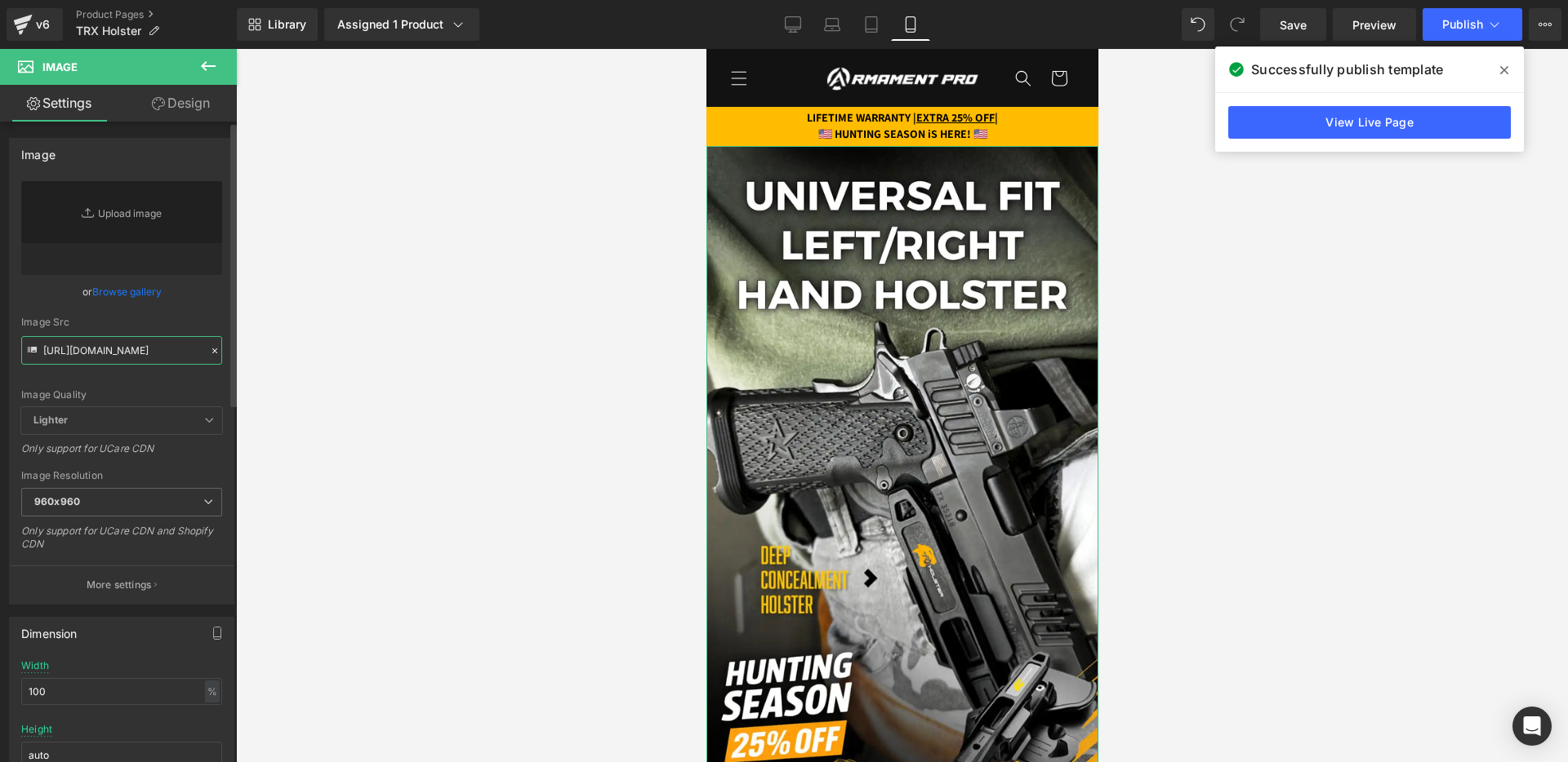
type input "[URL][DOMAIN_NAME]"
click at [203, 287] on div "or Browse gallery" at bounding box center [121, 292] width 201 height 17
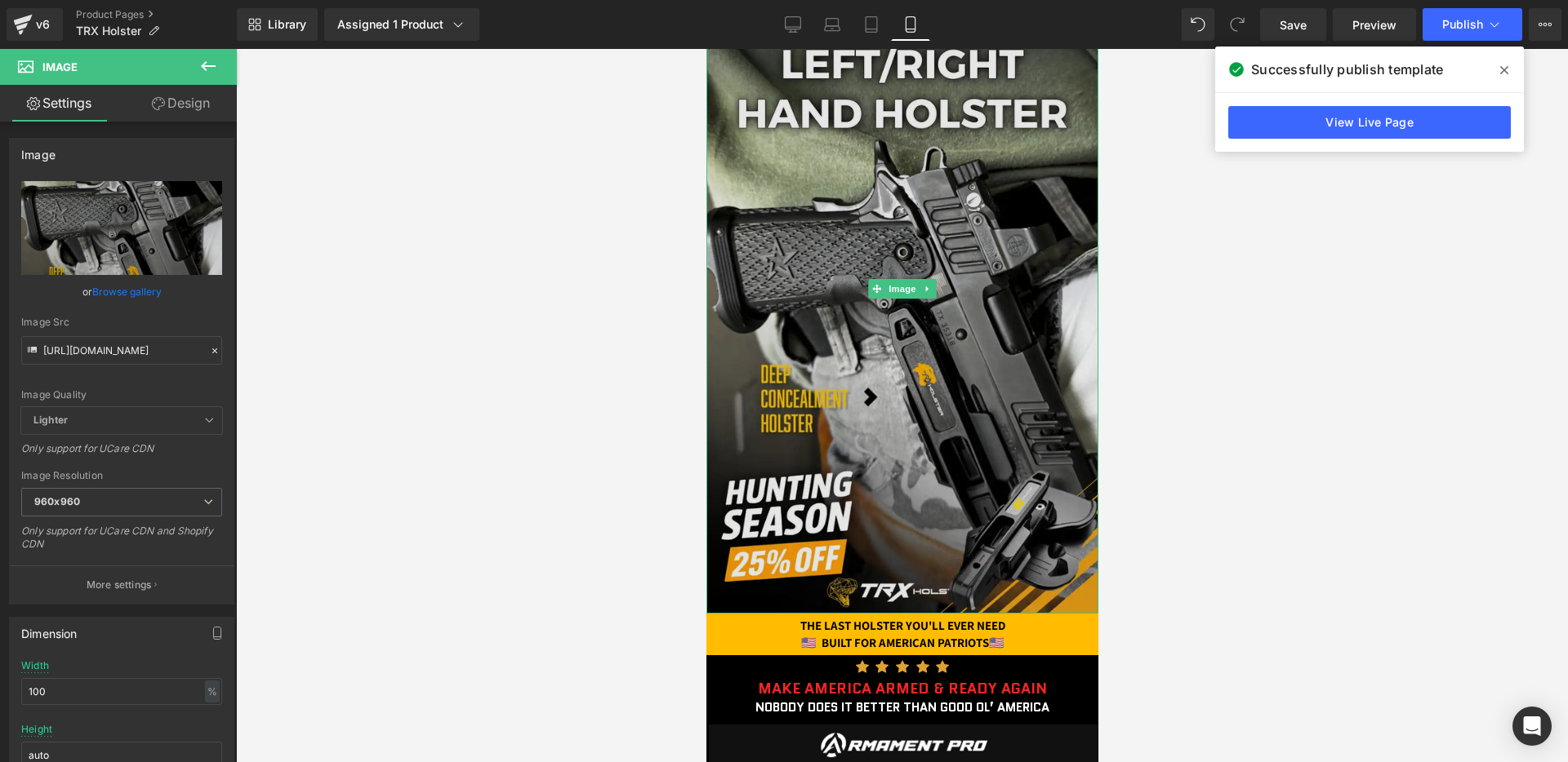
scroll to position [208, 0]
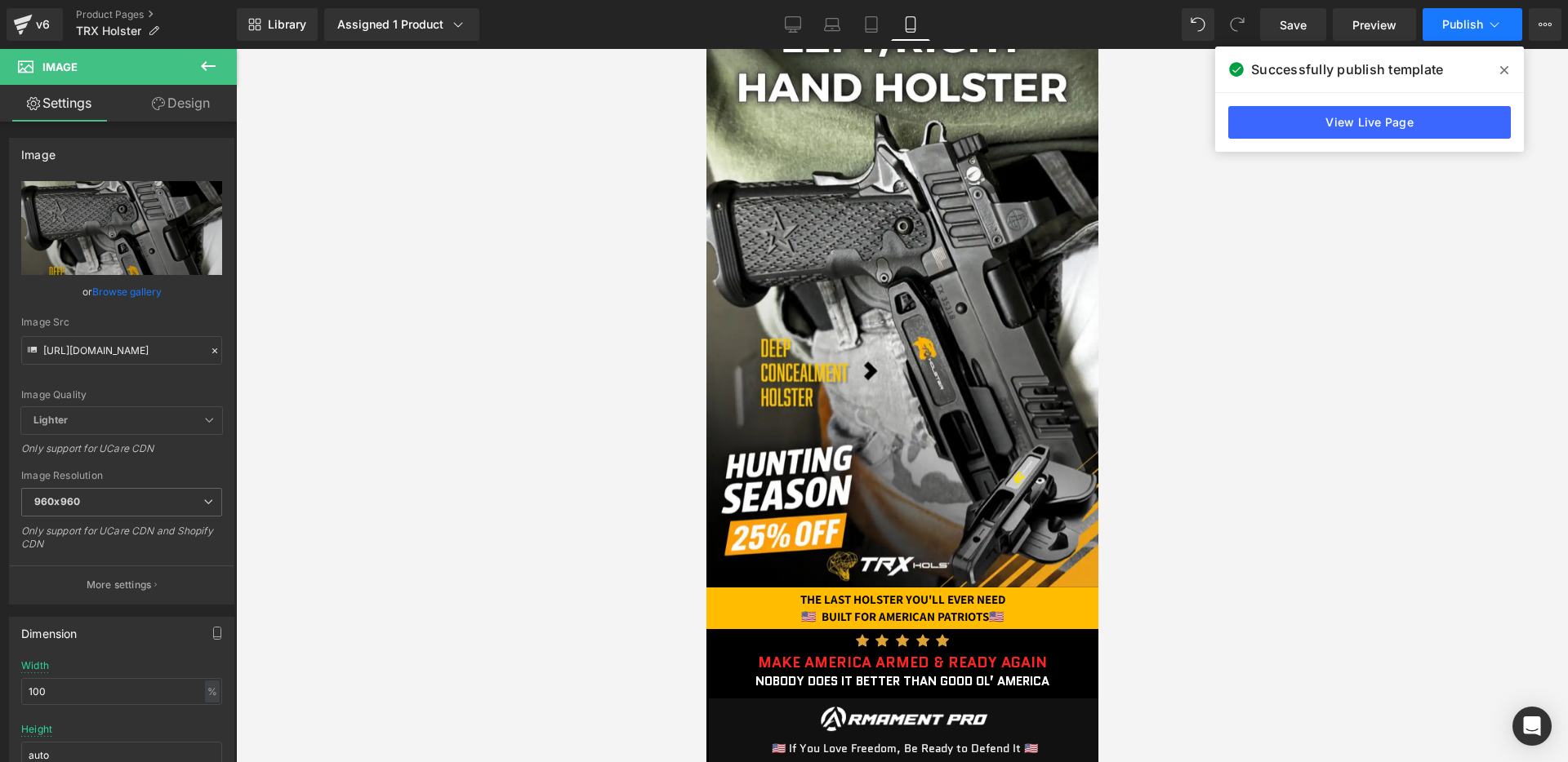
click at [1469, 26] on span "Publish" at bounding box center [1462, 24] width 41 height 13
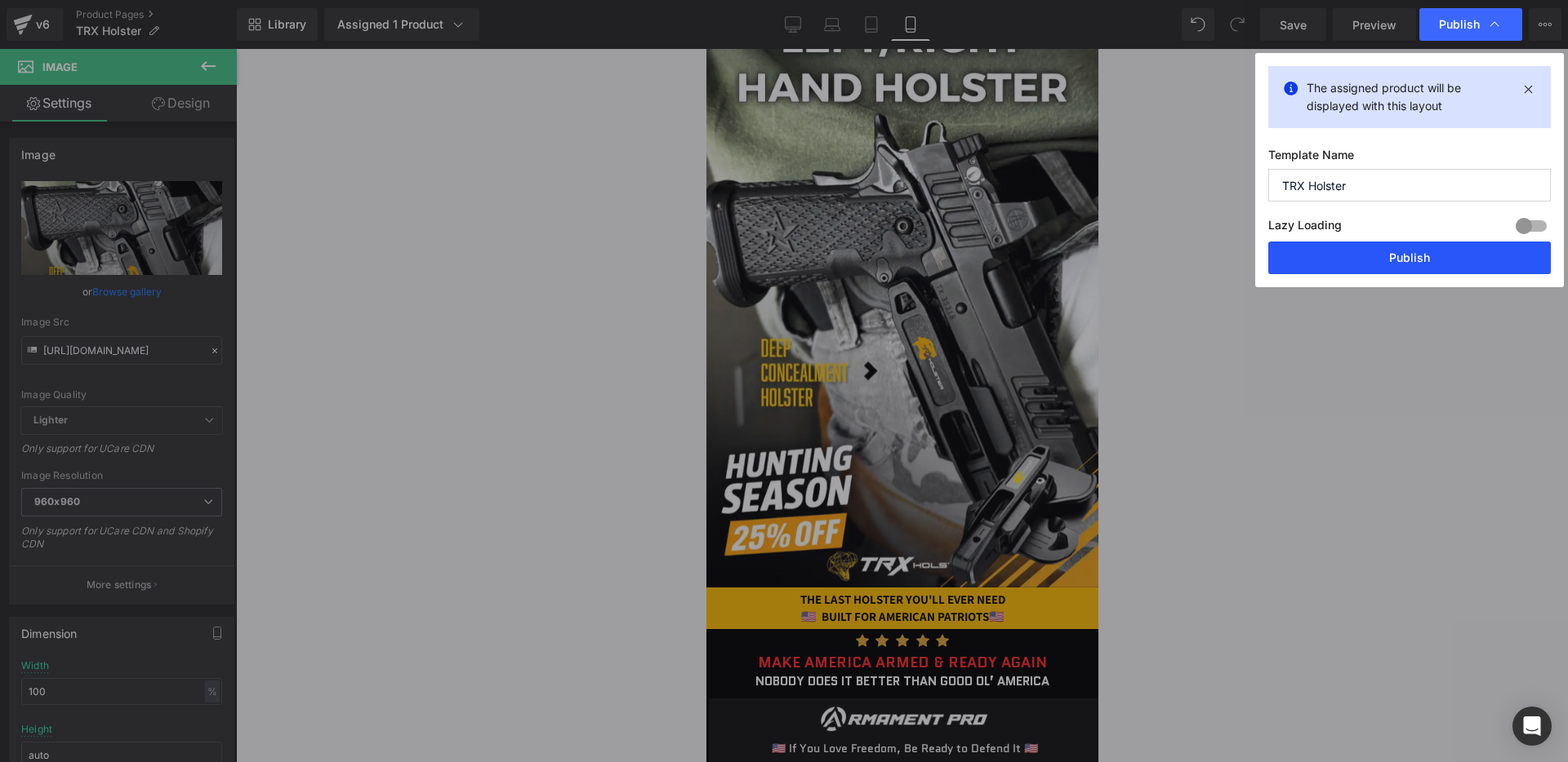
click at [1423, 265] on button "Publish" at bounding box center [1409, 258] width 282 height 33
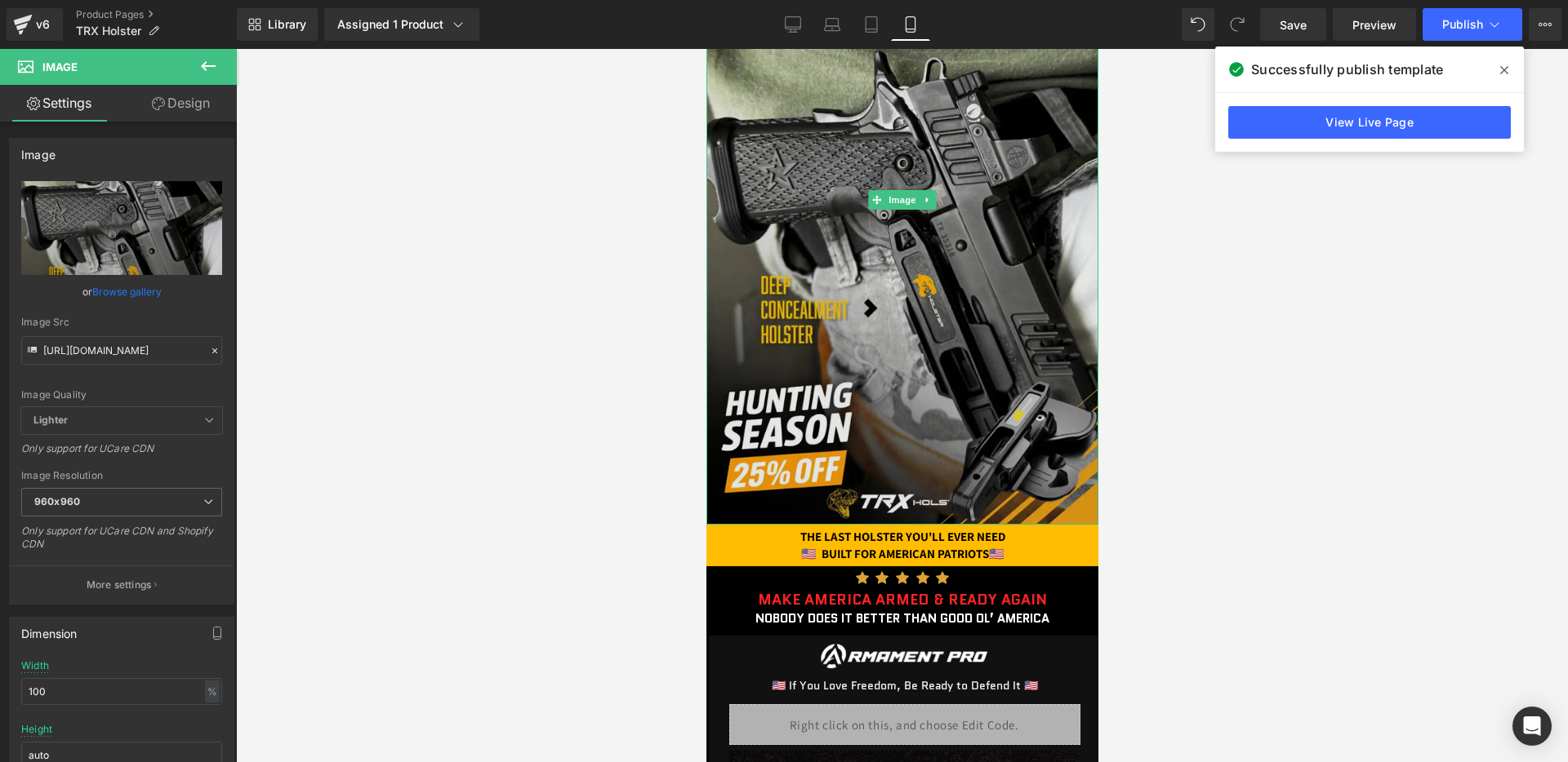
scroll to position [297, 0]
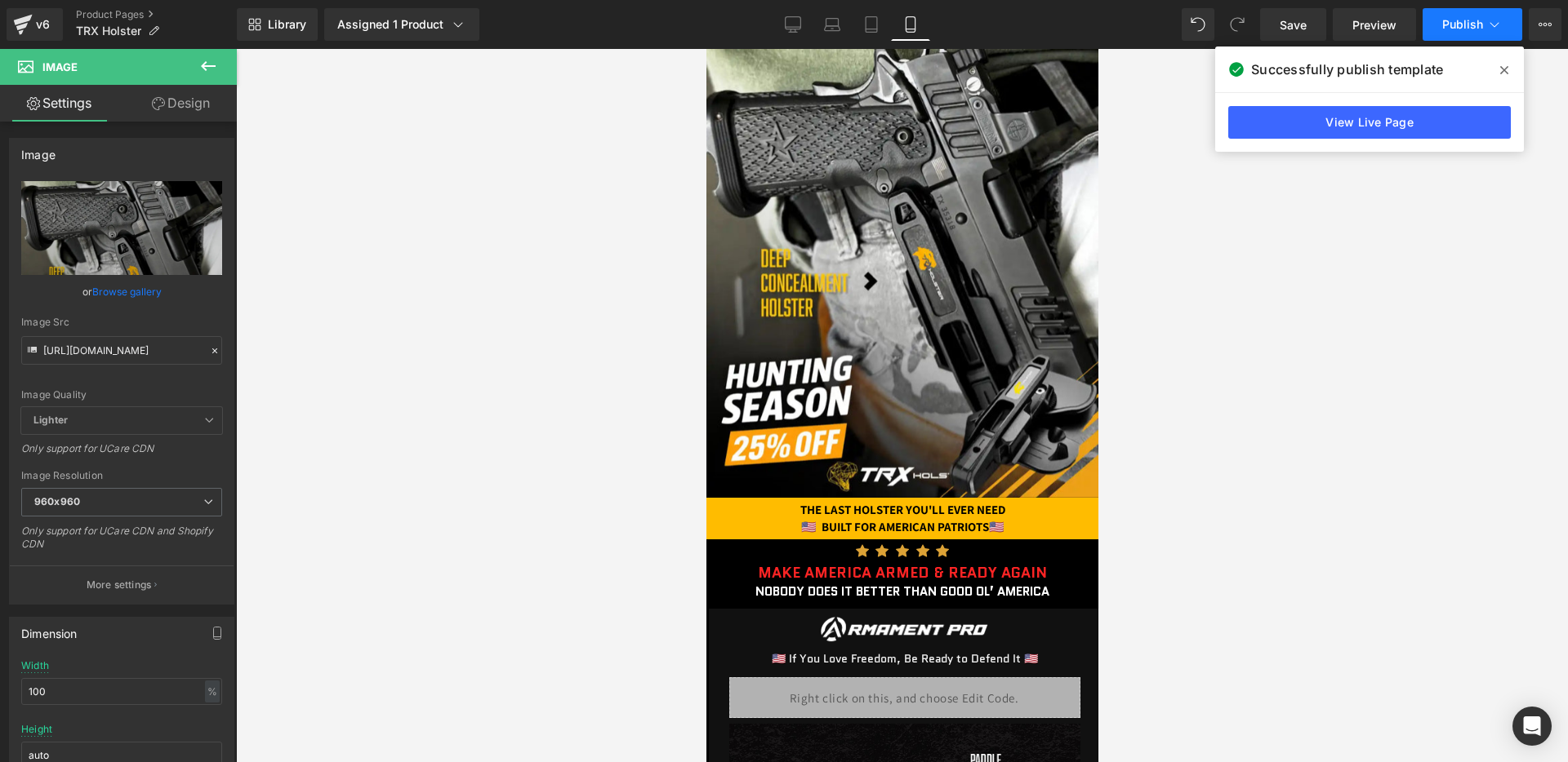
click at [1464, 24] on span "Publish" at bounding box center [1462, 24] width 41 height 13
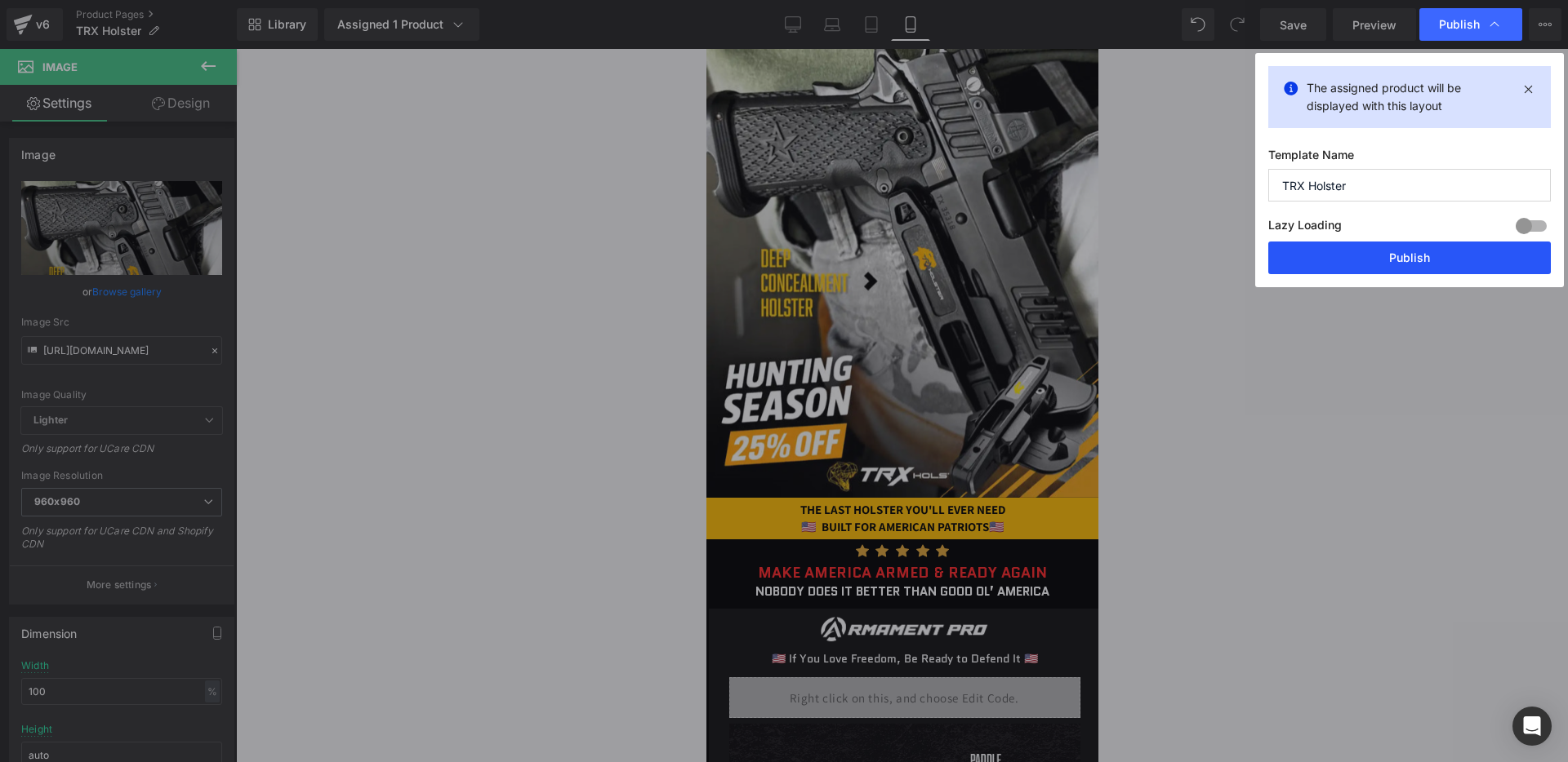
click at [1364, 262] on button "Publish" at bounding box center [1409, 258] width 282 height 33
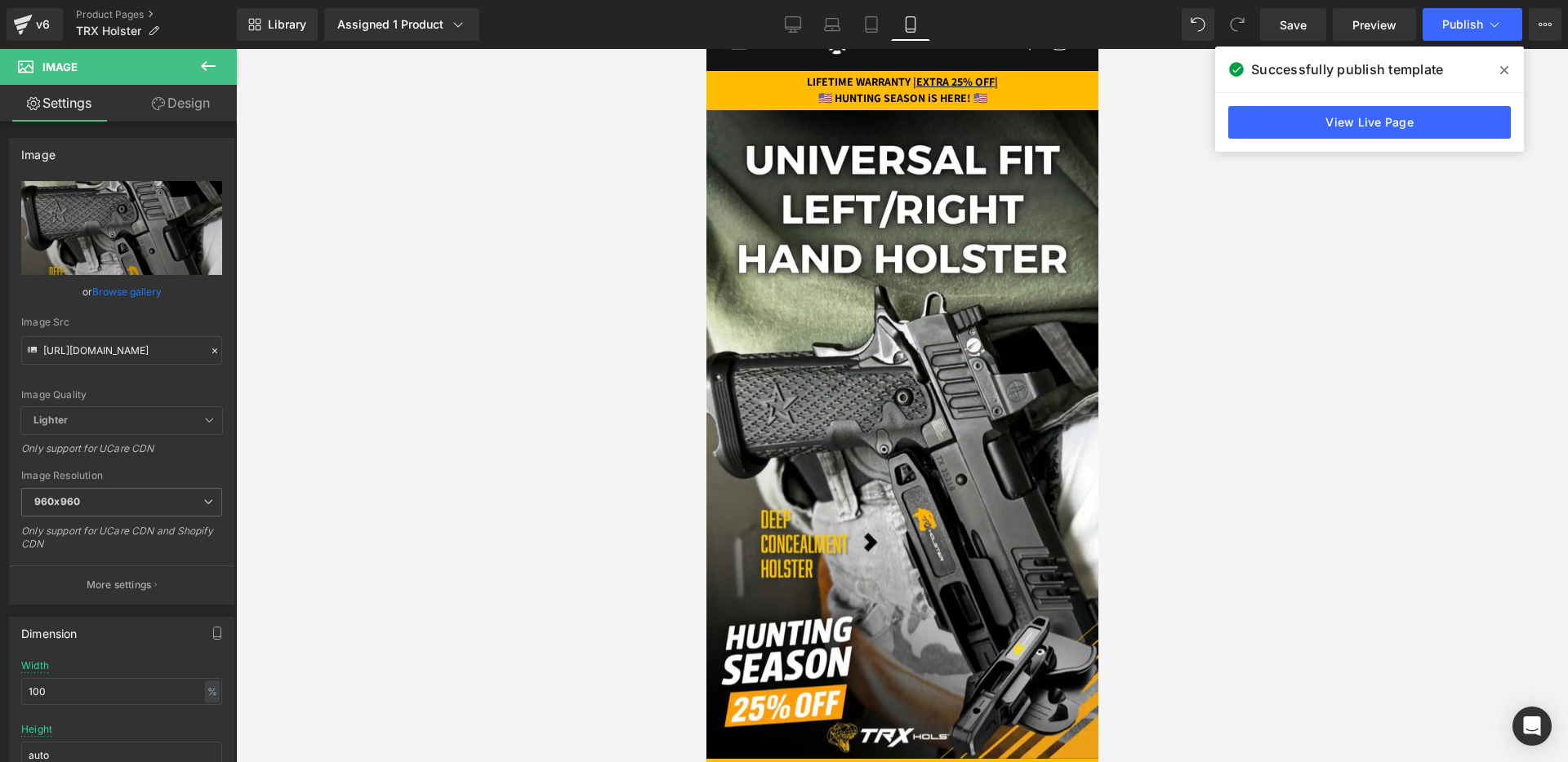
scroll to position [0, 0]
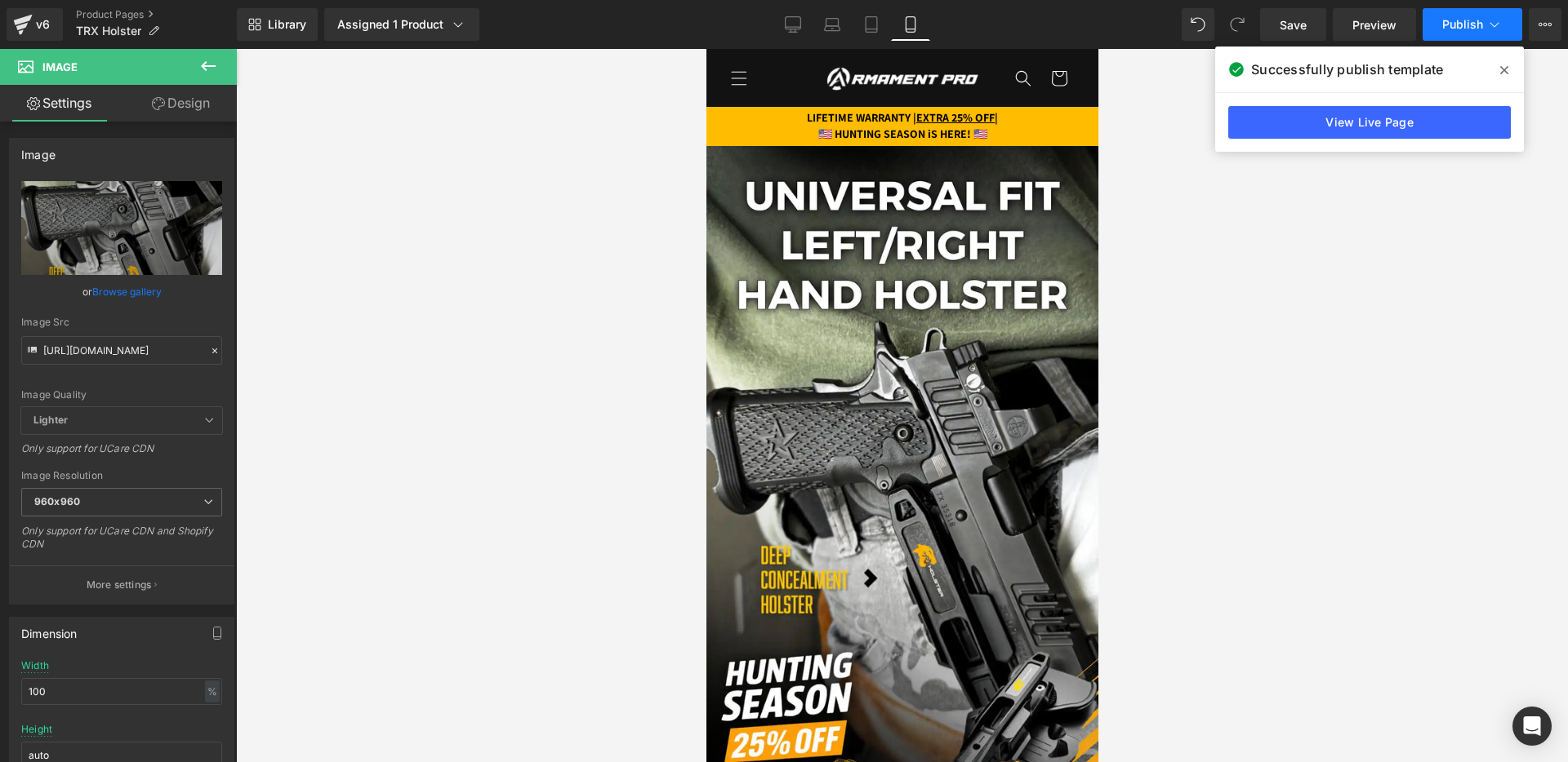
click at [1449, 30] on button "Publish" at bounding box center [1472, 24] width 100 height 33
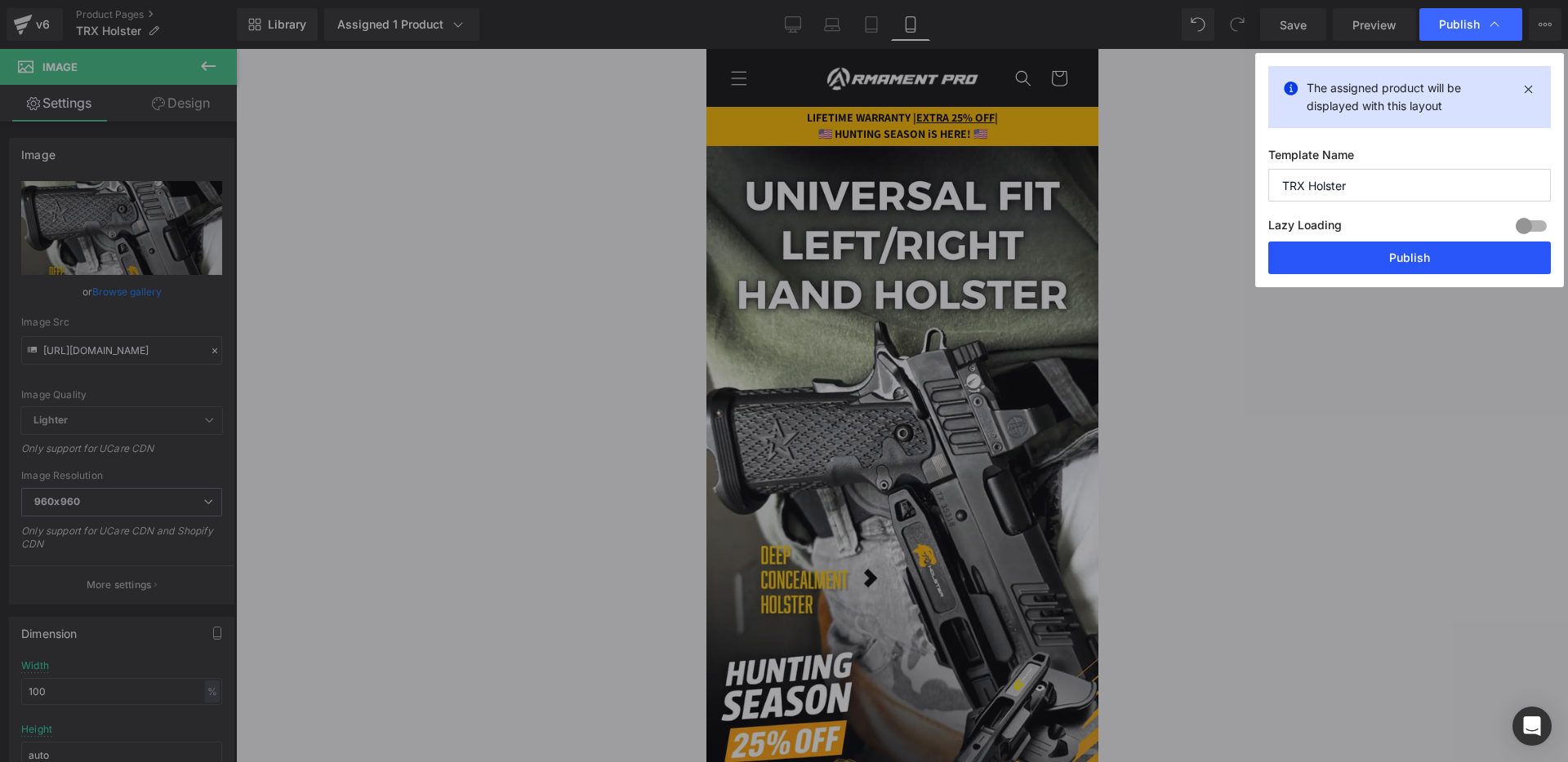
click at [1331, 251] on button "Publish" at bounding box center [1409, 258] width 282 height 33
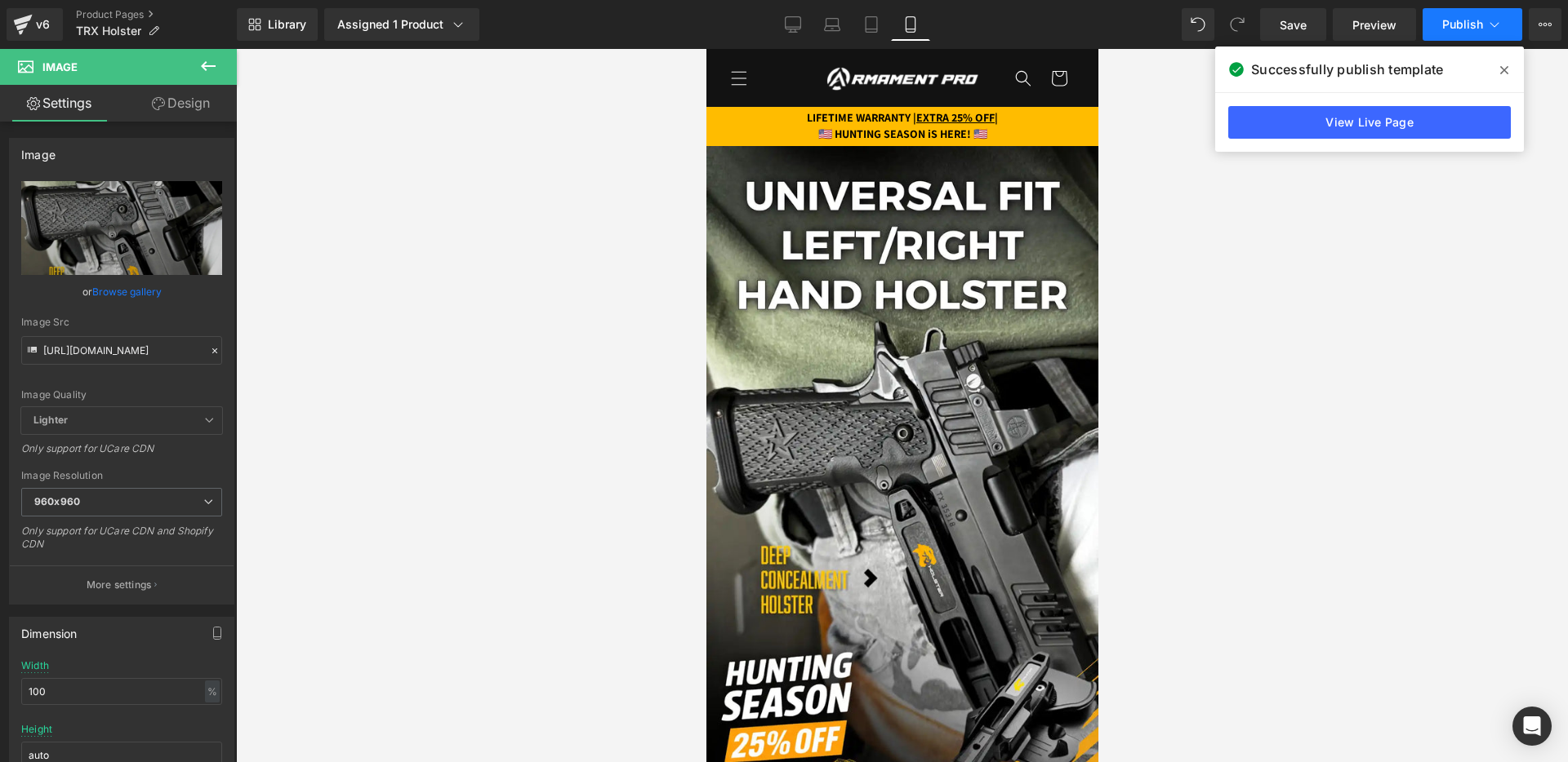
click at [1438, 23] on button "Publish" at bounding box center [1472, 24] width 100 height 33
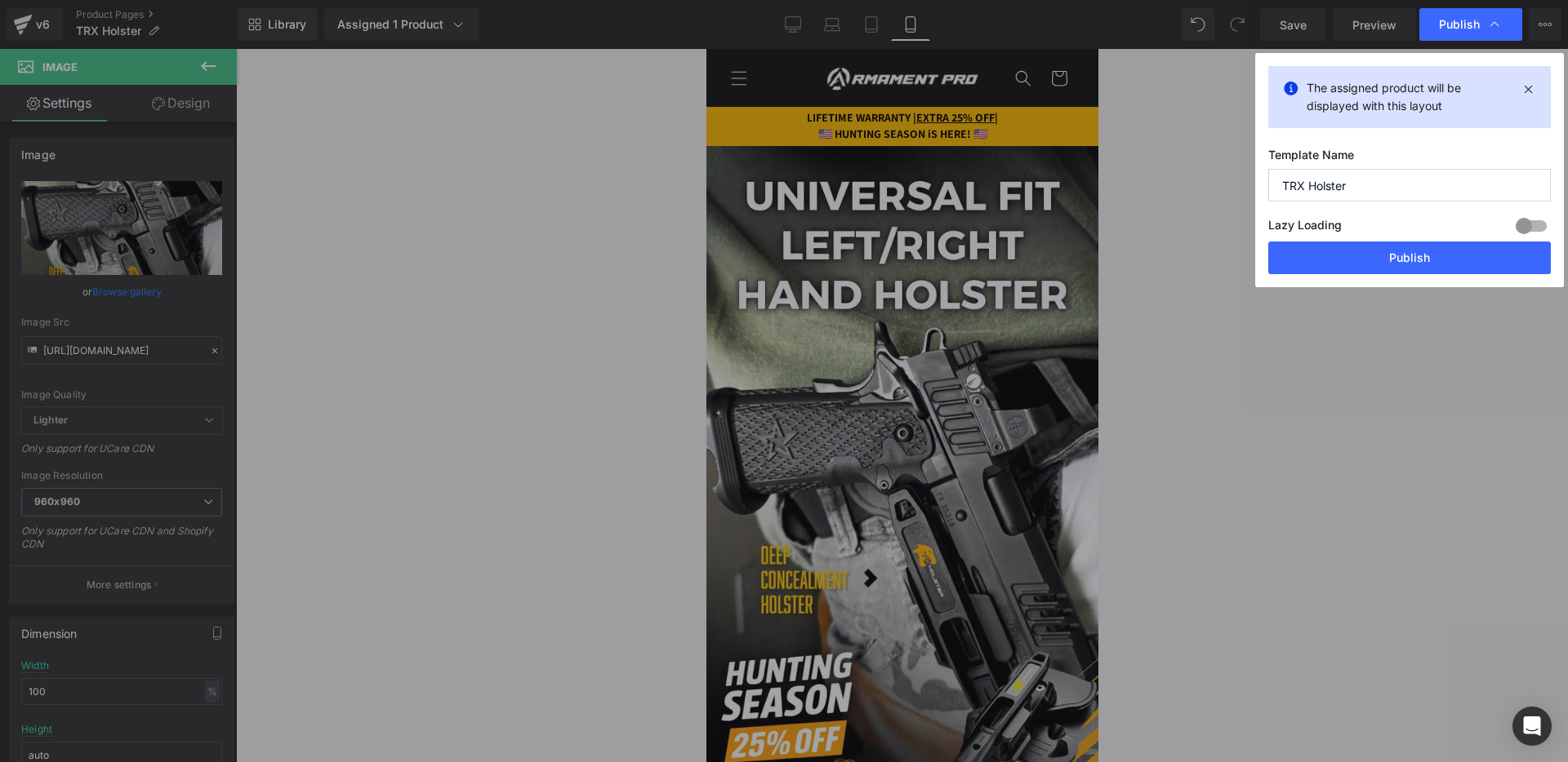
click at [1348, 282] on div "The assigned product will be displayed with this layout Template Name TRX Holst…" at bounding box center [1409, 170] width 309 height 235
drag, startPoint x: 1349, startPoint y: 262, endPoint x: 60, endPoint y: 66, distance: 1303.8
click at [1349, 262] on button "Publish" at bounding box center [1409, 258] width 282 height 33
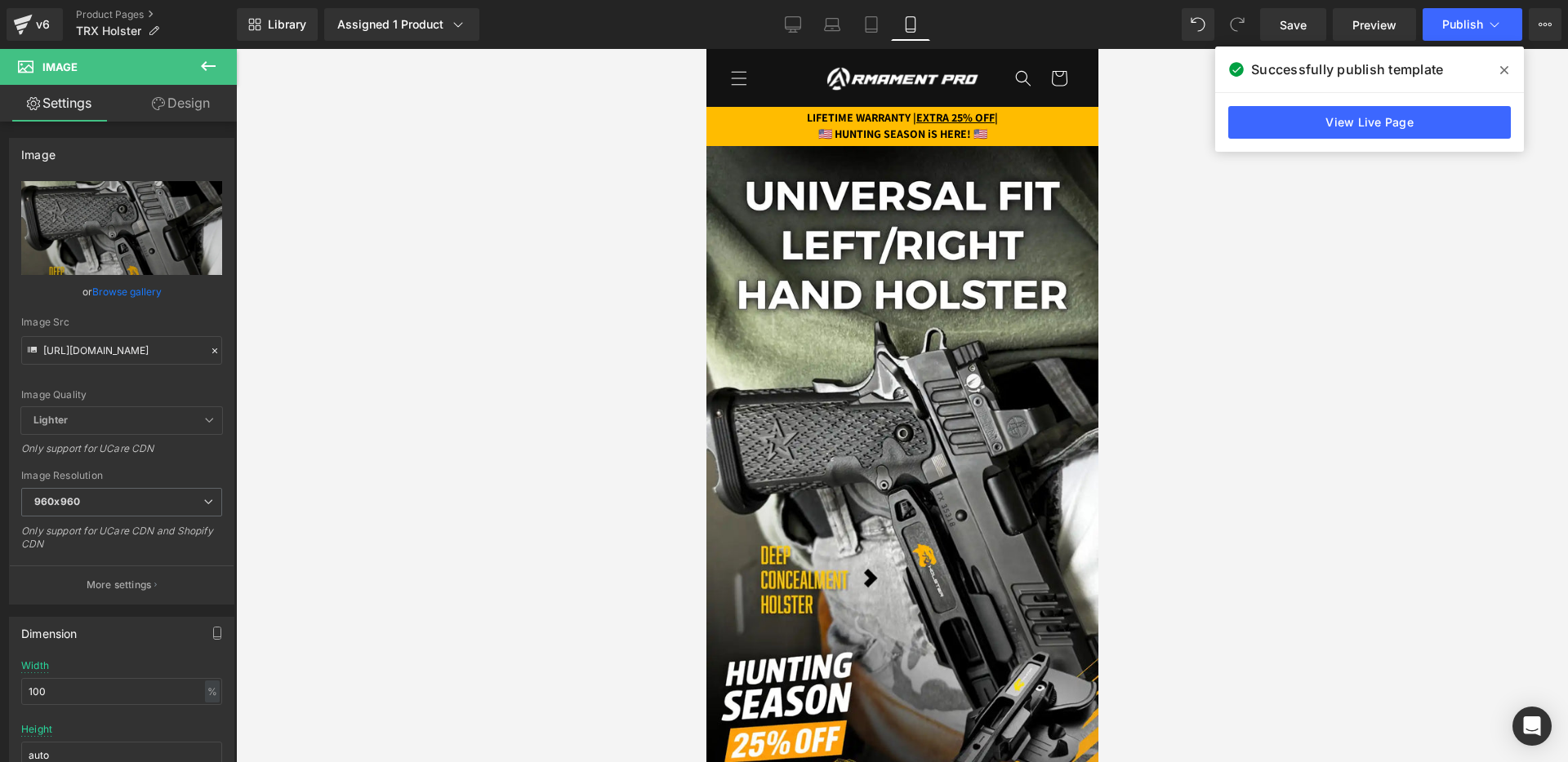
click at [936, 133] on link at bounding box center [940, 126] width 17 height 20
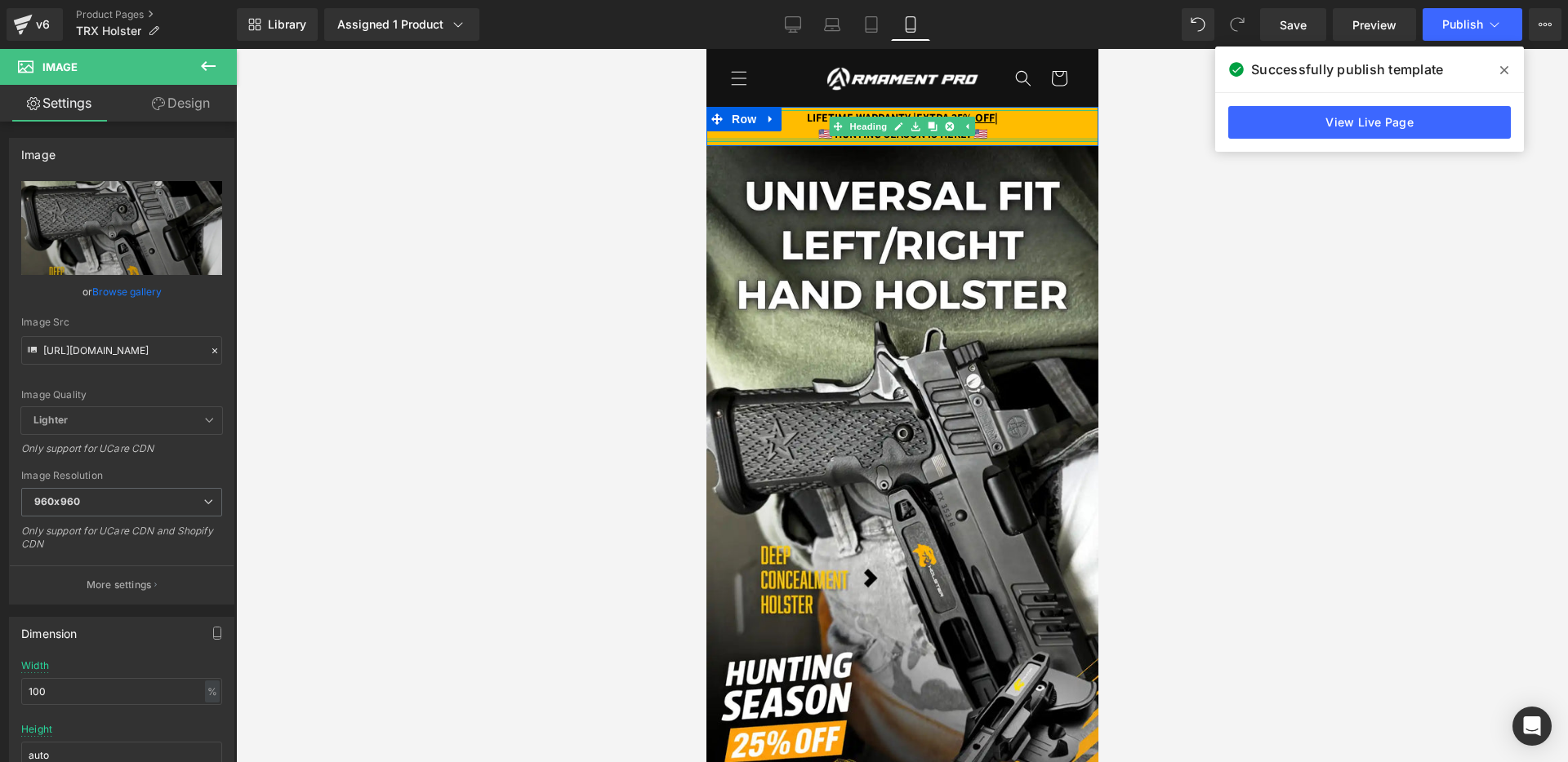
click at [932, 140] on div at bounding box center [901, 140] width 392 height 4
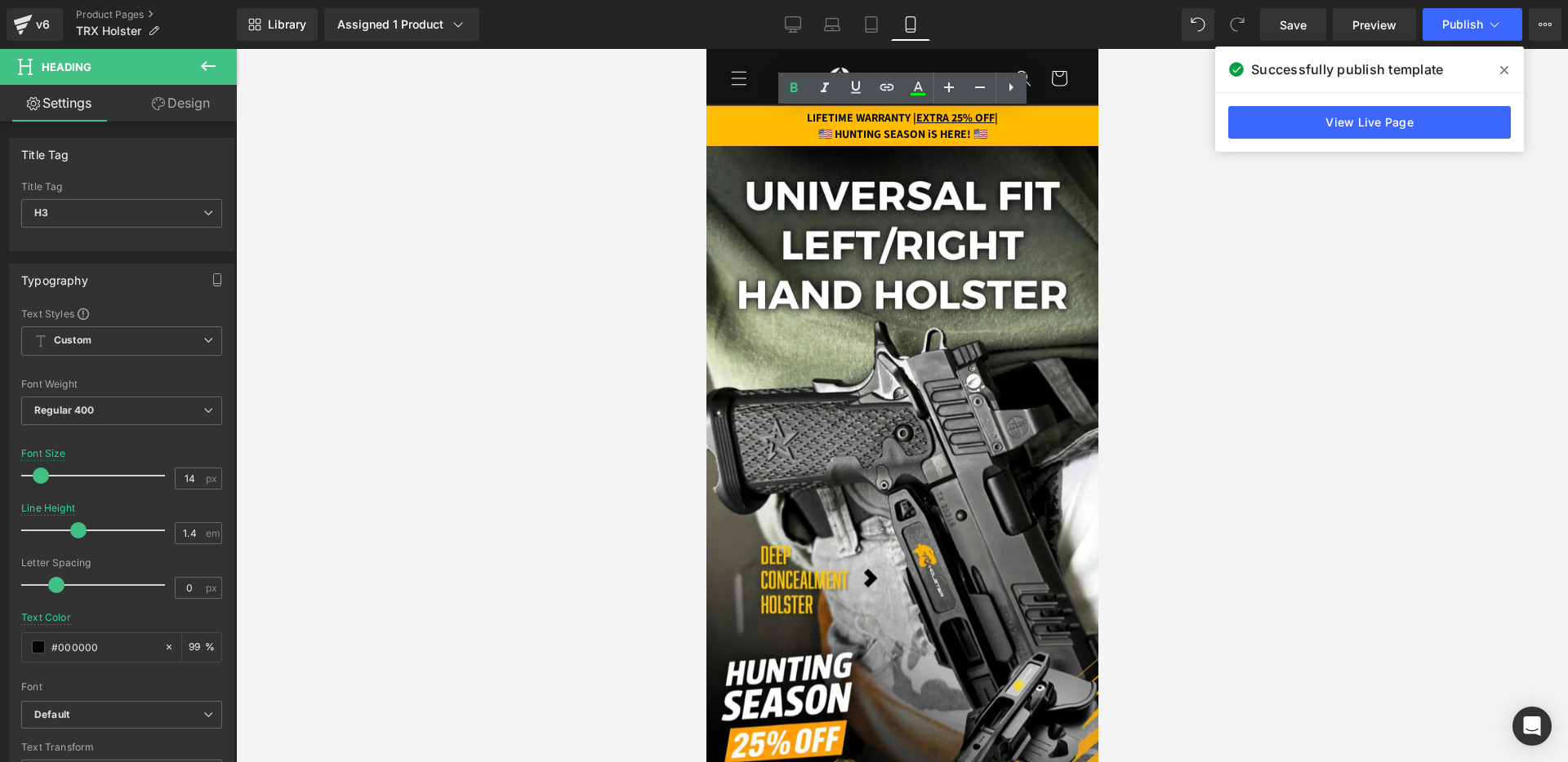
click at [936, 130] on strong "🇺🇸 HUNTING SEASON iS HERE! 🇺🇸" at bounding box center [901, 134] width 169 height 15
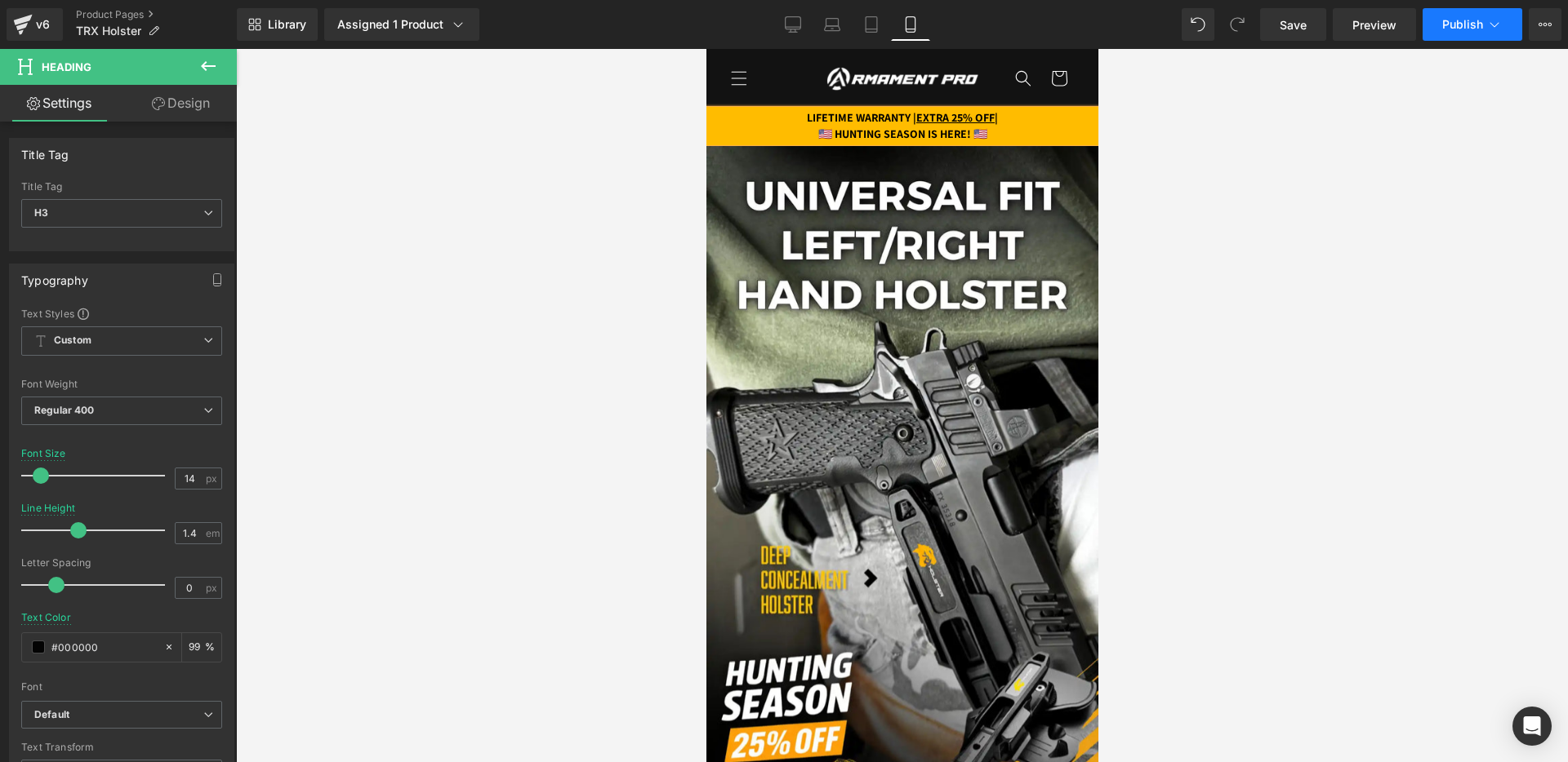
click at [1445, 31] on button "Publish" at bounding box center [1472, 24] width 100 height 33
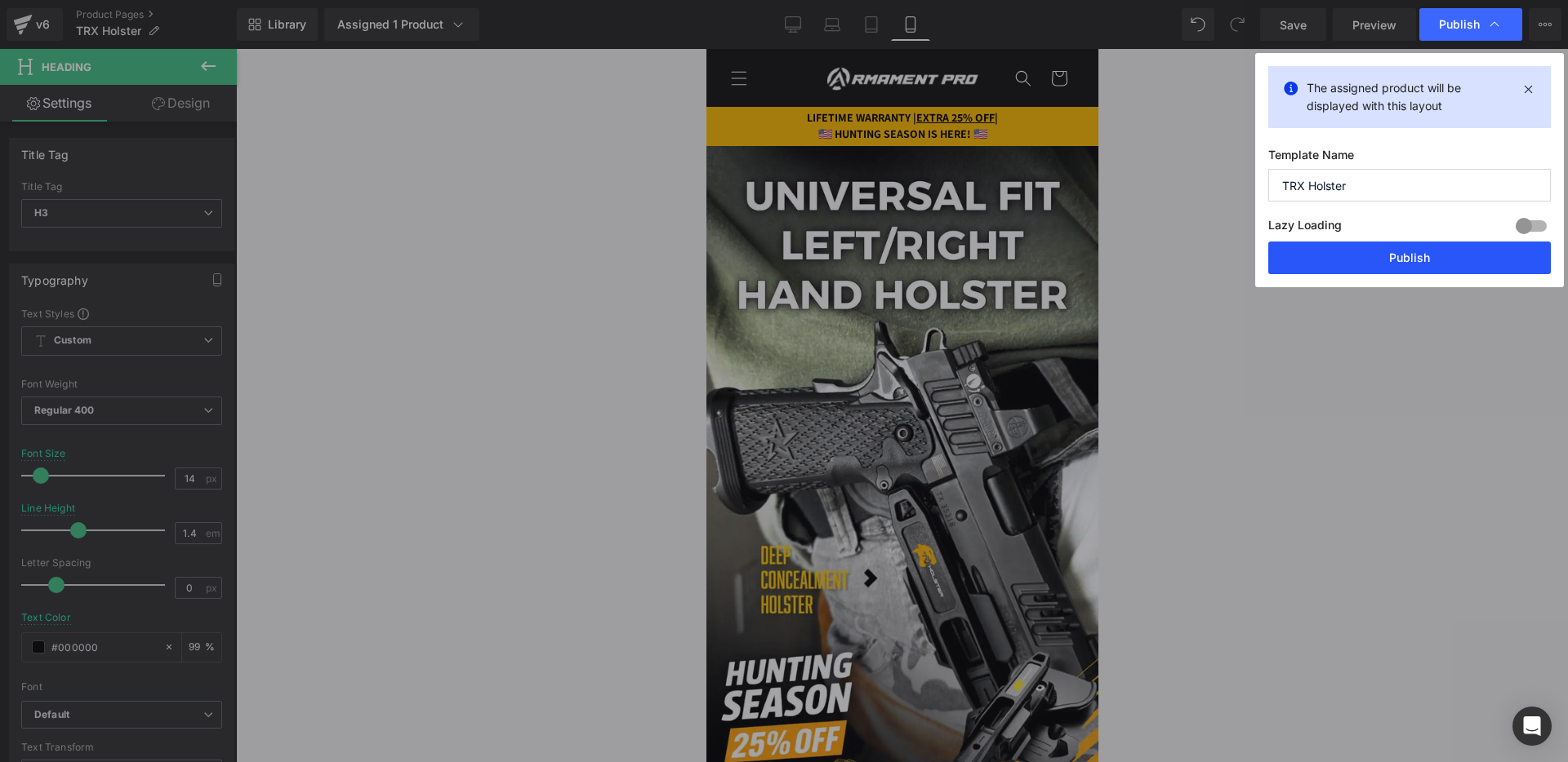
click at [1366, 262] on button "Publish" at bounding box center [1409, 258] width 282 height 33
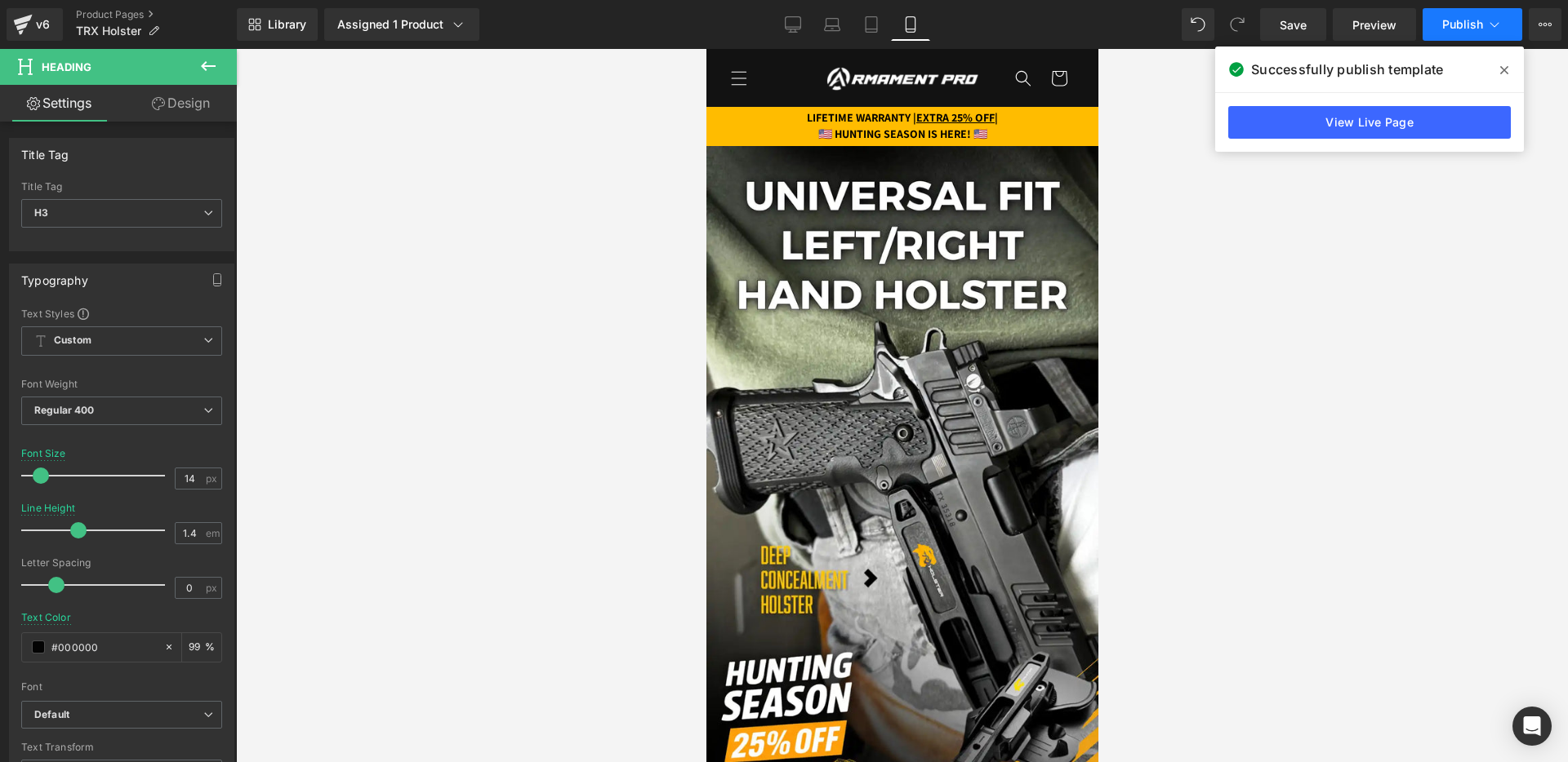
click at [1442, 33] on button "Publish" at bounding box center [1472, 24] width 100 height 33
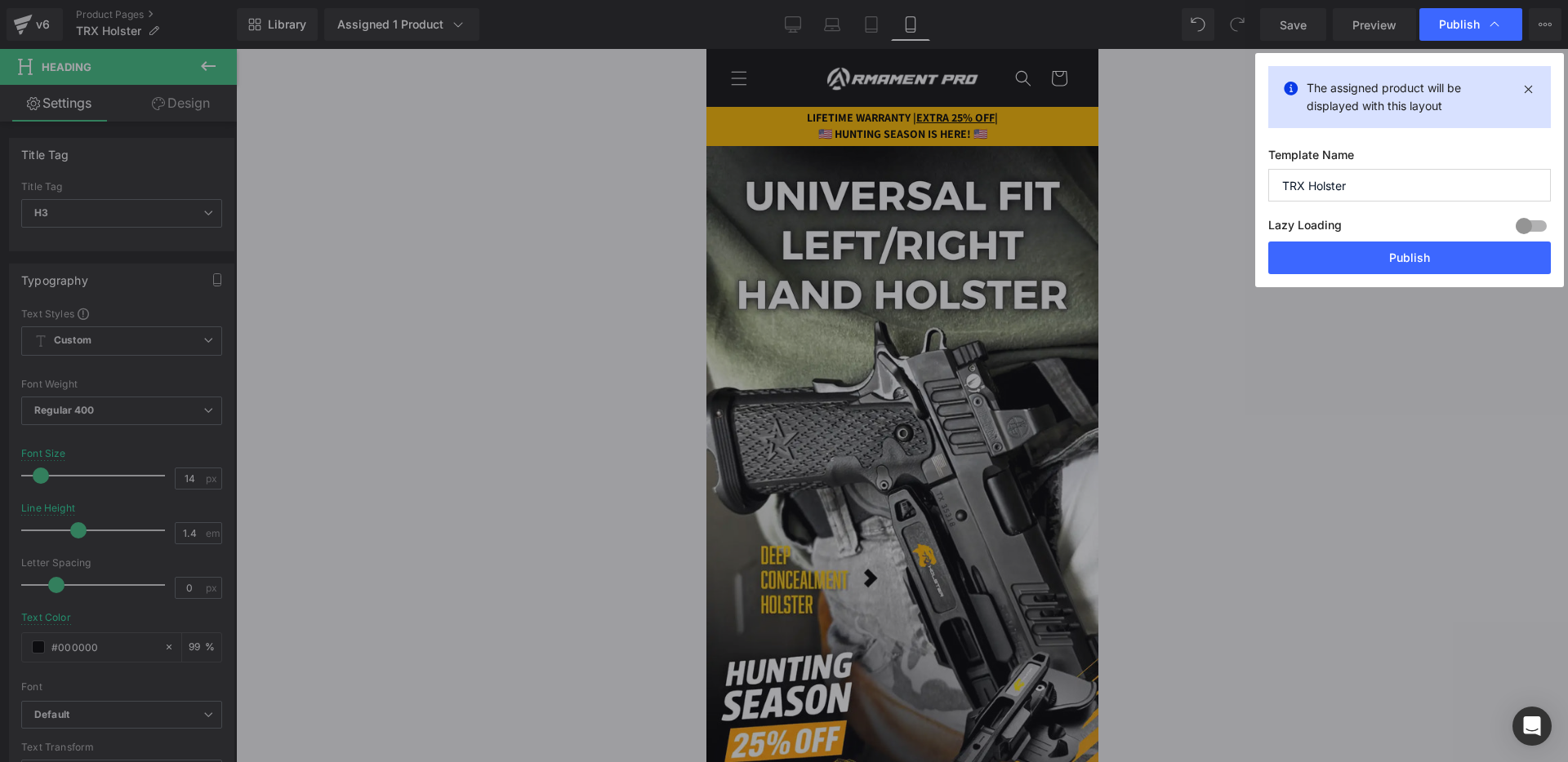
click at [1343, 239] on div "Lazy Loading Build Upgrade plan to unlock" at bounding box center [1409, 228] width 282 height 27
click at [1339, 265] on button "Publish" at bounding box center [1409, 258] width 282 height 33
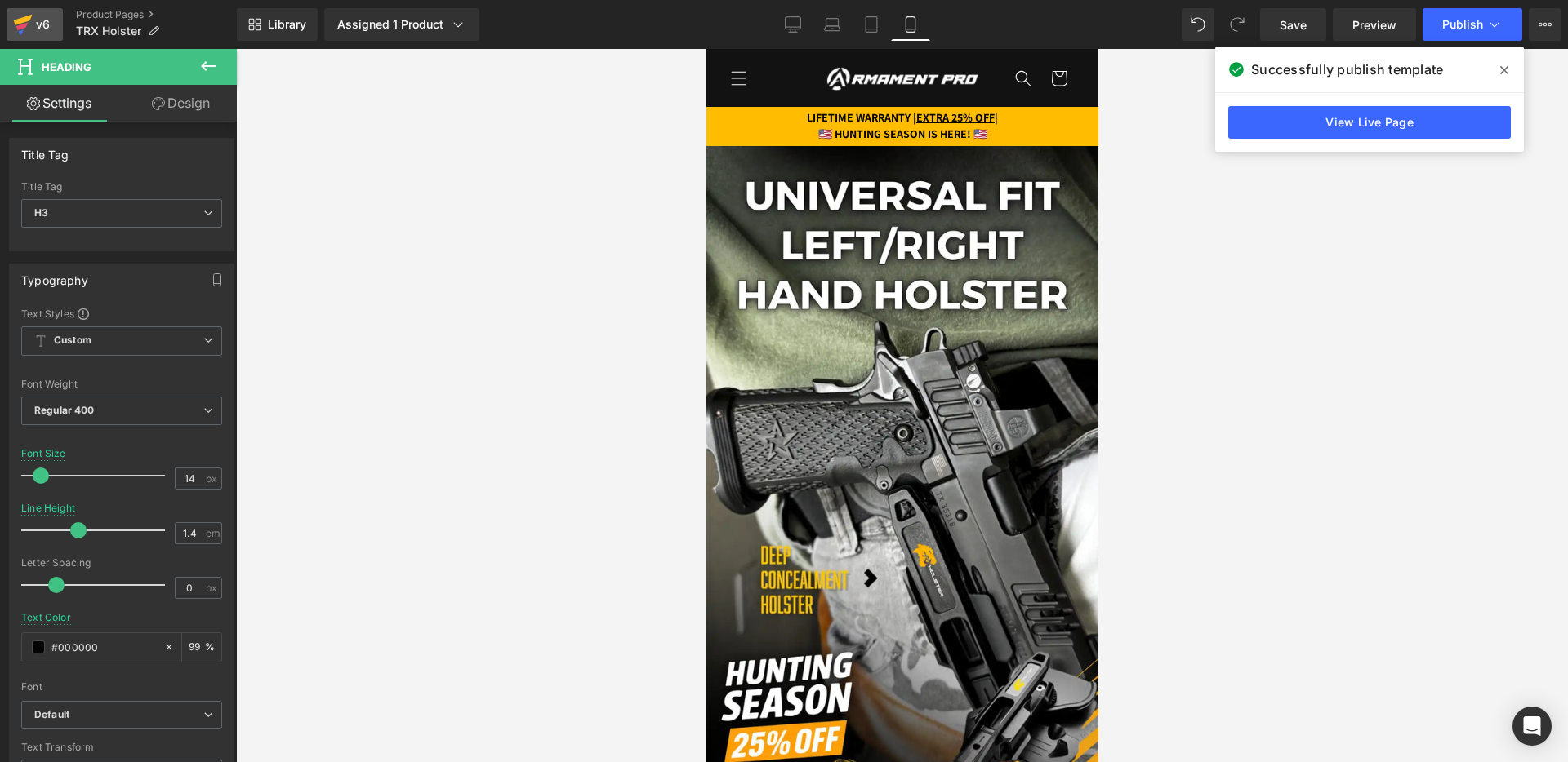
click at [34, 32] on div "v6" at bounding box center [43, 24] width 20 height 21
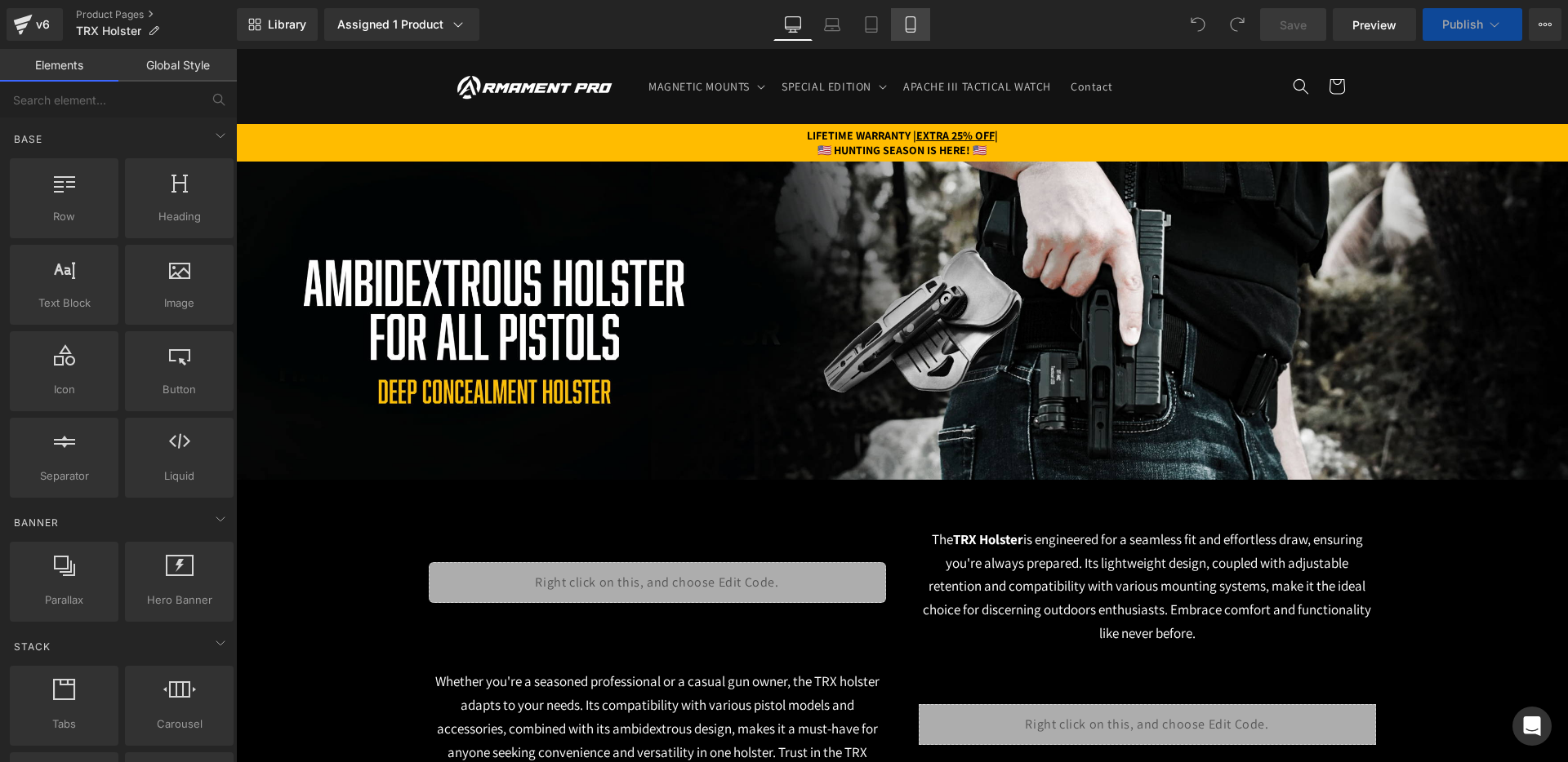
click at [898, 23] on link "Mobile" at bounding box center [910, 24] width 39 height 33
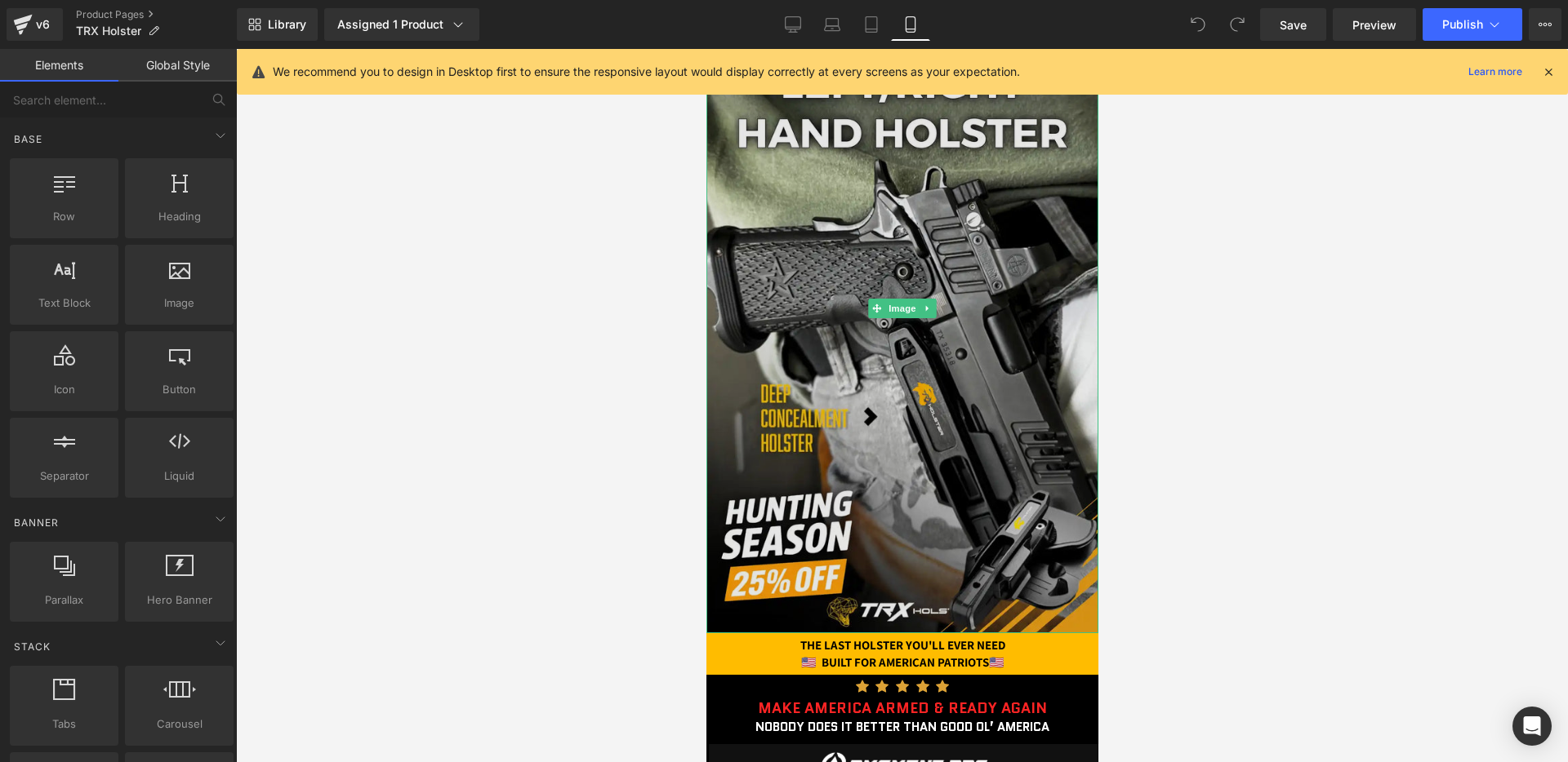
scroll to position [163, 0]
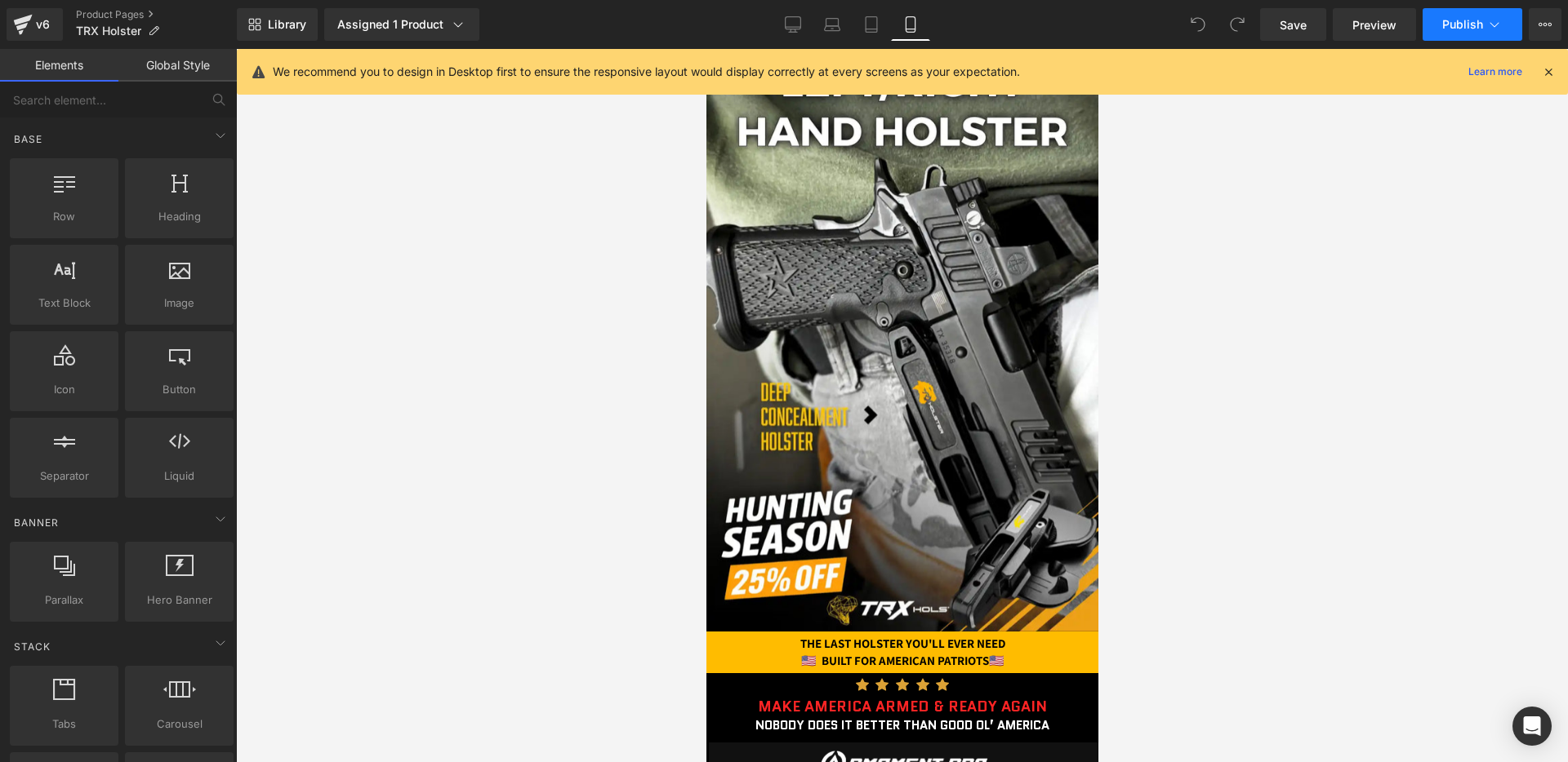
click at [1453, 36] on button "Publish" at bounding box center [1472, 24] width 100 height 33
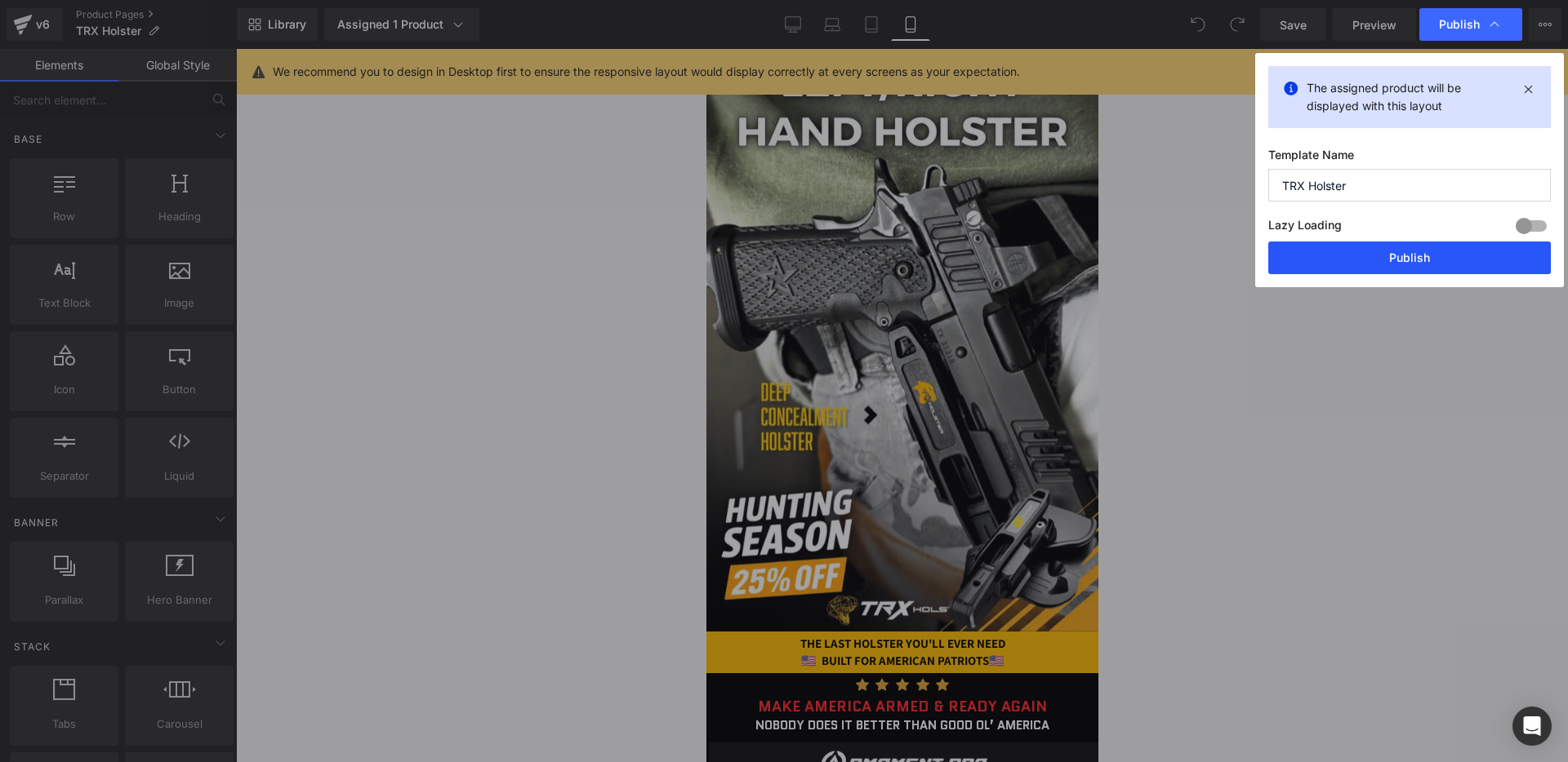
click at [1393, 269] on button "Publish" at bounding box center [1409, 258] width 282 height 33
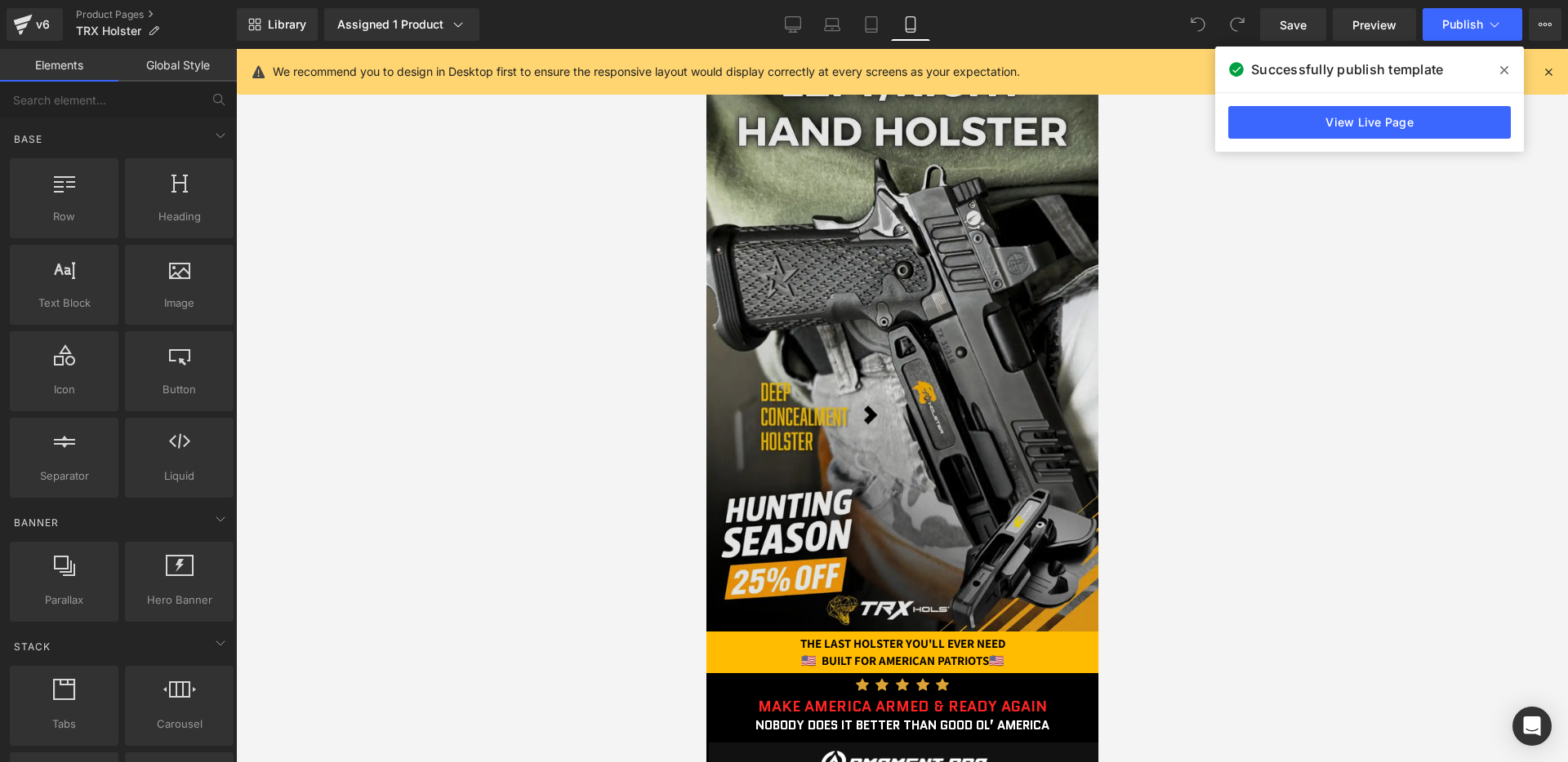
click at [772, 455] on img at bounding box center [901, 307] width 392 height 648
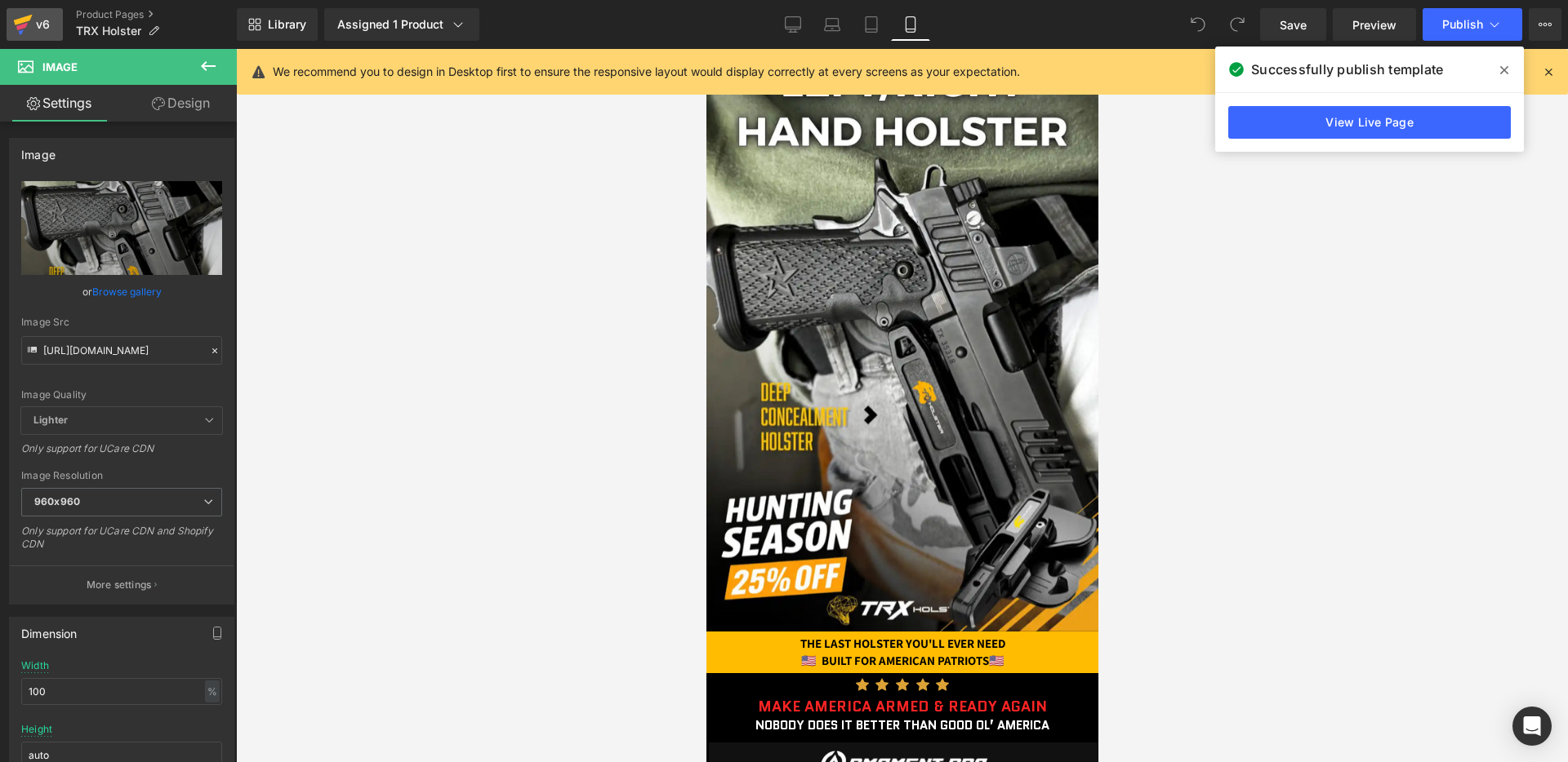
click at [51, 20] on div "v6" at bounding box center [43, 24] width 20 height 21
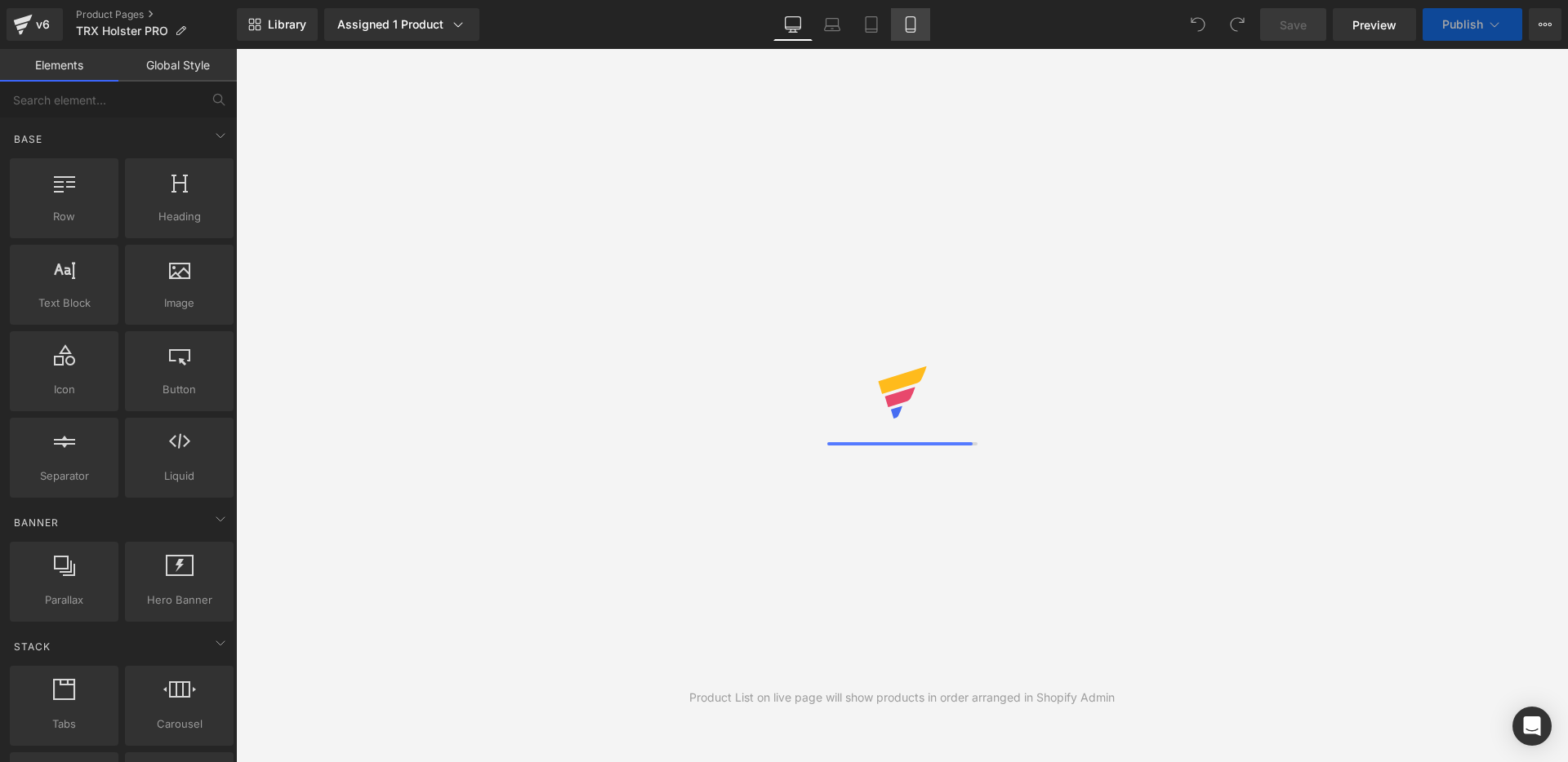
click at [903, 32] on icon at bounding box center [910, 24] width 17 height 17
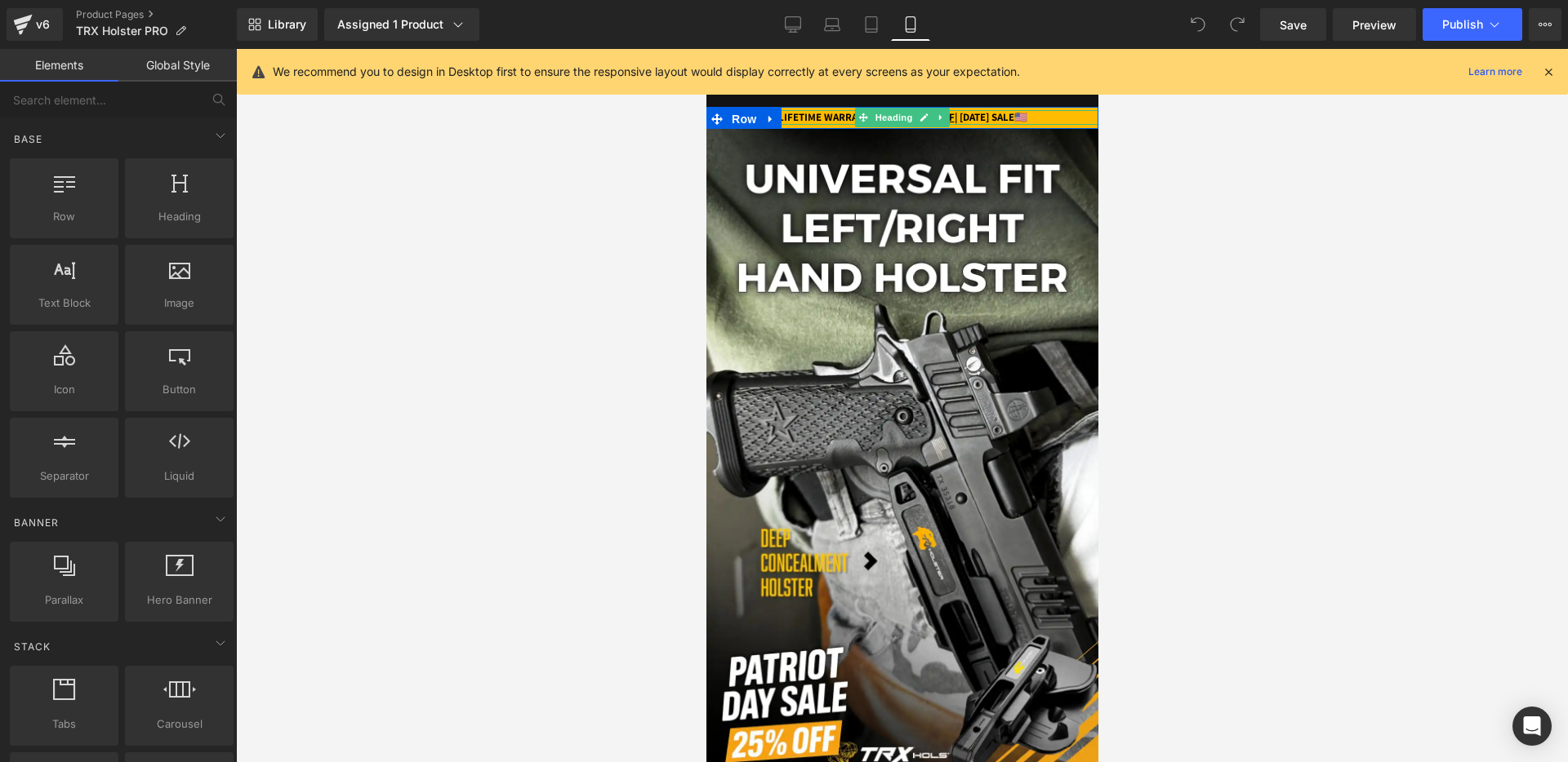
click at [991, 118] on strong "LIFETIME WARRANTY | EXTRA 25% OFF | [DATE] SALE" at bounding box center [894, 117] width 236 height 14
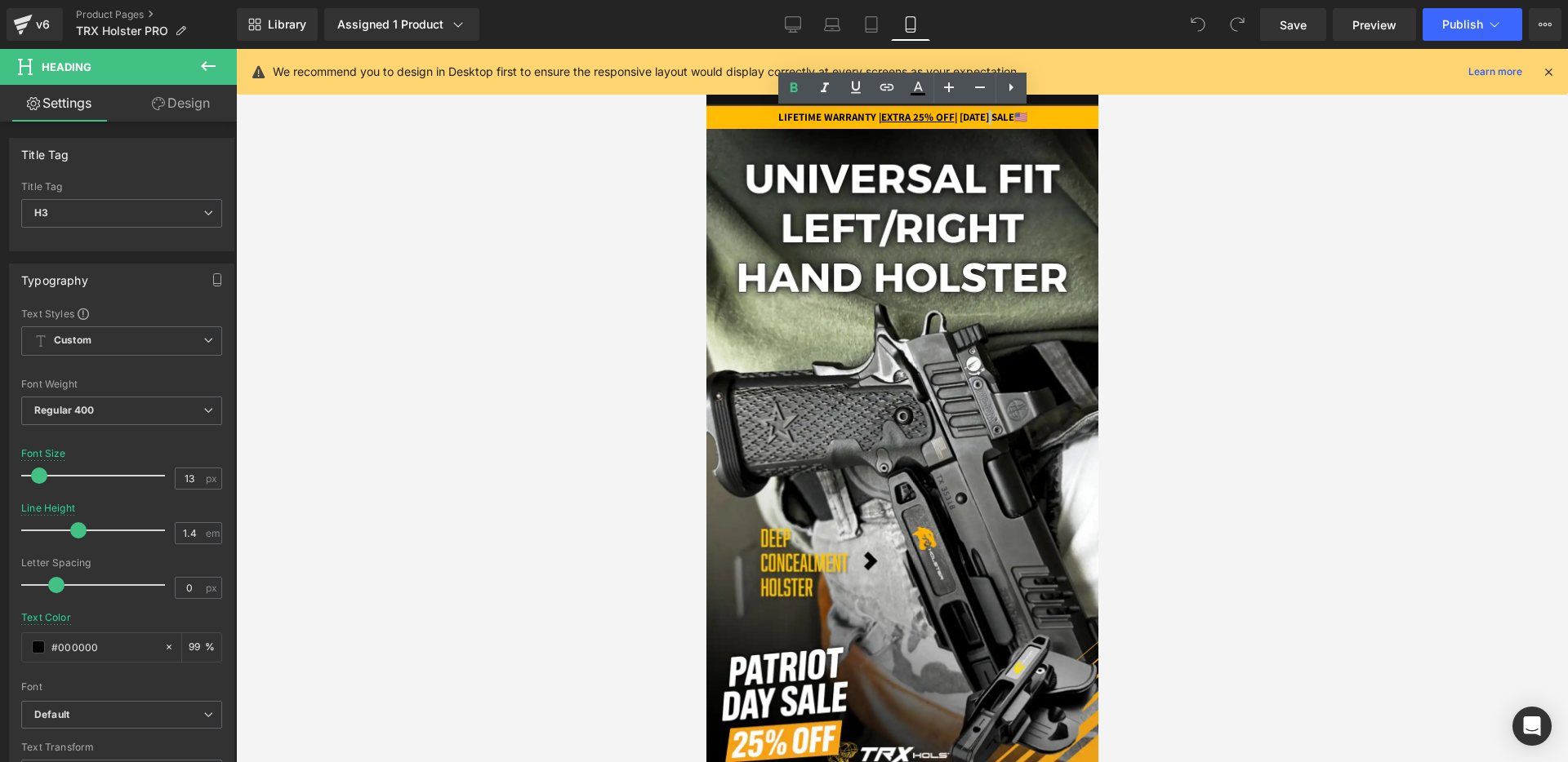
drag, startPoint x: 950, startPoint y: 118, endPoint x: 1024, endPoint y: 117, distance: 74.0
click at [1013, 117] on strong "LIFETIME WARRANTY | EXTRA 25% OFF | [DATE] SALE" at bounding box center [894, 117] width 236 height 14
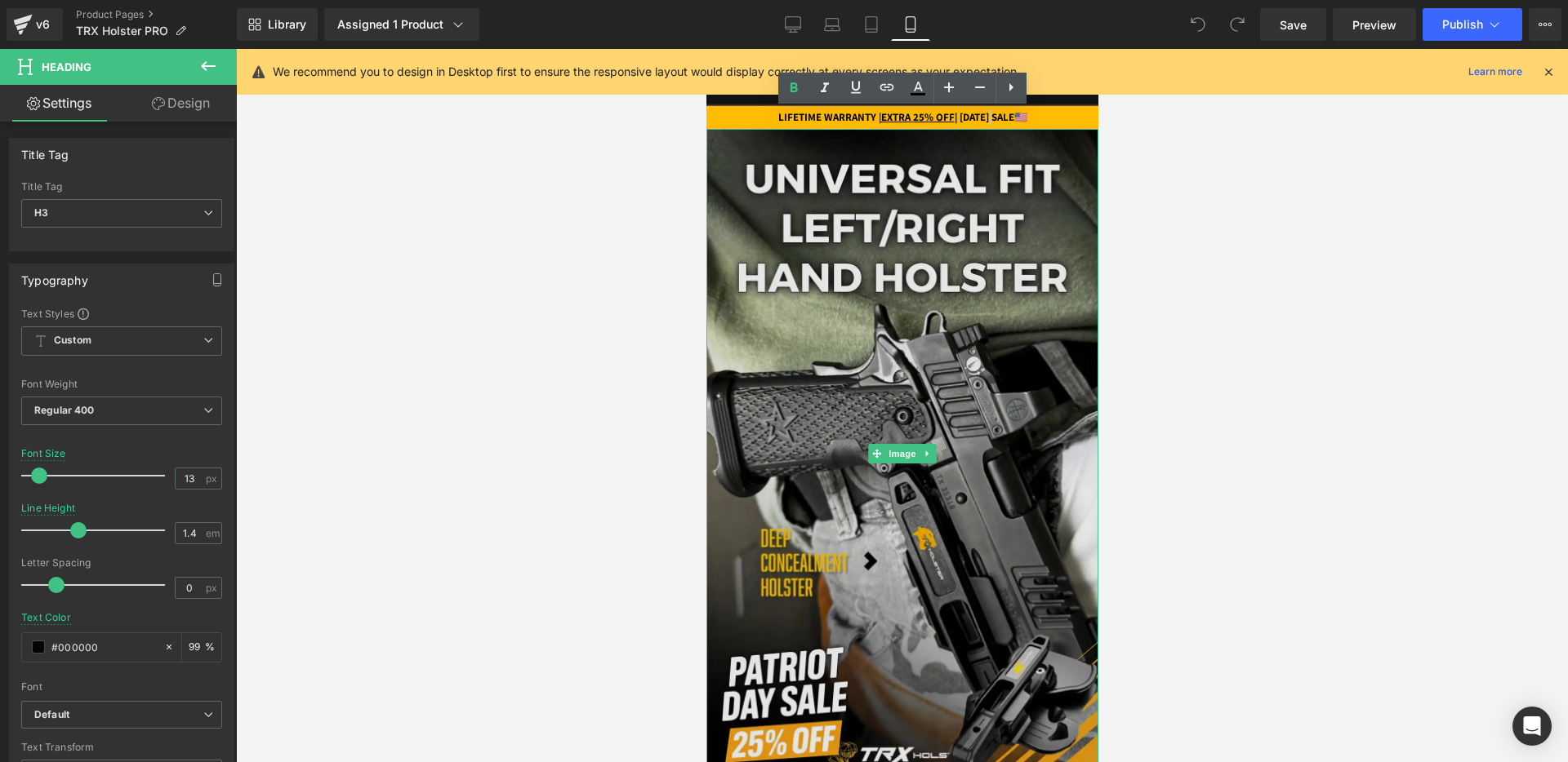
paste div
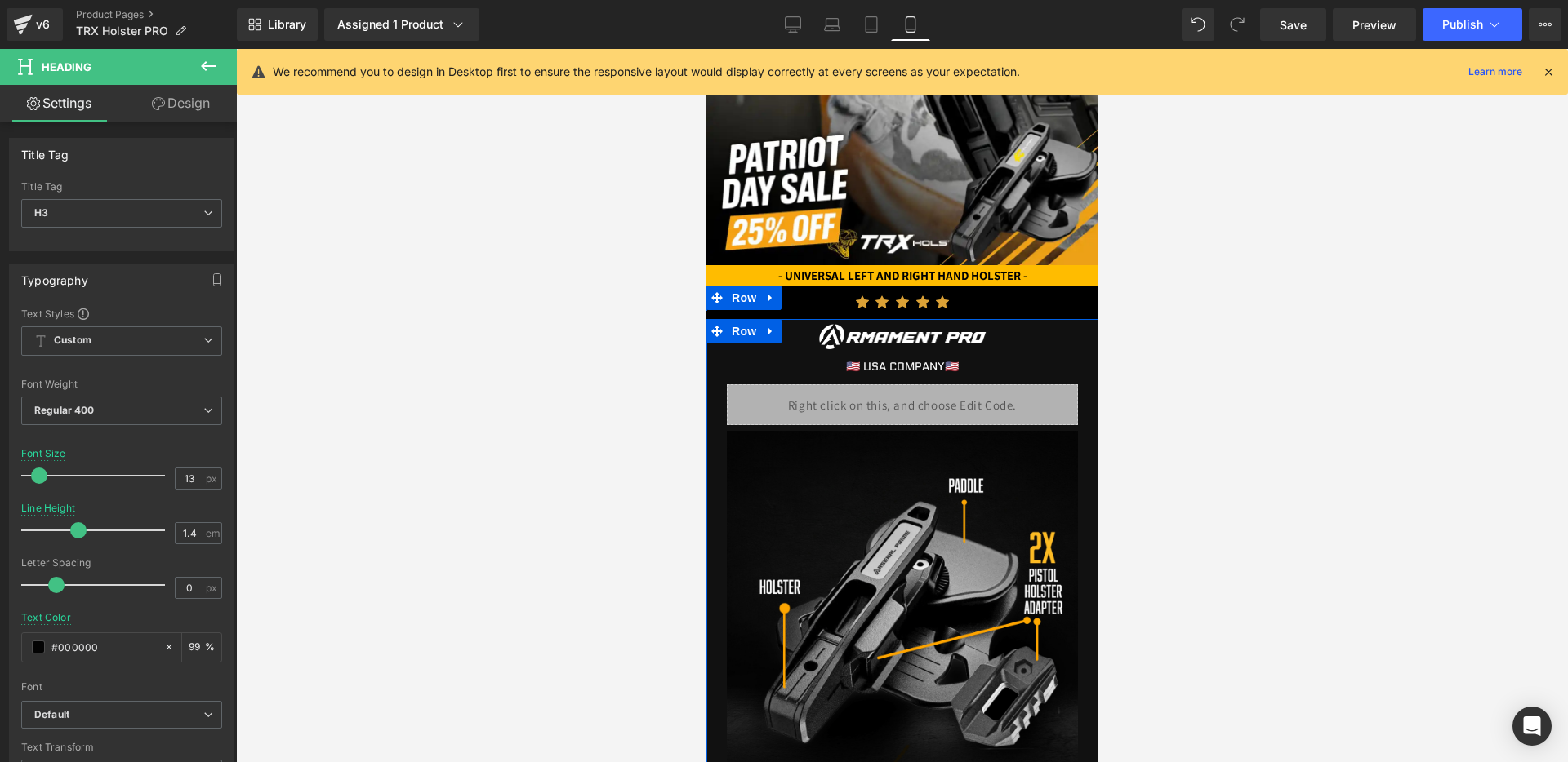
scroll to position [519, 0]
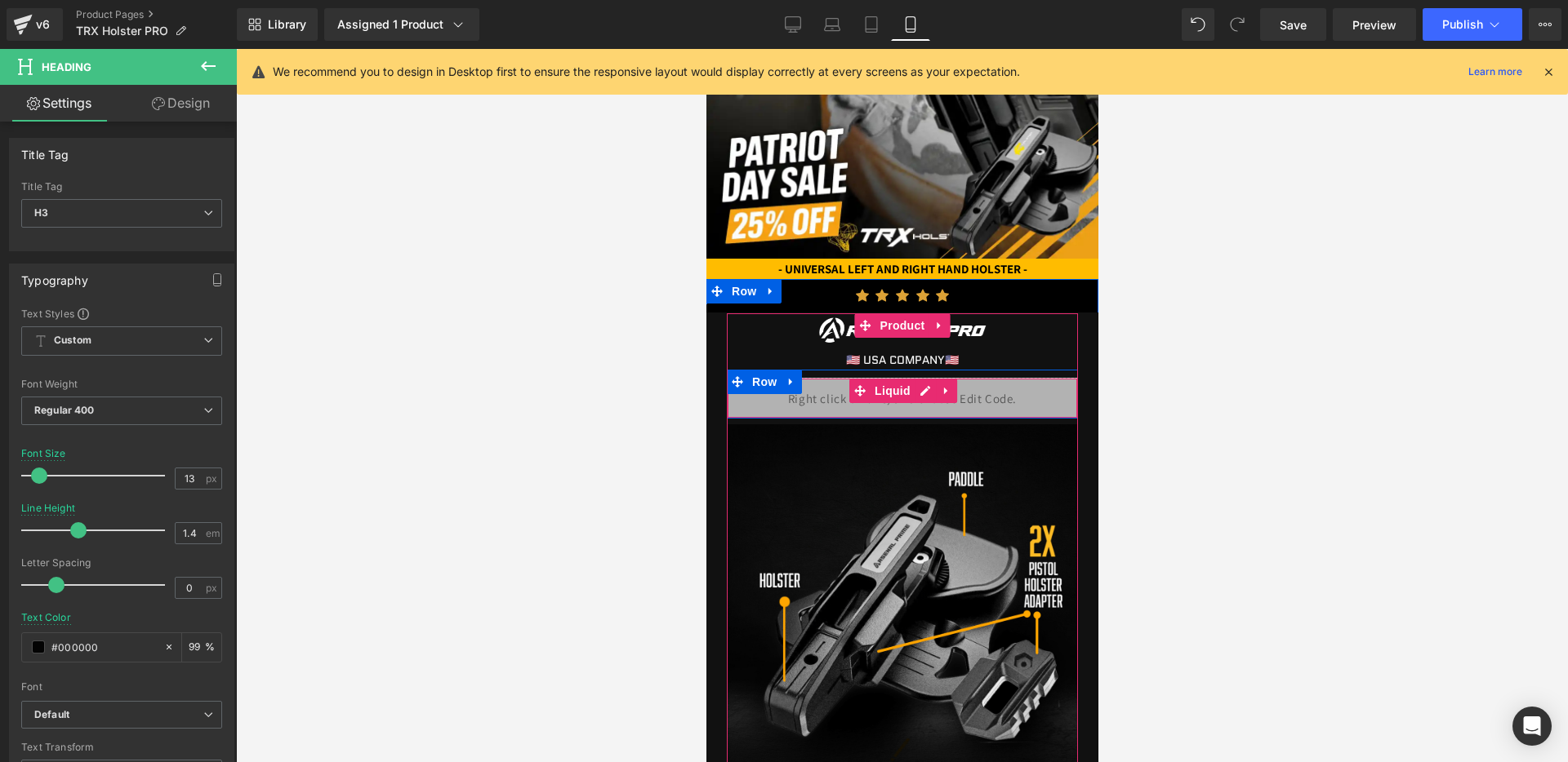
click at [933, 398] on div "Liquid" at bounding box center [901, 398] width 351 height 41
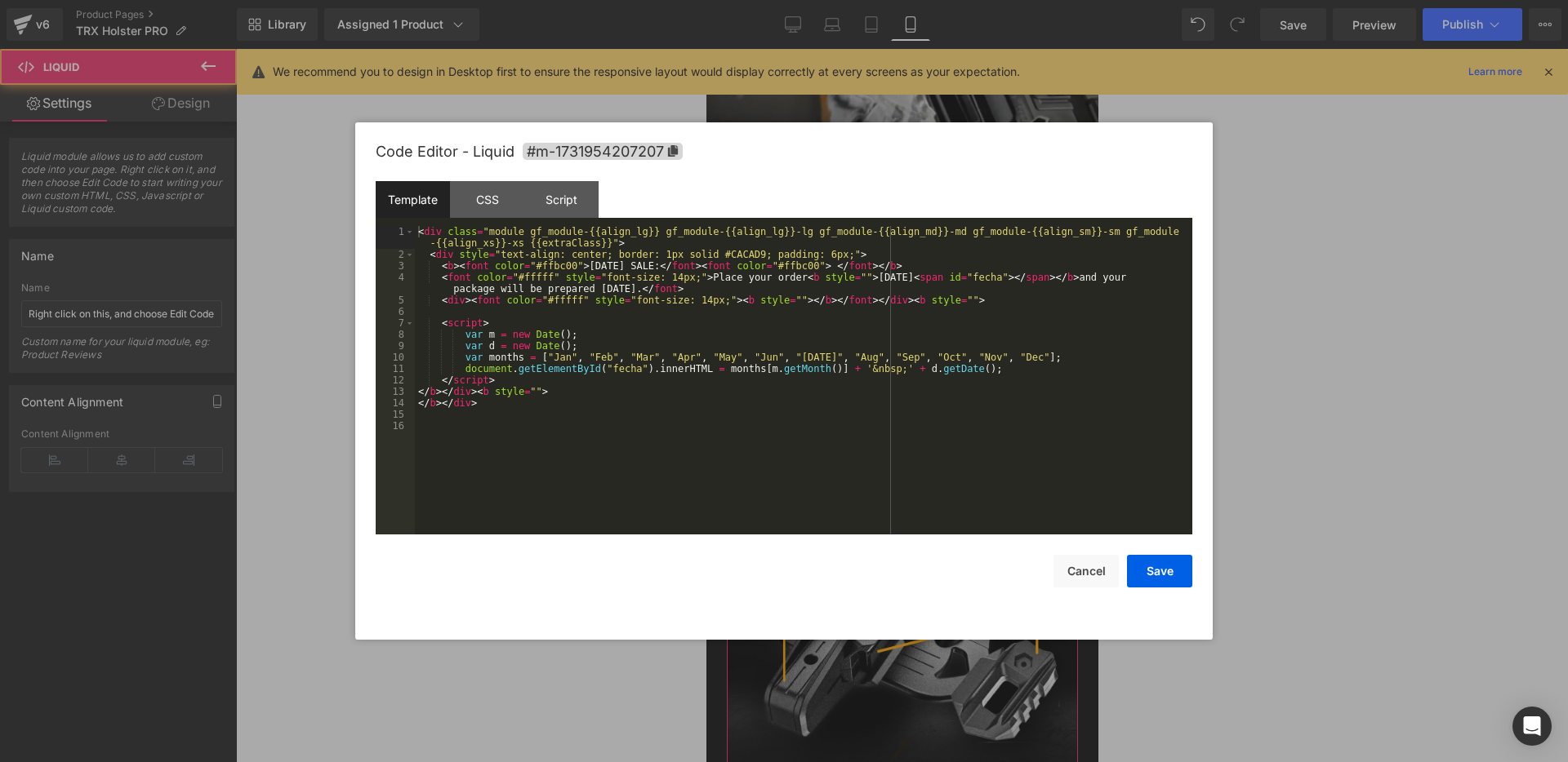
click at [926, 394] on div "Liquid" at bounding box center [901, 398] width 351 height 41
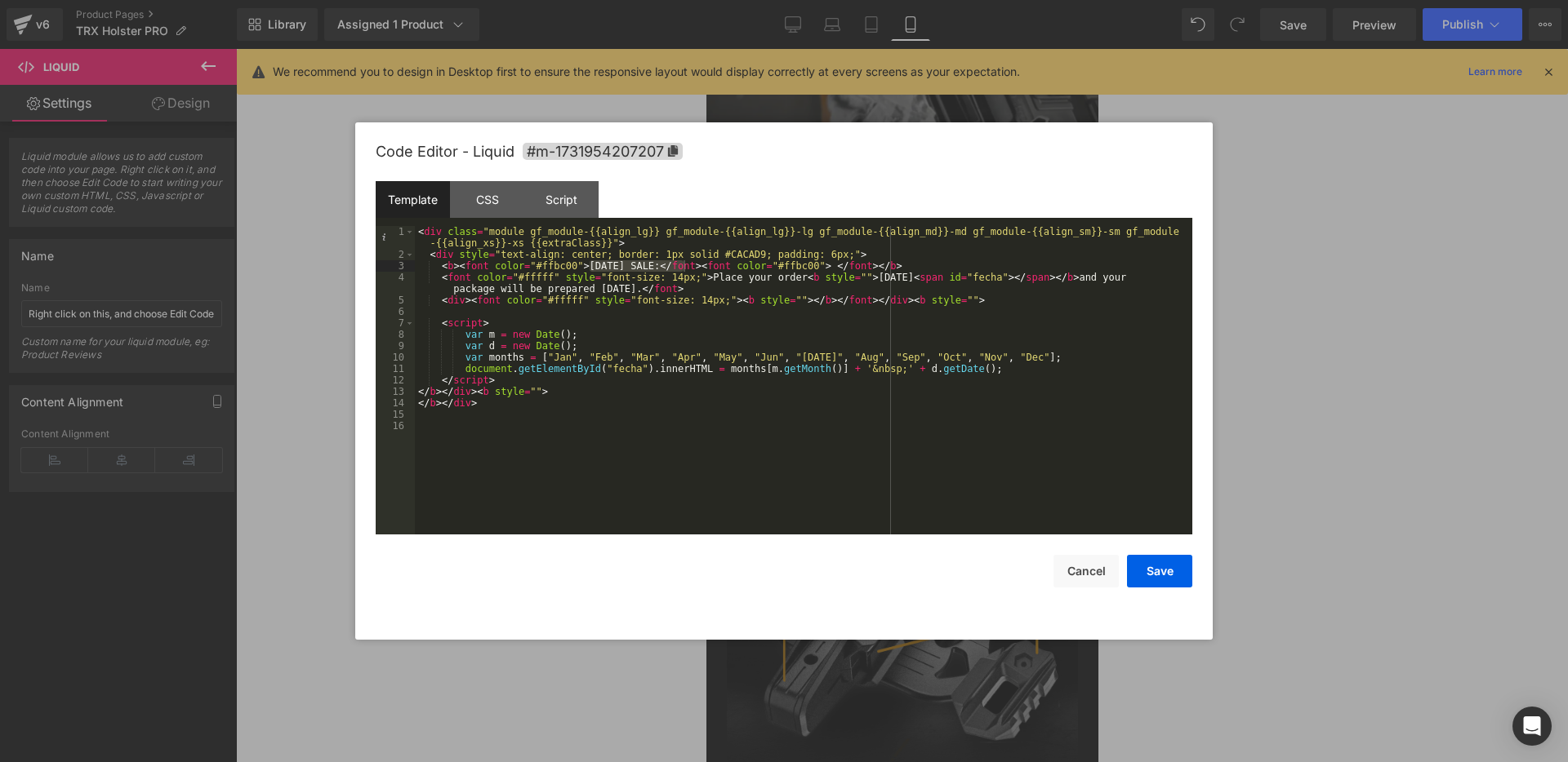
drag, startPoint x: 591, startPoint y: 263, endPoint x: 682, endPoint y: 262, distance: 91.0
click at [682, 262] on div "< div class = "module gf_module-{{align_lg}} gf_module-{{align_lg}}-lg gf_modul…" at bounding box center [803, 397] width 777 height 343
click at [671, 271] on div "< div class = "module gf_module-{{align_lg}} gf_module-{{align_lg}}-lg gf_modul…" at bounding box center [803, 380] width 777 height 308
drag, startPoint x: 682, startPoint y: 267, endPoint x: 602, endPoint y: 265, distance: 80.0
click at [602, 265] on div "< div class = "module gf_module-{{align_lg}} gf_module-{{align_lg}}-lg gf_modul…" at bounding box center [803, 397] width 777 height 343
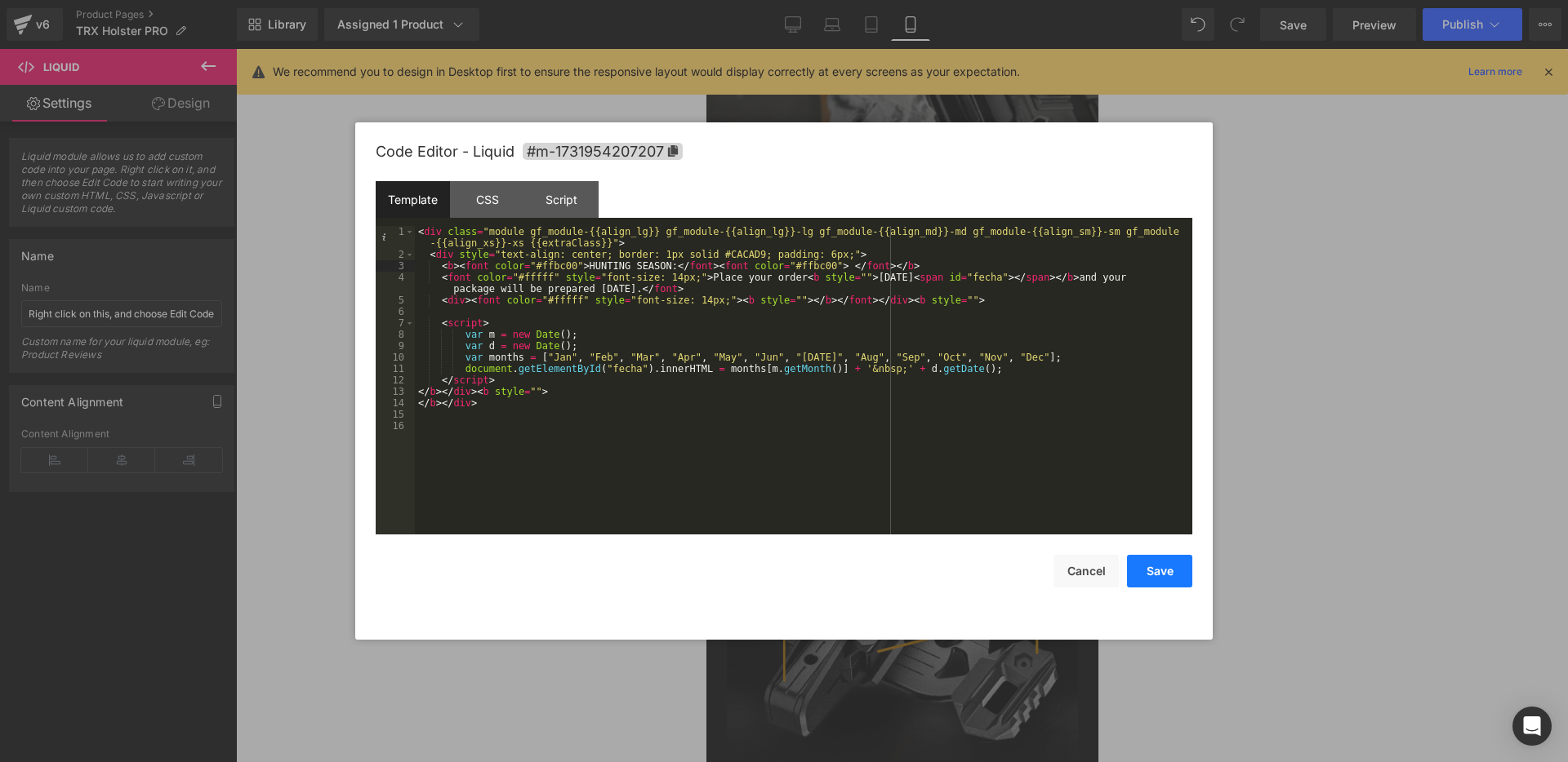
click at [1159, 570] on button "Save" at bounding box center [1159, 572] width 65 height 33
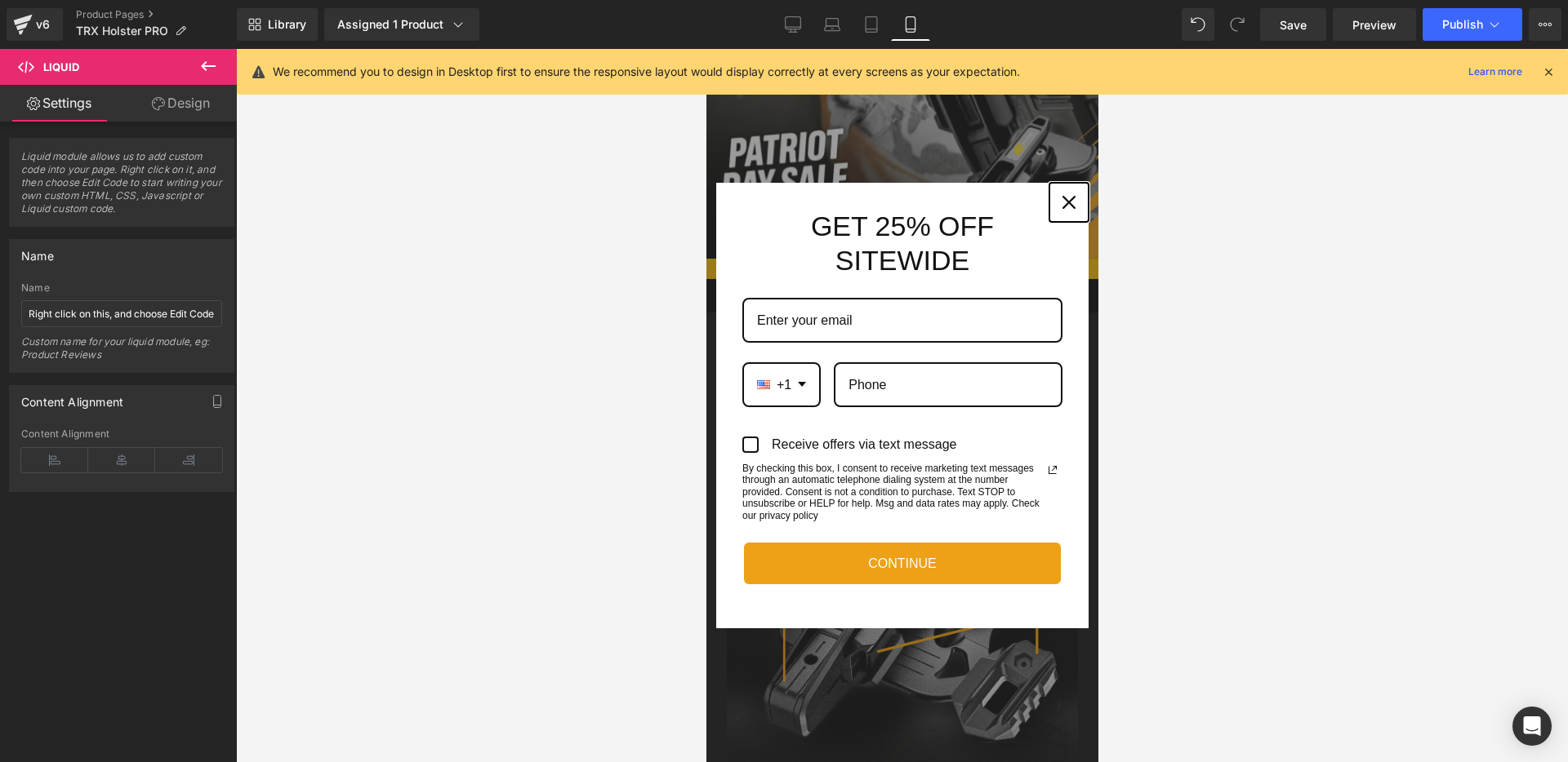
click at [1060, 198] on div "Close" at bounding box center [1068, 202] width 26 height 26
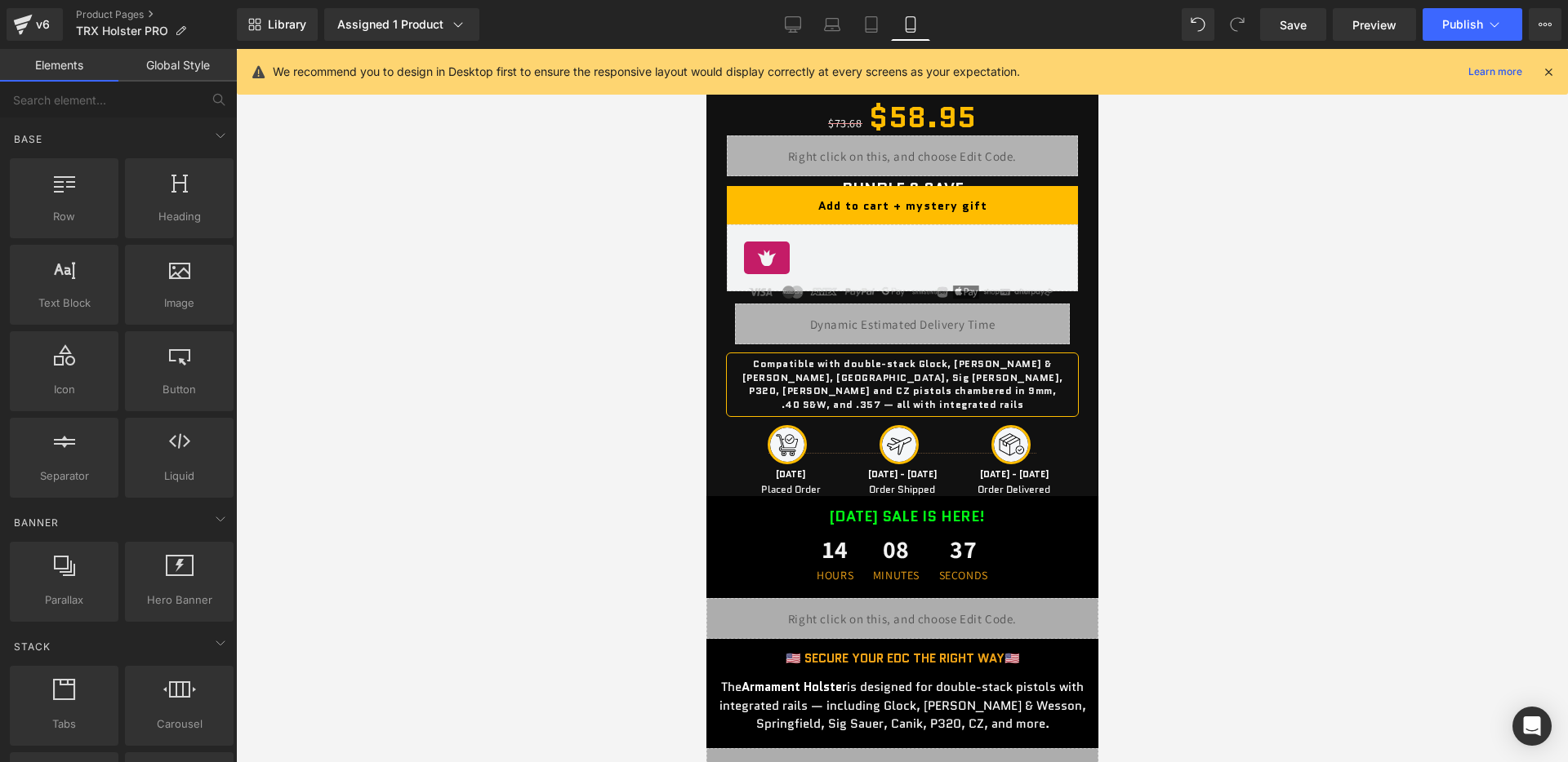
scroll to position [1435, 0]
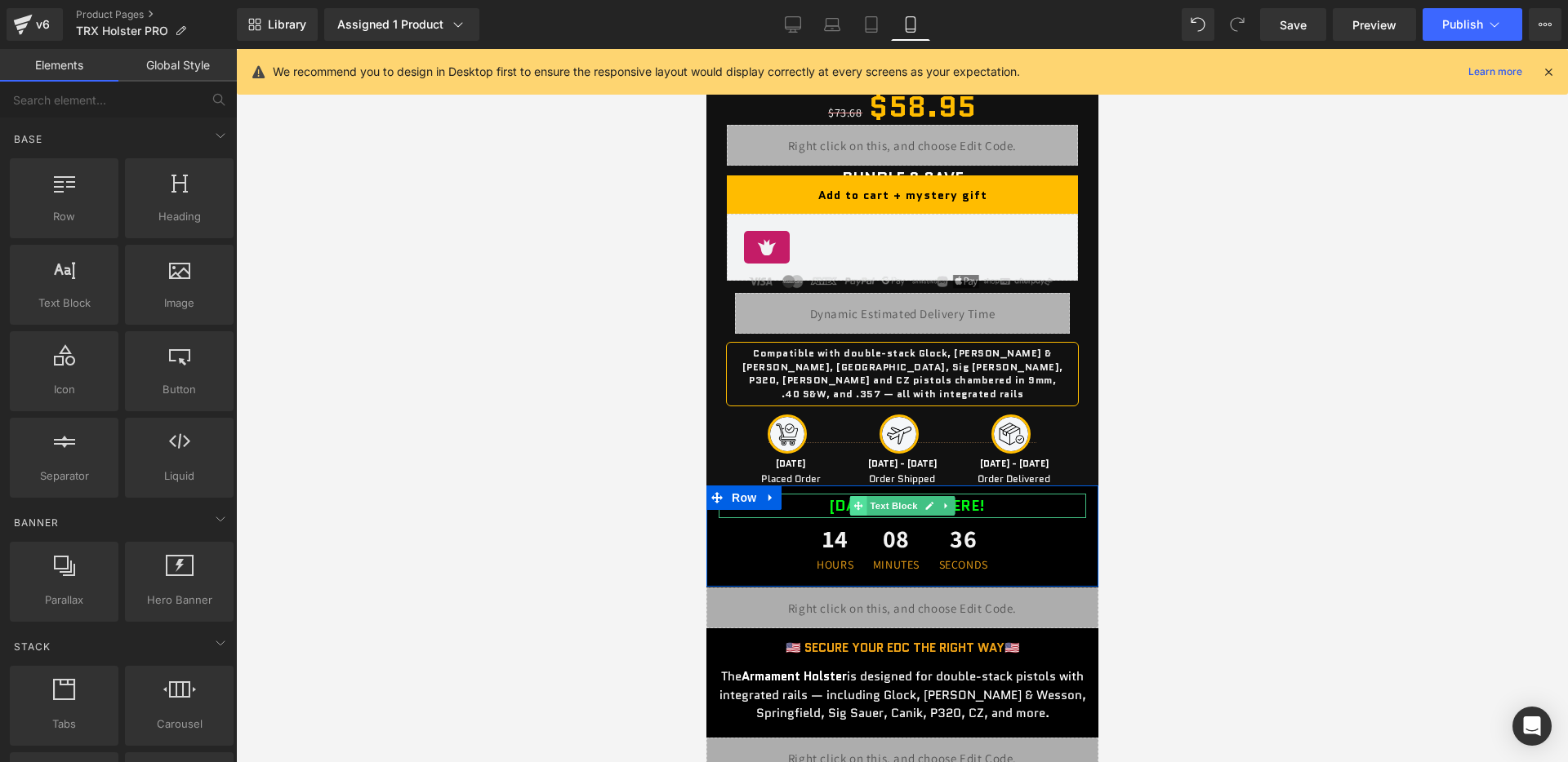
click at [849, 496] on span at bounding box center [858, 506] width 17 height 20
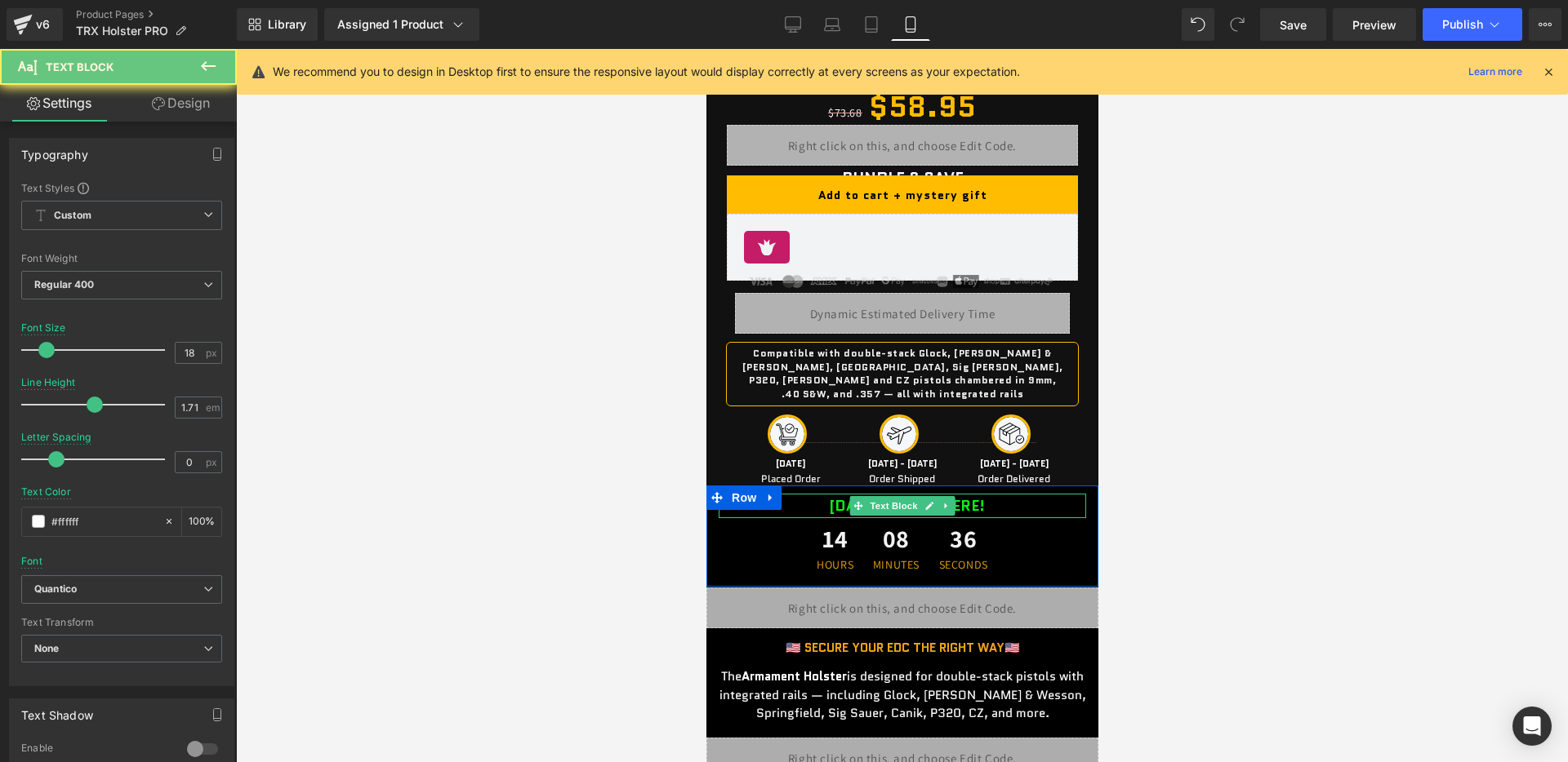
click at [828, 495] on b "[DATE] SALE IS HERE!" at bounding box center [906, 506] width 156 height 21
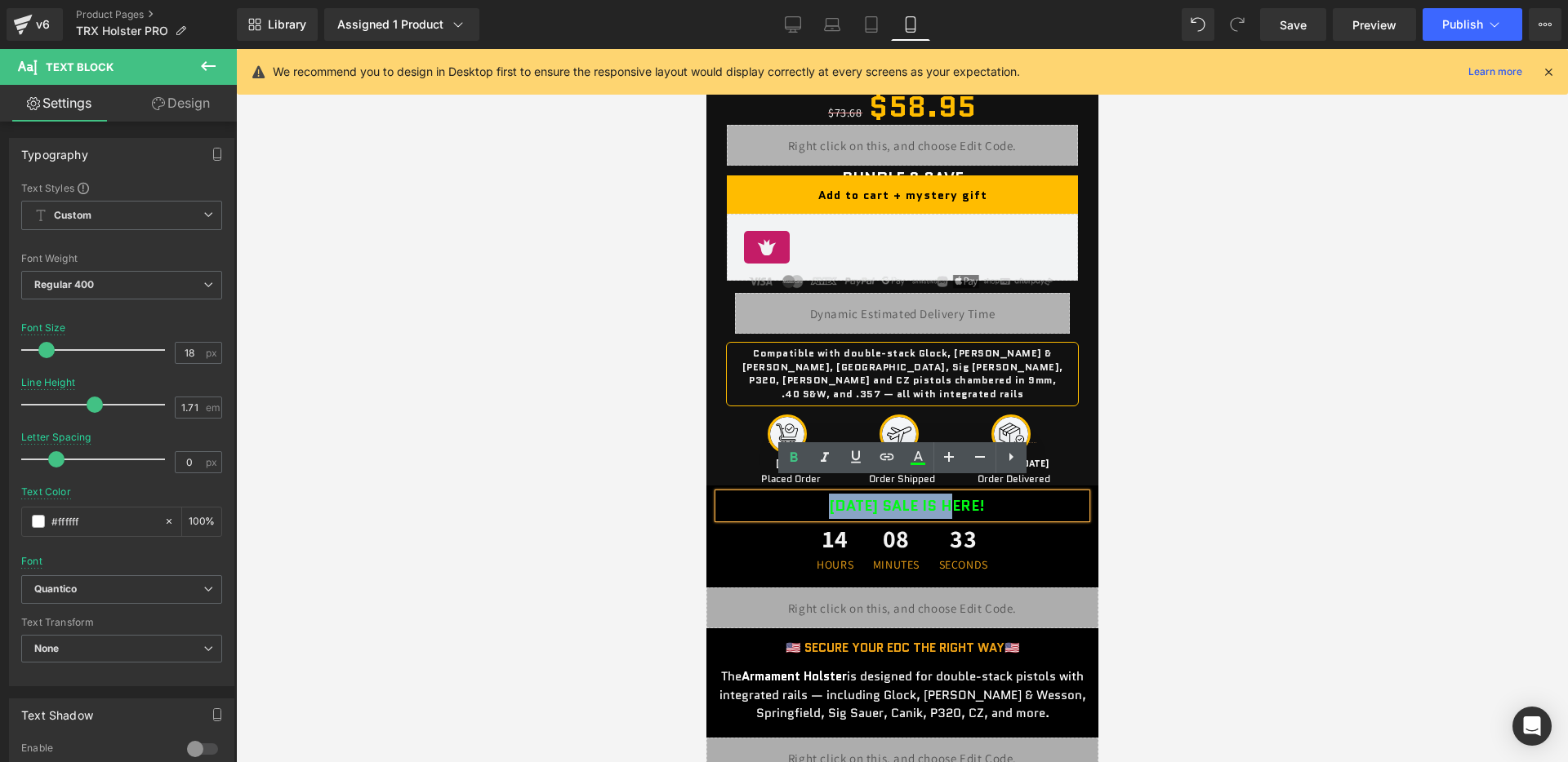
drag, startPoint x: 794, startPoint y: 490, endPoint x: 939, endPoint y: 487, distance: 145.0
click at [939, 494] on div "[DATE] SALE IS HERE!" at bounding box center [901, 506] width 368 height 25
paste div
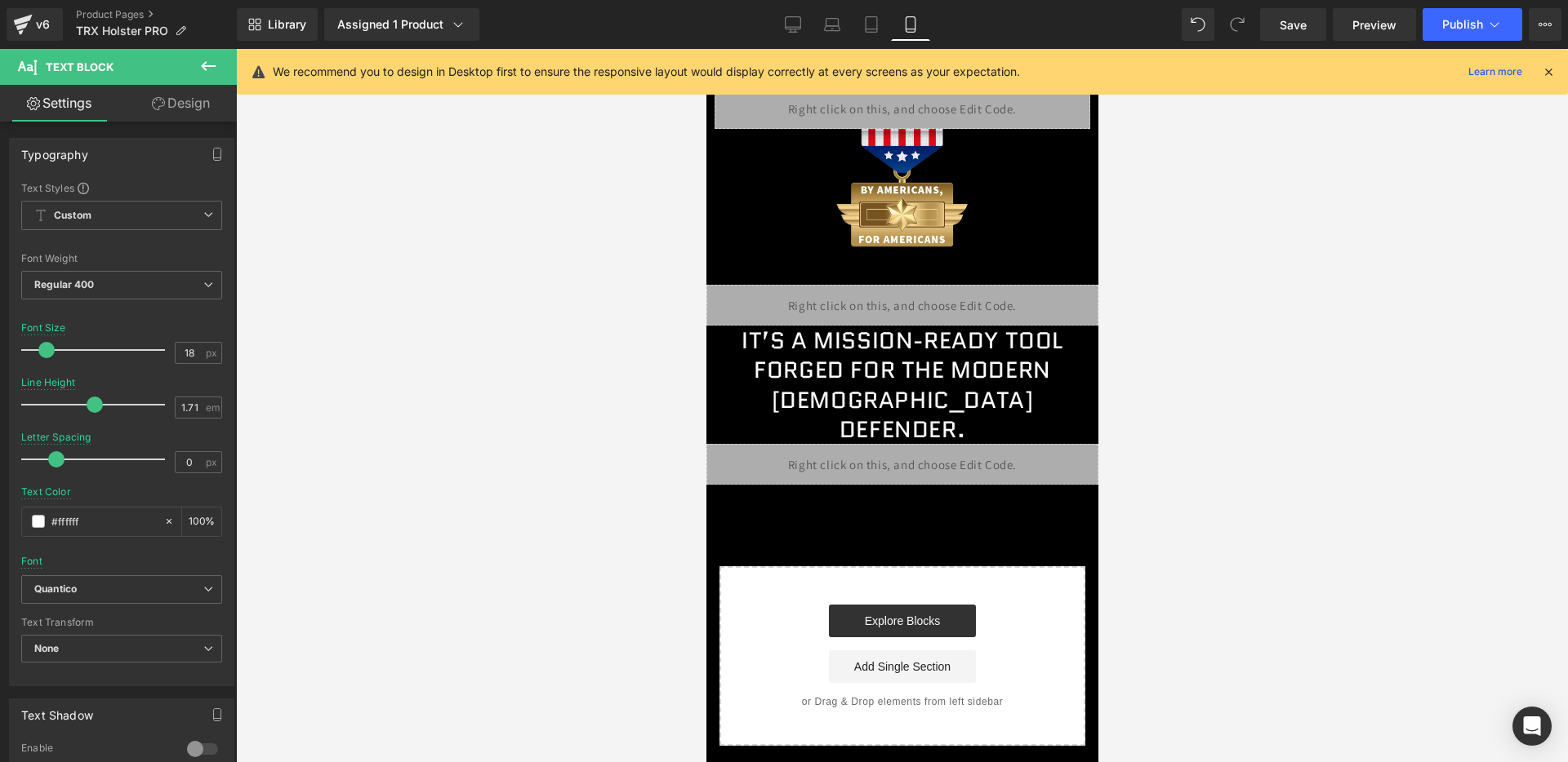
scroll to position [5608, 0]
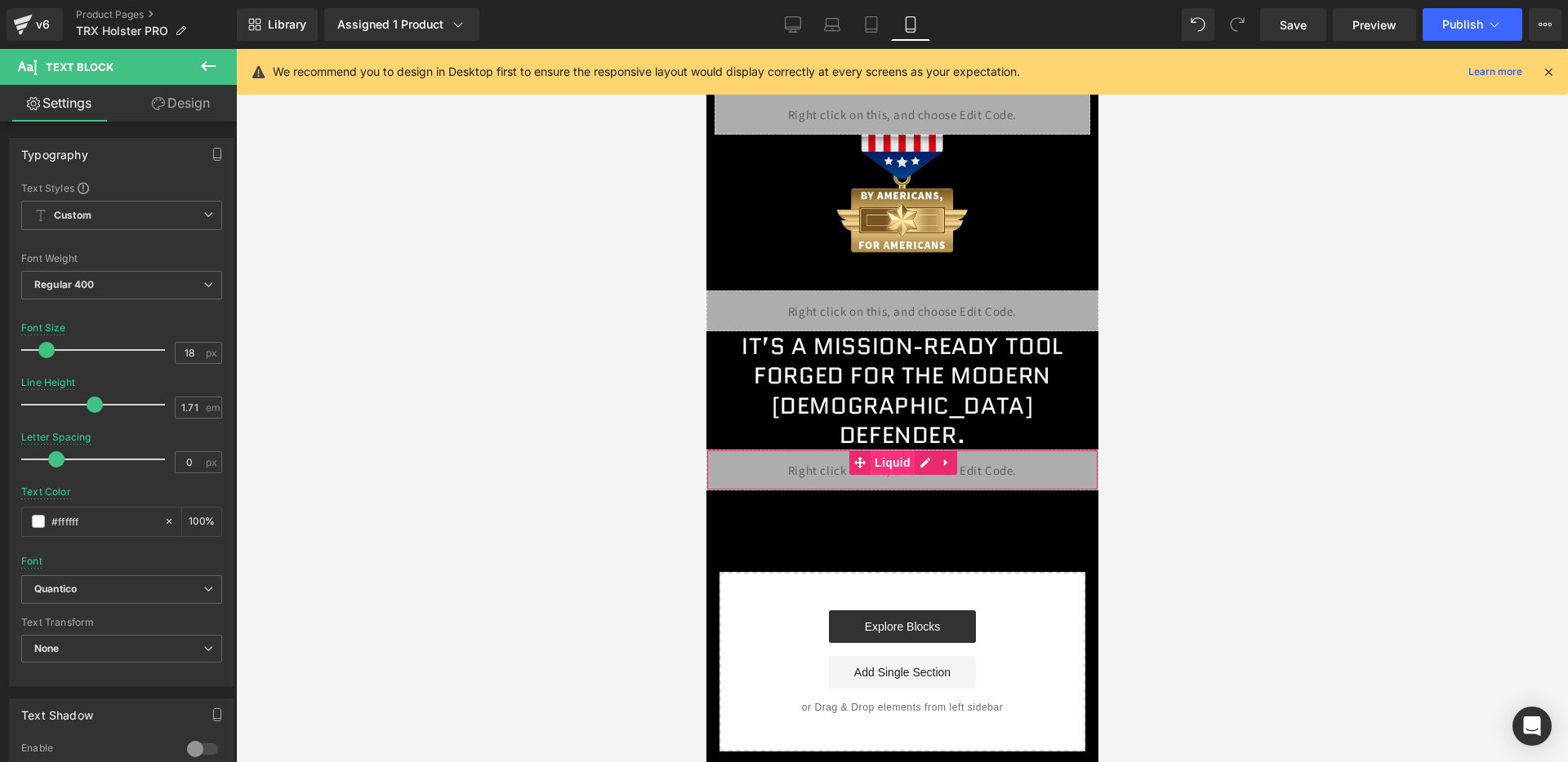
click at [910, 451] on span "Liquid" at bounding box center [891, 463] width 44 height 24
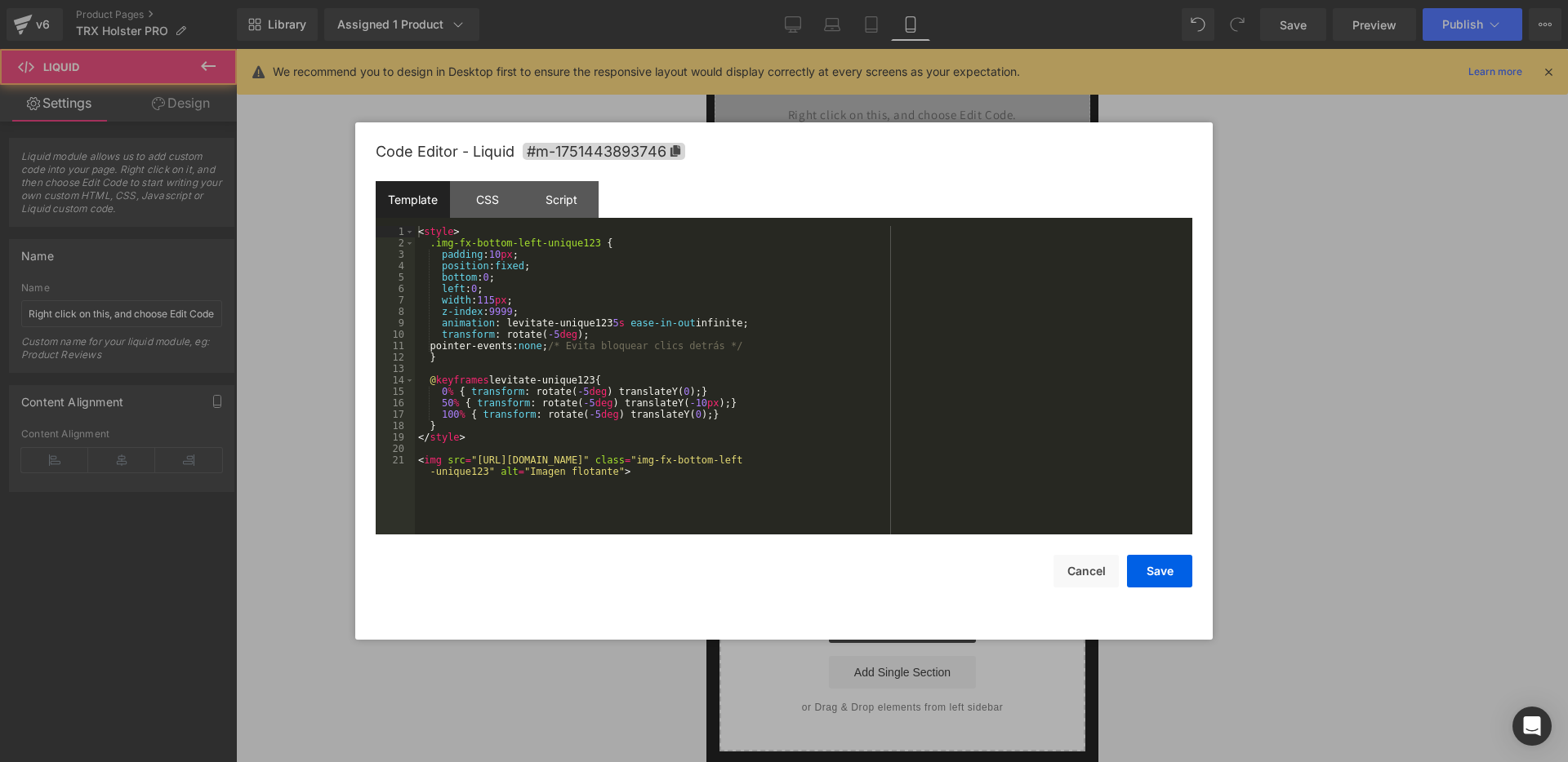
click at [927, 450] on div "Liquid" at bounding box center [901, 470] width 392 height 41
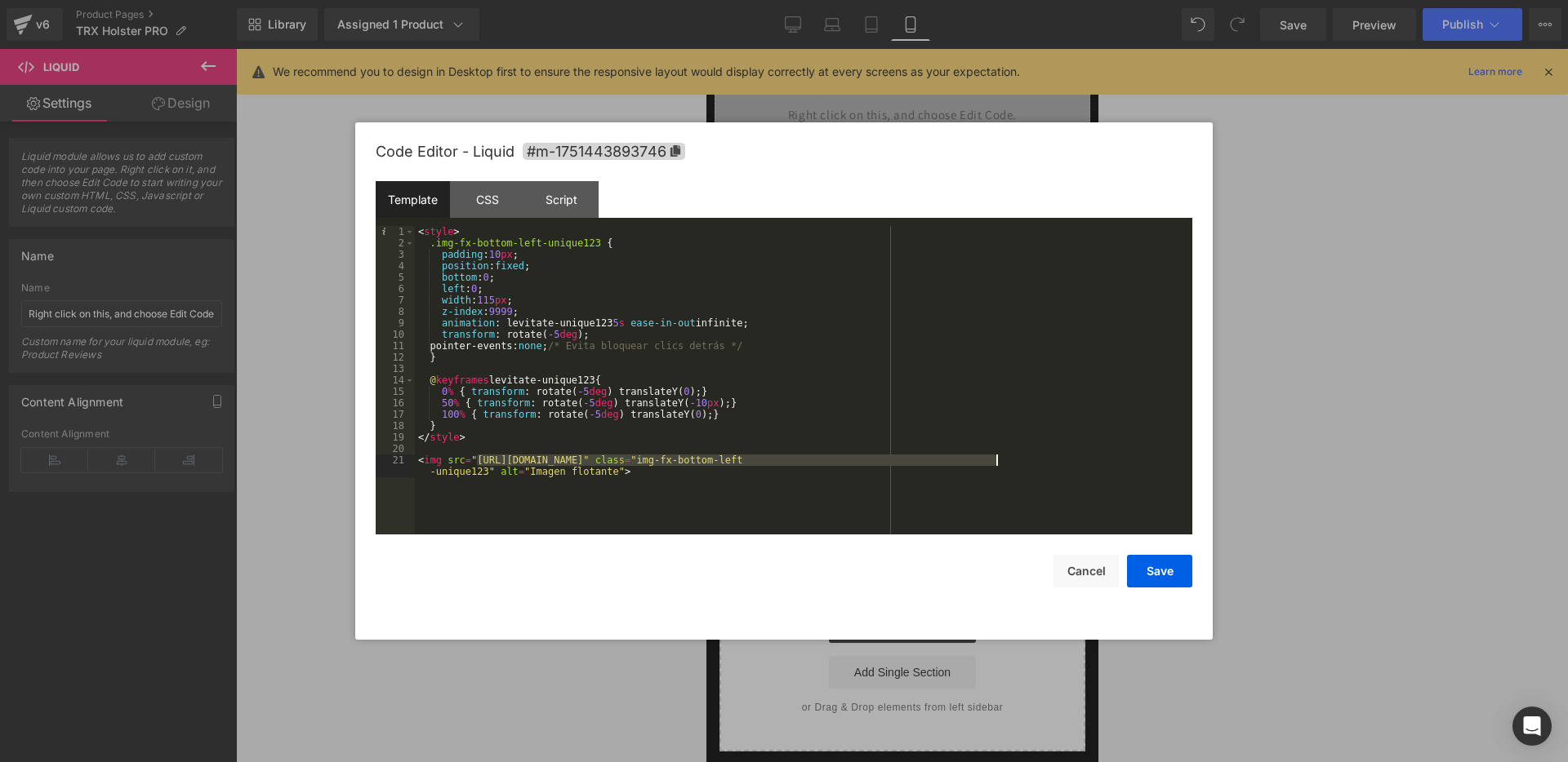
drag, startPoint x: 478, startPoint y: 458, endPoint x: 997, endPoint y: 462, distance: 519.0
click at [997, 462] on div "< style > .img-fx-bottom-left-unique123 { padding : 10 px ; position : fixed ; …" at bounding box center [803, 397] width 777 height 343
click at [1146, 575] on button "Save" at bounding box center [1159, 572] width 65 height 33
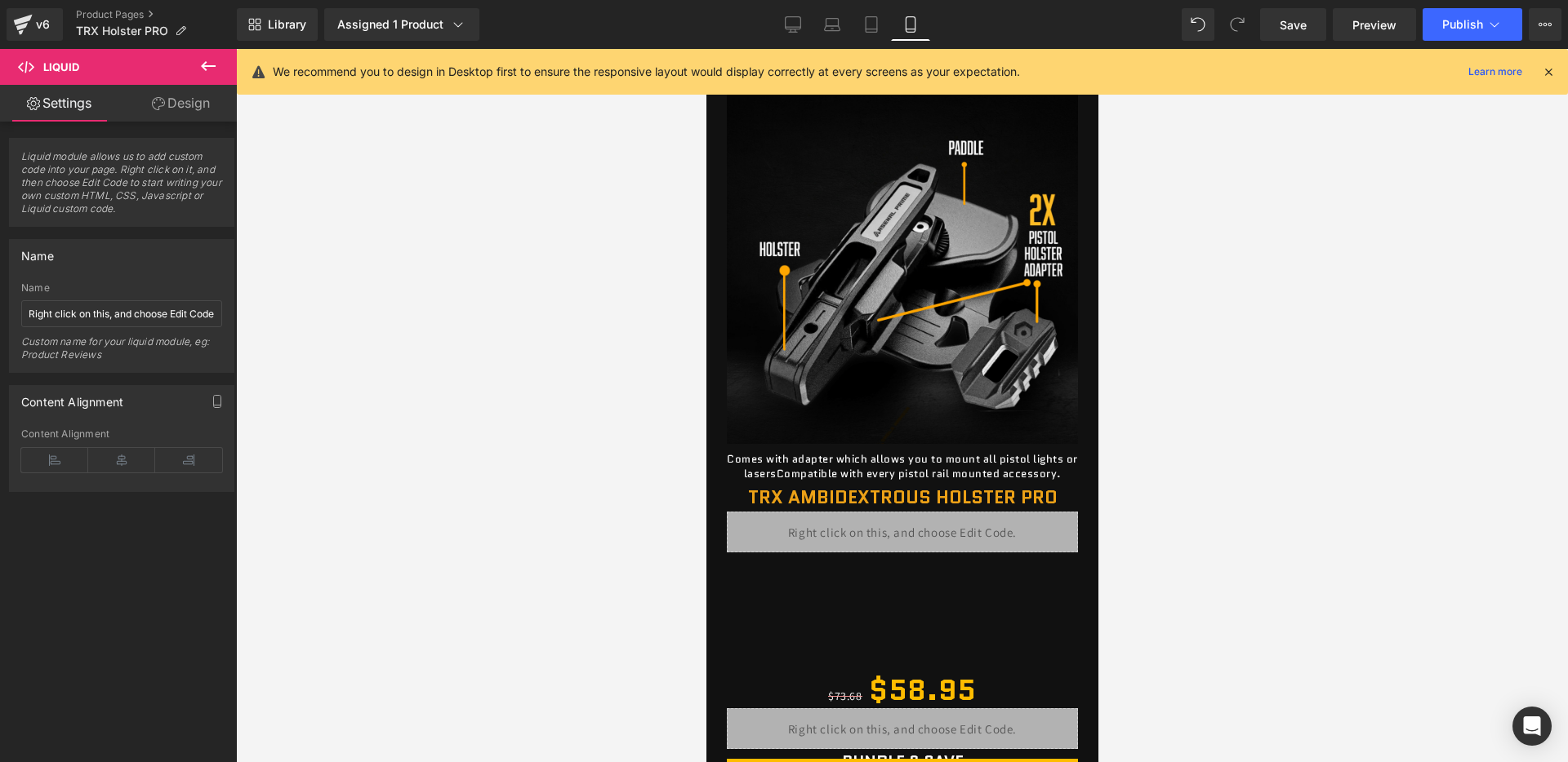
scroll to position [0, 0]
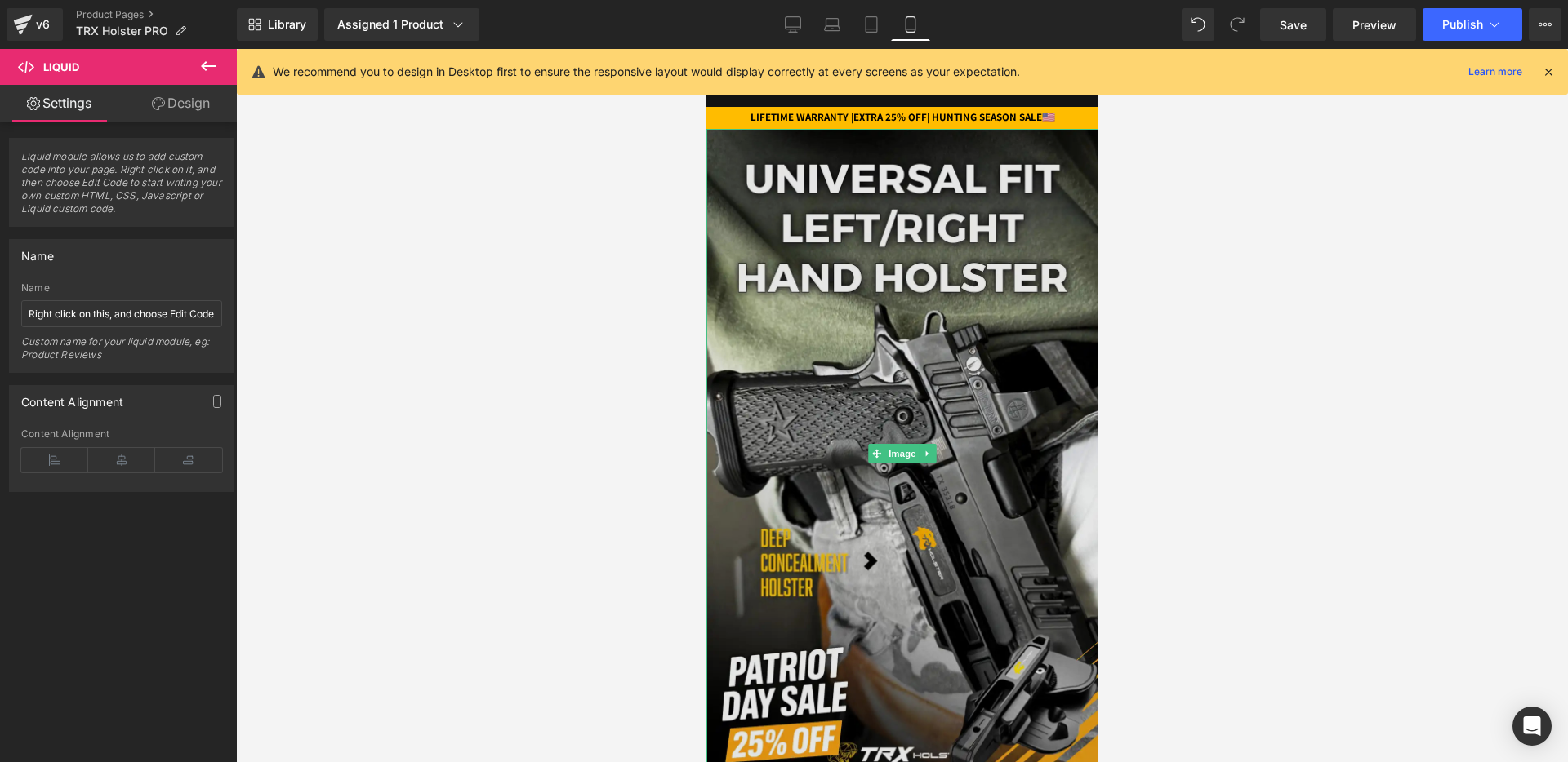
click at [871, 314] on img at bounding box center [901, 453] width 392 height 649
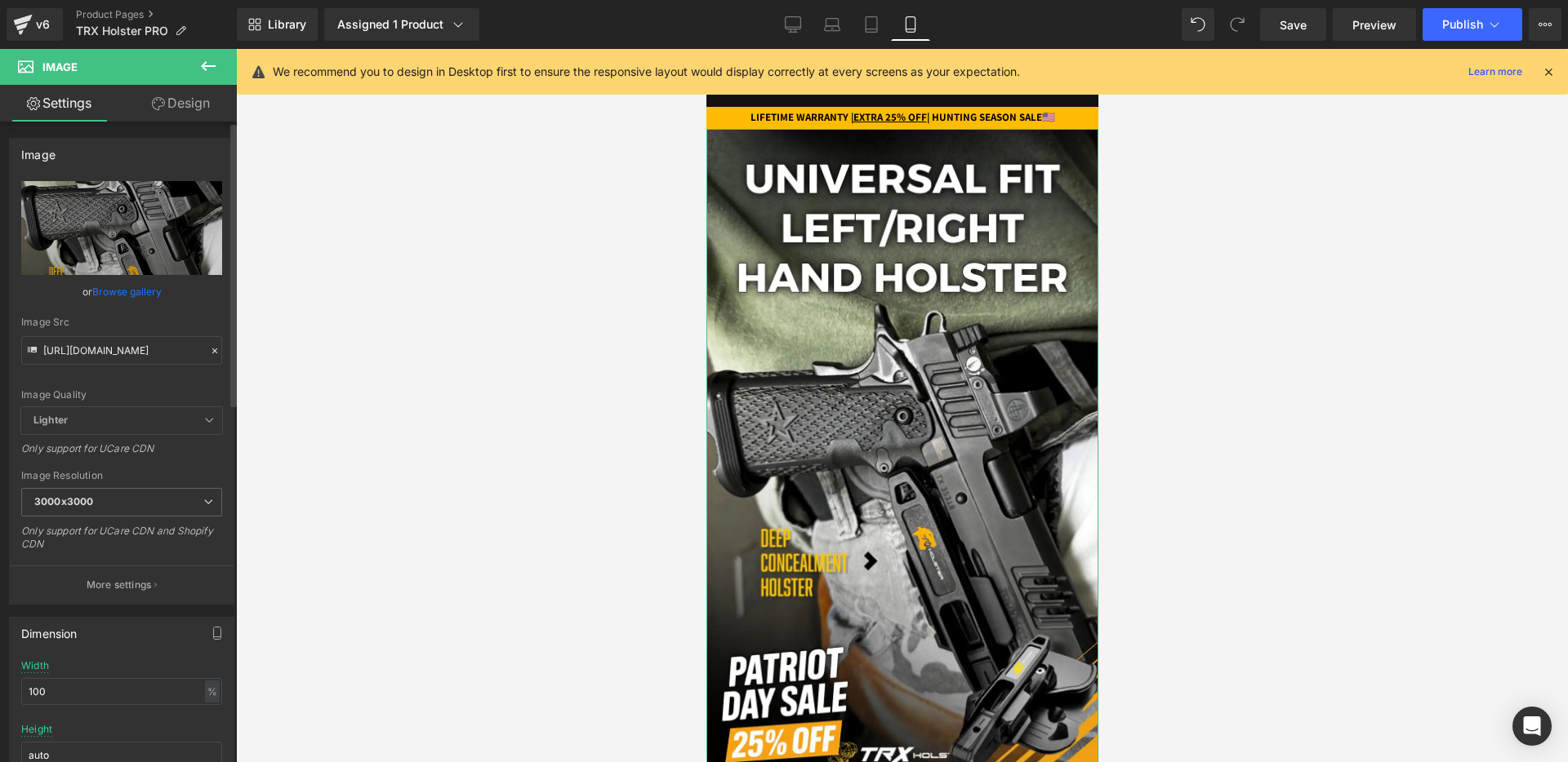
click at [209, 351] on icon at bounding box center [214, 350] width 11 height 11
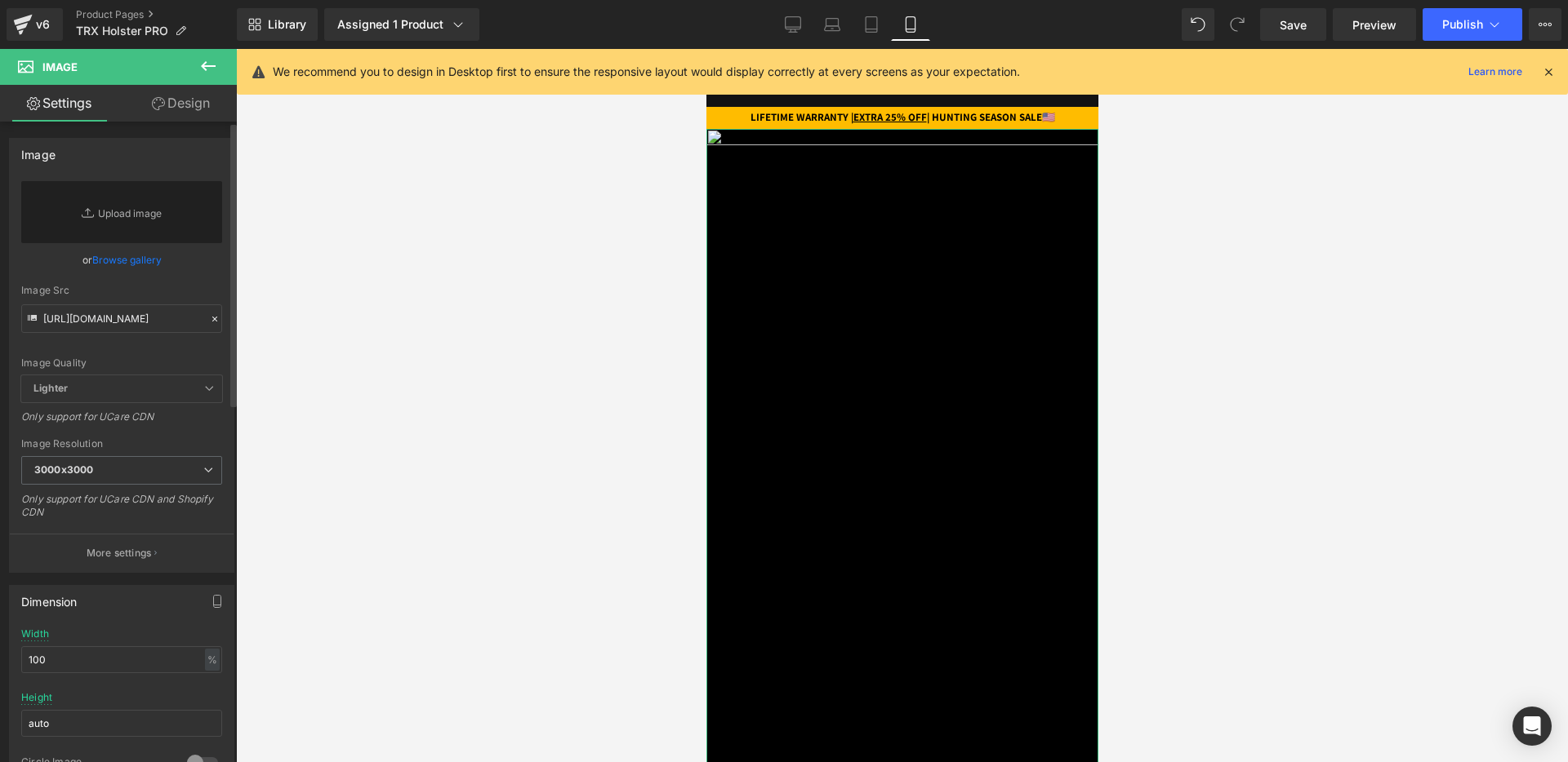
click at [165, 351] on div "Image Quality Lighter Lightest Lighter Lighter Lightest Only support for UCare …" at bounding box center [121, 279] width 201 height 195
click at [160, 320] on input "[URL][DOMAIN_NAME]" at bounding box center [121, 318] width 201 height 29
paste input "[URL][DOMAIN_NAME]"
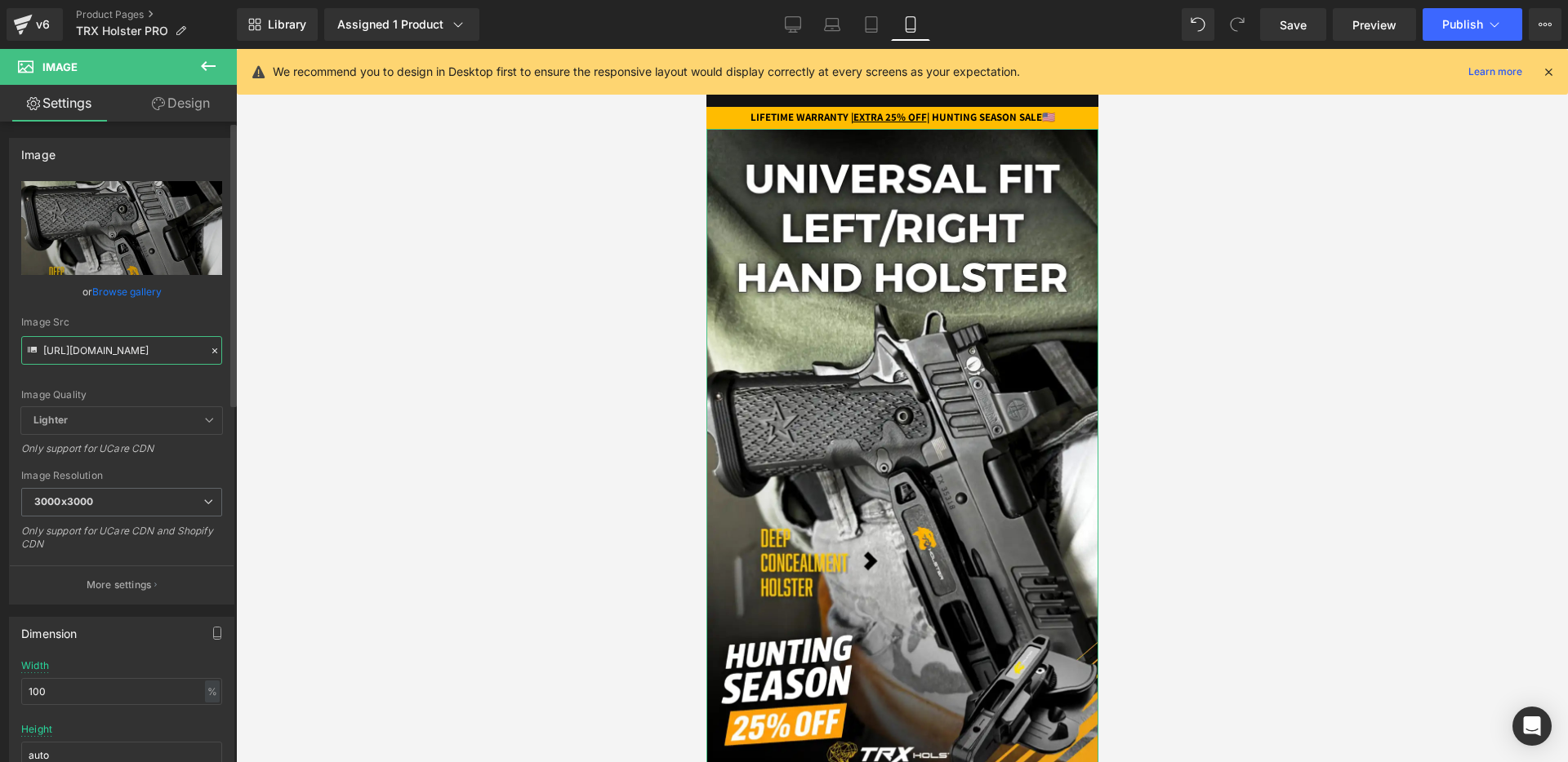
type input "[URL][DOMAIN_NAME]"
click at [165, 308] on div "Image Quality Lighter Lightest Lighter Lighter Lightest Only support for UCare …" at bounding box center [121, 295] width 201 height 226
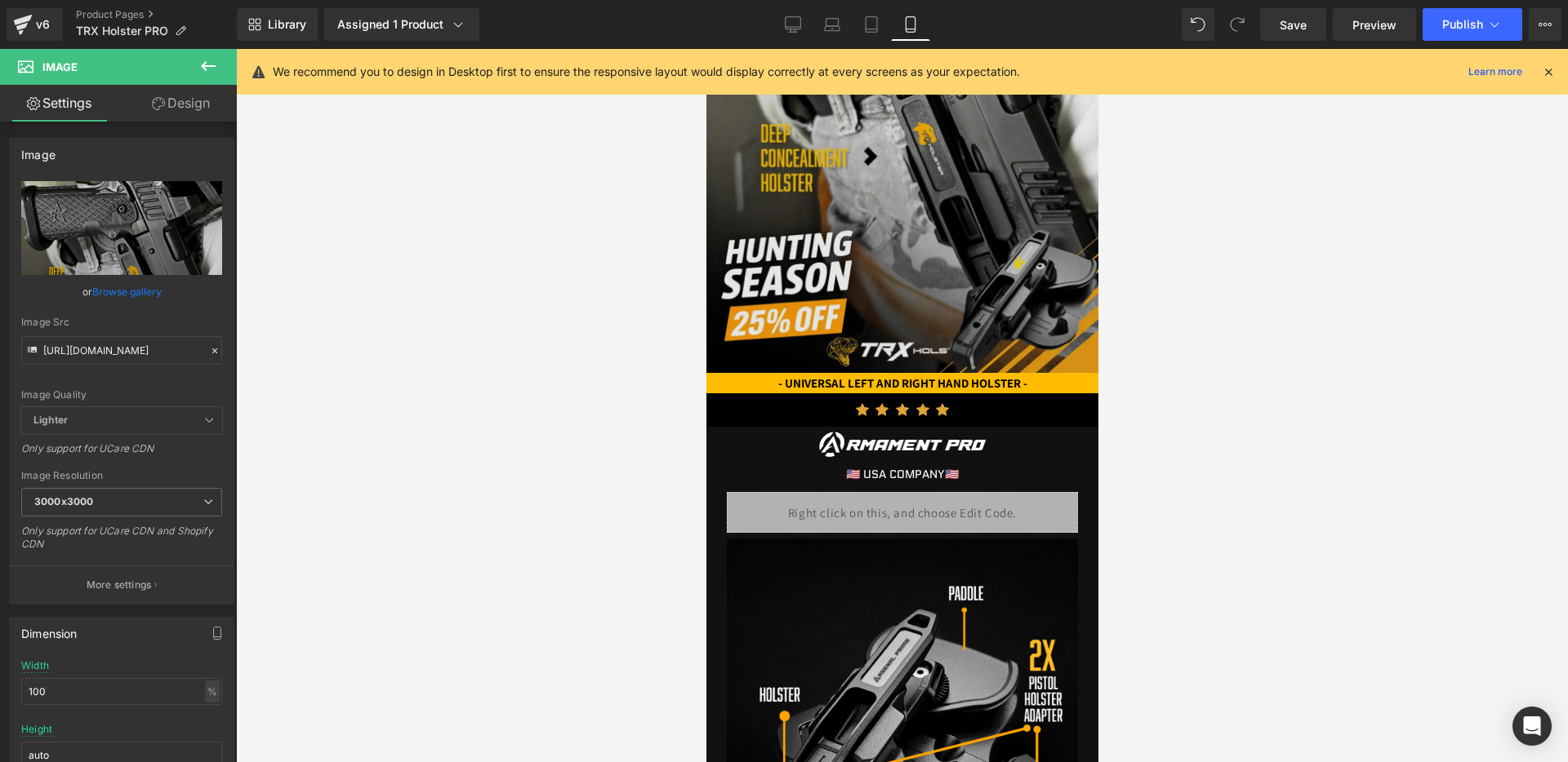
scroll to position [408, 0]
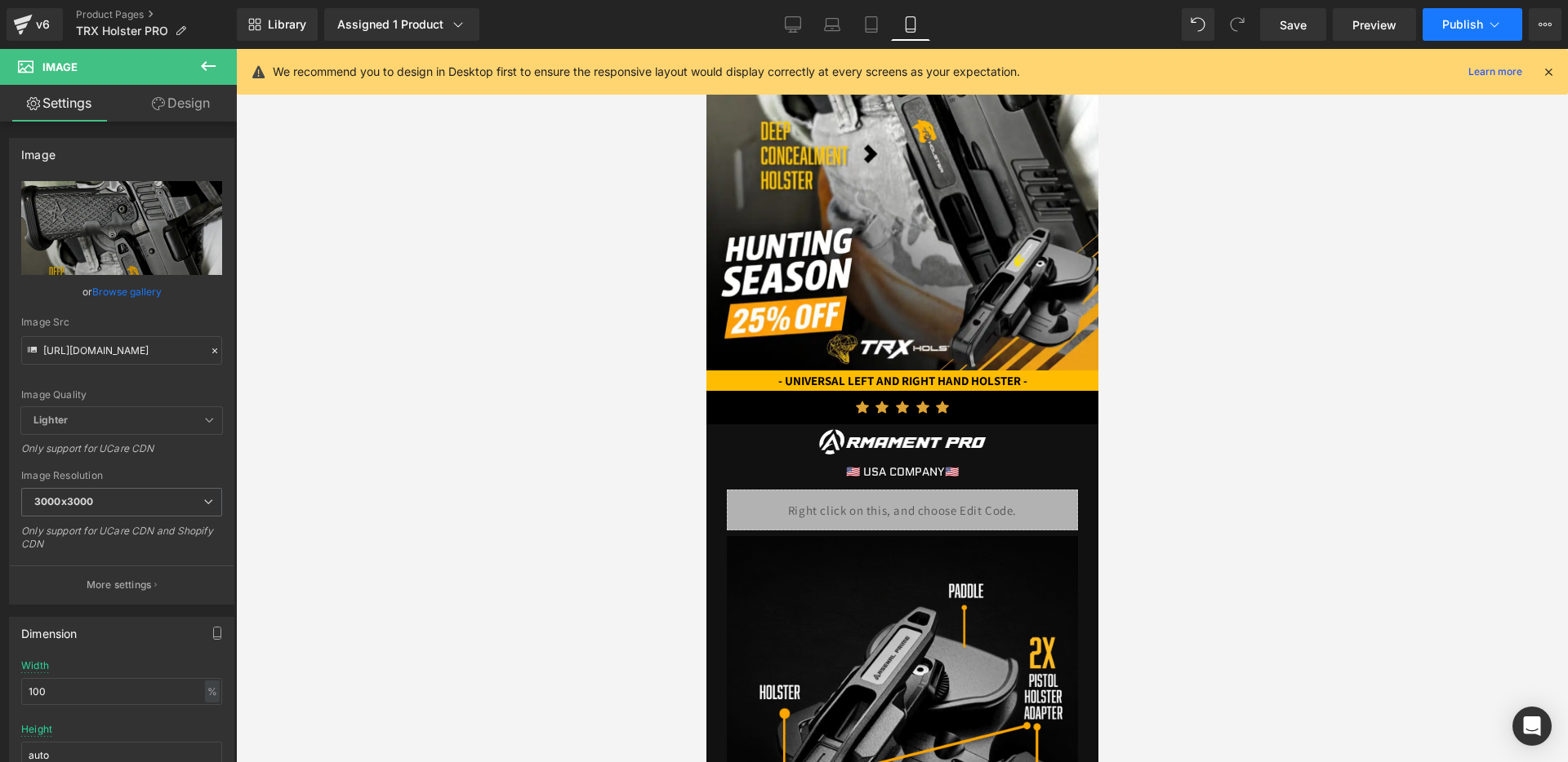
click at [1439, 22] on button "Publish" at bounding box center [1472, 24] width 100 height 33
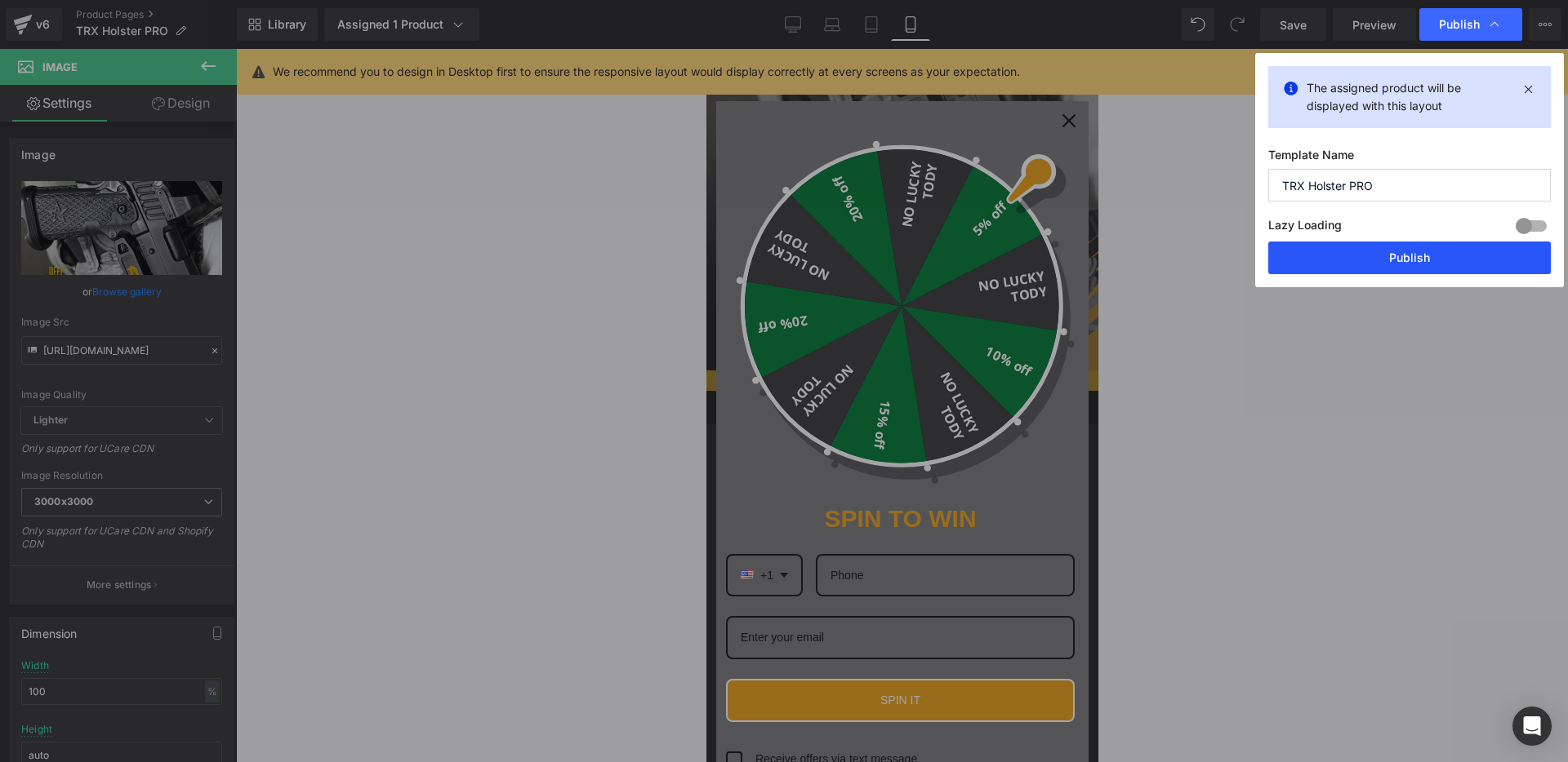
click at [1382, 255] on button "Publish" at bounding box center [1409, 258] width 282 height 33
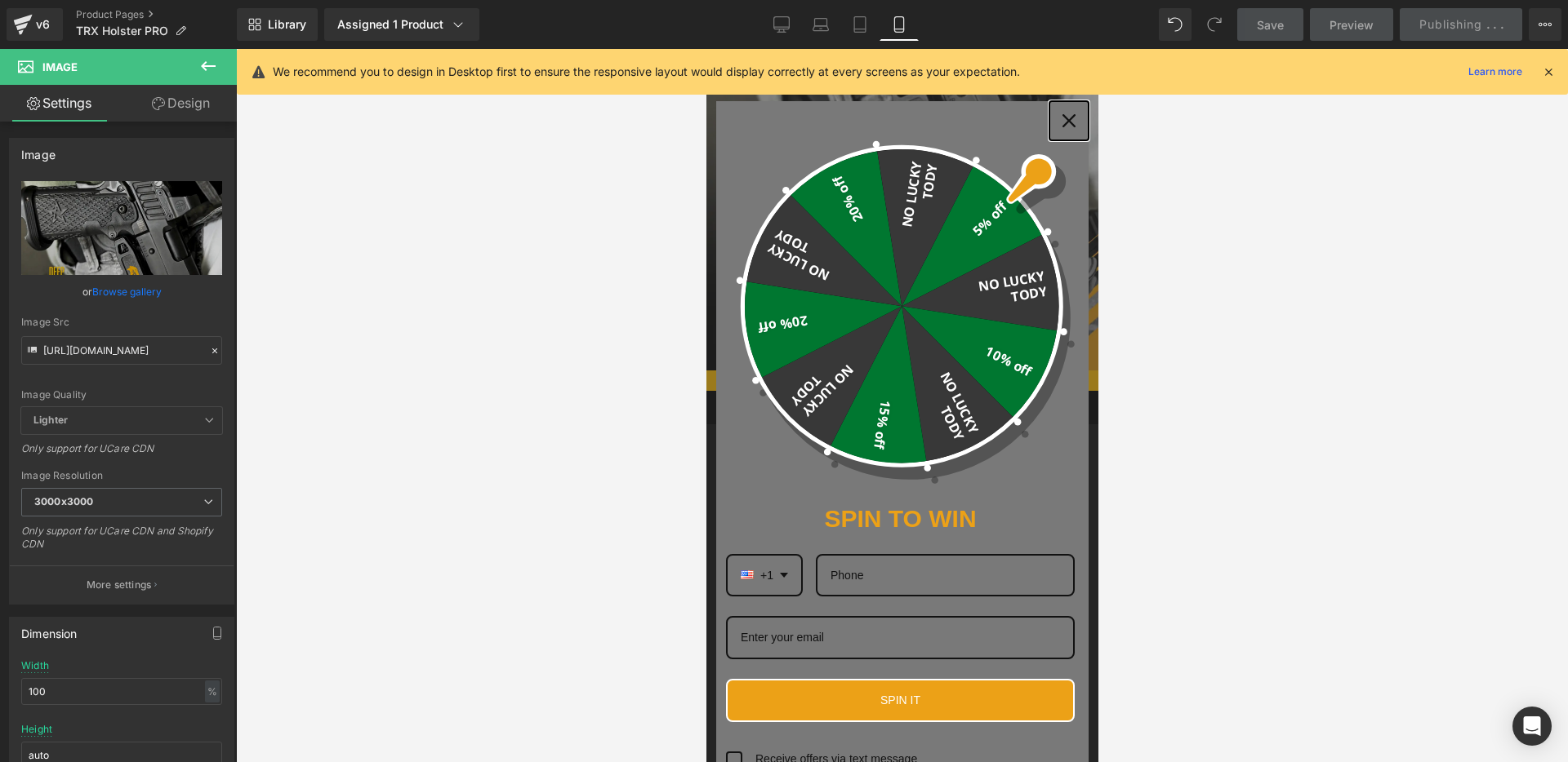
click at [1073, 113] on div "Close" at bounding box center [1068, 121] width 26 height 26
click at [1068, 128] on img at bounding box center [901, 46] width 392 height 649
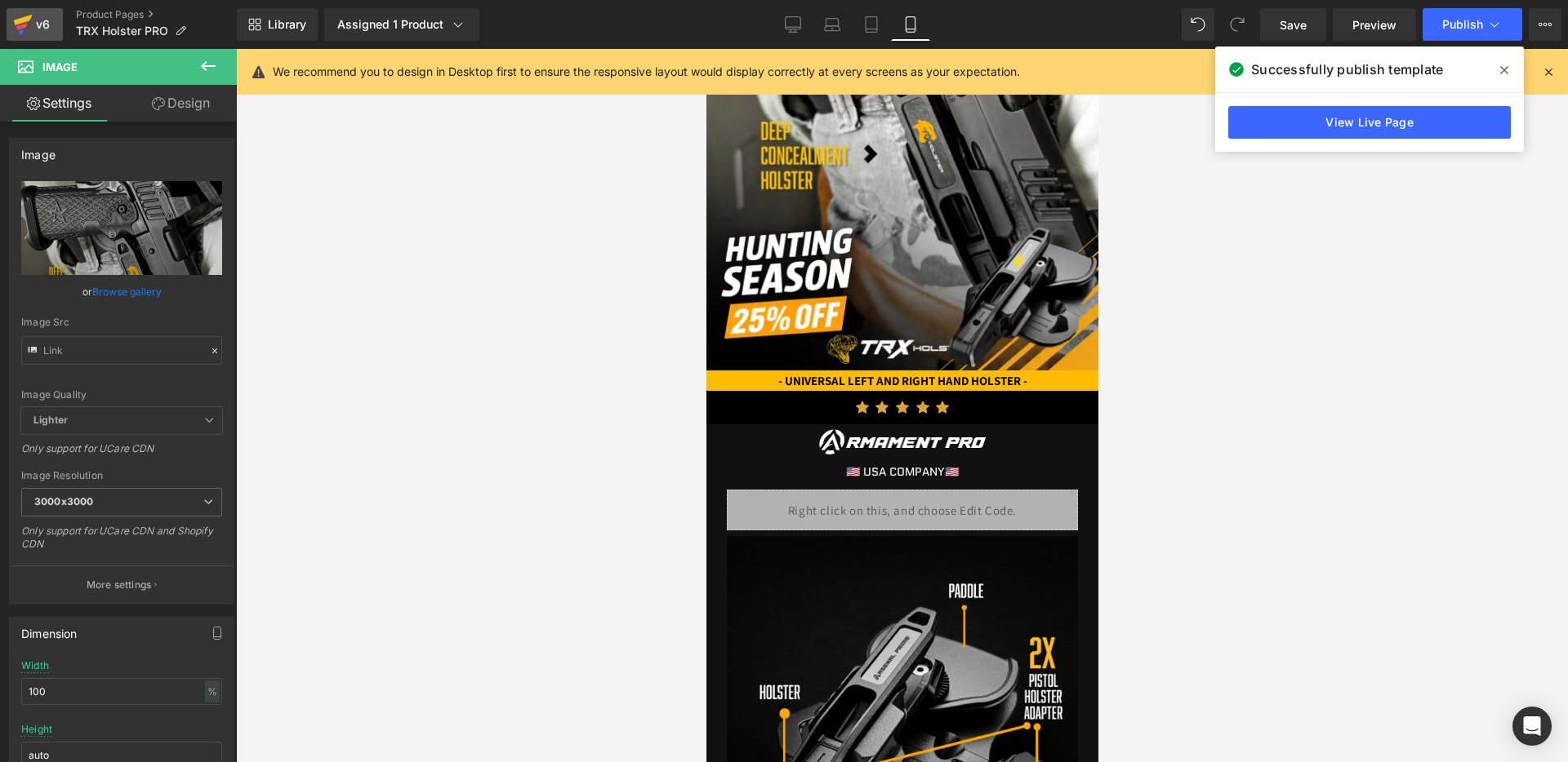
click at [45, 23] on div "v6" at bounding box center [43, 24] width 20 height 21
